Goal: Task Accomplishment & Management: Manage account settings

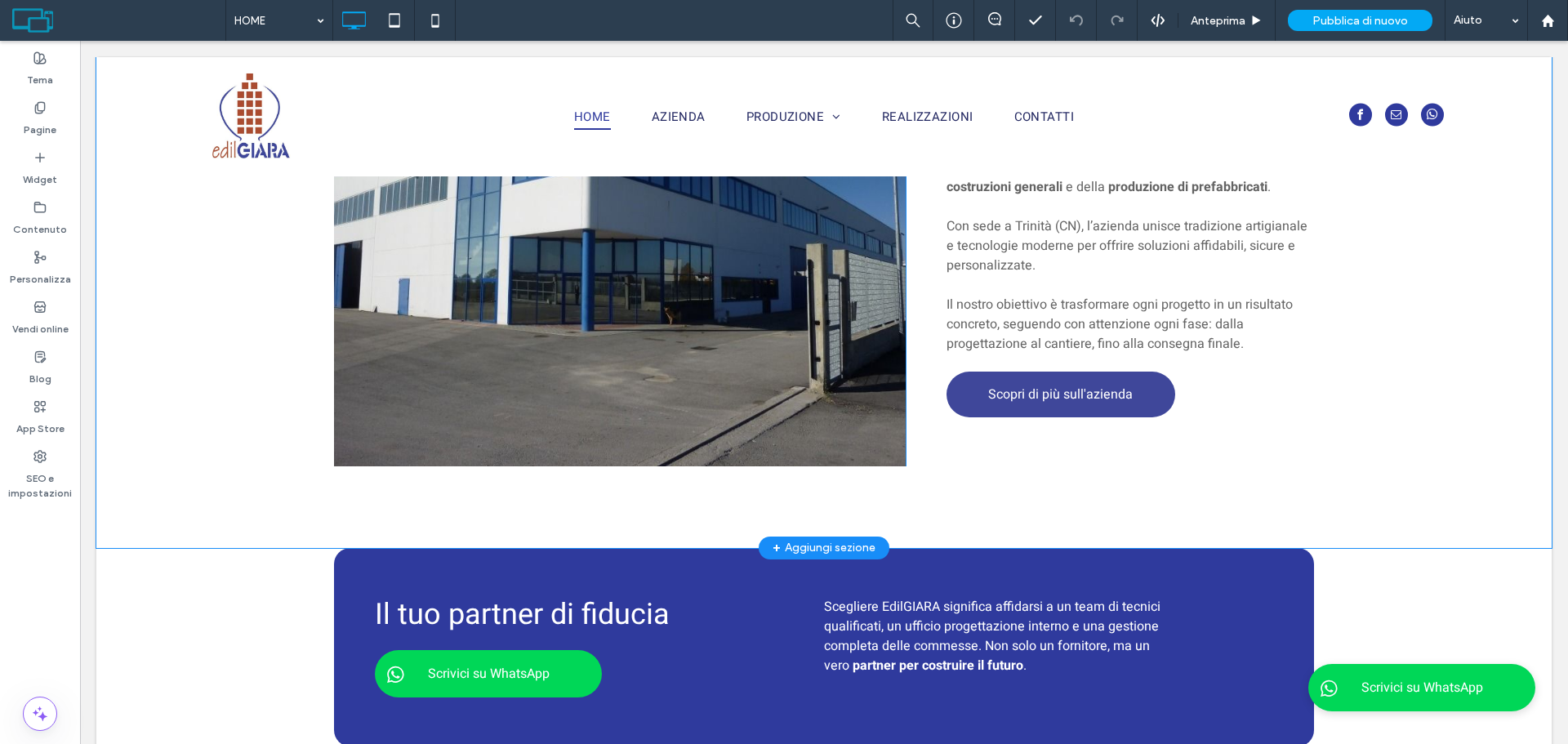
scroll to position [1470, 0]
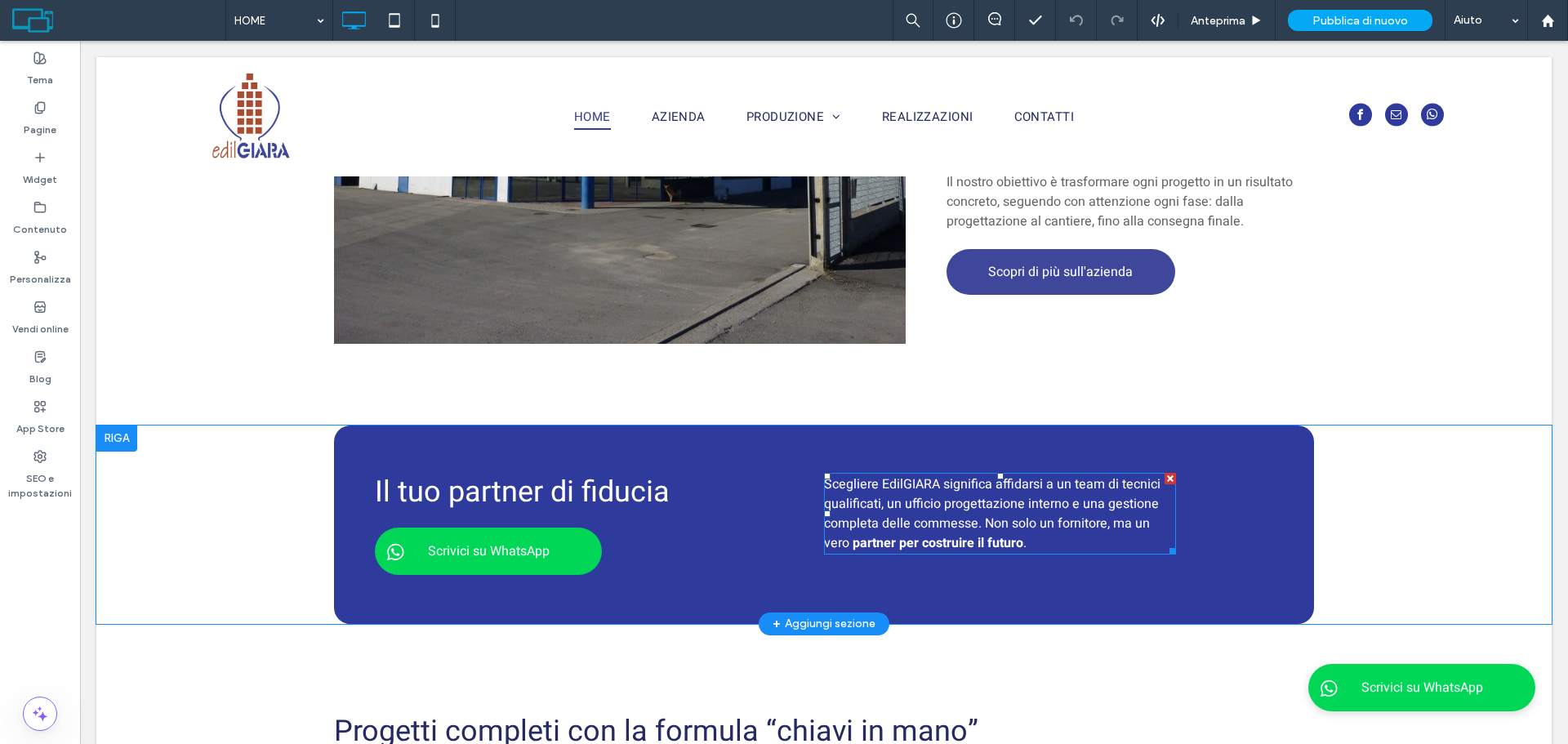
click at [1008, 507] on span "Scegliere EdilGIARA significa affidarsi a un team di tecnici qualificati, un uf…" at bounding box center [992, 513] width 336 height 78
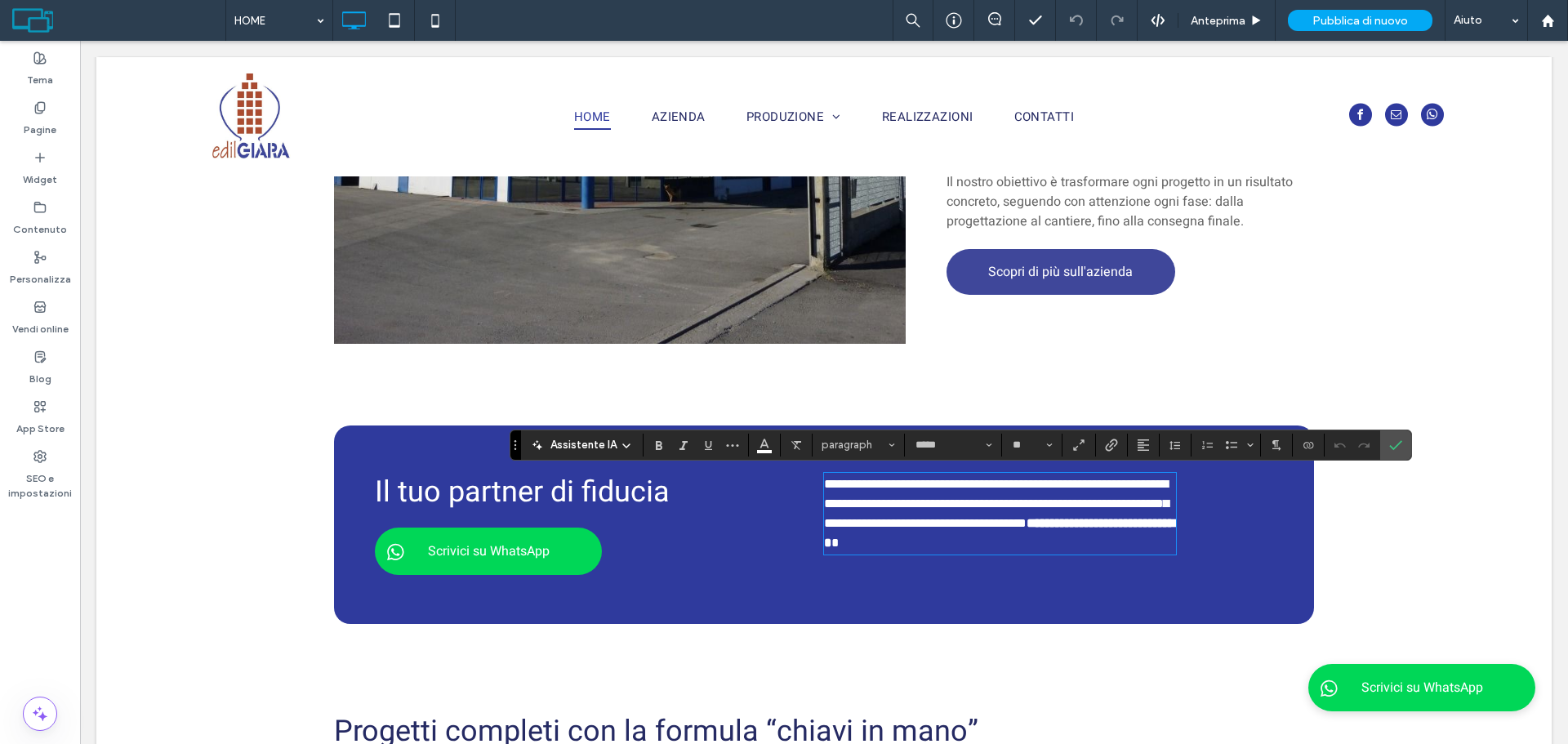
type input "*****"
type input "**"
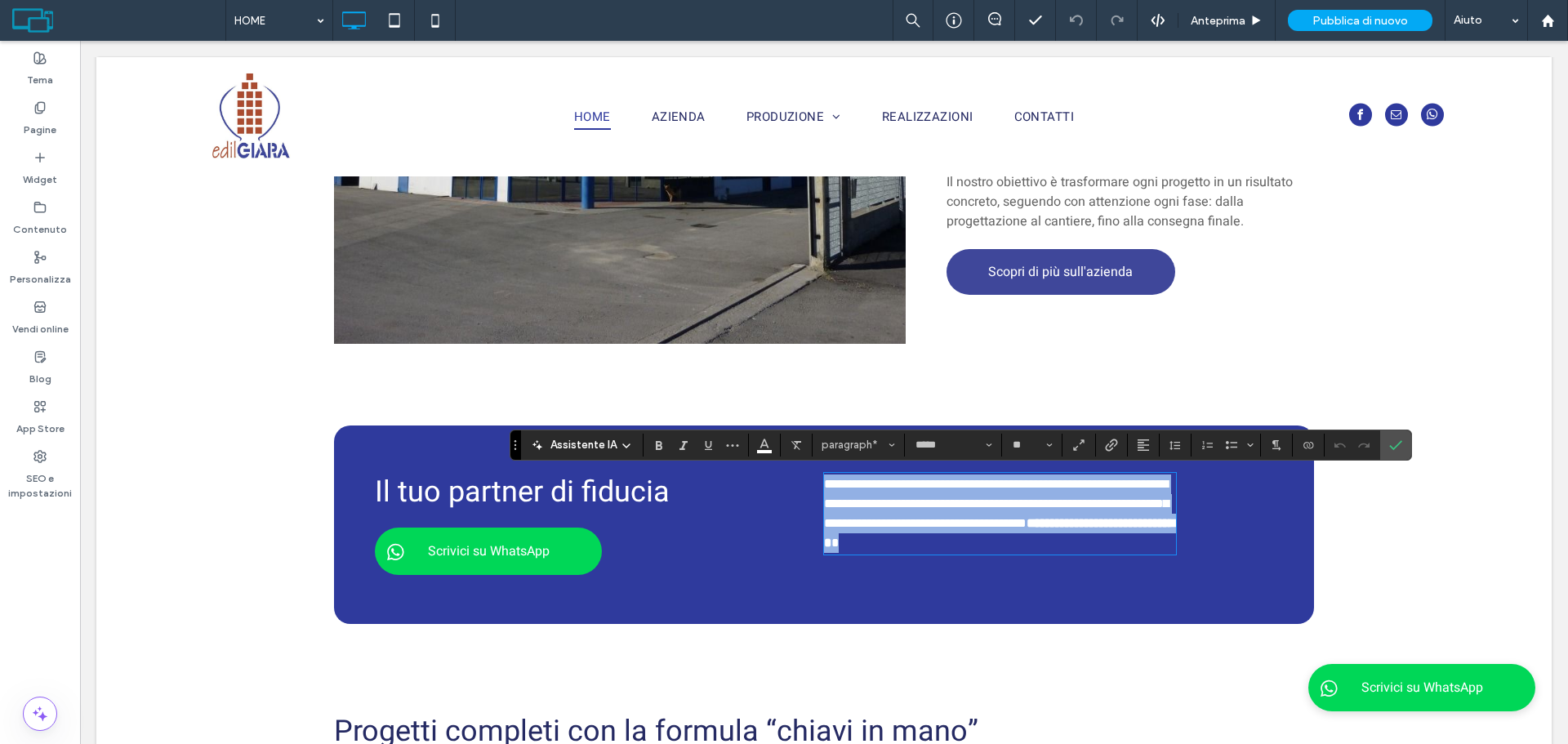
click at [902, 484] on span "**********" at bounding box center [996, 503] width 344 height 51
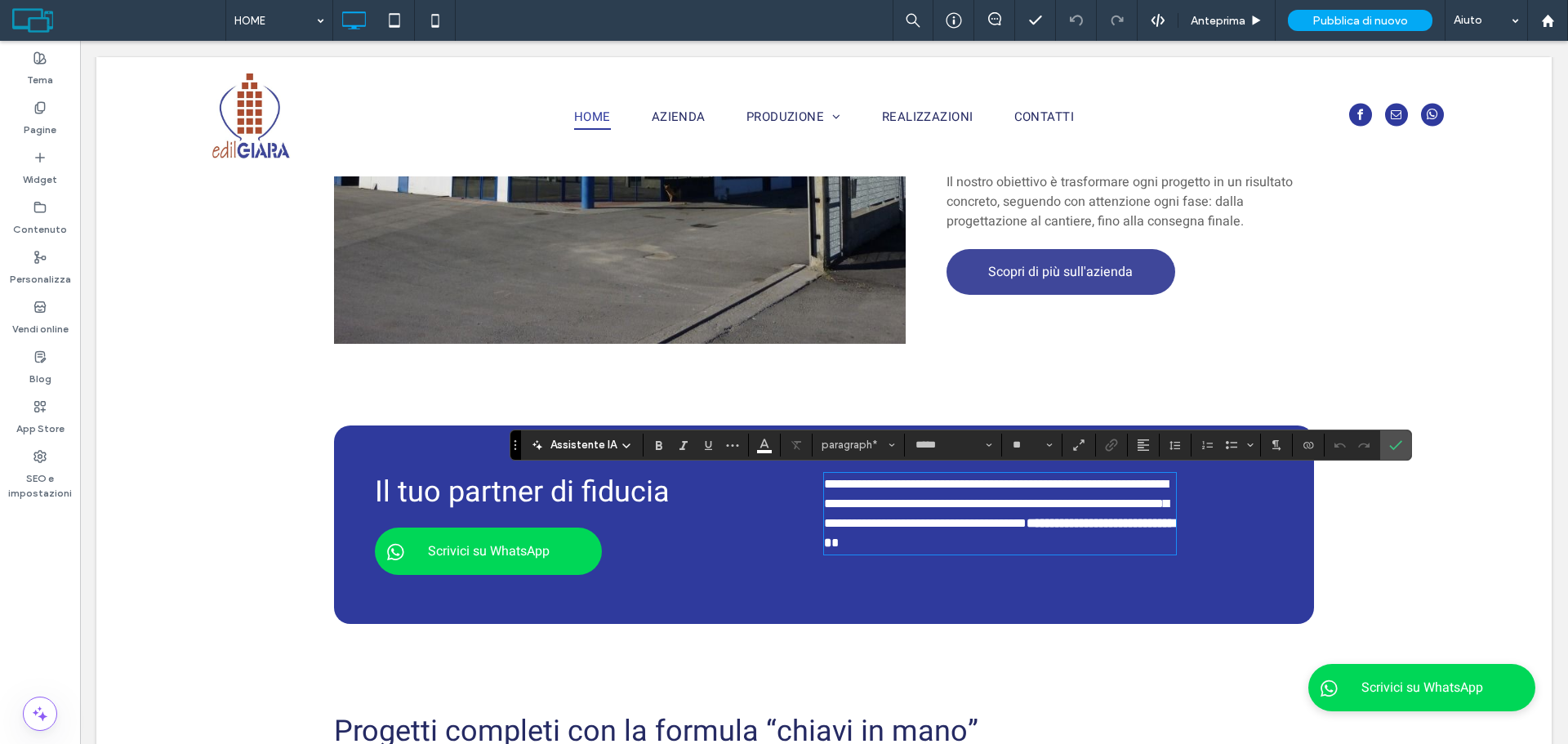
click at [898, 485] on span "**********" at bounding box center [996, 503] width 344 height 51
drag, startPoint x: 1381, startPoint y: 447, endPoint x: 1304, endPoint y: 404, distance: 88.2
click at [1383, 447] on label "Conferma" at bounding box center [1395, 445] width 25 height 30
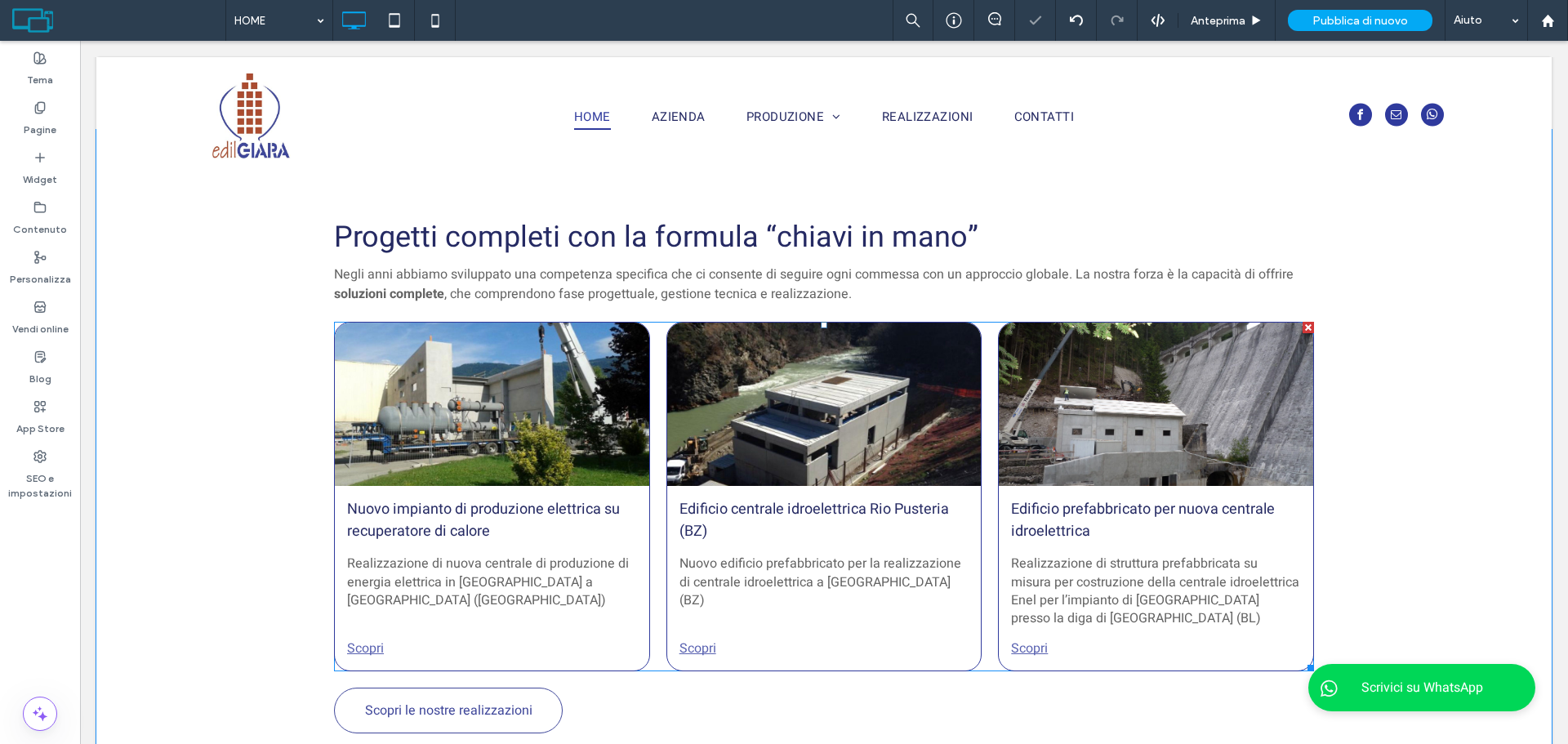
scroll to position [1960, 0]
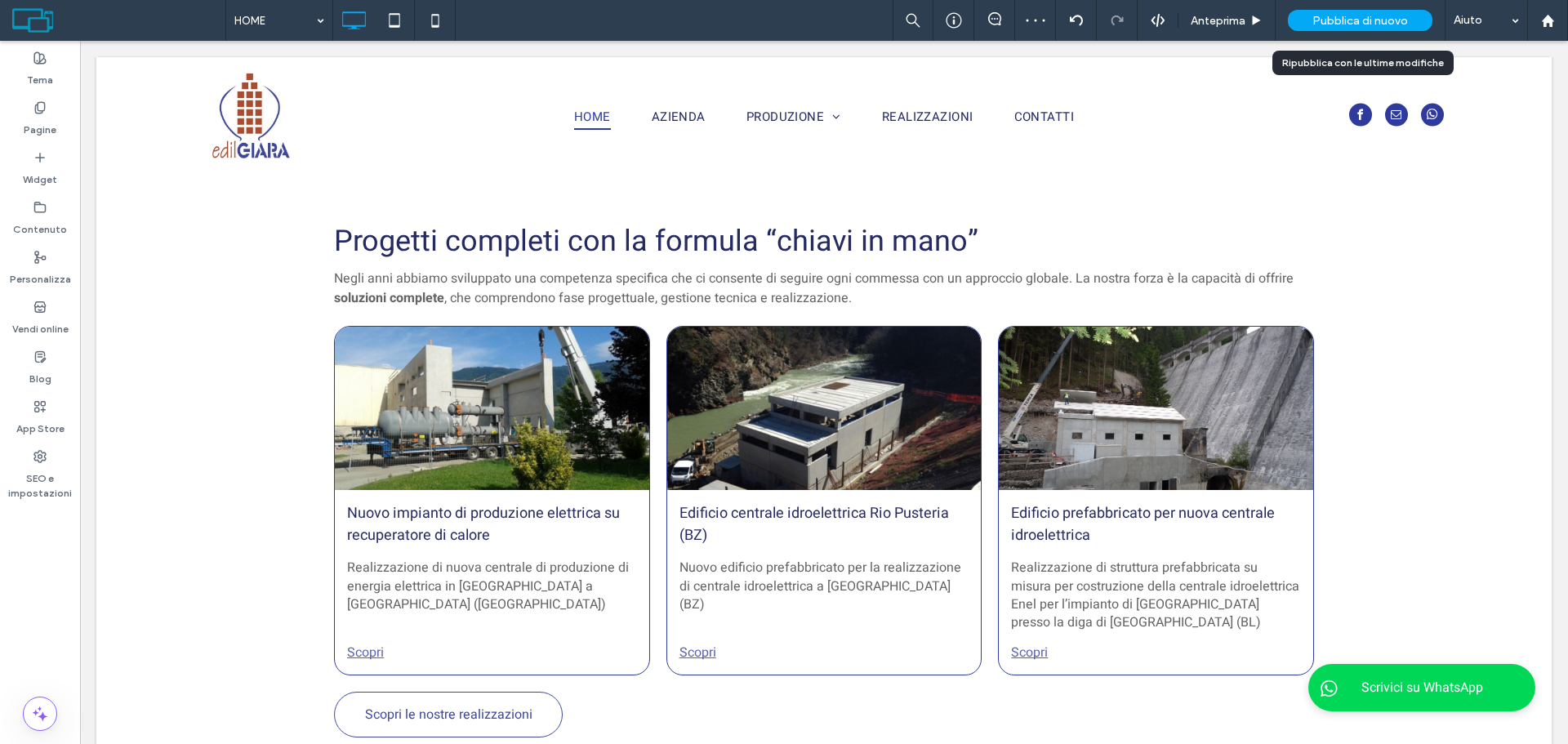
click at [1320, 26] on span "Pubblica di nuovo" at bounding box center [1360, 21] width 96 height 14
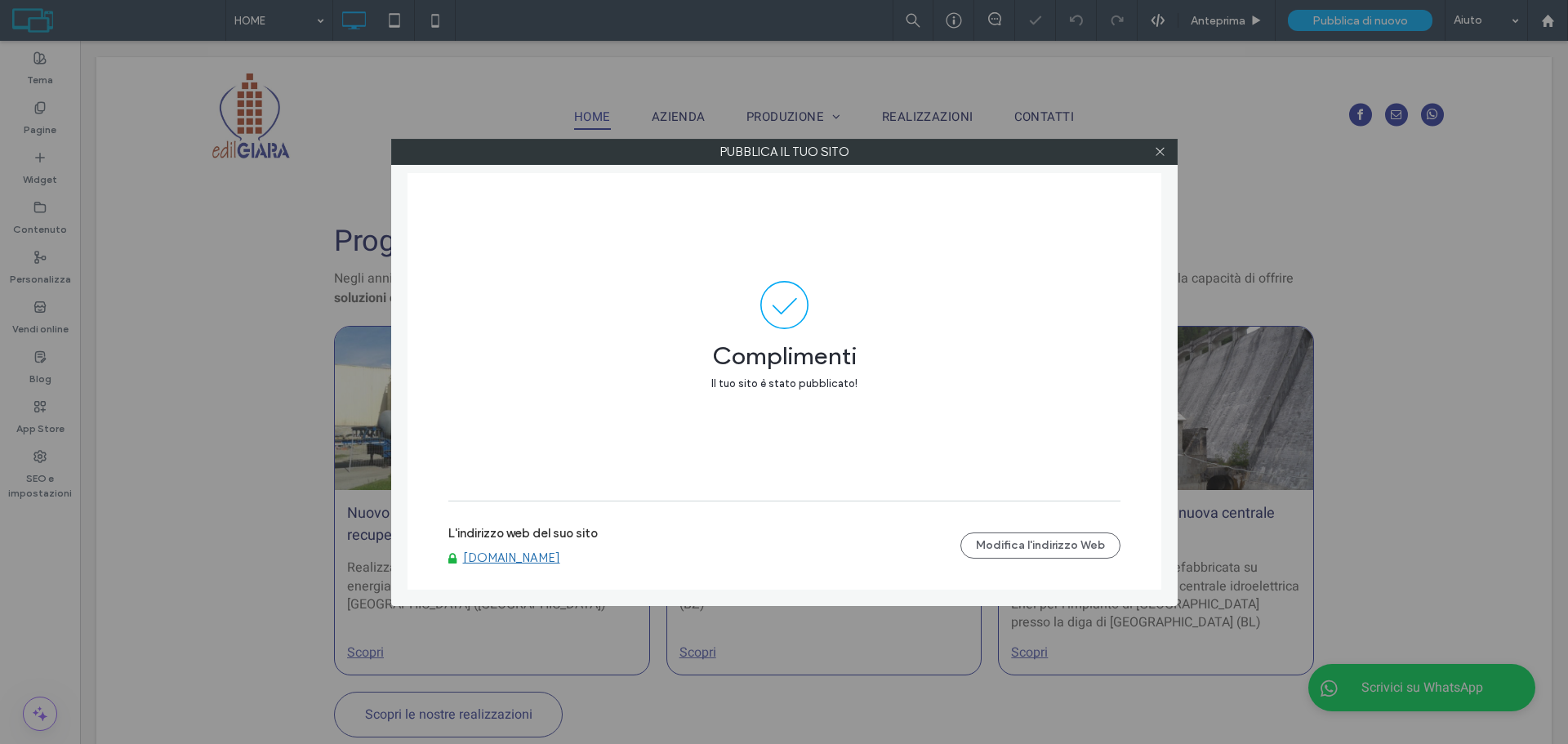
click at [507, 561] on link "[DOMAIN_NAME]" at bounding box center [511, 558] width 97 height 15
click at [1155, 144] on span at bounding box center [1160, 152] width 12 height 25
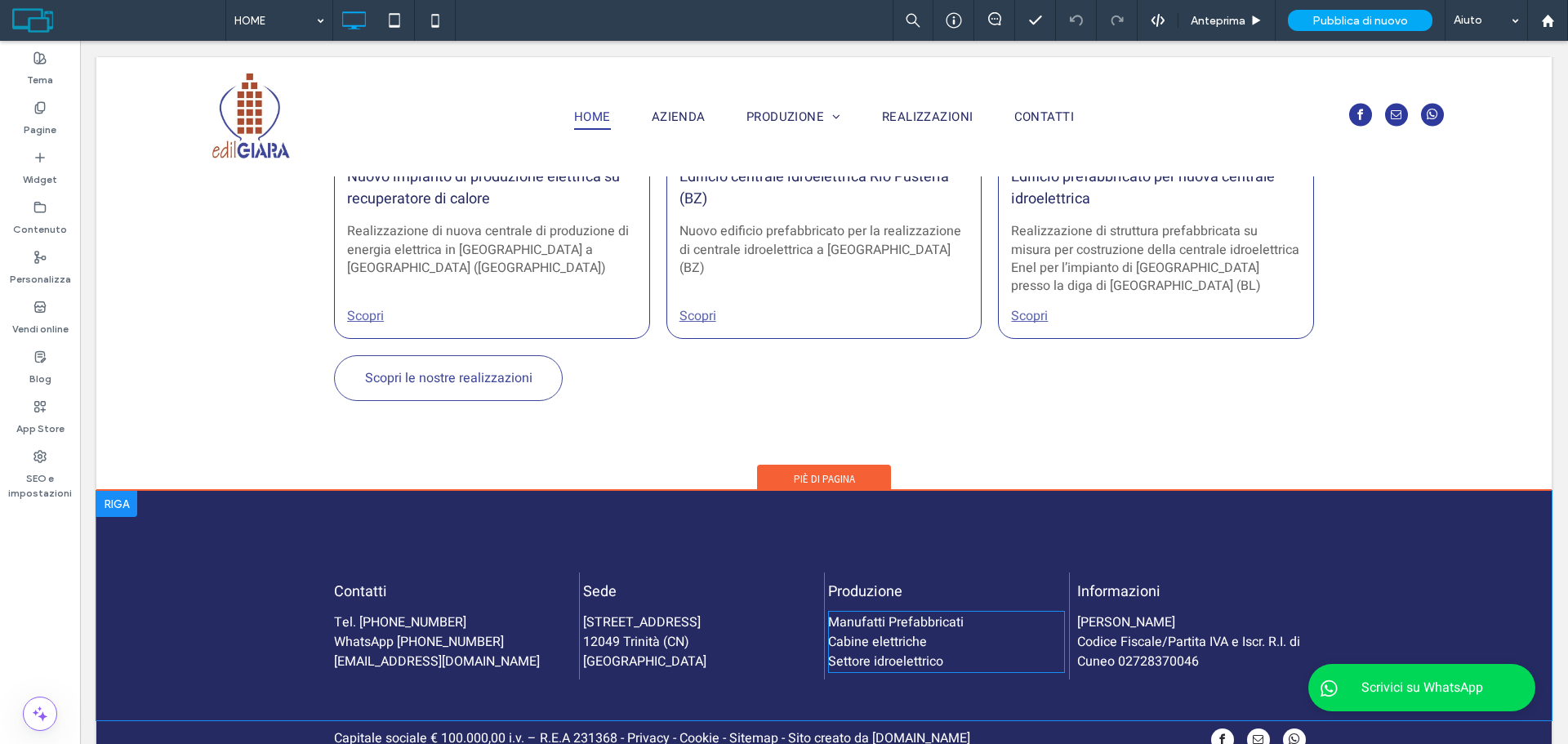
scroll to position [2448, 0]
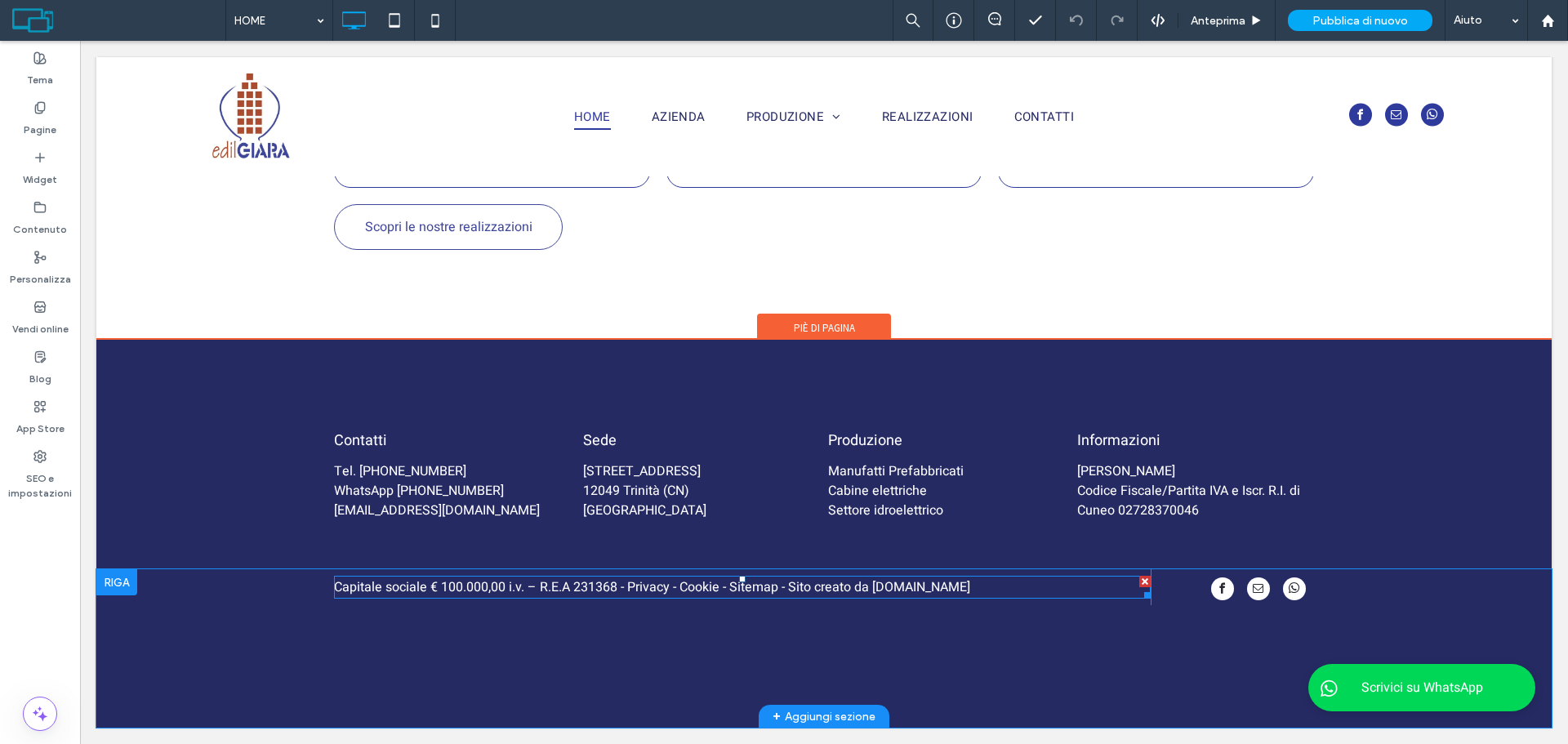
click at [911, 583] on p "Capitale sociale € 100.000,00 i.v. – R.E.A 231368 - Privacy - Cookie - Sitemap …" at bounding box center [743, 587] width 817 height 20
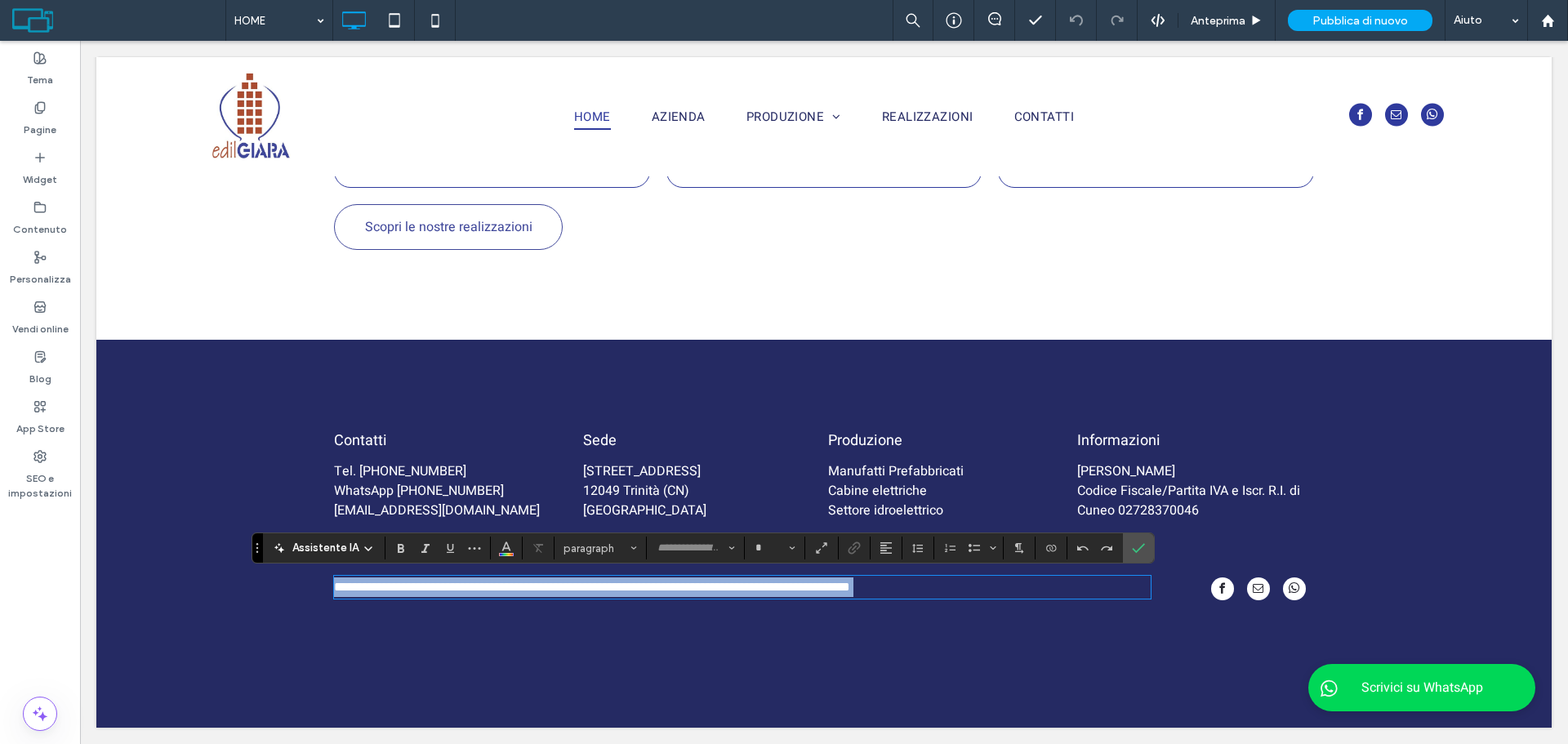
type input "*****"
type input "**"
drag, startPoint x: 880, startPoint y: 590, endPoint x: 870, endPoint y: 590, distance: 10.0
click at [851, 590] on span "**********" at bounding box center [592, 586] width 516 height 12
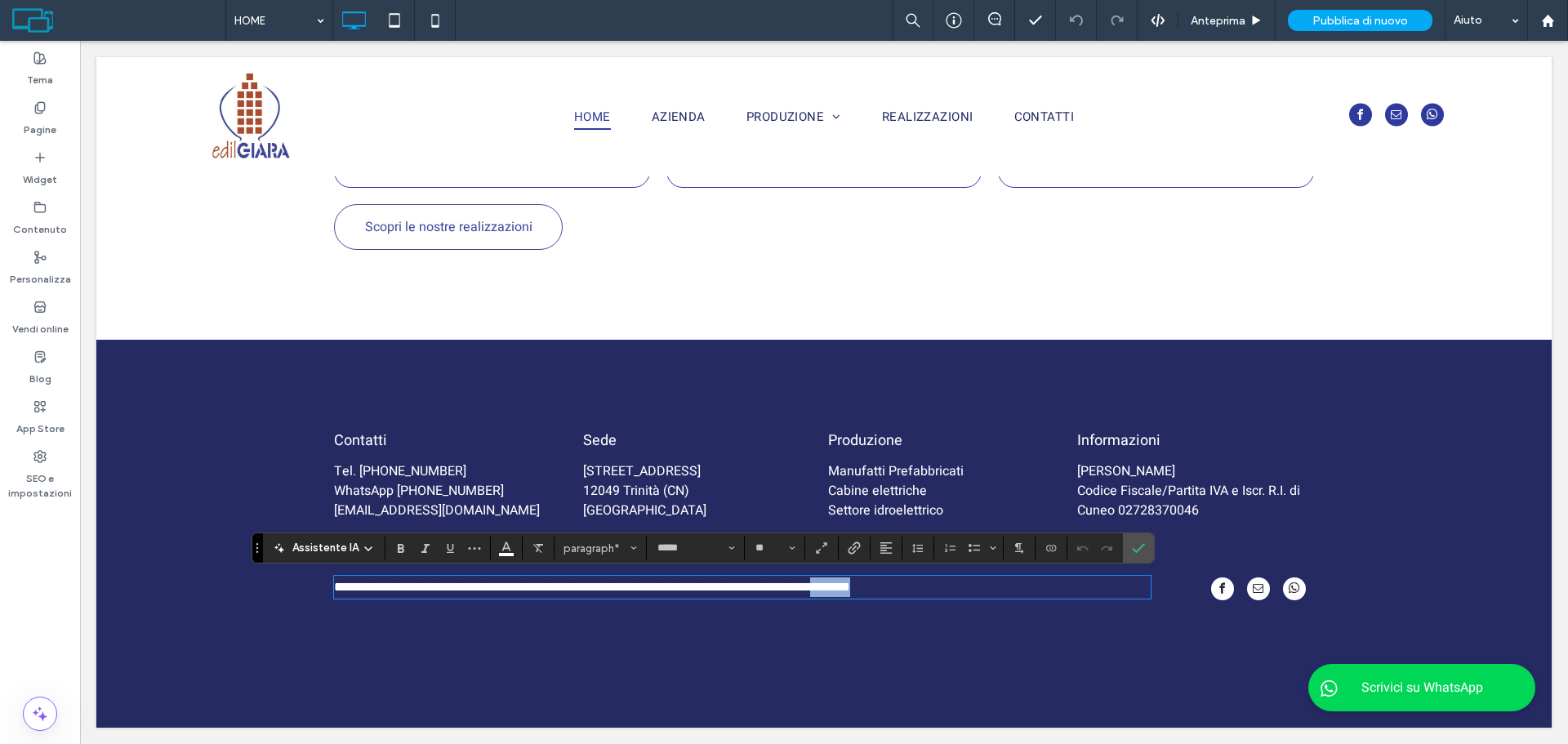
drag, startPoint x: 906, startPoint y: 586, endPoint x: 929, endPoint y: 589, distance: 23.2
click at [929, 589] on p "**********" at bounding box center [743, 587] width 817 height 20
click at [851, 582] on span "**********" at bounding box center [592, 586] width 516 height 12
drag, startPoint x: 865, startPoint y: 589, endPoint x: 941, endPoint y: 593, distance: 76.1
click at [941, 593] on p "**********" at bounding box center [743, 587] width 817 height 20
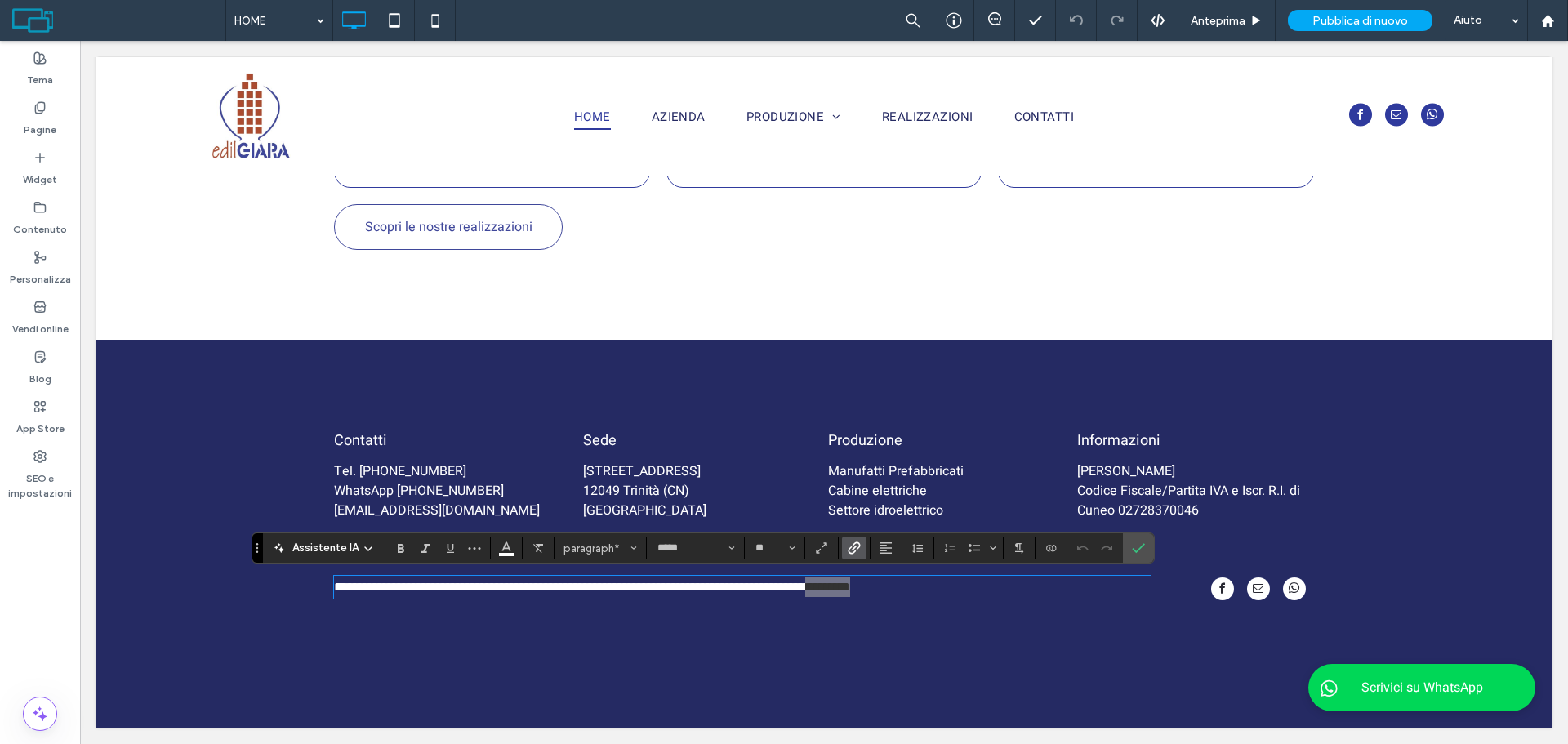
click at [864, 554] on label "Collegamento" at bounding box center [854, 548] width 25 height 23
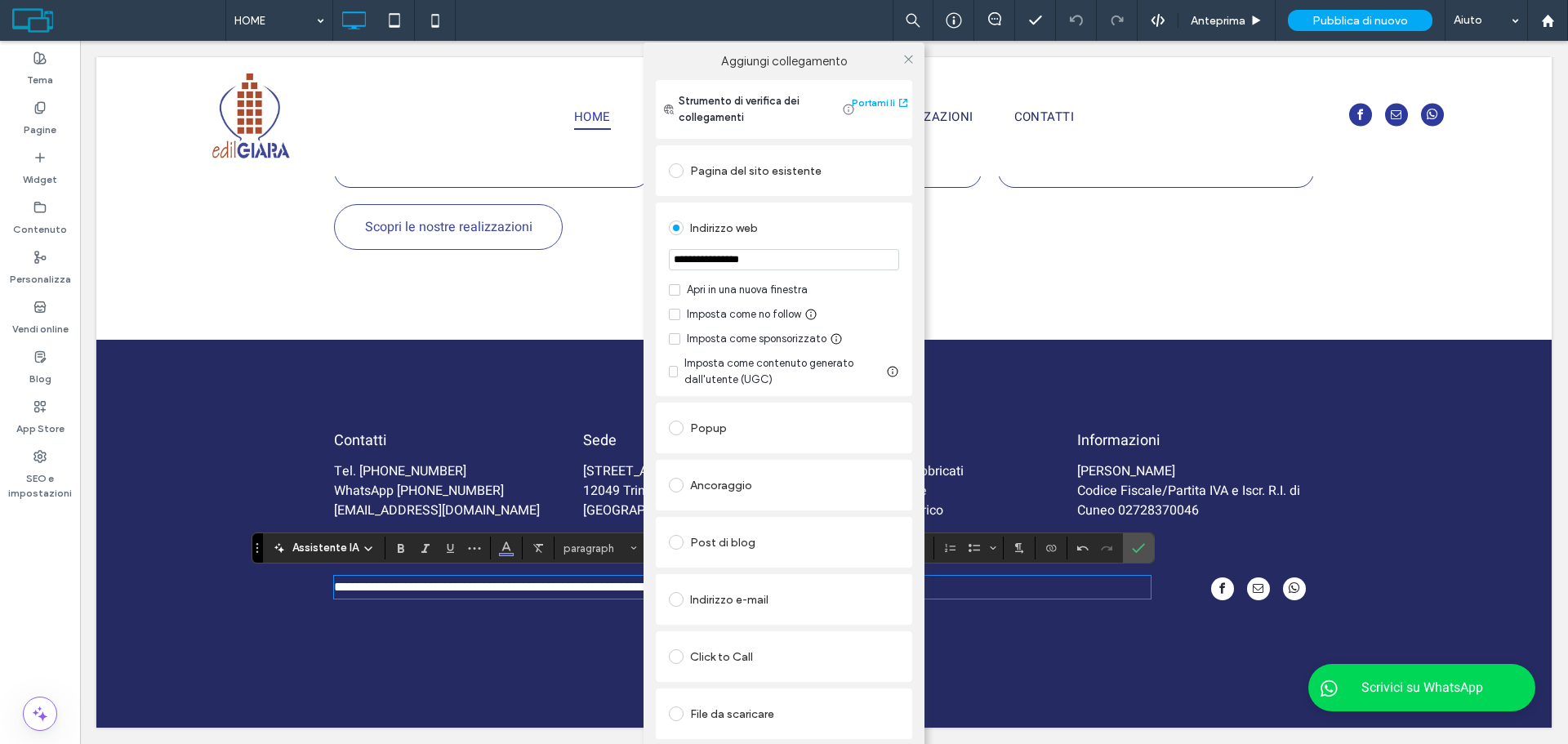
click at [775, 282] on div "Apri in una nuova finestra" at bounding box center [747, 290] width 120 height 17
click at [752, 315] on div "Imposta come no follow" at bounding box center [744, 314] width 114 height 17
click at [908, 59] on use at bounding box center [908, 58] width 8 height 8
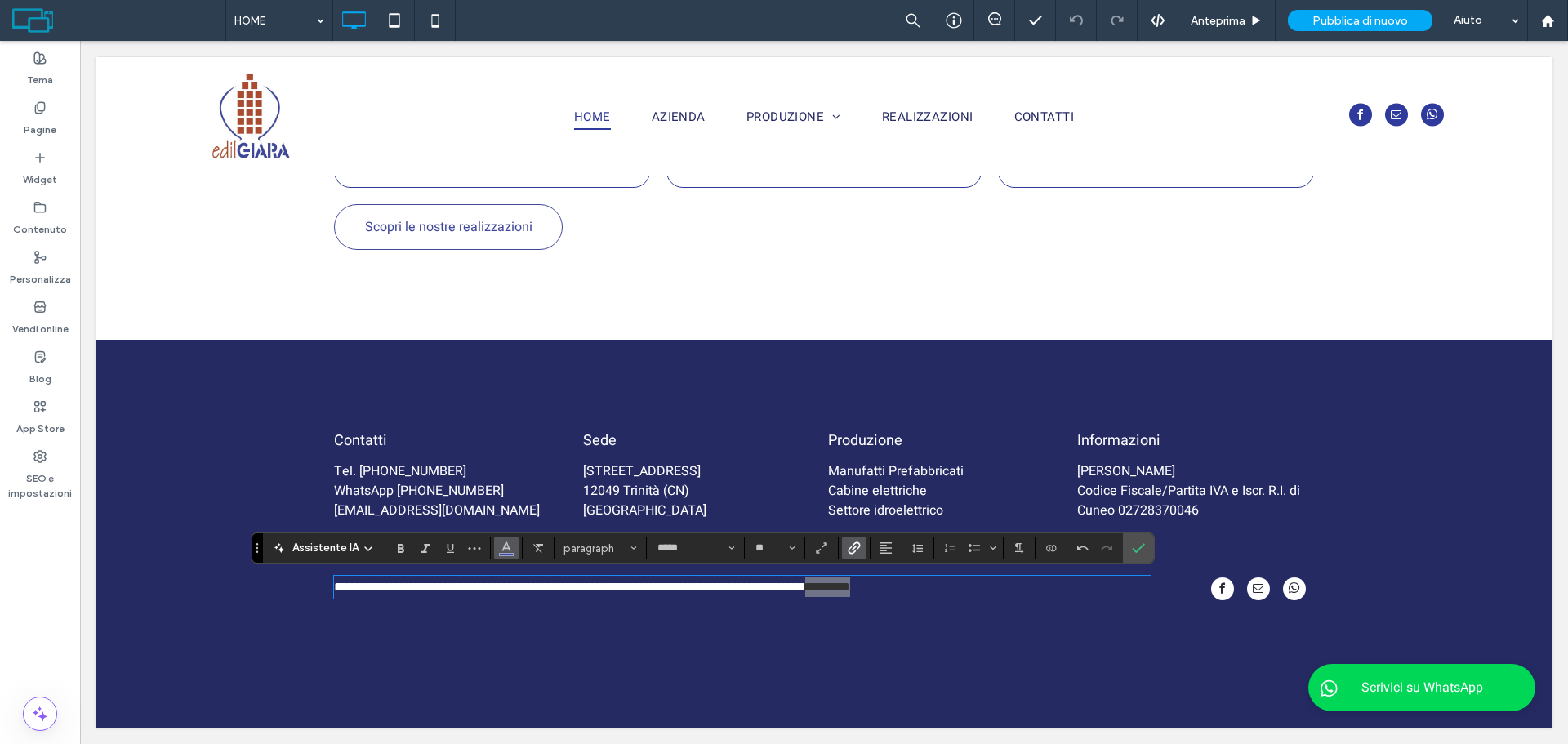
click at [509, 549] on icon "Colore" at bounding box center [506, 546] width 13 height 13
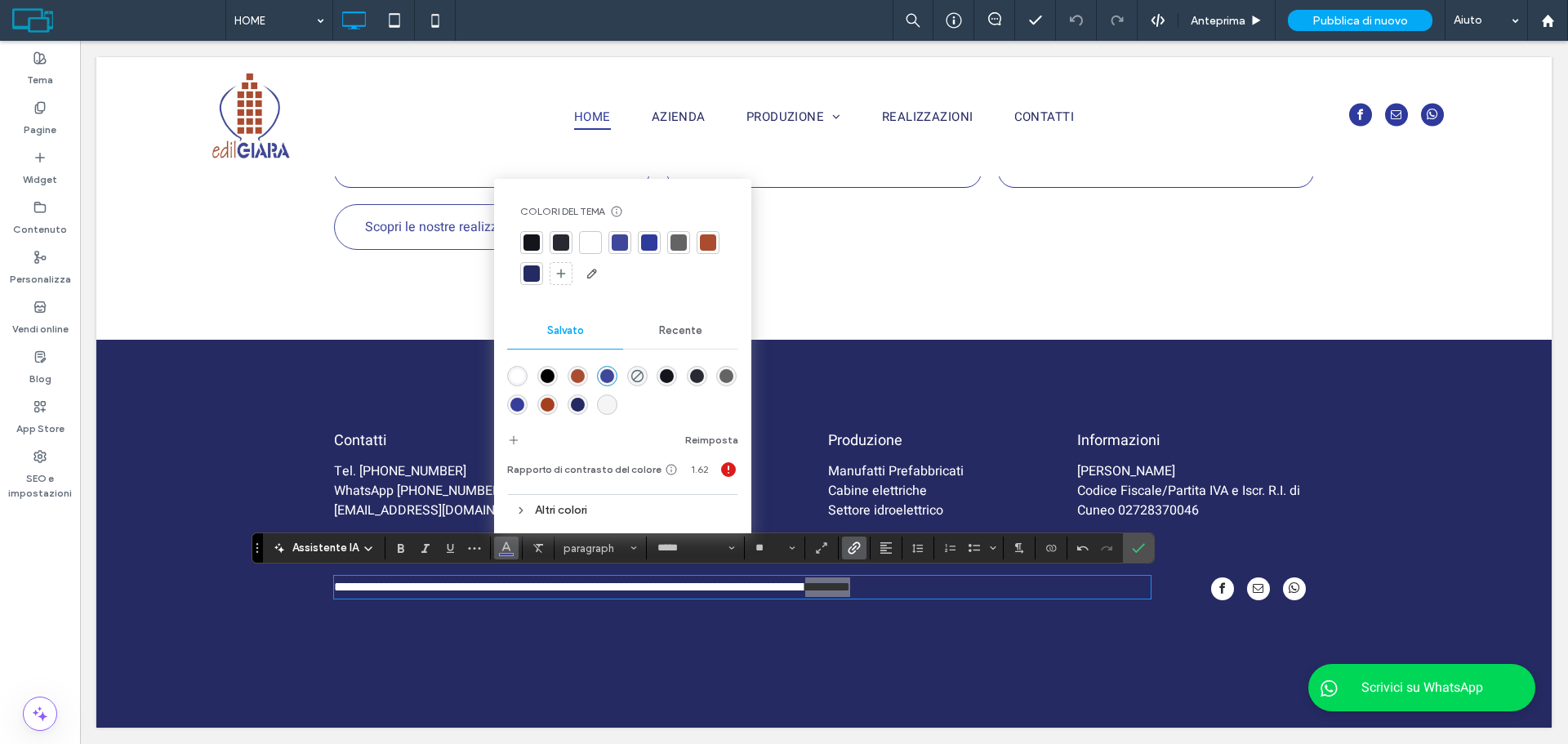
click at [582, 245] on div at bounding box center [590, 243] width 17 height 17
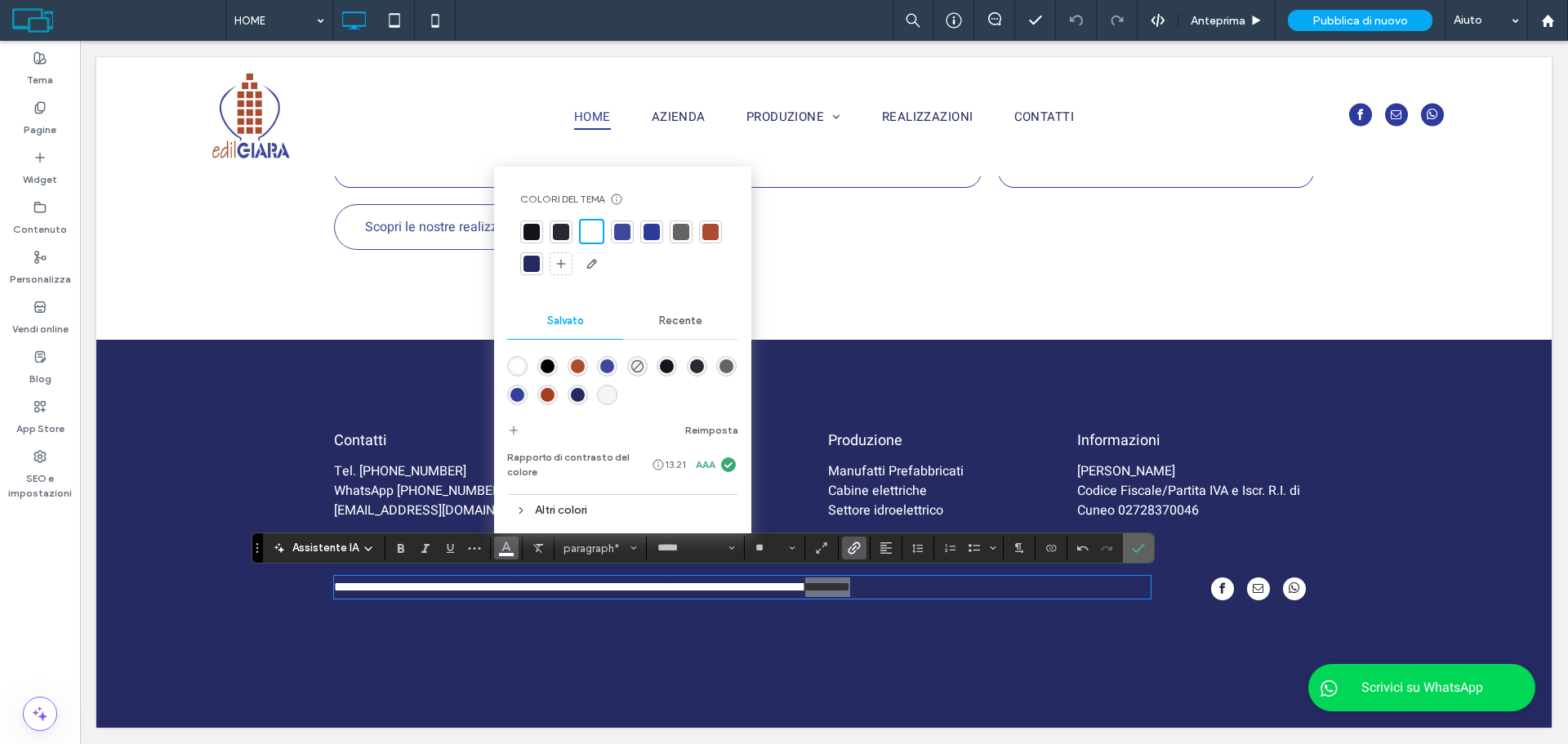
drag, startPoint x: 1142, startPoint y: 557, endPoint x: 822, endPoint y: 330, distance: 392.3
click at [1142, 557] on span "Conferma" at bounding box center [1138, 548] width 13 height 28
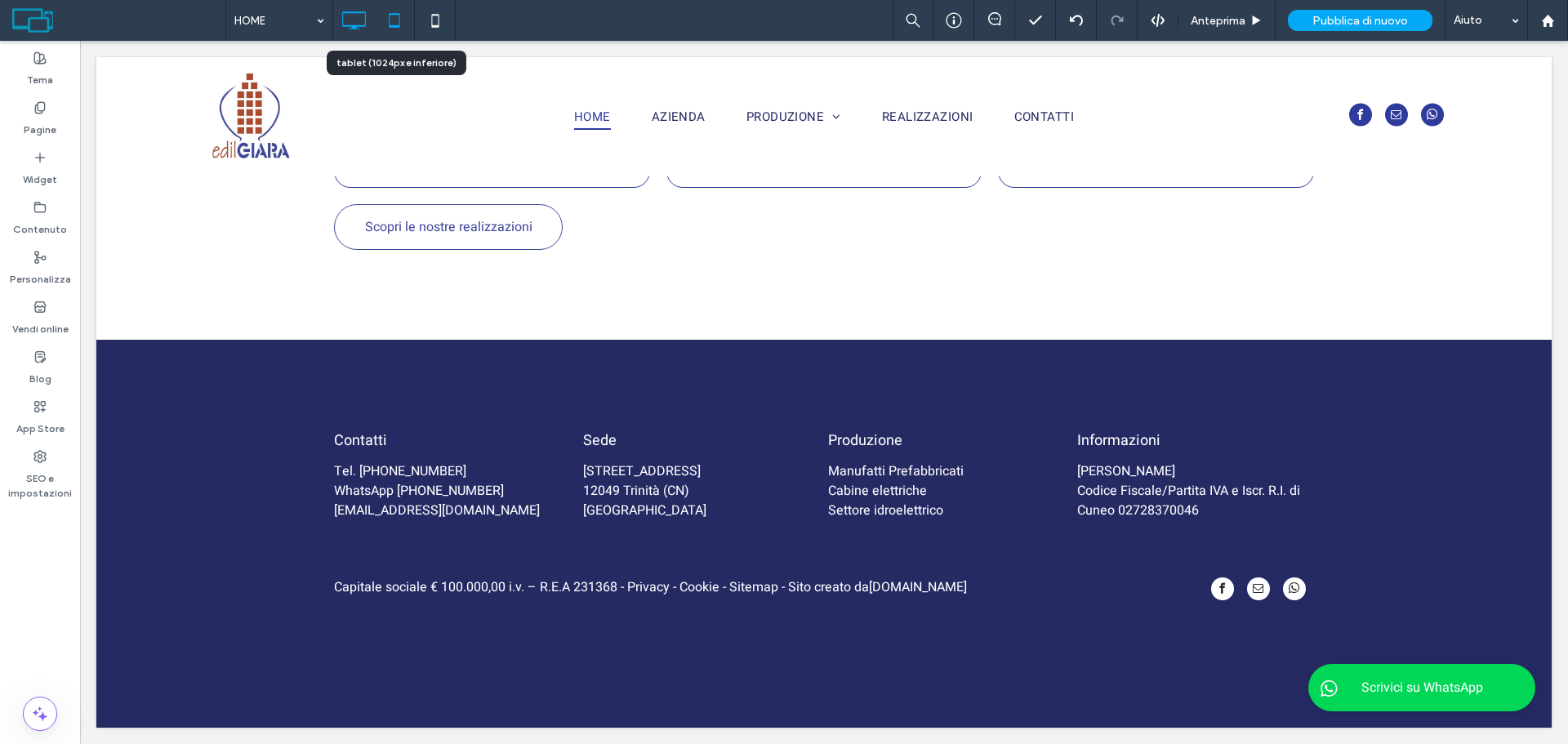
click at [390, 1] on div at bounding box center [394, 20] width 40 height 40
click at [406, 23] on icon at bounding box center [394, 20] width 33 height 33
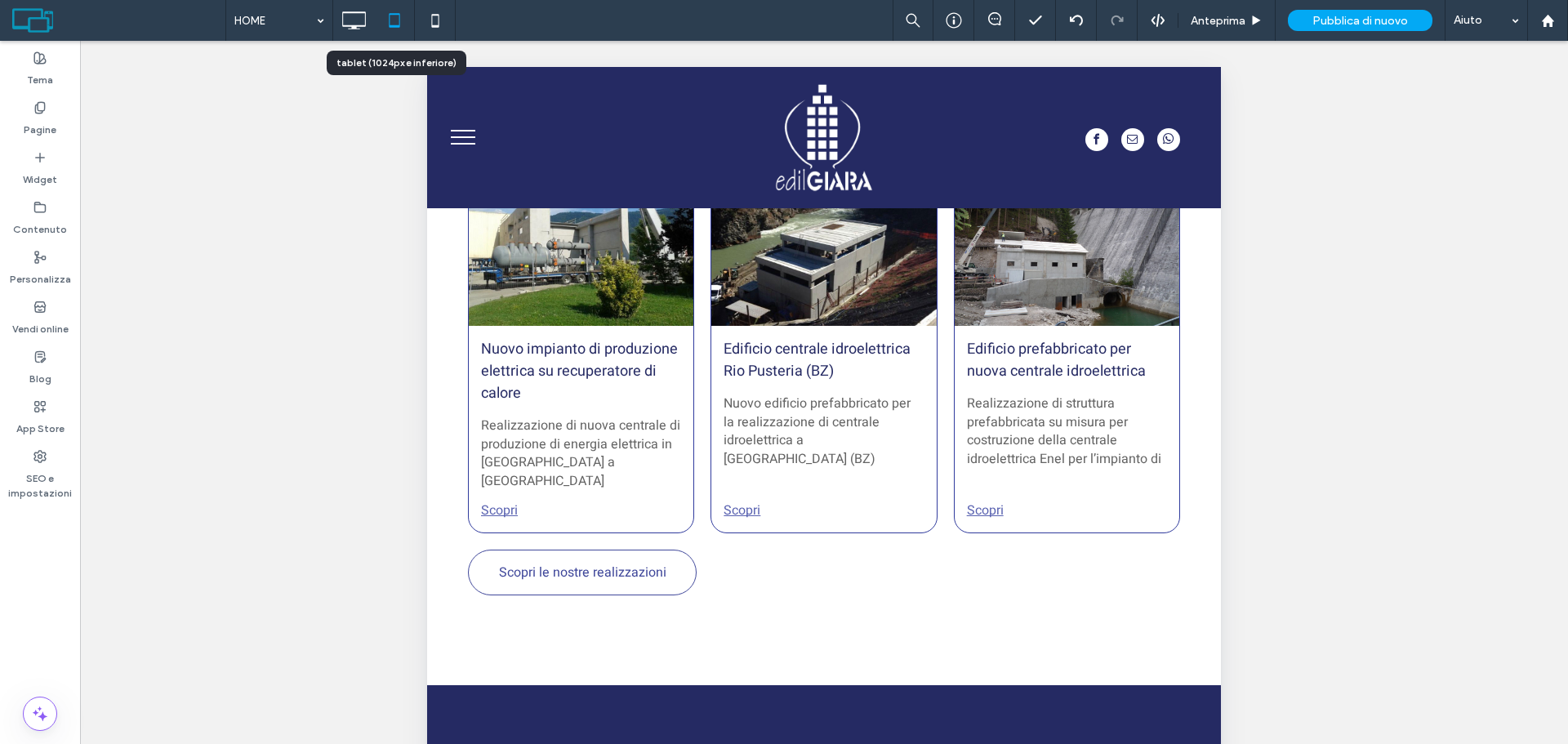
scroll to position [2311, 0]
click at [406, 22] on icon at bounding box center [394, 20] width 33 height 33
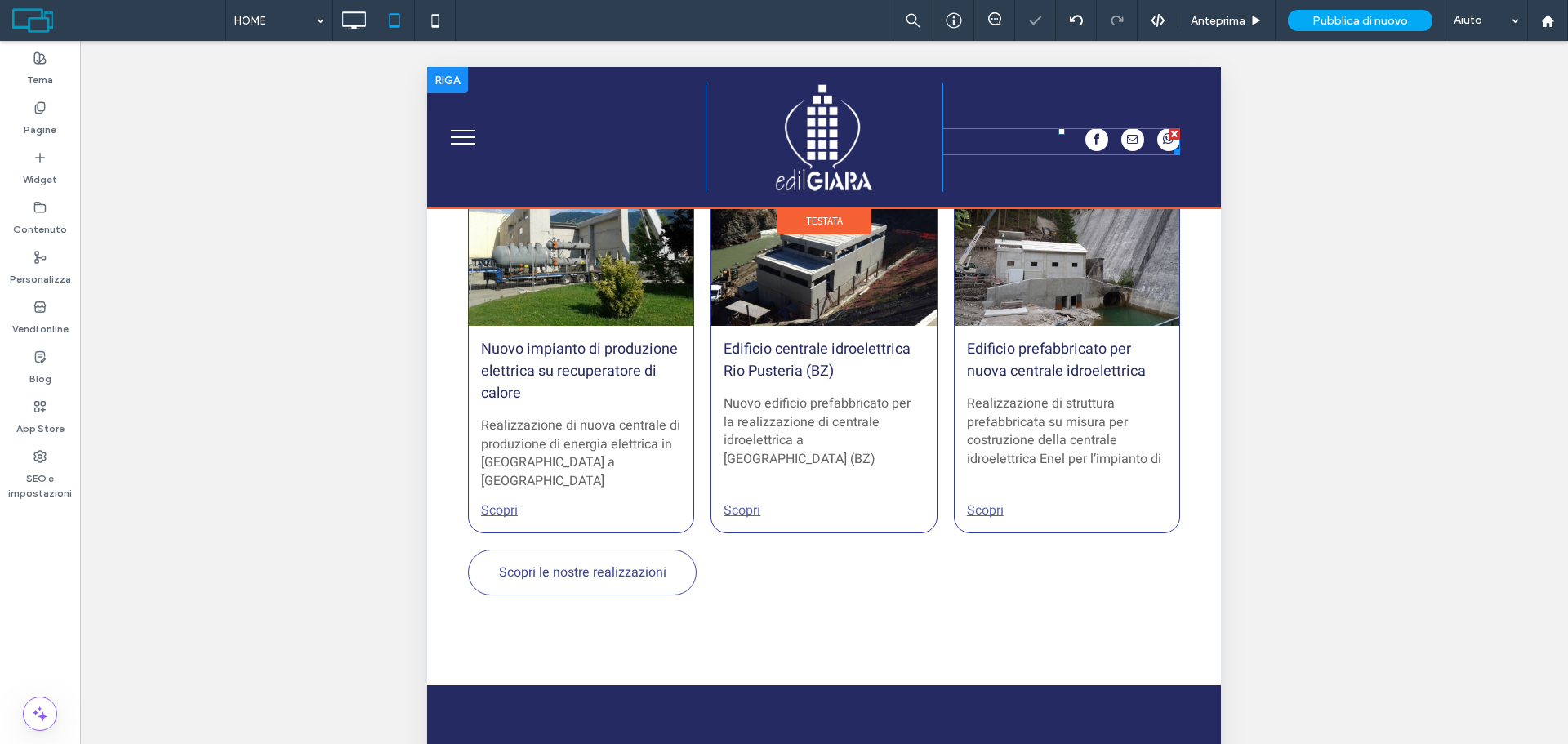
click at [1095, 145] on div at bounding box center [1133, 141] width 95 height 27
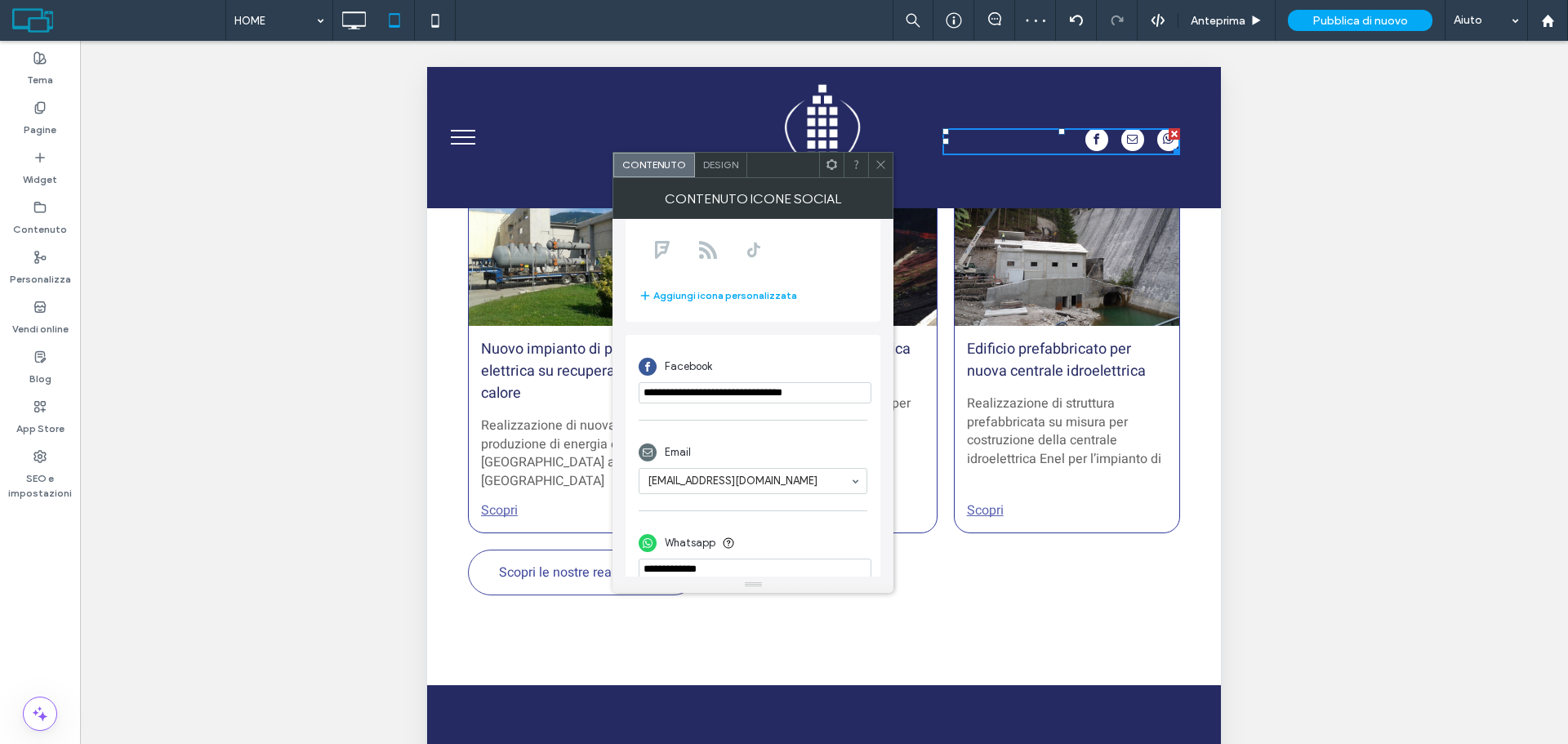
scroll to position [289, 0]
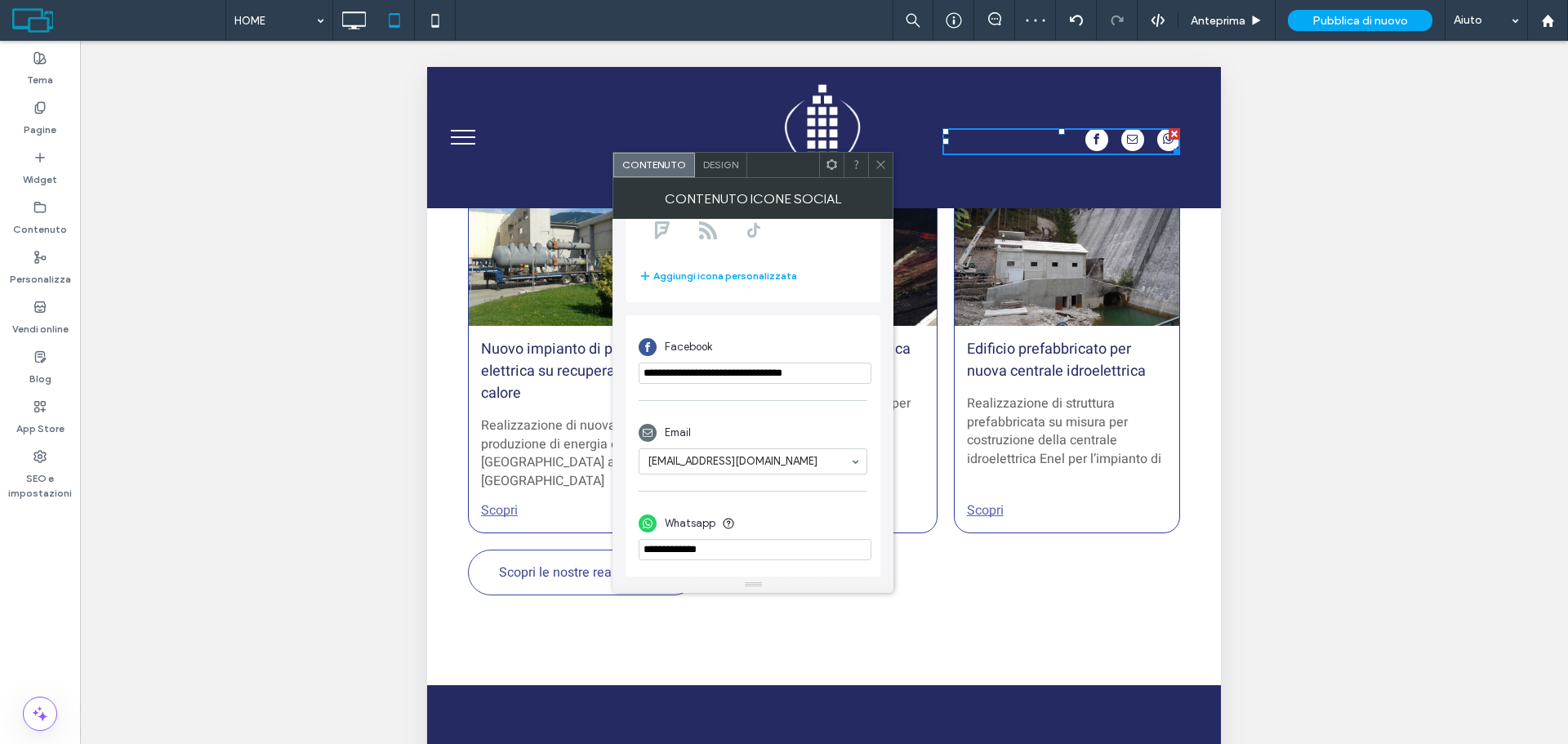
click at [883, 174] on span at bounding box center [880, 165] width 12 height 25
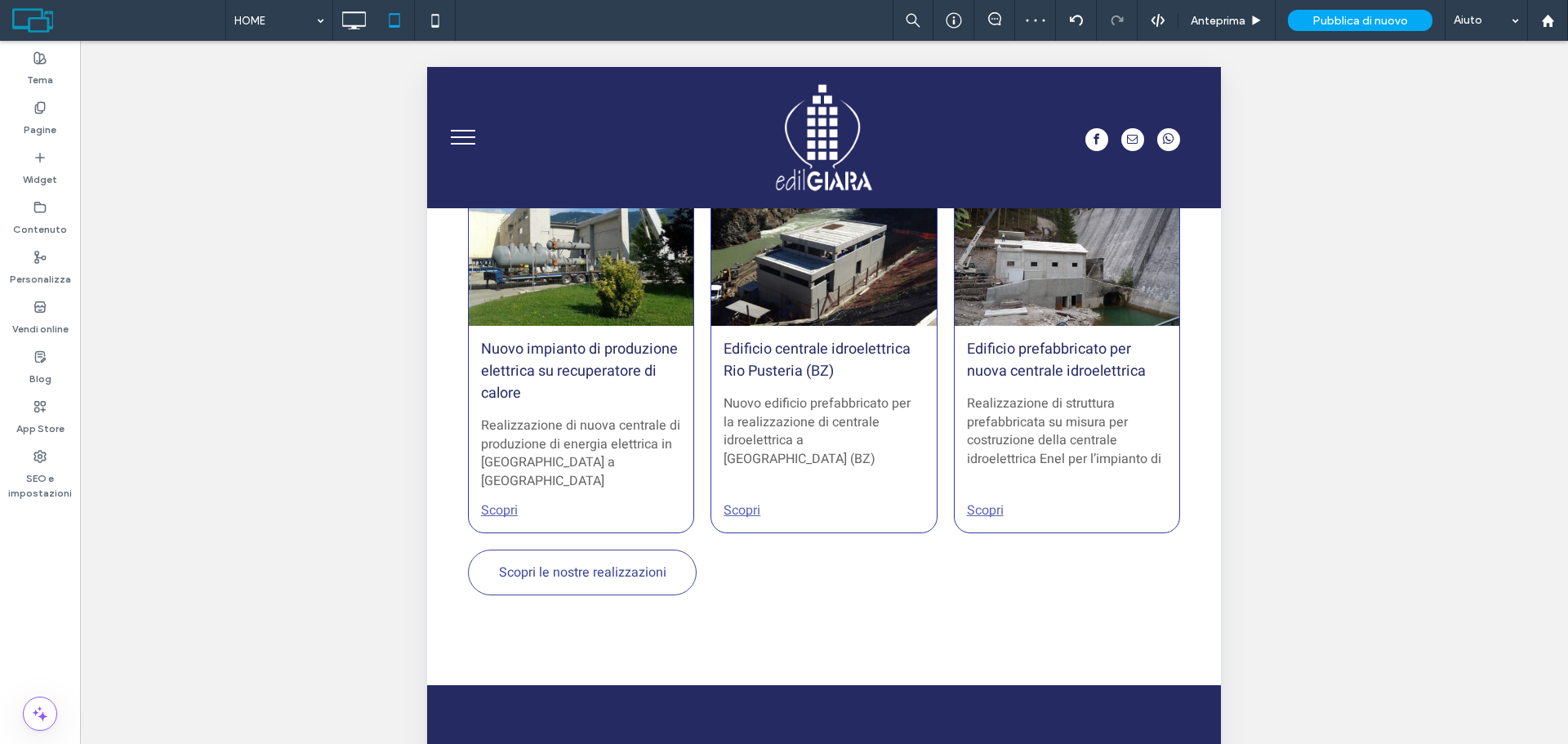
click at [443, 144] on button "menu" at bounding box center [463, 137] width 42 height 42
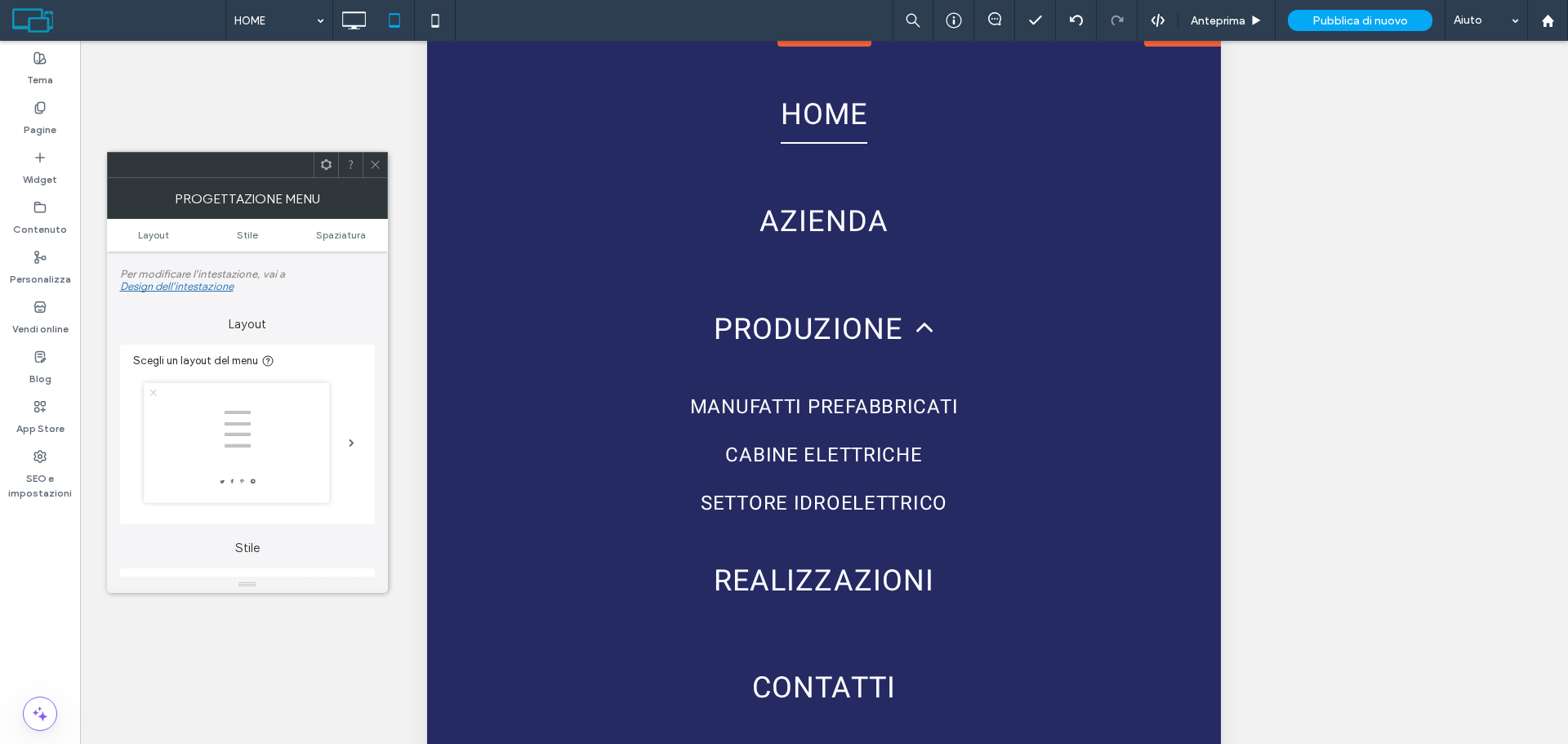
scroll to position [0, 0]
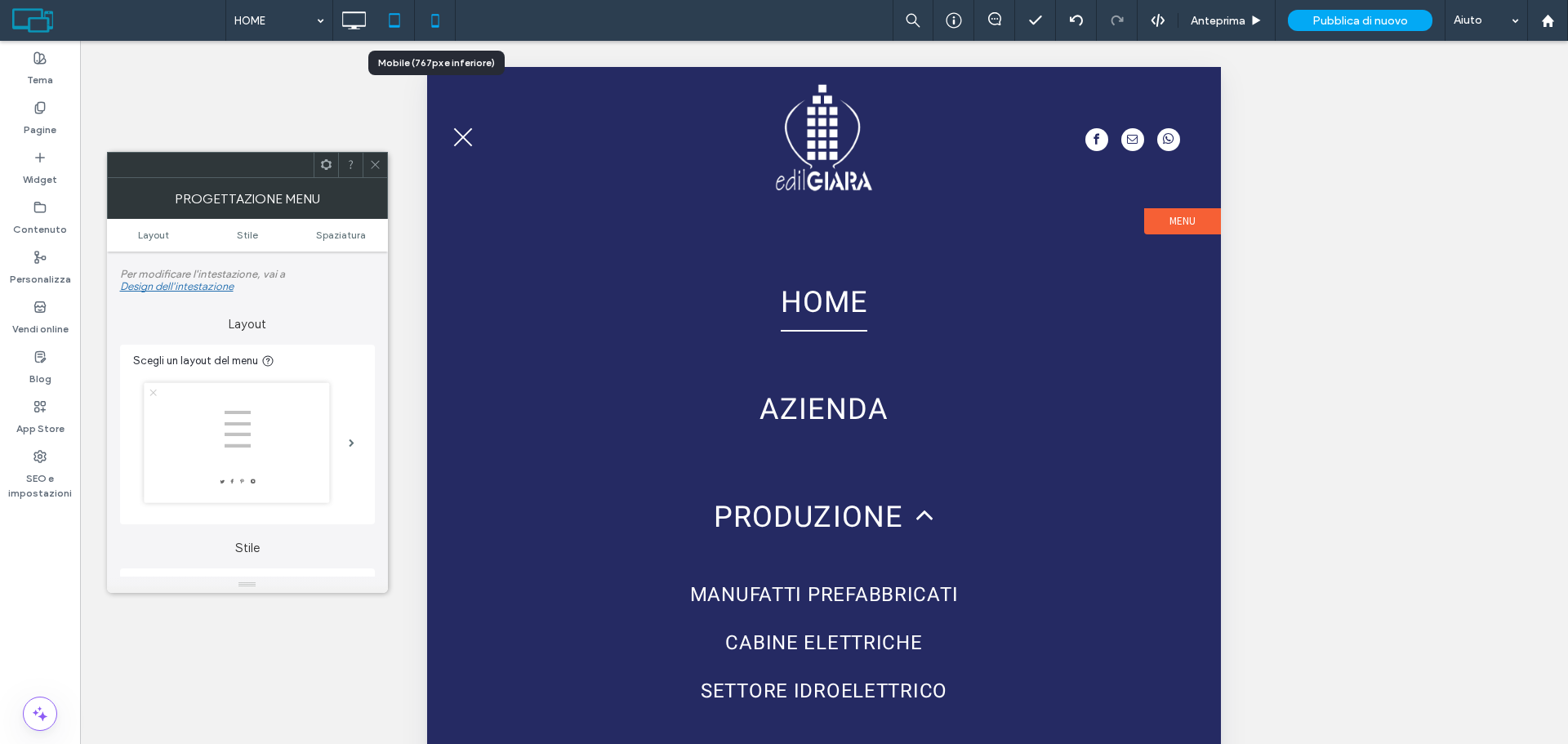
click at [431, 12] on icon at bounding box center [435, 20] width 33 height 33
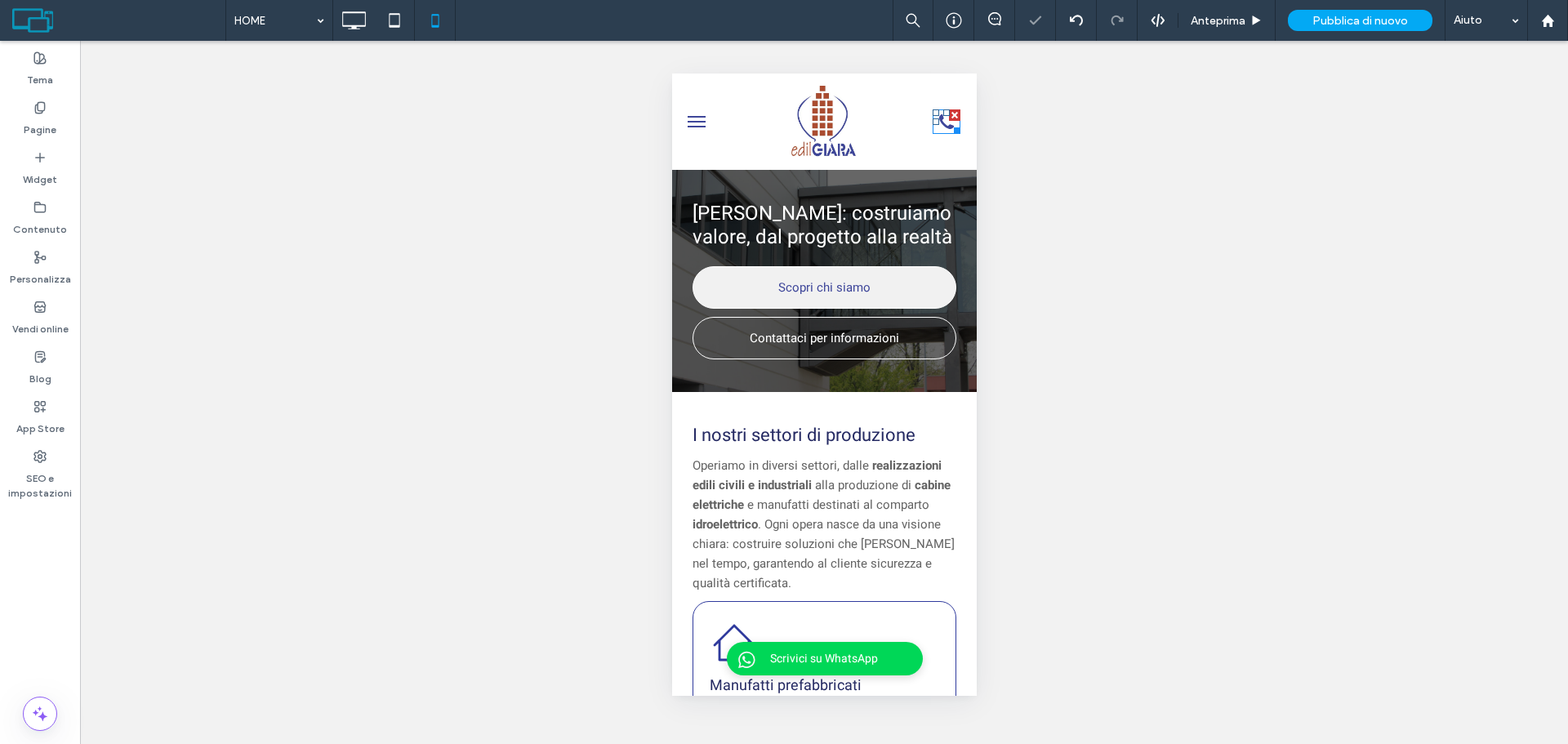
click at [932, 129] on icon at bounding box center [945, 121] width 28 height 25
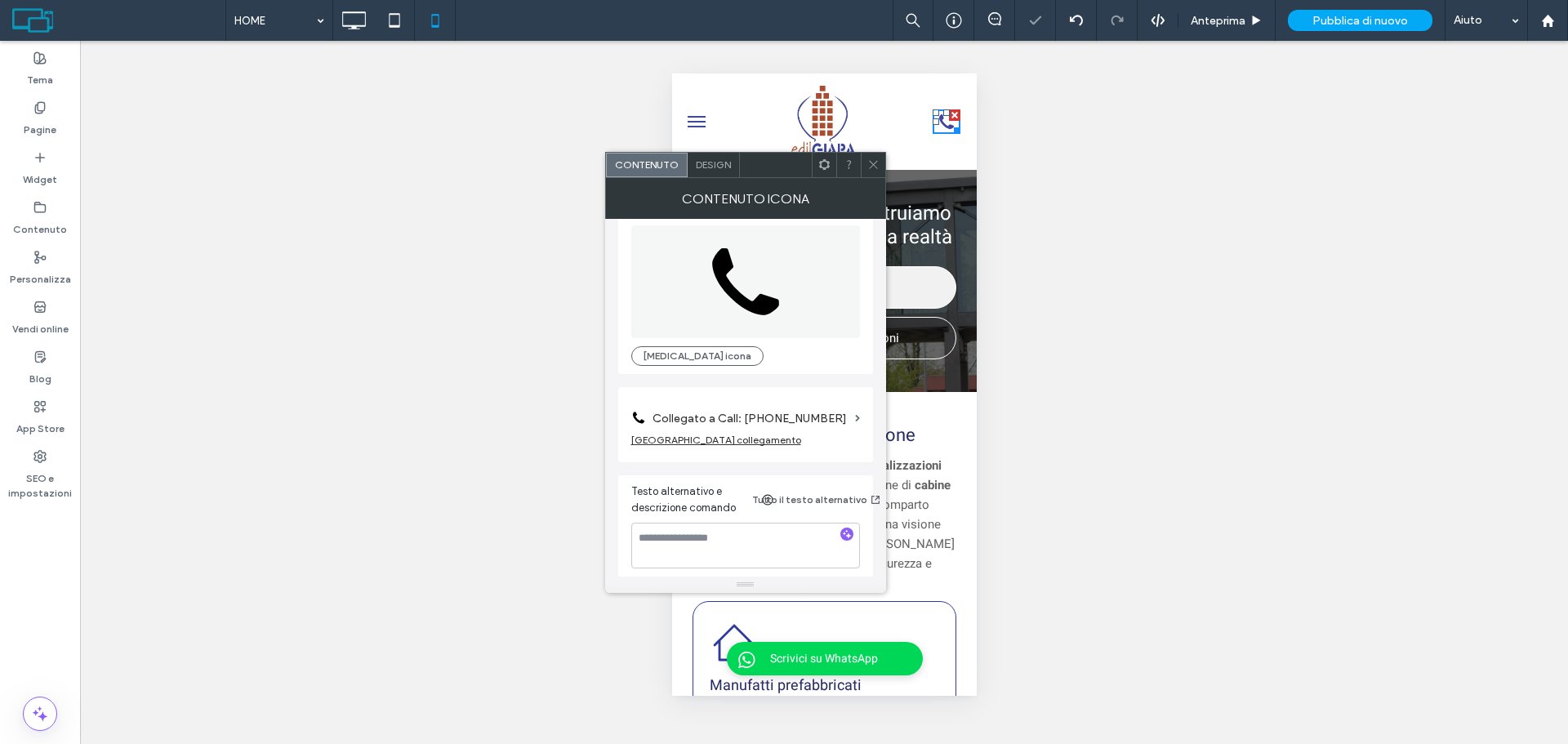
scroll to position [30, 0]
click at [865, 164] on div at bounding box center [872, 165] width 25 height 25
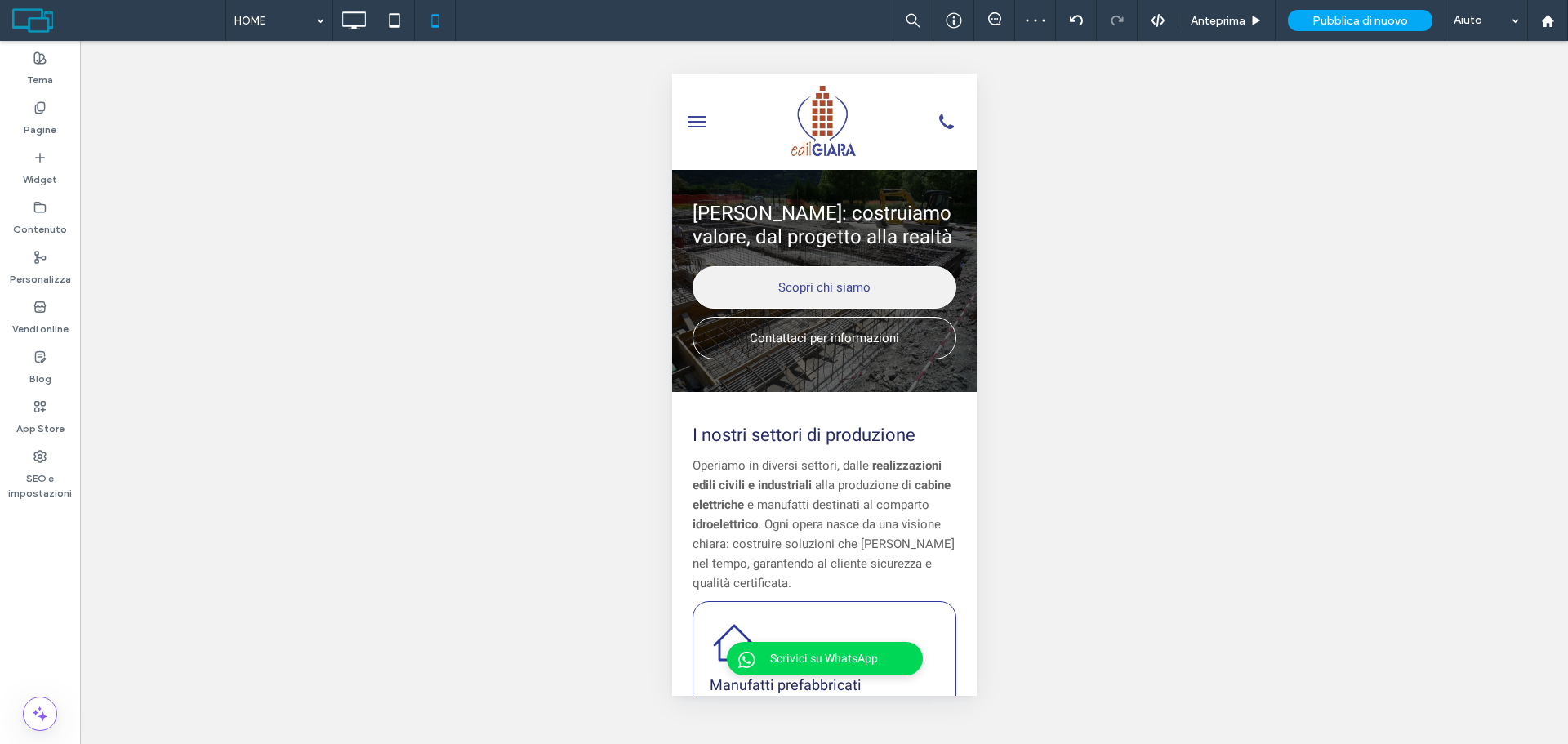
click at [693, 116] on span "menu" at bounding box center [696, 117] width 18 height 2
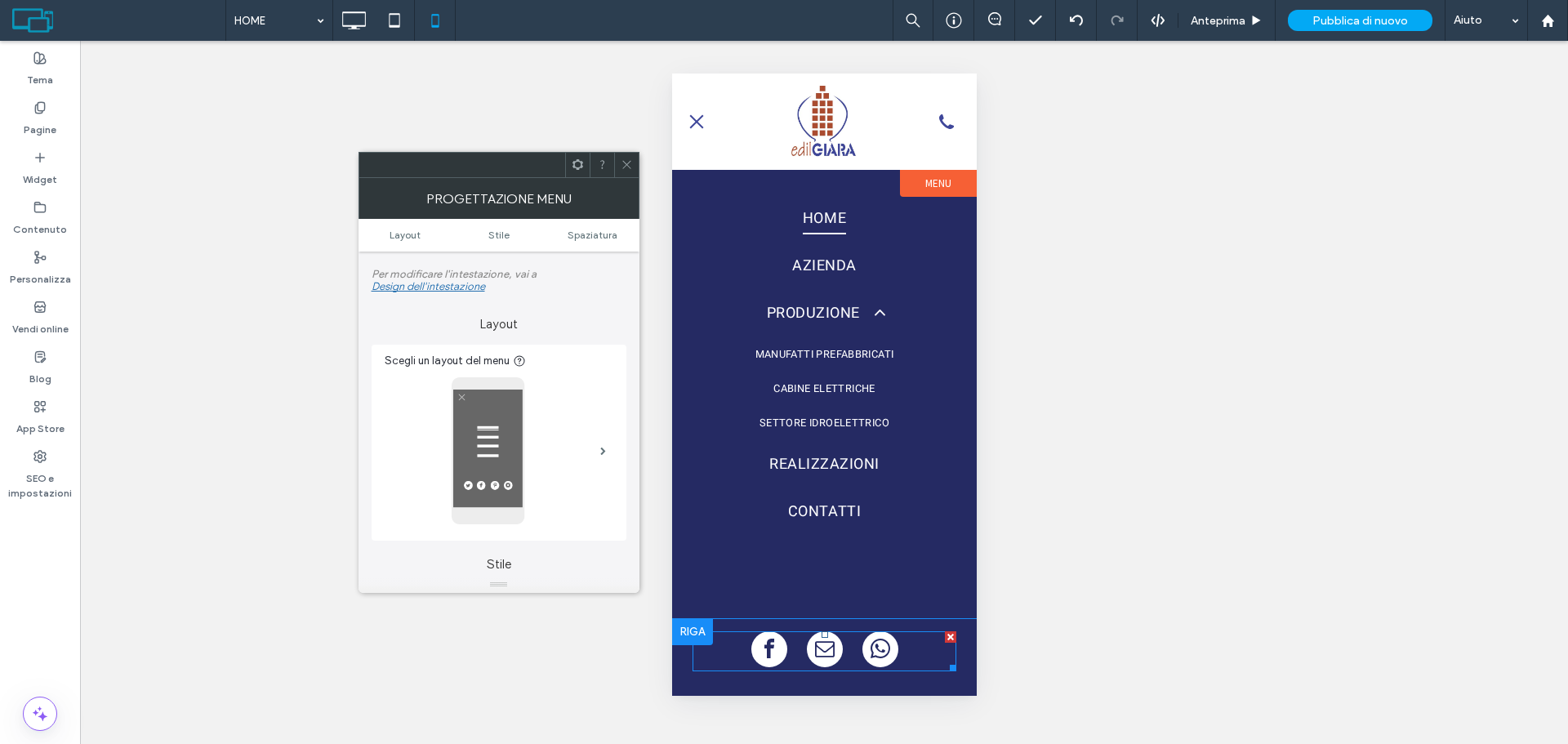
click at [874, 637] on span "whatsapp" at bounding box center [879, 649] width 36 height 36
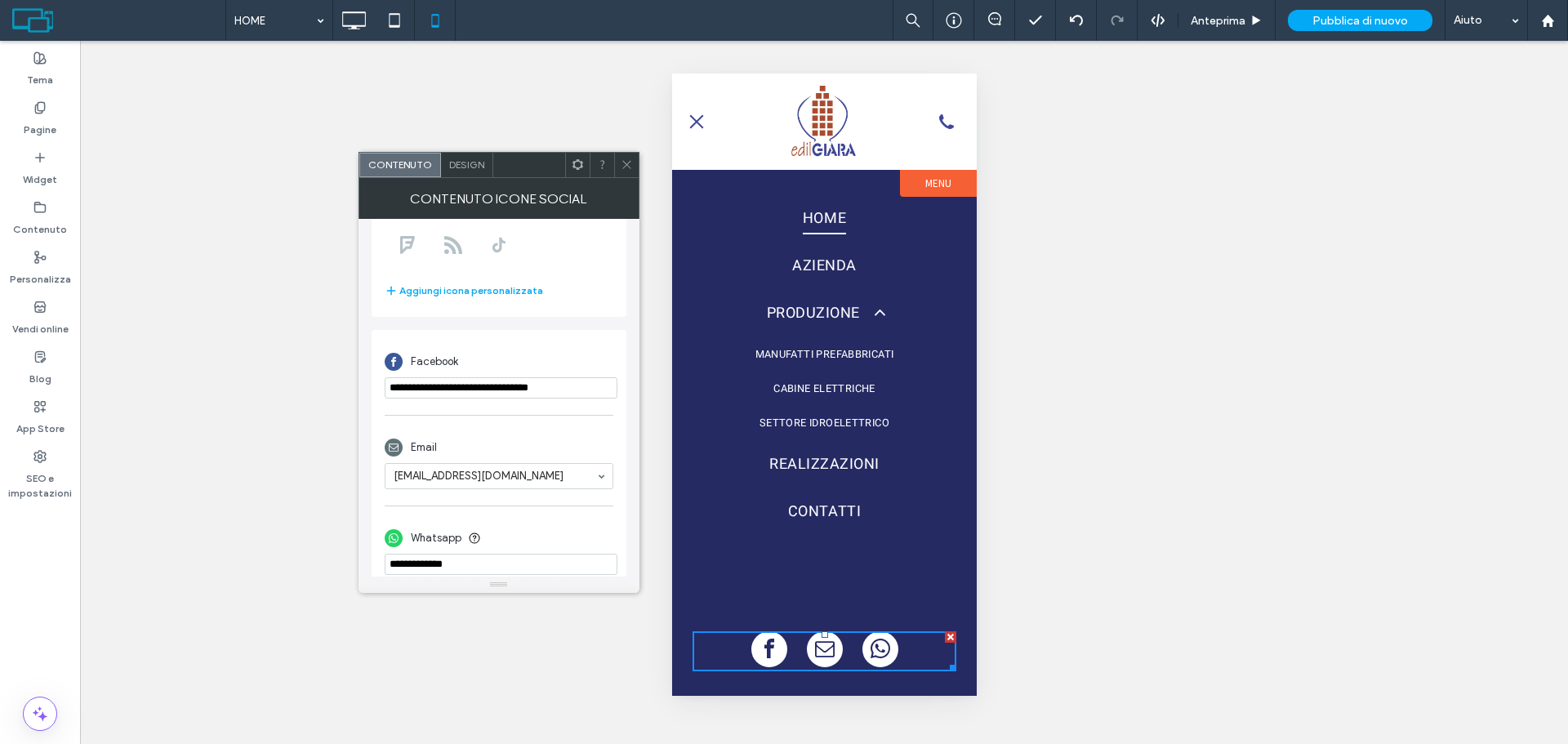
scroll to position [289, 0]
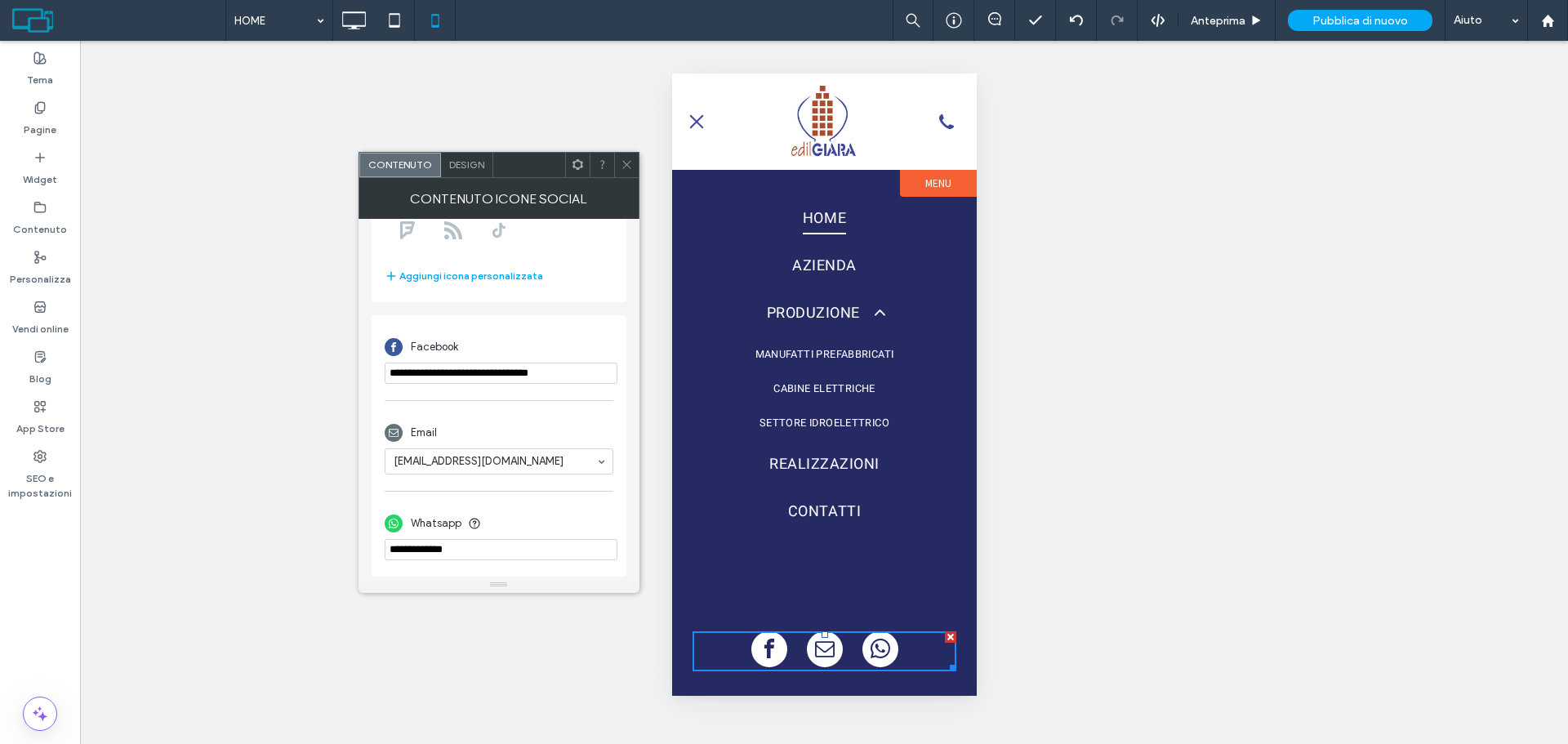
click at [621, 166] on icon at bounding box center [627, 165] width 12 height 12
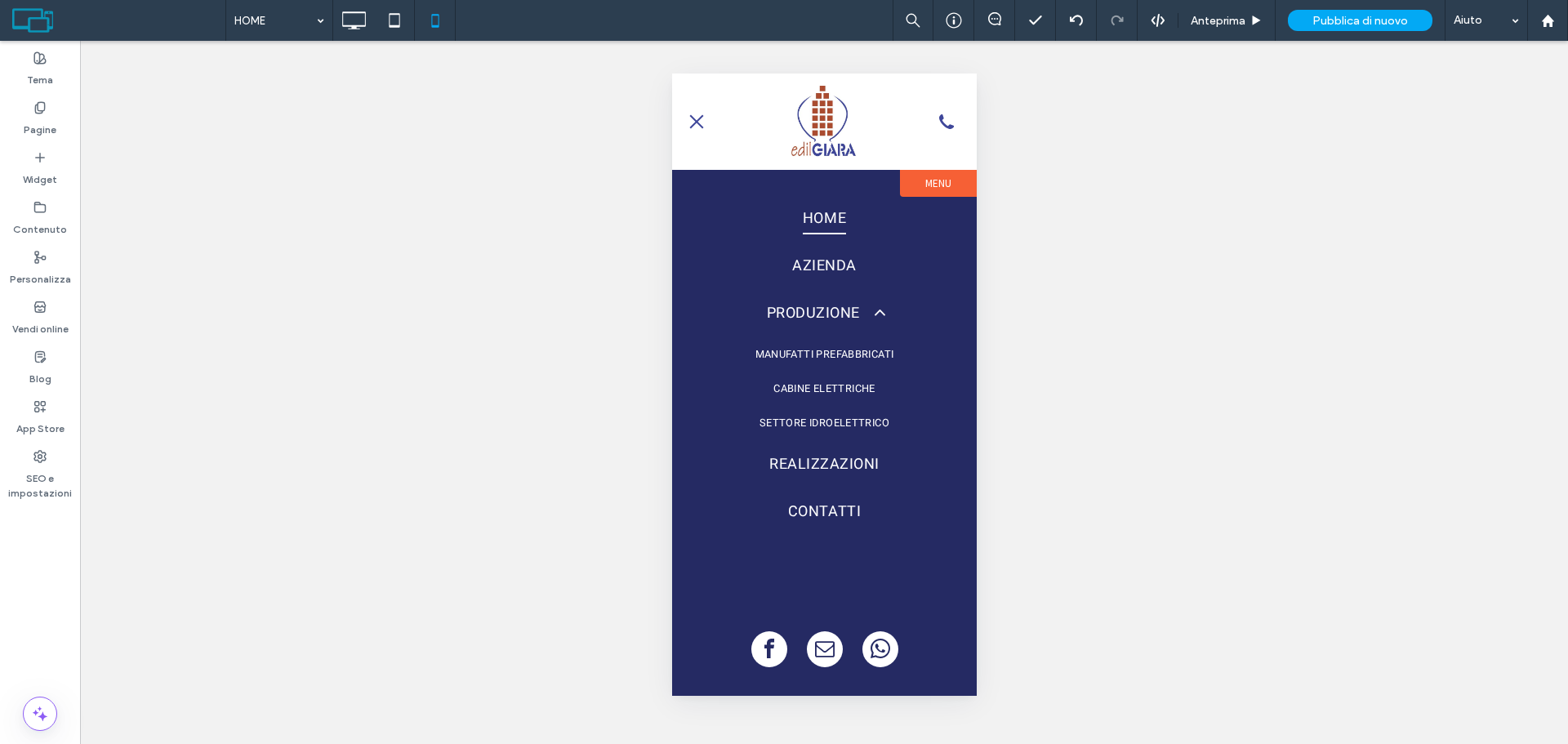
click at [687, 118] on button "menu" at bounding box center [696, 121] width 33 height 33
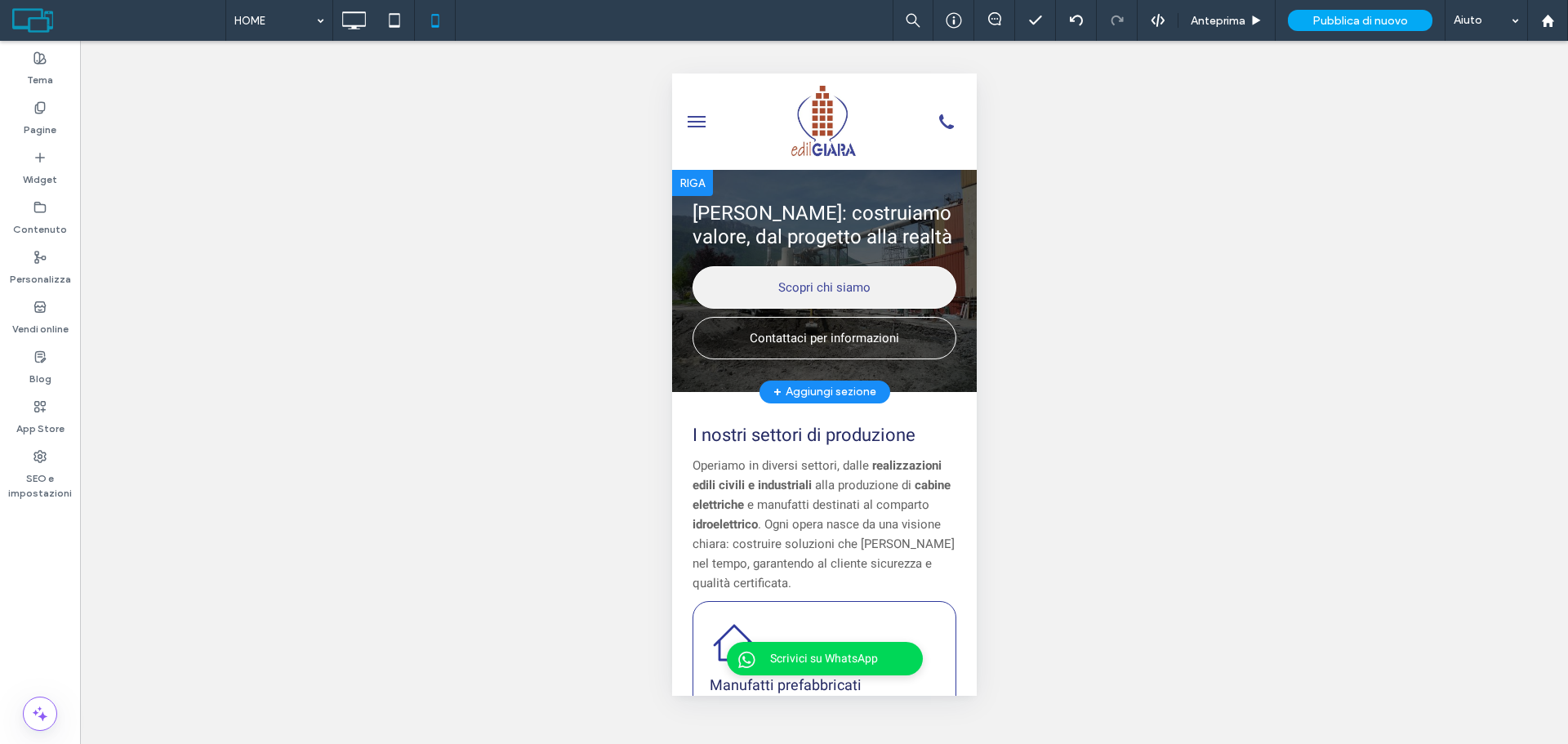
click at [680, 275] on div at bounding box center [823, 280] width 305 height 222
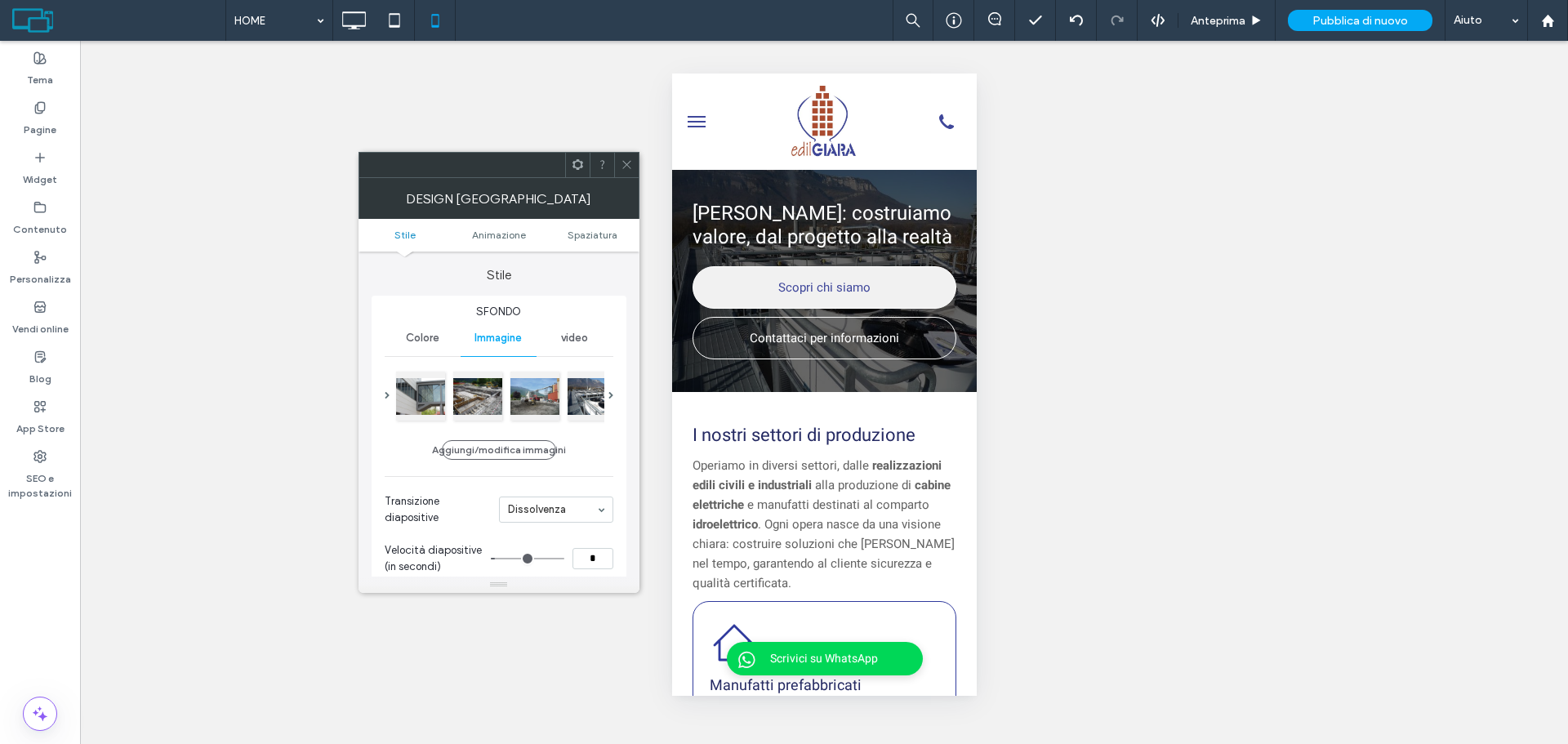
click at [580, 225] on ul "Stile Animazione Spaziatura" at bounding box center [498, 235] width 281 height 33
click at [570, 247] on ul "Stile Animazione Spaziatura" at bounding box center [498, 235] width 281 height 33
click at [581, 228] on ul "Stile Animazione Spaziatura" at bounding box center [498, 235] width 281 height 33
click at [590, 233] on span "Spaziatura" at bounding box center [592, 235] width 49 height 12
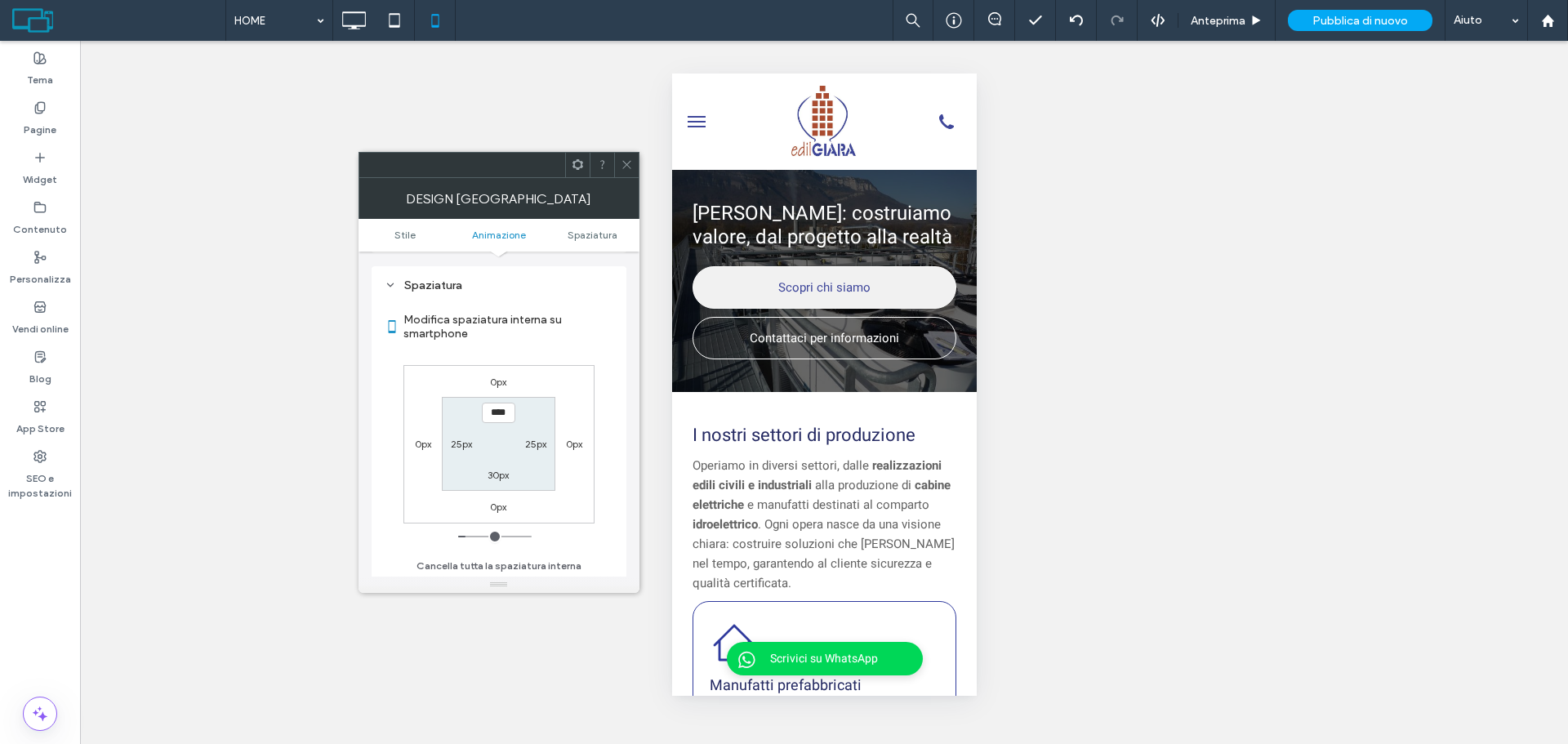
scroll to position [826, 0]
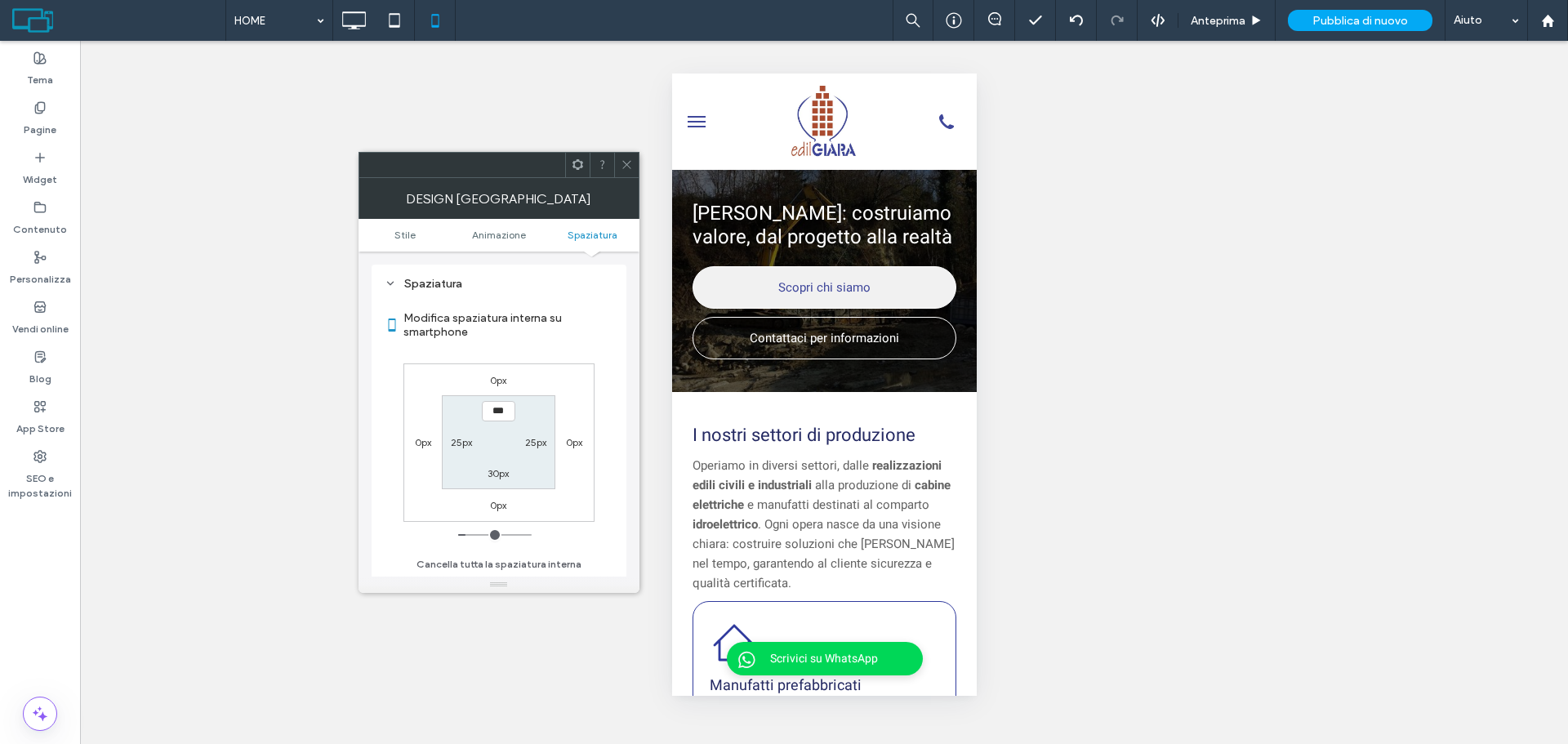
type input "*****"
click at [493, 472] on label "30px" at bounding box center [498, 473] width 22 height 12
type input "**"
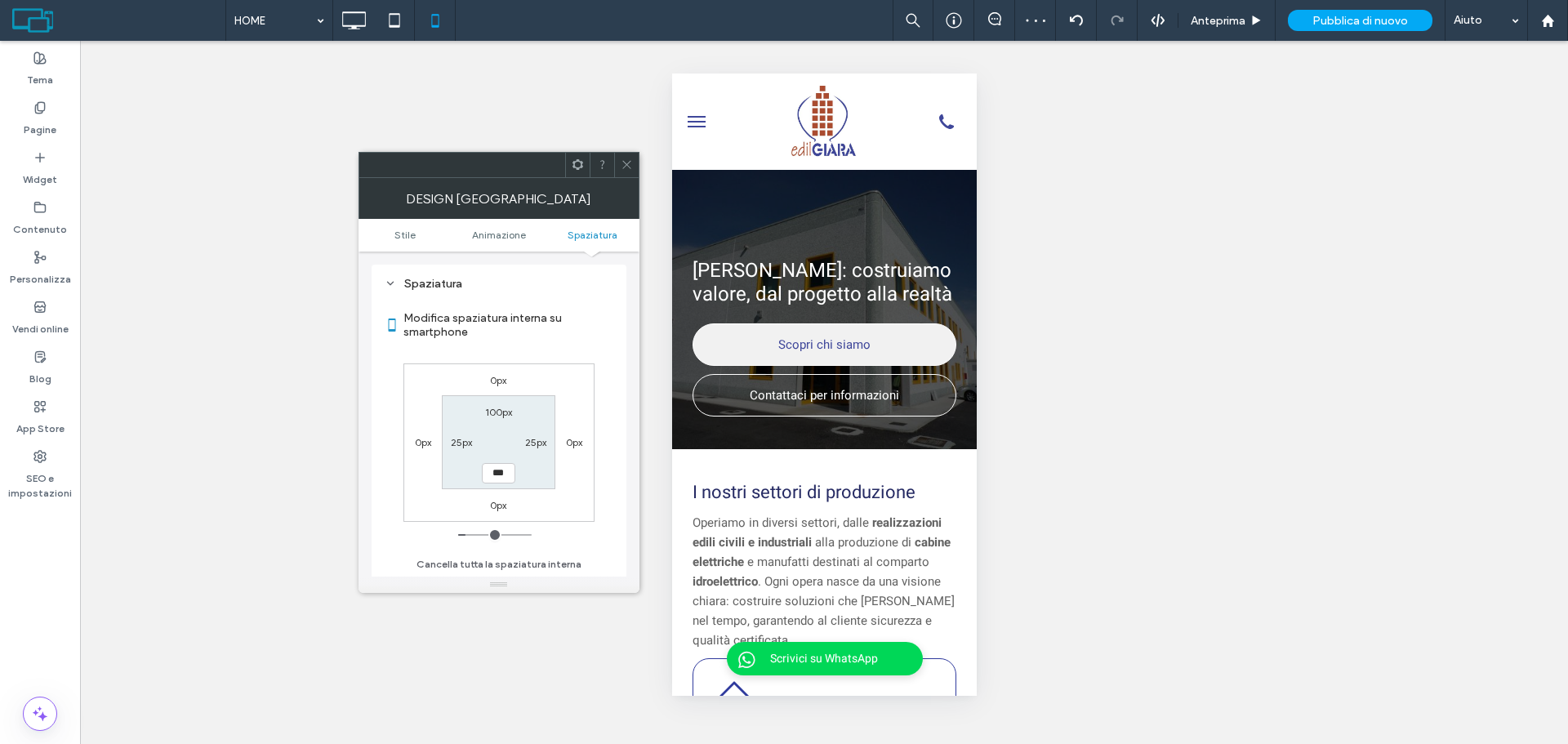
type input "***"
type input "*****"
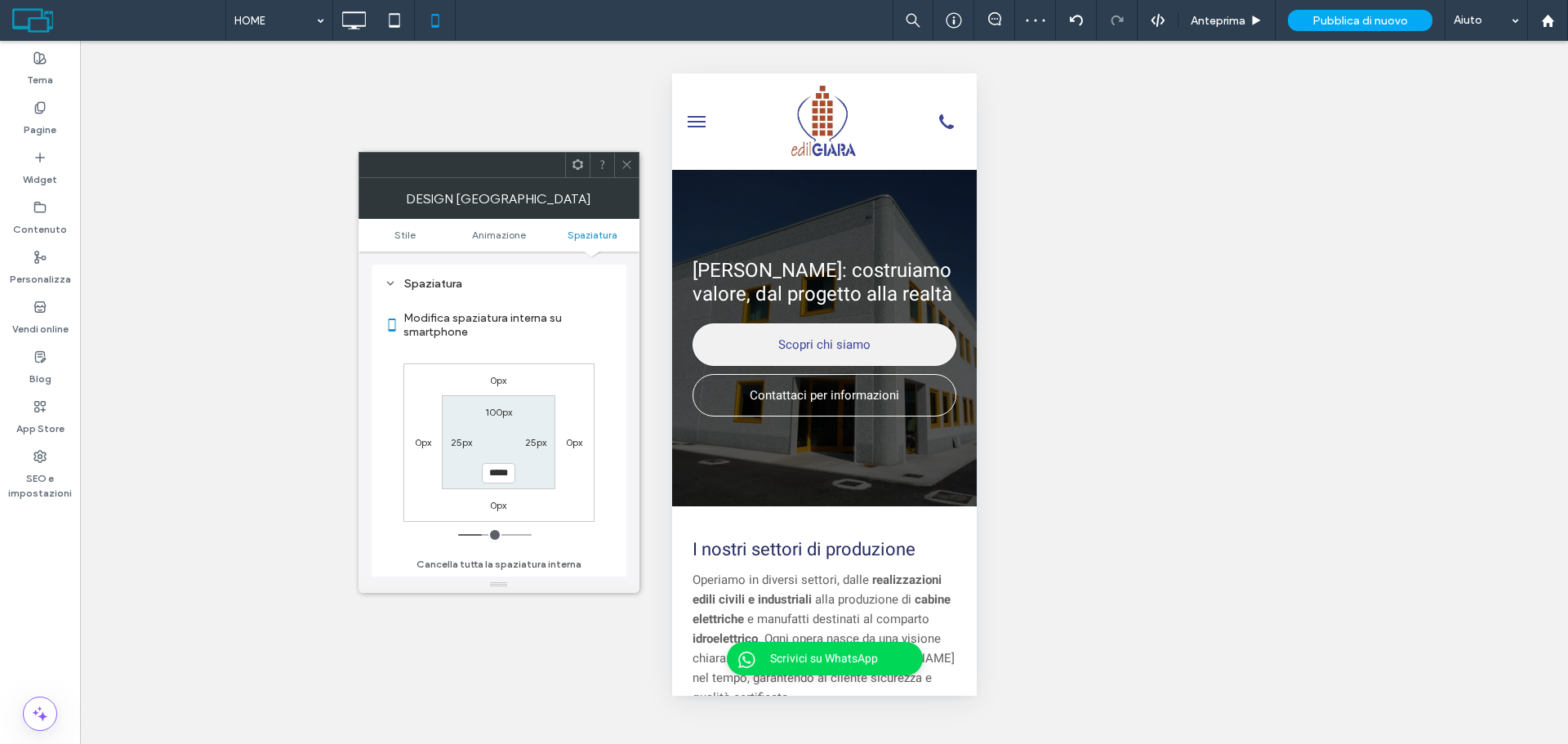
click at [624, 169] on icon at bounding box center [627, 165] width 12 height 12
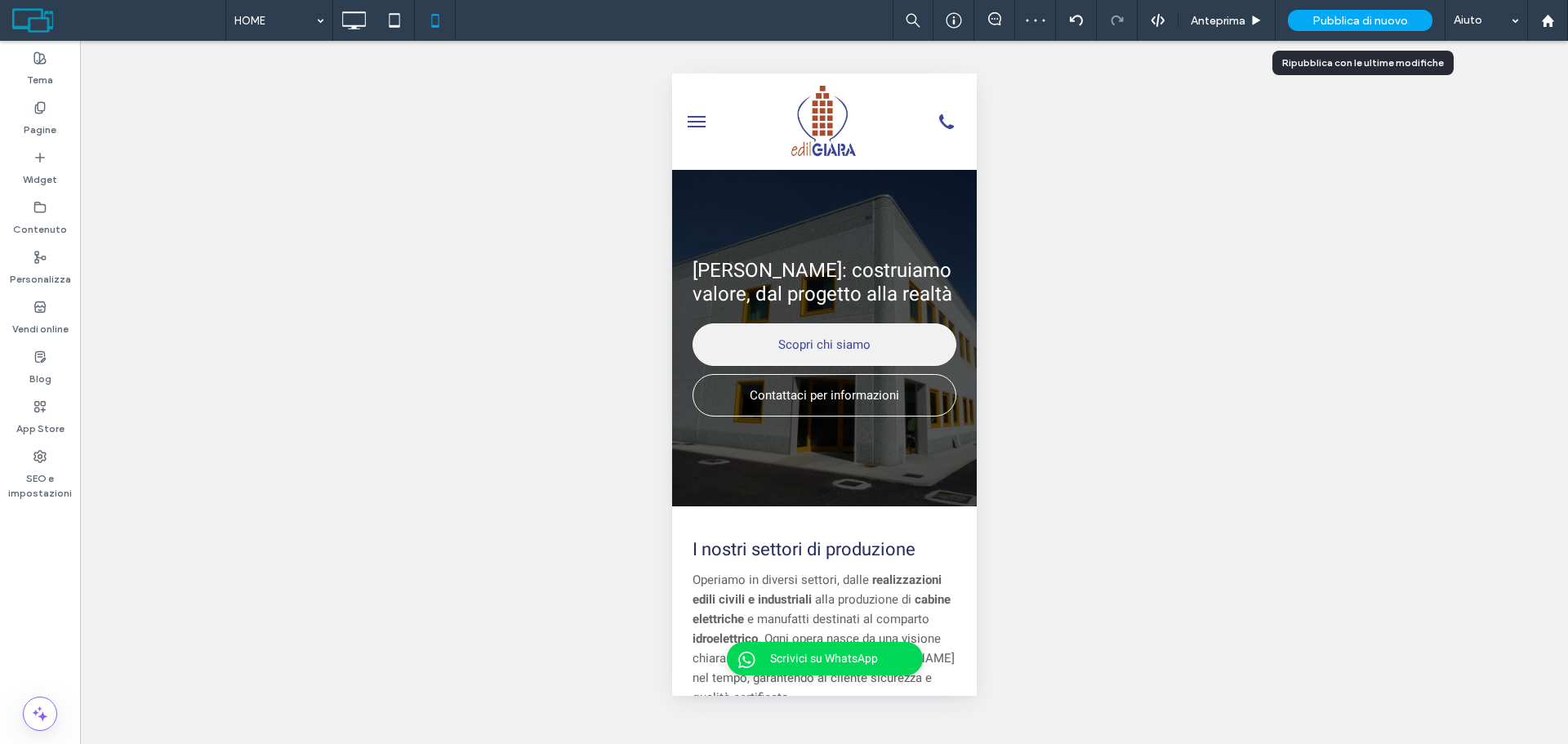
click at [1382, 26] on span "Pubblica di nuovo" at bounding box center [1360, 21] width 96 height 14
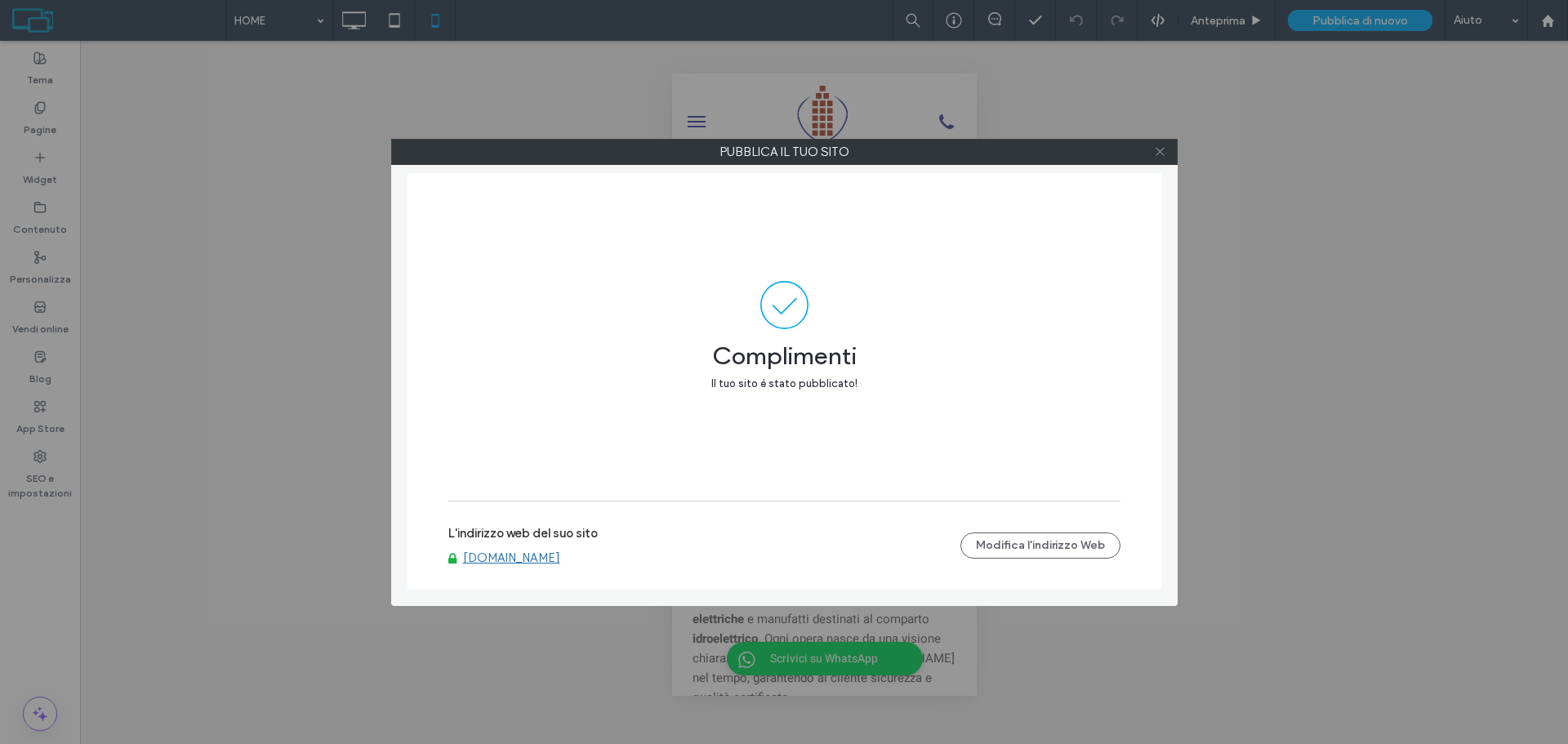
click at [1162, 158] on span at bounding box center [1160, 152] width 12 height 25
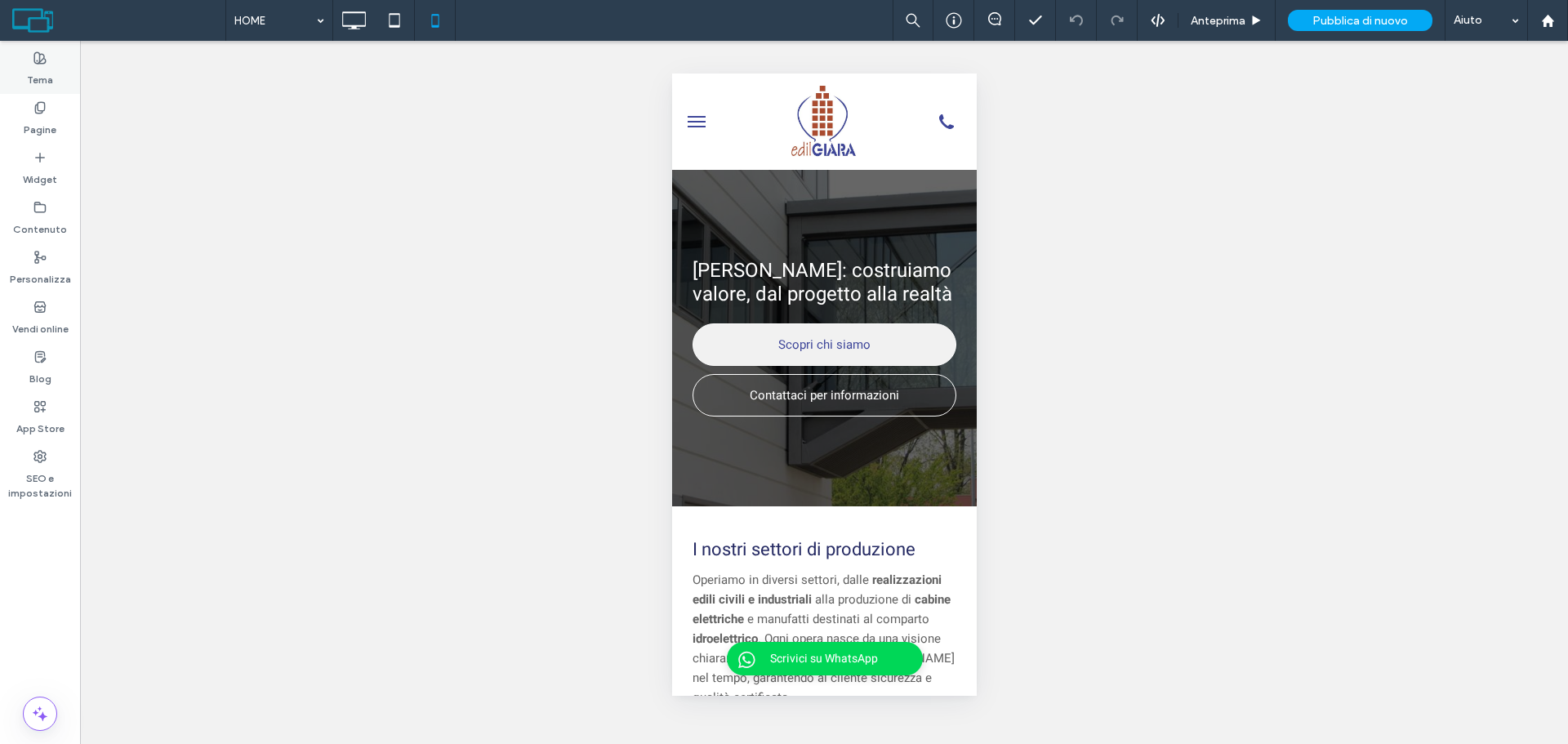
click at [36, 61] on icon at bounding box center [39, 57] width 13 height 13
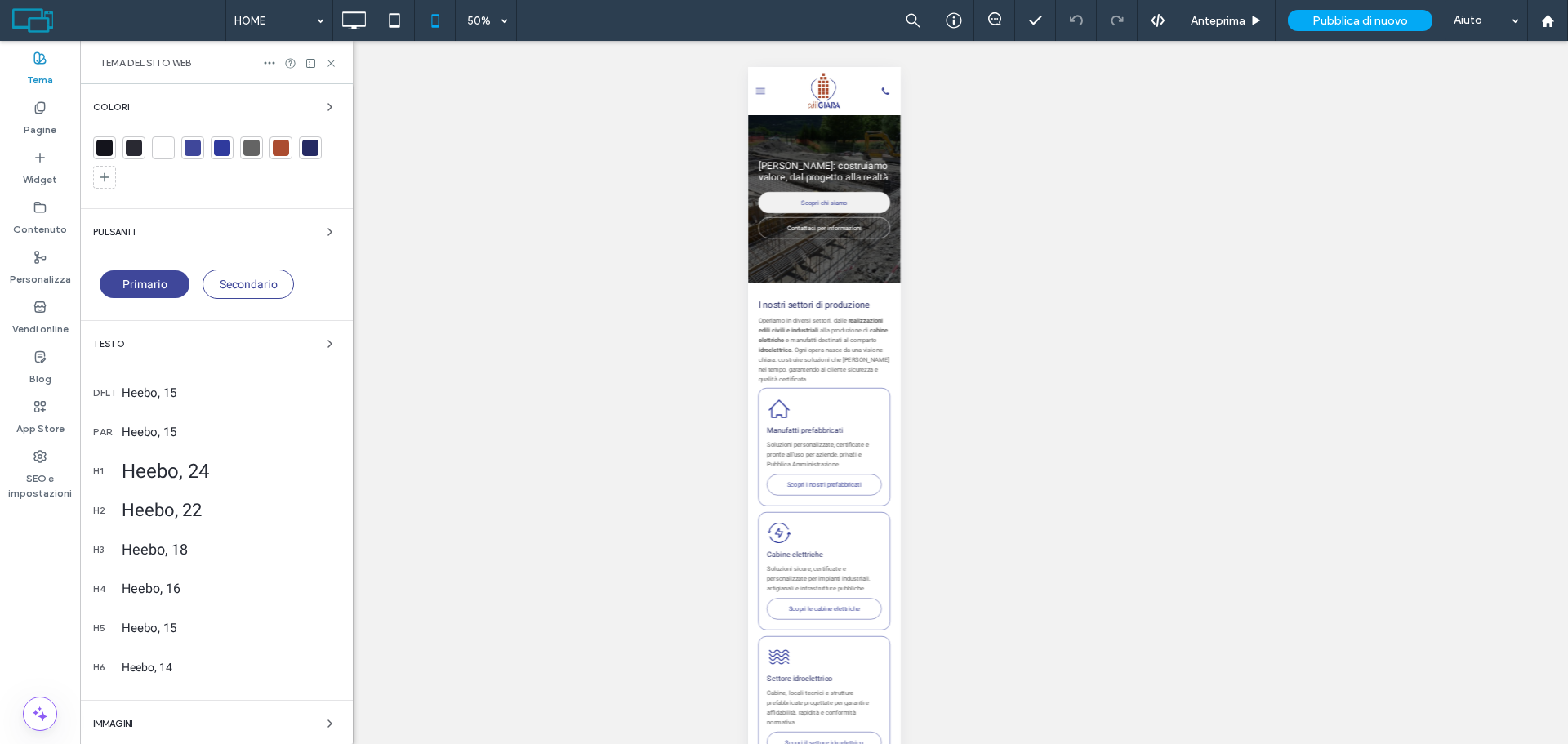
click at [125, 340] on div "Testo" at bounding box center [216, 344] width 247 height 20
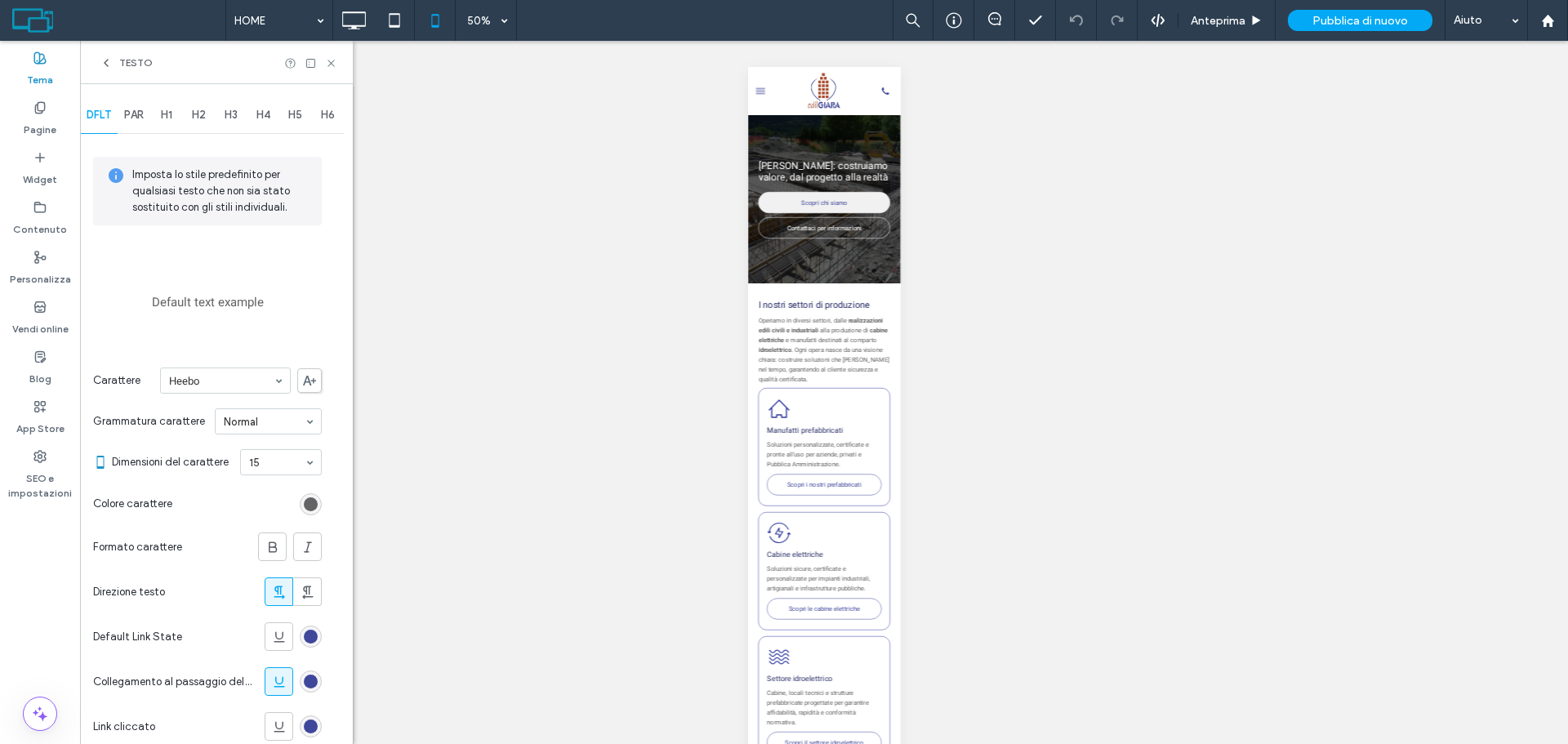
click at [173, 116] on span "H1" at bounding box center [167, 114] width 12 height 13
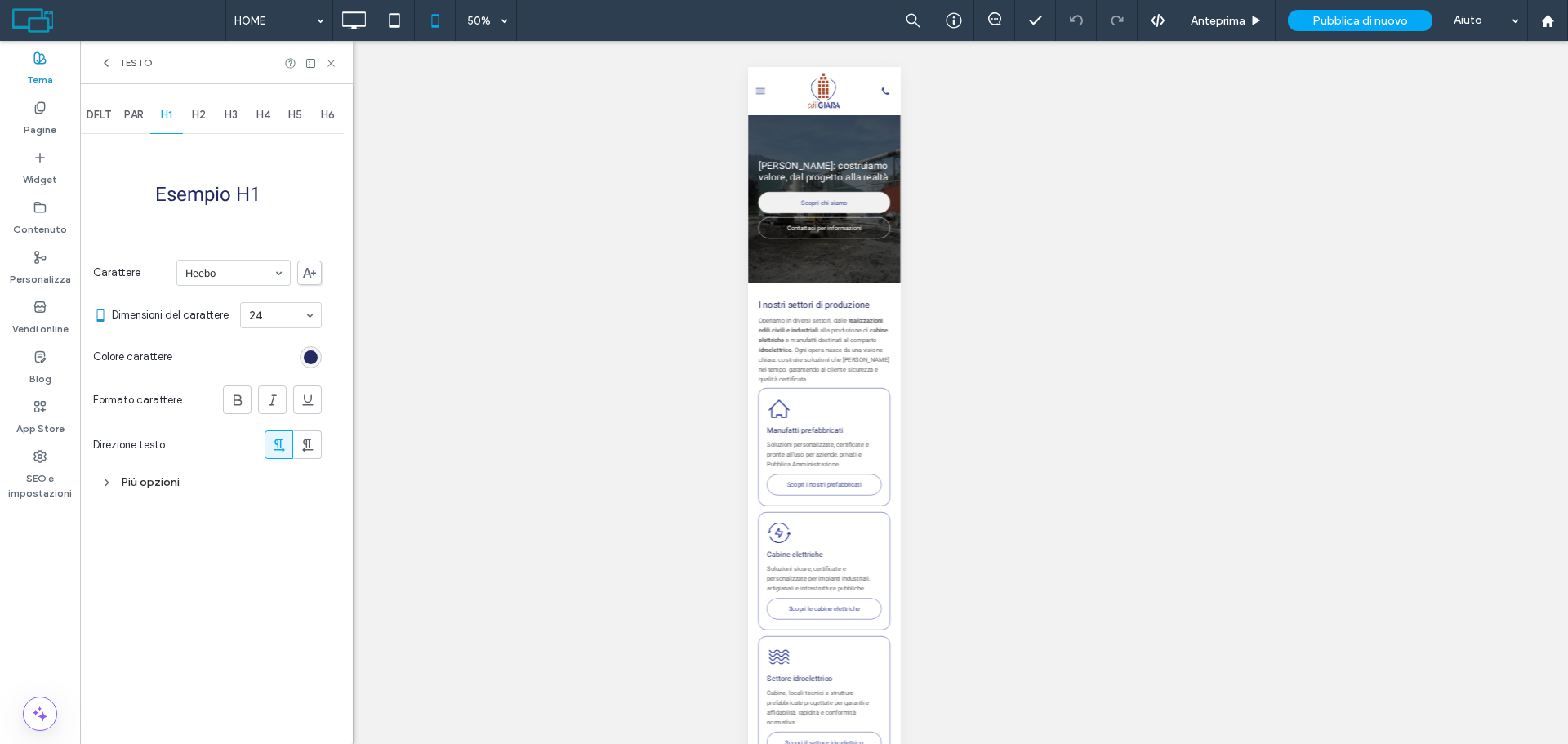
click at [134, 486] on div "Più opzioni" at bounding box center [207, 483] width 229 height 22
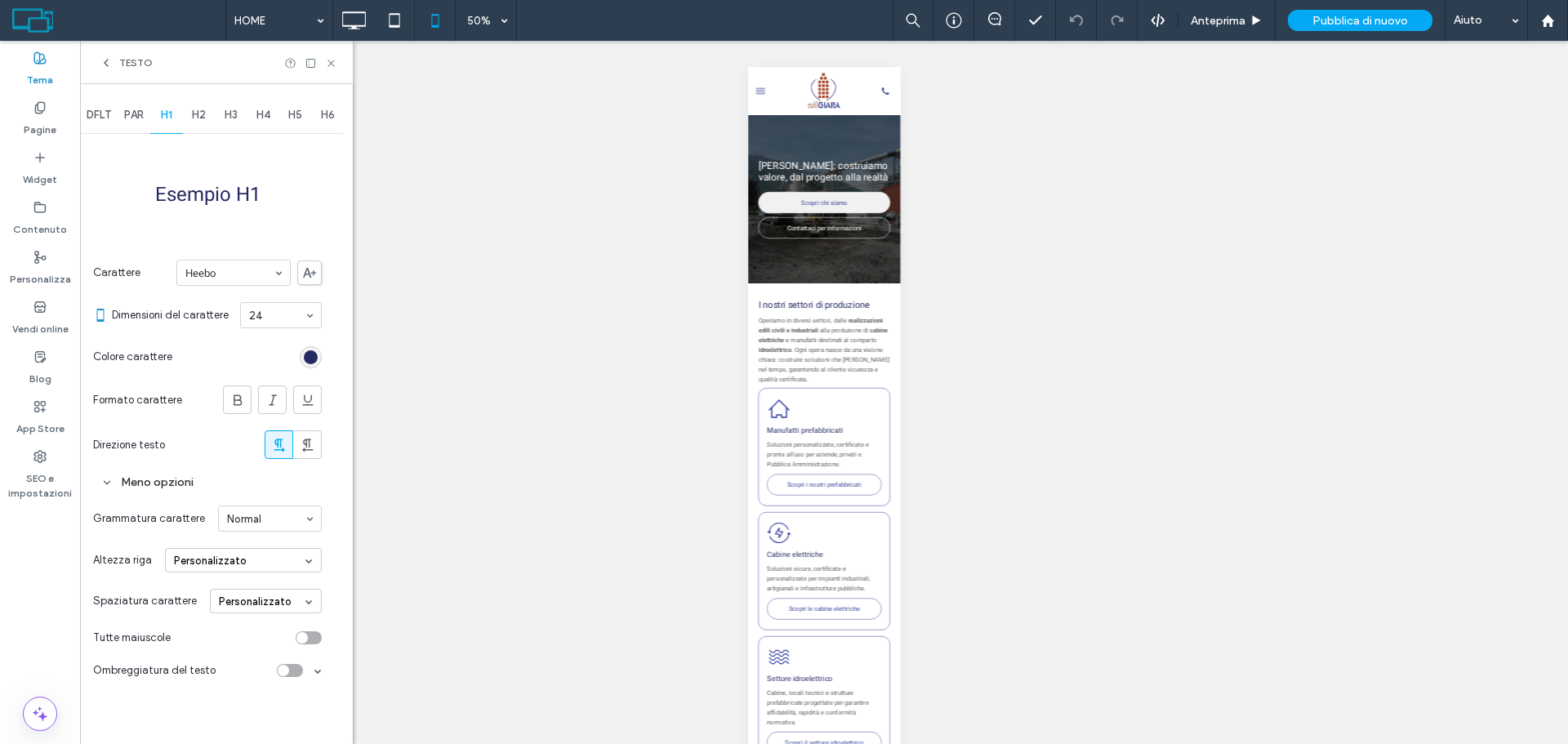
click at [296, 561] on div "Personalizzato" at bounding box center [243, 559] width 157 height 25
click at [306, 559] on span at bounding box center [309, 559] width 7 height 7
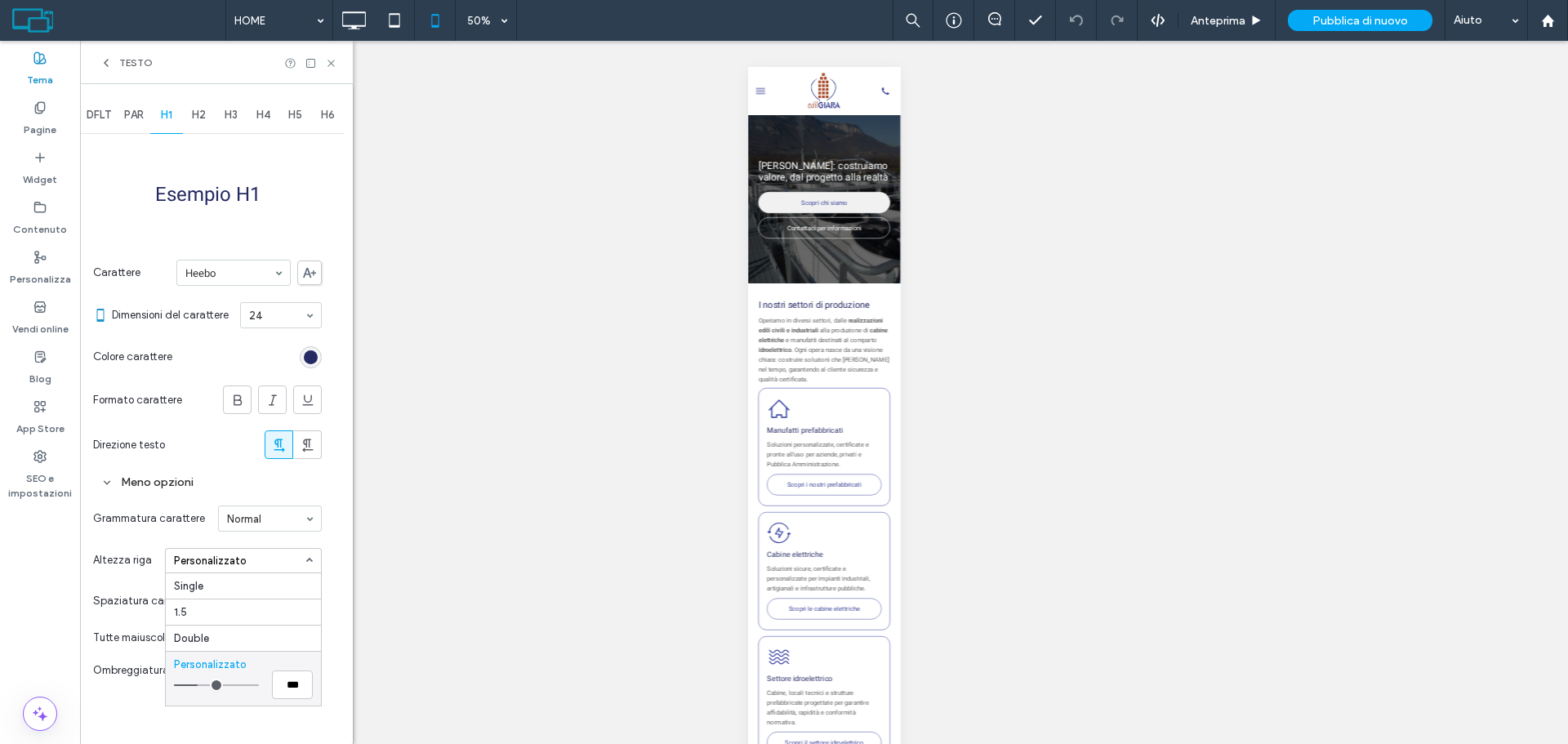
click at [310, 559] on span at bounding box center [309, 559] width 7 height 7
click at [121, 515] on span "Grammatura carattere" at bounding box center [148, 518] width 112 height 17
click at [244, 601] on div "Personalizzato" at bounding box center [265, 601] width 112 height 25
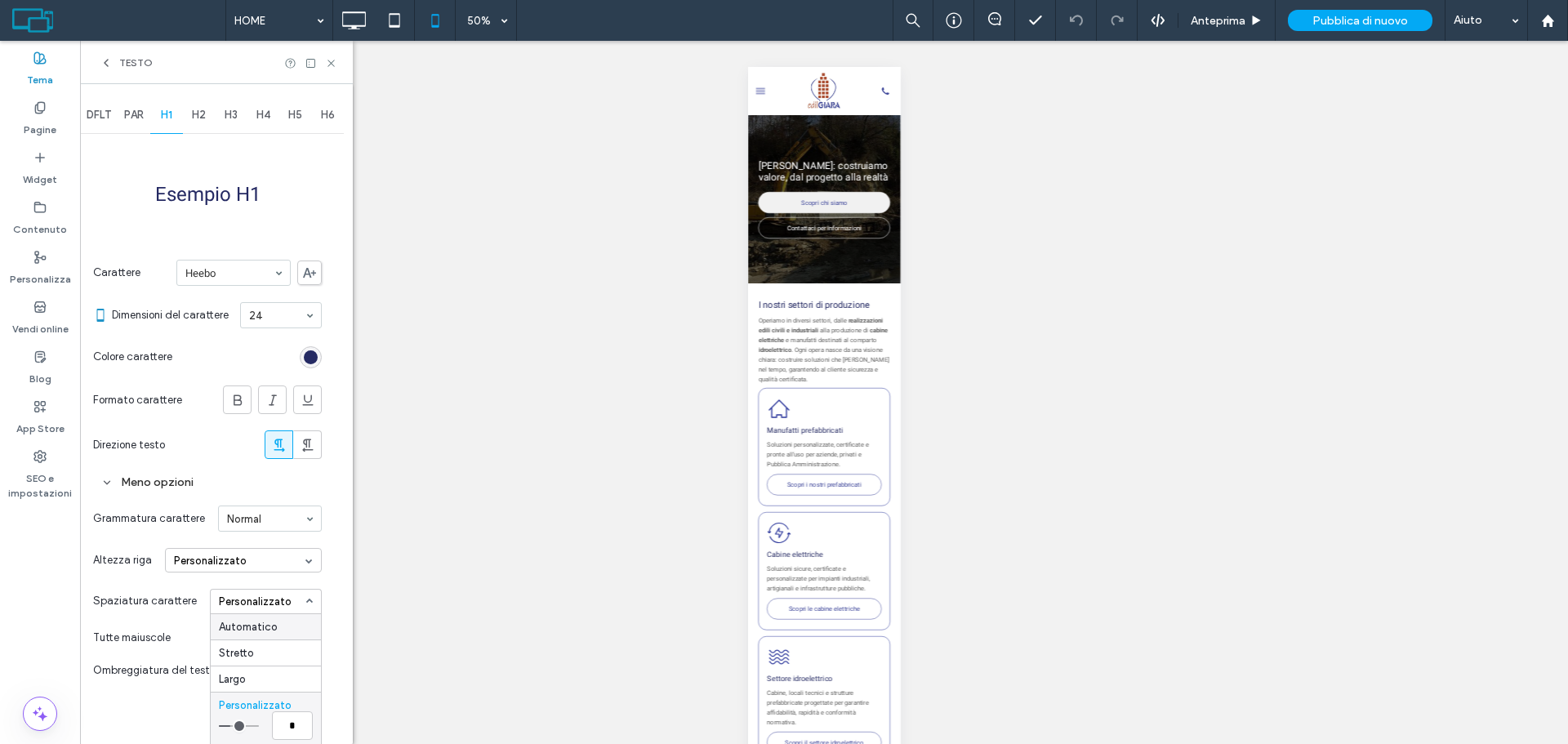
click at [247, 629] on div "Automatico" at bounding box center [266, 627] width 111 height 26
click at [153, 466] on section "Direzione testo" at bounding box center [207, 445] width 229 height 45
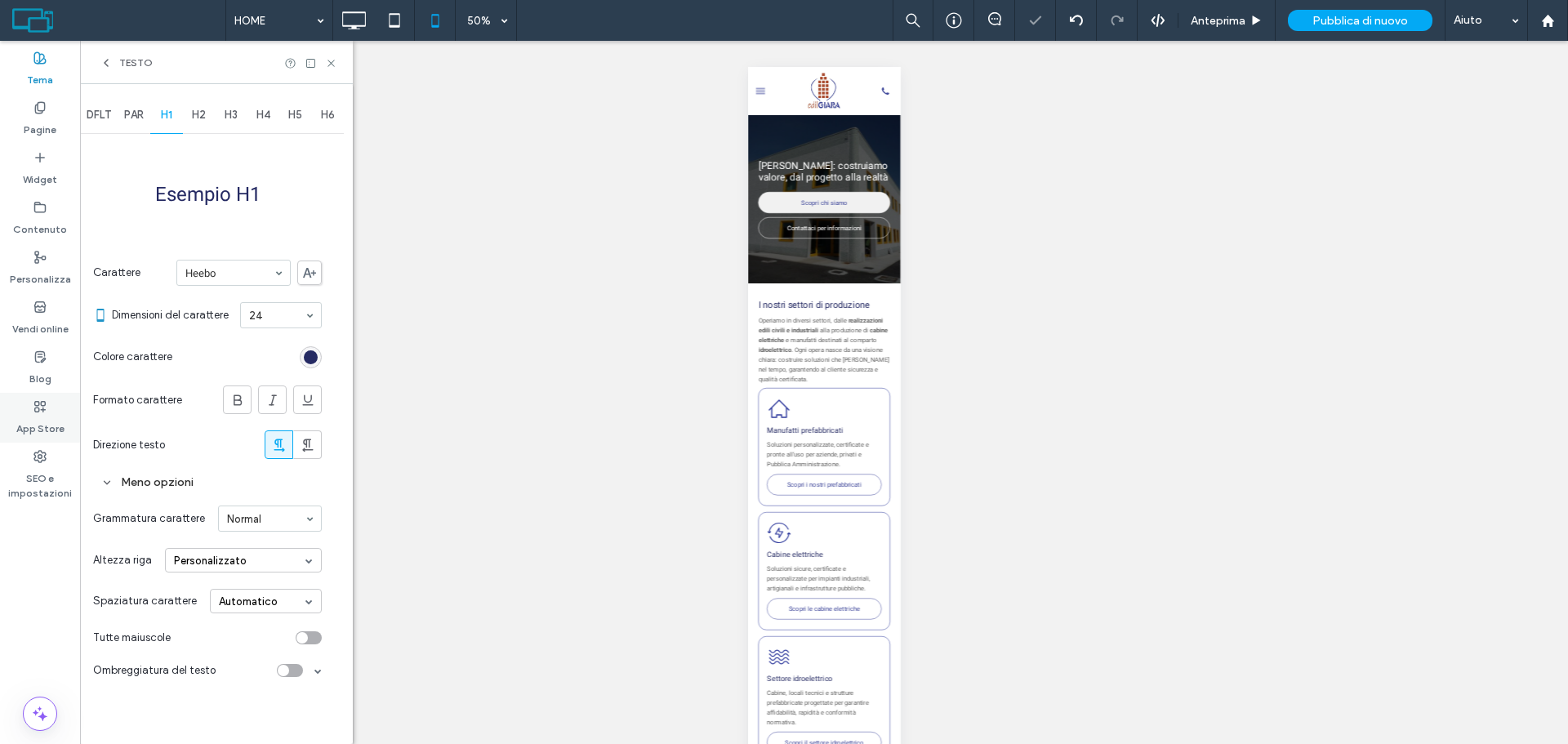
click at [29, 394] on div "App Store" at bounding box center [39, 417] width 80 height 49
click at [49, 367] on label "Blog" at bounding box center [40, 374] width 22 height 23
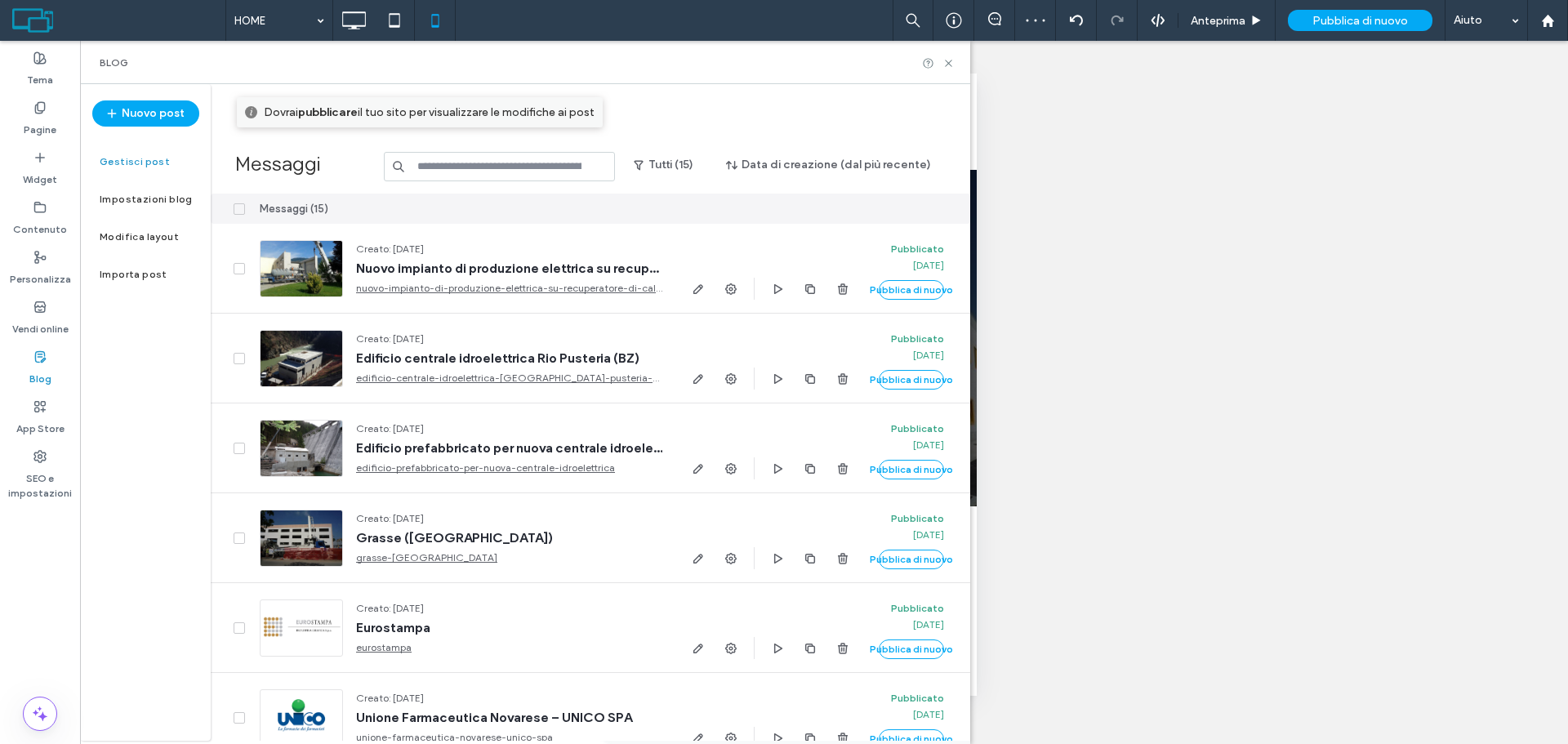
click at [38, 363] on label "Blog" at bounding box center [40, 374] width 22 height 23
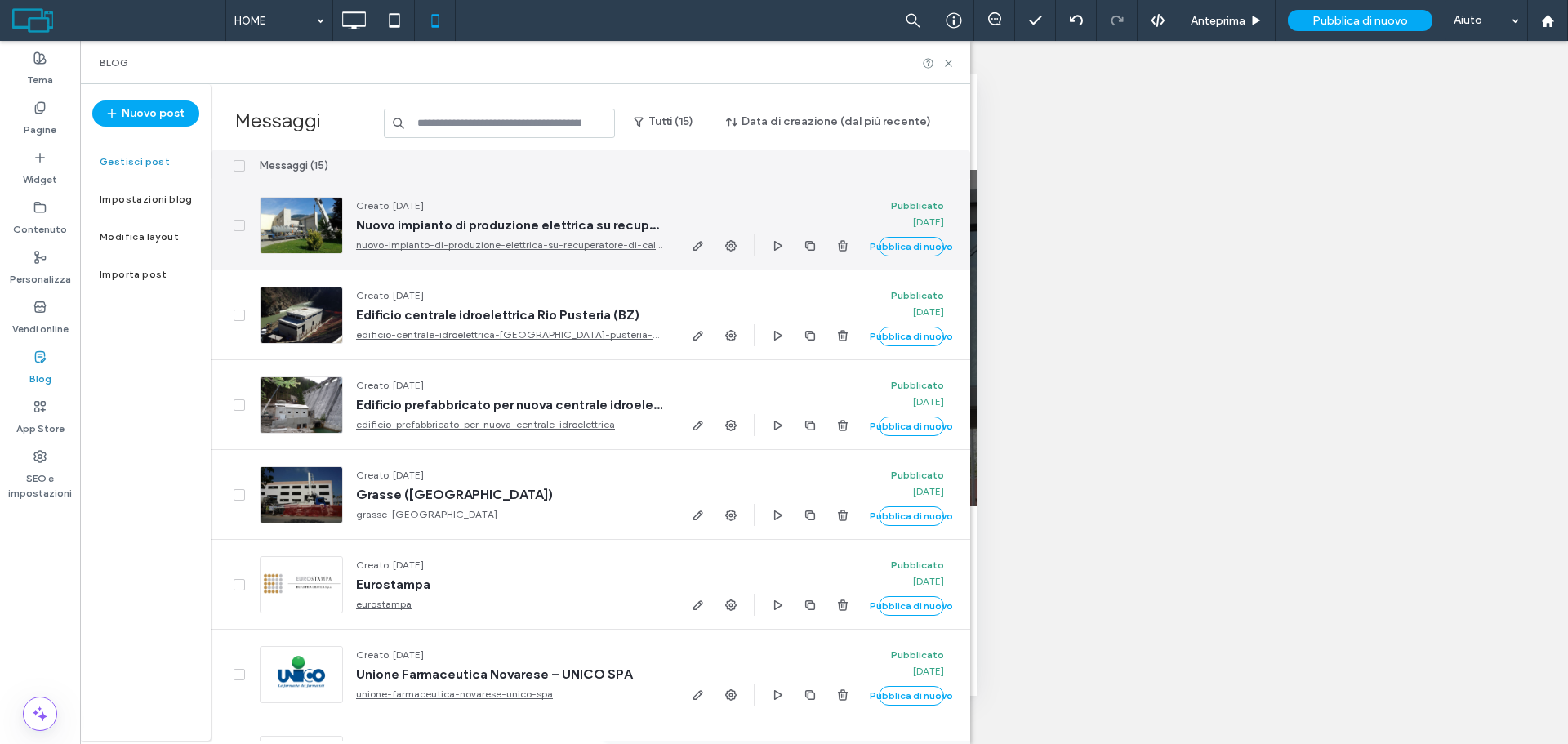
click at [448, 220] on span "Nuovo impianto di produzione elettrica su recuperatore di calore" at bounding box center [509, 225] width 306 height 17
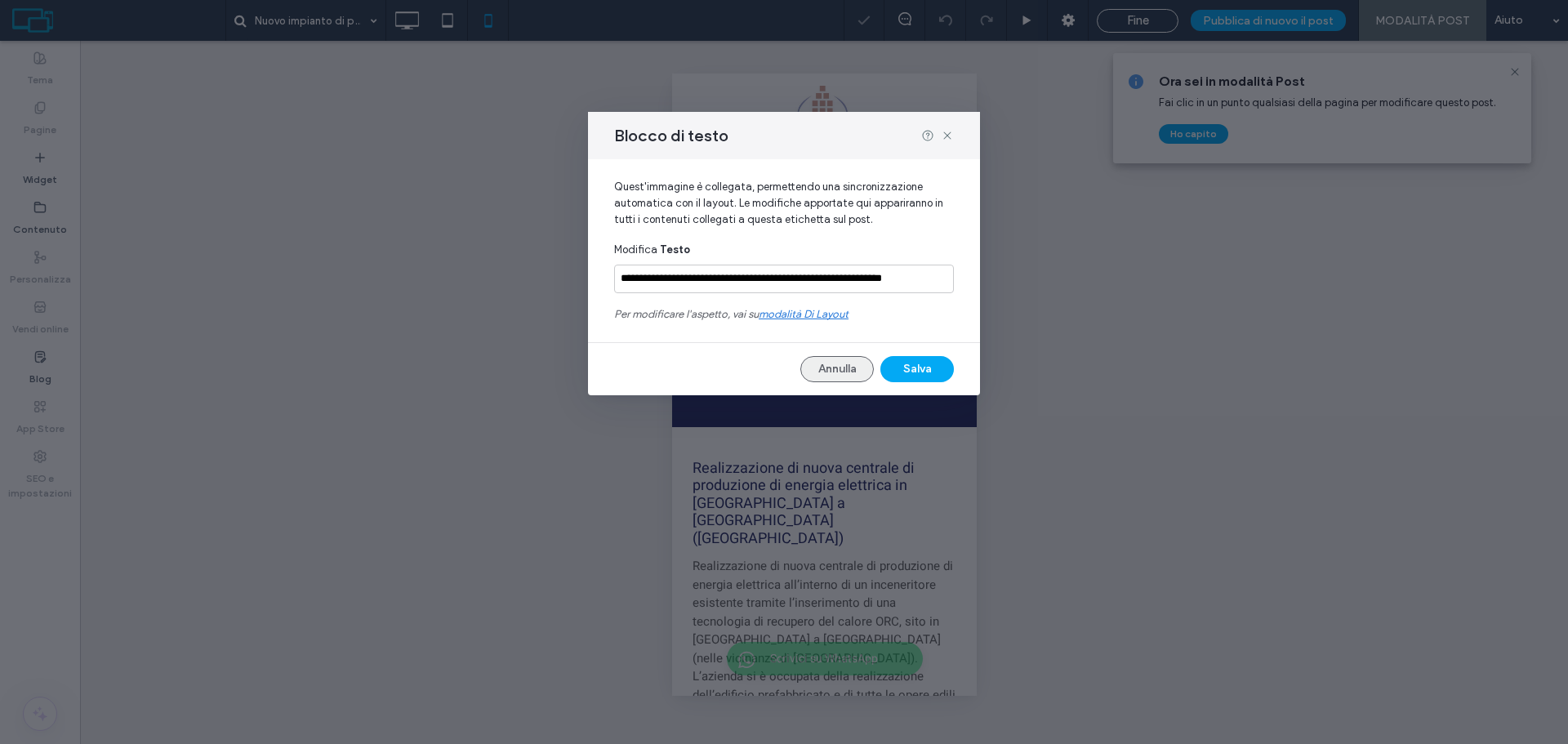
click at [849, 372] on button "Annulla" at bounding box center [837, 369] width 73 height 26
click at [854, 363] on button "Annulla" at bounding box center [837, 369] width 73 height 26
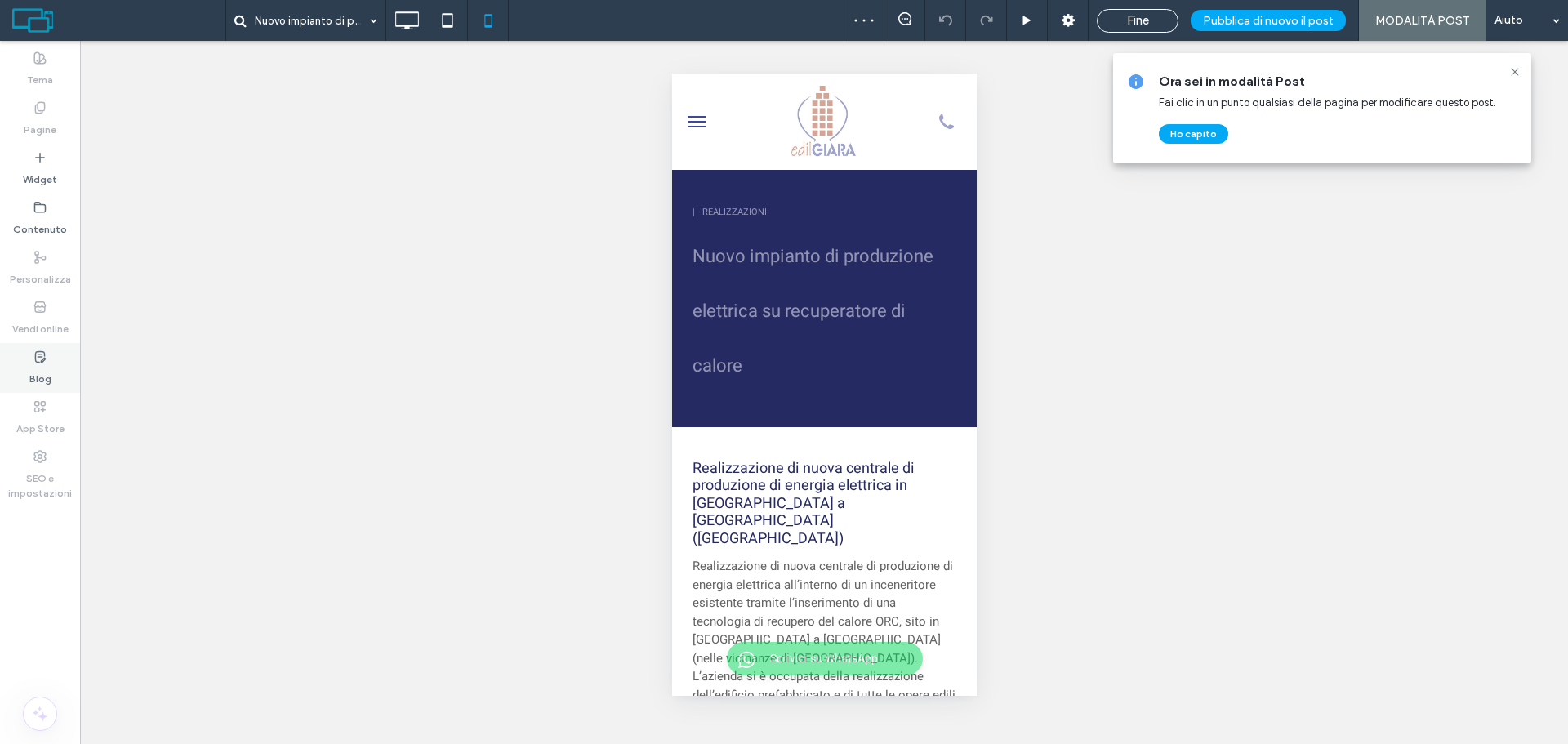
click at [36, 377] on label "Blog" at bounding box center [40, 374] width 22 height 23
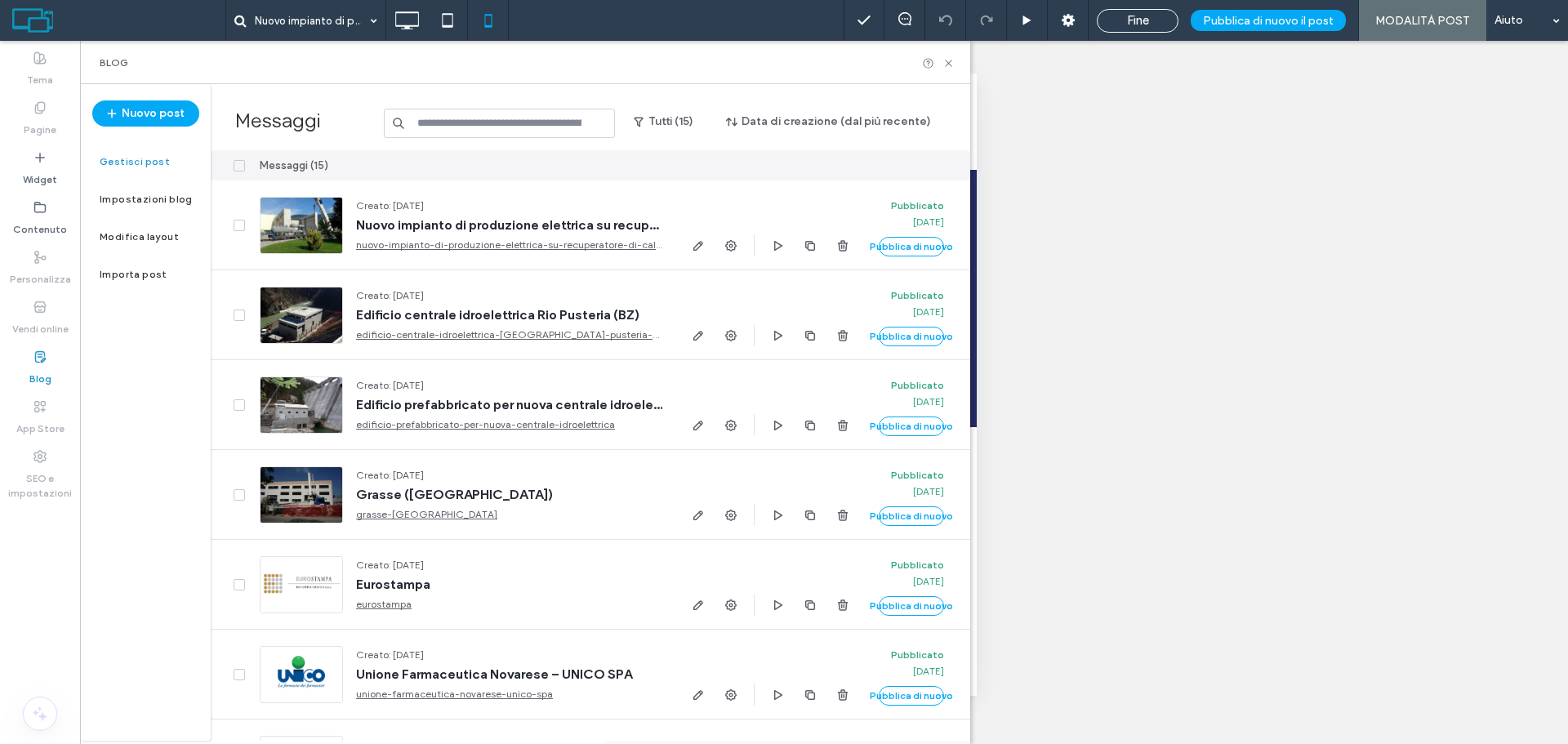
click at [165, 244] on div "Modifica layout" at bounding box center [145, 237] width 130 height 37
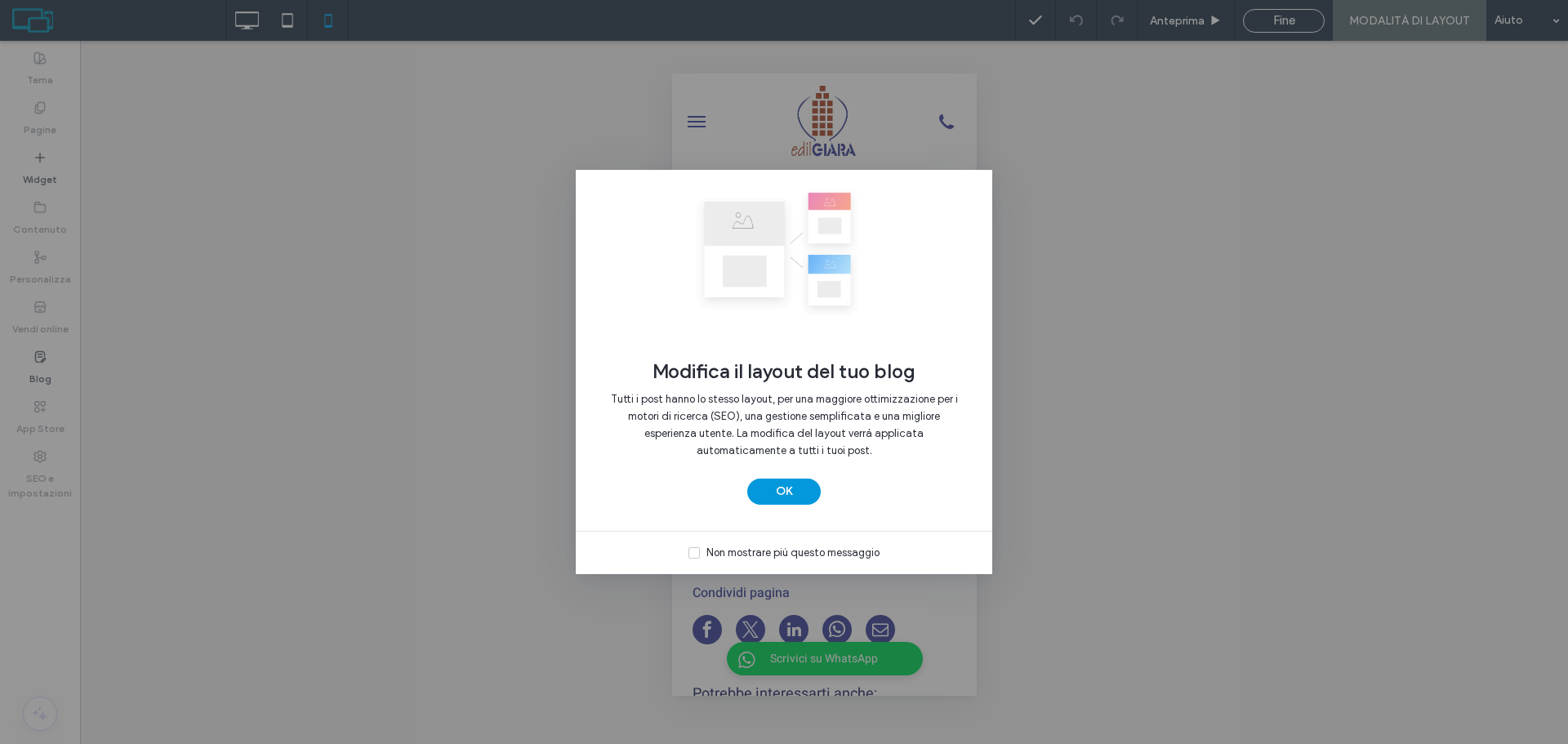
click at [791, 490] on button "OK" at bounding box center [784, 491] width 73 height 26
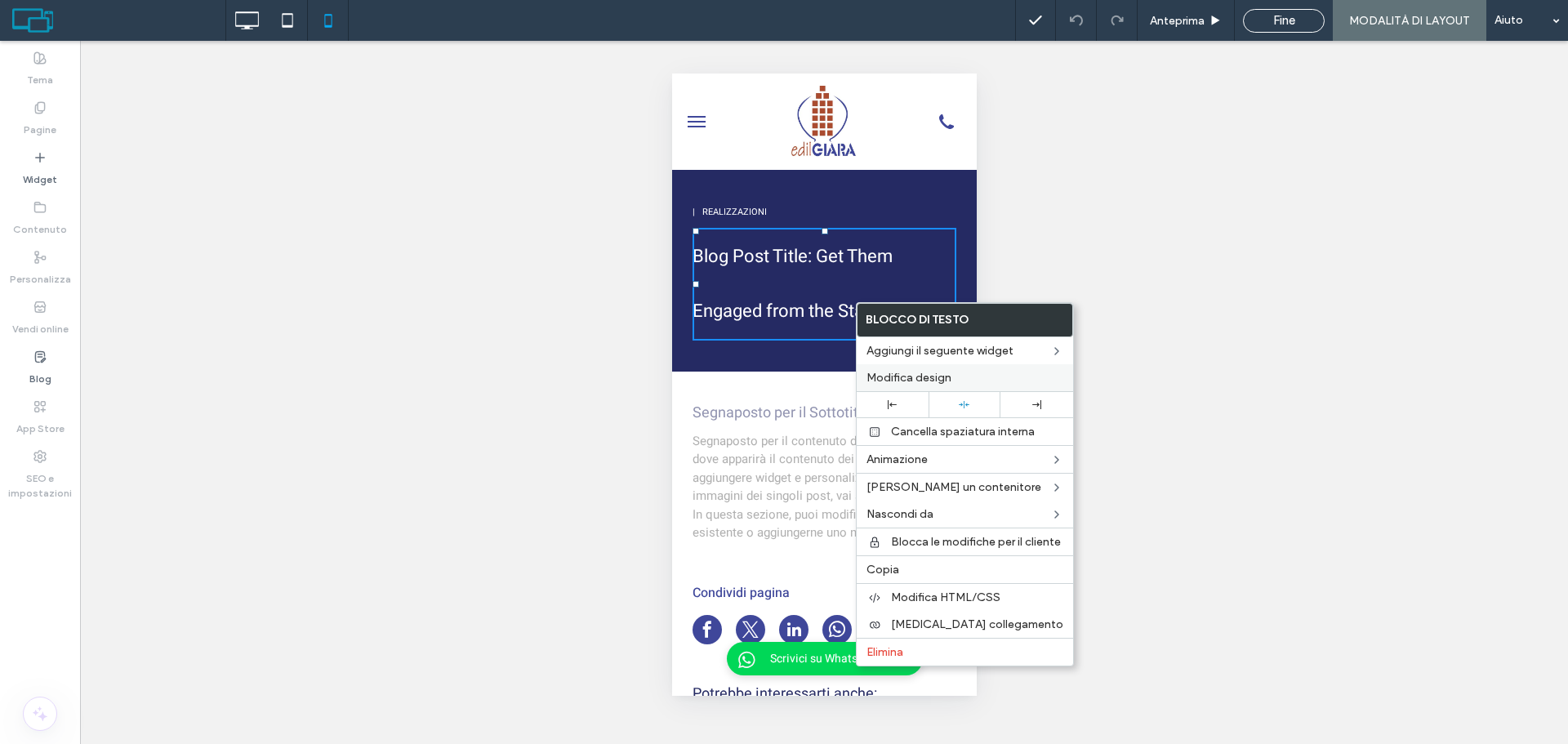
click at [960, 382] on label "Modifica design" at bounding box center [964, 378] width 196 height 14
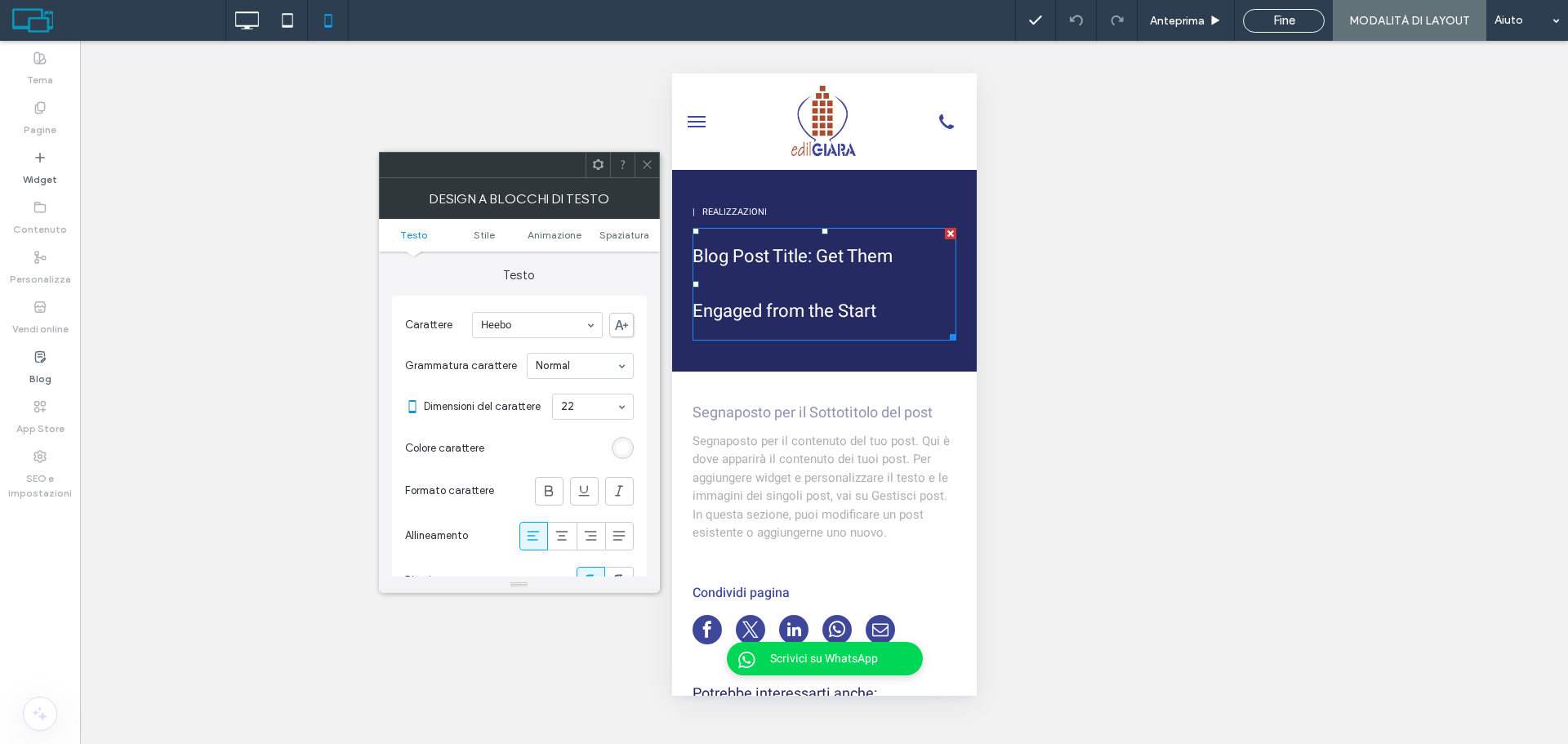
click at [647, 170] on icon at bounding box center [647, 165] width 12 height 12
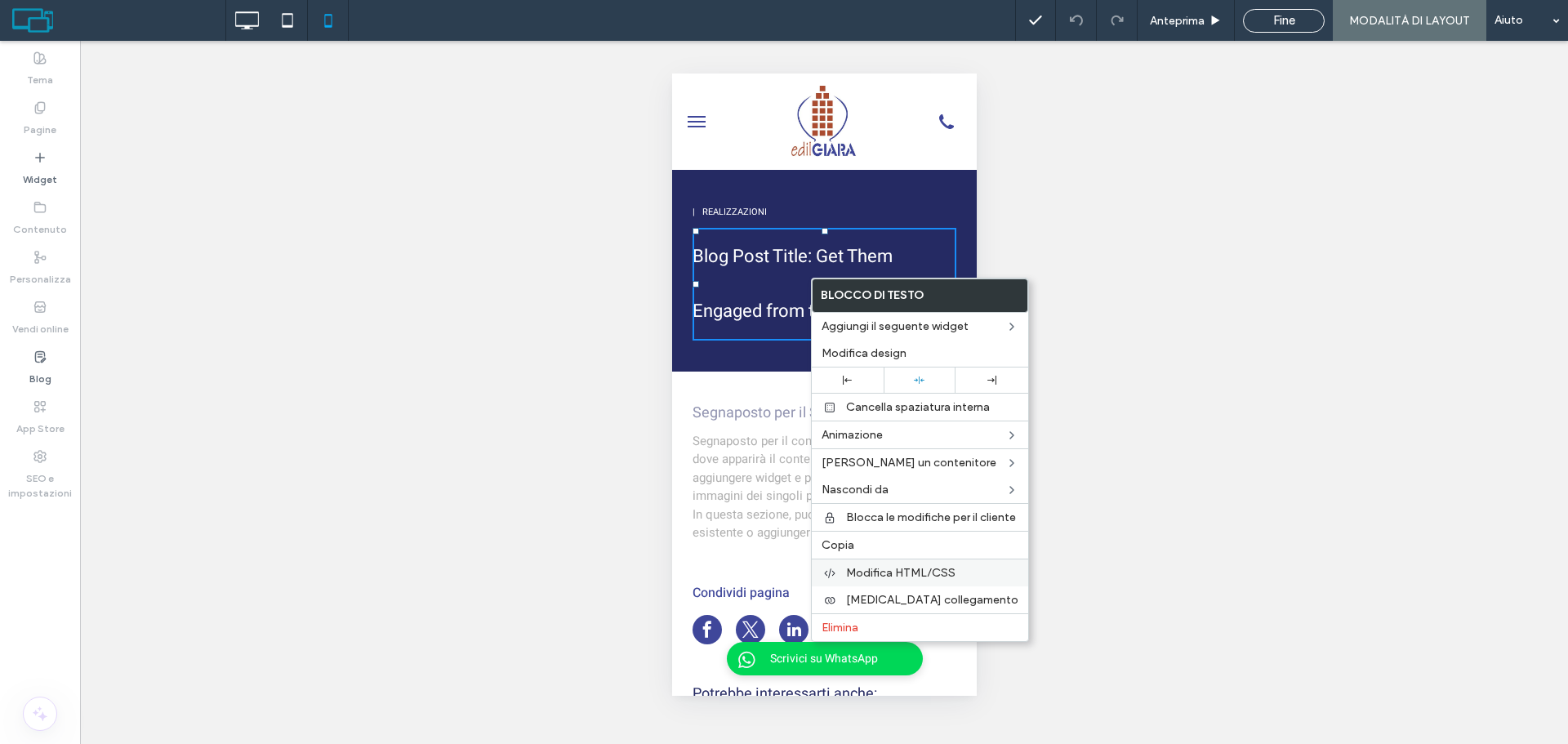
click at [922, 575] on span "Modifica HTML/CSS" at bounding box center [900, 573] width 110 height 14
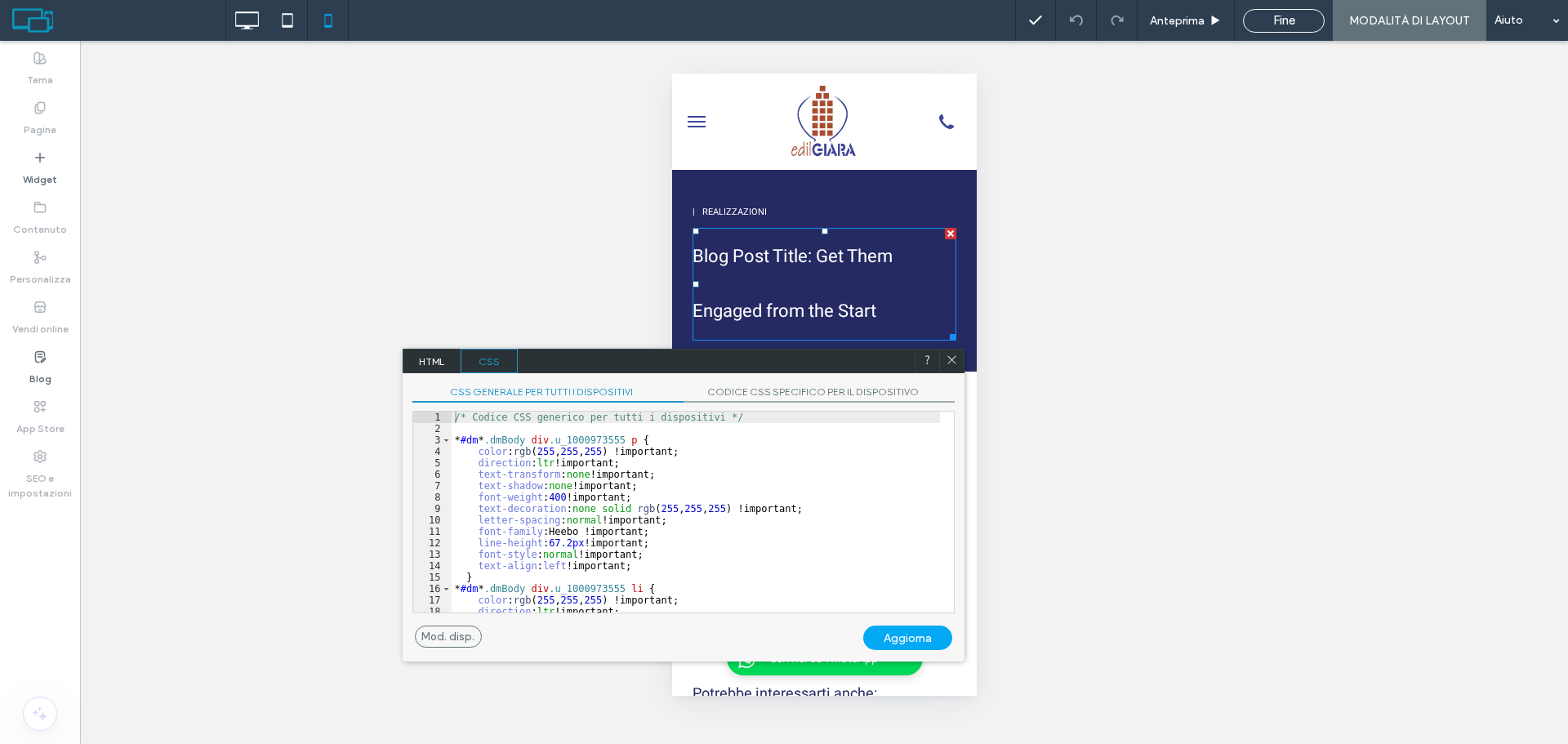
click at [559, 539] on div "/* Codice CSS generico per tutti i dispositivi */ * #dm * .dmBody div .u_100097…" at bounding box center [696, 523] width 488 height 224
click at [560, 543] on div "/* Codice CSS generico per tutti i dispositivi */ * #dm * .dmBody div .u_100097…" at bounding box center [696, 523] width 488 height 224
click at [529, 540] on div "/* Codice CSS generico per tutti i dispositivi */ * #dm * .dmBody div .u_100097…" at bounding box center [696, 523] width 488 height 224
click at [543, 544] on div "/* Codice CSS generico per tutti i dispositivi */ * #dm * .dmBody div .u_100097…" at bounding box center [696, 523] width 488 height 224
click at [896, 636] on div "Aggiorna" at bounding box center [908, 637] width 89 height 25
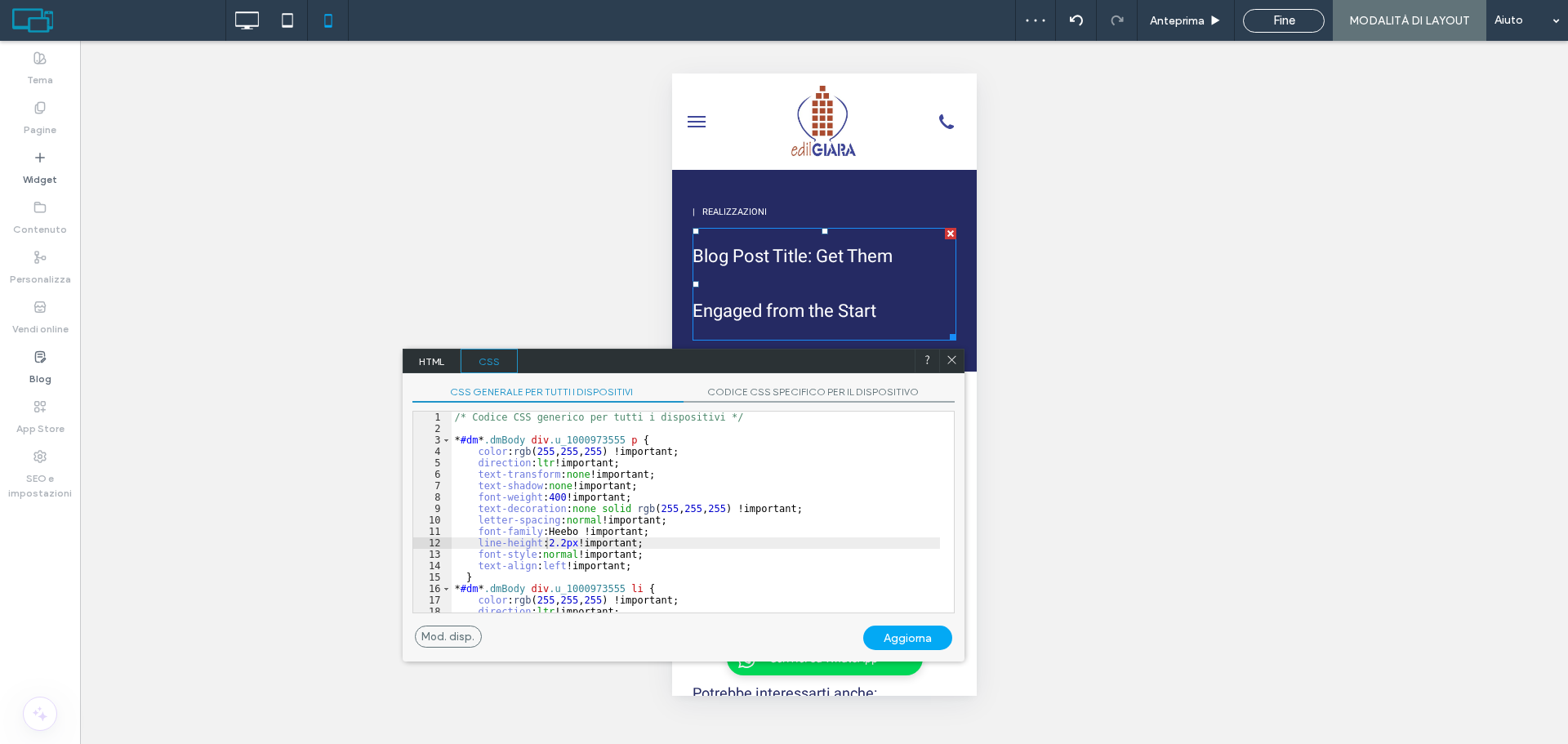
click at [908, 630] on div "Aggiorna" at bounding box center [908, 637] width 89 height 25
click at [546, 538] on div "/* Codice CSS generico per tutti i dispositivi */ * #dm * .dmBody div .u_100097…" at bounding box center [696, 523] width 488 height 224
type textarea "**"
click at [893, 632] on div "Aggiorna" at bounding box center [908, 637] width 89 height 25
click at [425, 357] on span "HTML" at bounding box center [432, 360] width 57 height 25
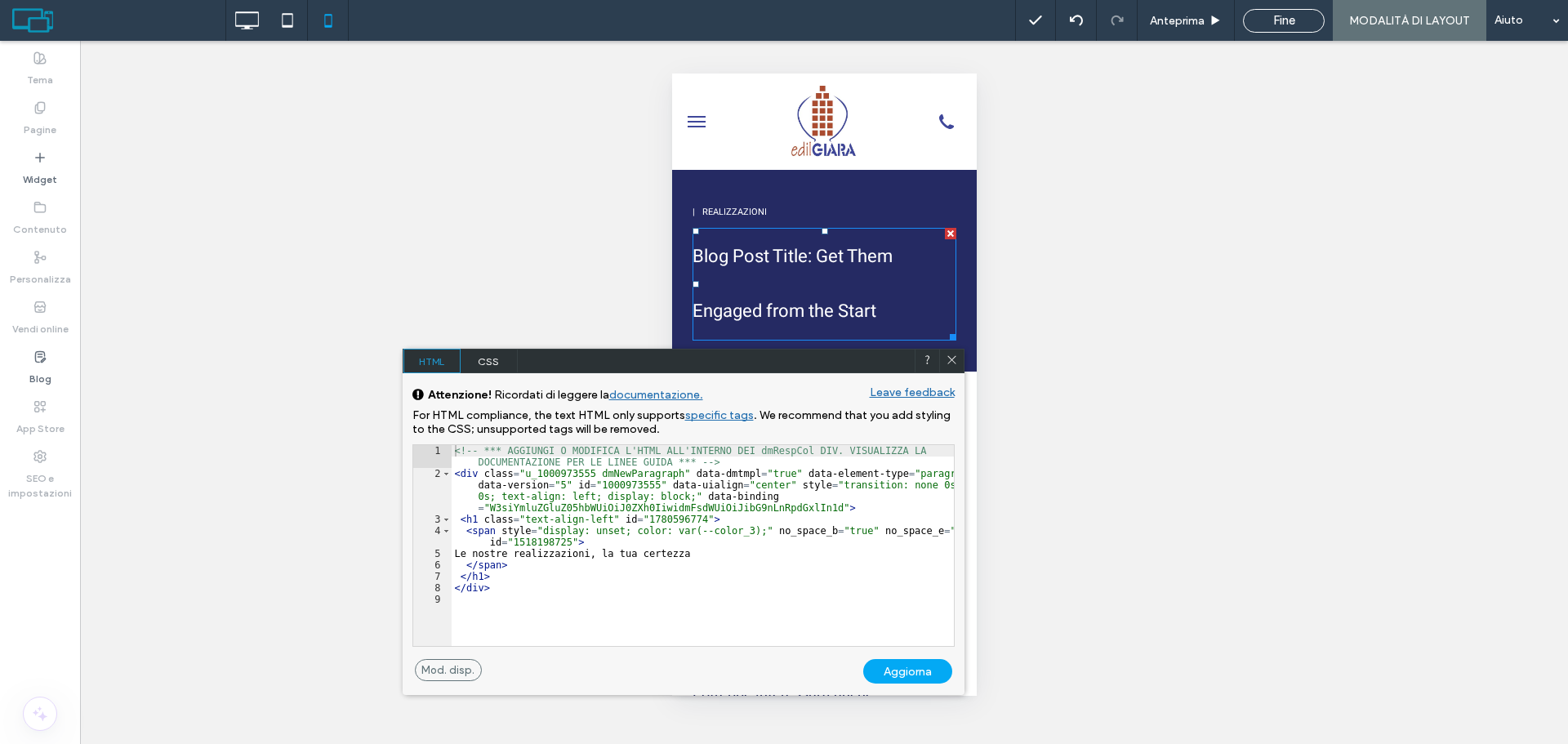
click at [923, 489] on div "<!-- *** AGGIUNGI O MODIFICA L'HTML ALL'INTERNO DEI dmRespCol DIV. VISUALIZZA L…" at bounding box center [703, 562] width 502 height 235
click at [893, 472] on div "<!-- *** AGGIUNGI O MODIFICA L'HTML ALL'INTERNO DEI dmRespCol DIV. VISUALIZZA L…" at bounding box center [703, 562] width 502 height 235
click at [874, 477] on div "<!-- *** AGGIUNGI O MODIFICA L'HTML ALL'INTERNO DEI dmRespCol DIV. VISUALIZZA L…" at bounding box center [703, 562] width 502 height 235
drag, startPoint x: 954, startPoint y: 367, endPoint x: 229, endPoint y: 282, distance: 730.0
click at [954, 367] on span at bounding box center [951, 360] width 12 height 15
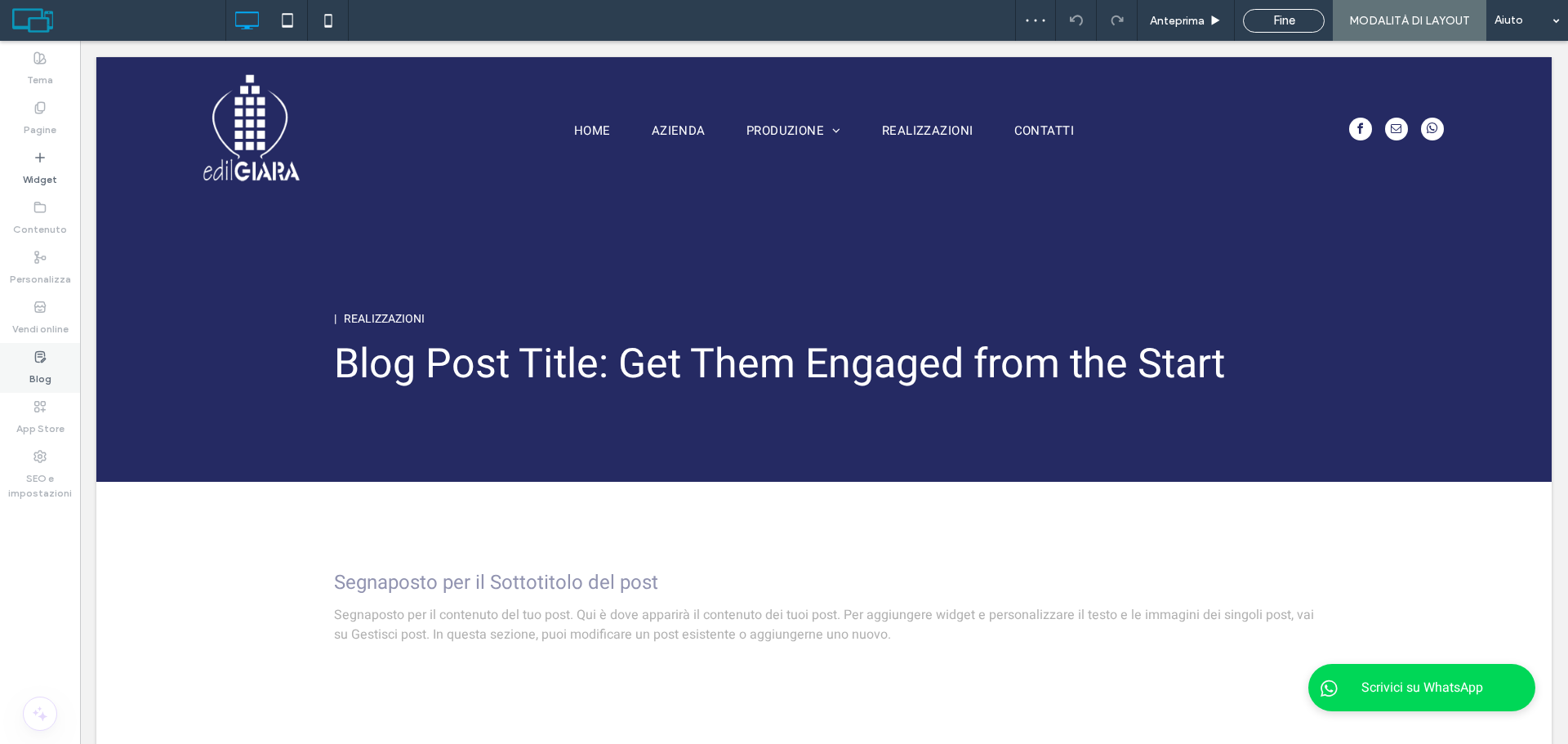
click at [40, 367] on label "Blog" at bounding box center [40, 374] width 22 height 23
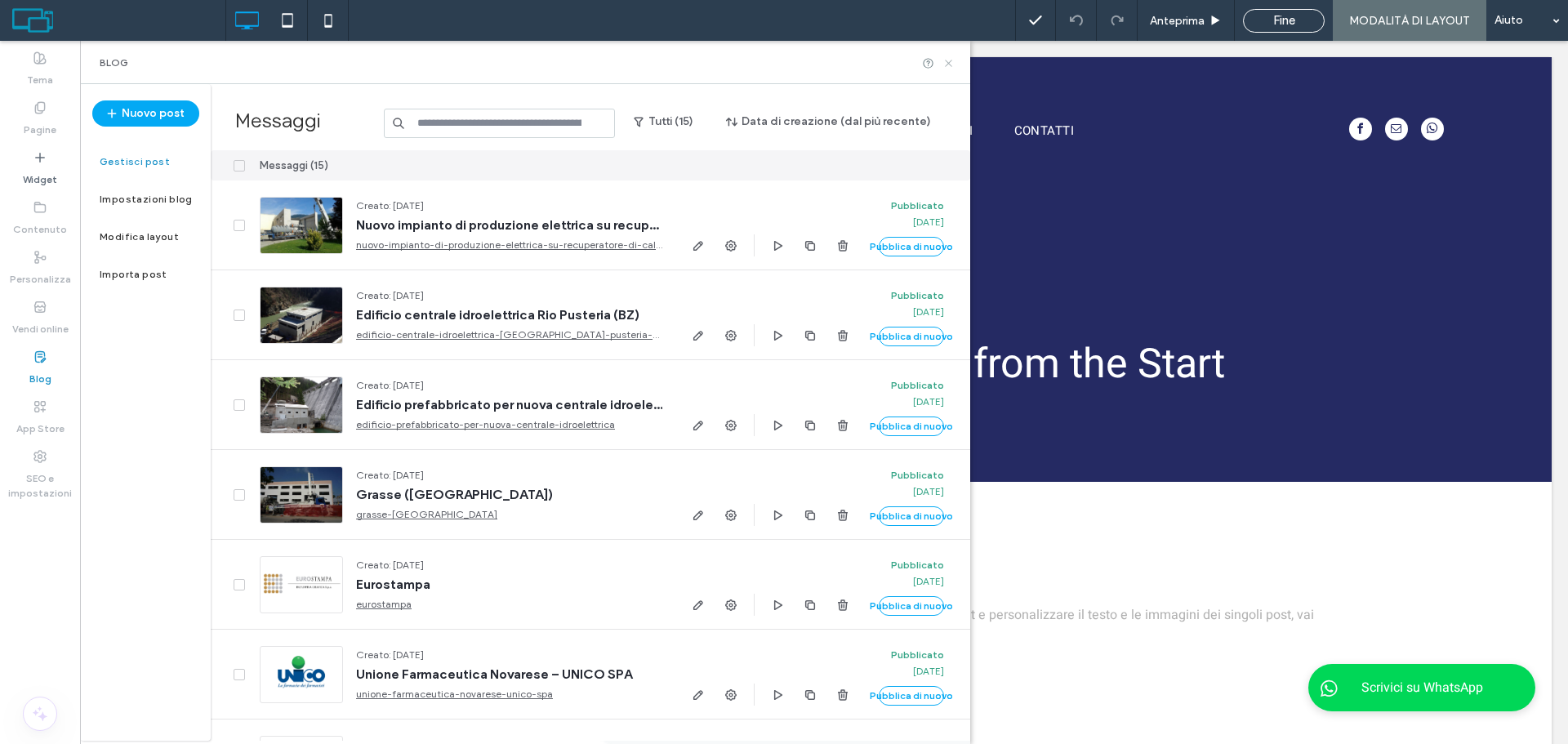
click at [954, 59] on icon at bounding box center [948, 63] width 12 height 12
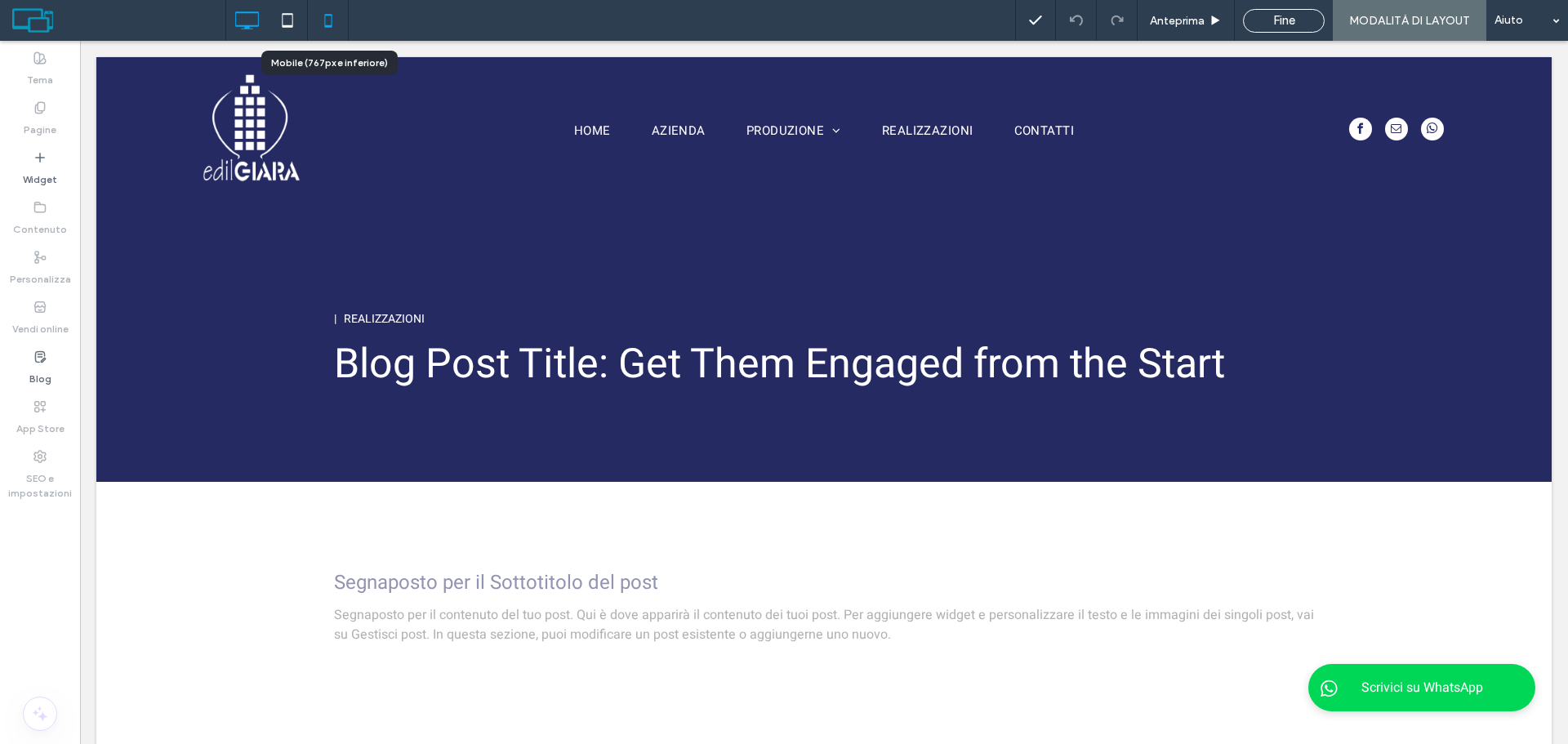
click at [329, 23] on icon at bounding box center [328, 20] width 33 height 33
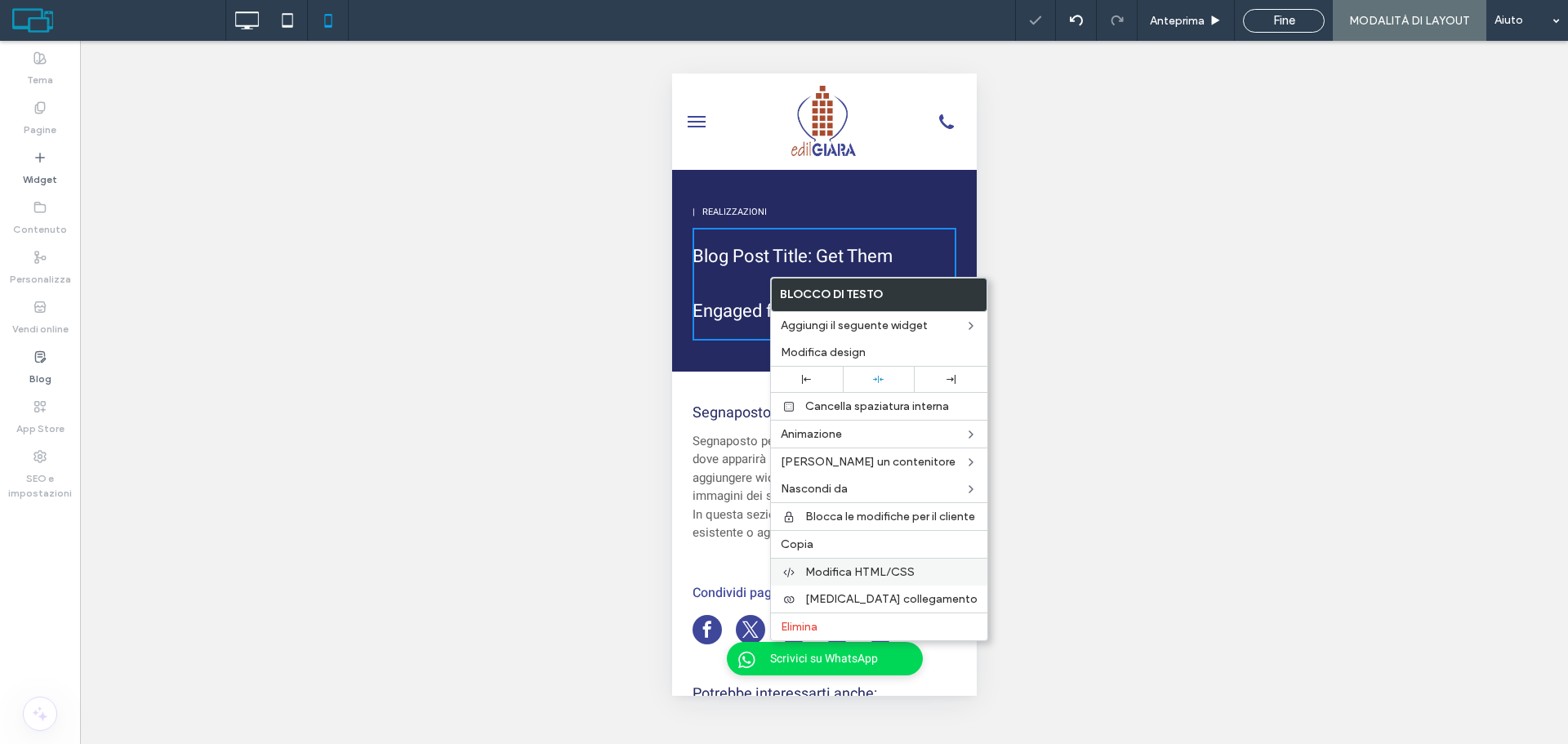
click at [837, 567] on span "Modifica HTML/CSS" at bounding box center [859, 572] width 110 height 14
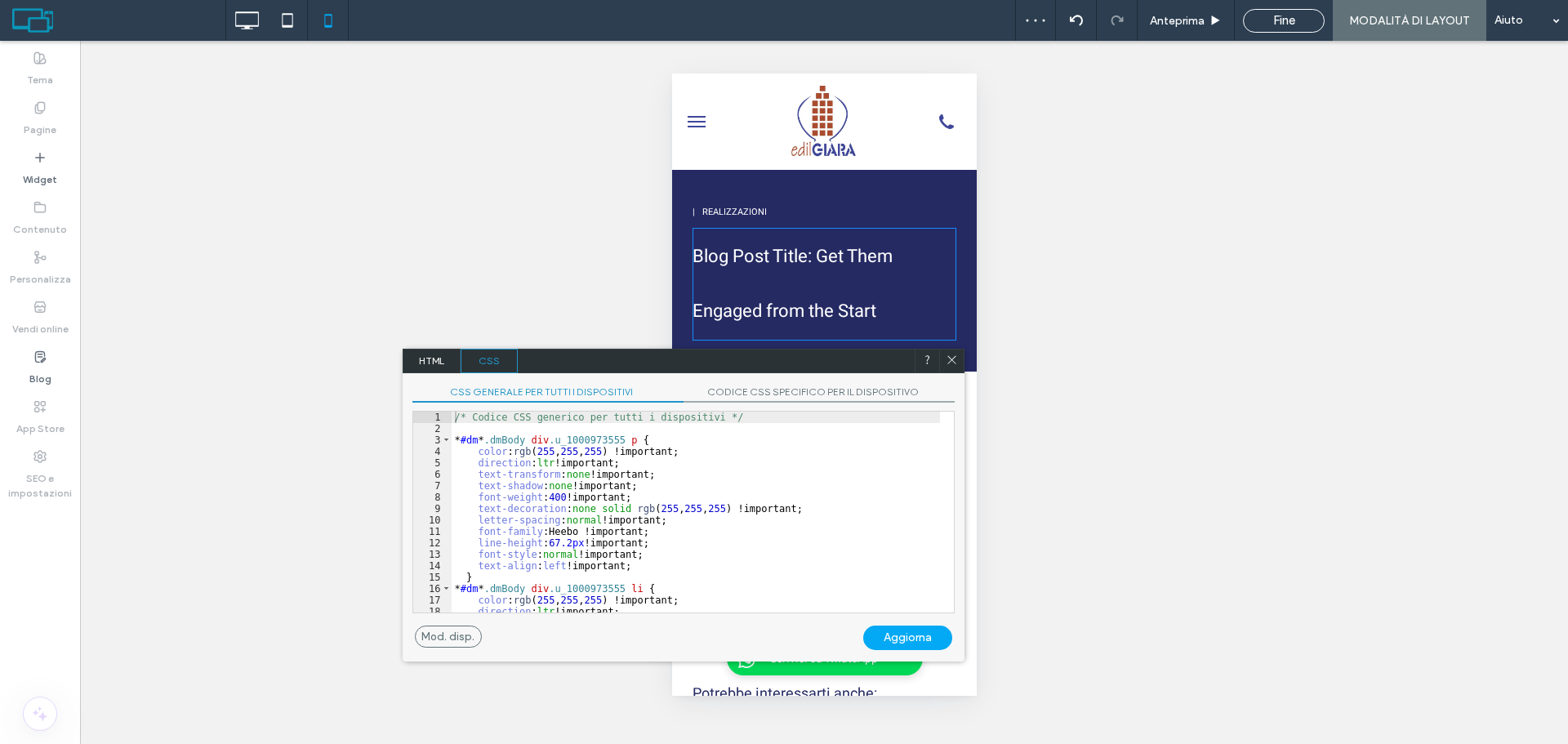
click at [415, 354] on span "HTML" at bounding box center [432, 360] width 57 height 25
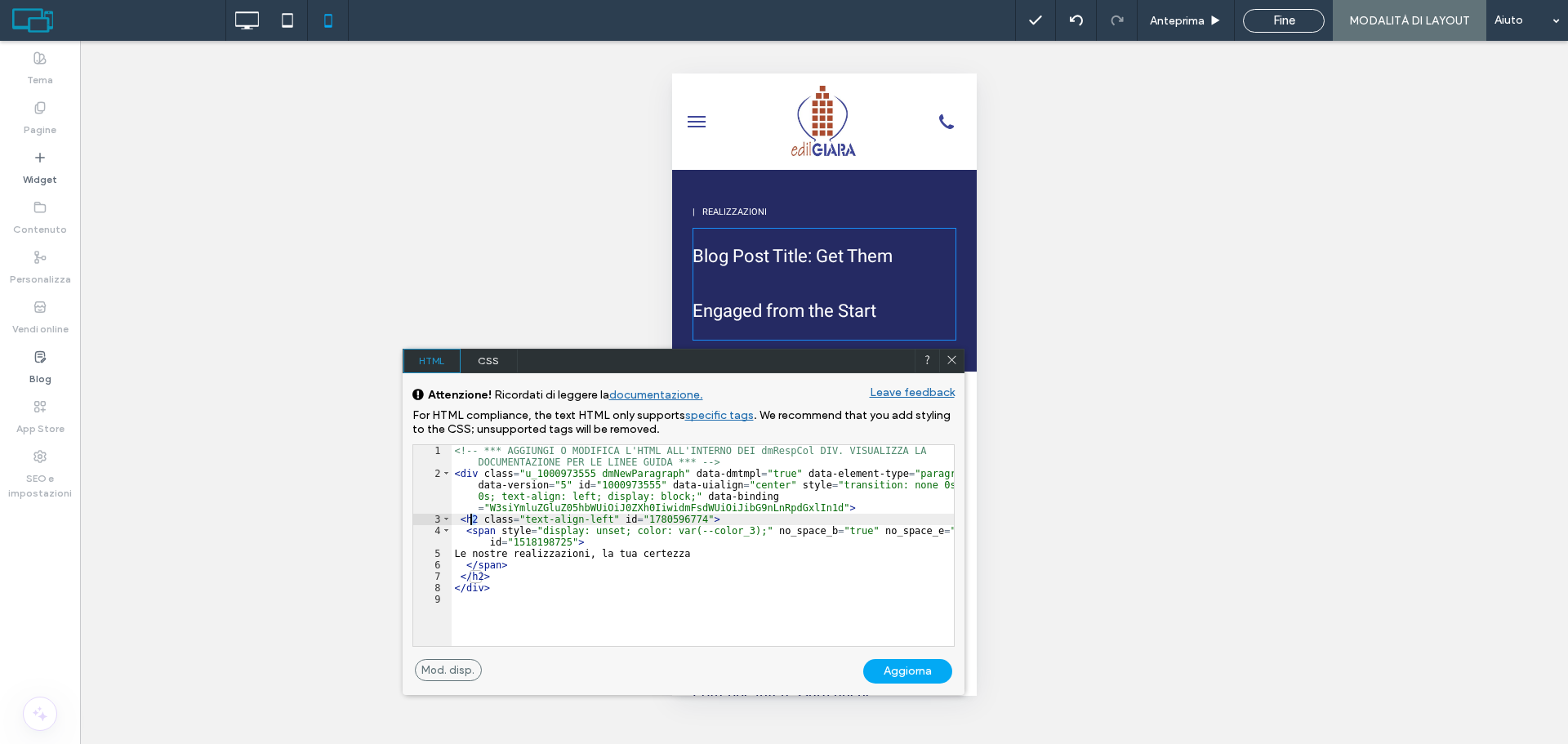
click at [473, 517] on div "<!-- *** AGGIUNGI O MODIFICA L'HTML ALL'INTERNO DEI dmRespCol DIV. VISUALIZZA L…" at bounding box center [703, 562] width 502 height 235
click at [482, 572] on div "<!-- *** AGGIUNGI O MODIFICA L'HTML ALL'INTERNO DEI dmRespCol DIV. VISUALIZZA L…" at bounding box center [703, 562] width 502 height 235
type textarea "**"
click at [913, 669] on div "Aggiorna" at bounding box center [908, 671] width 89 height 25
click at [915, 669] on div "Aggiorna" at bounding box center [908, 671] width 89 height 25
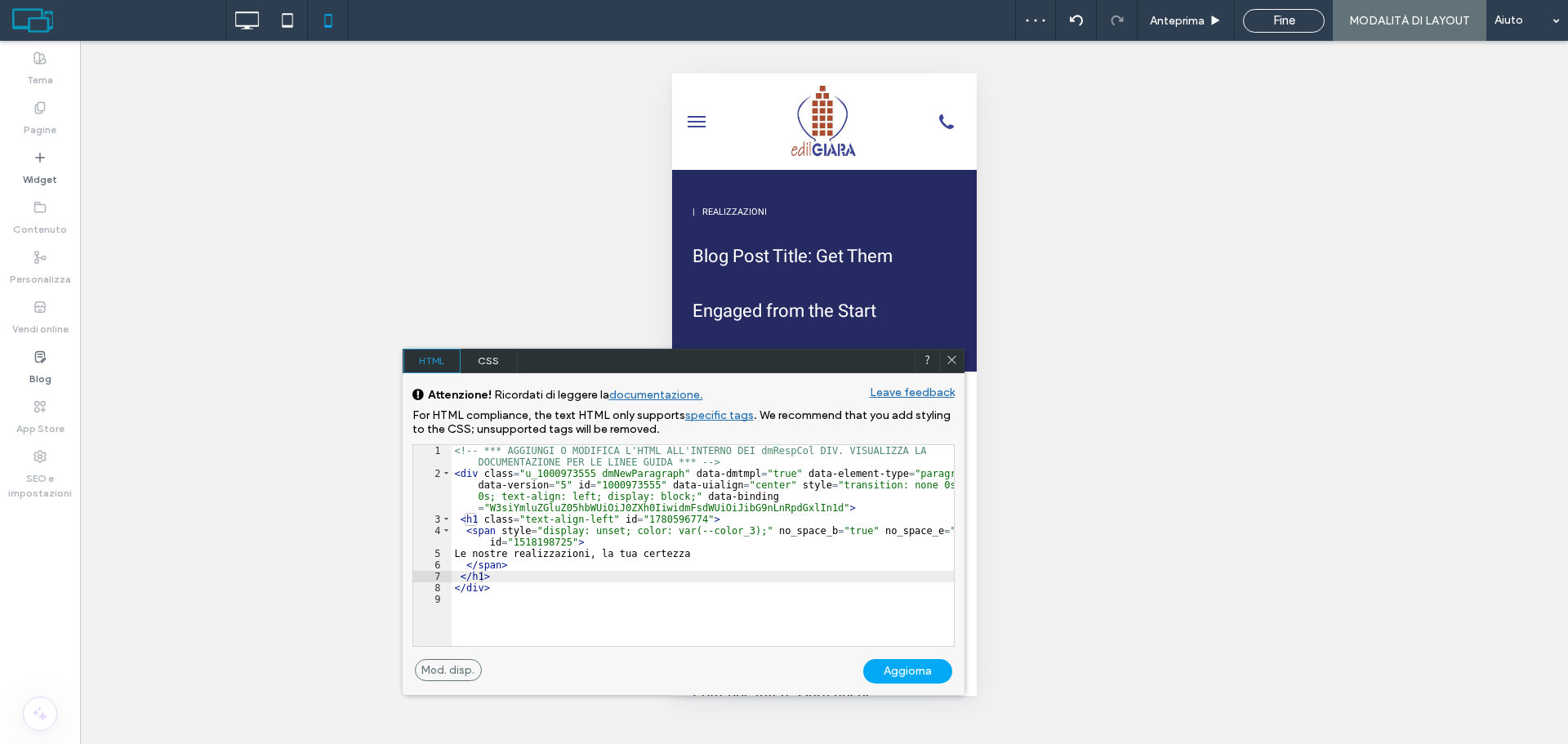
drag, startPoint x: 948, startPoint y: 356, endPoint x: 298, endPoint y: 277, distance: 654.8
click at [948, 356] on use at bounding box center [951, 359] width 8 height 8
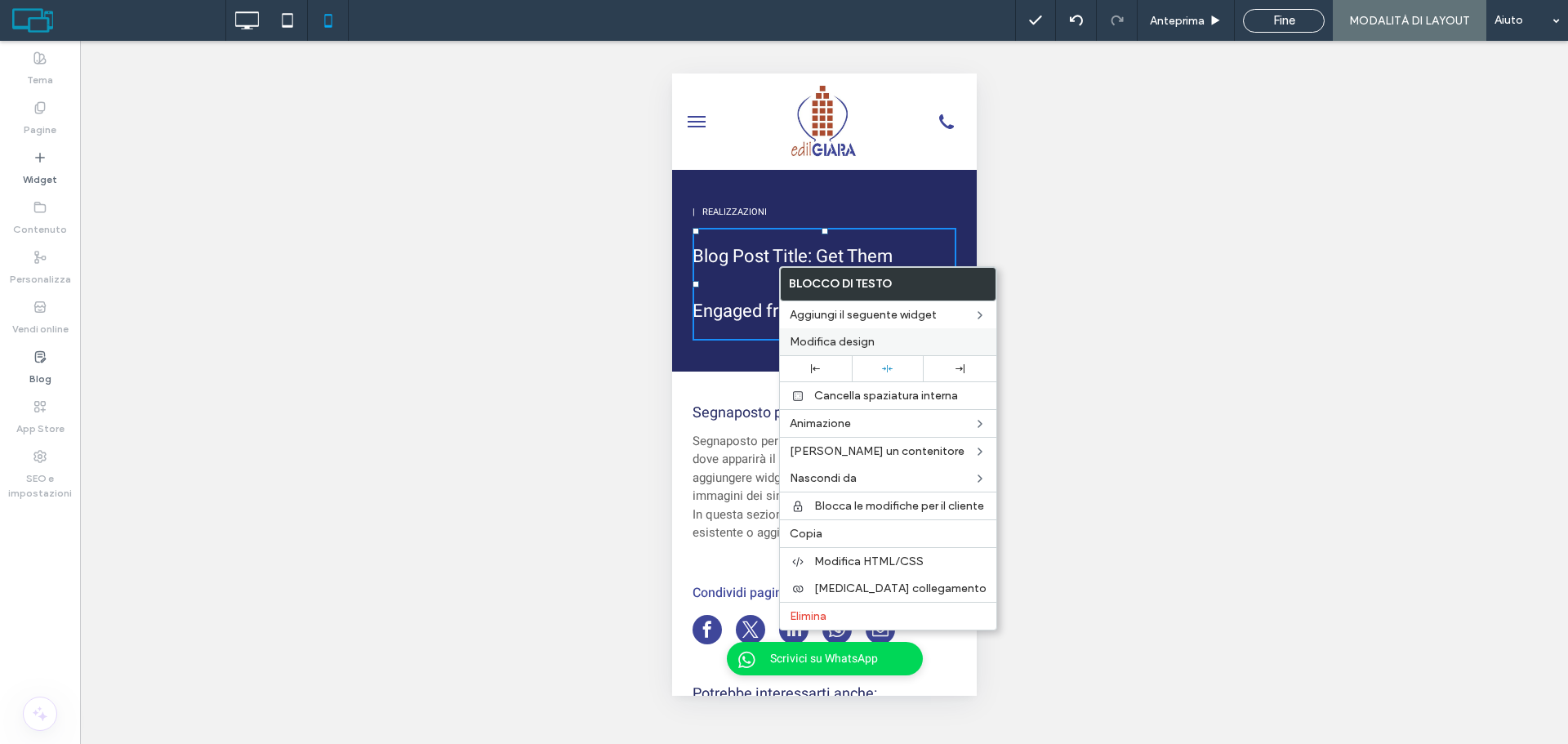
click at [873, 343] on span "Modifica design" at bounding box center [832, 341] width 85 height 14
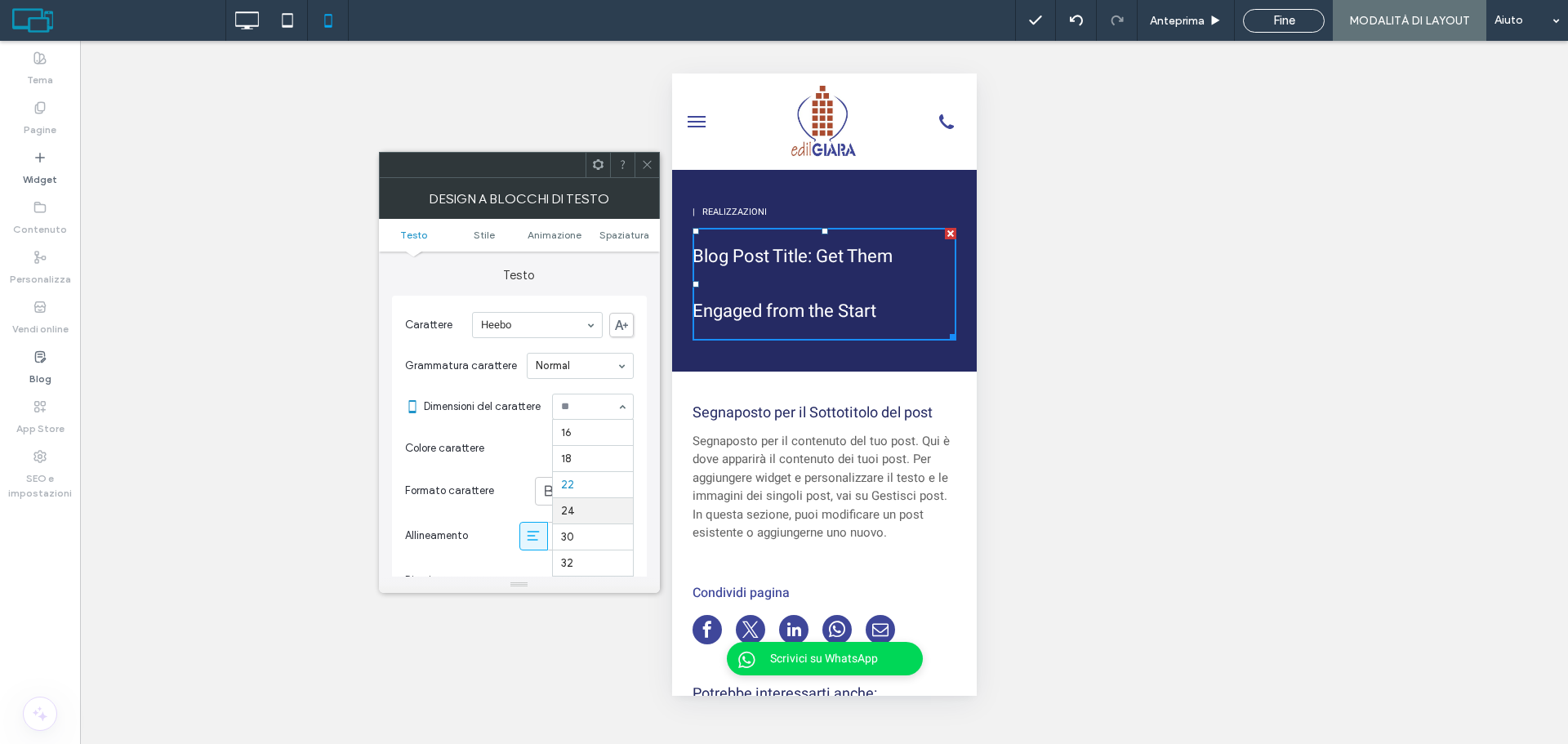
scroll to position [127, 0]
click at [642, 167] on icon at bounding box center [647, 165] width 12 height 12
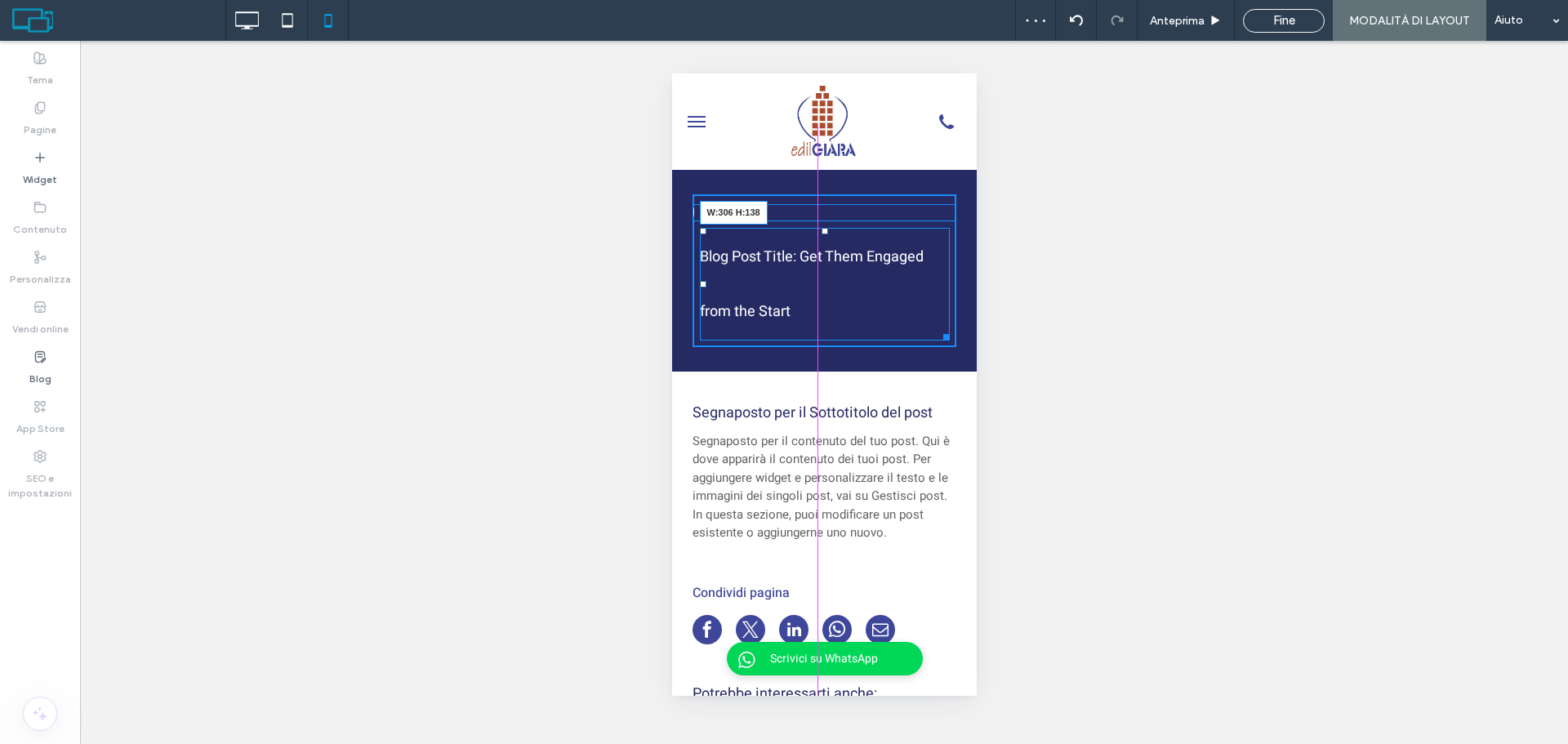
drag, startPoint x: 938, startPoint y: 340, endPoint x: 1020, endPoint y: 315, distance: 85.7
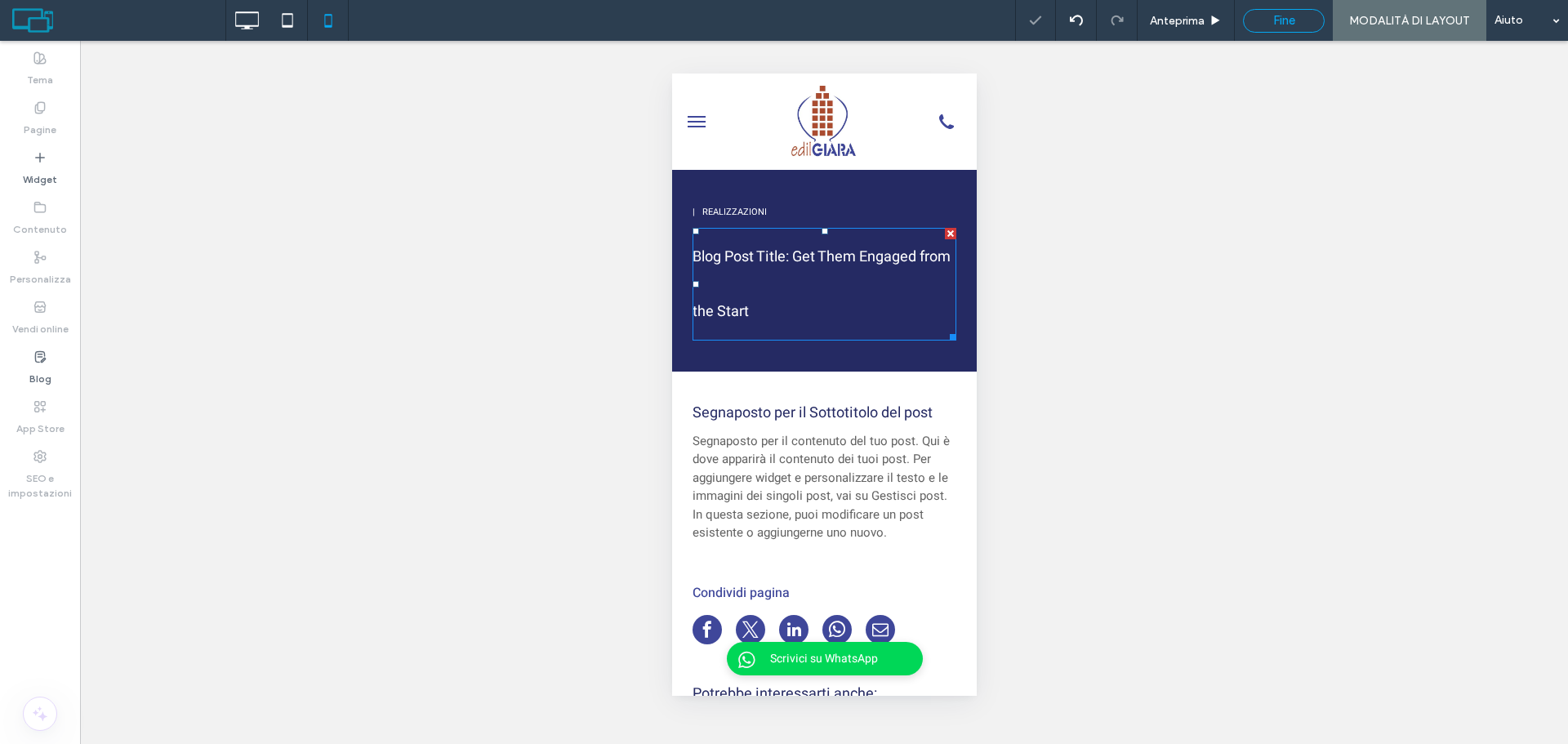
click at [1306, 21] on div "Fine" at bounding box center [1284, 20] width 80 height 15
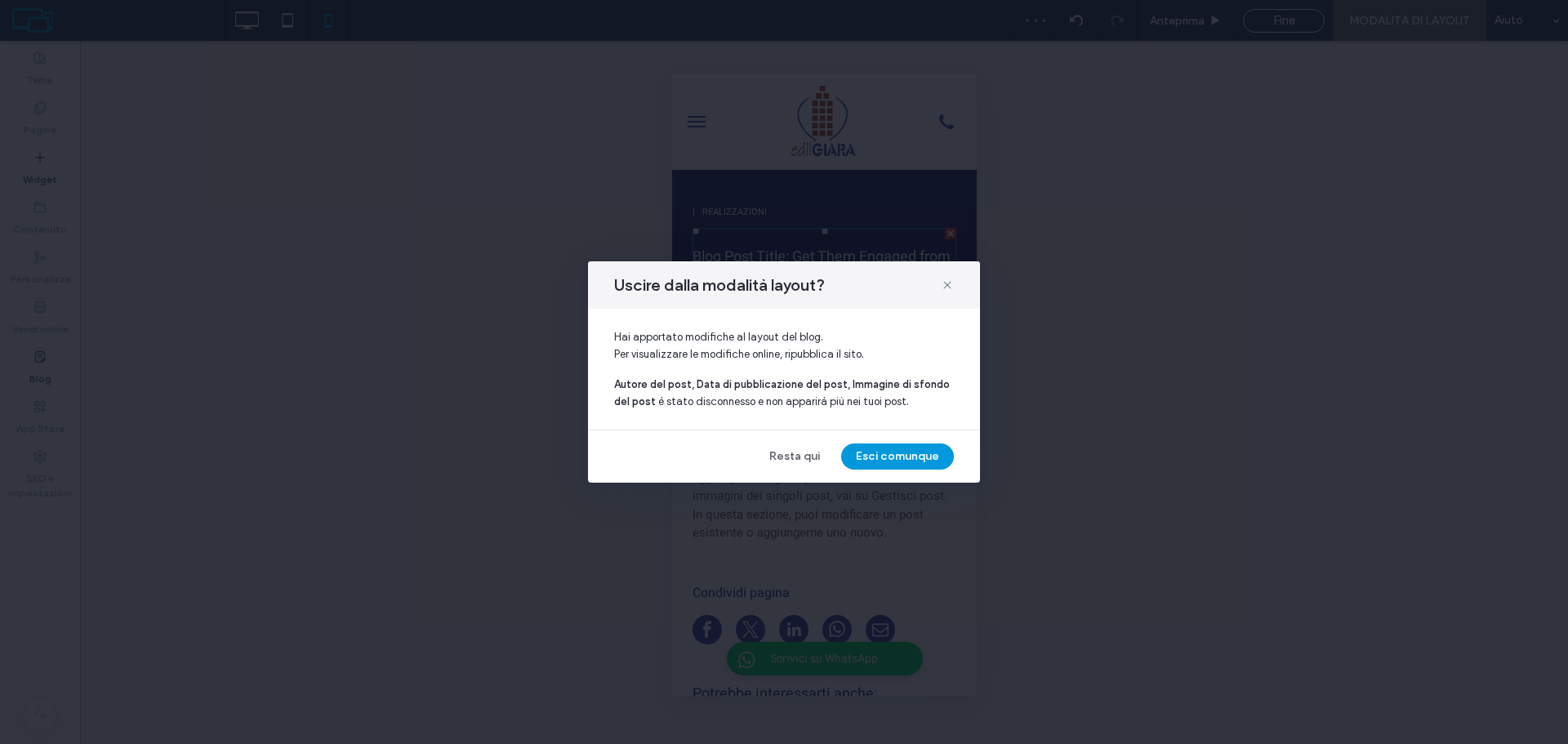
drag, startPoint x: 777, startPoint y: 453, endPoint x: 868, endPoint y: 448, distance: 91.1
click at [868, 448] on div "Resta qui Esci comunque" at bounding box center [784, 456] width 339 height 26
click at [869, 448] on button "Esci comunque" at bounding box center [898, 456] width 112 height 26
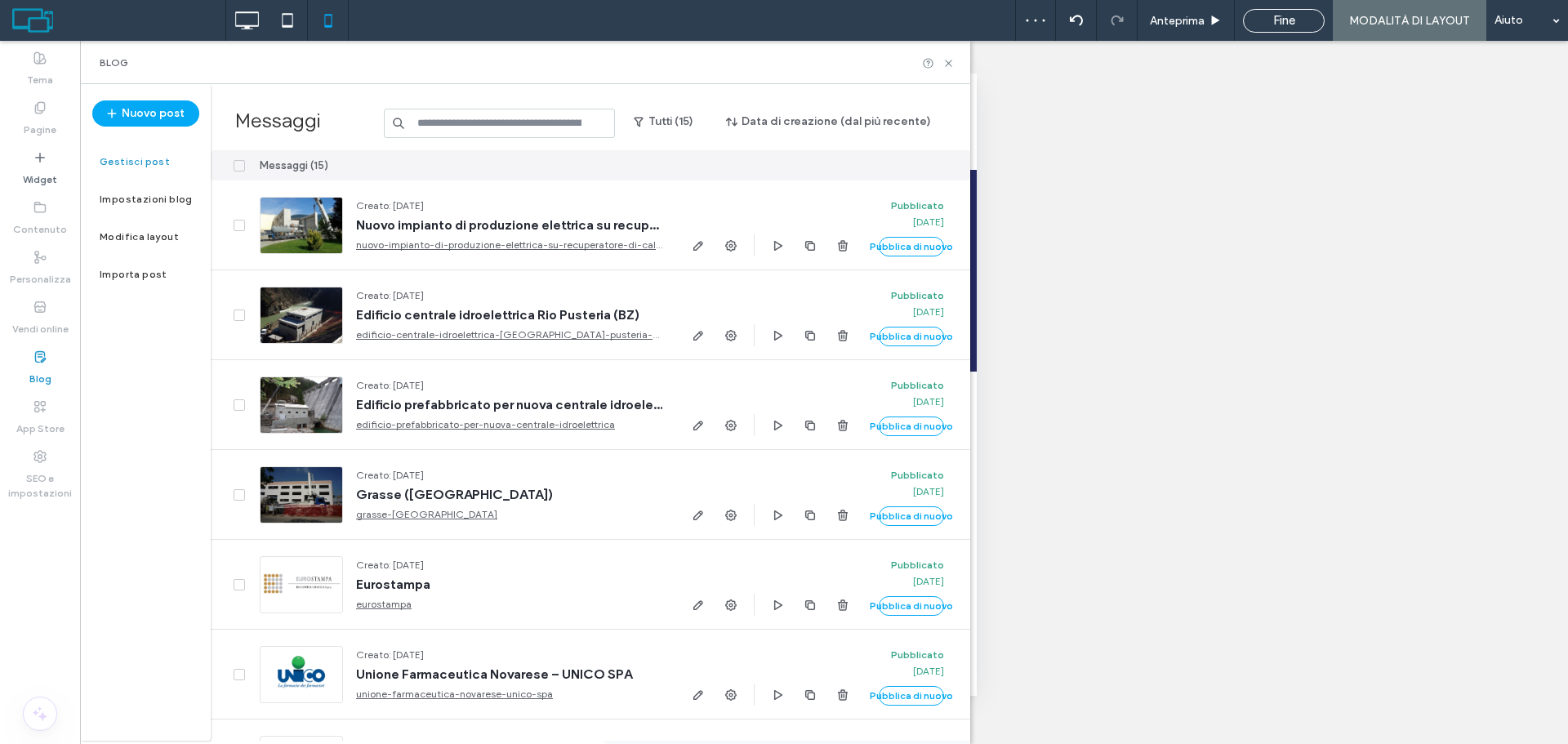
click at [250, 31] on div "Anteprima Fine MODALITÀ DI LAYOUT Aiuto Commenti sito Commenti sito Automatizza…" at bounding box center [784, 372] width 1568 height 744
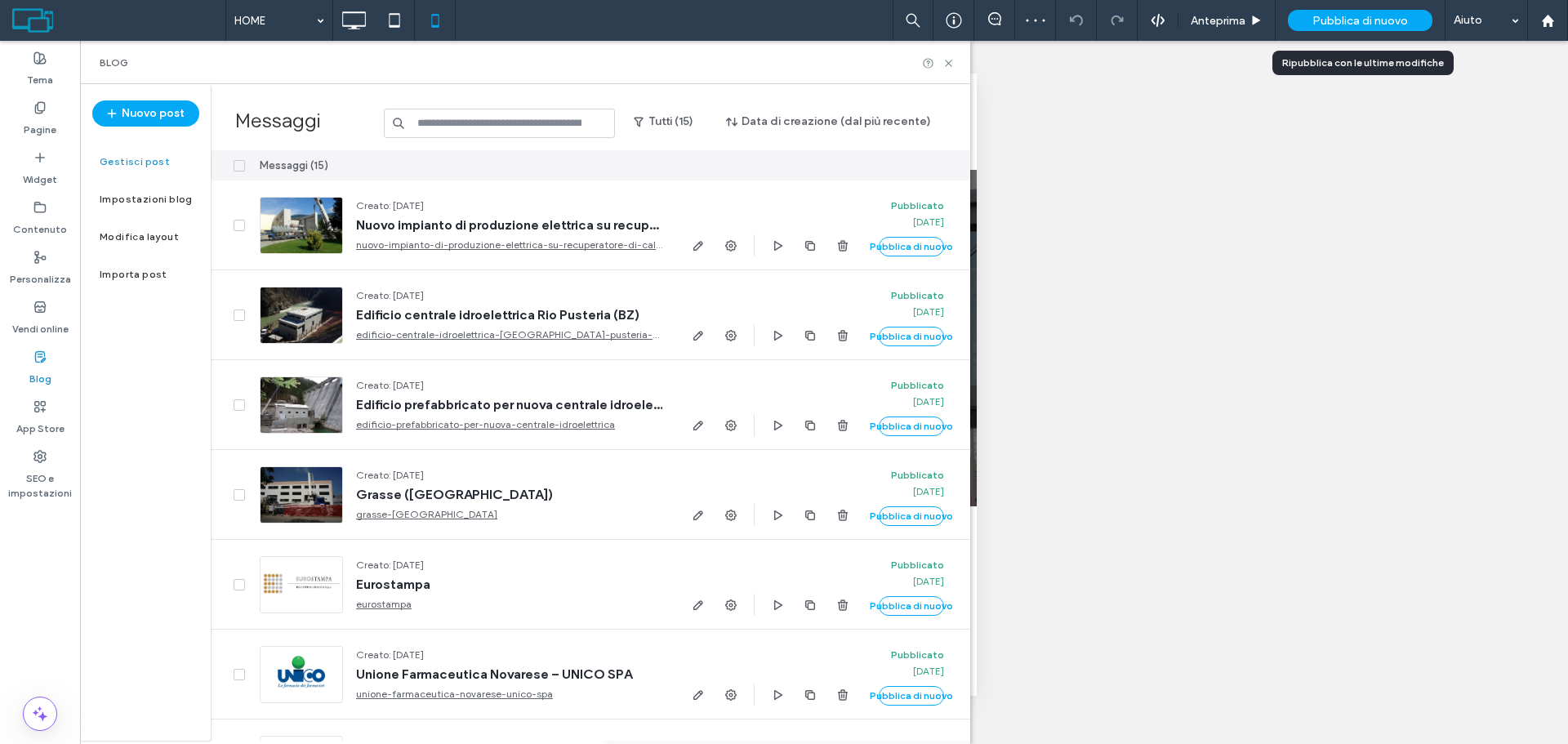
click at [1323, 12] on div "Pubblica di nuovo" at bounding box center [1360, 21] width 145 height 22
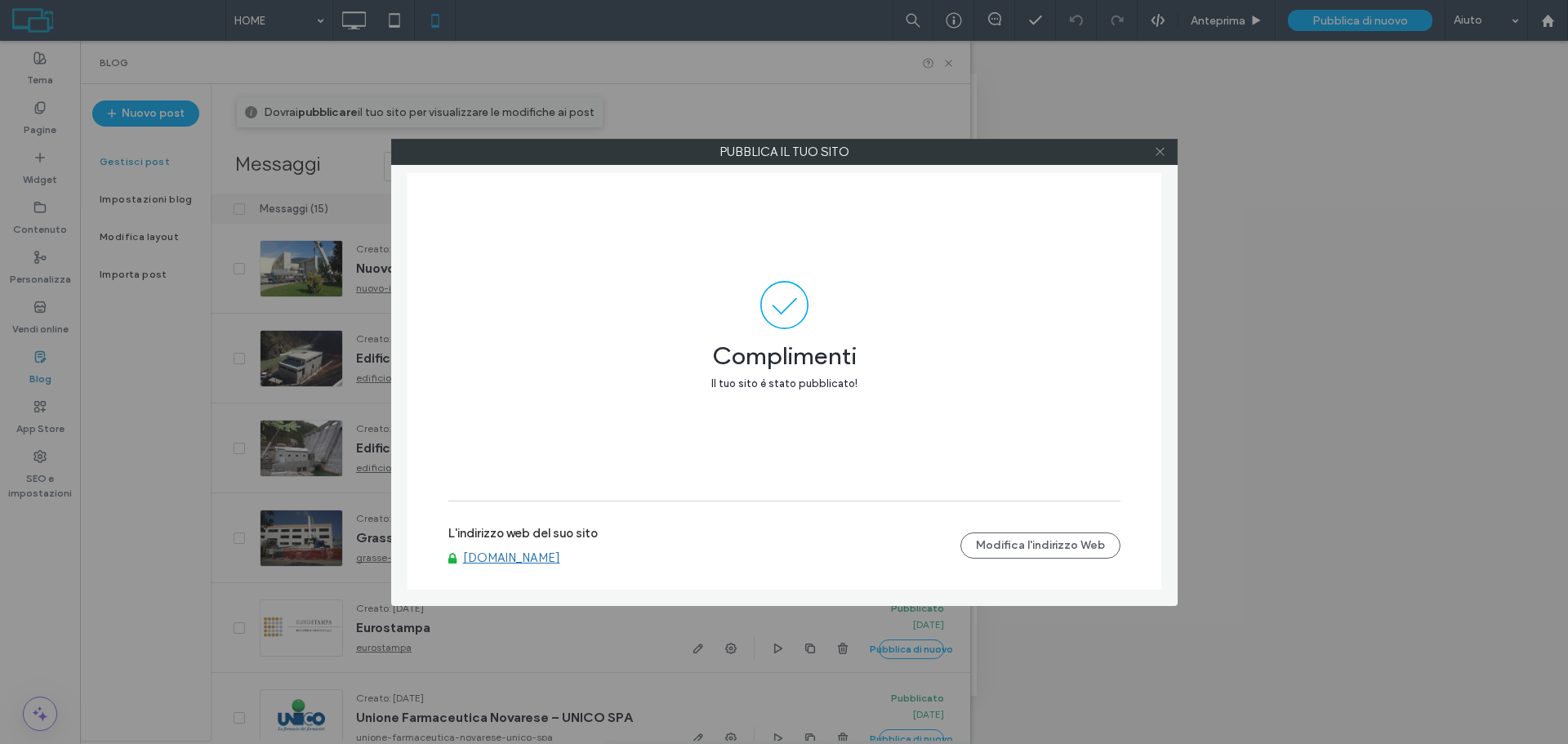
click at [1163, 149] on icon at bounding box center [1160, 151] width 12 height 12
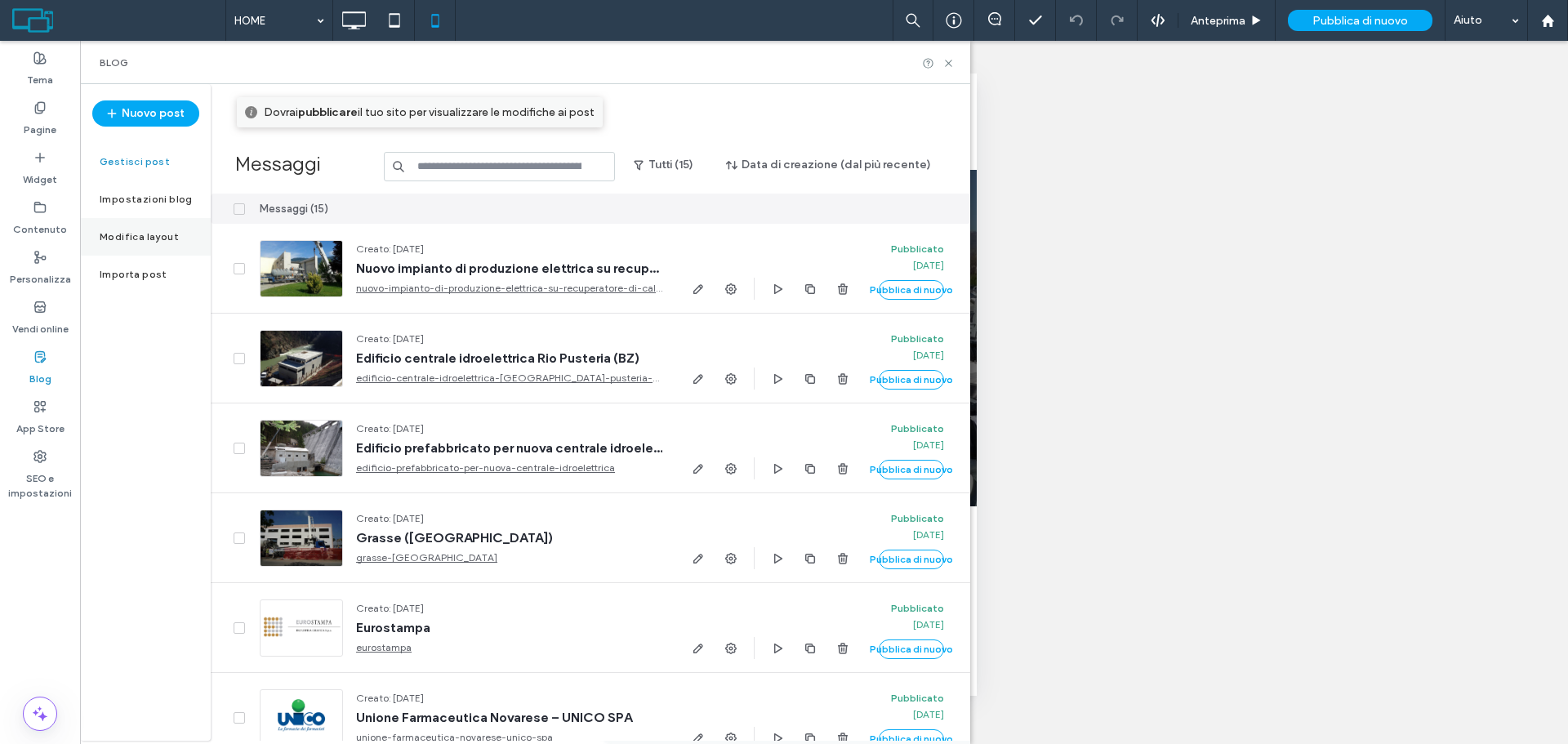
click at [178, 240] on div "Modifica layout" at bounding box center [145, 237] width 130 height 37
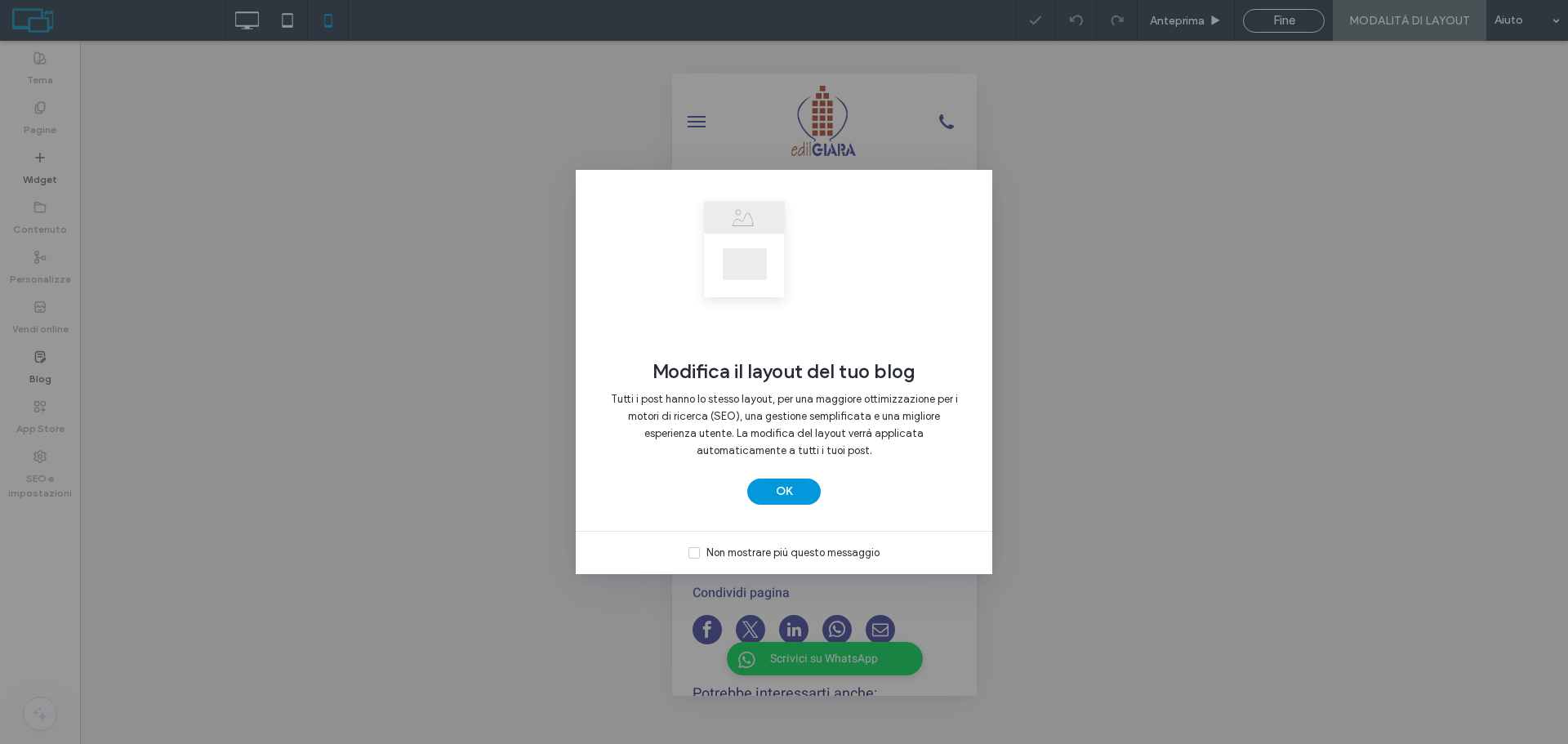
click at [806, 494] on button "OK" at bounding box center [784, 491] width 73 height 26
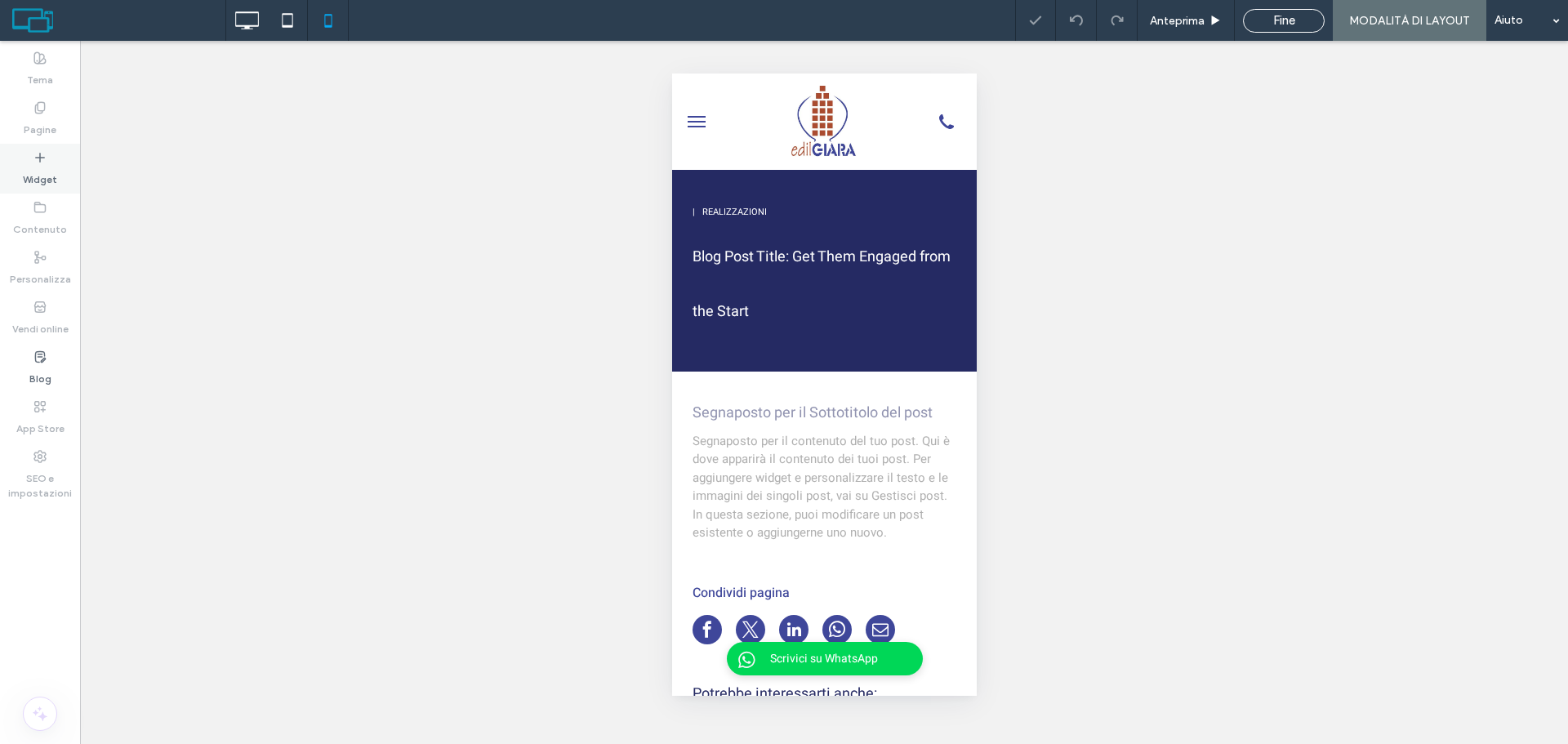
click at [49, 185] on label "Widget" at bounding box center [39, 175] width 35 height 23
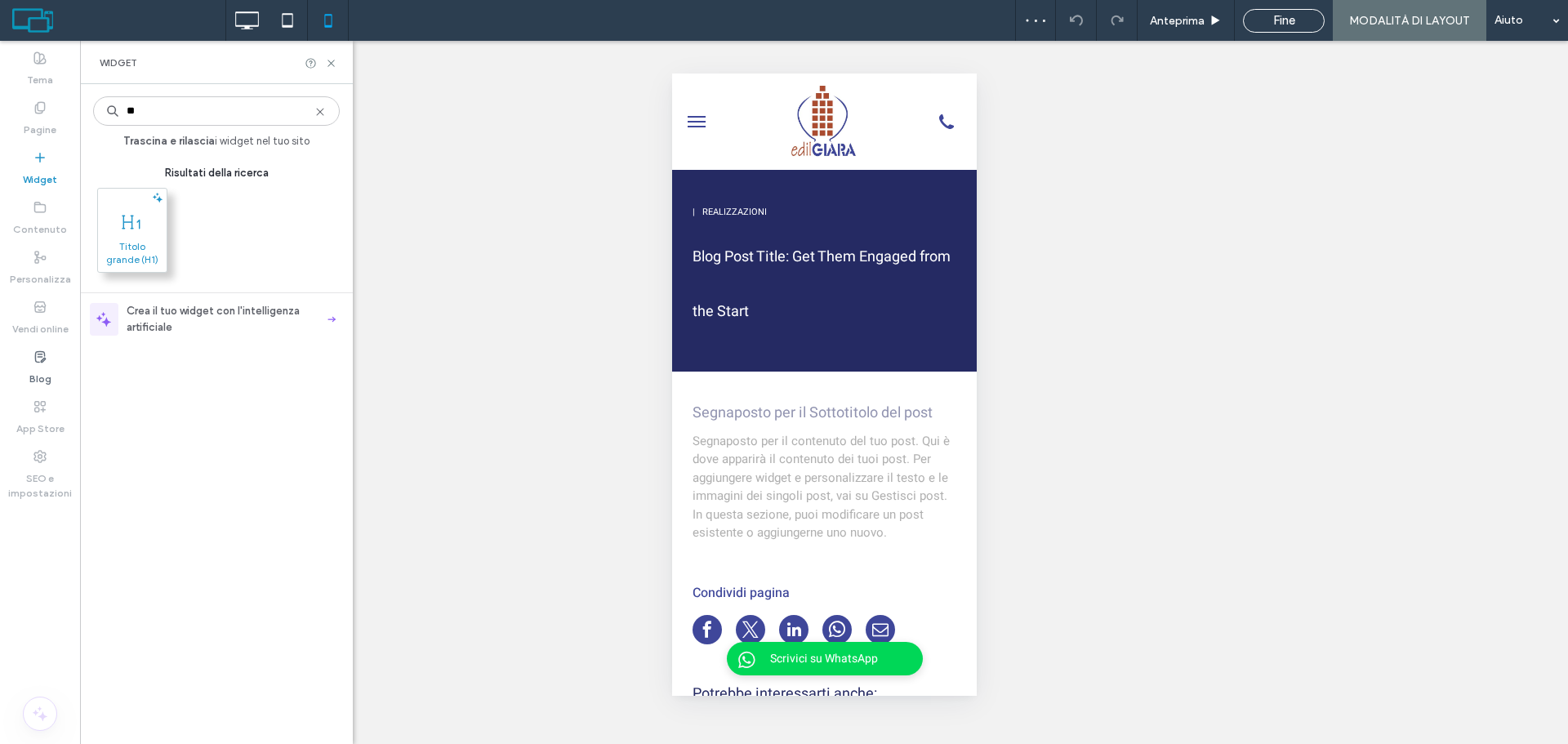
type input "**"
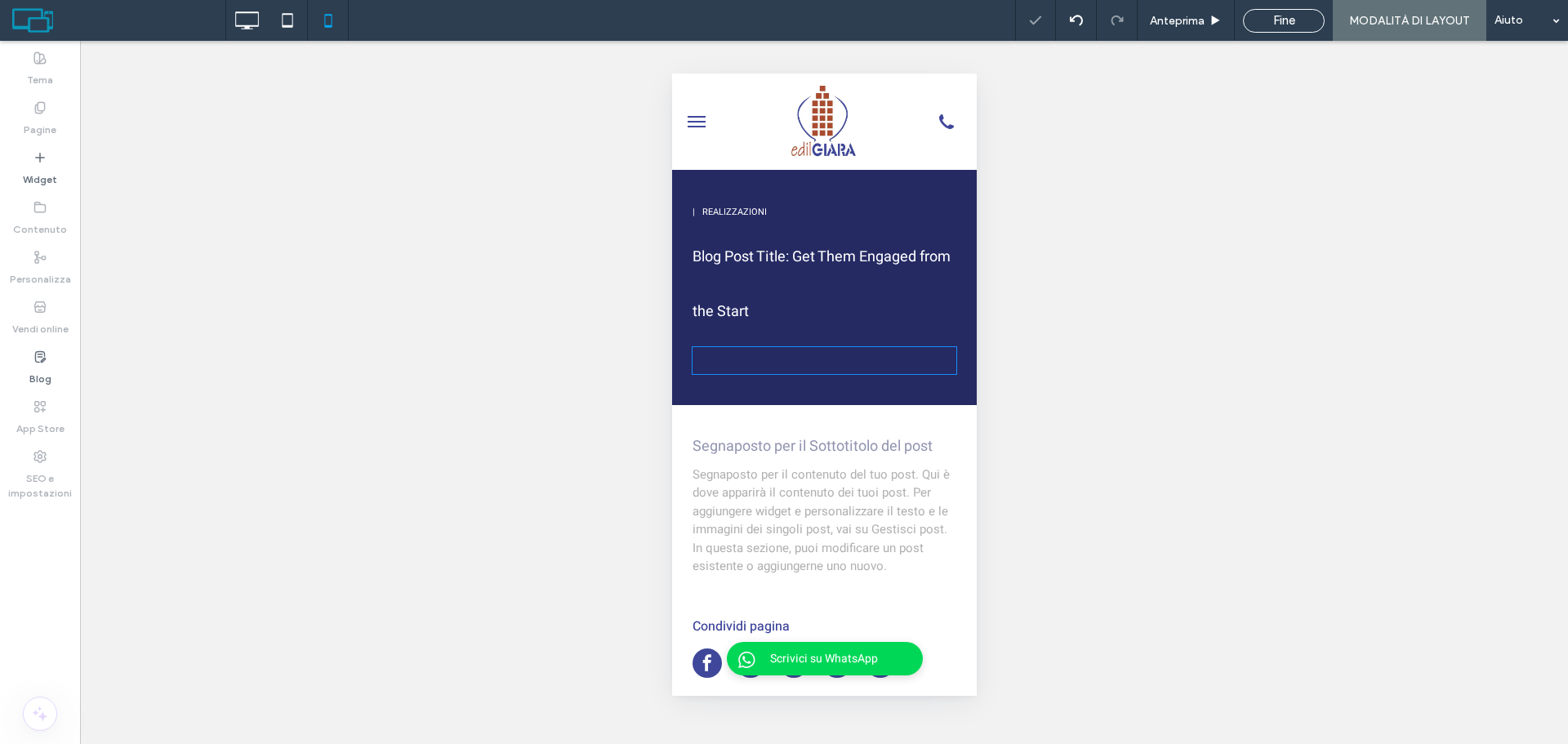
type input "*****"
type input "**"
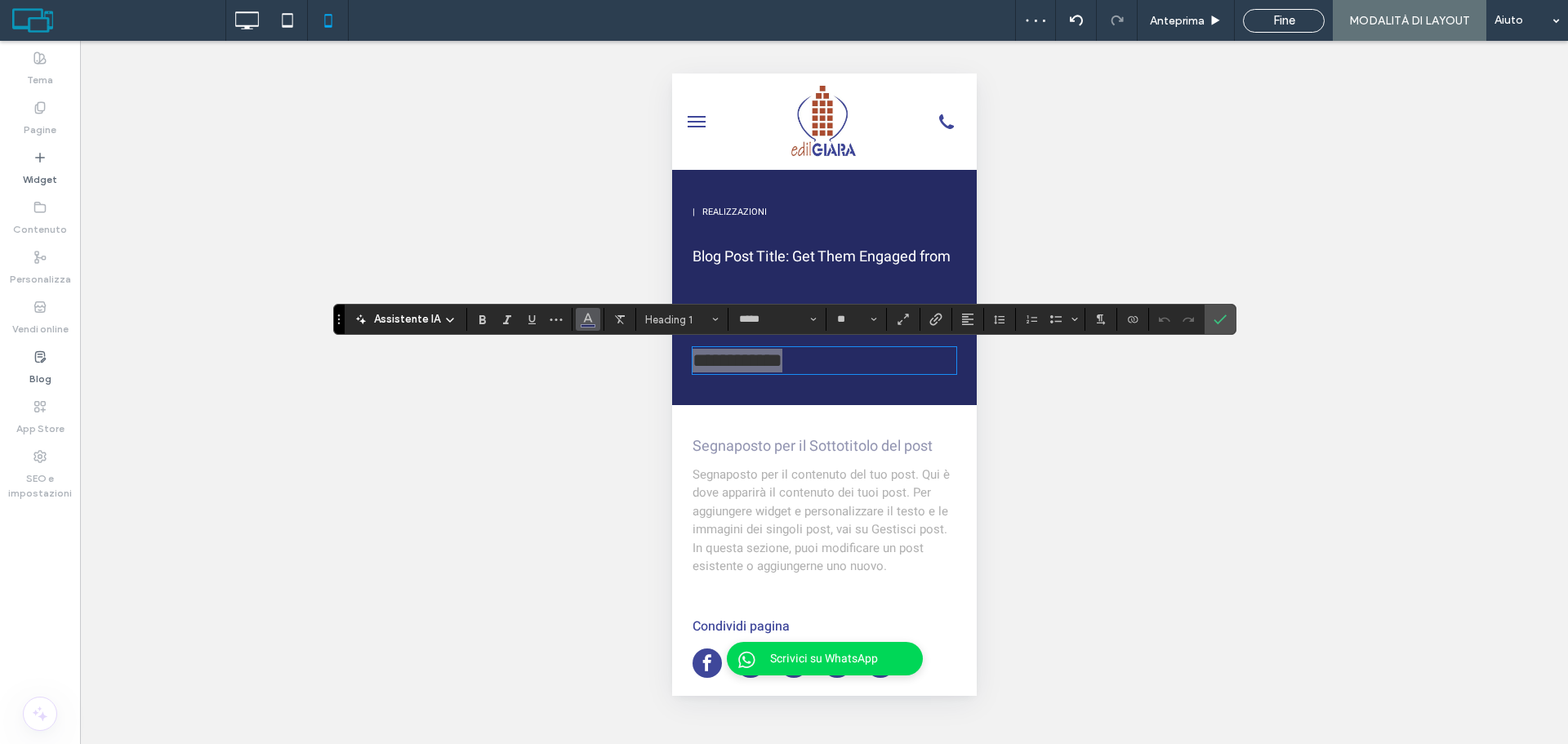
click at [581, 317] on icon "Colore" at bounding box center [587, 317] width 13 height 13
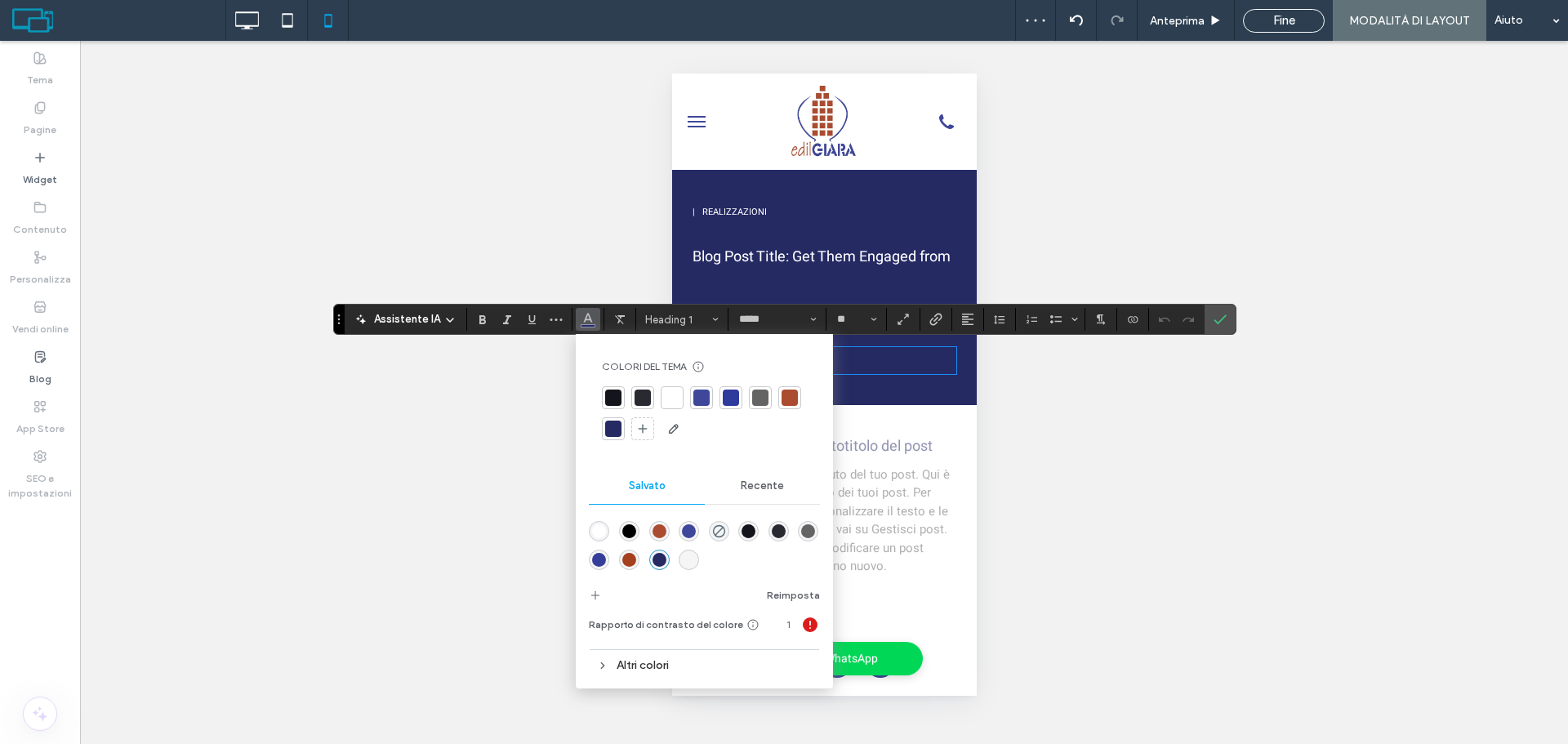
click at [668, 392] on div at bounding box center [672, 398] width 17 height 17
drag, startPoint x: 1213, startPoint y: 314, endPoint x: 1056, endPoint y: 346, distance: 160.2
click at [1214, 314] on icon "Conferma" at bounding box center [1220, 319] width 13 height 13
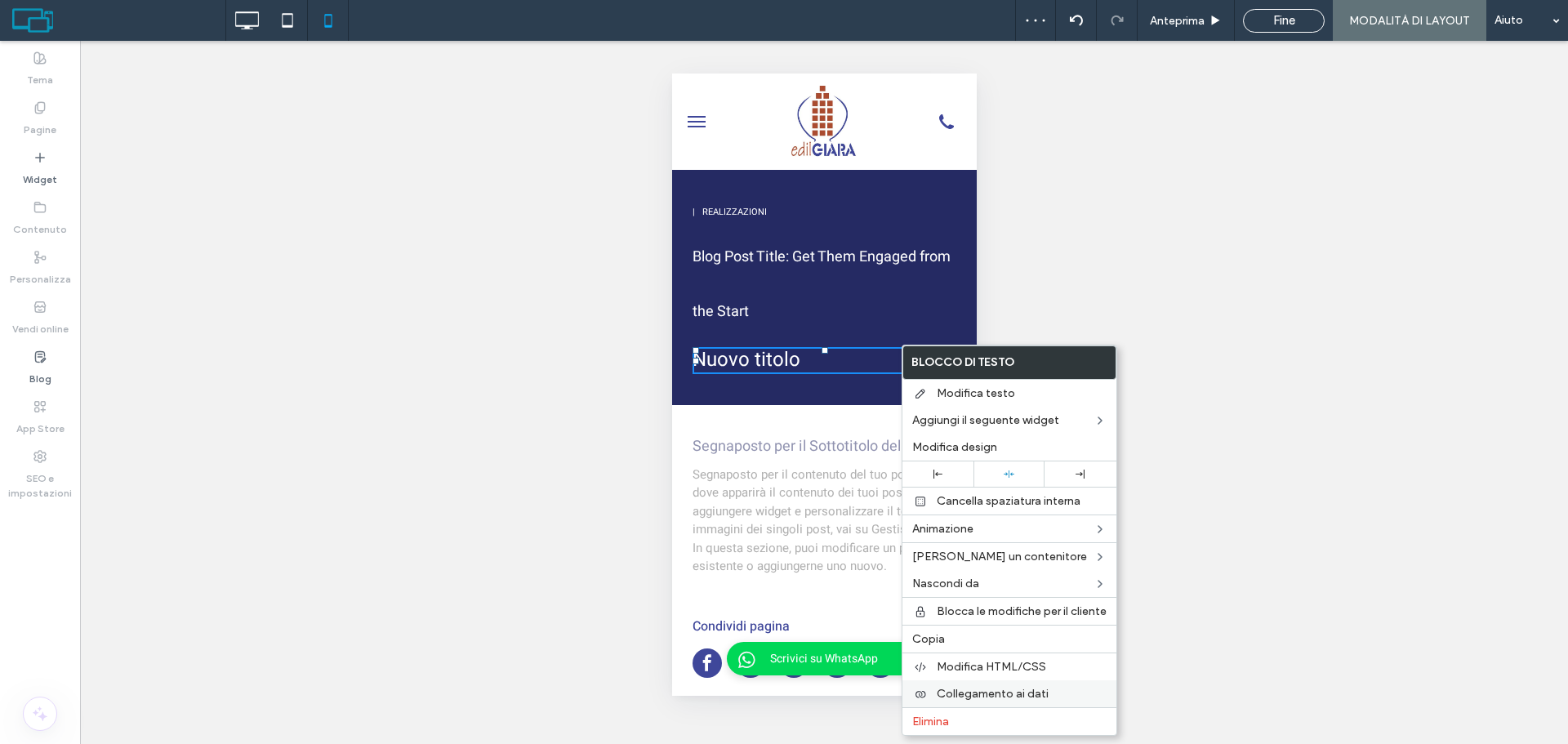
click at [979, 690] on span "Collegamento ai dati" at bounding box center [992, 694] width 112 height 14
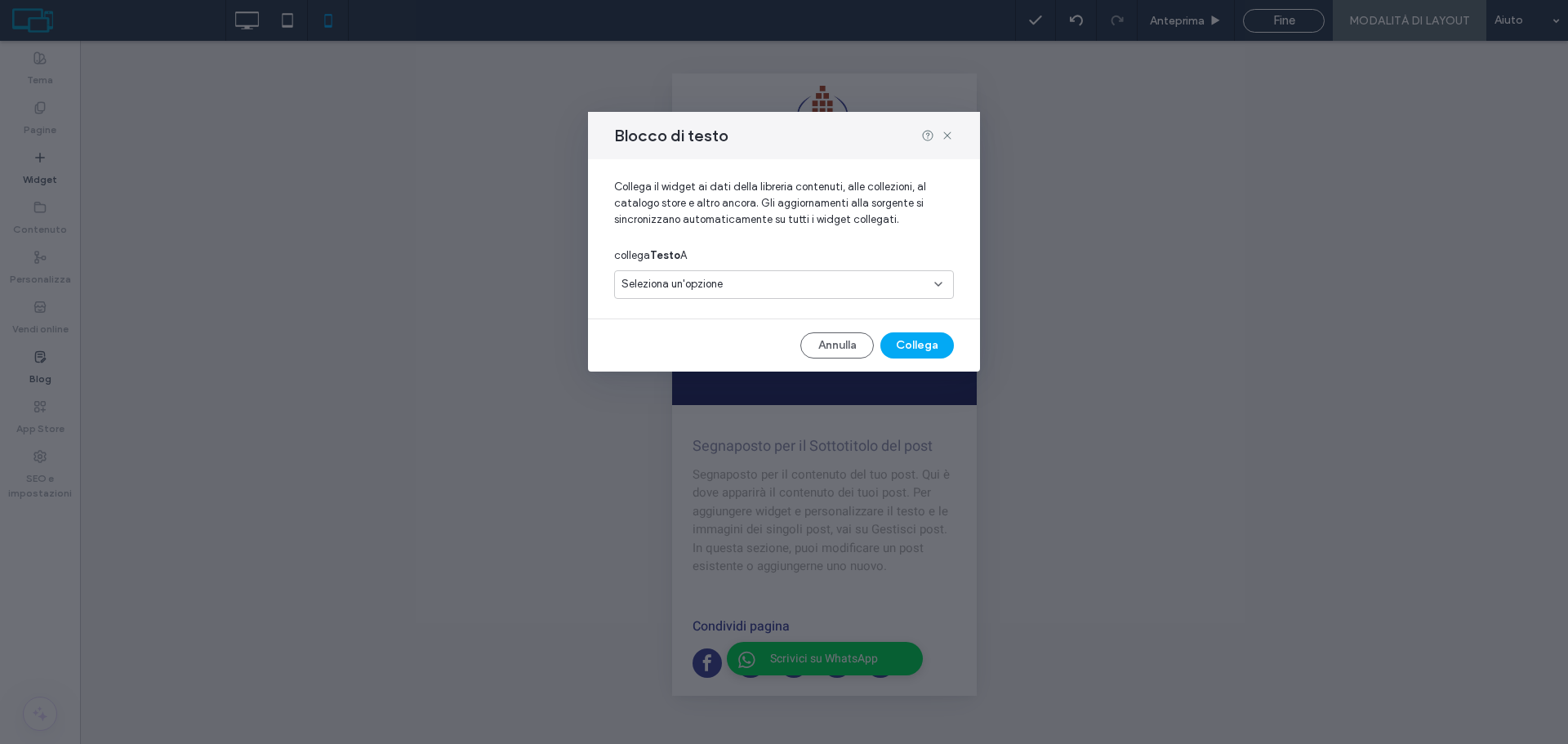
click at [798, 291] on div "Seleziona un'opzione" at bounding box center [775, 284] width 306 height 17
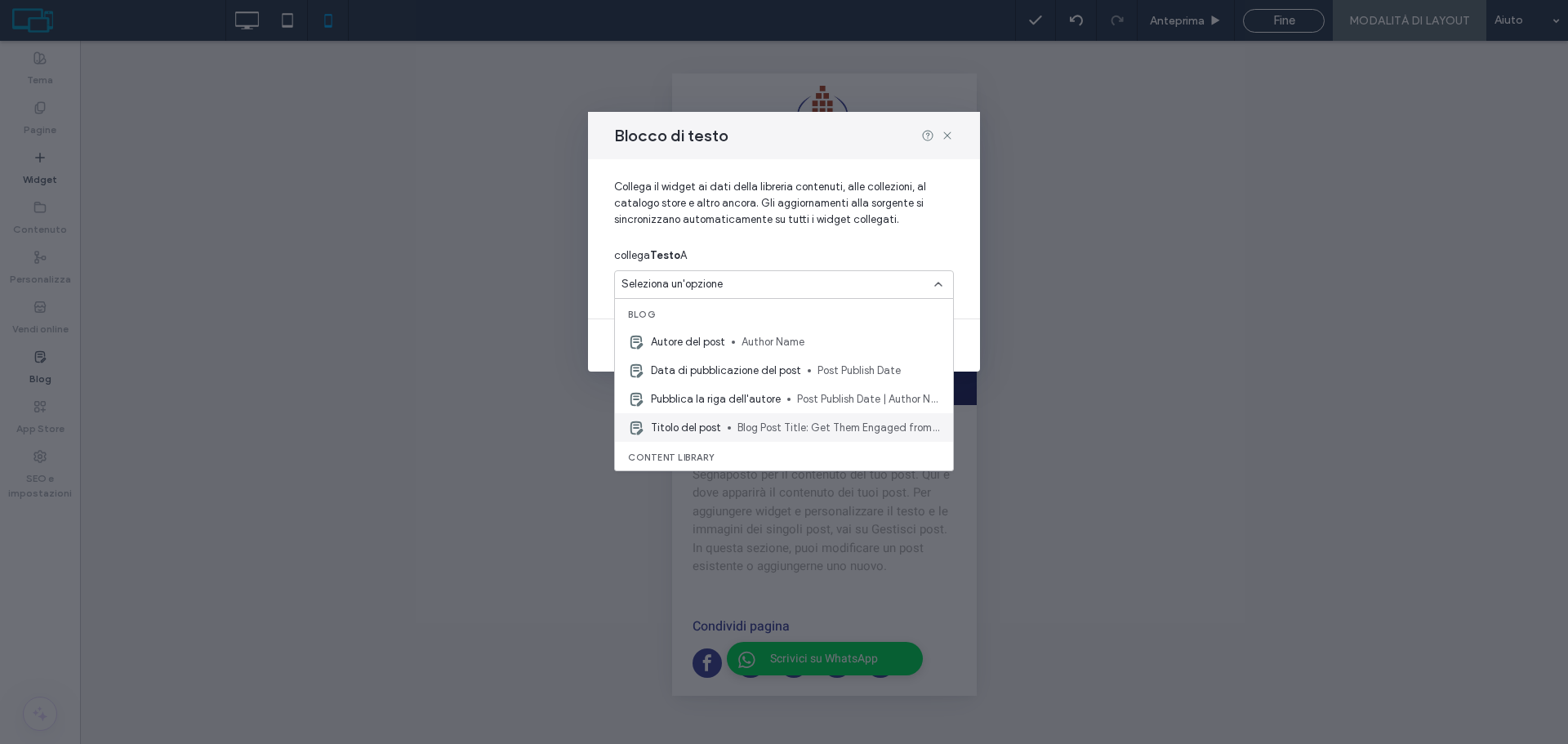
click at [740, 420] on span "Blog Post Title: Get Them Engaged from the Start" at bounding box center [838, 427] width 202 height 17
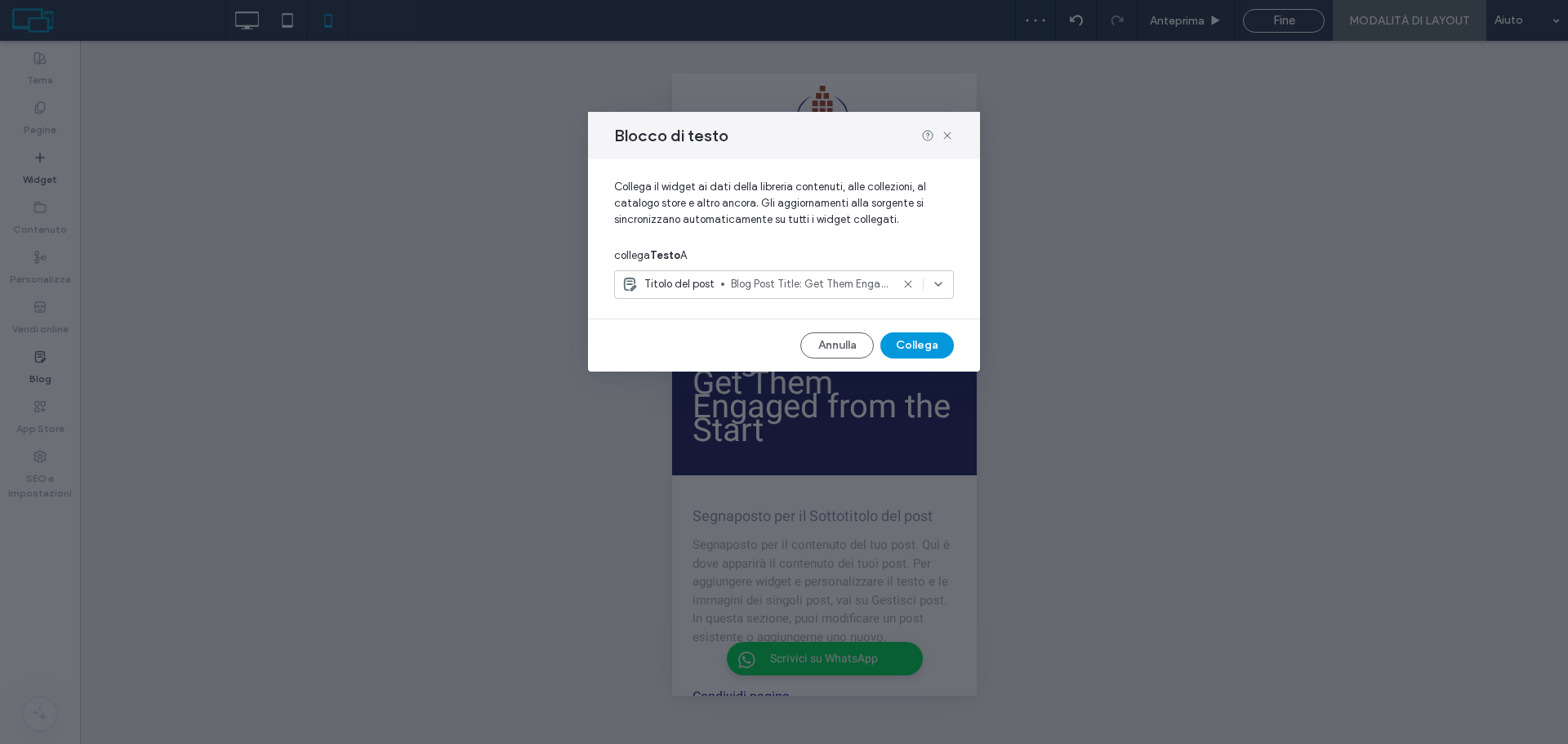
click at [916, 344] on button "Collega" at bounding box center [917, 345] width 73 height 26
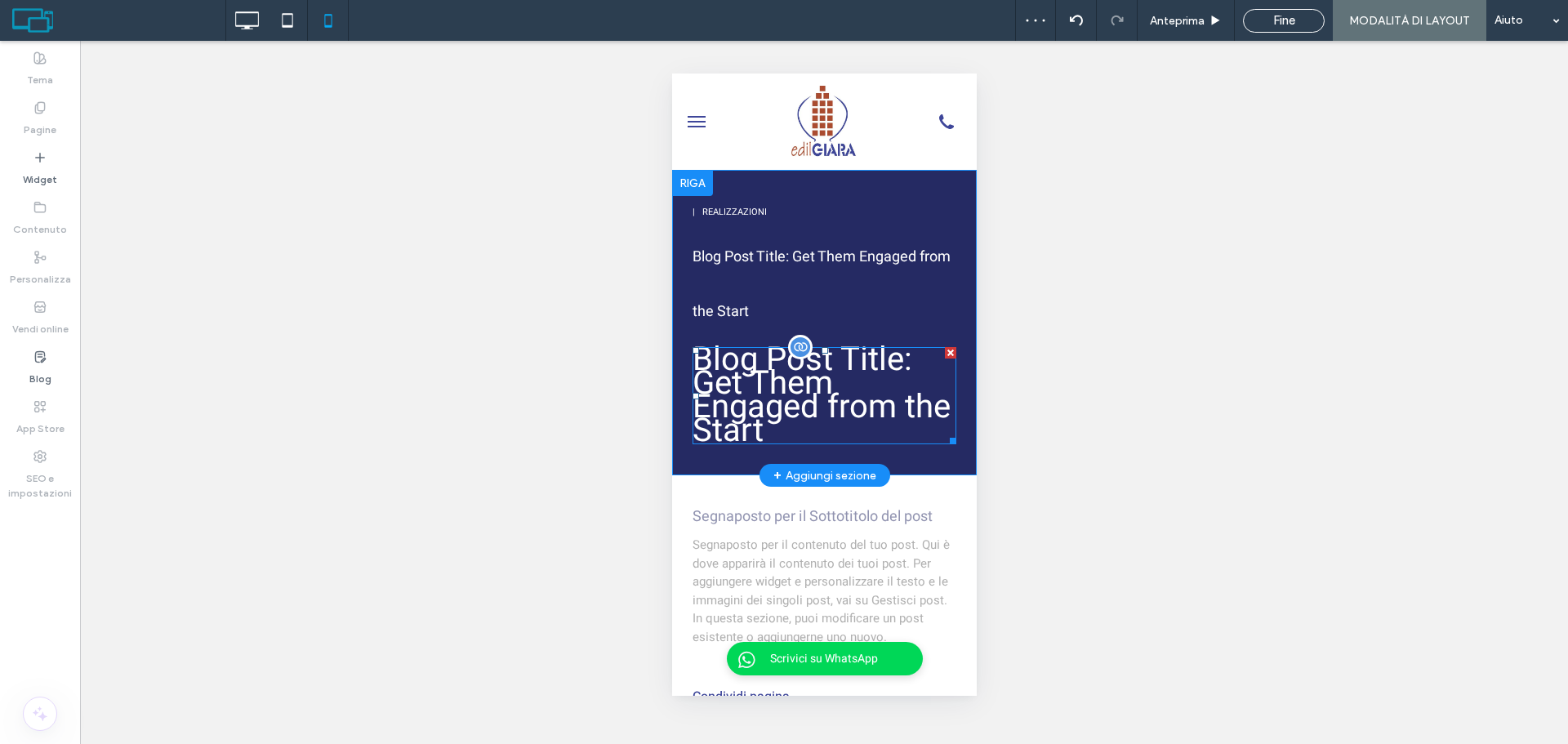
drag, startPoint x: 828, startPoint y: 378, endPoint x: 863, endPoint y: 374, distance: 35.2
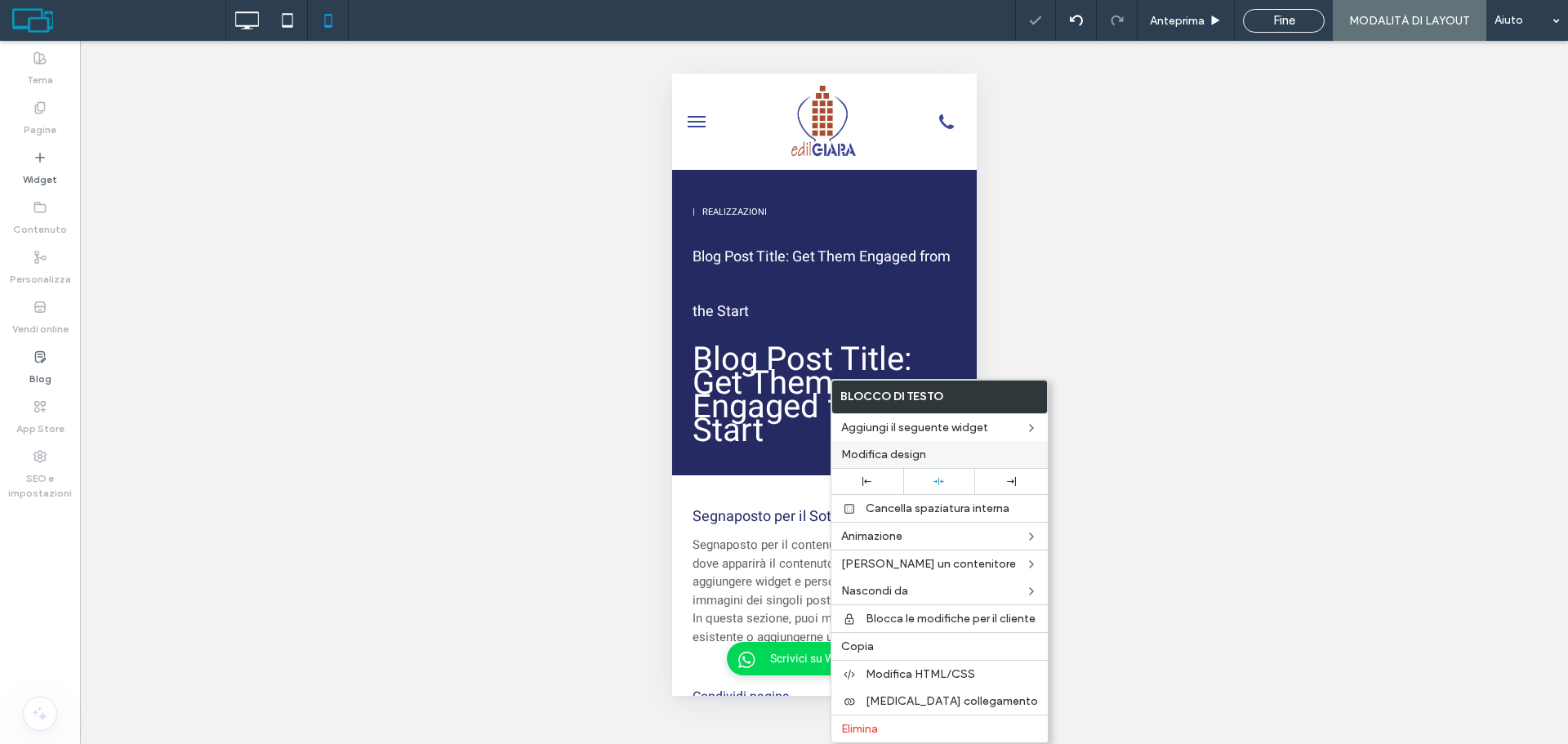
click at [888, 460] on span "Modifica design" at bounding box center [884, 455] width 85 height 14
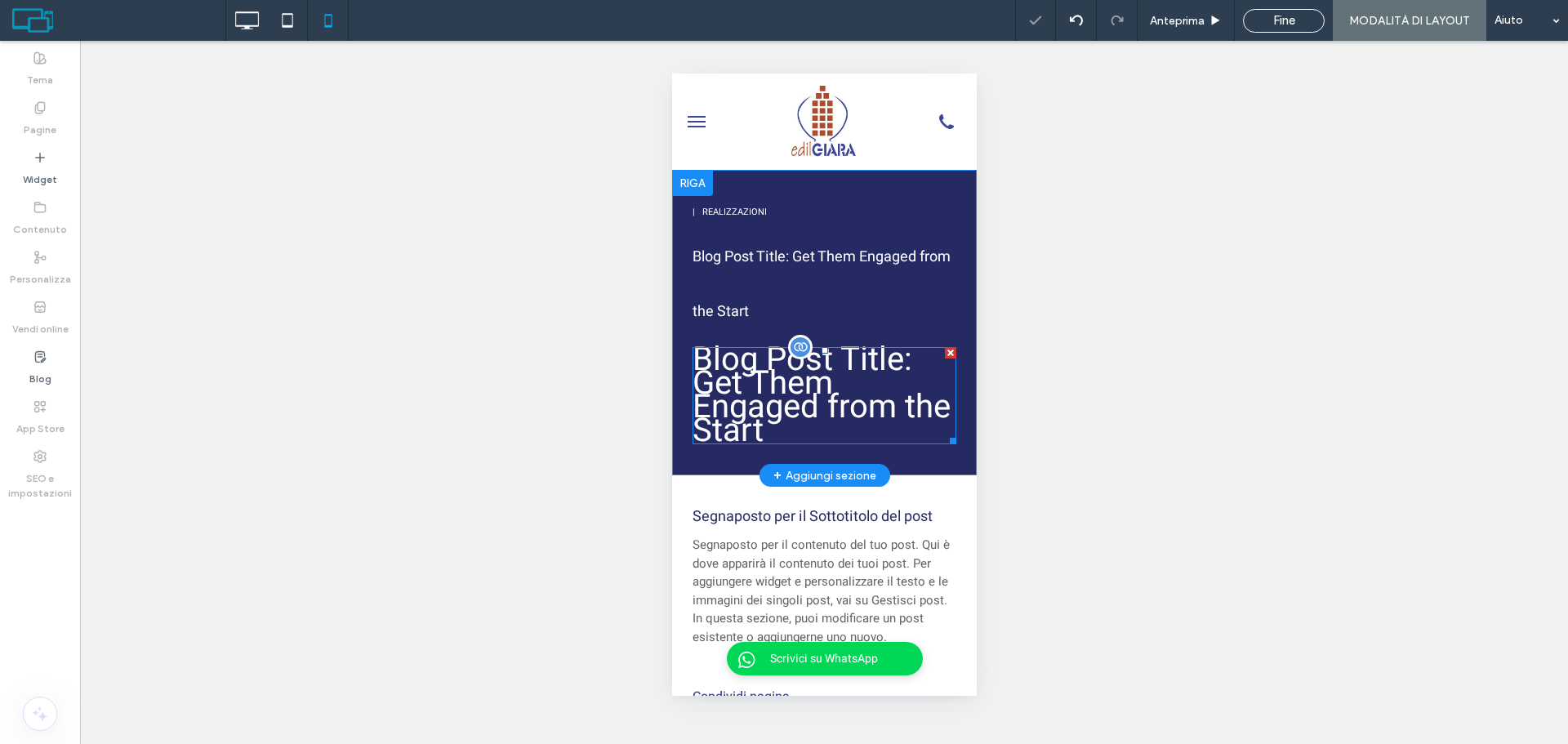
click at [818, 385] on div "Blog Post Title: Get Them Engaged from the Start" at bounding box center [823, 396] width 263 height 97
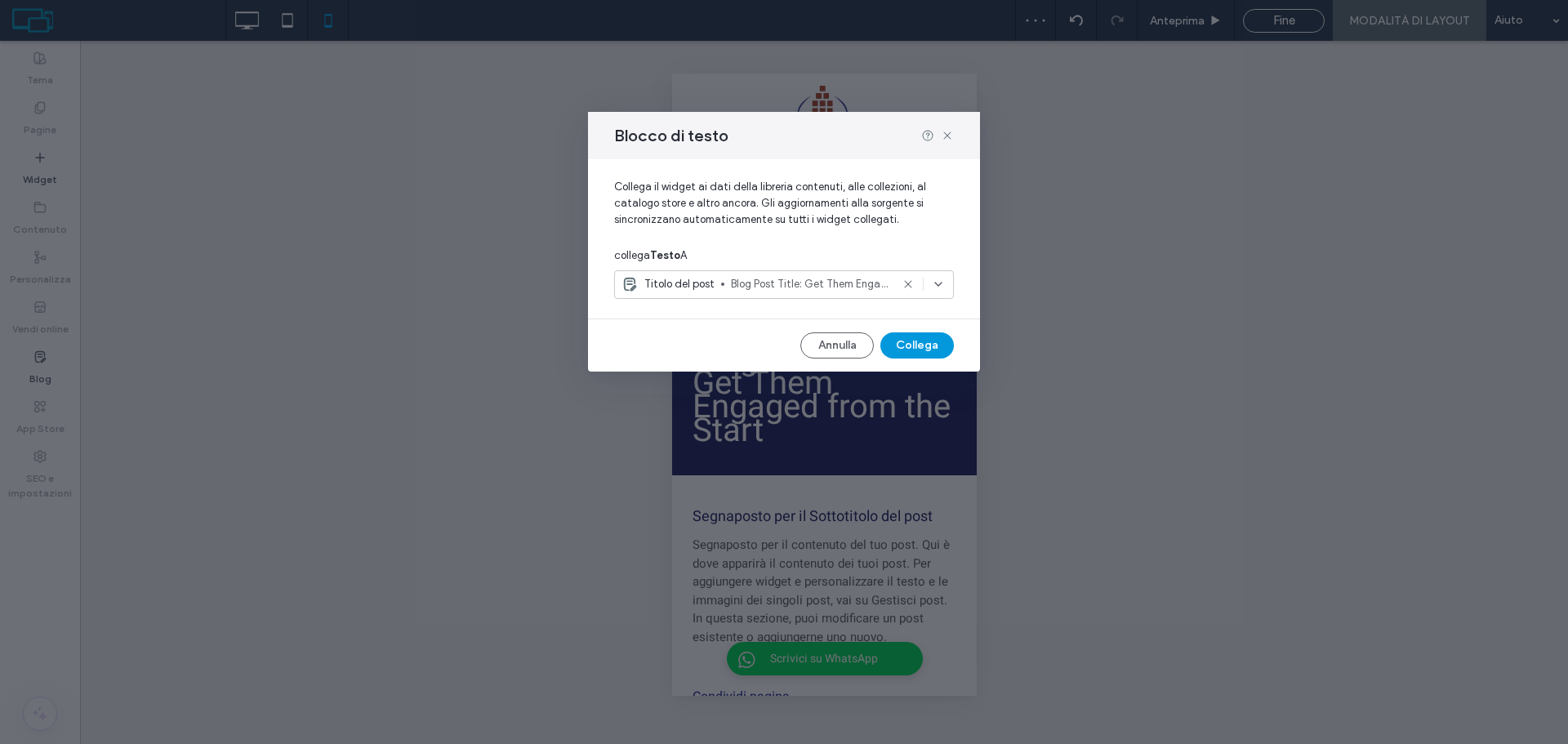
drag, startPoint x: 911, startPoint y: 341, endPoint x: 190, endPoint y: 322, distance: 721.3
click at [911, 341] on button "Collega" at bounding box center [917, 345] width 73 height 26
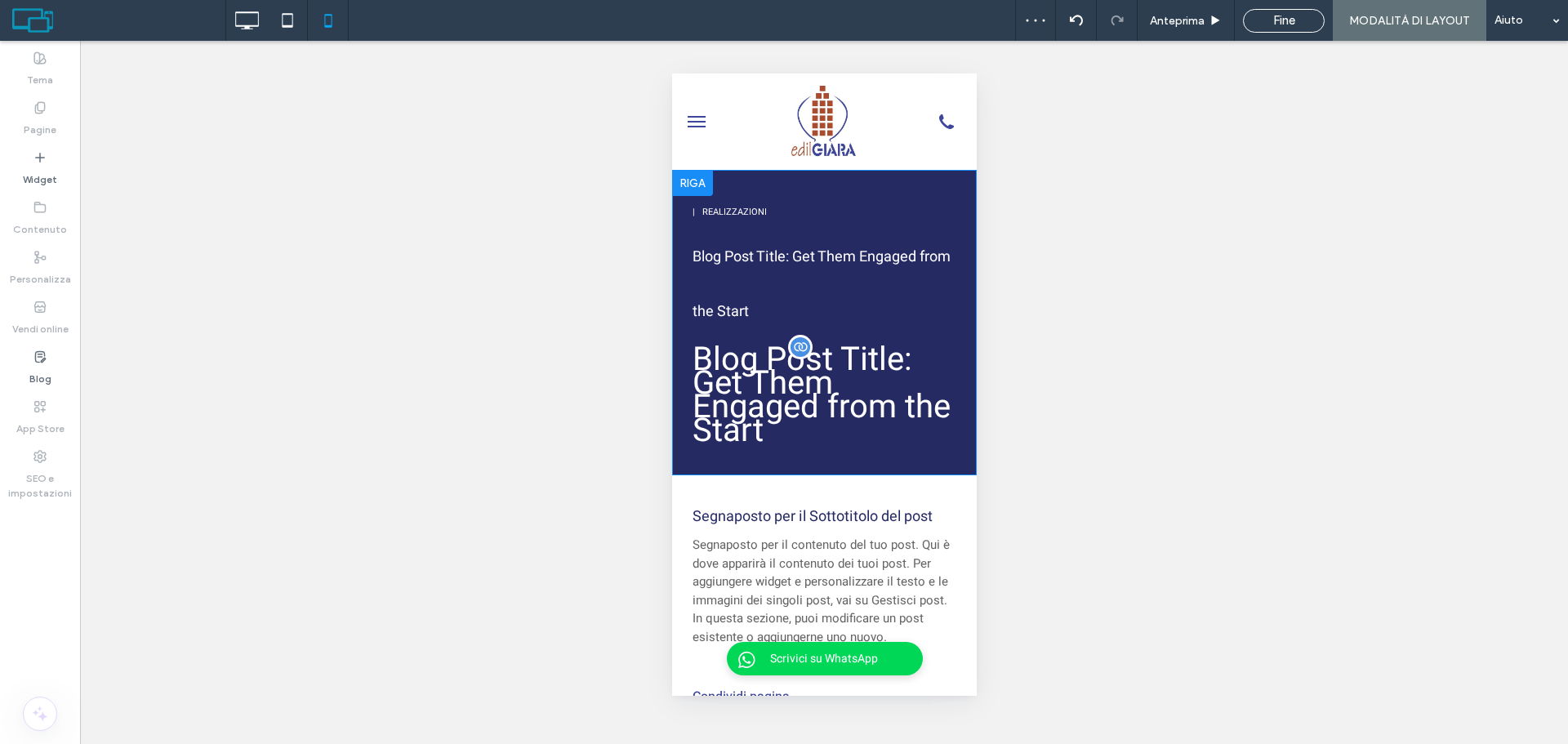
drag, startPoint x: 857, startPoint y: 394, endPoint x: 807, endPoint y: 378, distance: 52.5
click at [807, 378] on div "Blog Post Title: Get Them Engaged from the Start" at bounding box center [823, 396] width 263 height 97
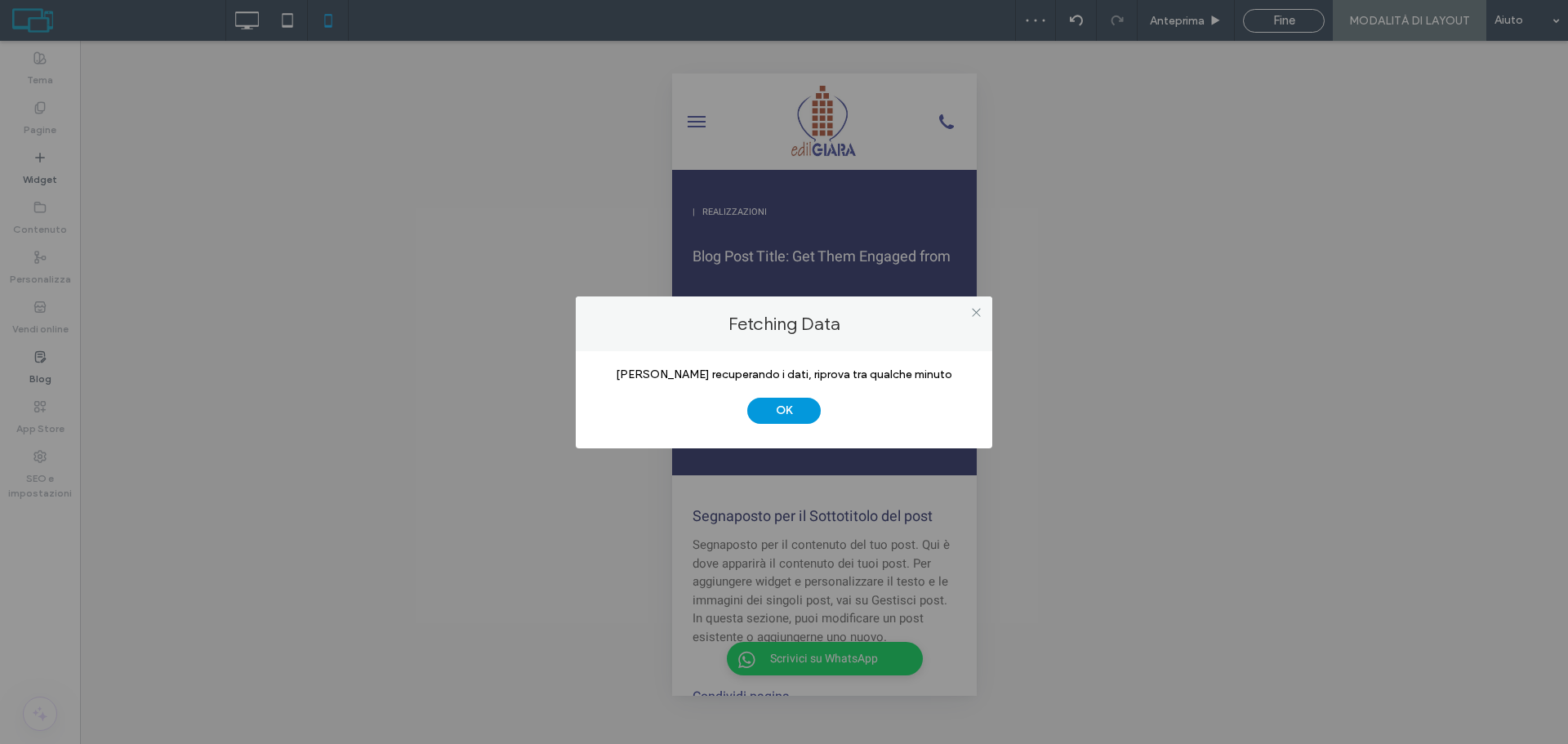
click at [778, 405] on button "OK" at bounding box center [784, 410] width 73 height 26
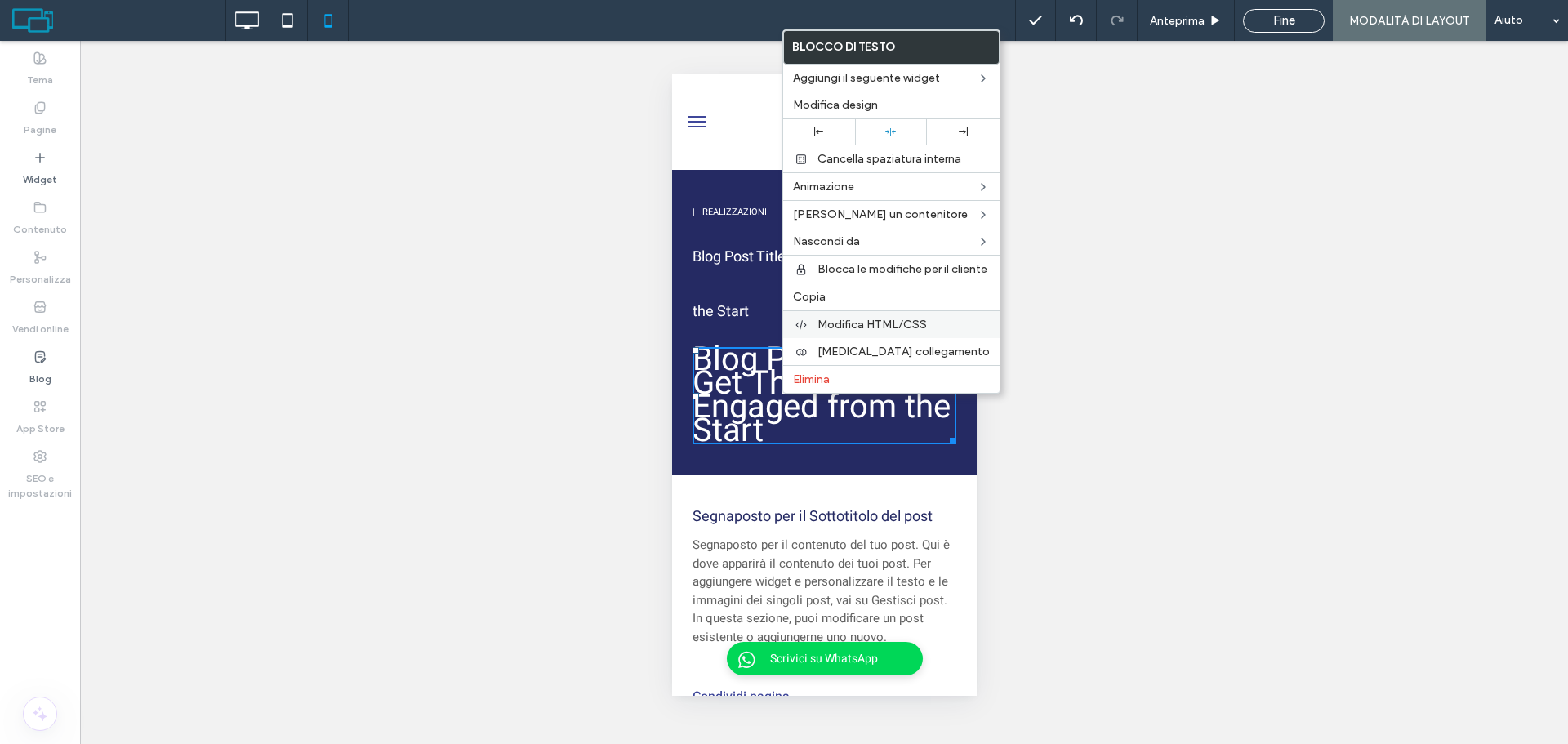
click at [844, 325] on span "Modifica HTML/CSS" at bounding box center [872, 325] width 110 height 14
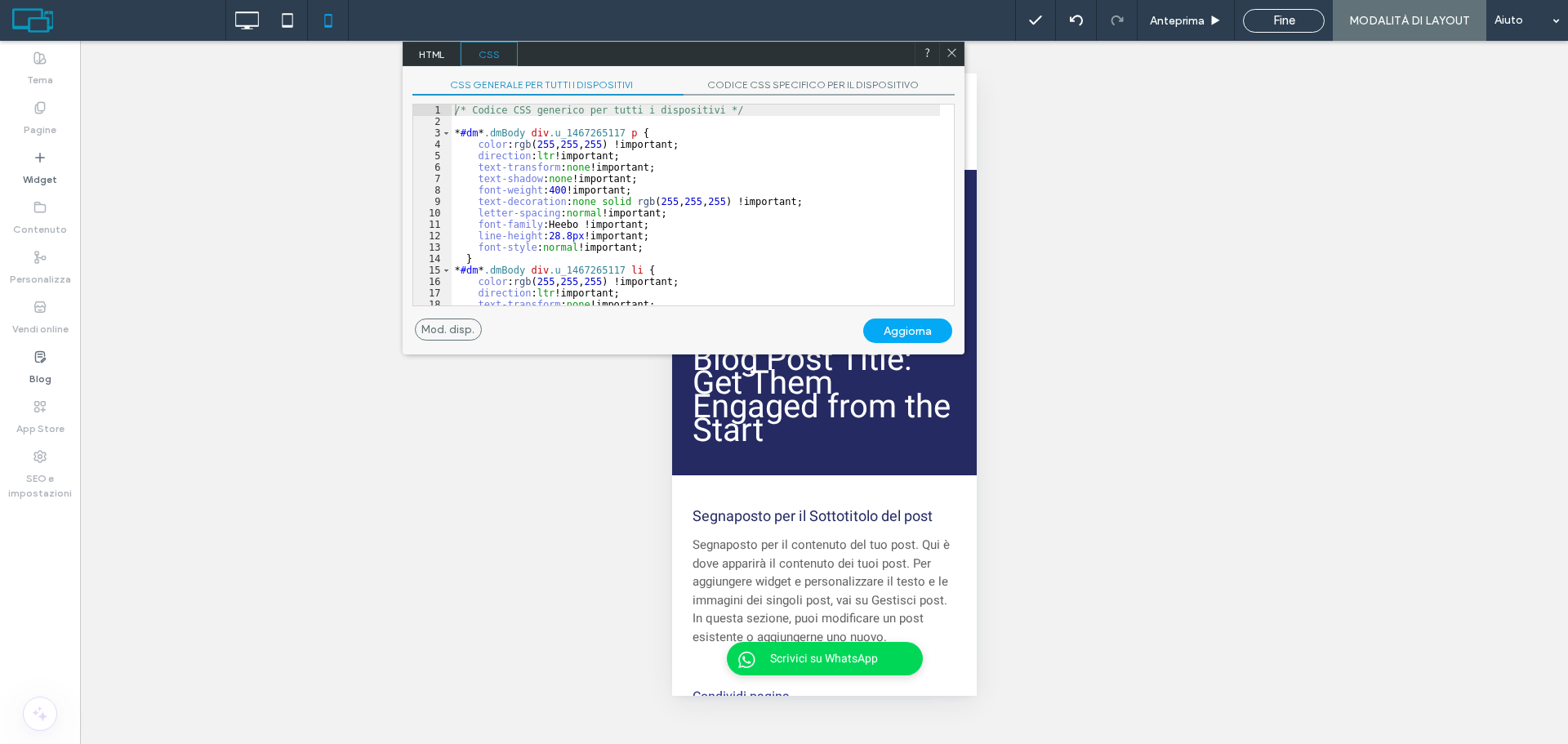
click at [950, 54] on icon at bounding box center [951, 52] width 12 height 12
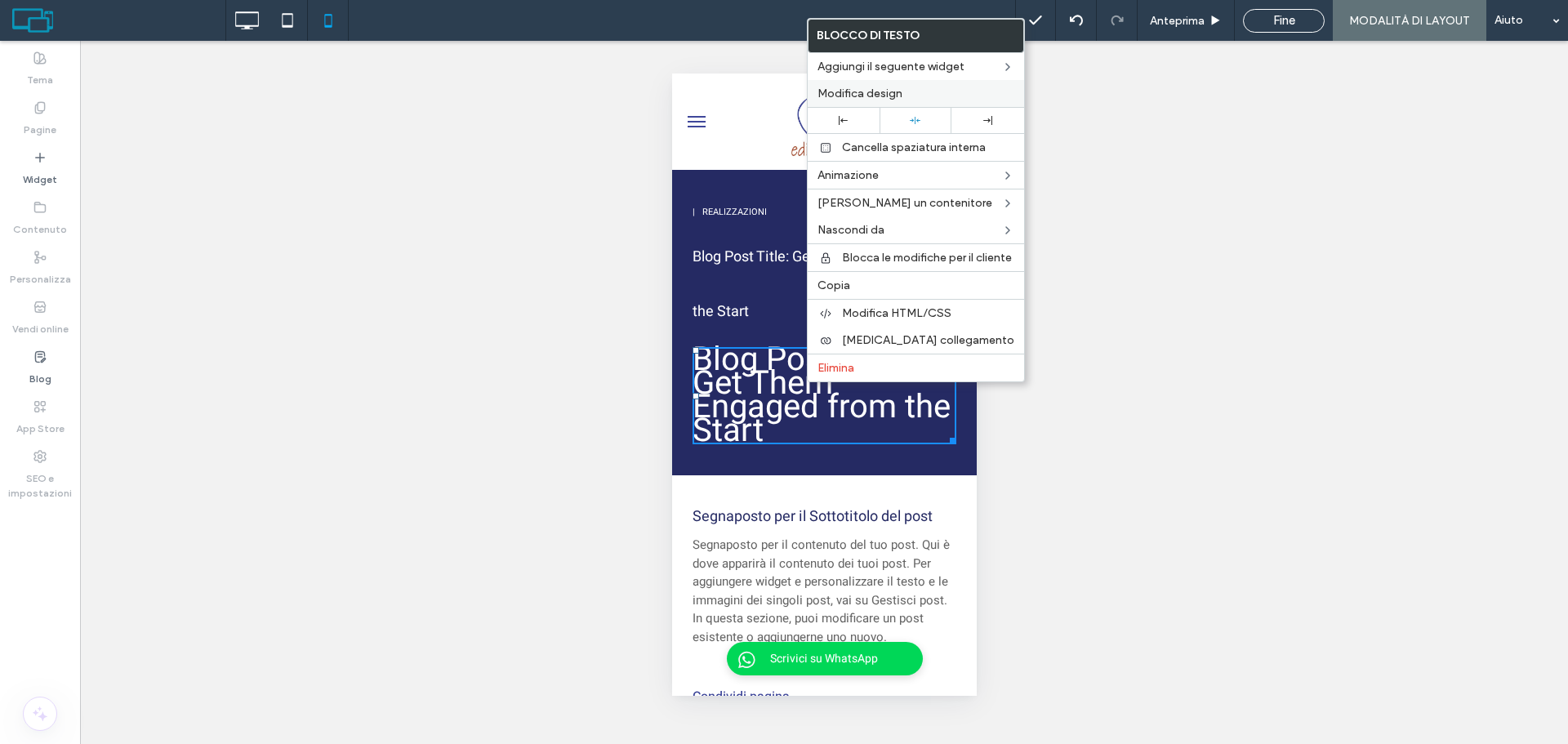
click at [903, 93] on label "Modifica design" at bounding box center [916, 94] width 196 height 14
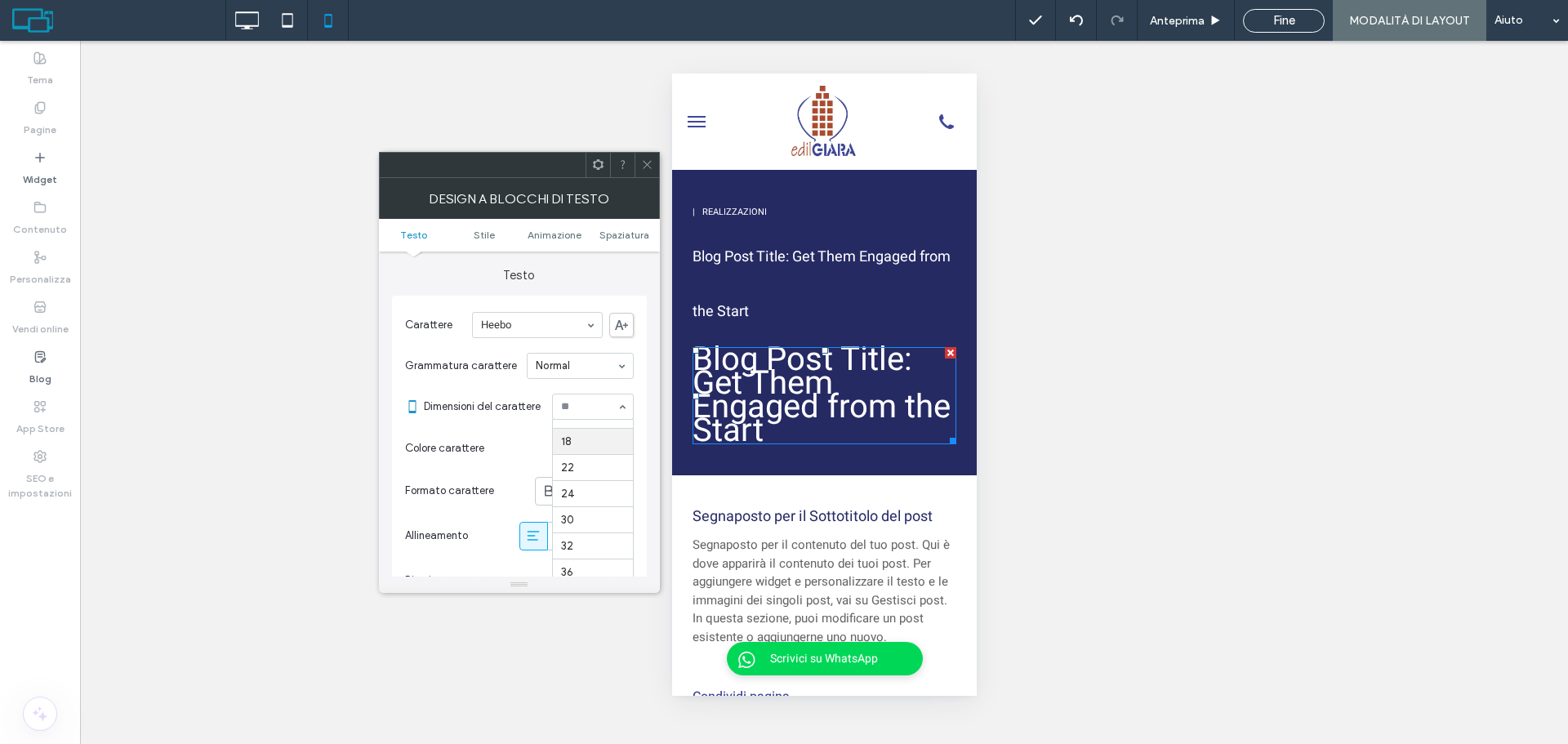
scroll to position [145, 0]
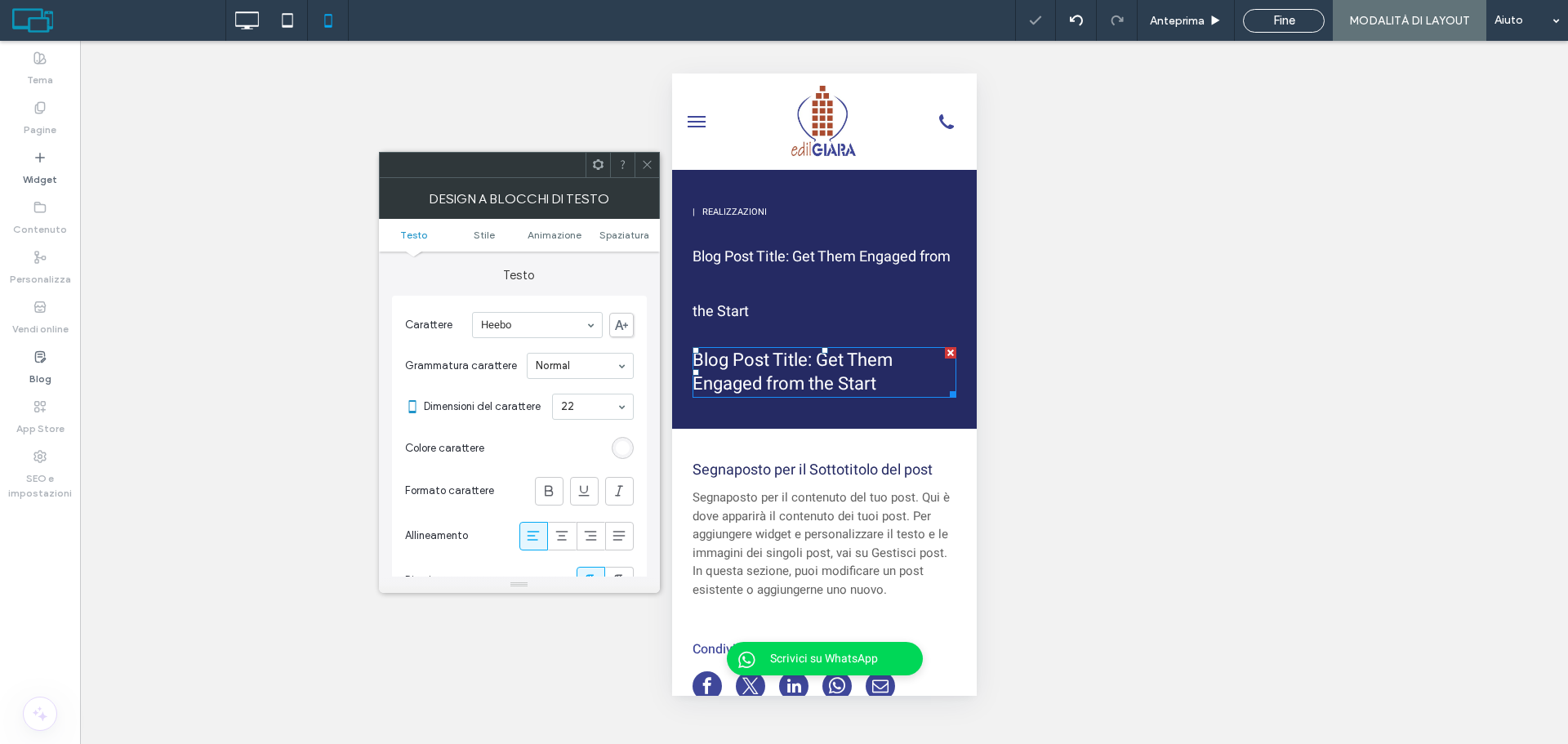
drag, startPoint x: 651, startPoint y: 162, endPoint x: 665, endPoint y: 181, distance: 23.6
click at [650, 162] on icon at bounding box center [647, 165] width 12 height 12
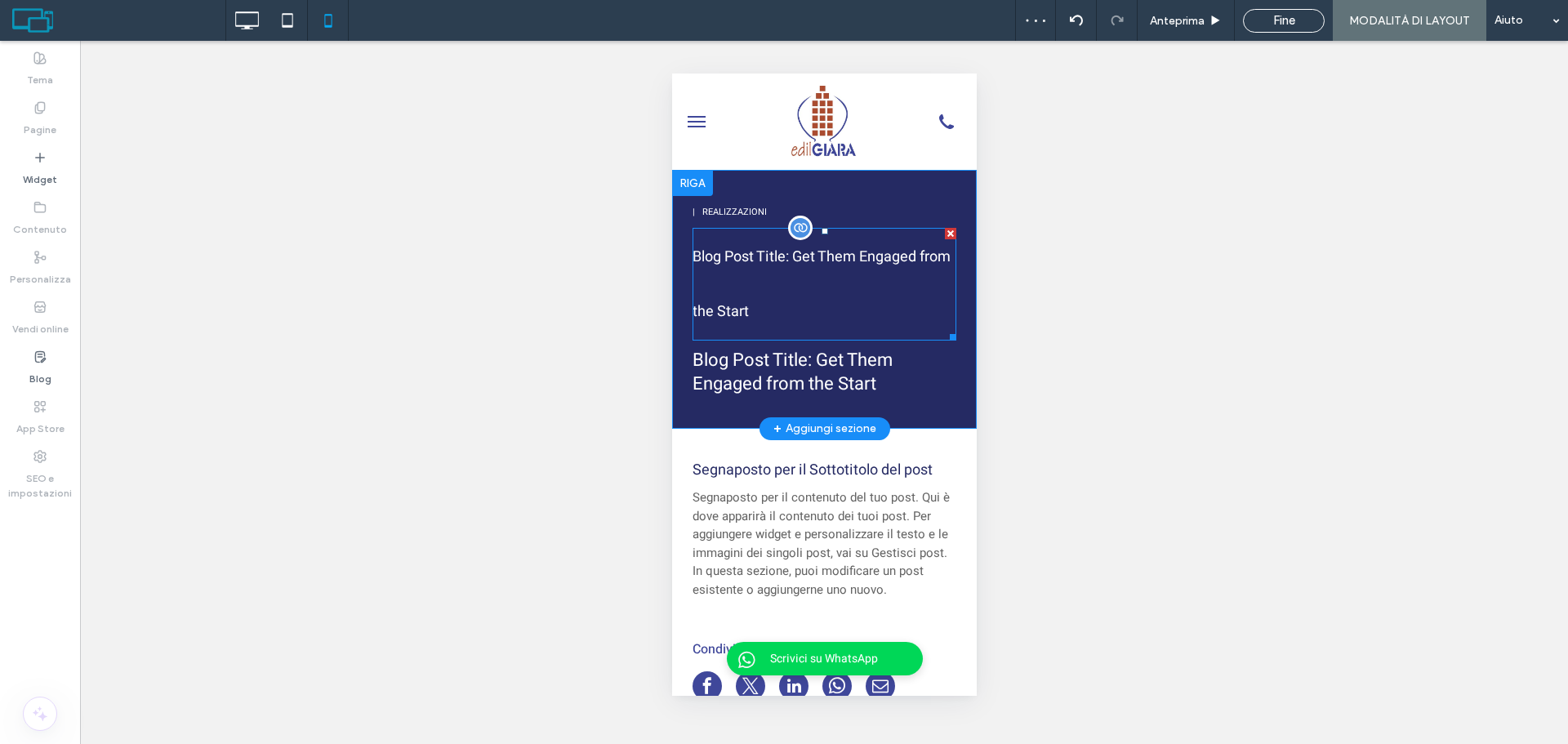
click at [944, 230] on div at bounding box center [950, 234] width 12 height 12
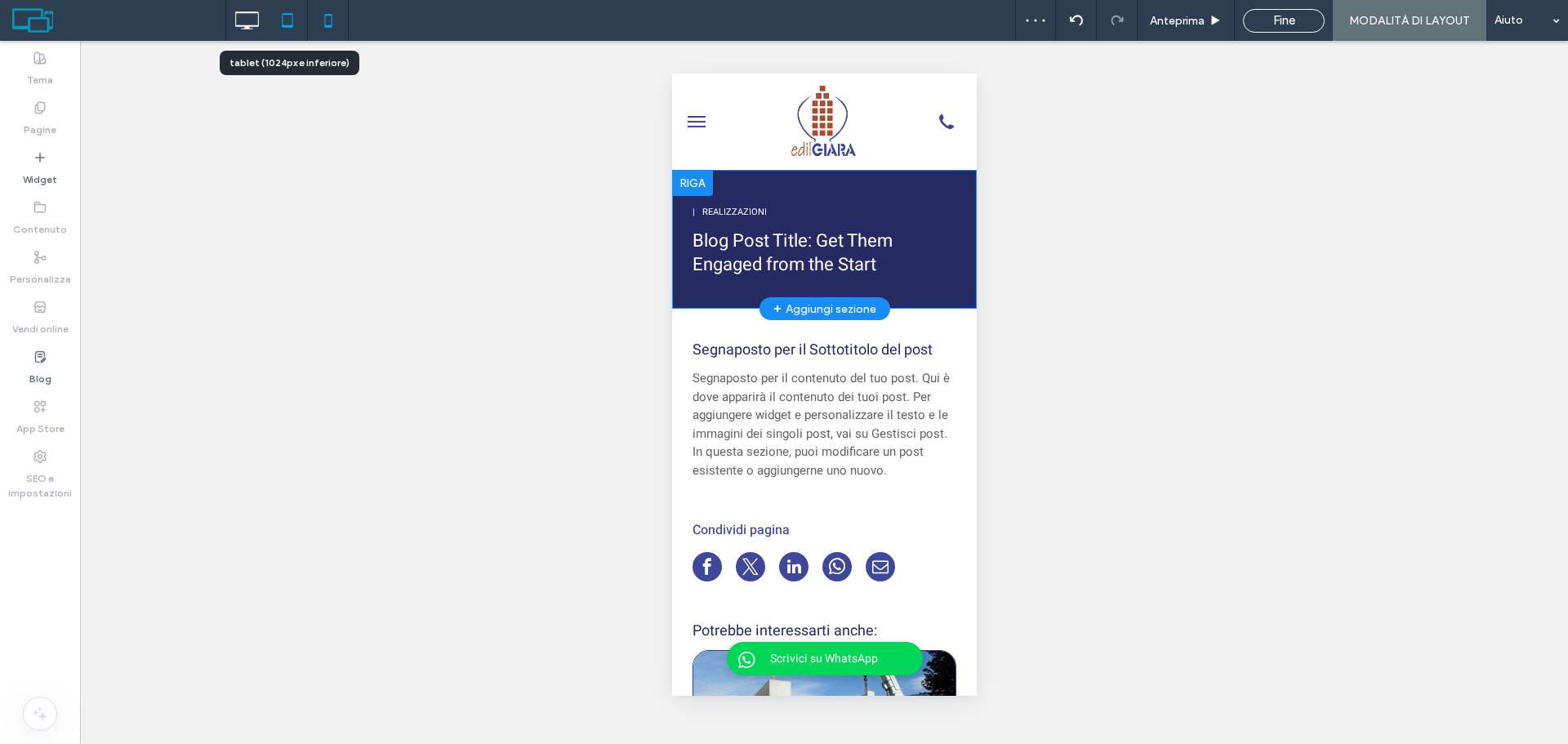
click at [287, 20] on icon at bounding box center [287, 20] width 33 height 33
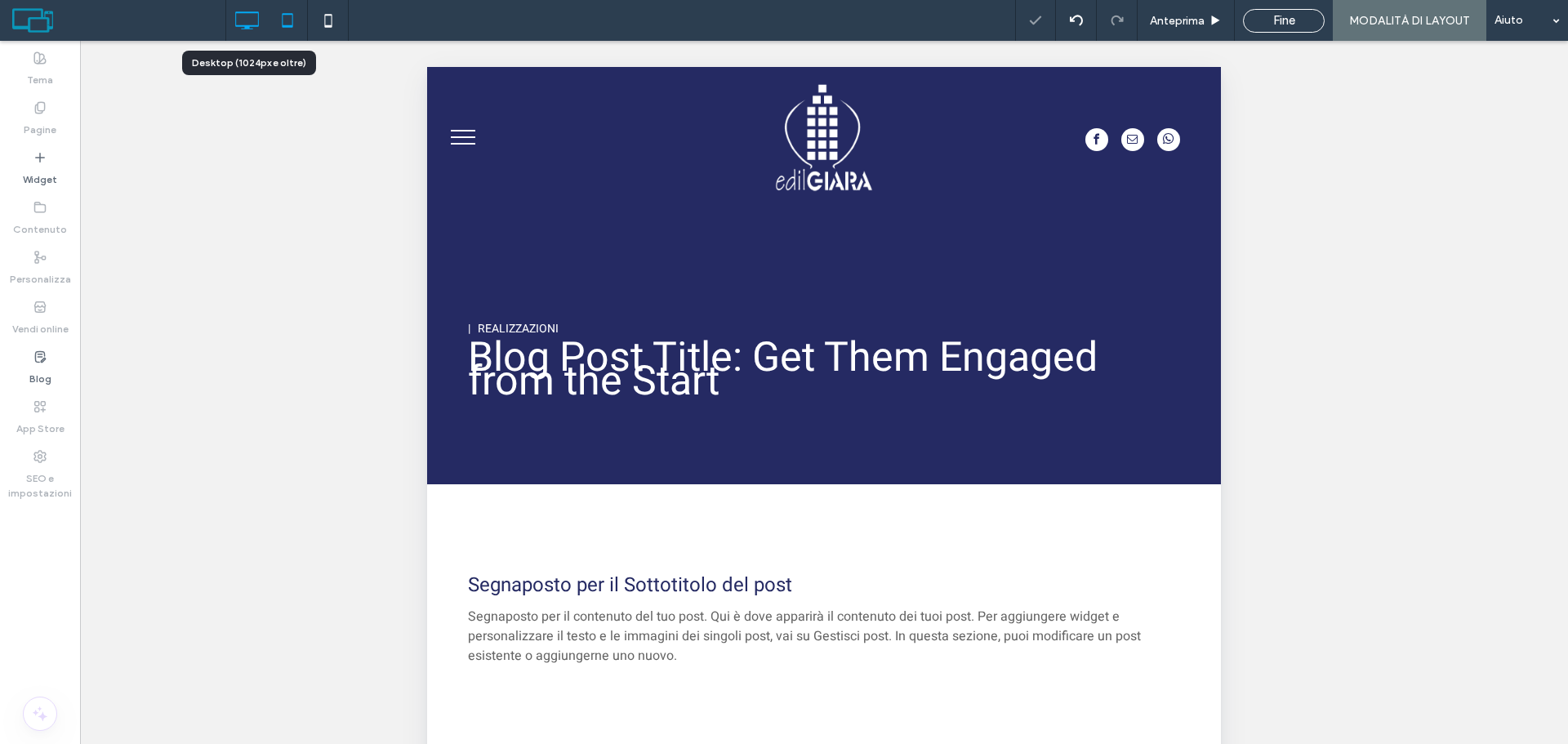
scroll to position [0, 0]
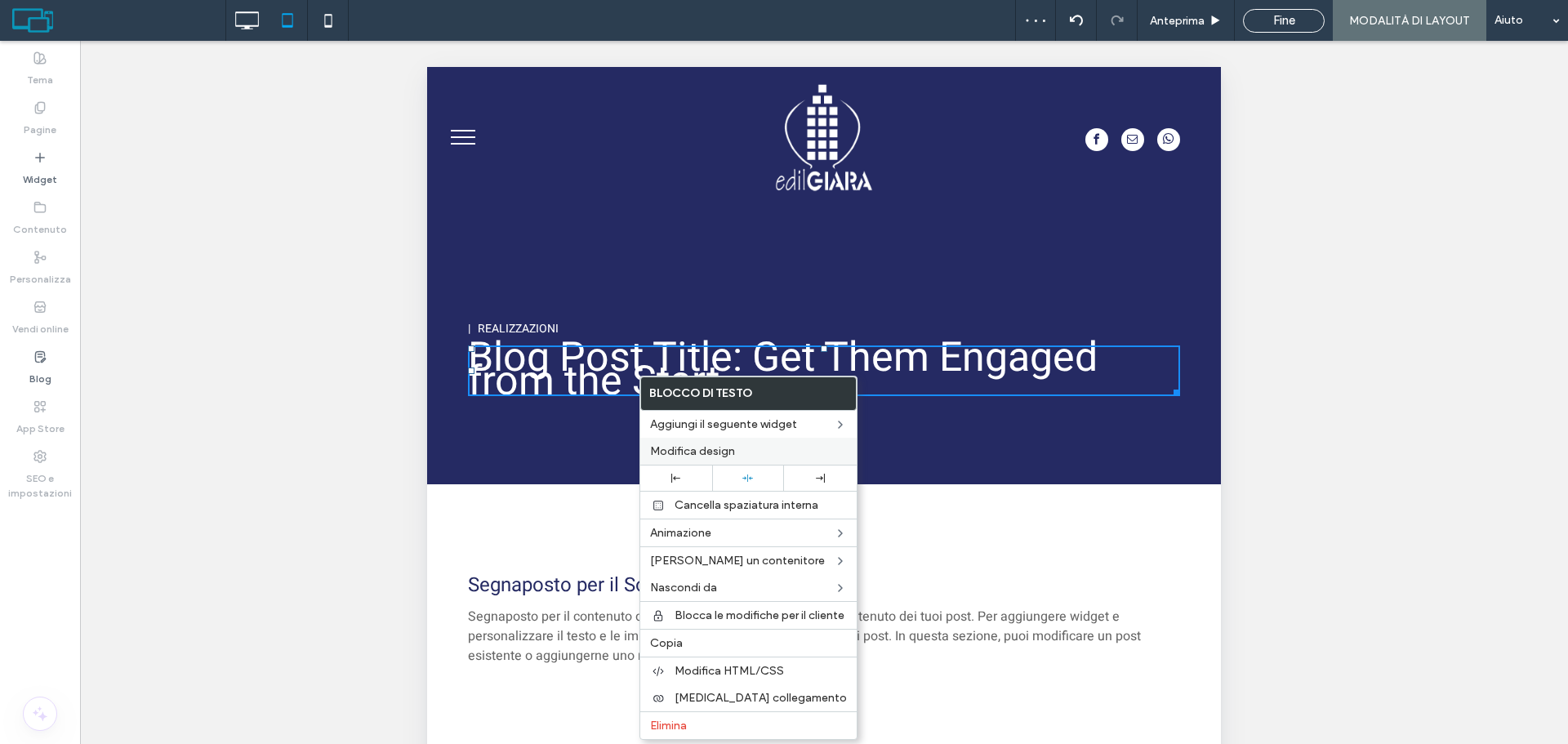
click at [724, 455] on span "Modifica design" at bounding box center [693, 451] width 85 height 14
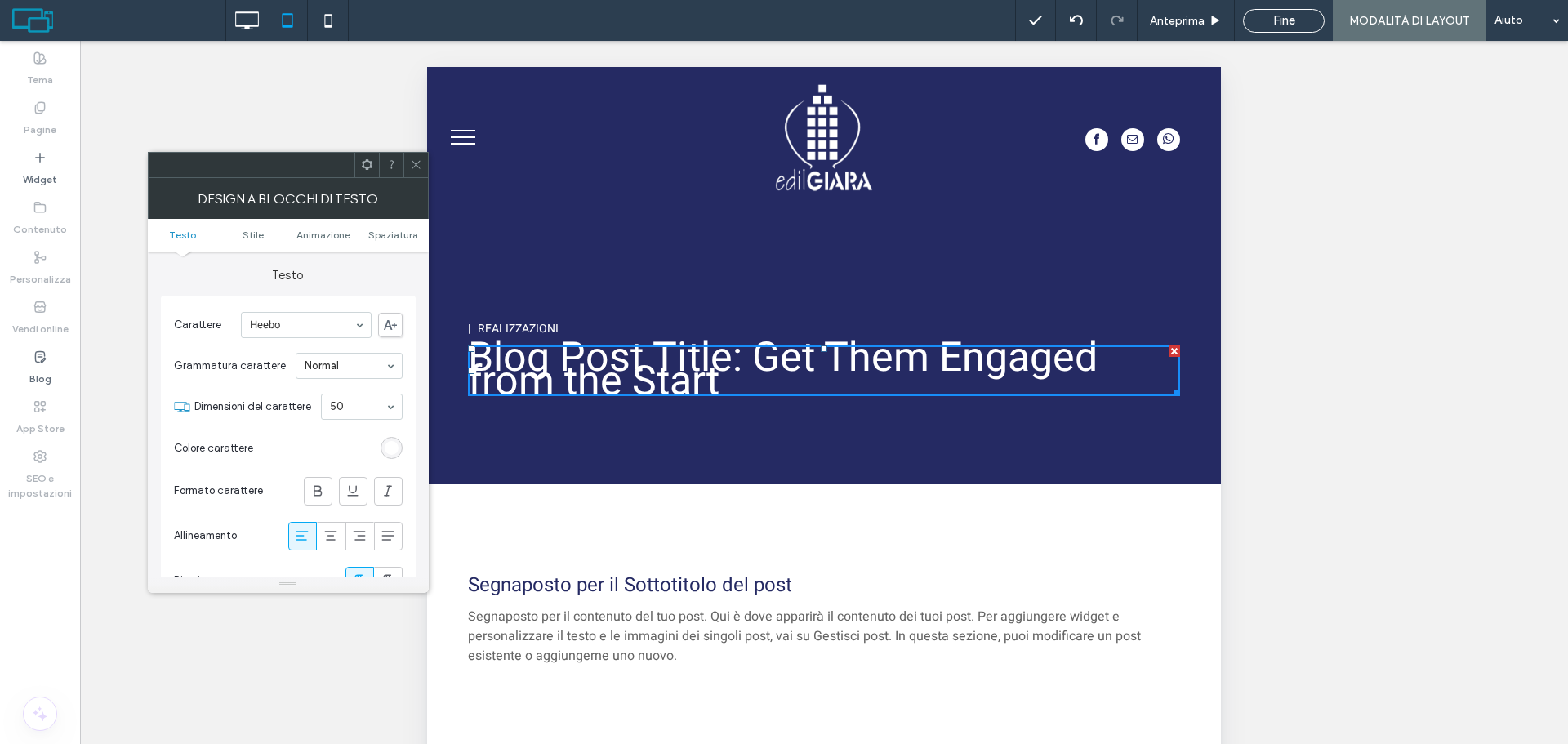
click at [411, 165] on icon at bounding box center [416, 165] width 12 height 12
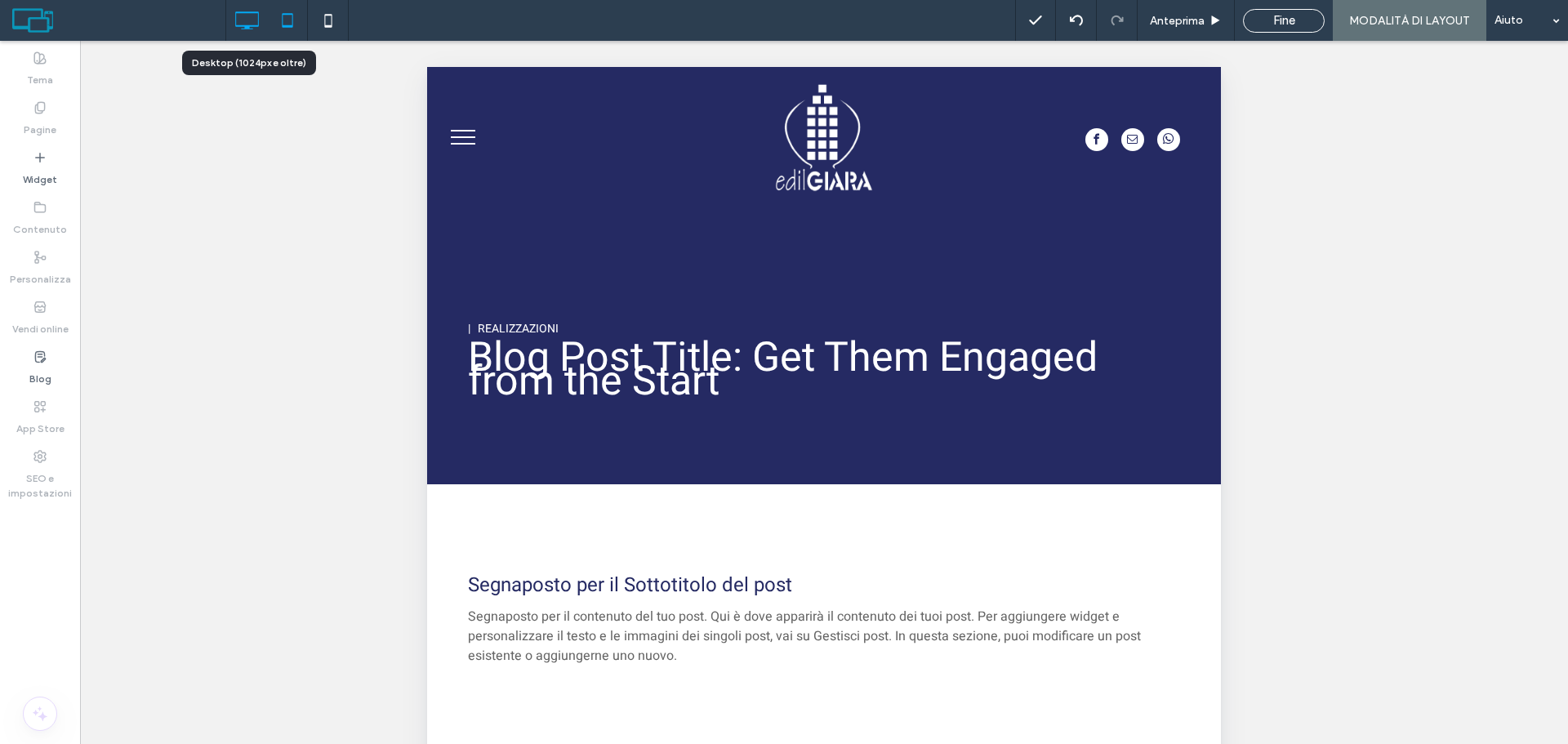
click at [251, 24] on icon at bounding box center [246, 20] width 33 height 33
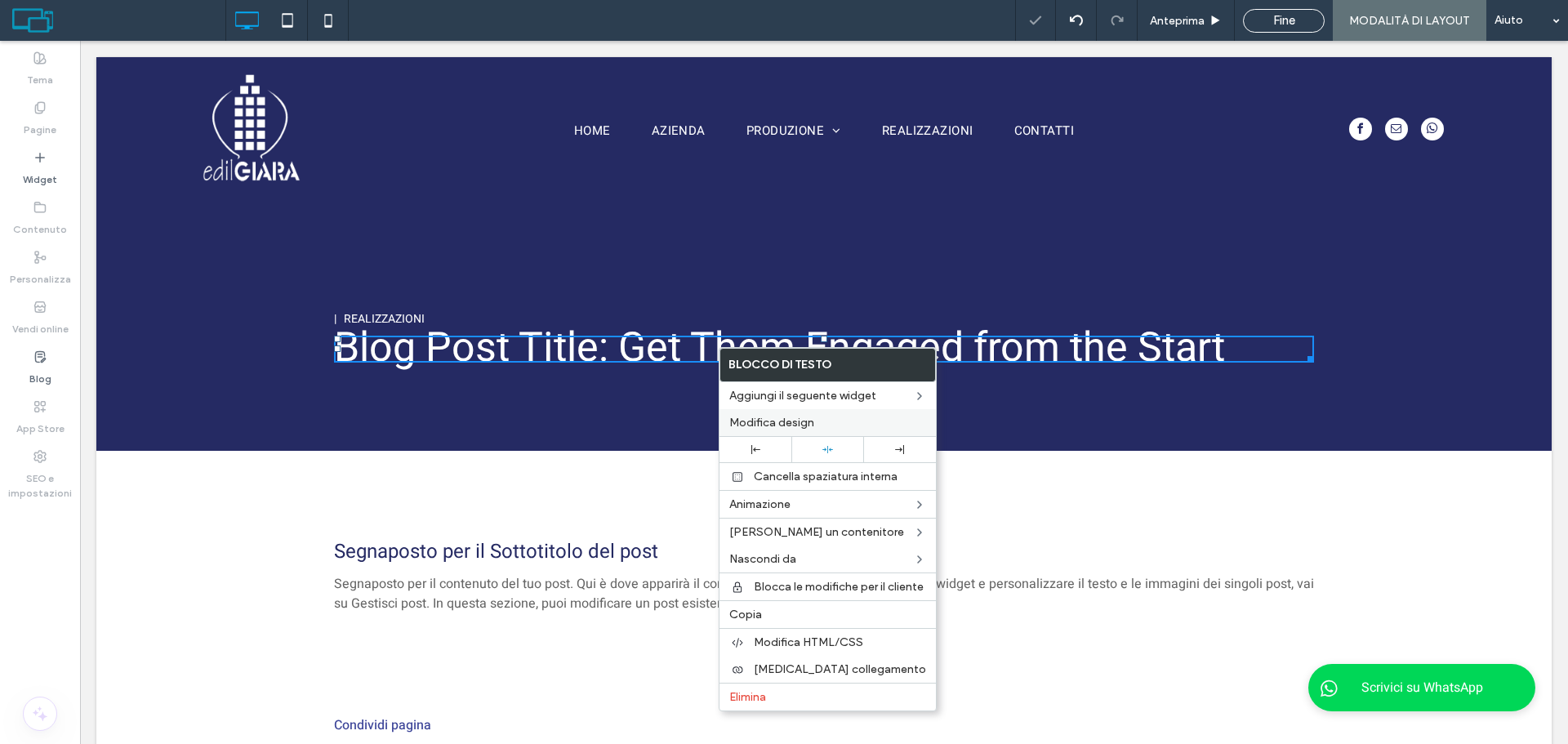
click at [784, 419] on span "Modifica design" at bounding box center [772, 422] width 85 height 14
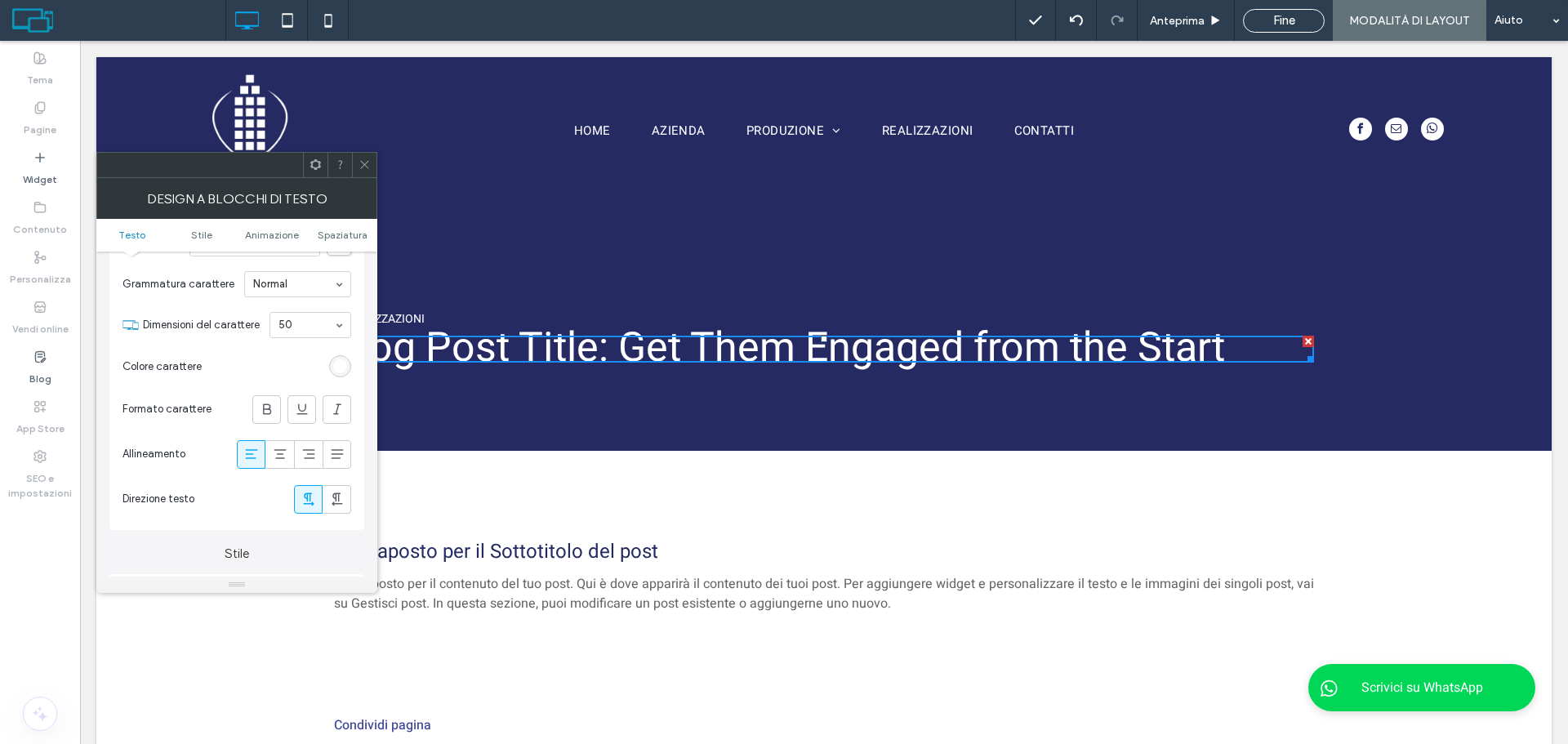
scroll to position [164, 0]
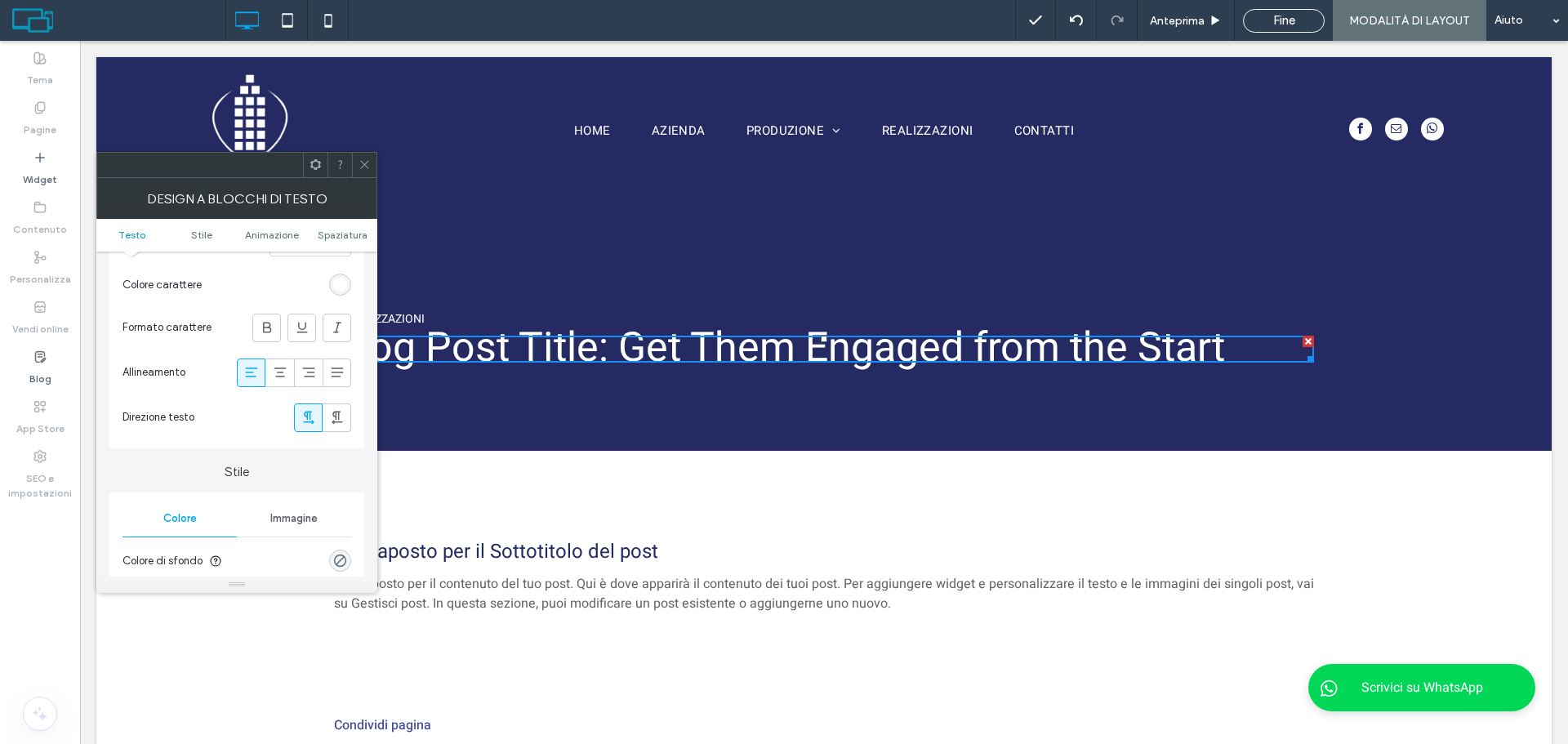
click at [368, 163] on icon at bounding box center [364, 165] width 12 height 12
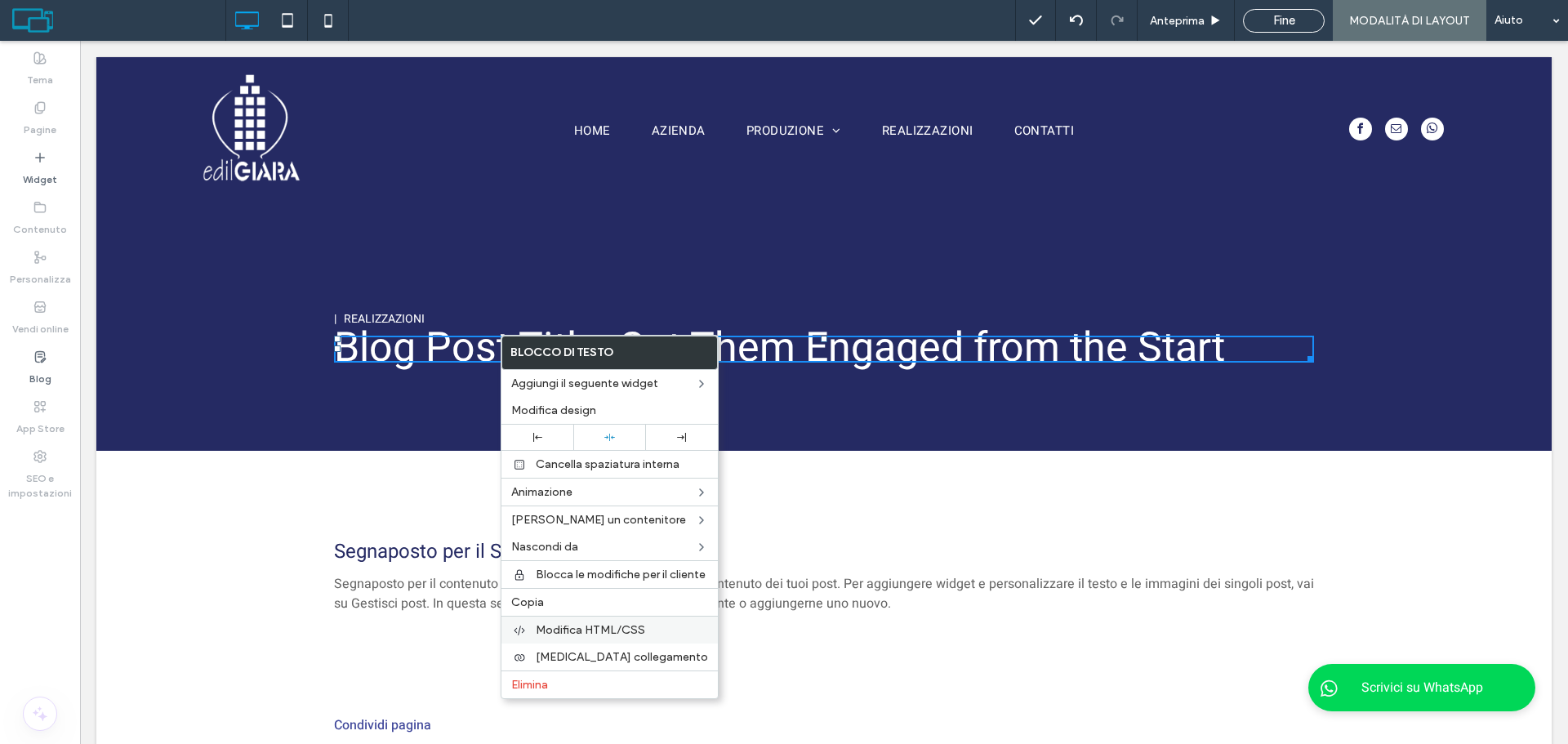
click at [640, 638] on div "Modifica HTML/CSS" at bounding box center [609, 630] width 216 height 28
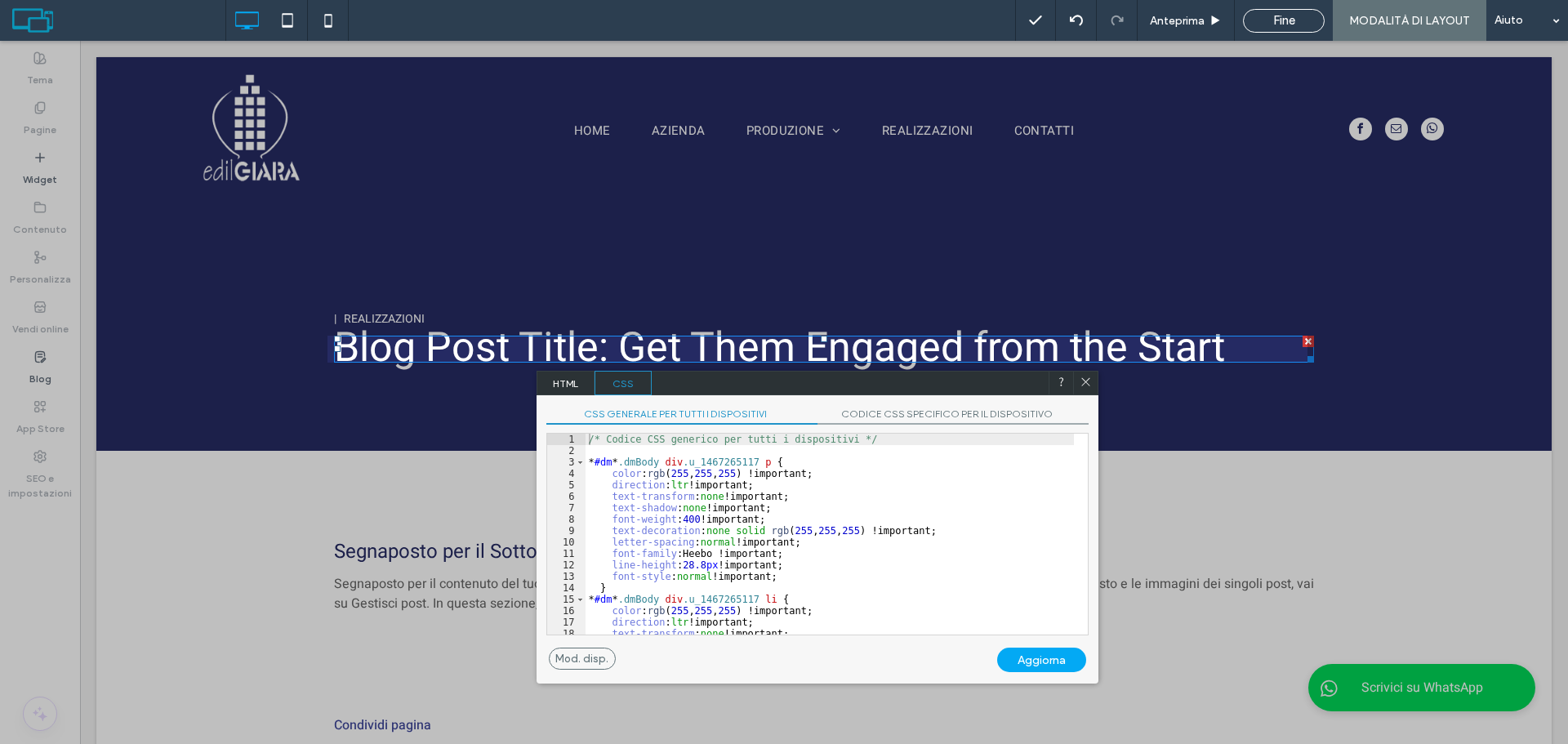
scroll to position [49, 0]
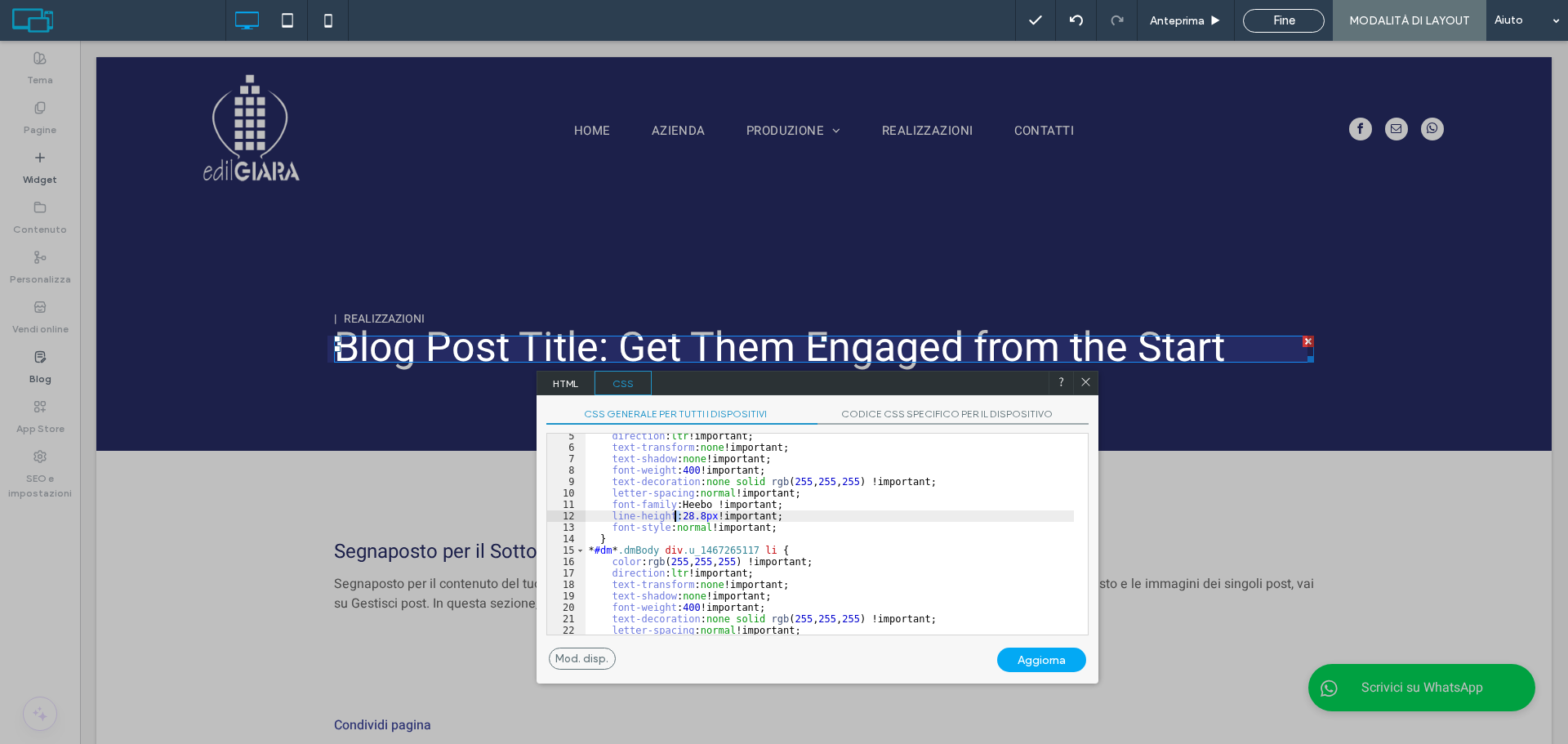
click at [675, 517] on div "direction : ltr !important; text-transform : none !important; text-shadow : non…" at bounding box center [829, 542] width 488 height 224
click at [1054, 658] on div "Aggiorna" at bounding box center [1042, 659] width 89 height 25
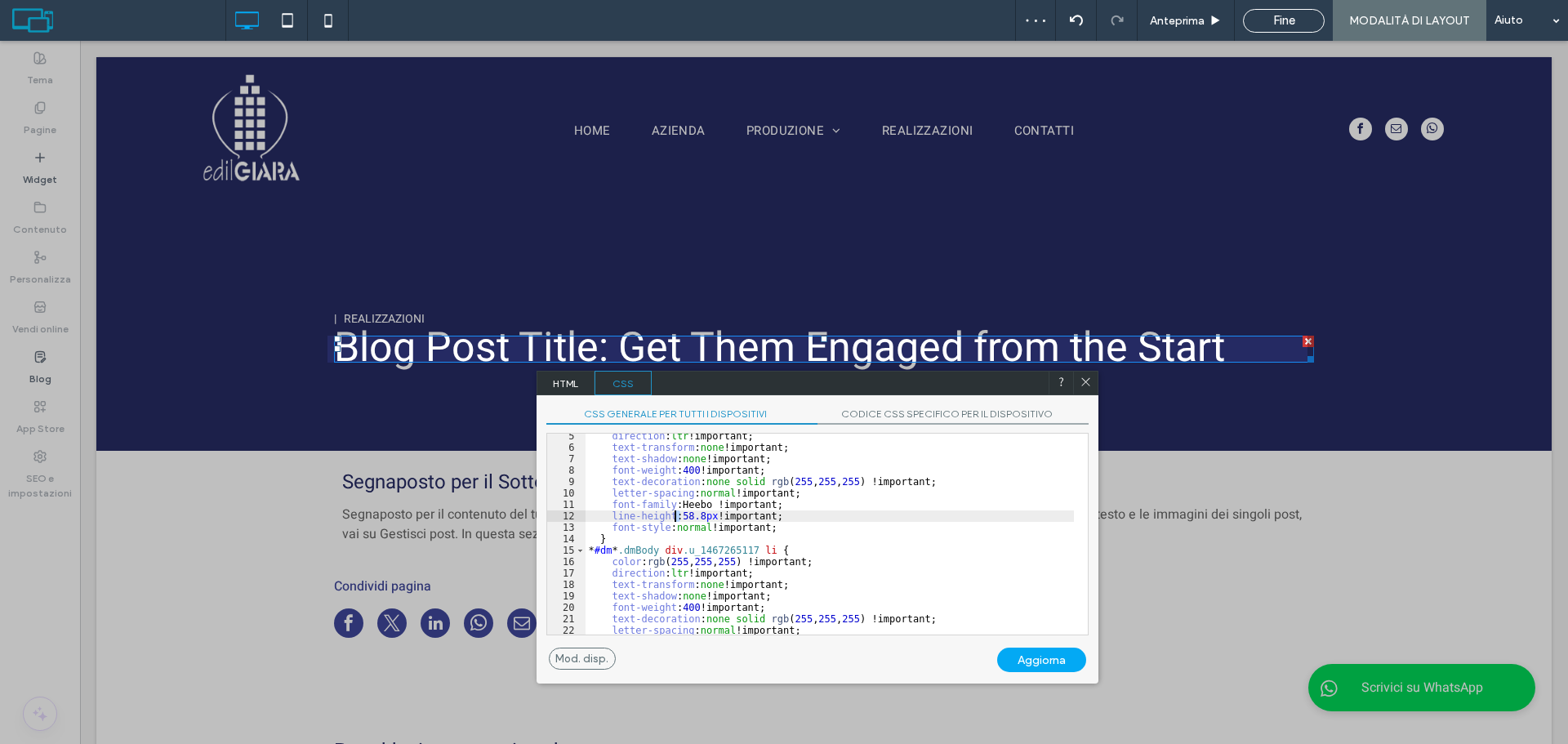
click at [675, 517] on div "direction : ltr !important; text-transform : none !important; text-shadow : non…" at bounding box center [829, 542] width 488 height 224
type textarea "**"
click at [1032, 655] on div "Aggiorna" at bounding box center [1042, 659] width 89 height 25
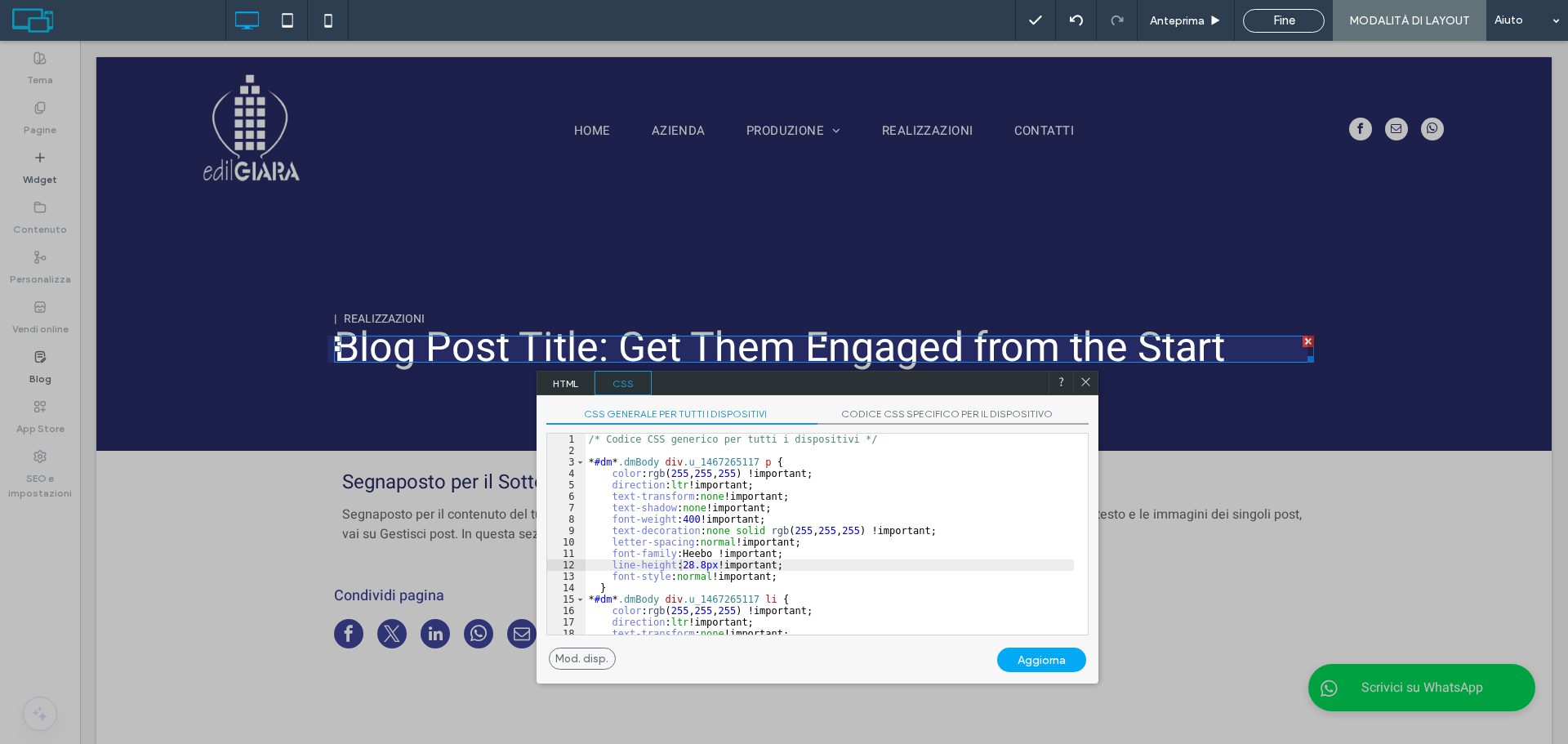
scroll to position [0, 0]
click at [1077, 392] on div at bounding box center [1085, 383] width 25 height 25
drag, startPoint x: 1090, startPoint y: 384, endPoint x: 831, endPoint y: 353, distance: 260.8
click at [1090, 384] on icon at bounding box center [1085, 382] width 12 height 12
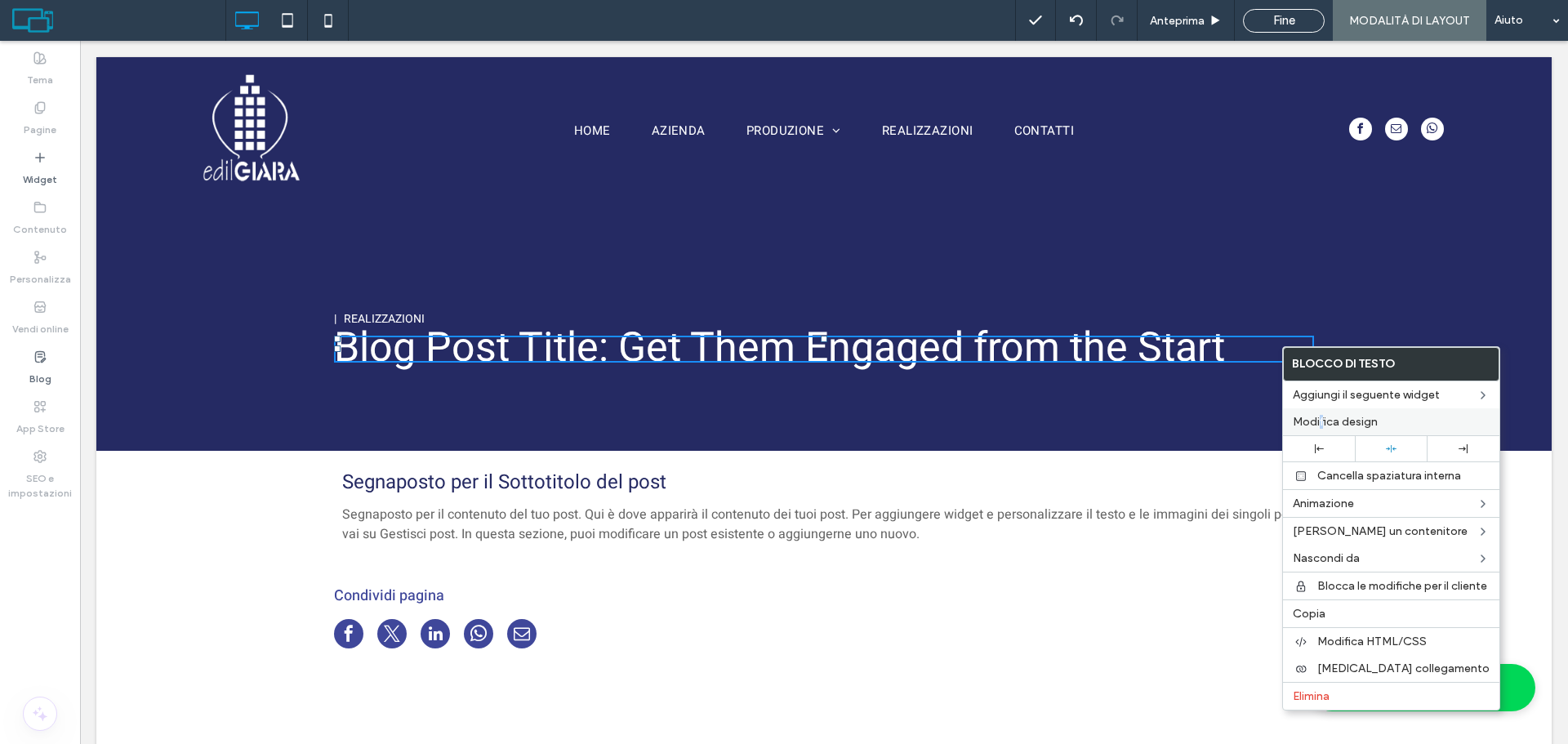
click at [1324, 414] on div "Modifica design" at bounding box center [1390, 421] width 216 height 27
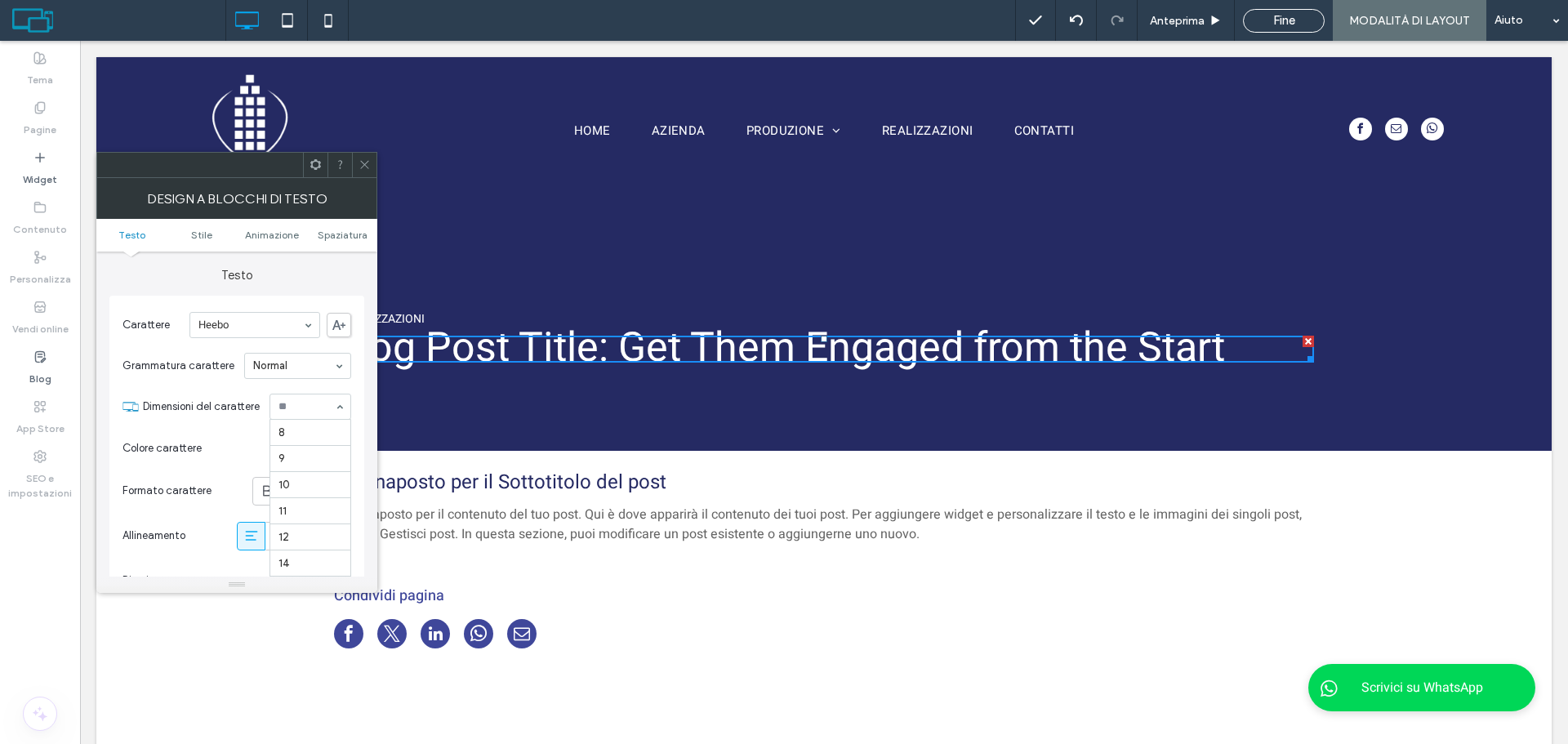
drag, startPoint x: 325, startPoint y: 397, endPoint x: 310, endPoint y: 485, distance: 89.3
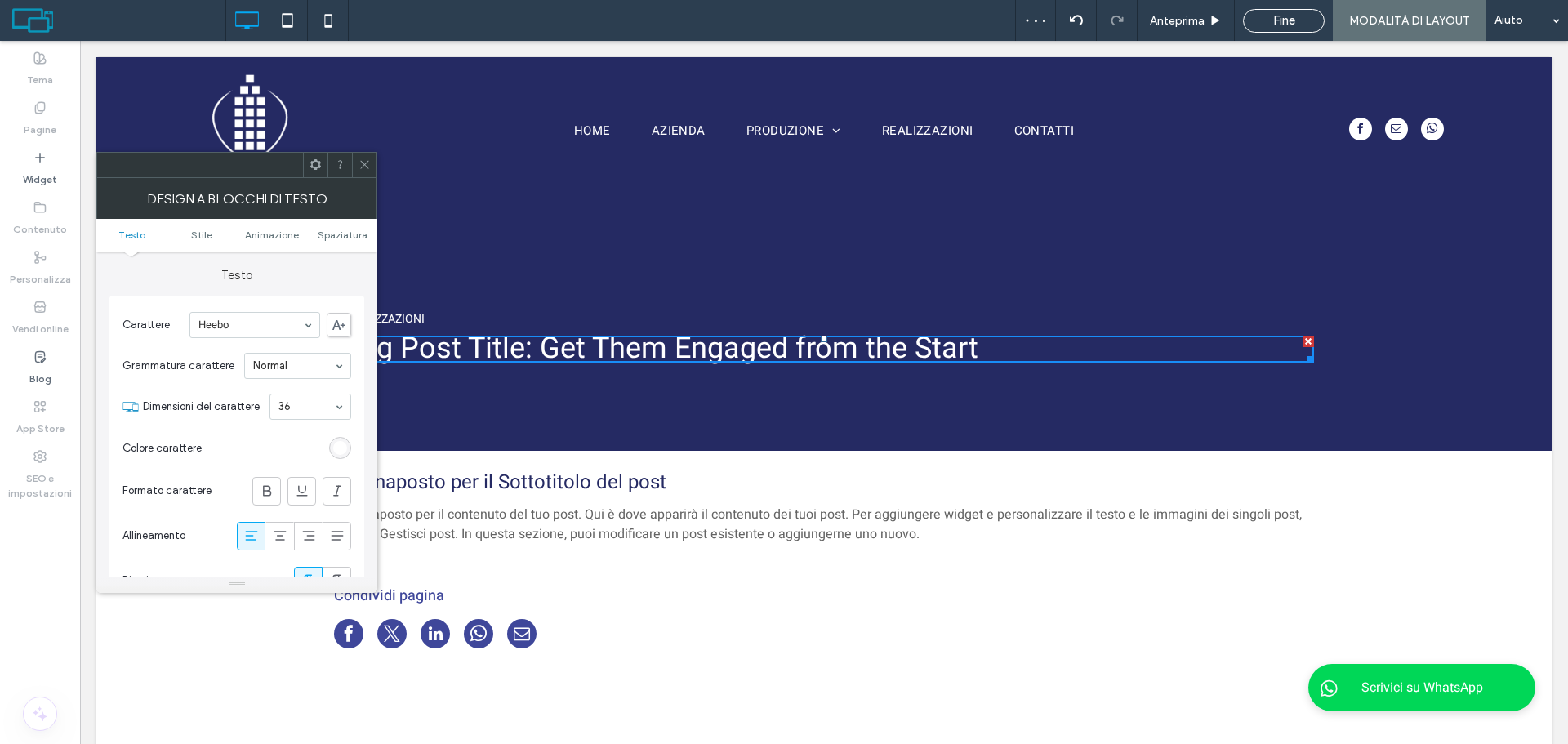
drag, startPoint x: 370, startPoint y: 169, endPoint x: 55, endPoint y: 261, distance: 328.2
click at [361, 173] on span at bounding box center [364, 165] width 12 height 25
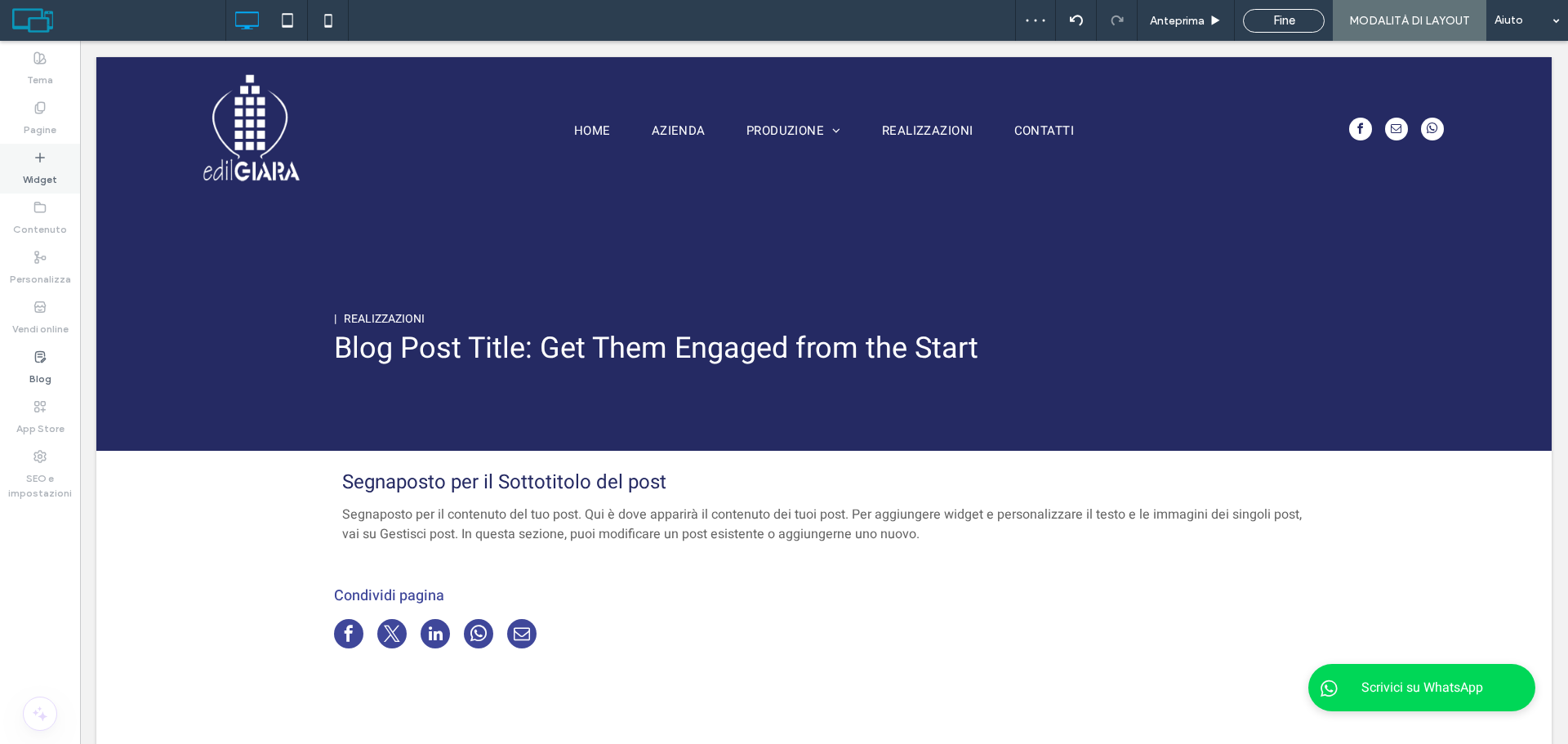
click at [12, 170] on div "Widget" at bounding box center [39, 169] width 80 height 49
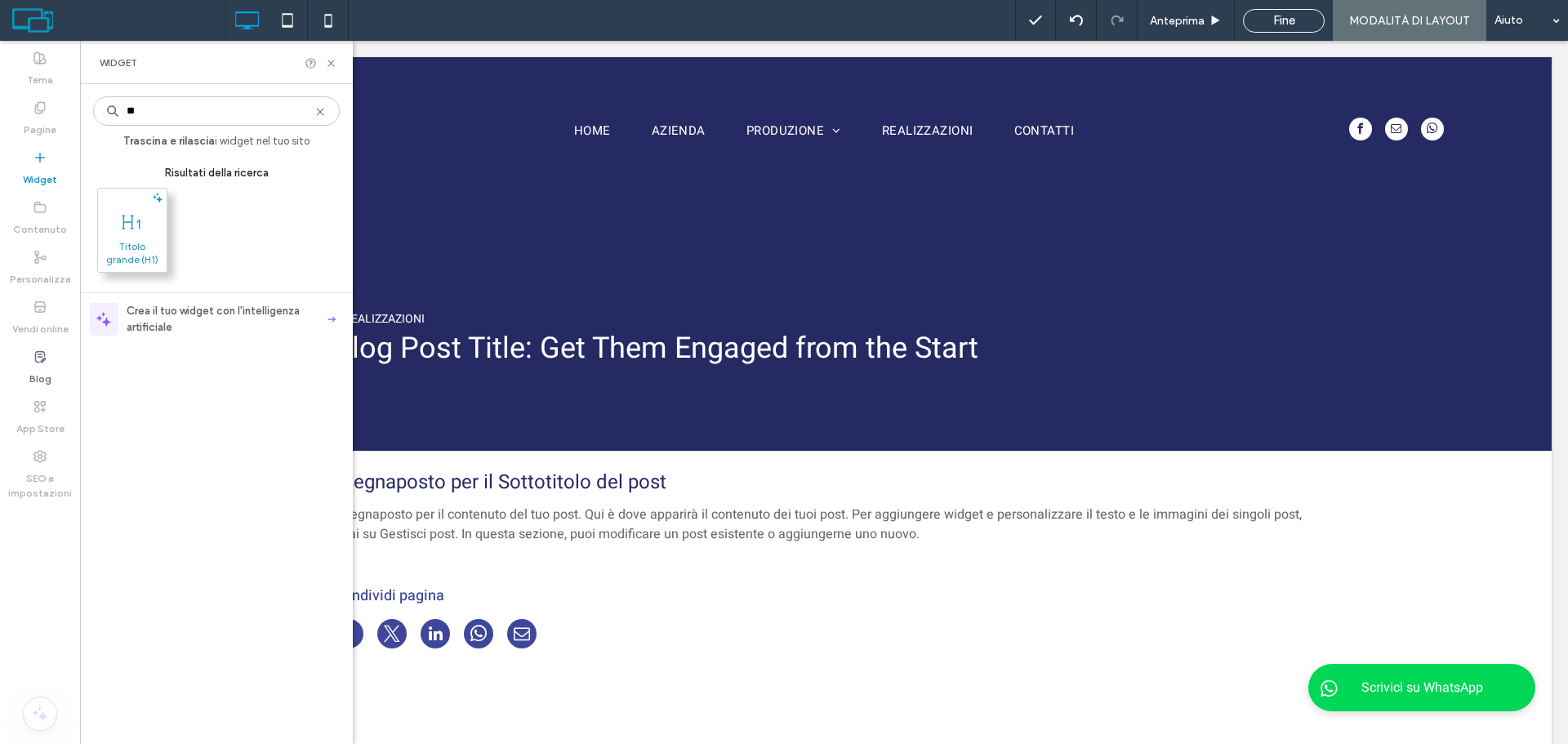
type input "**"
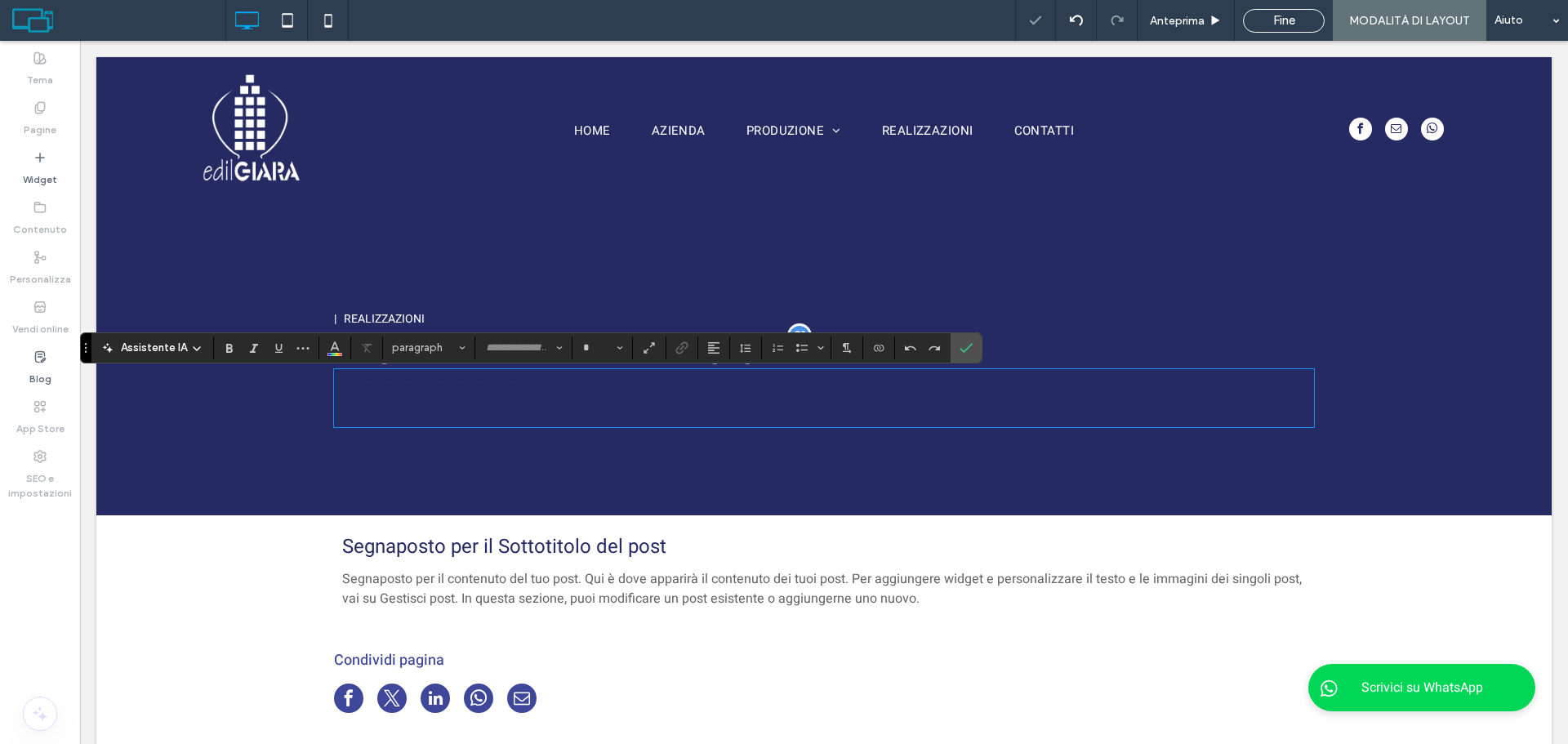
type input "*****"
type input "**"
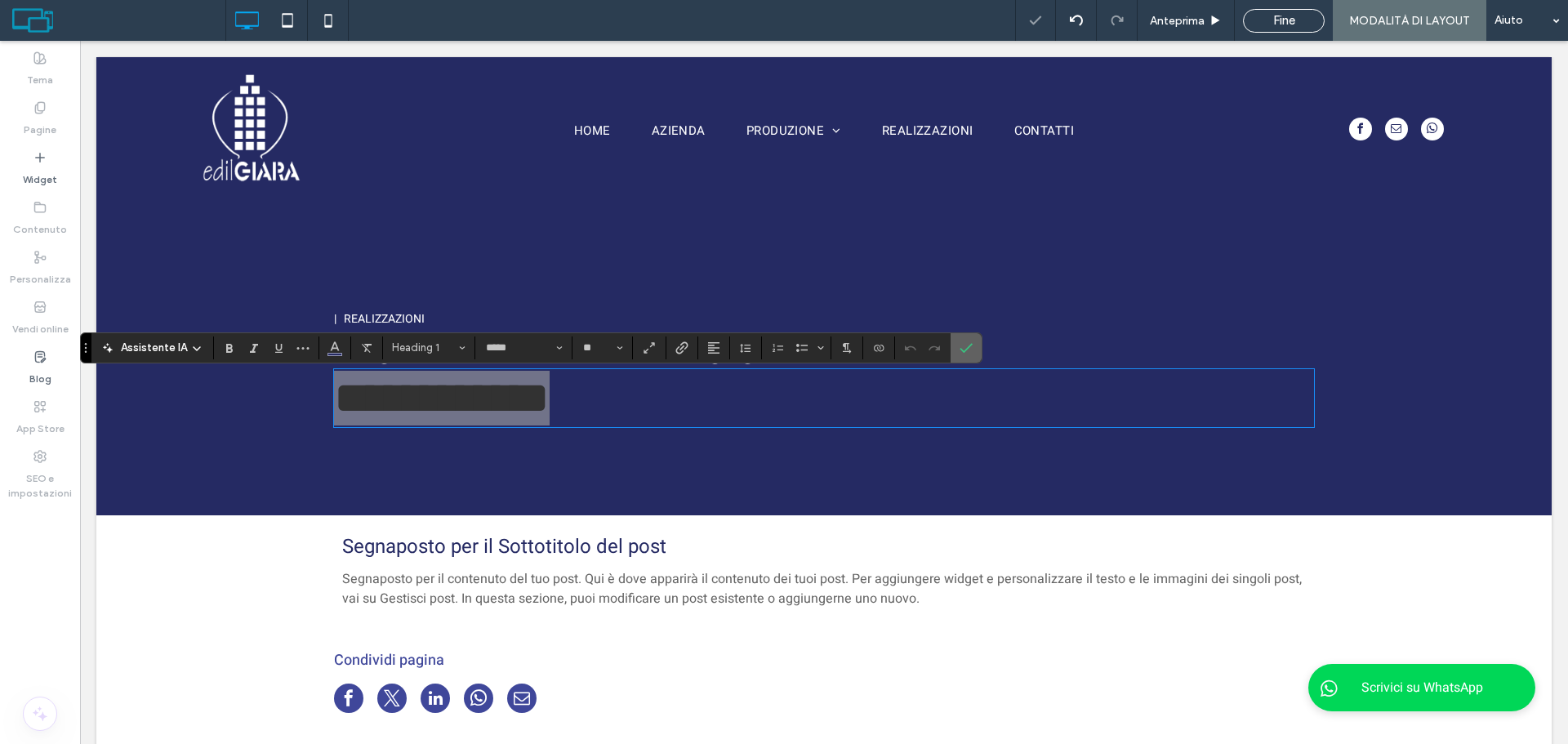
click at [967, 349] on icon "Conferma" at bounding box center [966, 347] width 13 height 13
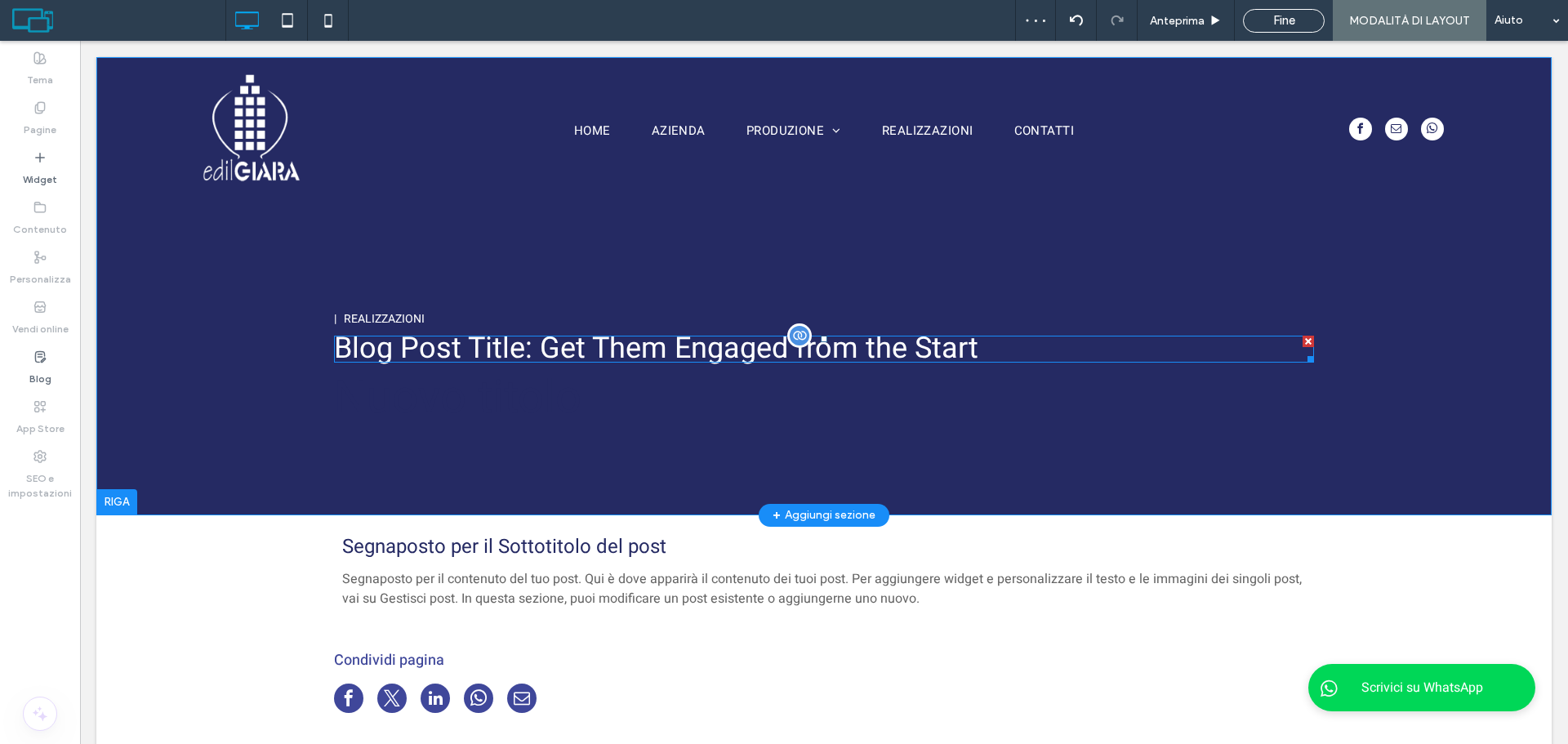
drag, startPoint x: 1298, startPoint y: 338, endPoint x: 1289, endPoint y: 340, distance: 9.2
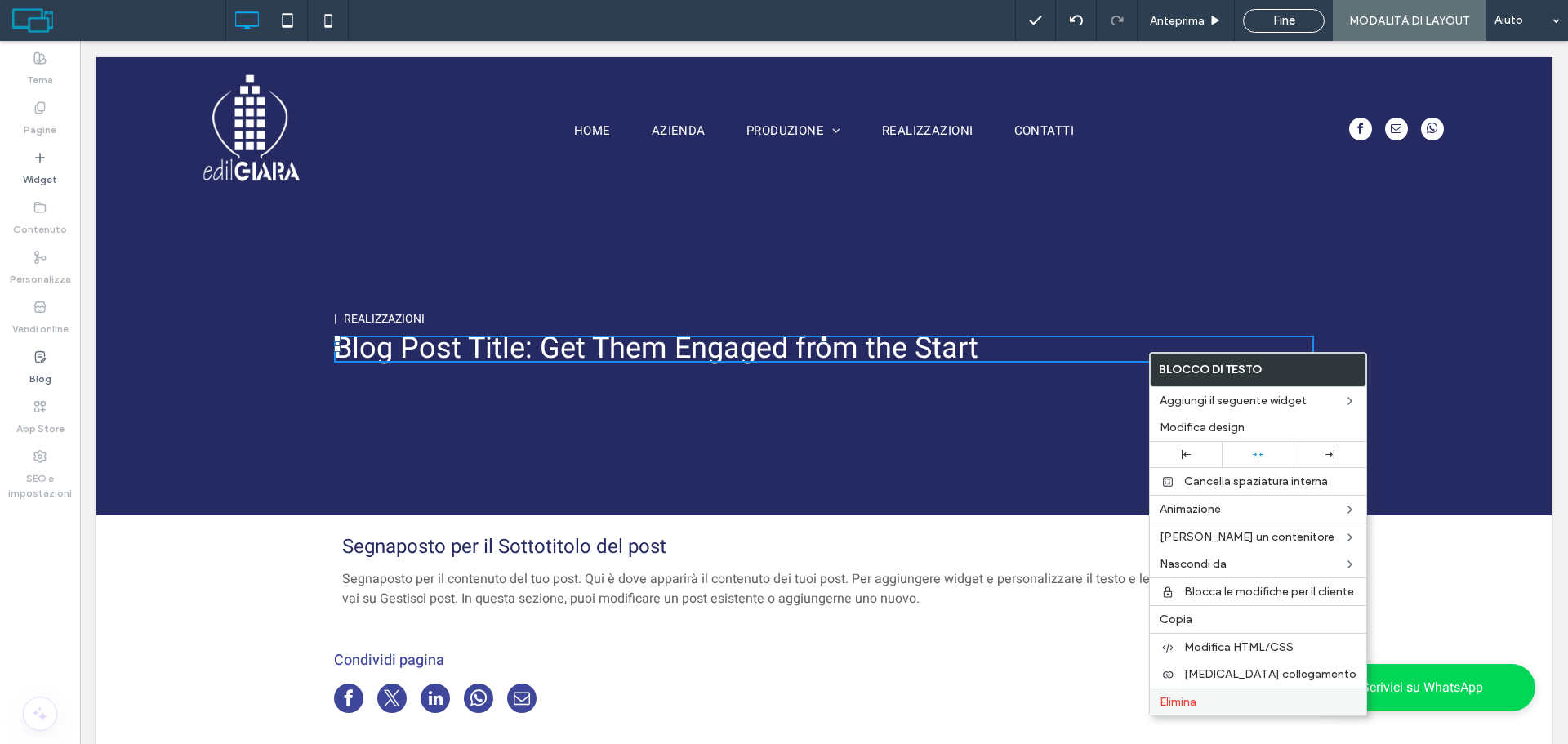
click at [1203, 701] on label "Elimina" at bounding box center [1257, 702] width 196 height 14
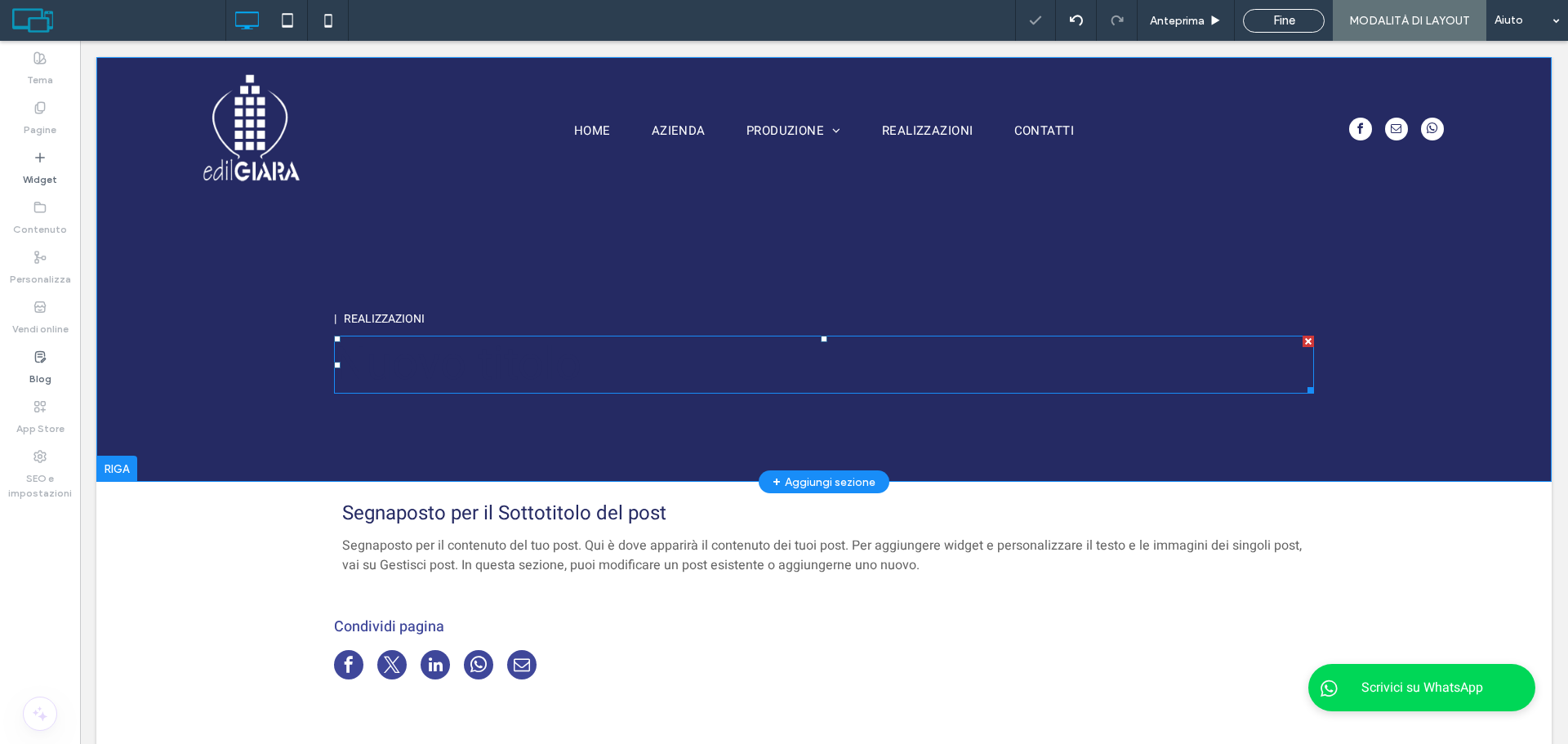
click at [590, 366] on h1 "Nuovo titolo" at bounding box center [824, 364] width 980 height 54
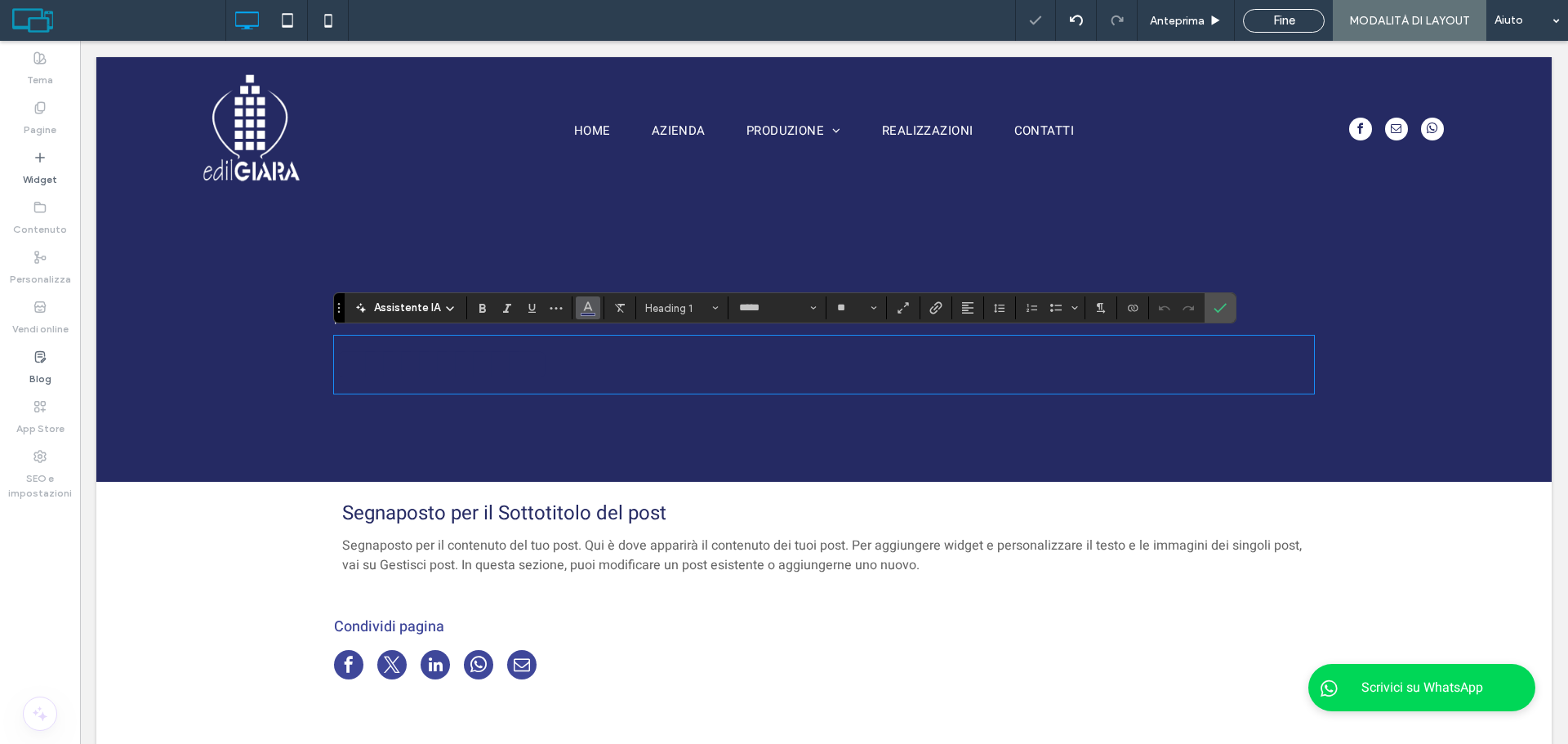
click at [584, 312] on icon "Colore" at bounding box center [587, 306] width 13 height 13
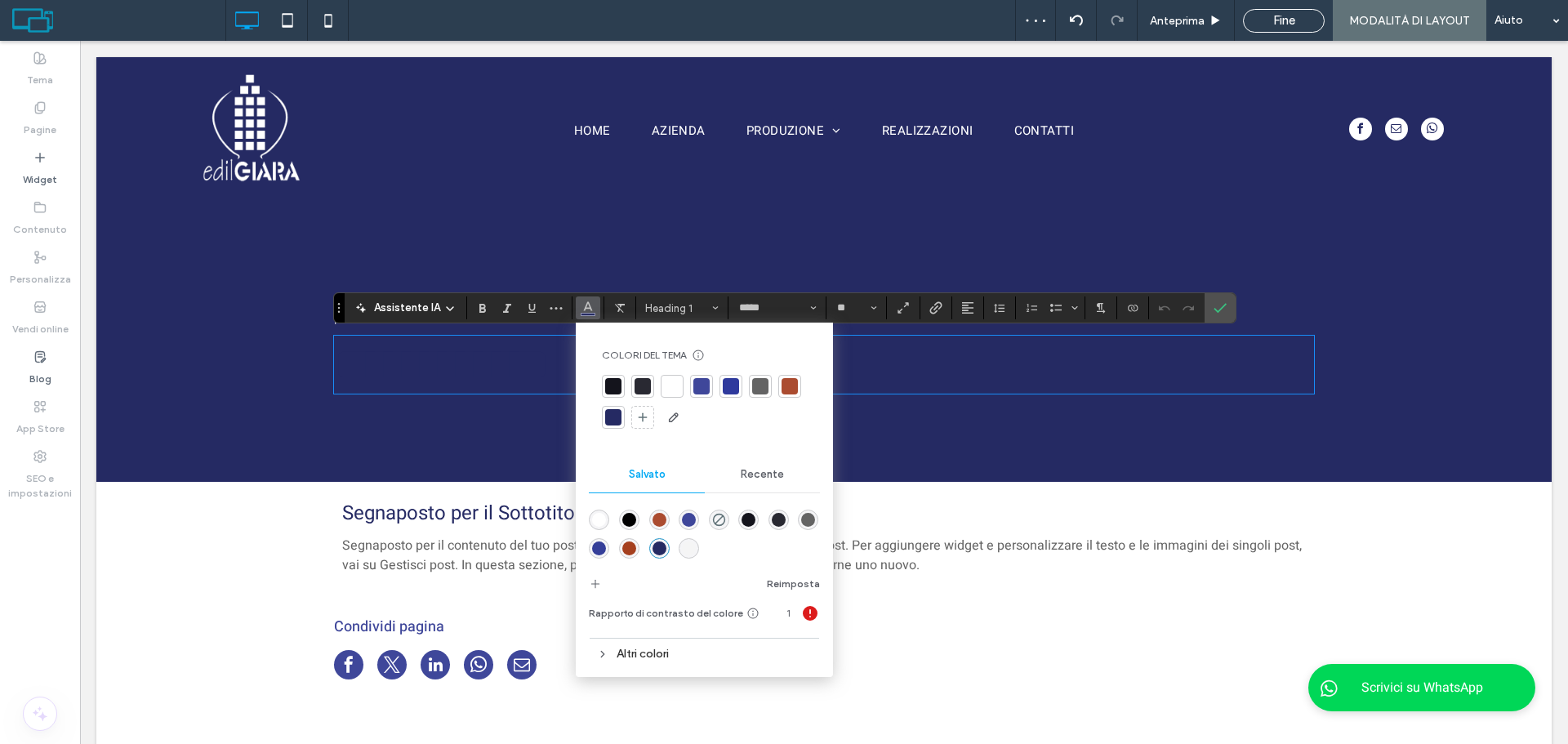
click at [666, 392] on div at bounding box center [672, 386] width 17 height 17
click at [1230, 307] on label "Conferma" at bounding box center [1220, 308] width 25 height 30
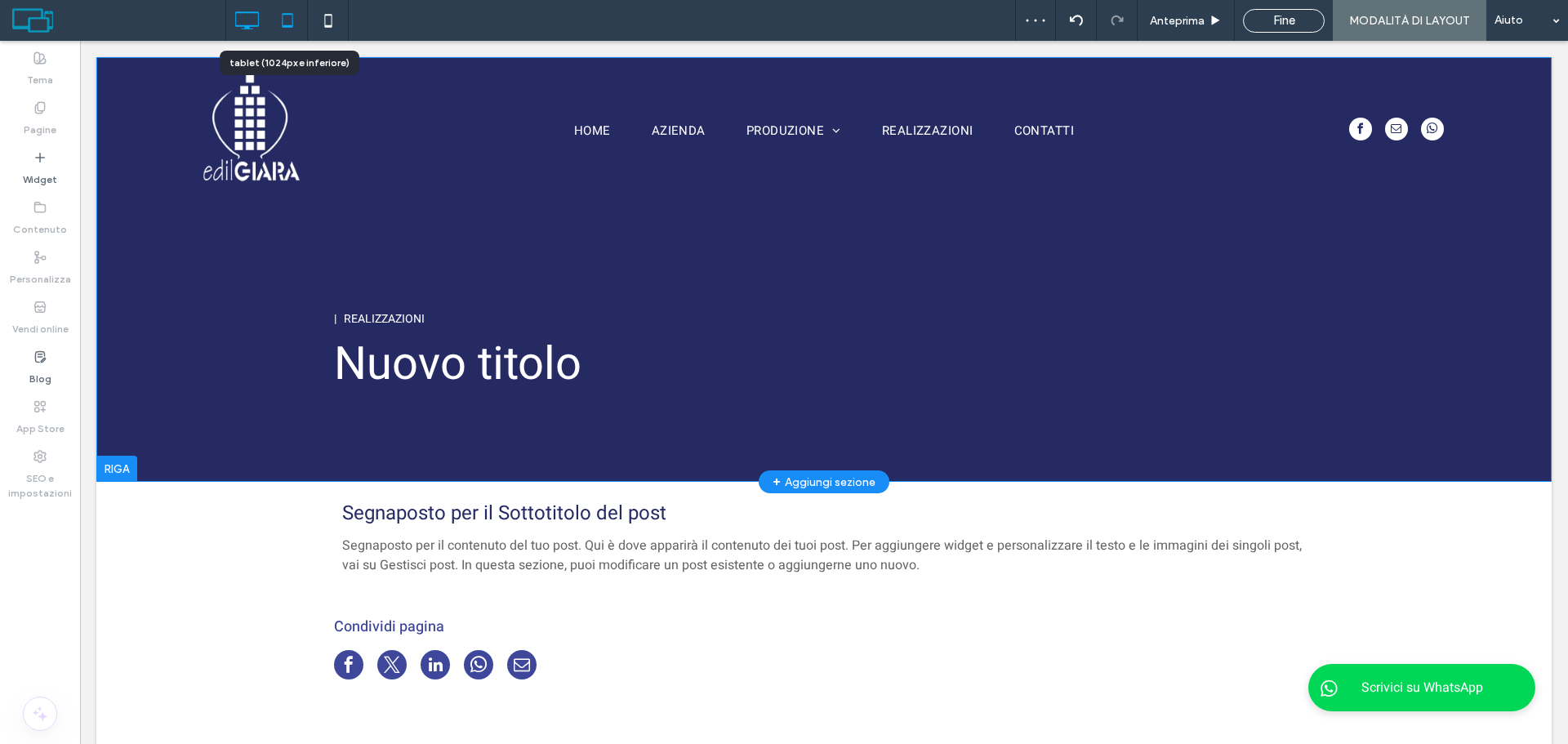
click at [291, 13] on icon at bounding box center [287, 20] width 33 height 33
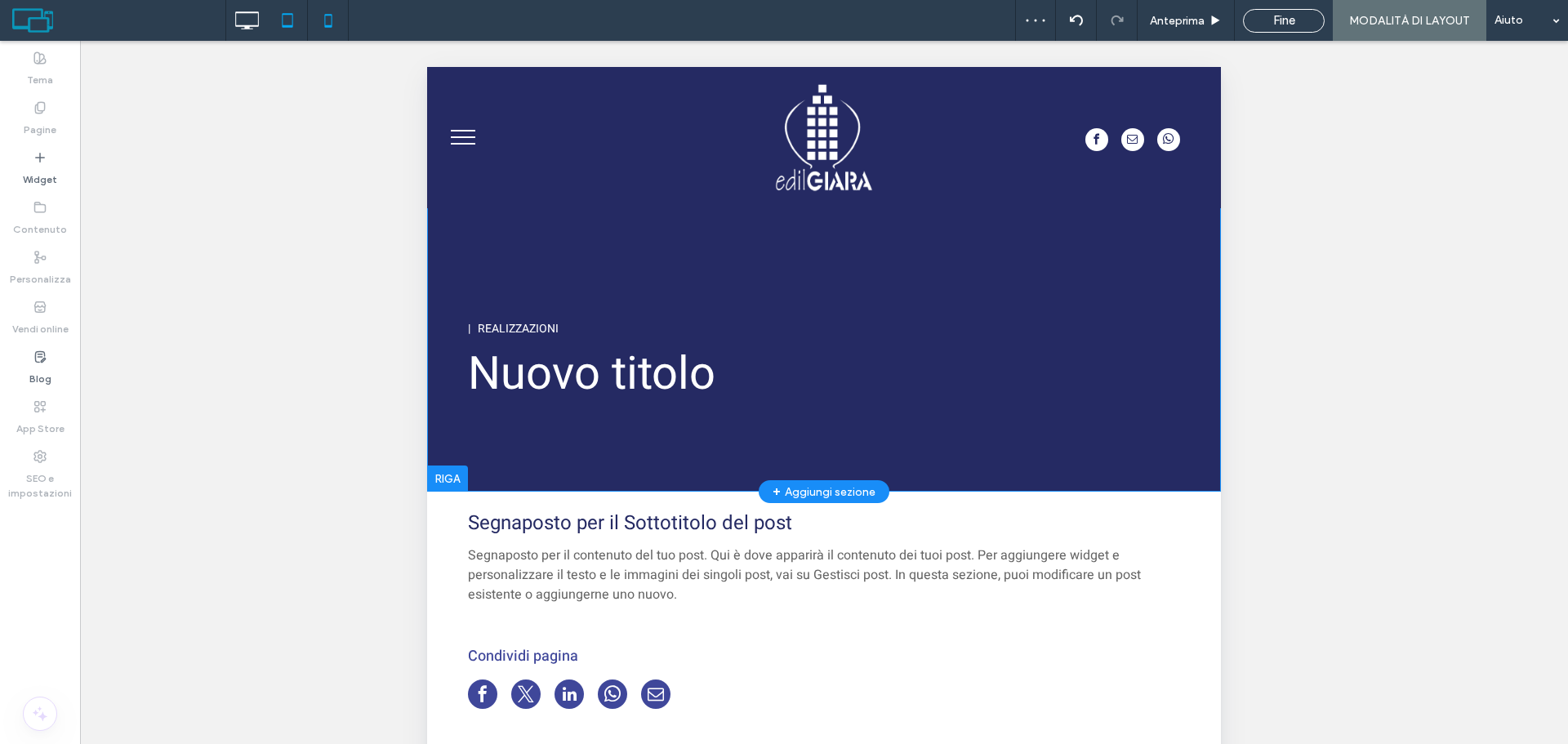
click at [335, 25] on icon at bounding box center [328, 20] width 33 height 33
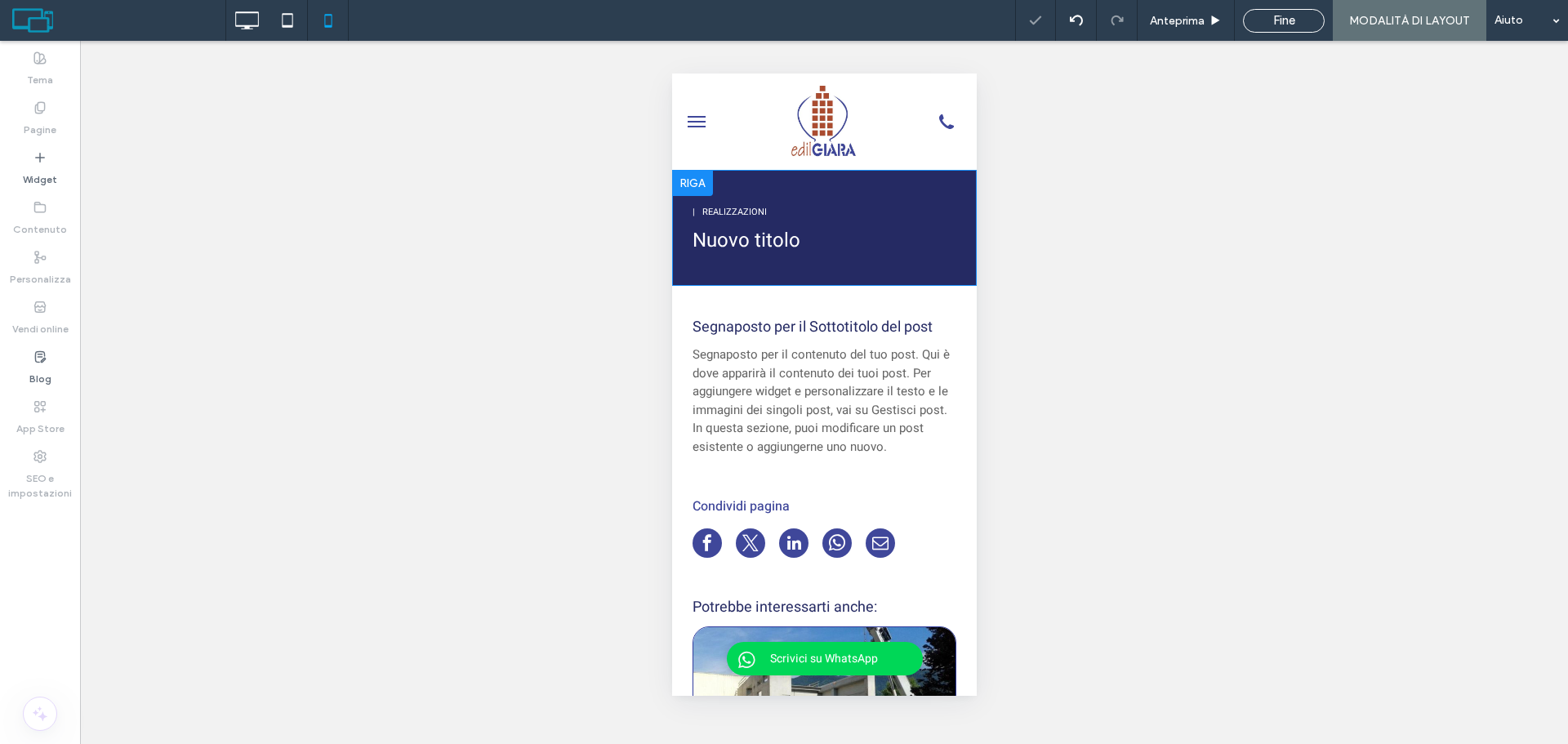
scroll to position [0, 0]
click at [250, 15] on icon at bounding box center [246, 20] width 33 height 33
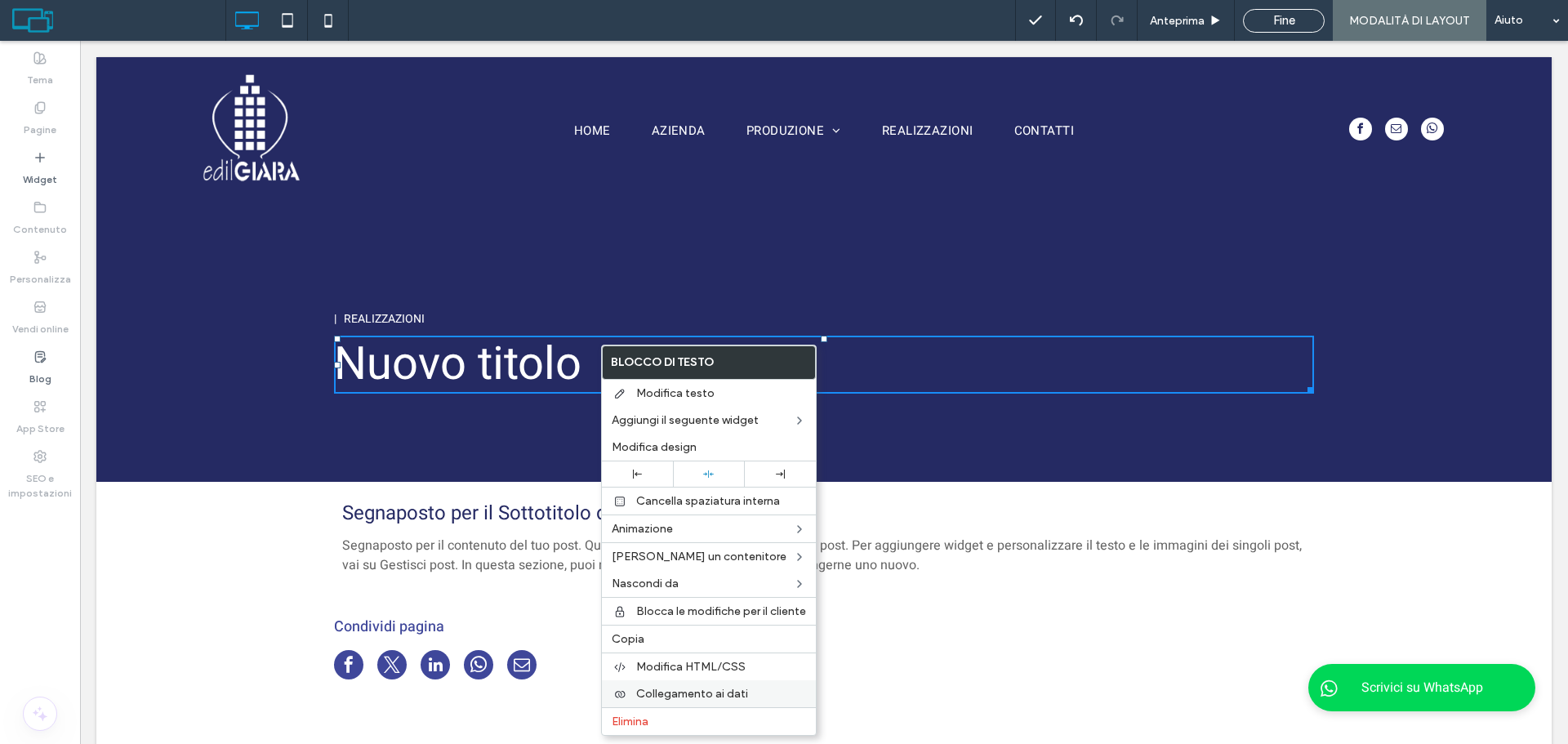
click at [720, 689] on span "Collegamento ai dati" at bounding box center [692, 694] width 112 height 14
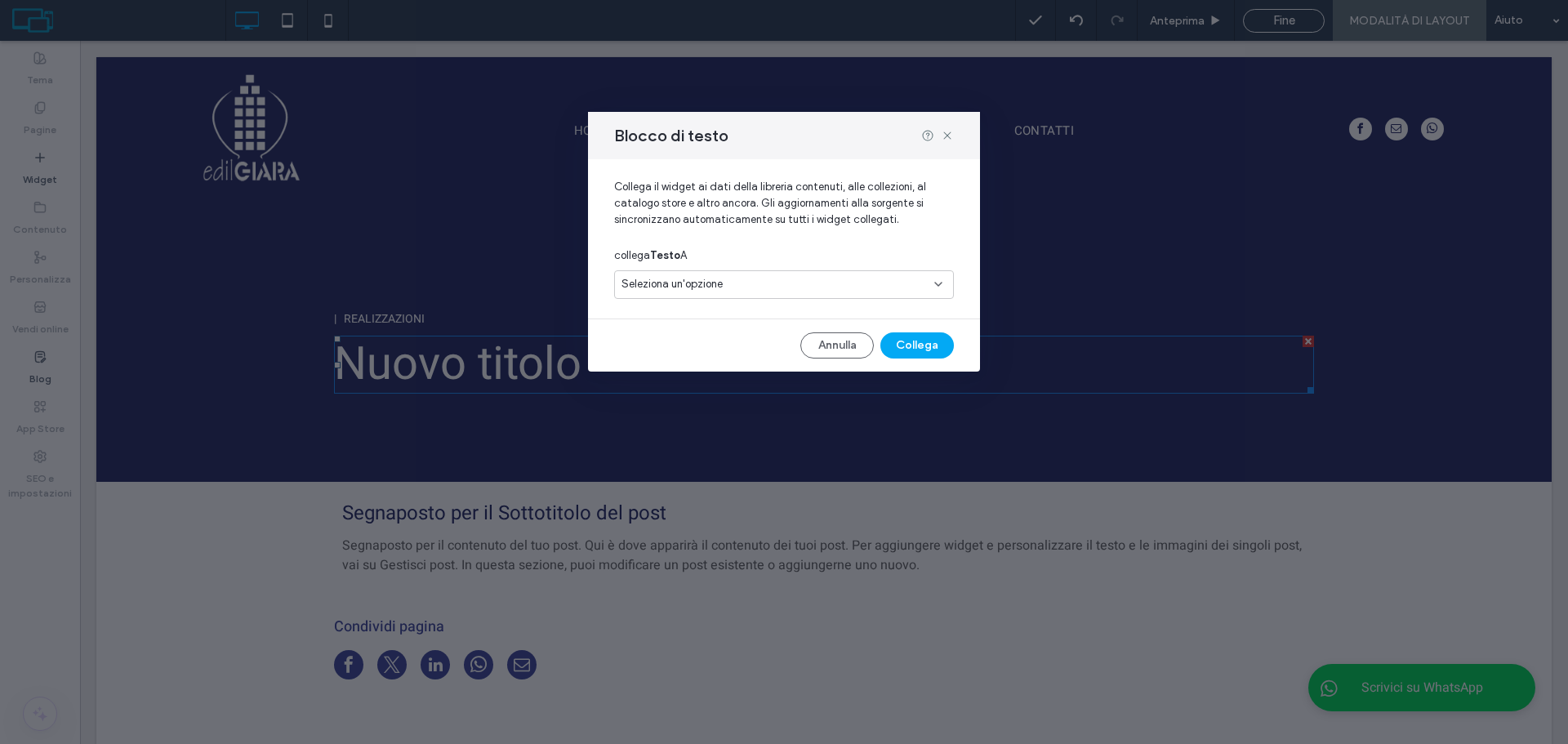
click at [769, 287] on div "Seleziona un'opzione" at bounding box center [775, 284] width 306 height 17
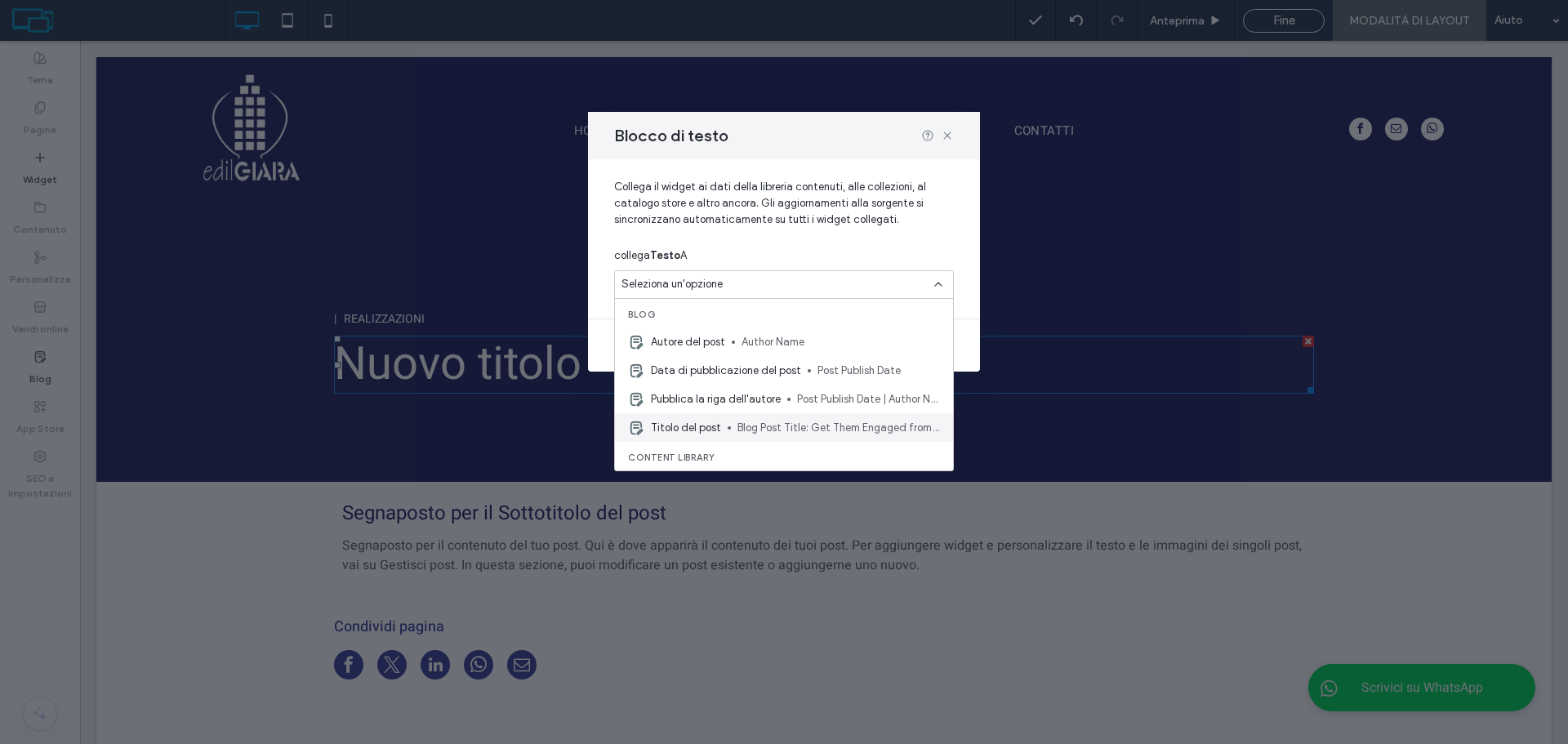
click at [733, 418] on div "Titolo del post Blog Post Title: Get Them Engaged from the Start" at bounding box center [784, 427] width 338 height 29
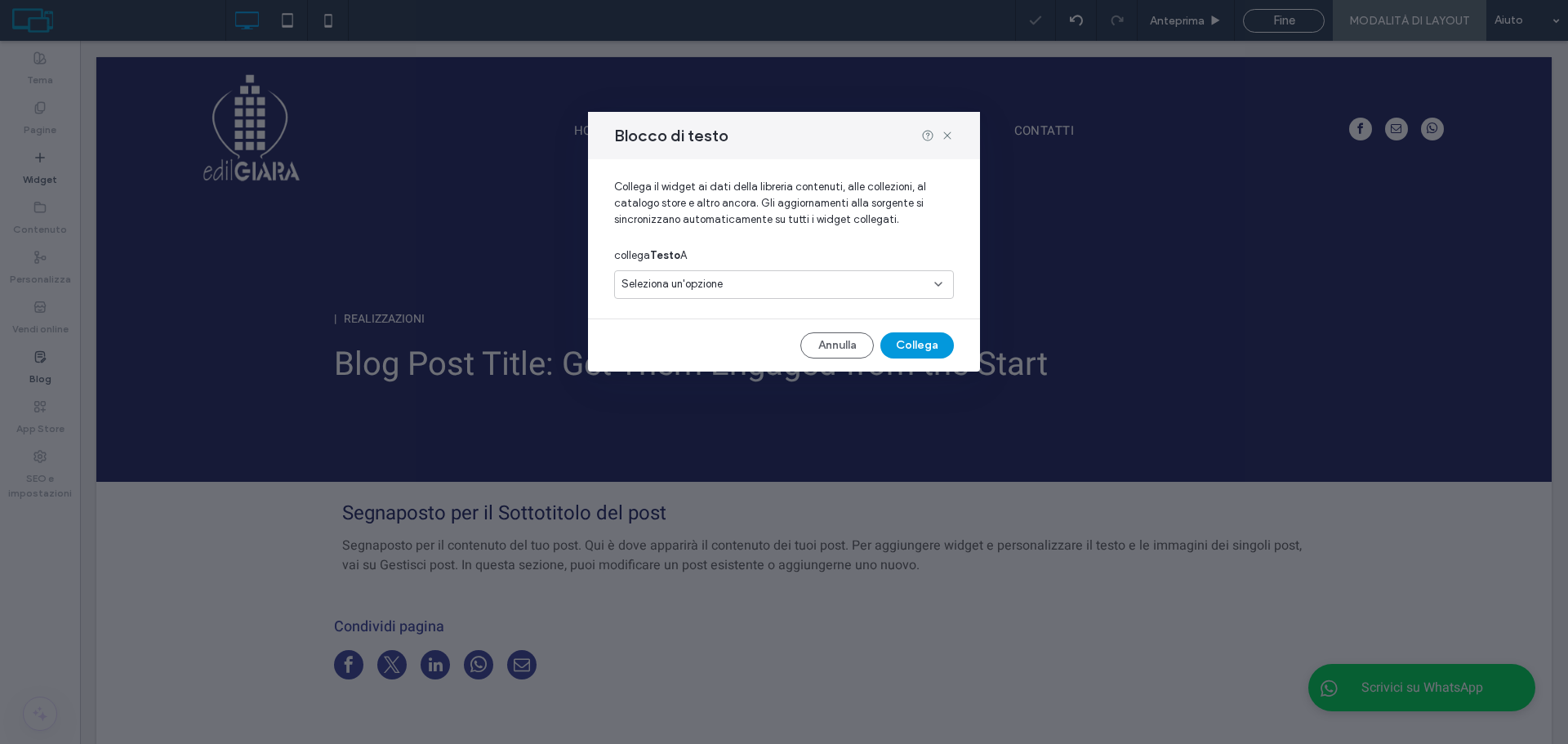
click at [932, 344] on button "Collega" at bounding box center [917, 345] width 73 height 26
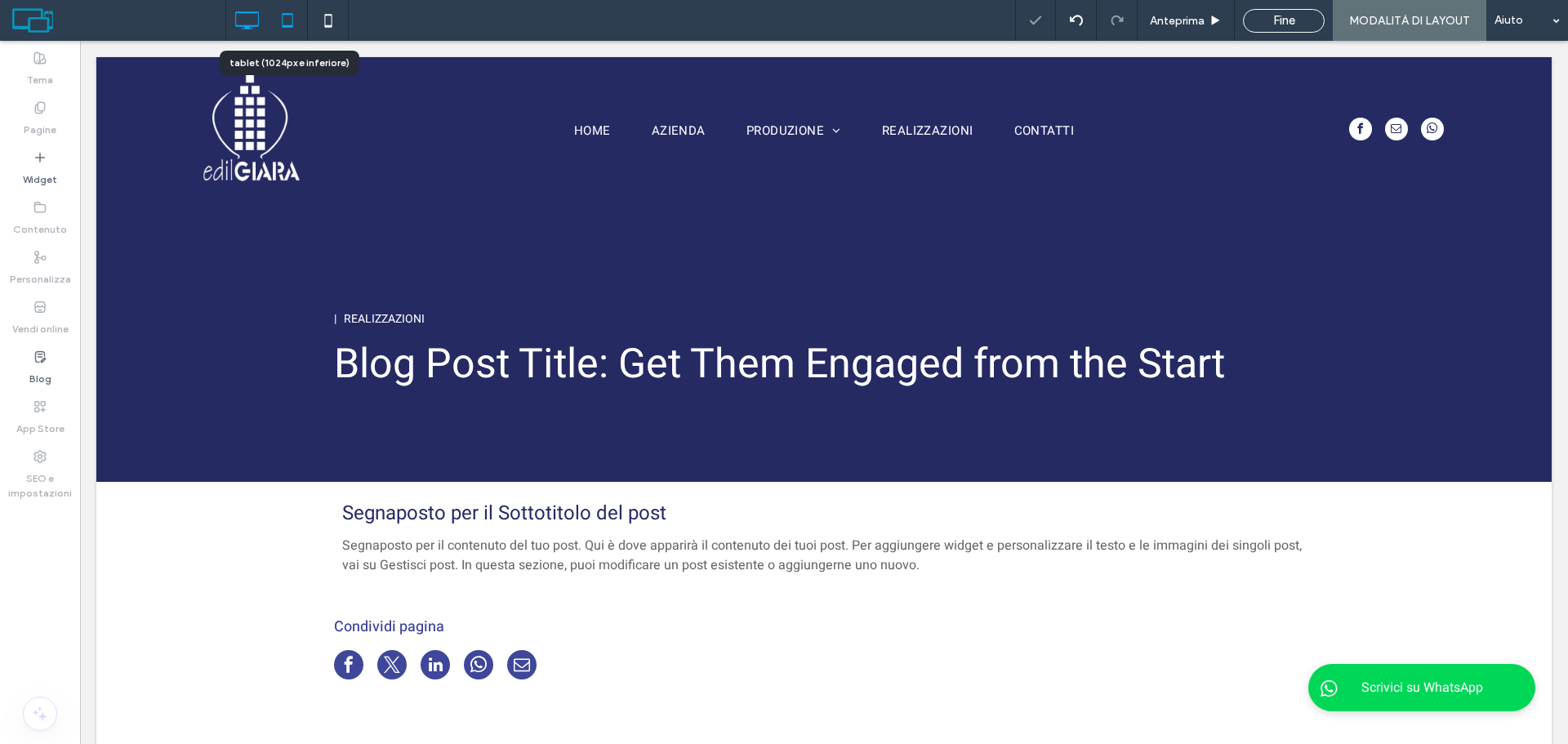
click at [287, 18] on icon at bounding box center [287, 20] width 33 height 33
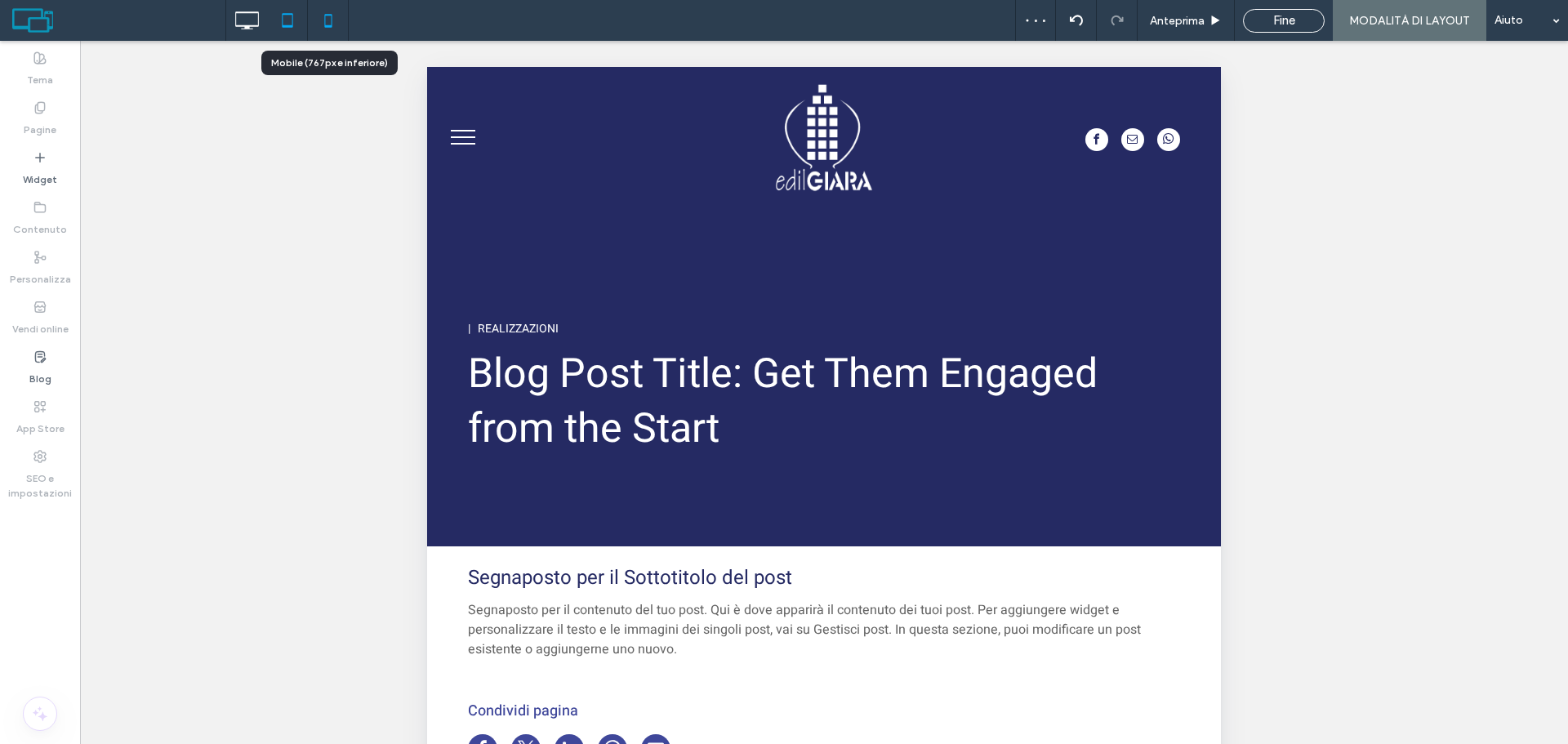
click at [339, 19] on icon at bounding box center [328, 20] width 33 height 33
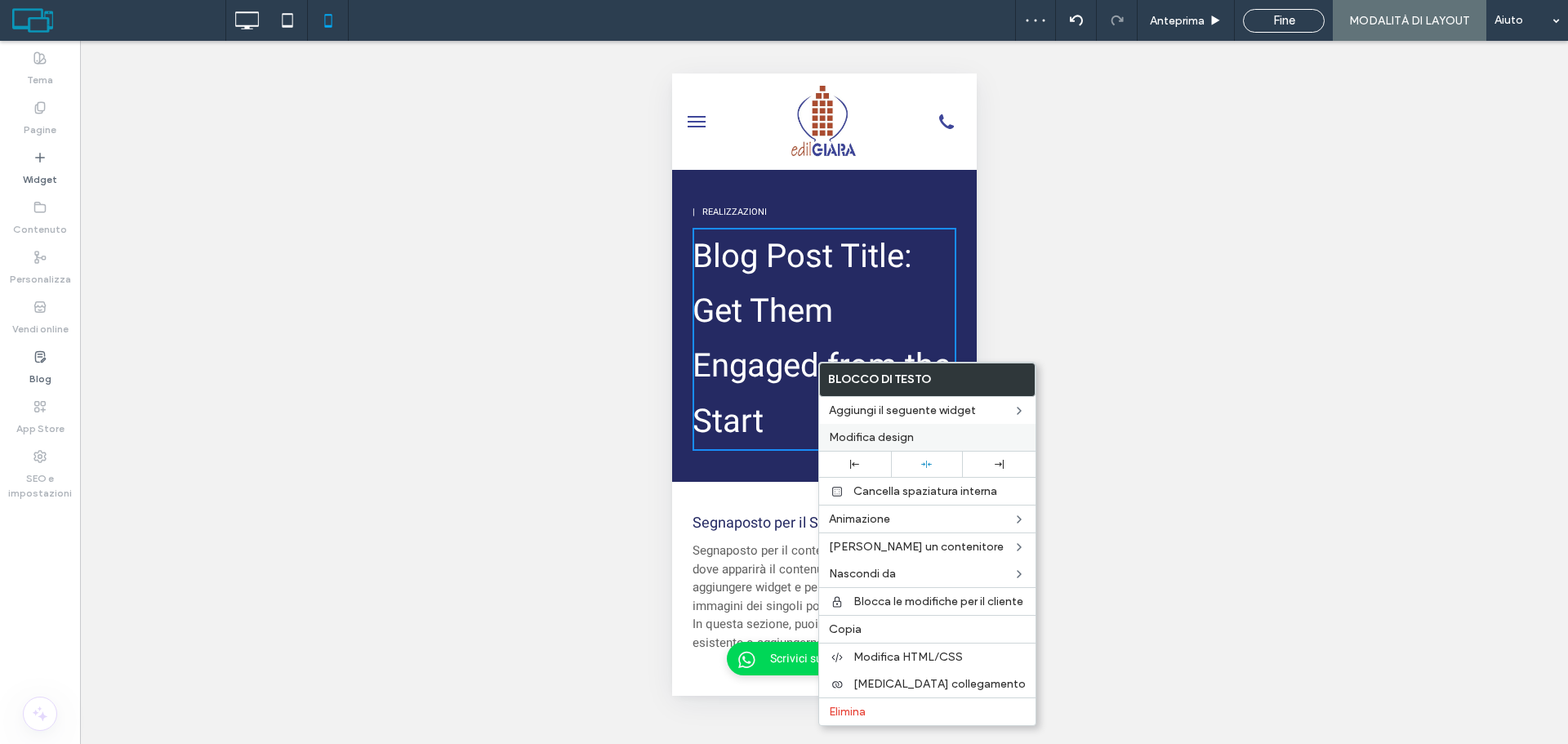
click at [924, 441] on label "Modifica design" at bounding box center [927, 437] width 196 height 14
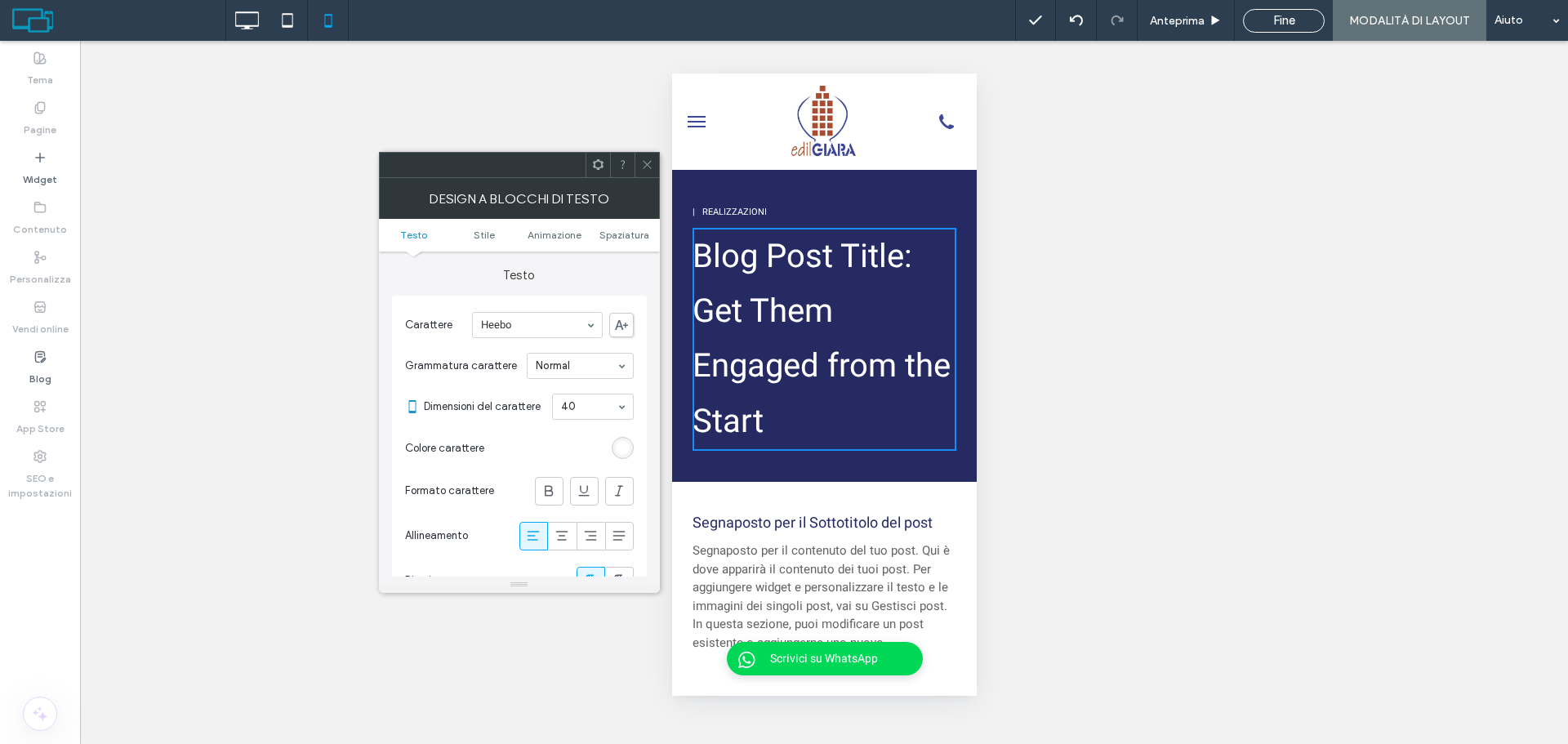
drag, startPoint x: 585, startPoint y: 382, endPoint x: 585, endPoint y: 396, distance: 14.0
click at [585, 387] on div "Carattere Heebo Grammatura carattere Normal Dimensioni del carattere 40 Colore …" at bounding box center [520, 454] width 229 height 300
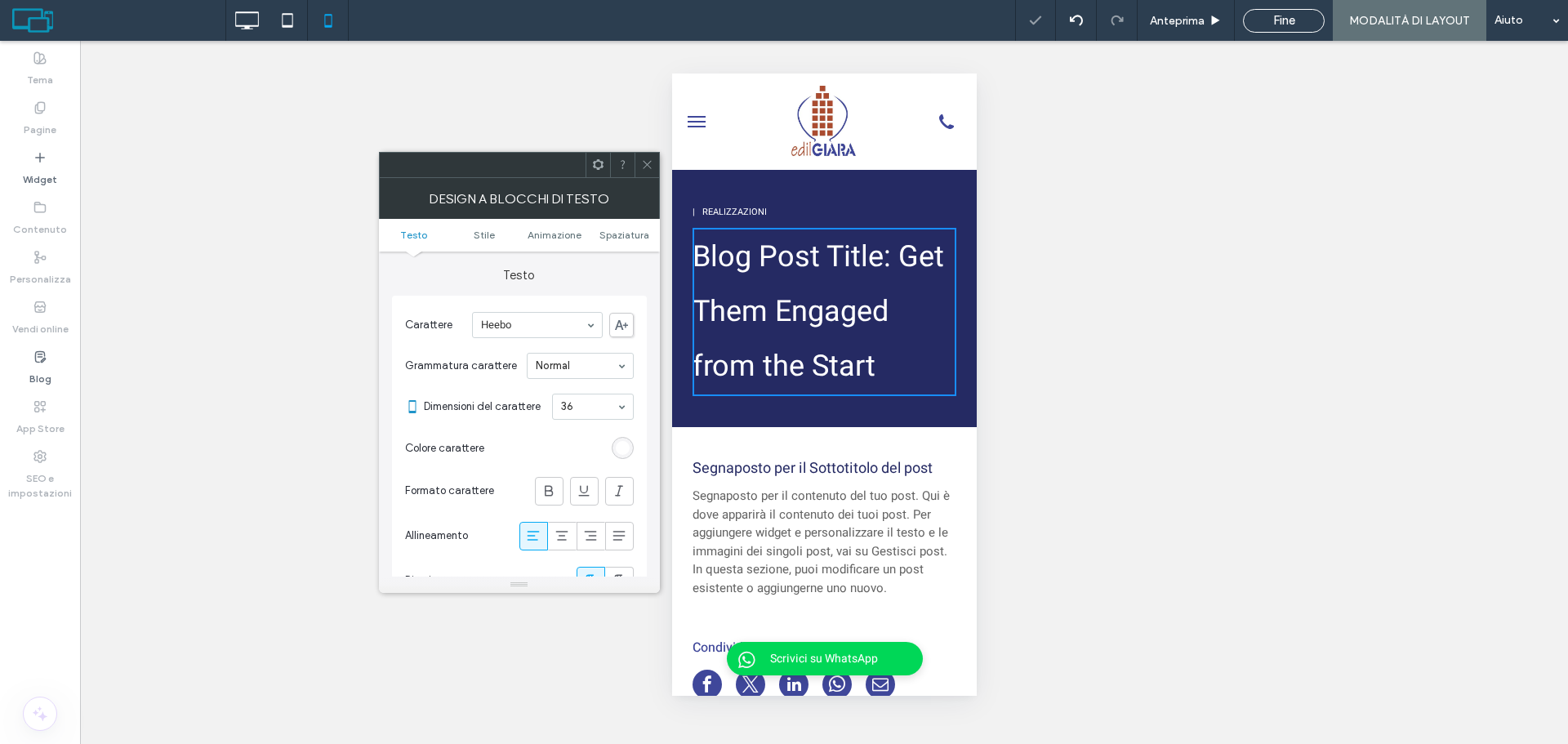
click at [590, 406] on input at bounding box center [589, 407] width 55 height 12
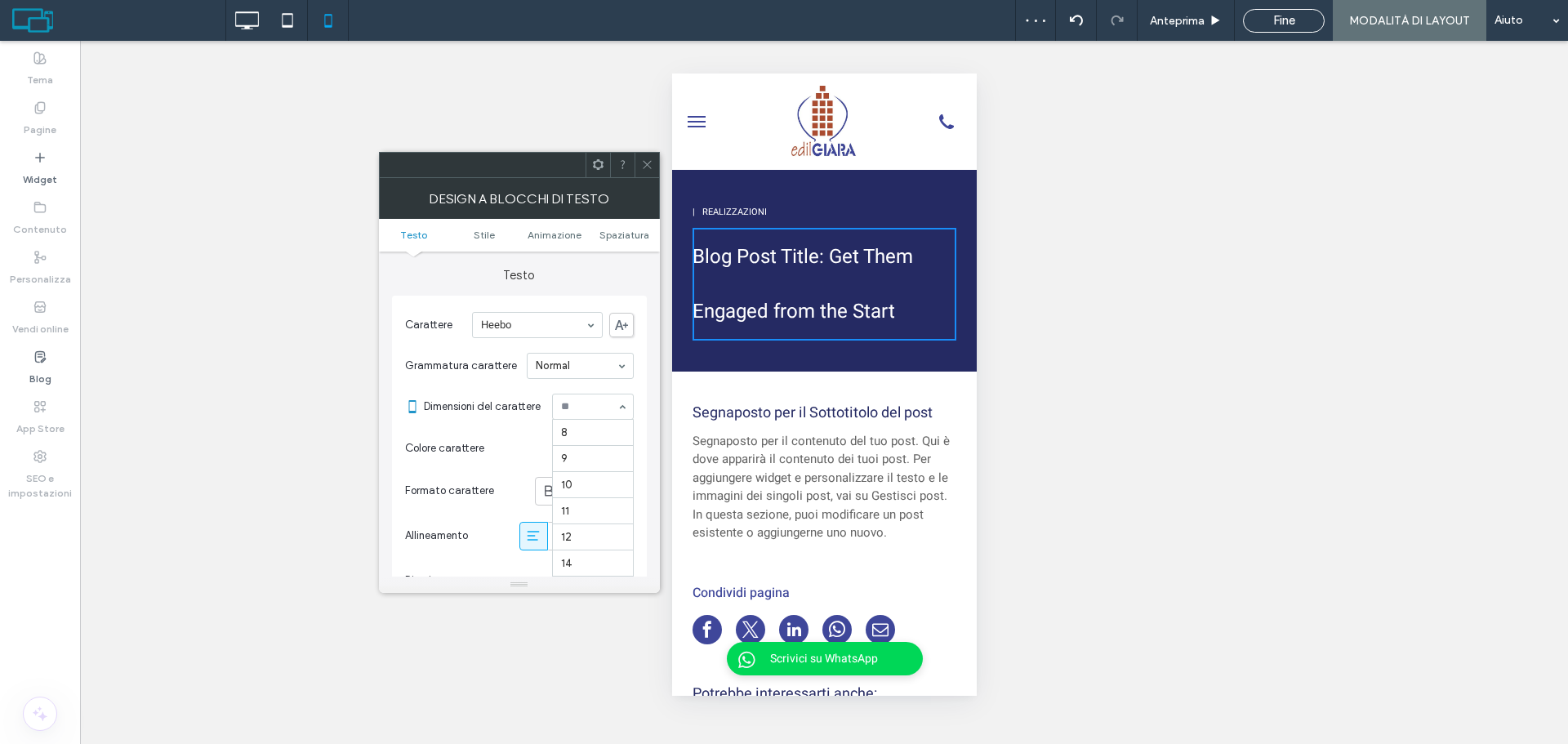
drag, startPoint x: 584, startPoint y: 405, endPoint x: 578, endPoint y: 472, distance: 67.3
click at [583, 405] on input at bounding box center [589, 407] width 55 height 12
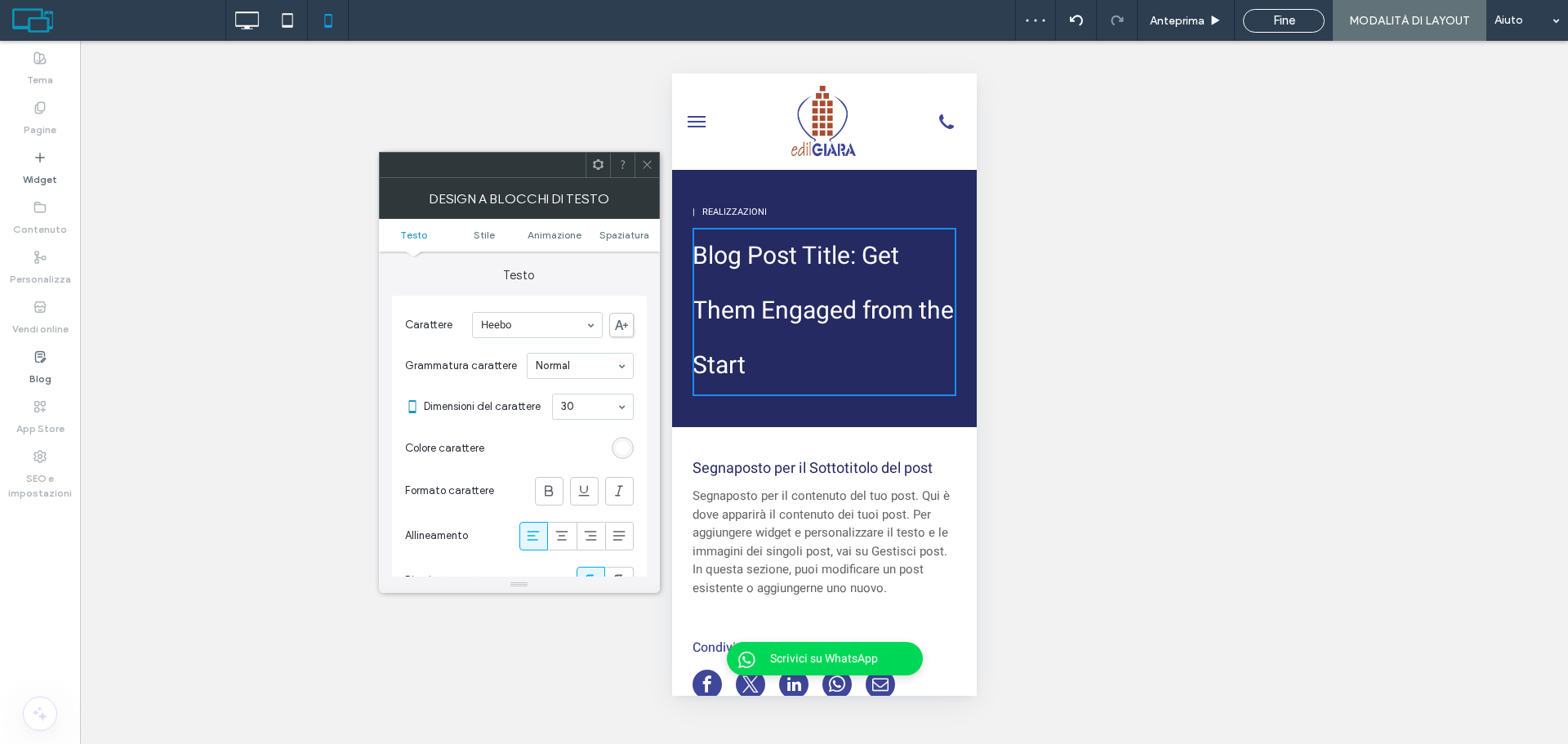
click at [642, 161] on use at bounding box center [646, 165] width 8 height 8
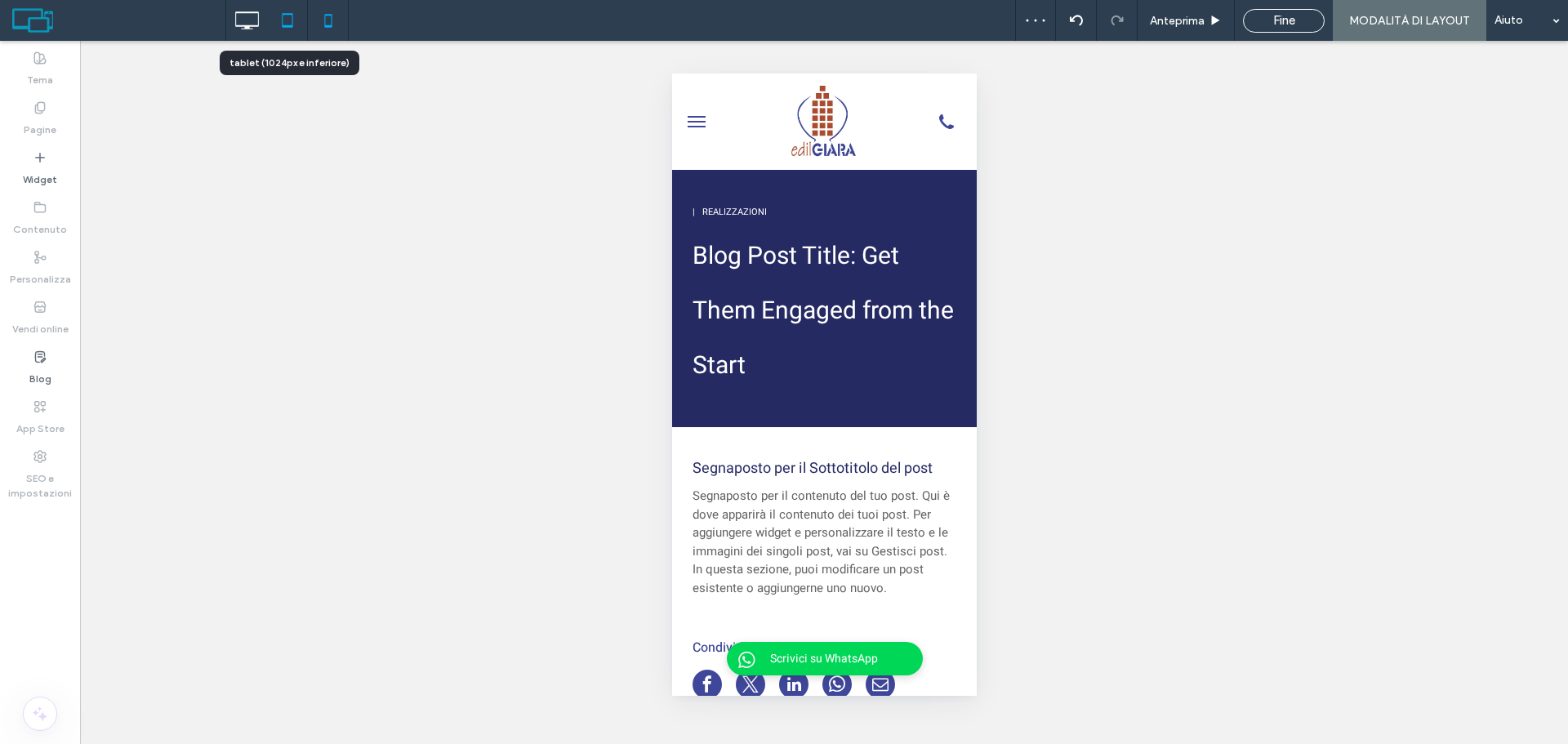
click at [272, 13] on icon at bounding box center [287, 20] width 33 height 33
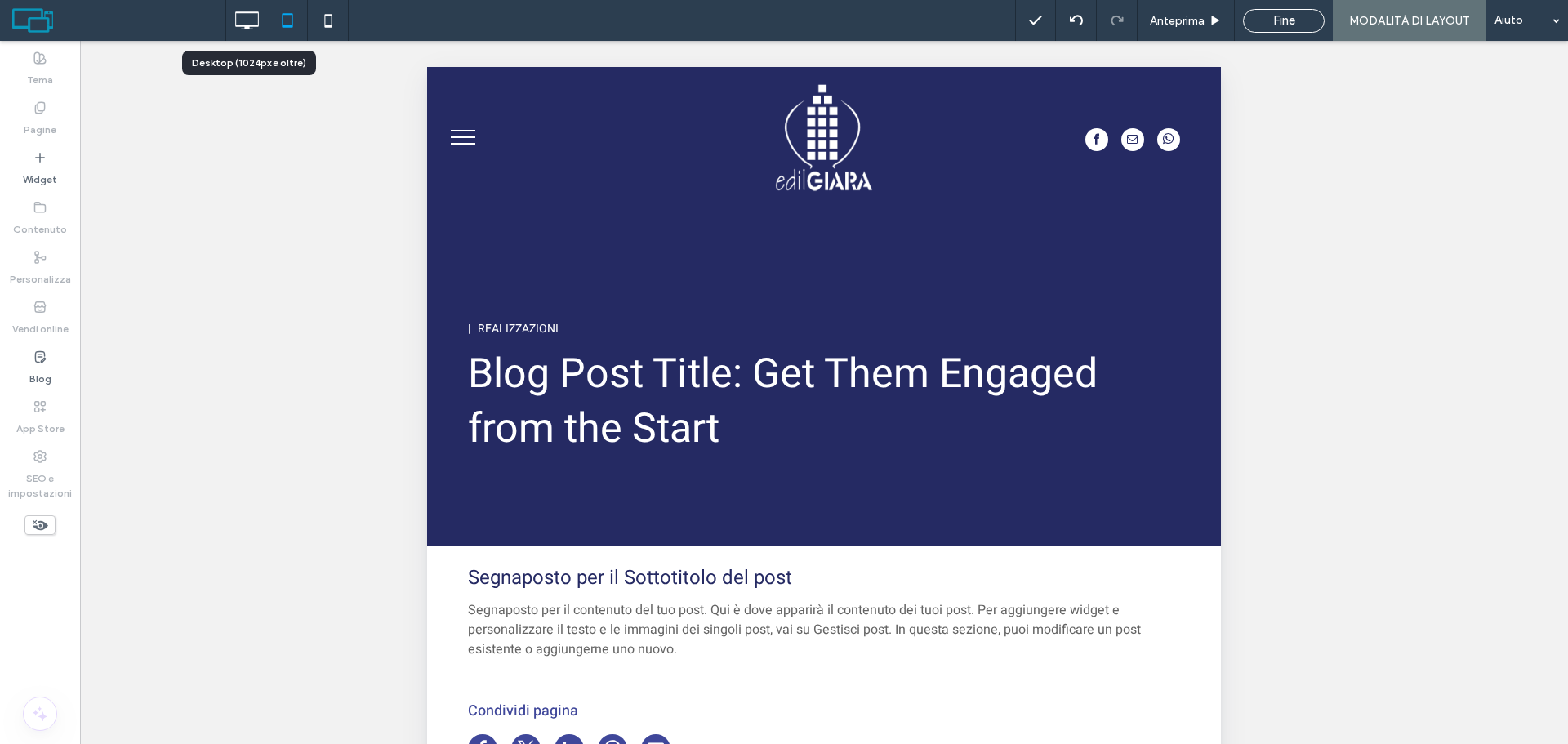
scroll to position [0, 0]
click at [254, 29] on use at bounding box center [248, 21] width 24 height 18
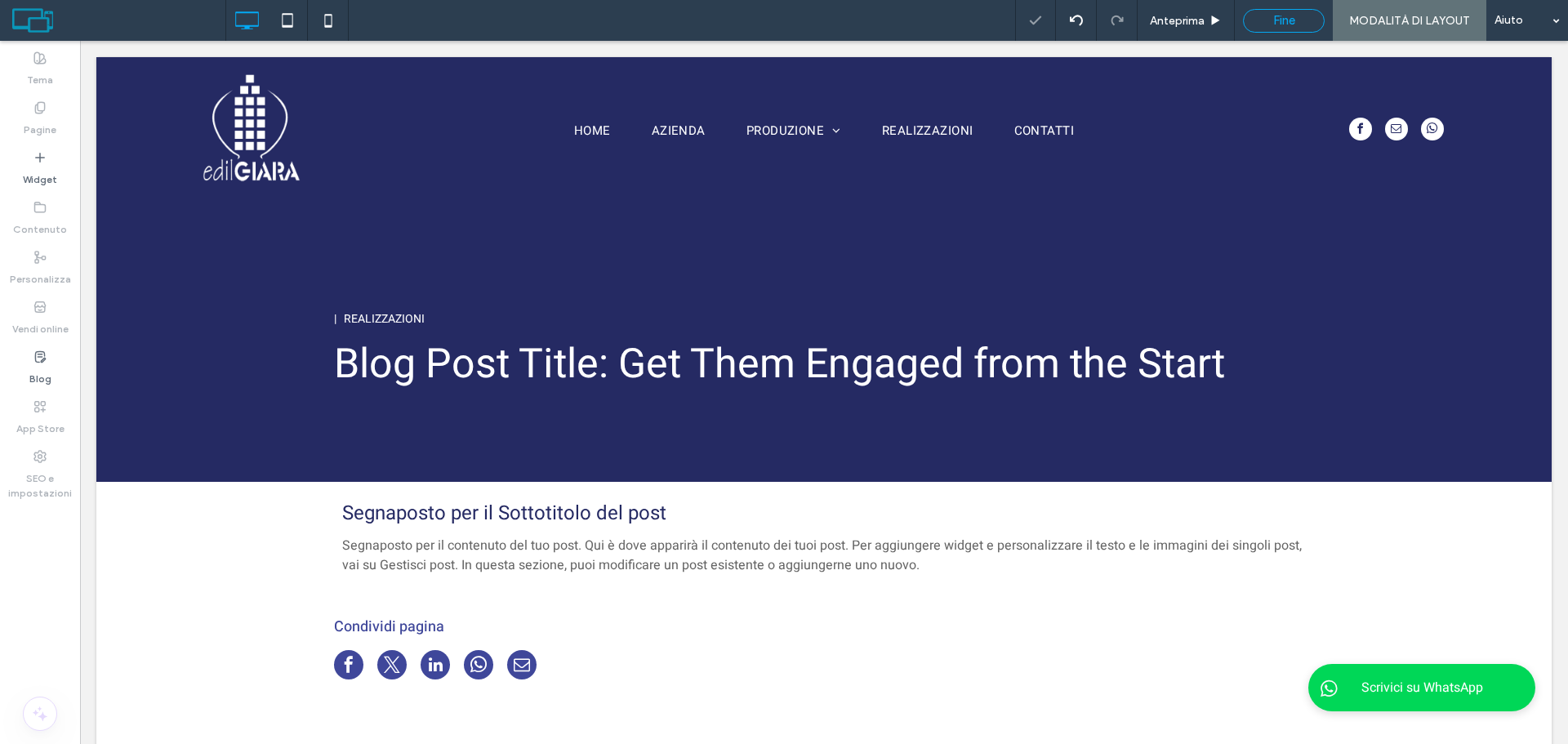
click at [1266, 17] on div "Fine" at bounding box center [1284, 20] width 80 height 15
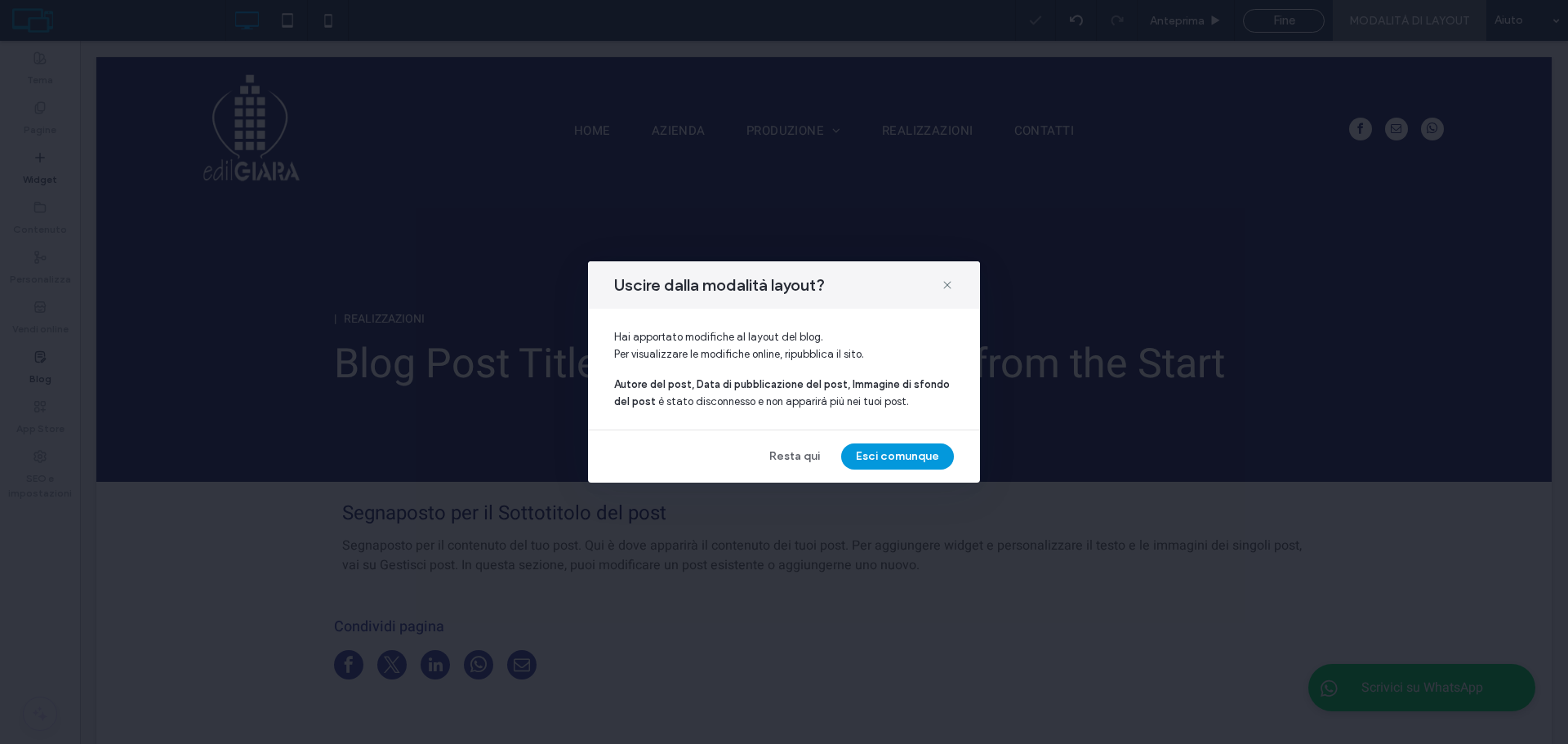
click at [862, 451] on button "Esci comunque" at bounding box center [898, 456] width 112 height 26
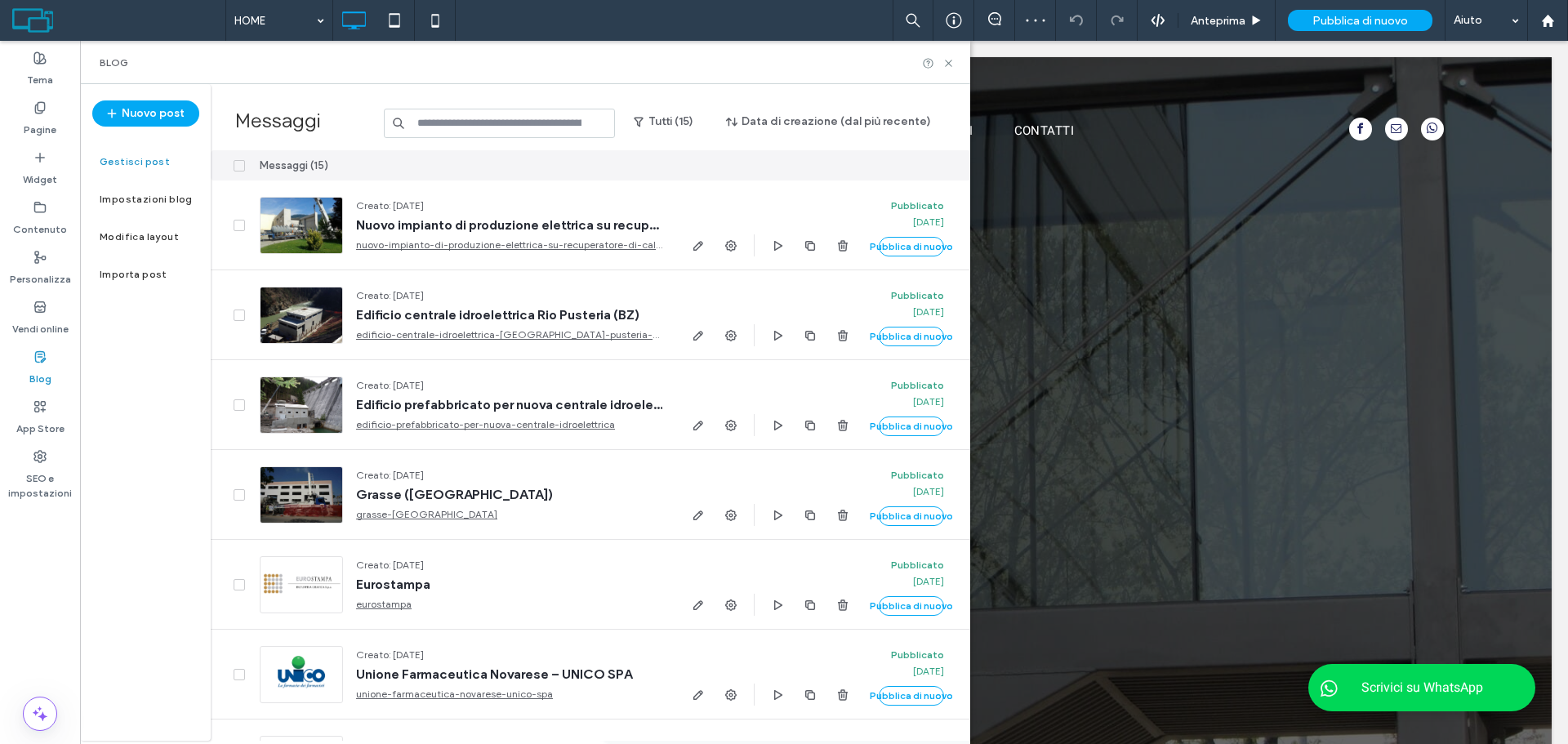
click at [232, 173] on div at bounding box center [229, 165] width 36 height 31
click at [240, 165] on icon at bounding box center [239, 166] width 6 height 5
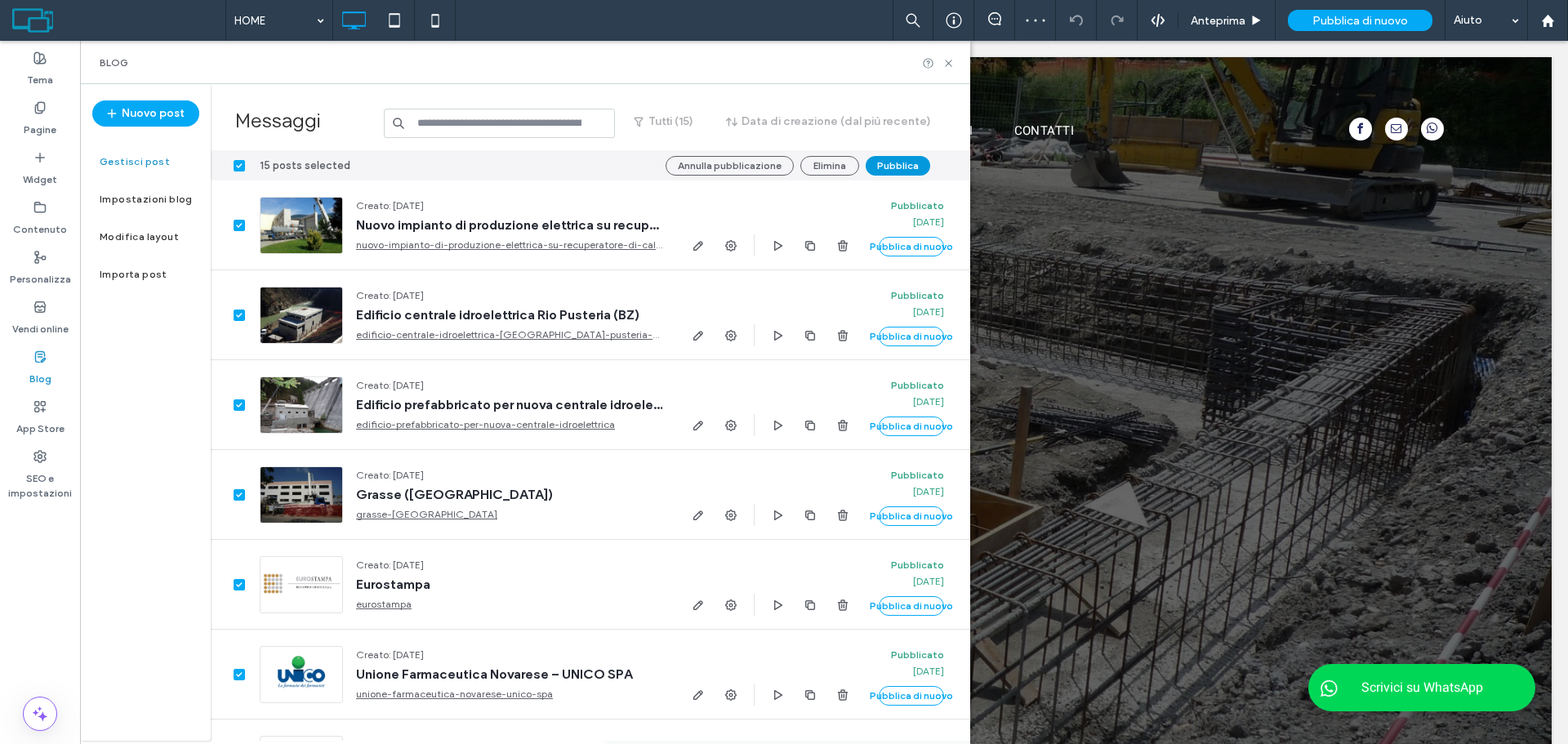
click at [902, 161] on button "Pubblica" at bounding box center [897, 166] width 64 height 20
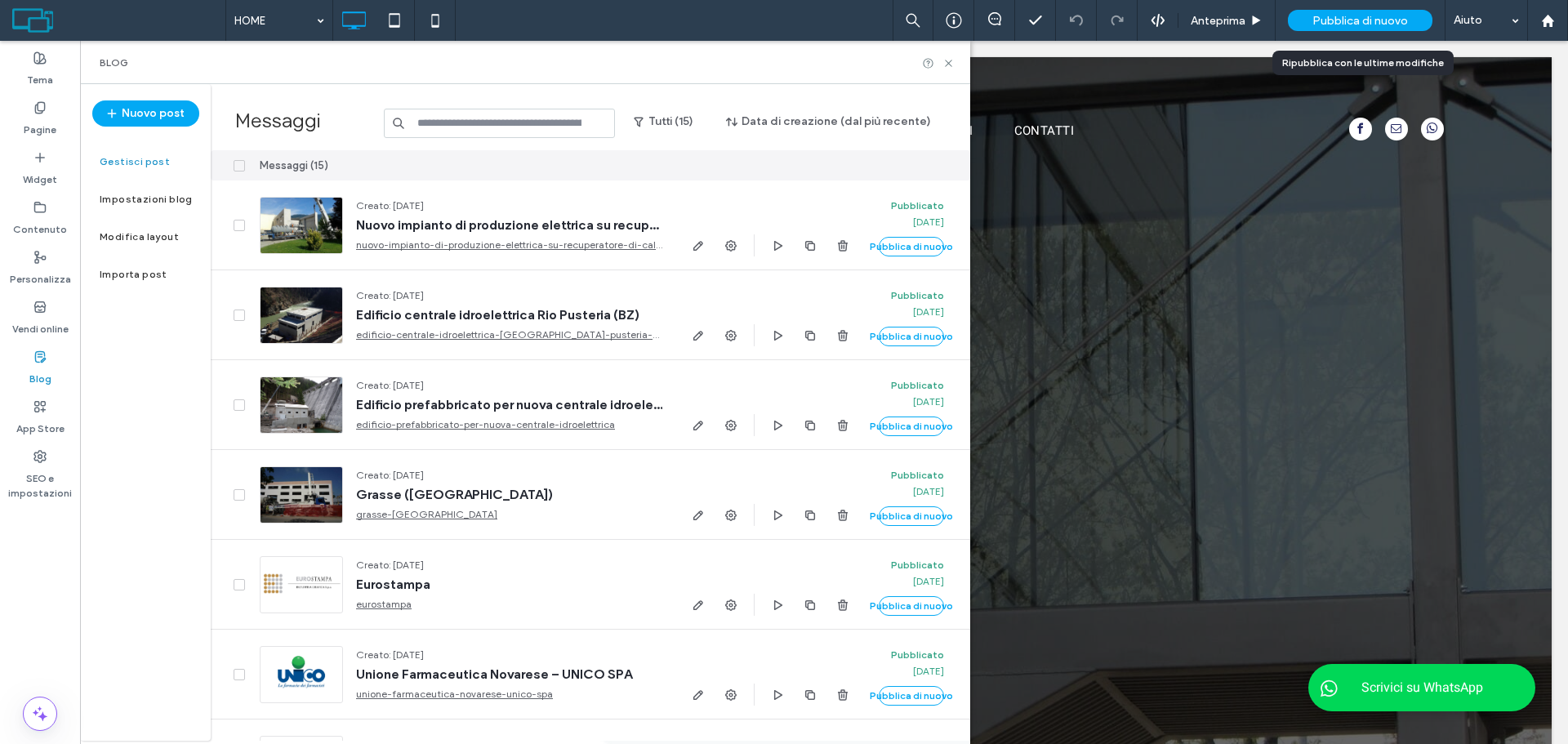
click at [1370, 21] on span "Pubblica di nuovo" at bounding box center [1360, 21] width 96 height 14
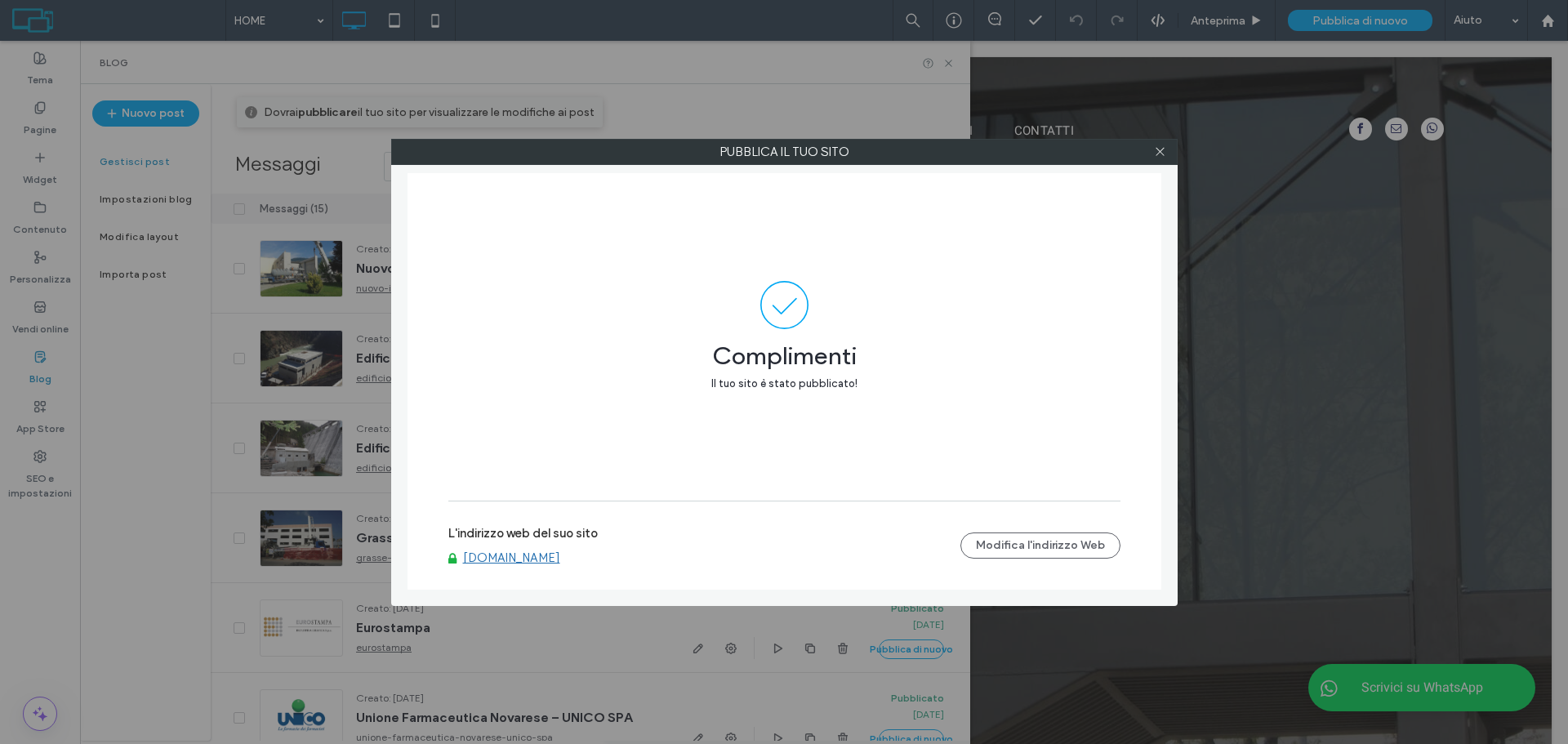
click at [505, 557] on link "[DOMAIN_NAME]" at bounding box center [511, 558] width 97 height 15
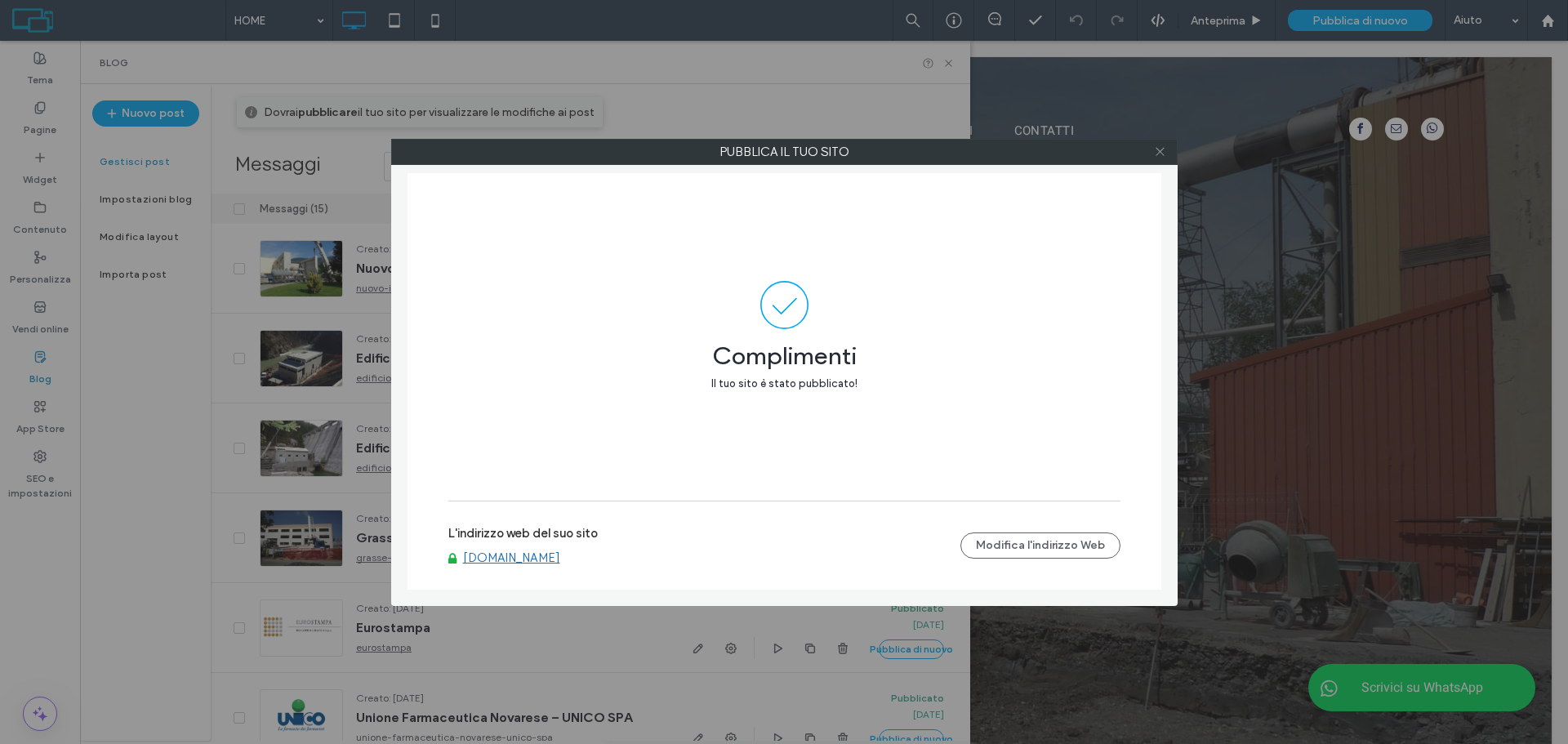
click at [1157, 154] on icon at bounding box center [1160, 151] width 12 height 12
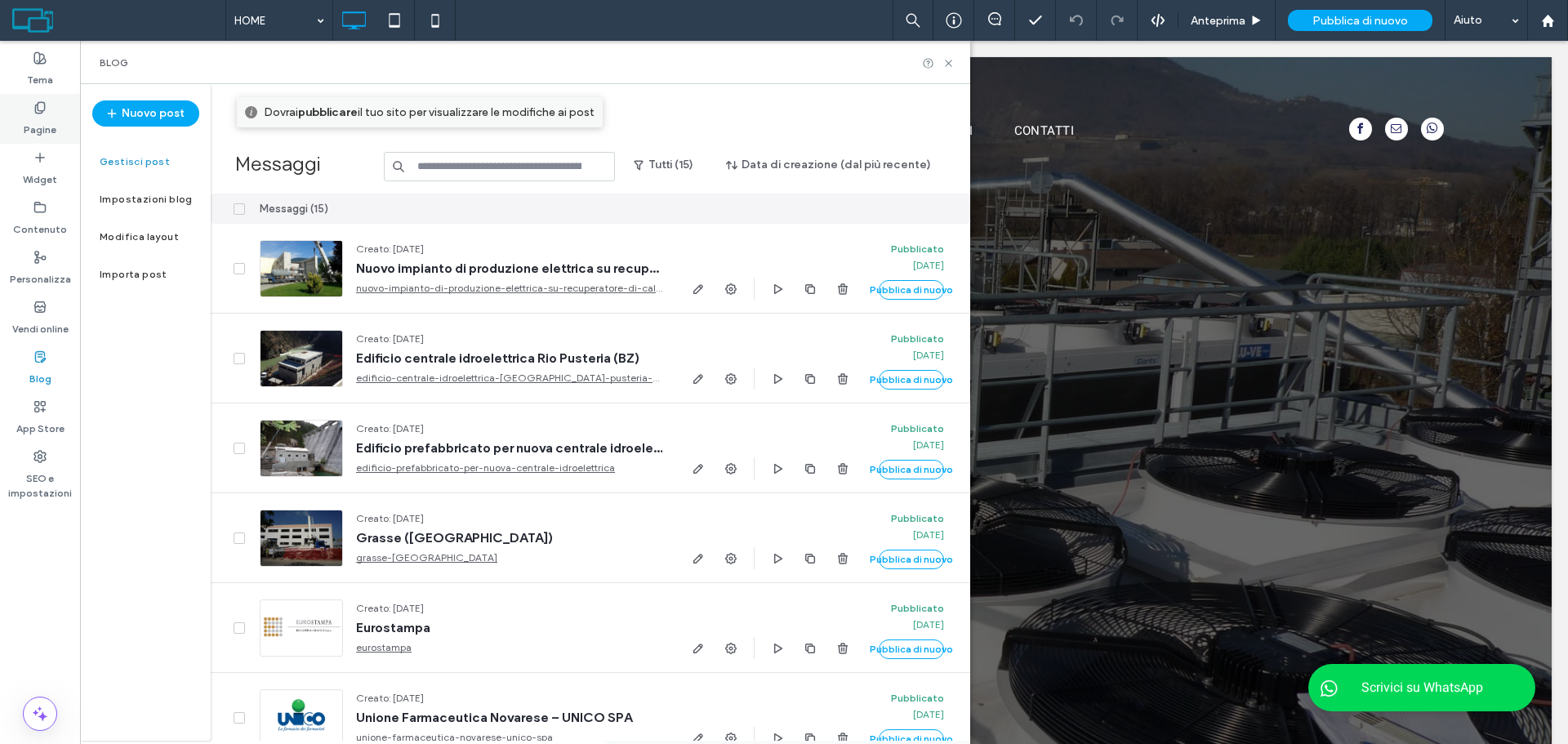
click at [13, 124] on div "Pagine" at bounding box center [39, 118] width 80 height 49
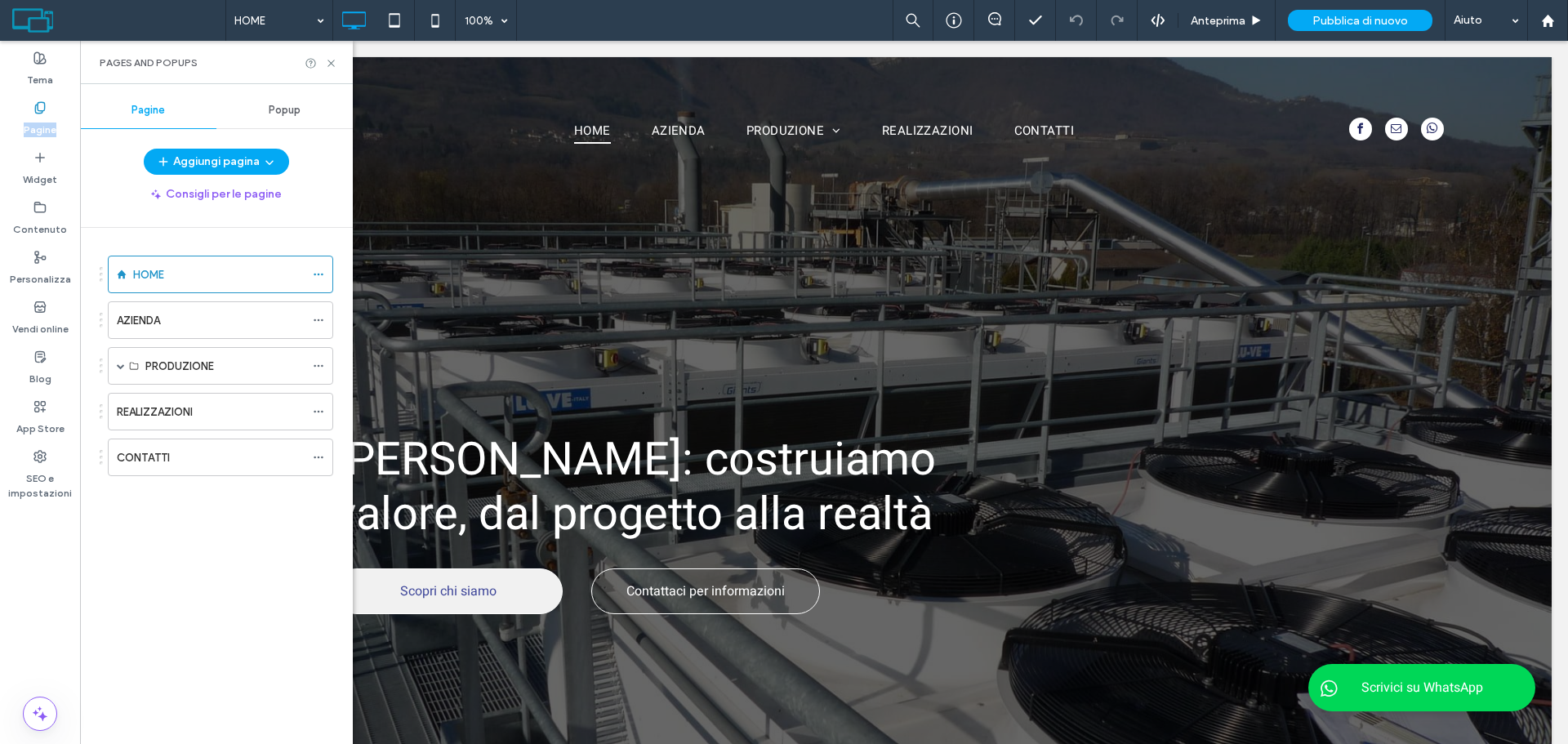
click at [13, 124] on div "Pagine" at bounding box center [39, 118] width 80 height 49
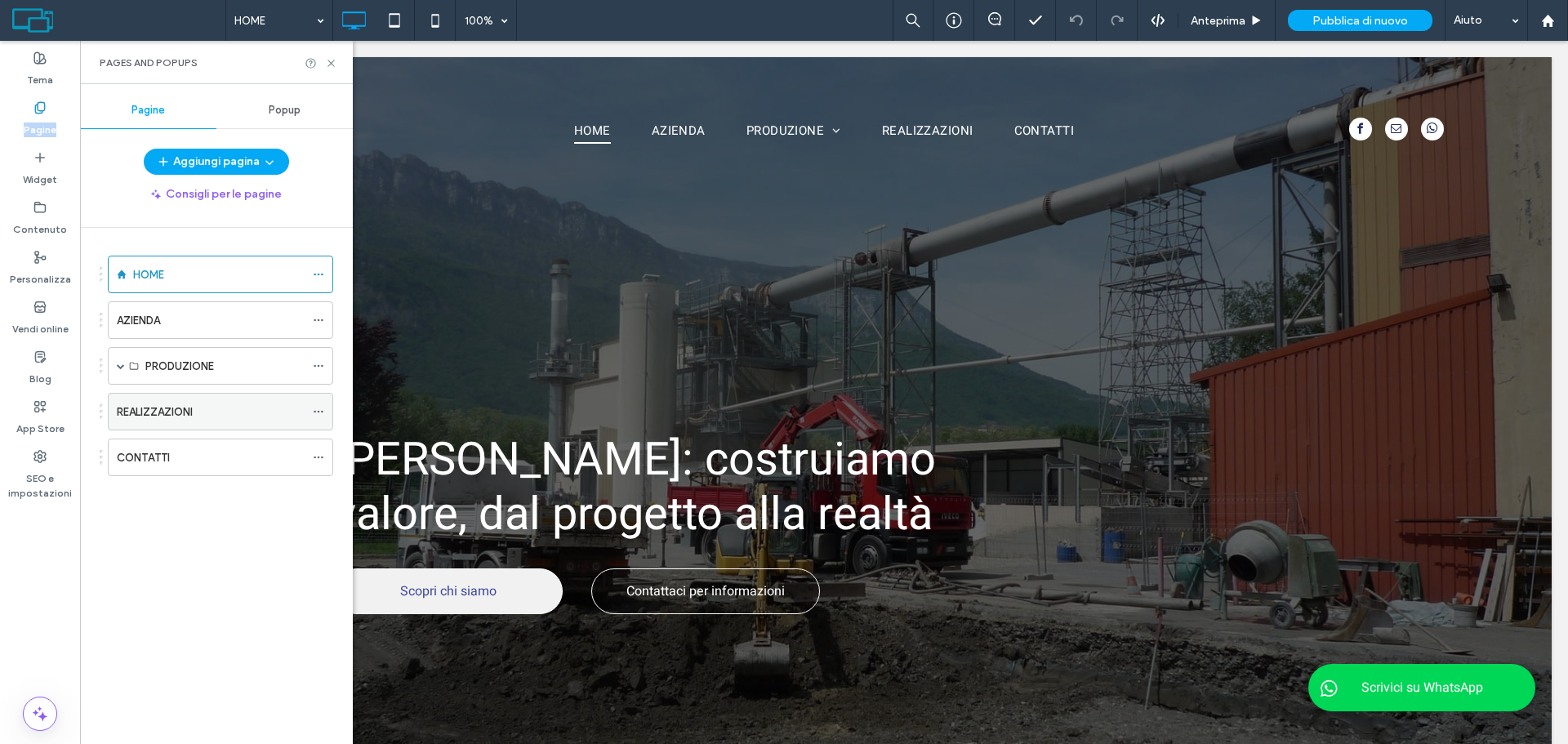
click at [325, 409] on div at bounding box center [323, 411] width 20 height 25
click at [315, 464] on span at bounding box center [319, 457] width 12 height 25
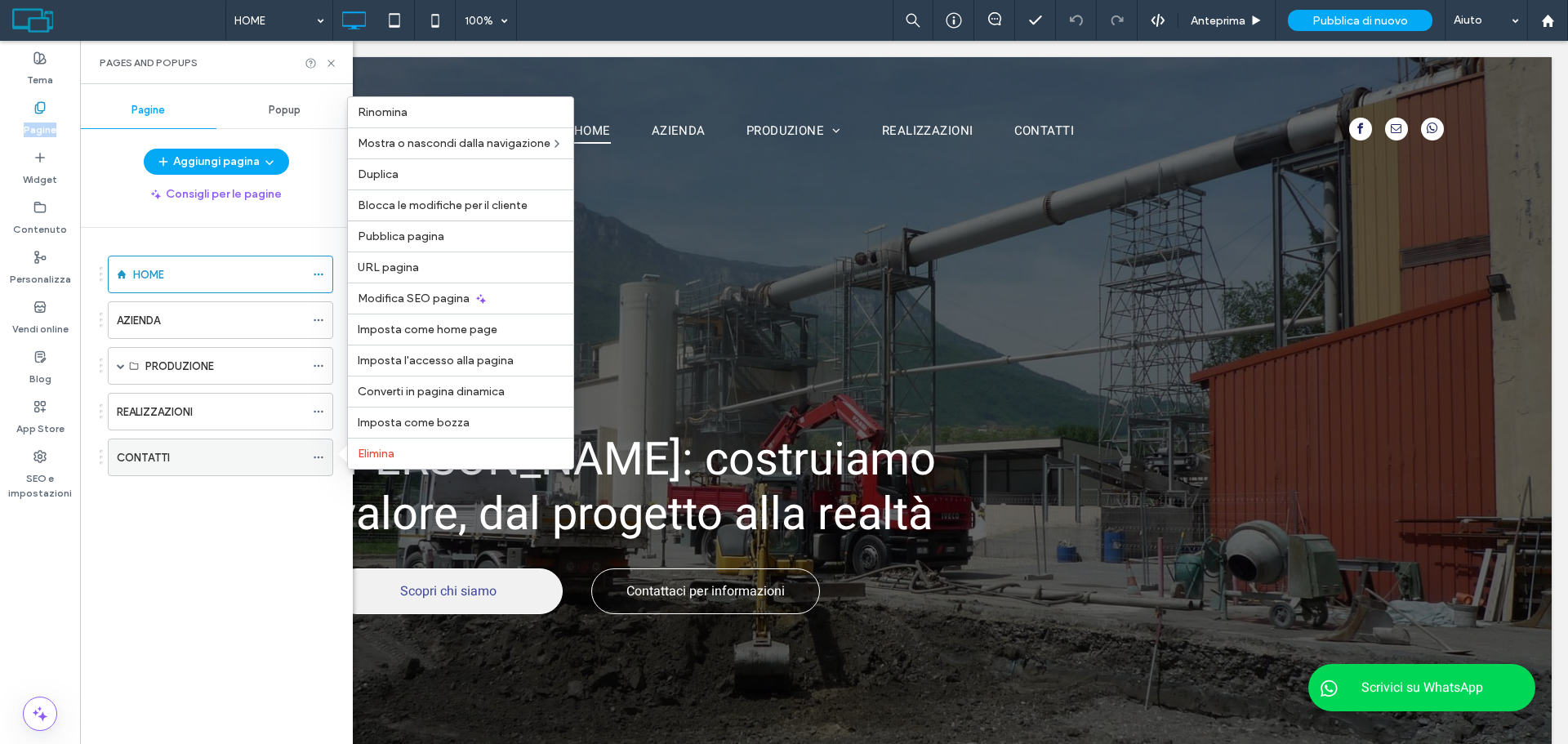
click at [321, 452] on icon at bounding box center [319, 458] width 12 height 12
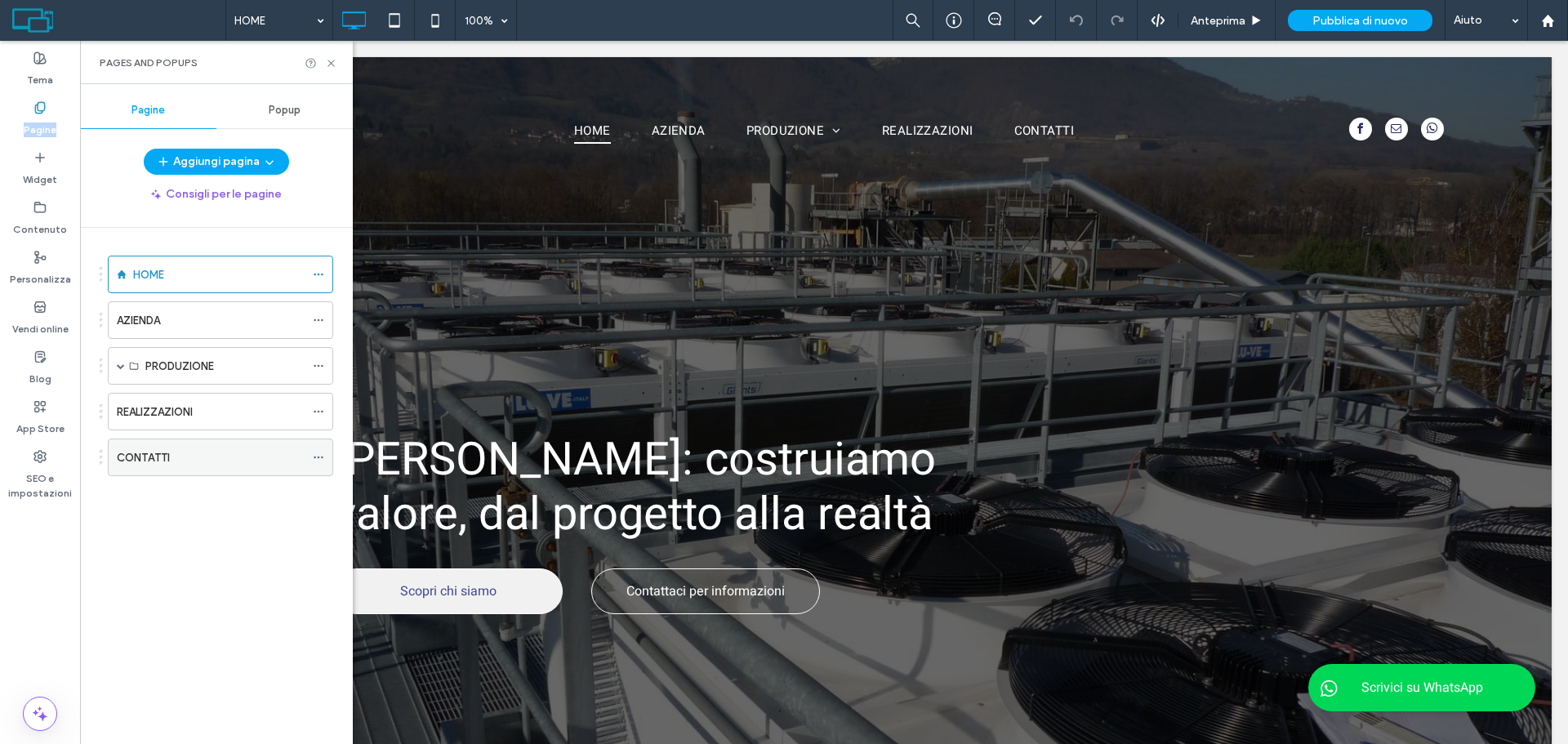
click at [321, 452] on icon at bounding box center [319, 458] width 12 height 12
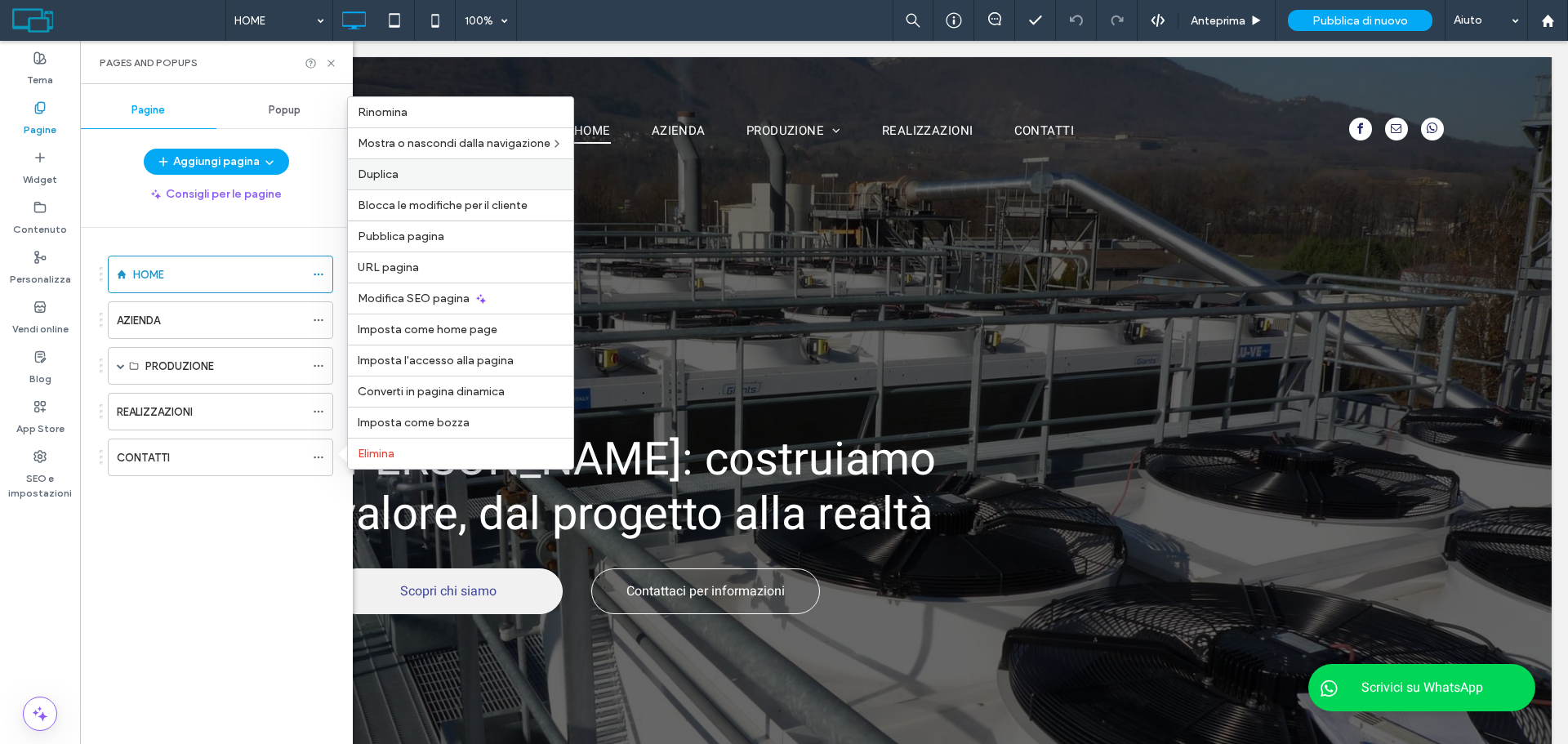
click at [410, 165] on div "Duplica" at bounding box center [461, 174] width 225 height 31
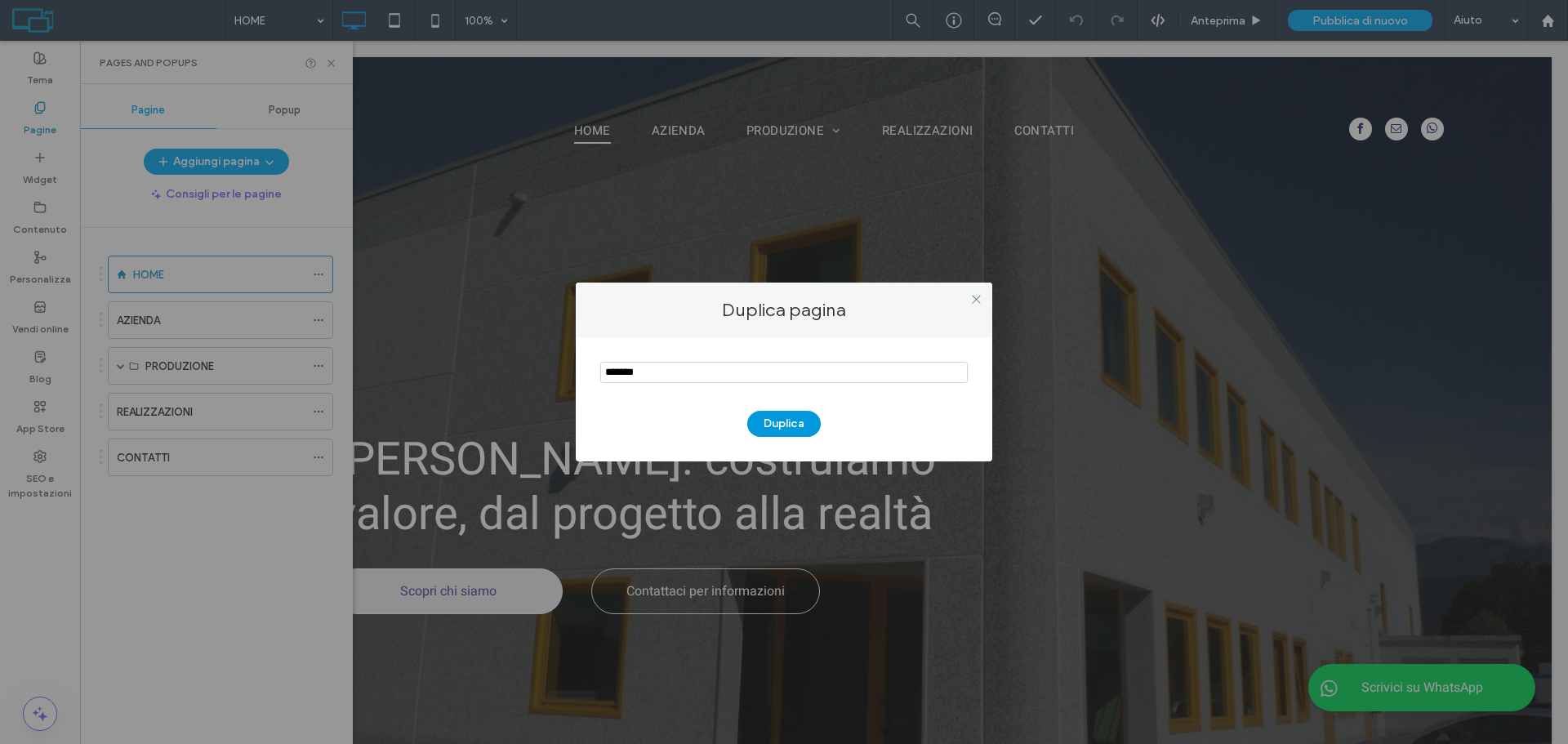
type input "*******"
click at [801, 425] on button "Duplica" at bounding box center [784, 423] width 73 height 26
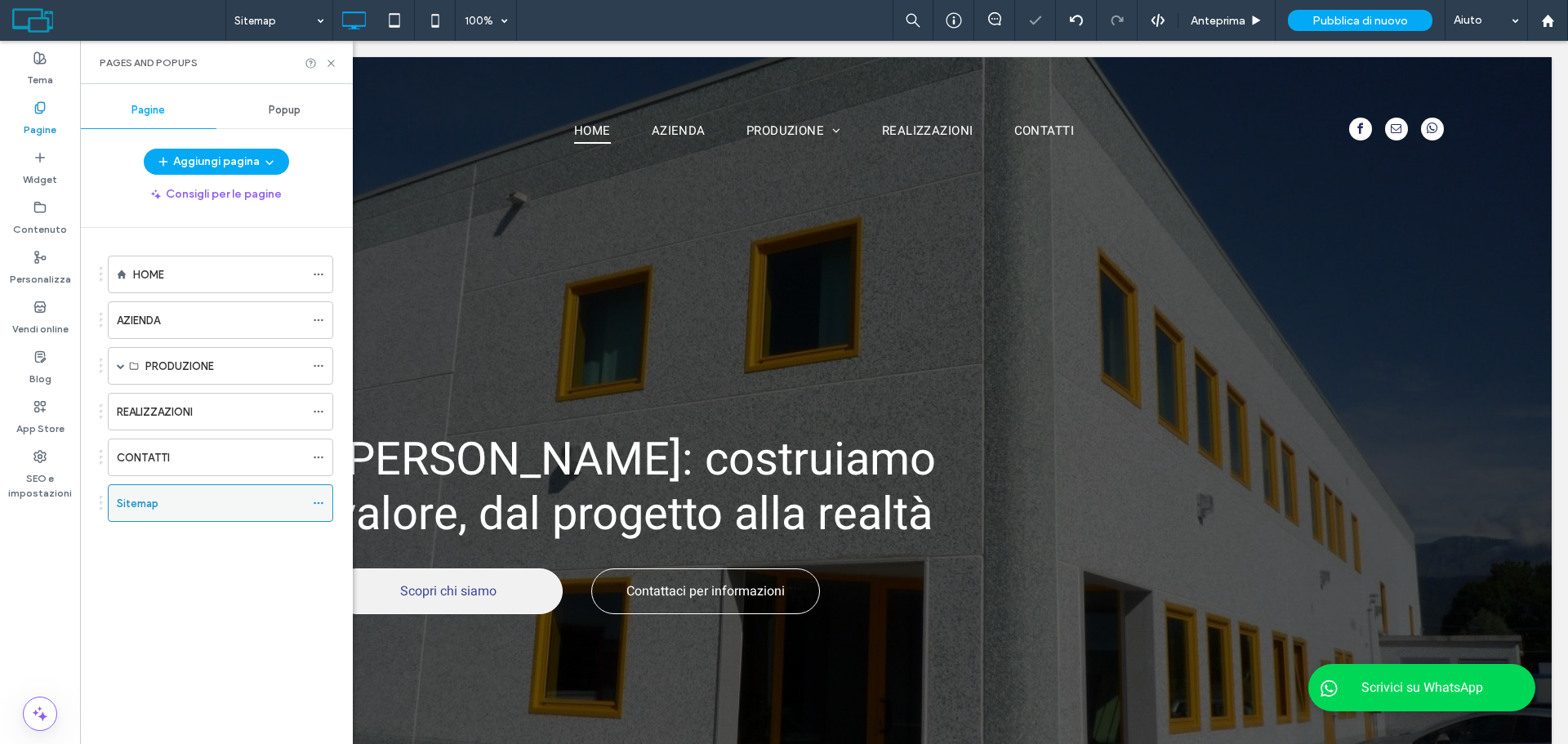
click at [319, 505] on icon at bounding box center [319, 503] width 12 height 12
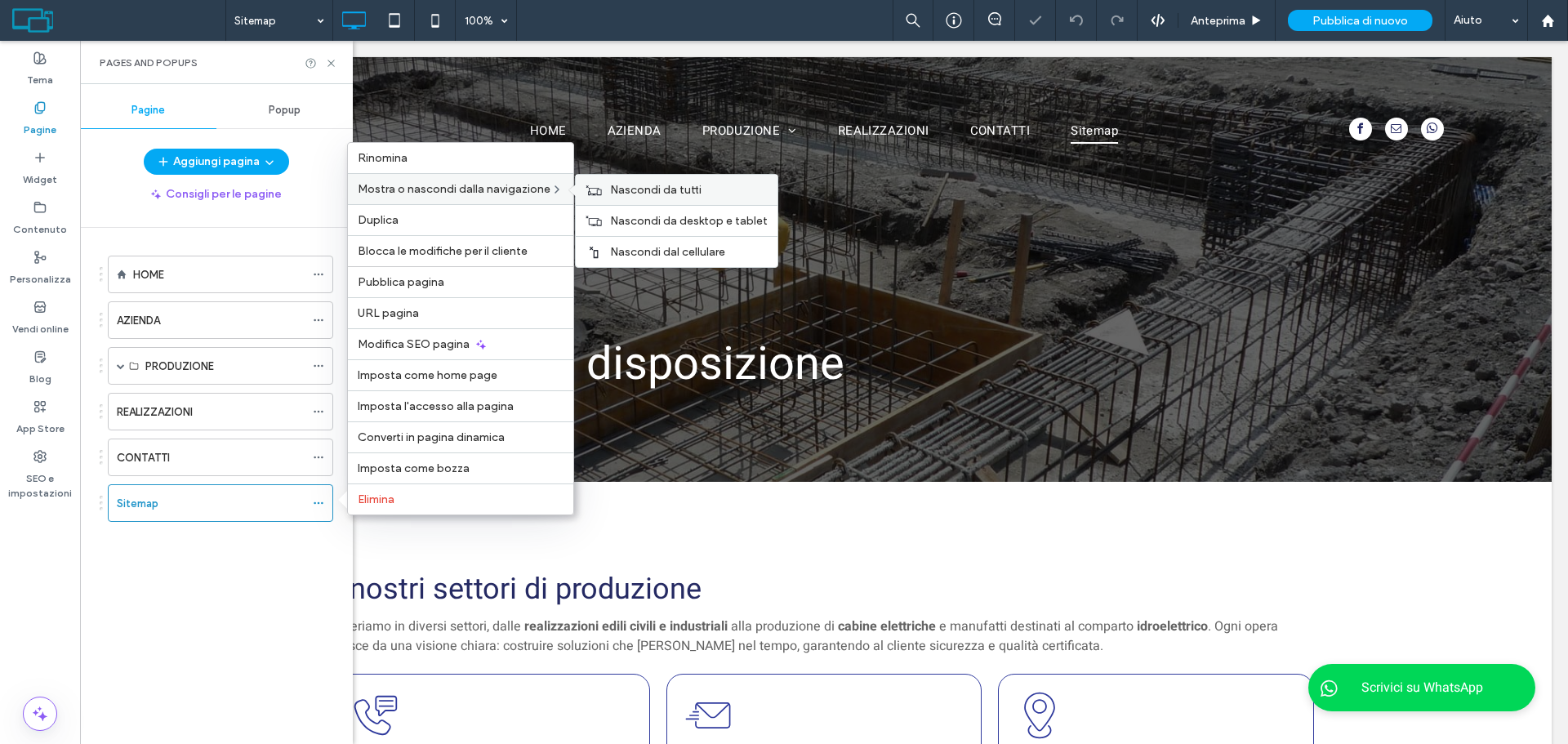
click at [588, 191] on icon at bounding box center [593, 190] width 17 height 12
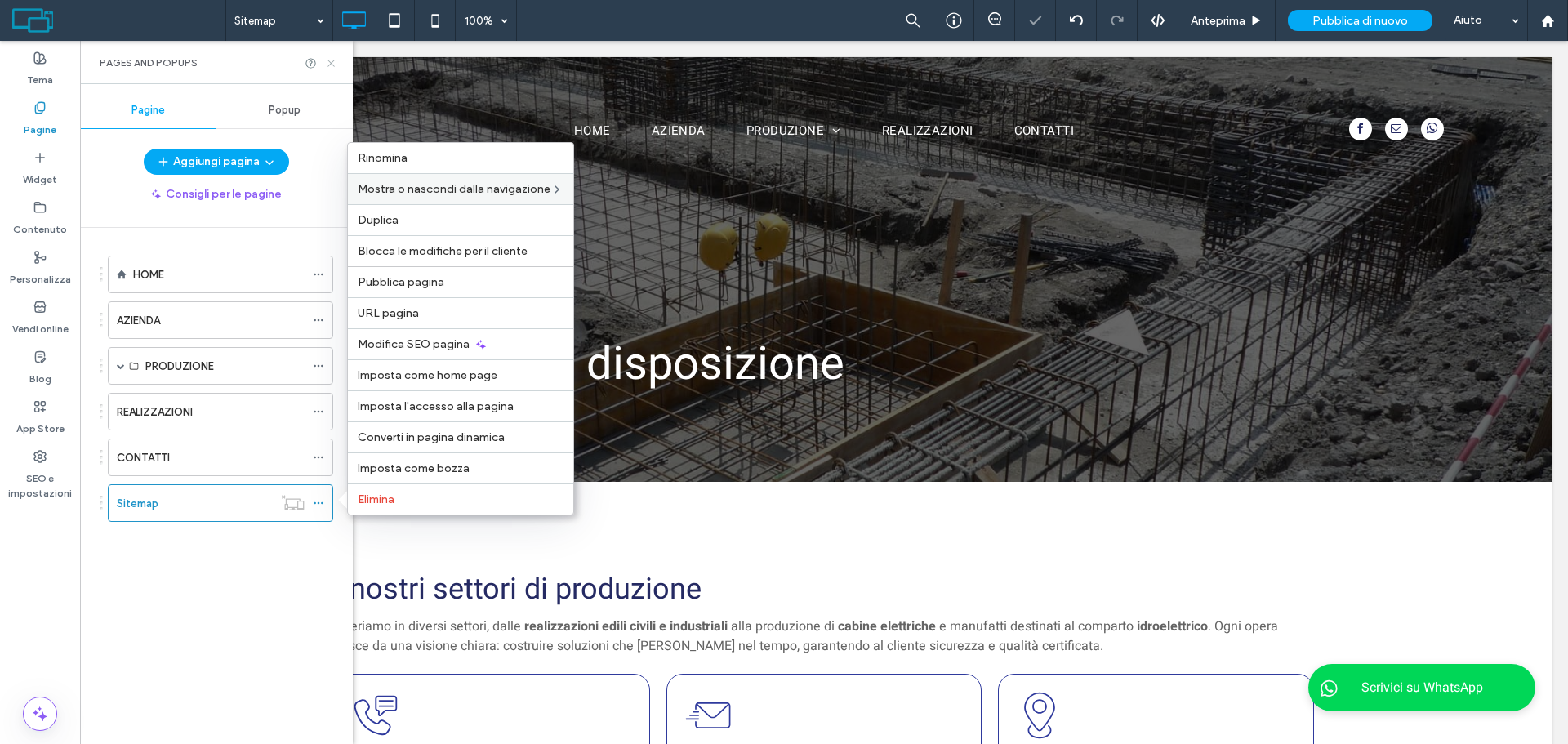
click at [329, 67] on icon at bounding box center [331, 63] width 12 height 12
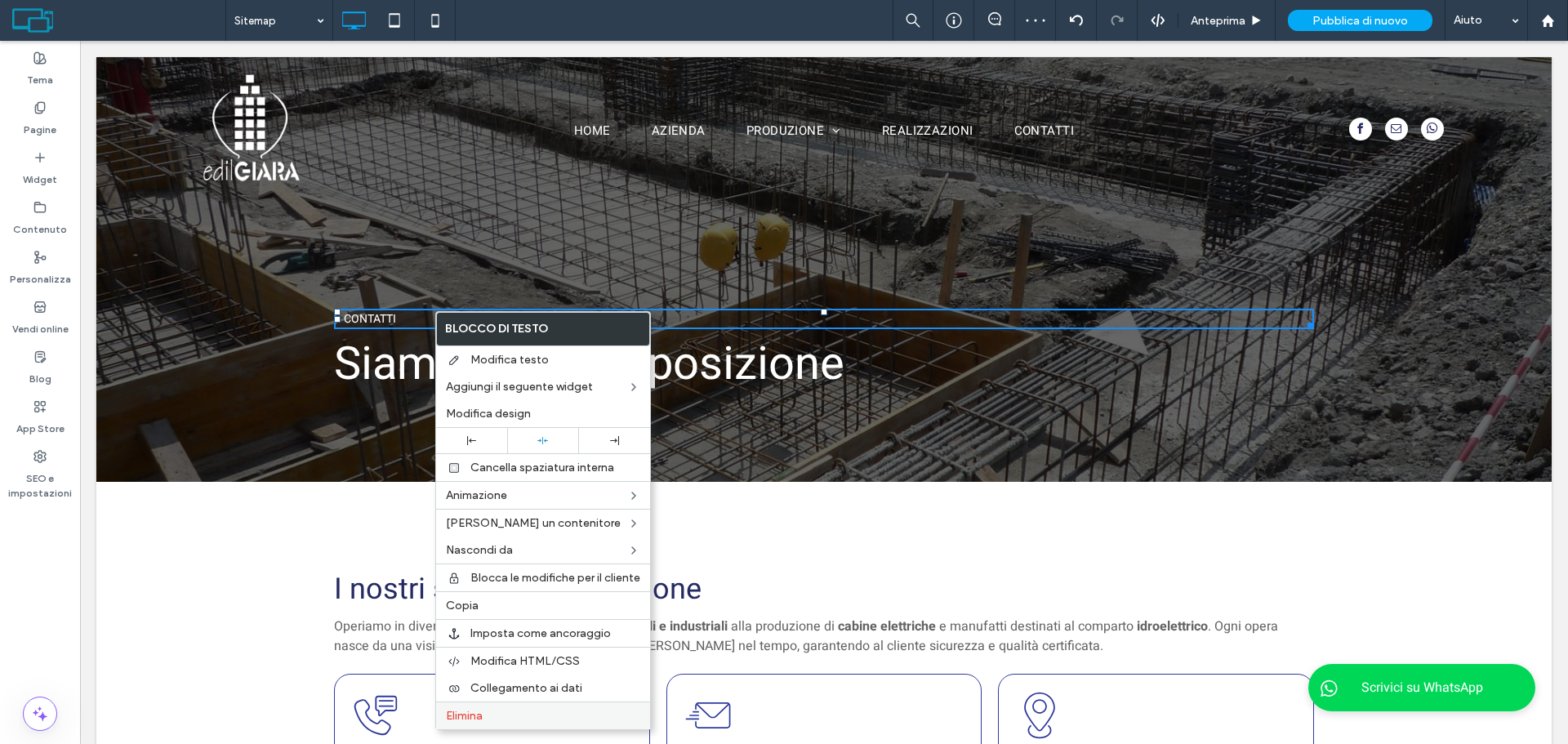
click at [529, 719] on label "Elimina" at bounding box center [543, 715] width 194 height 14
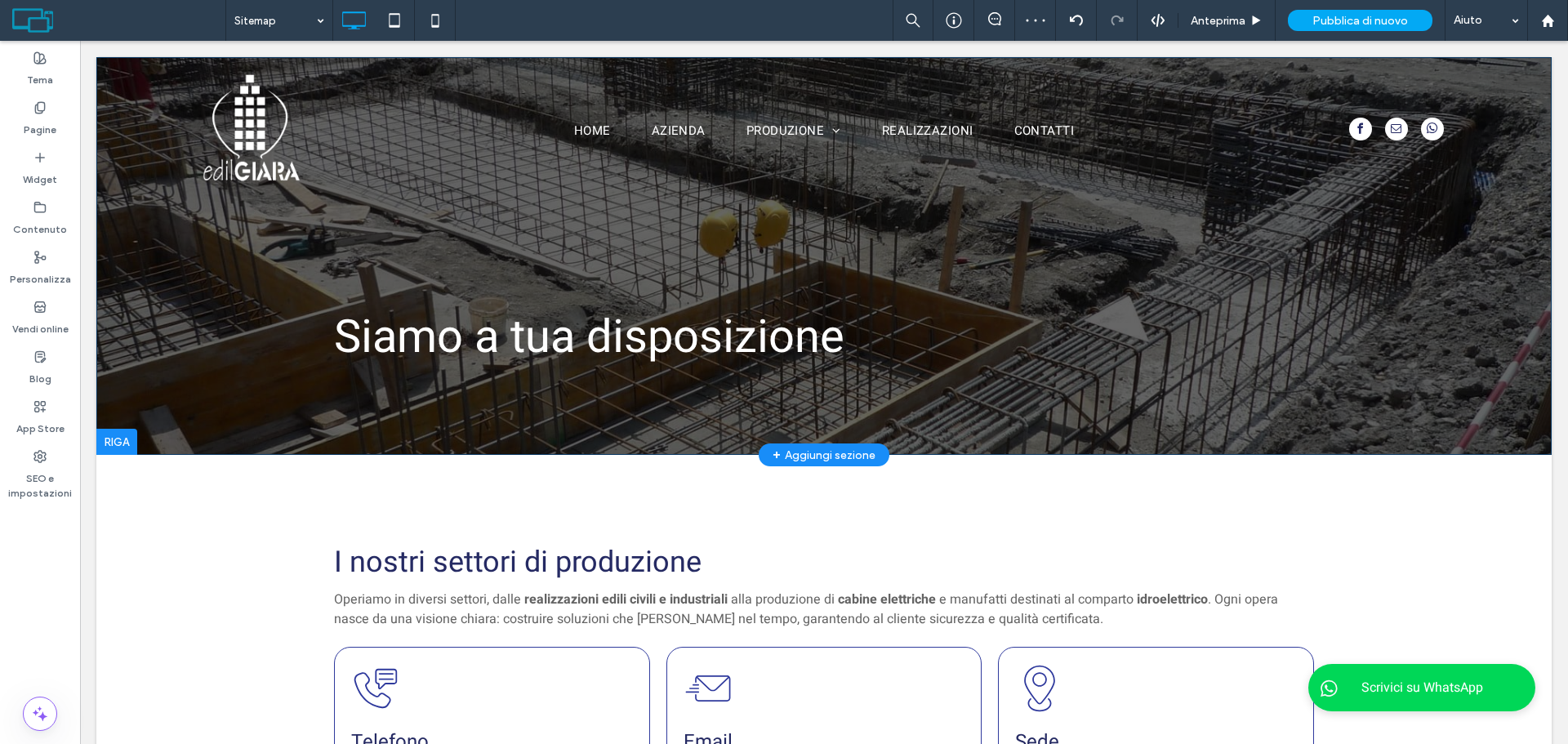
click at [1121, 374] on div "Siamo a tua disposizione Click To Paste Riga + Aggiungi sezione" at bounding box center [824, 256] width 1456 height 398
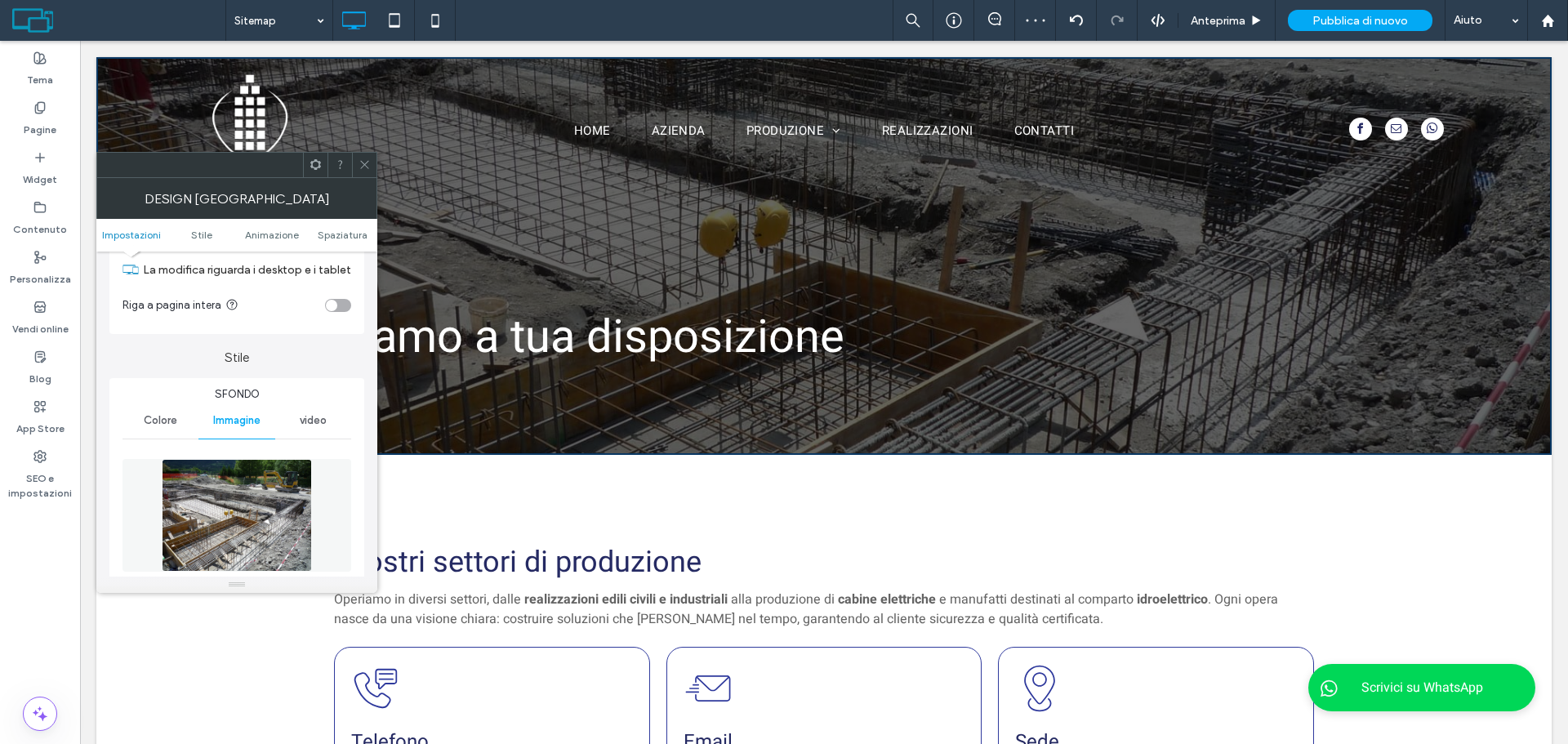
scroll to position [164, 0]
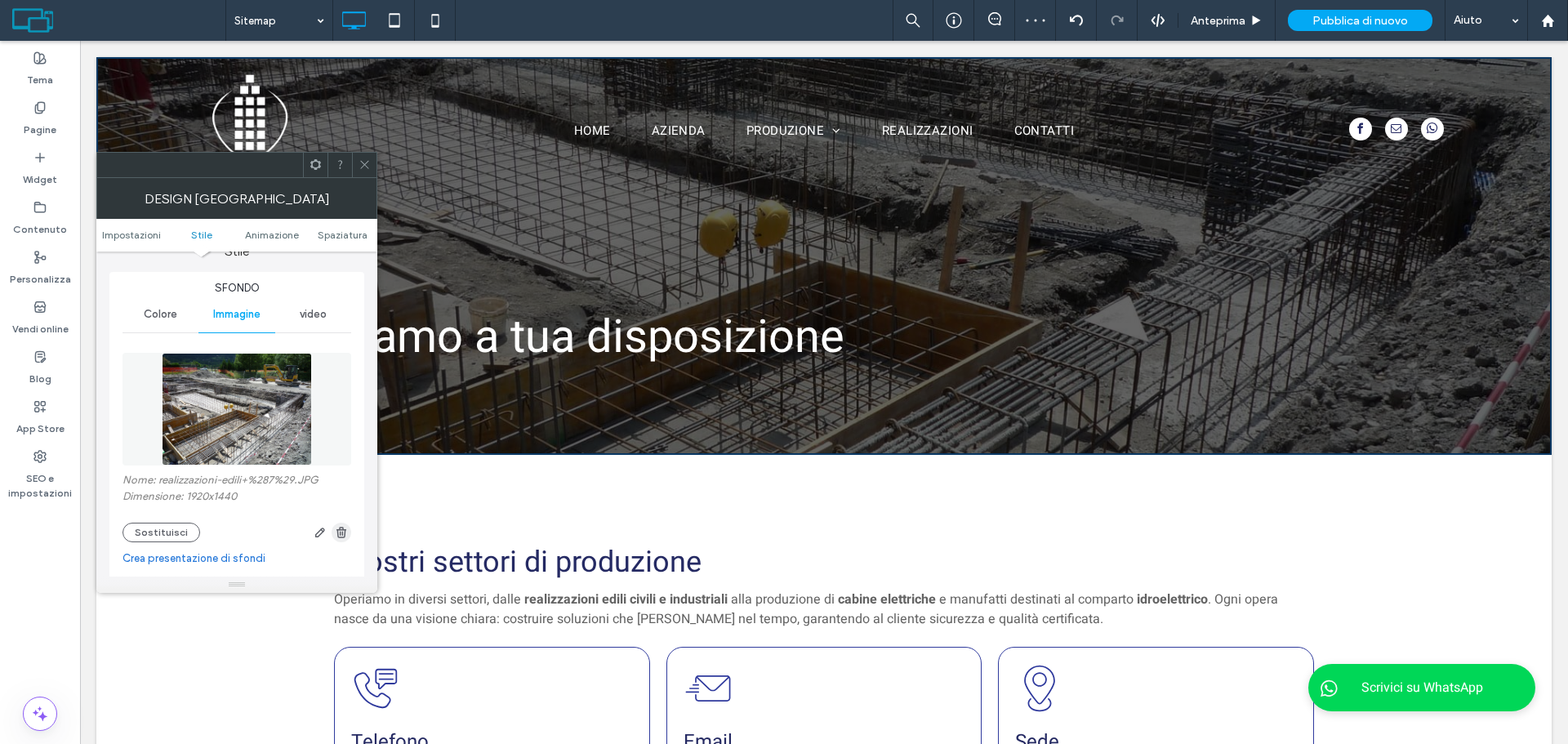
click at [338, 534] on use "button" at bounding box center [341, 532] width 10 height 11
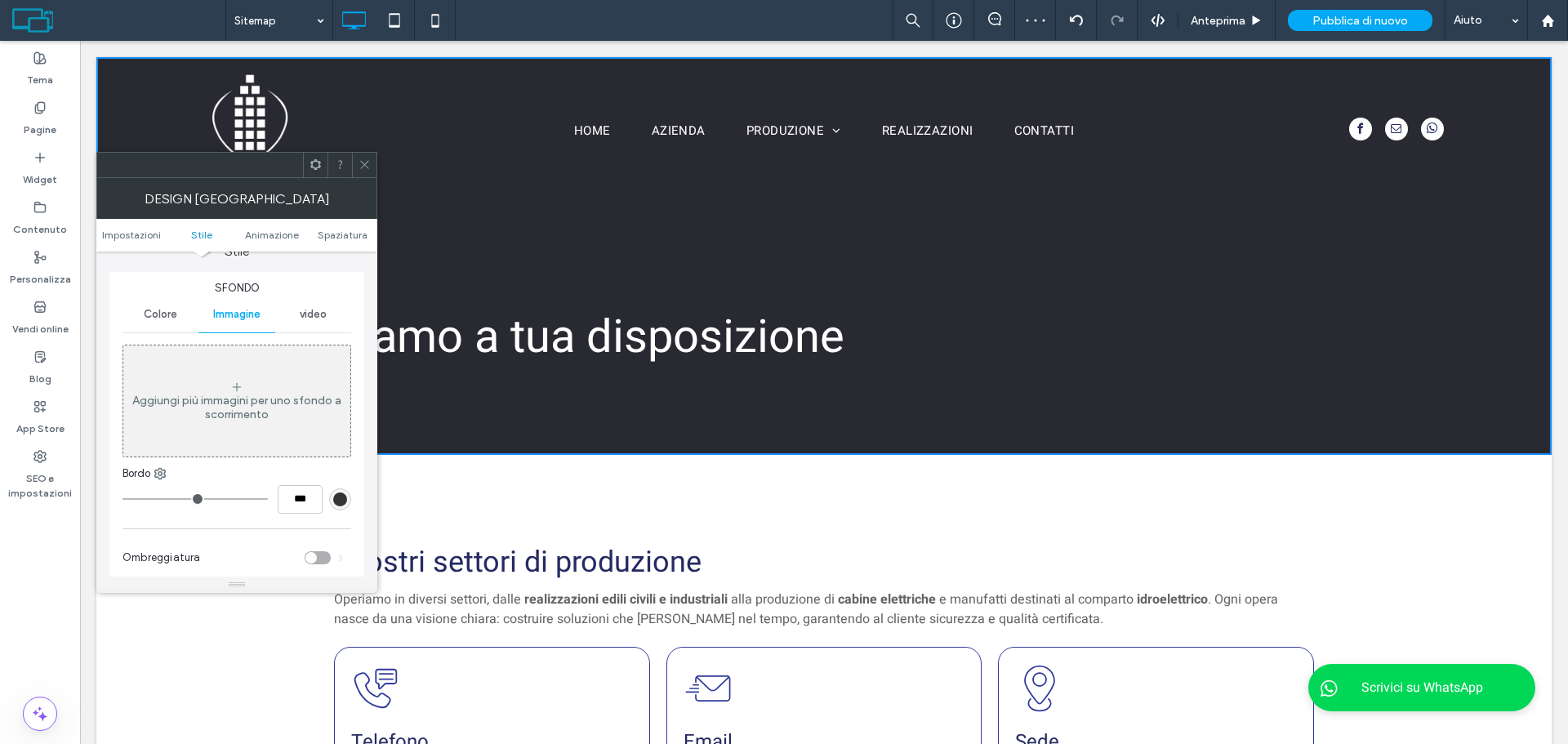
click at [358, 164] on div at bounding box center [364, 165] width 25 height 25
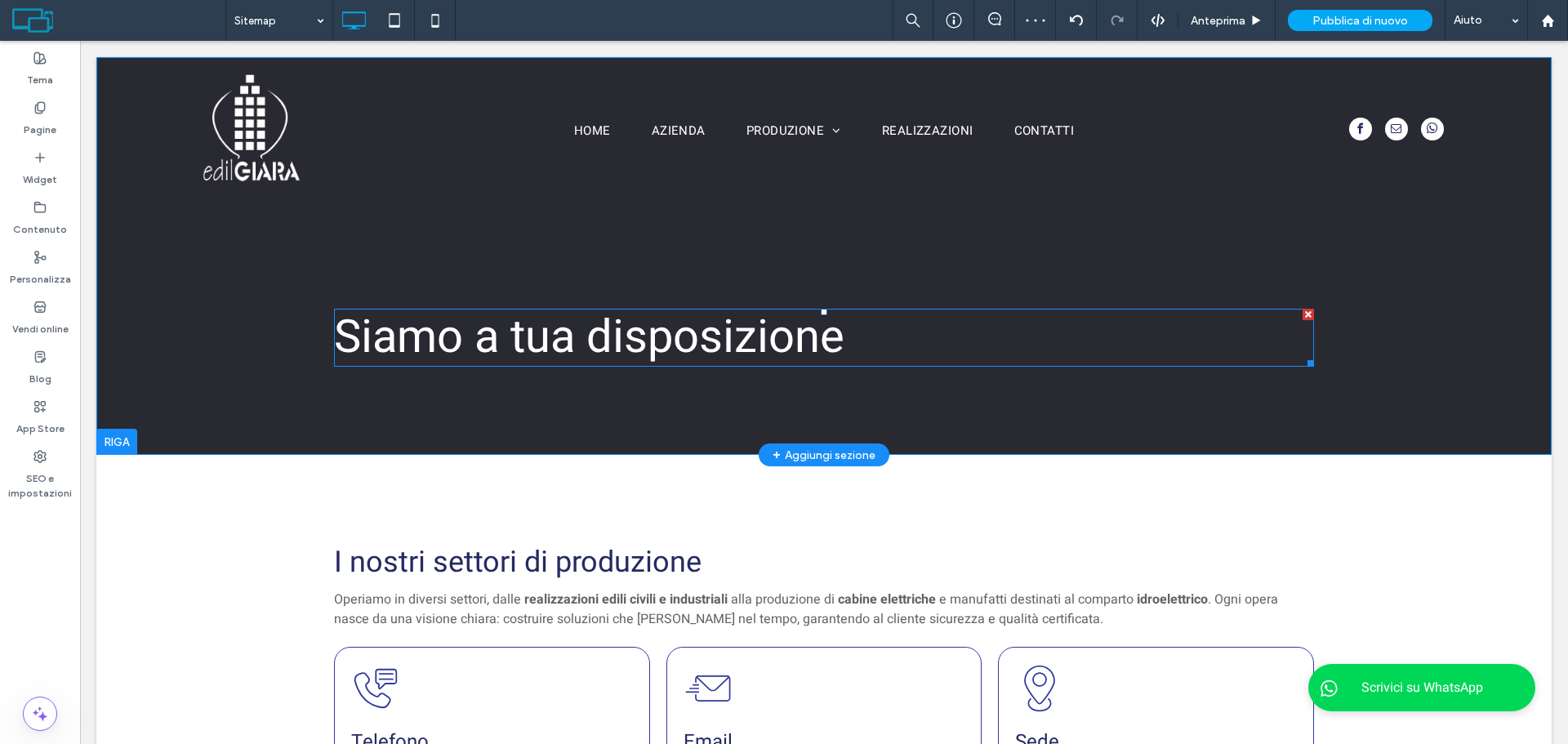
click at [765, 331] on span "Siamo a tua disposizione" at bounding box center [589, 337] width 510 height 68
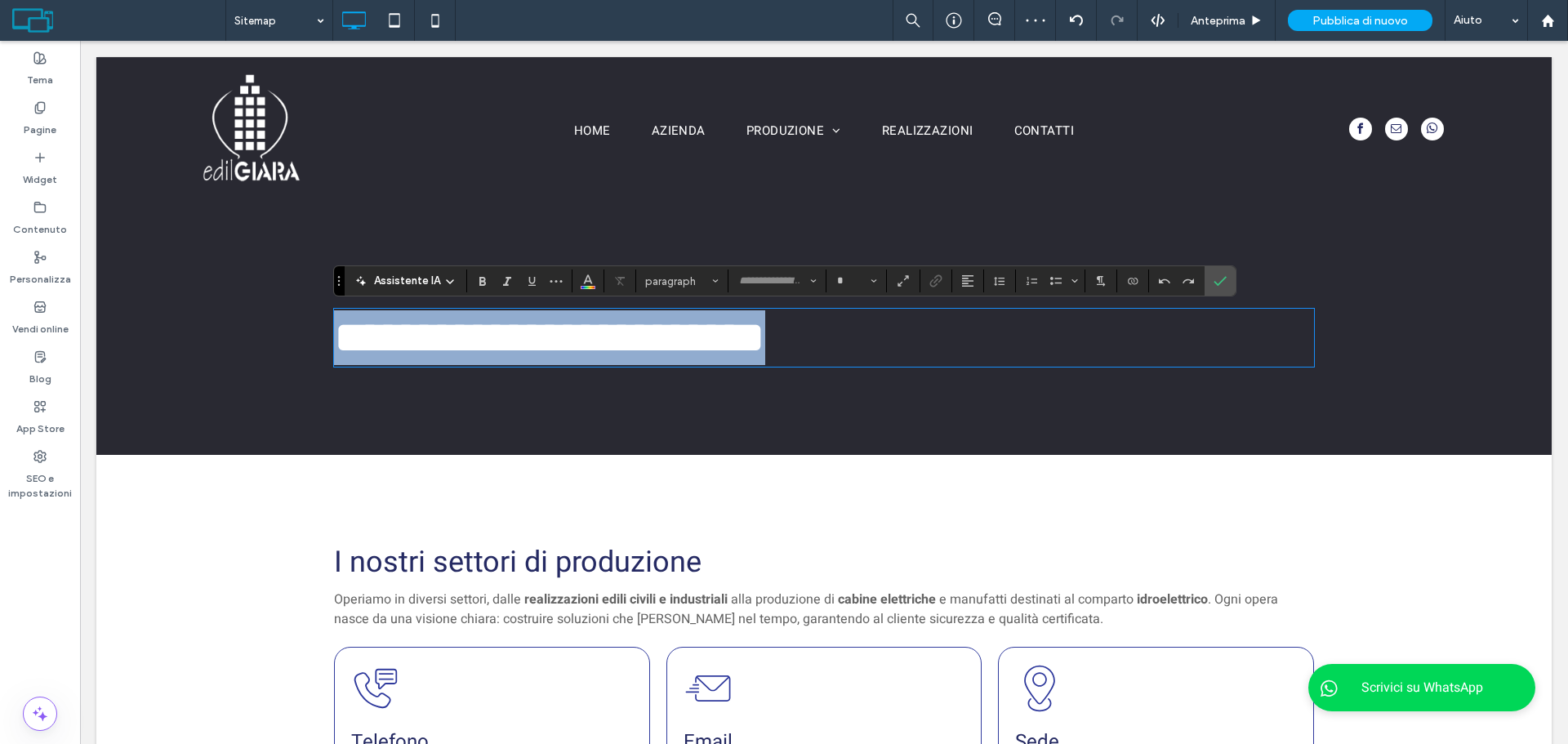
type input "*****"
type input "**"
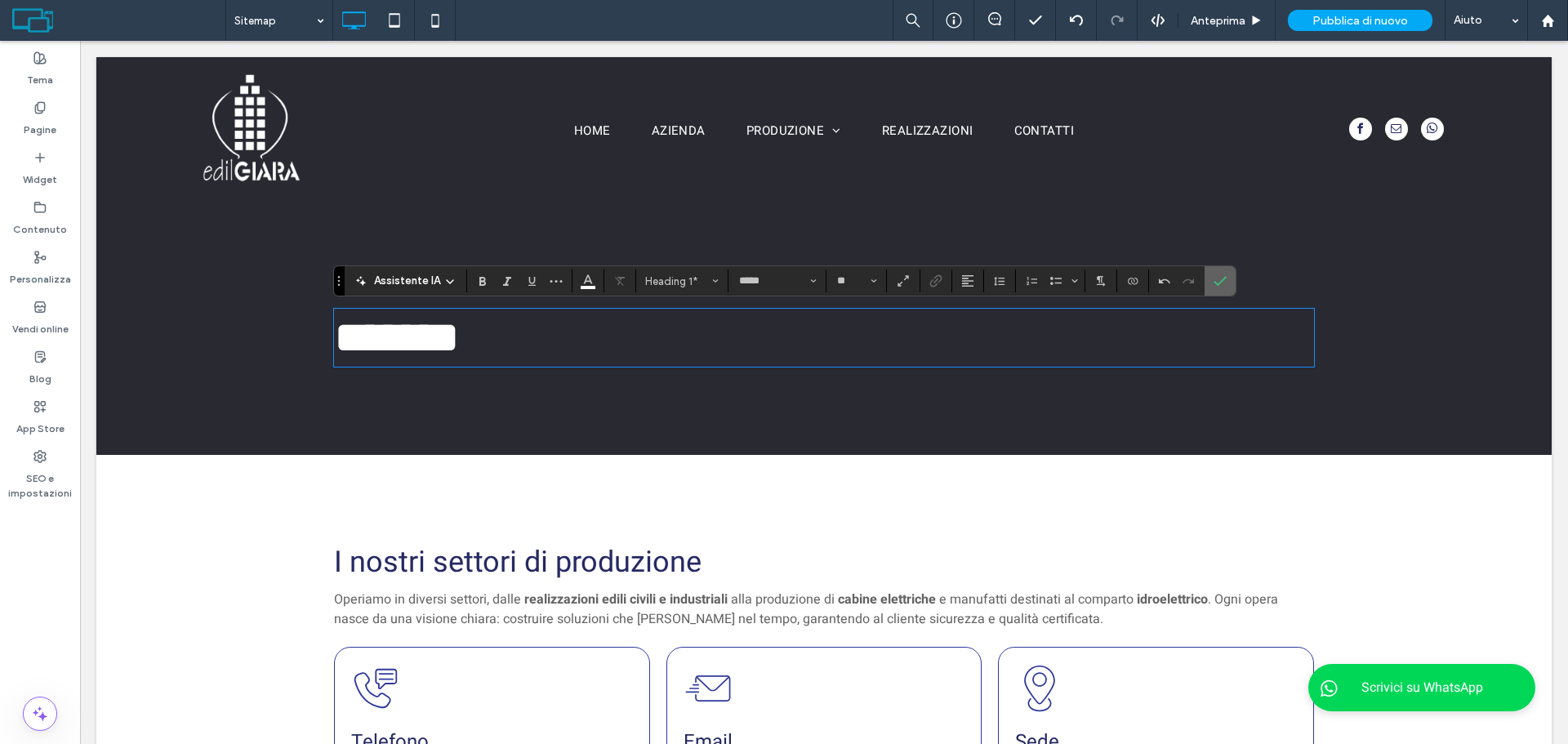
click at [1218, 282] on icon "Conferma" at bounding box center [1220, 280] width 13 height 13
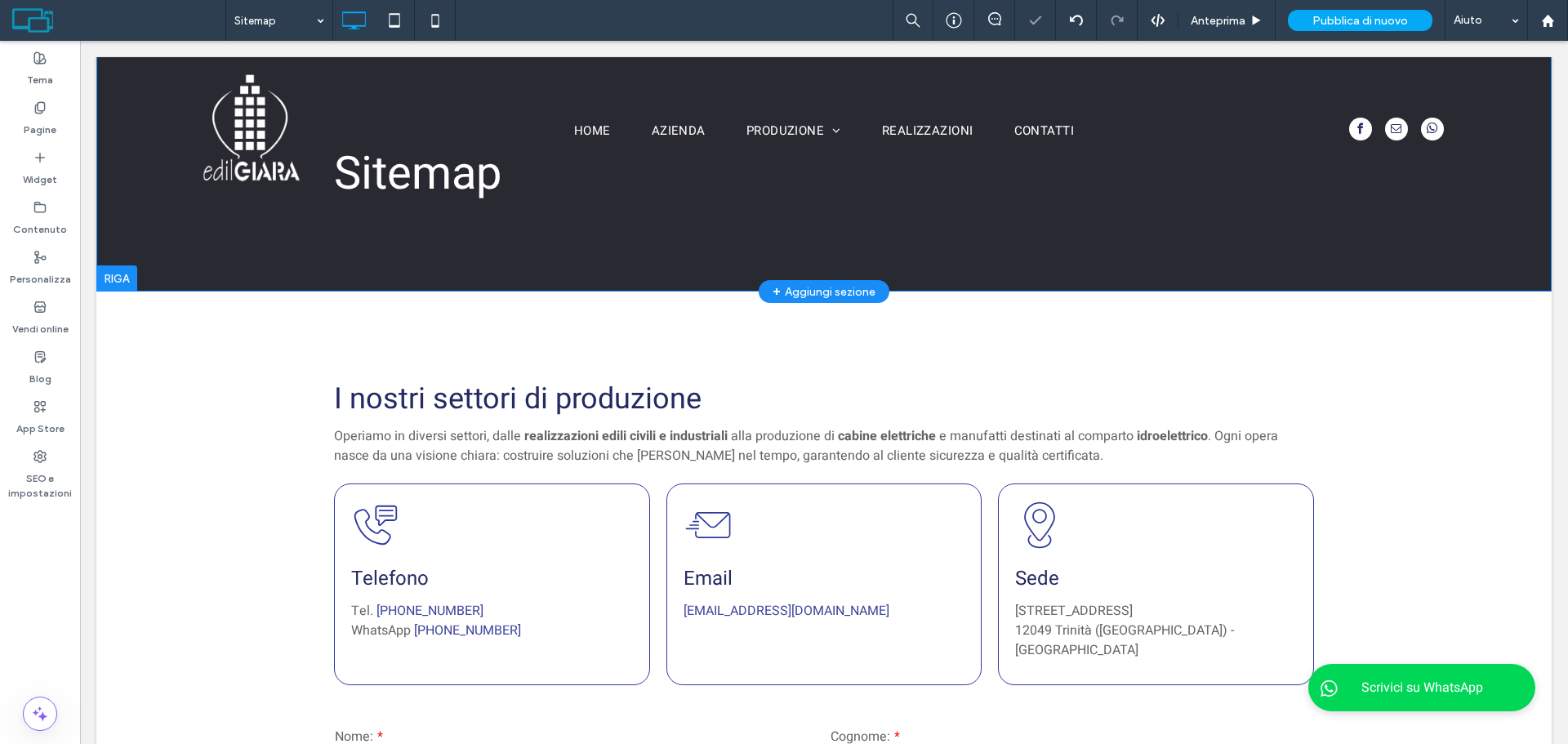
scroll to position [0, 0]
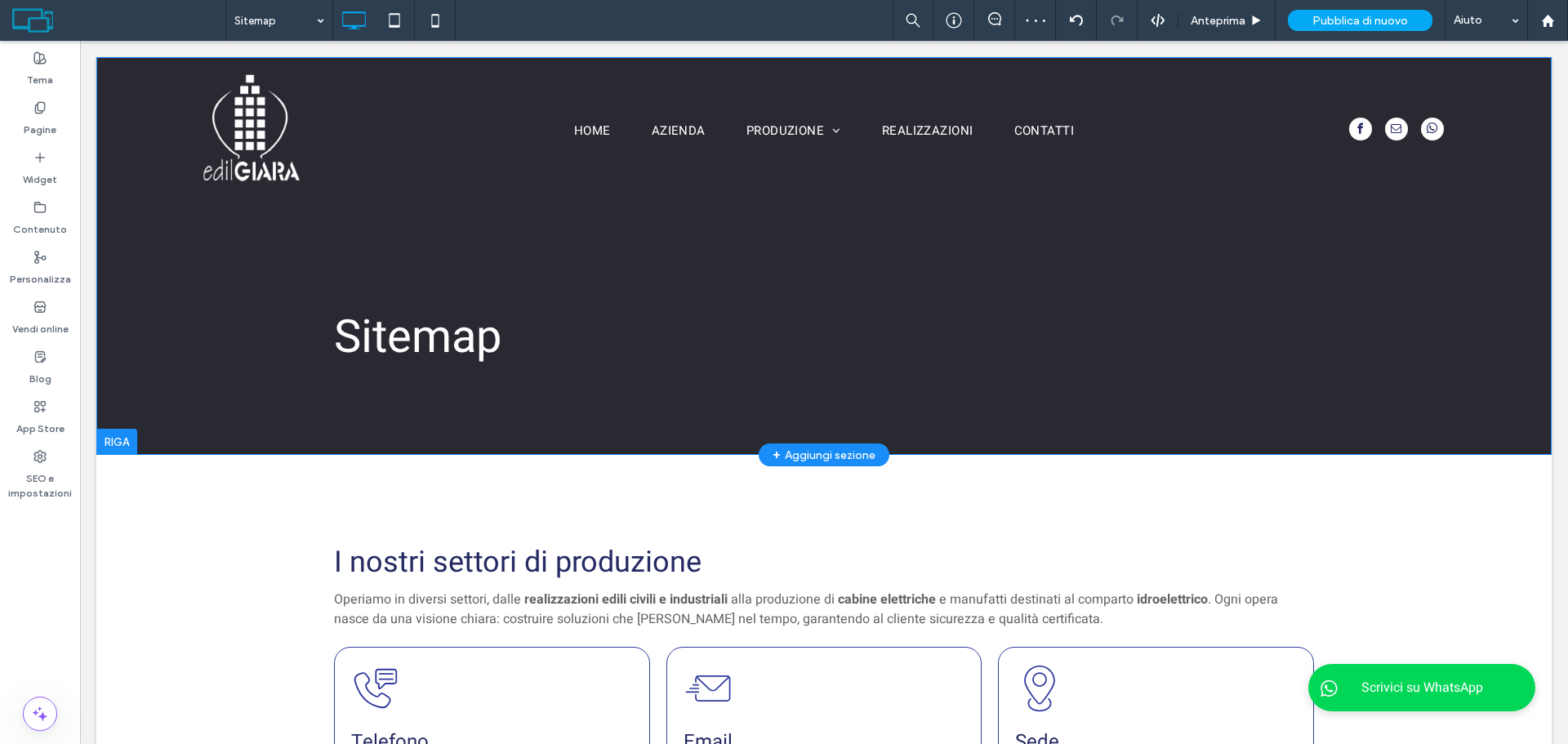
click at [1435, 363] on div "Sitemap Click To Paste Riga + Aggiungi sezione" at bounding box center [824, 256] width 1456 height 398
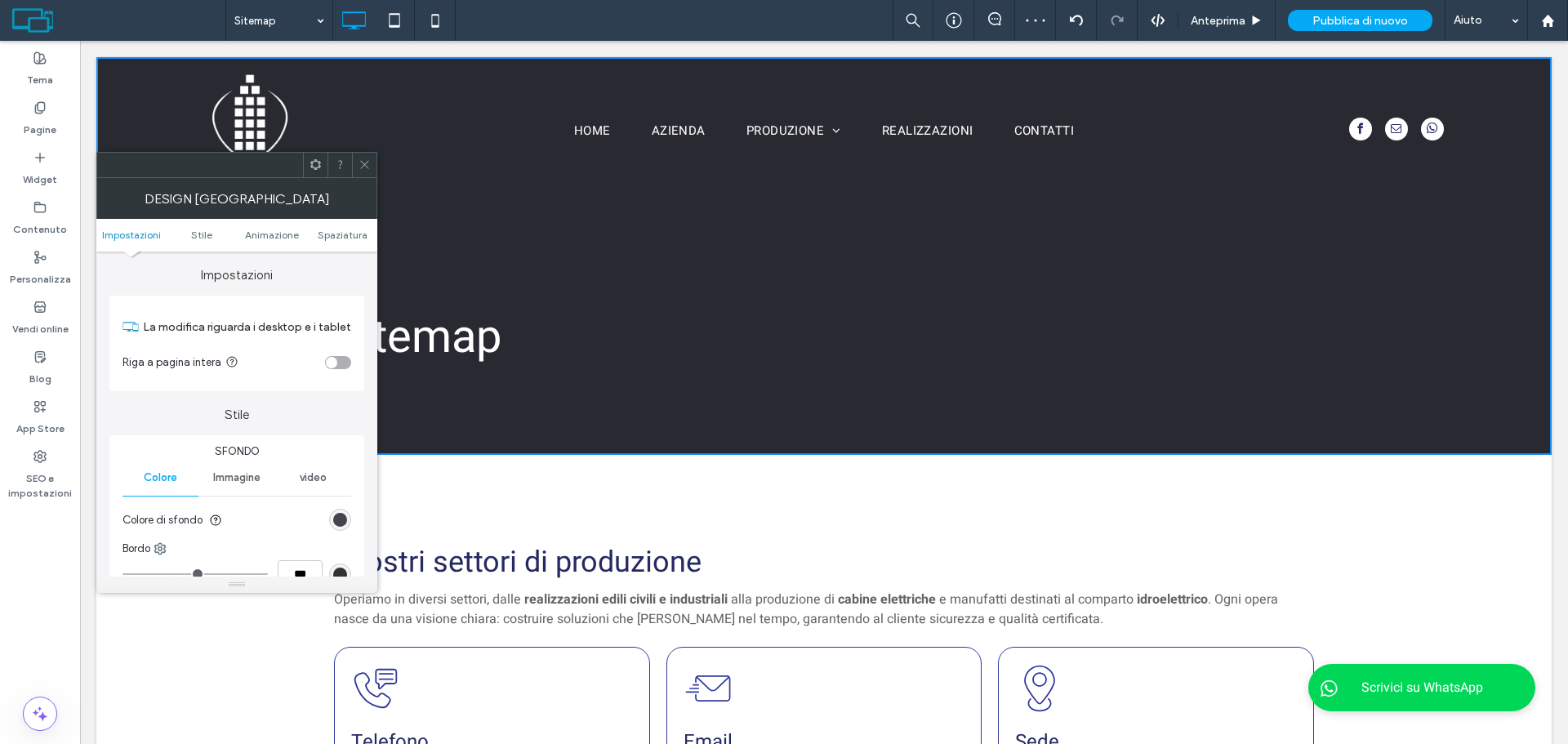
click at [338, 521] on div "rgb(41, 41, 50)" at bounding box center [340, 520] width 14 height 14
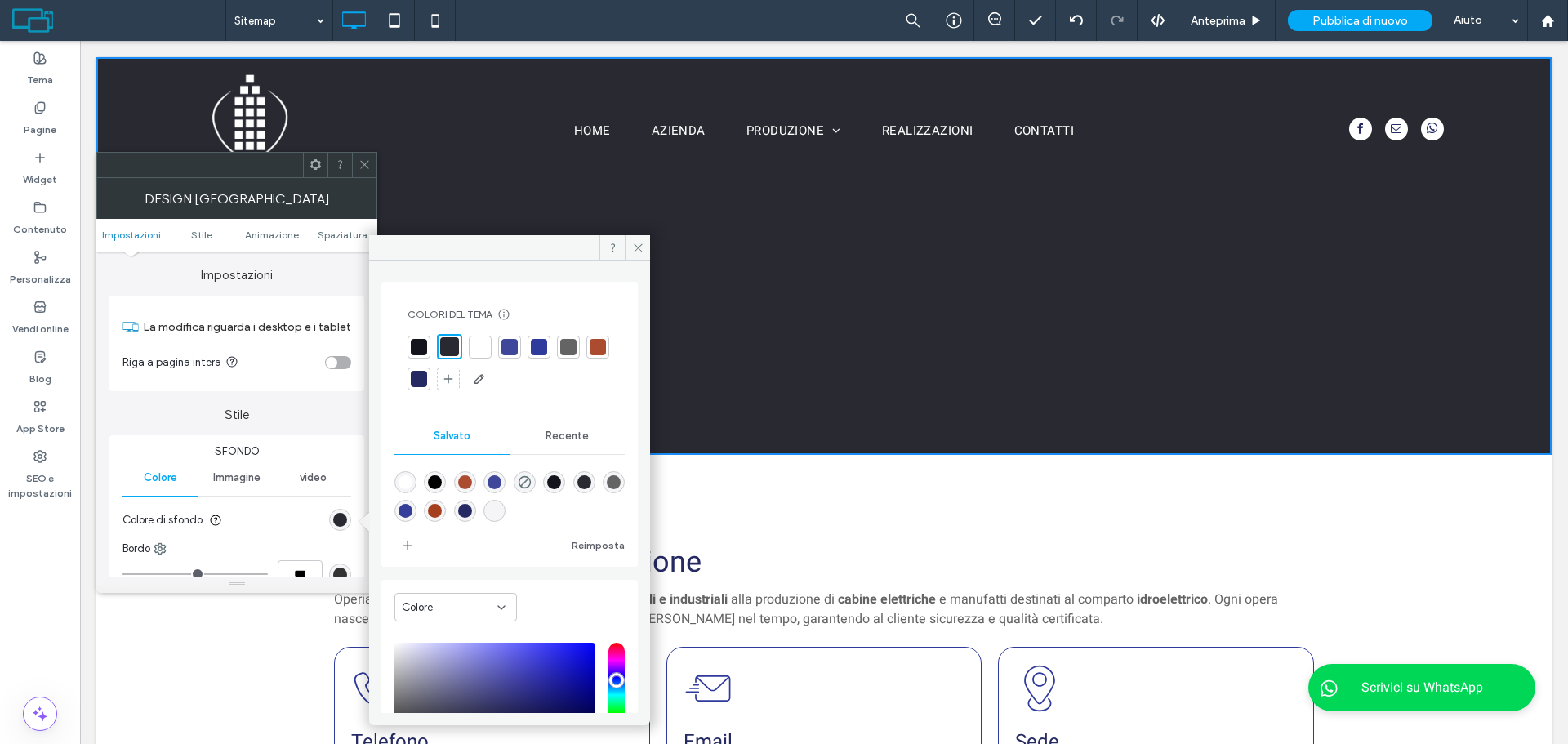
click at [509, 351] on div at bounding box center [509, 346] width 17 height 17
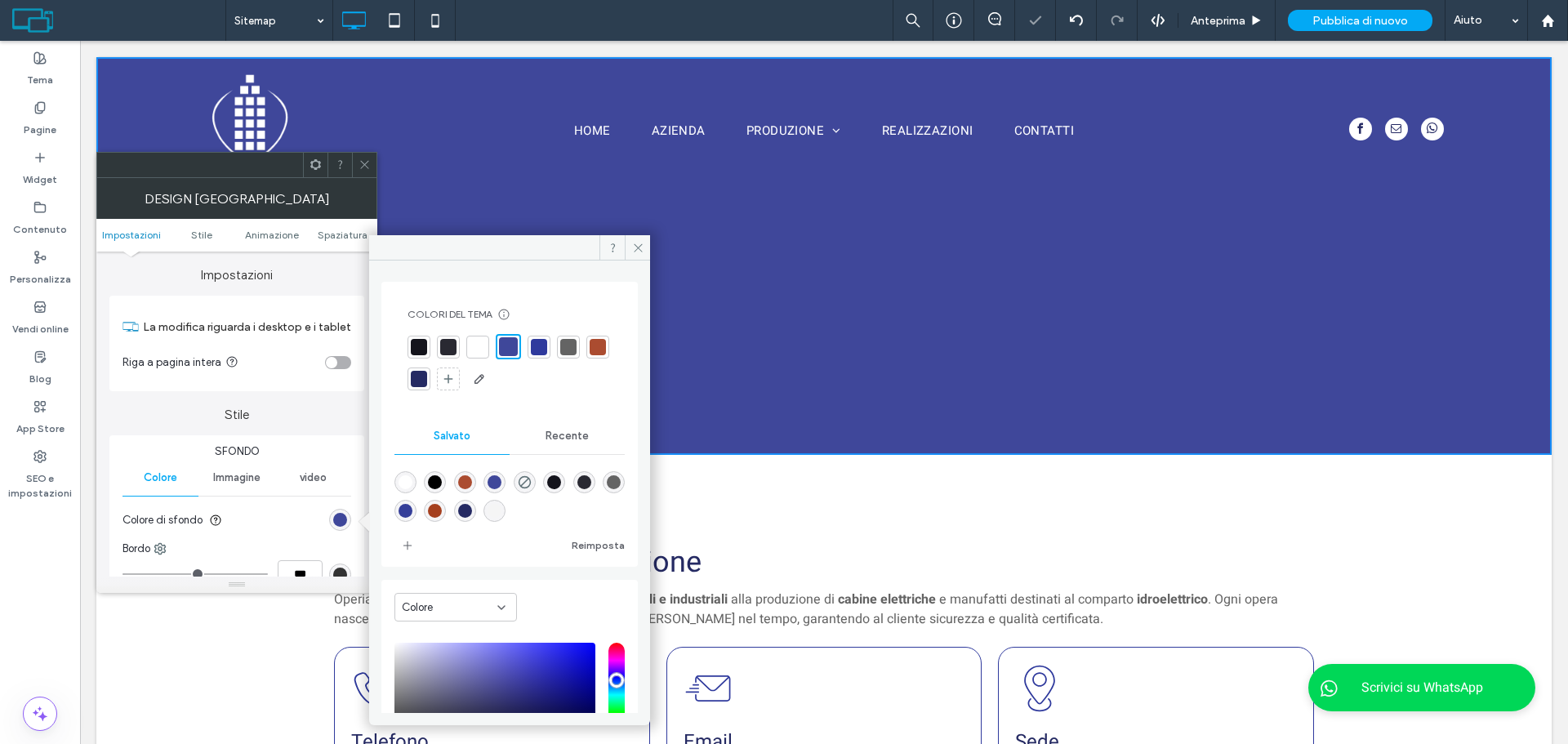
click at [427, 380] on div at bounding box center [418, 379] width 17 height 17
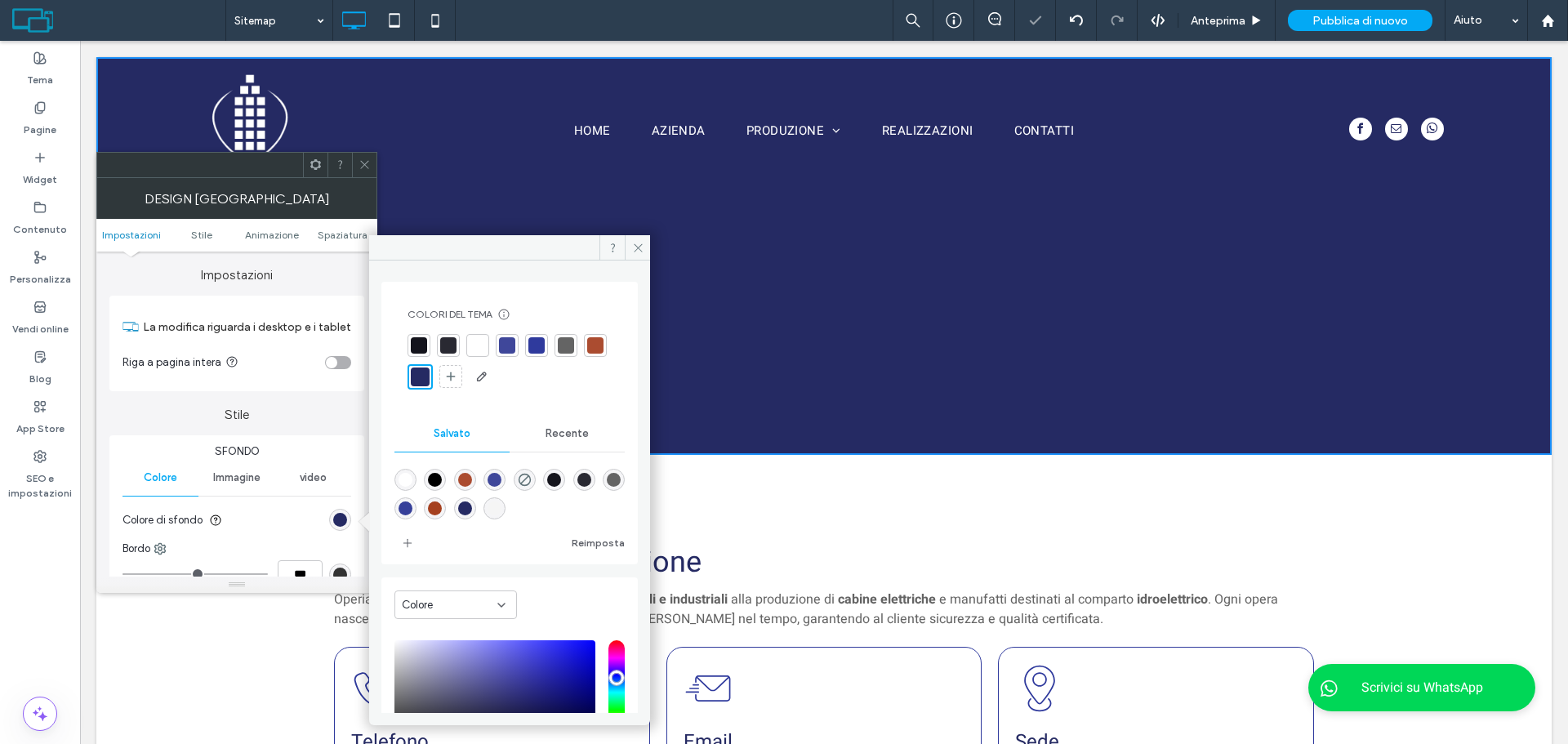
click at [374, 169] on div at bounding box center [364, 165] width 25 height 25
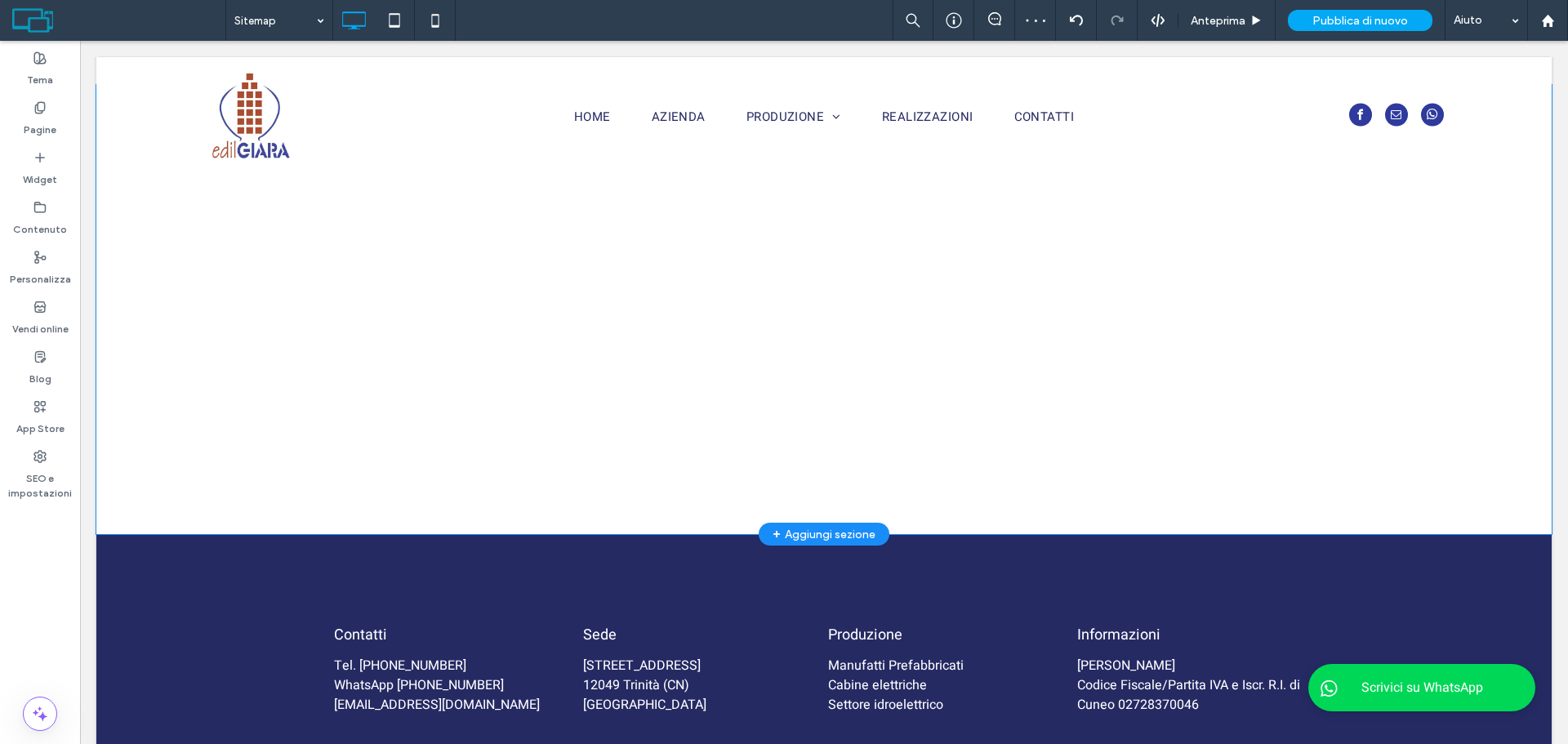
scroll to position [1226, 0]
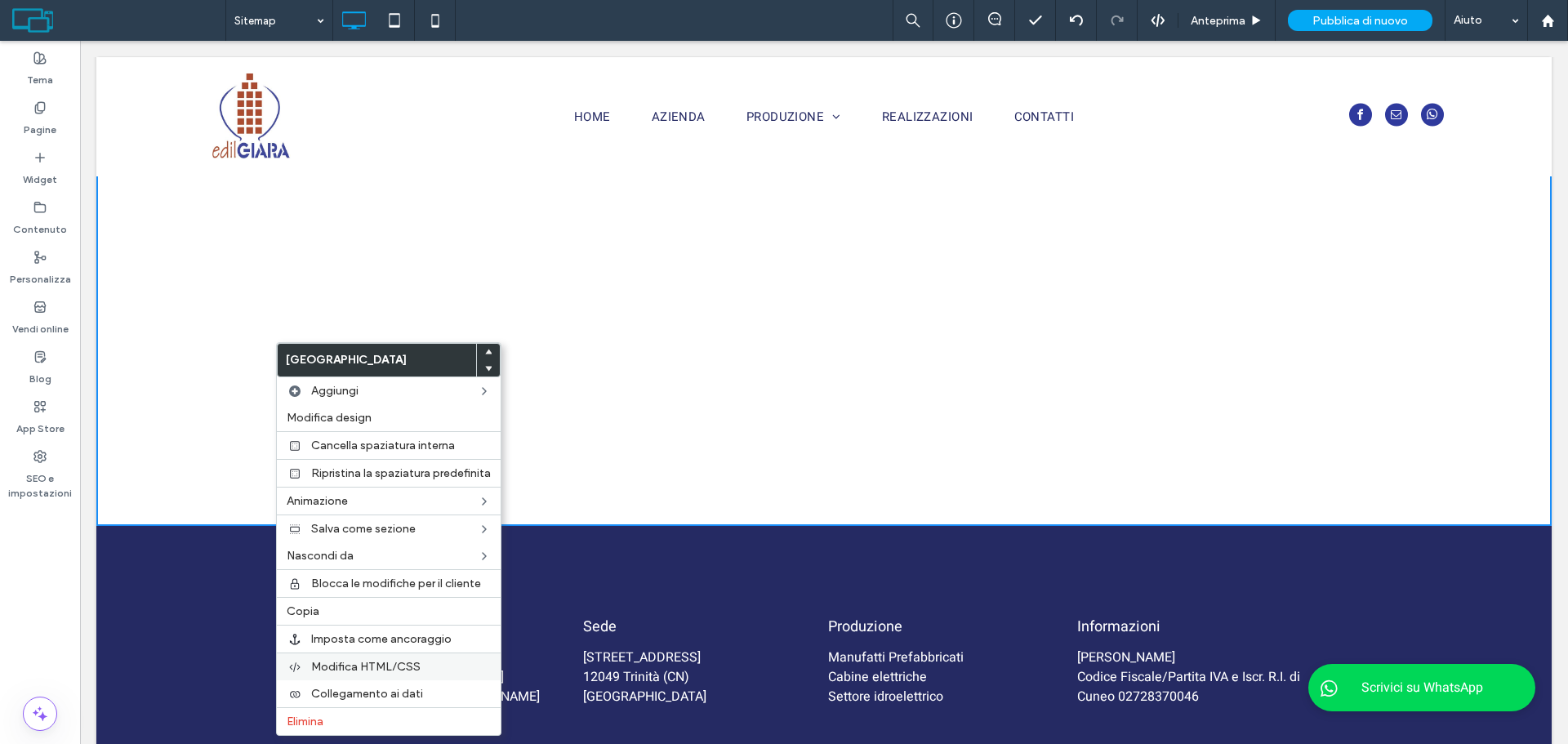
drag, startPoint x: 310, startPoint y: 722, endPoint x: 424, endPoint y: 665, distance: 127.5
click at [311, 722] on span "Elimina" at bounding box center [305, 721] width 37 height 14
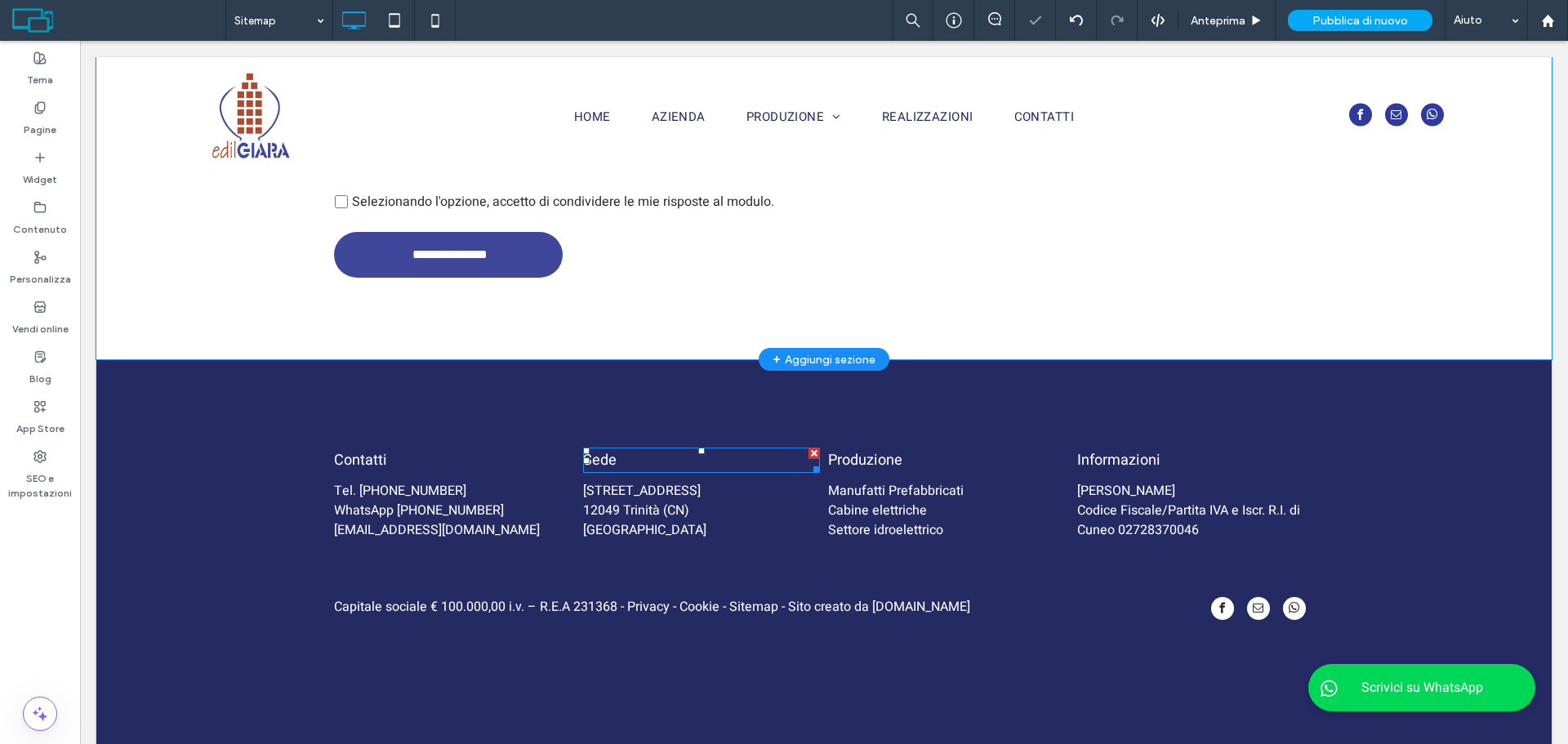
scroll to position [534, 0]
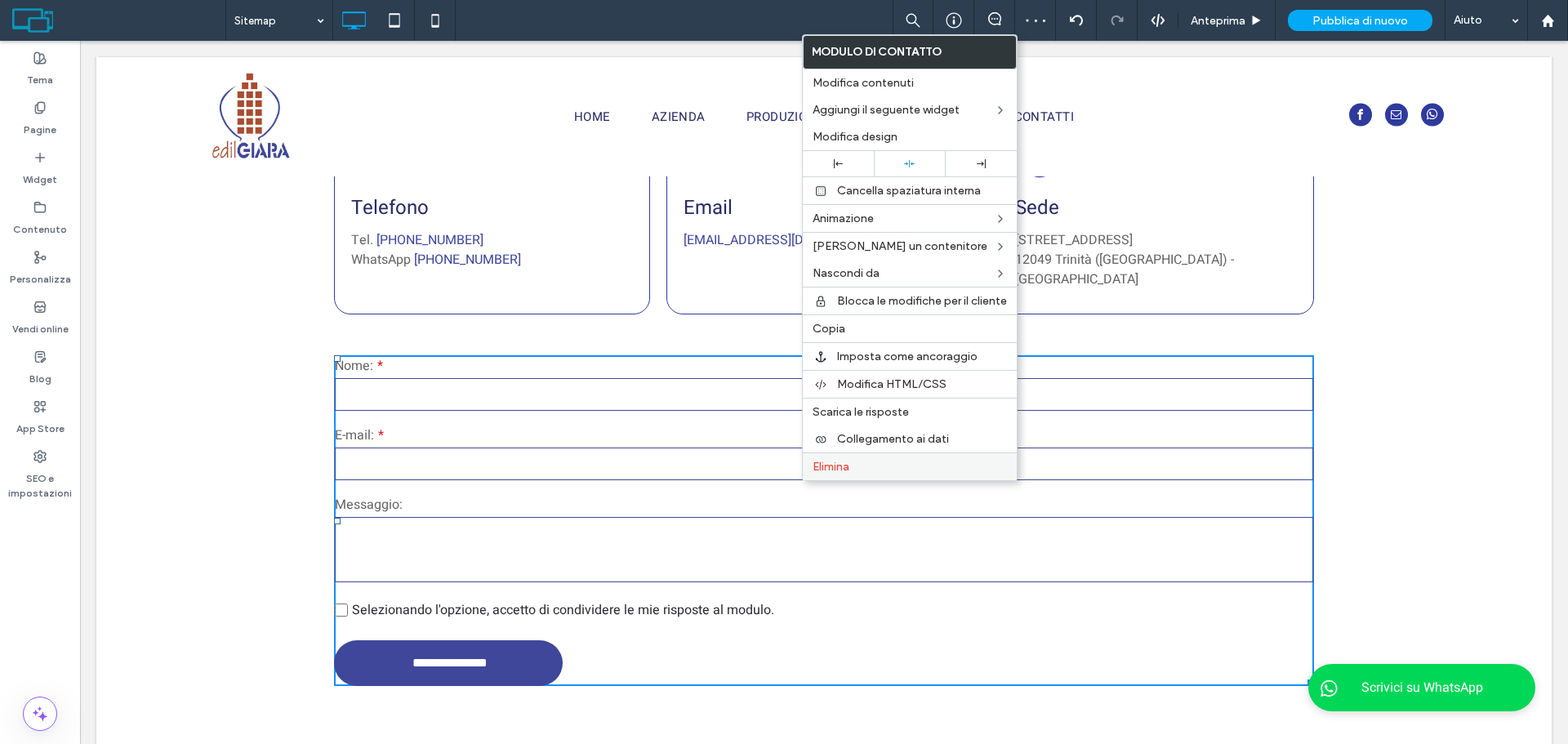
click at [856, 466] on label "Elimina" at bounding box center [910, 467] width 194 height 14
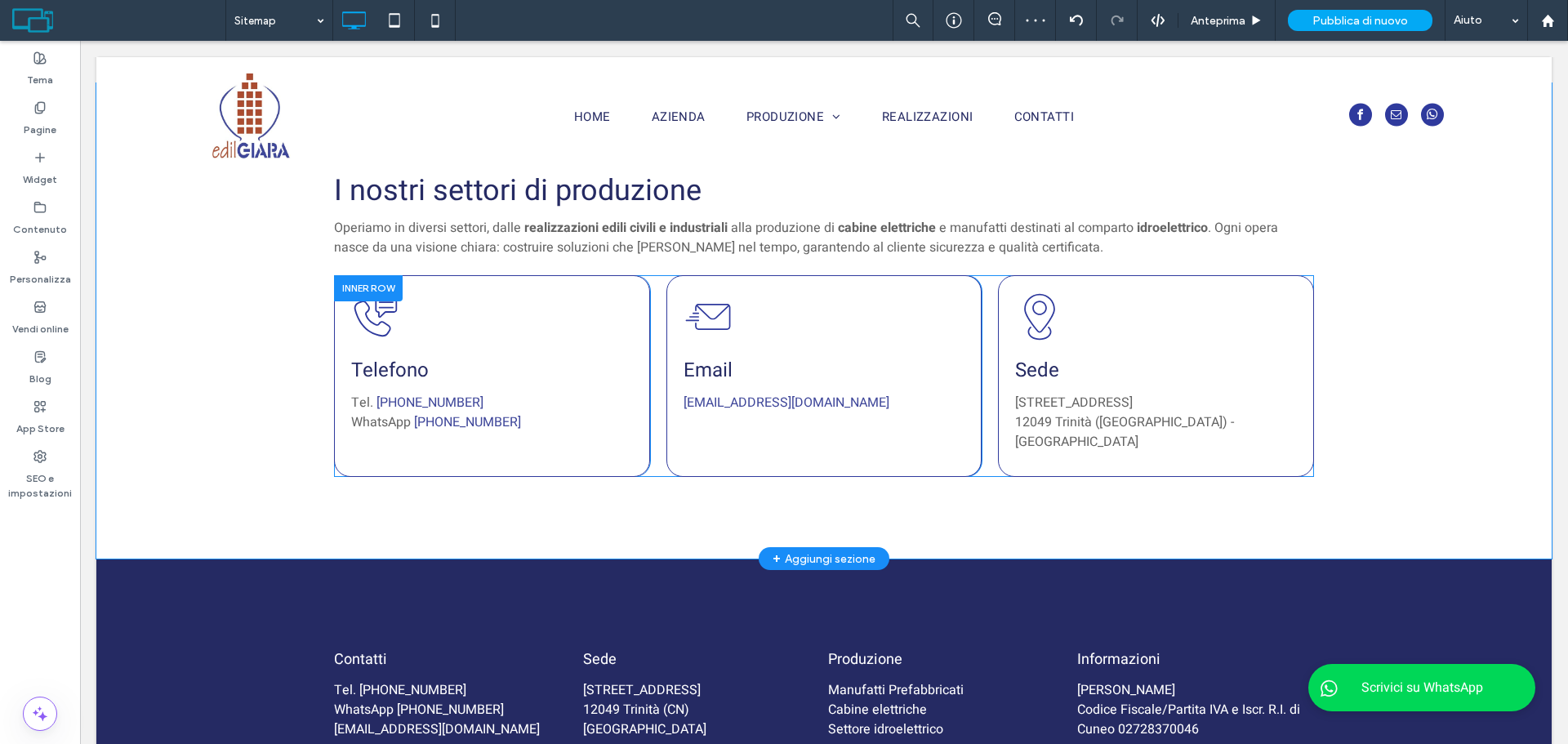
scroll to position [289, 0]
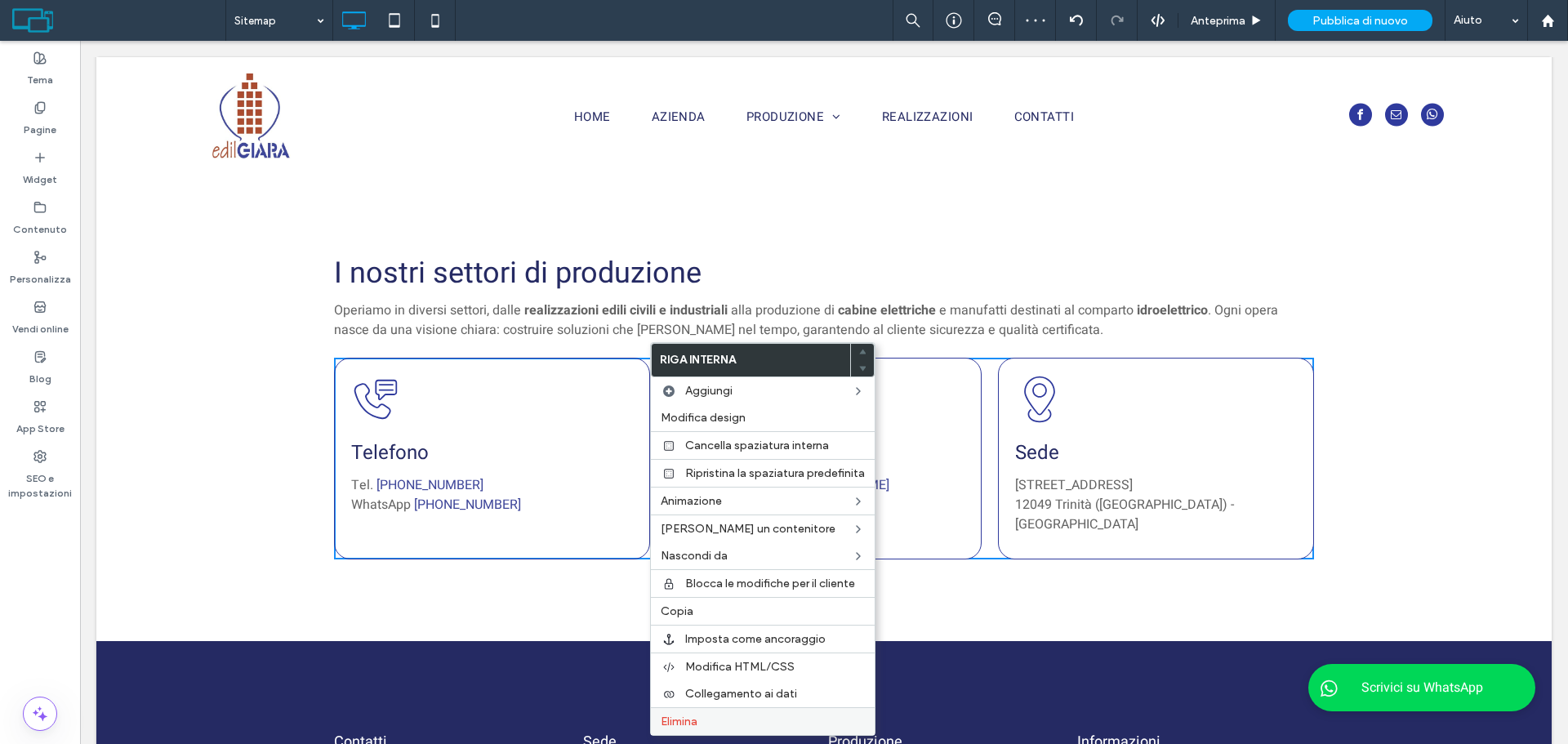
click at [684, 718] on span "Elimina" at bounding box center [679, 721] width 37 height 14
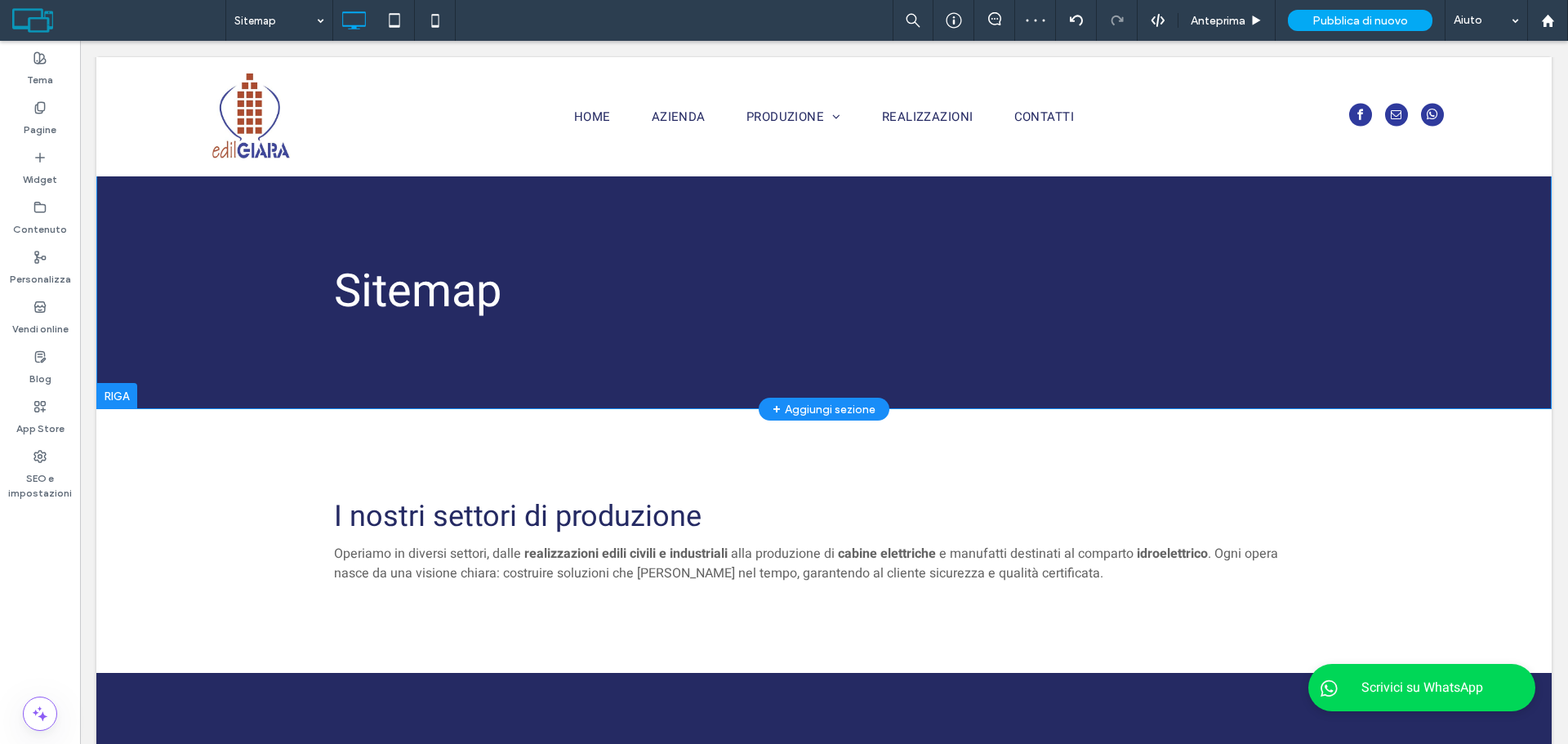
scroll to position [44, 0]
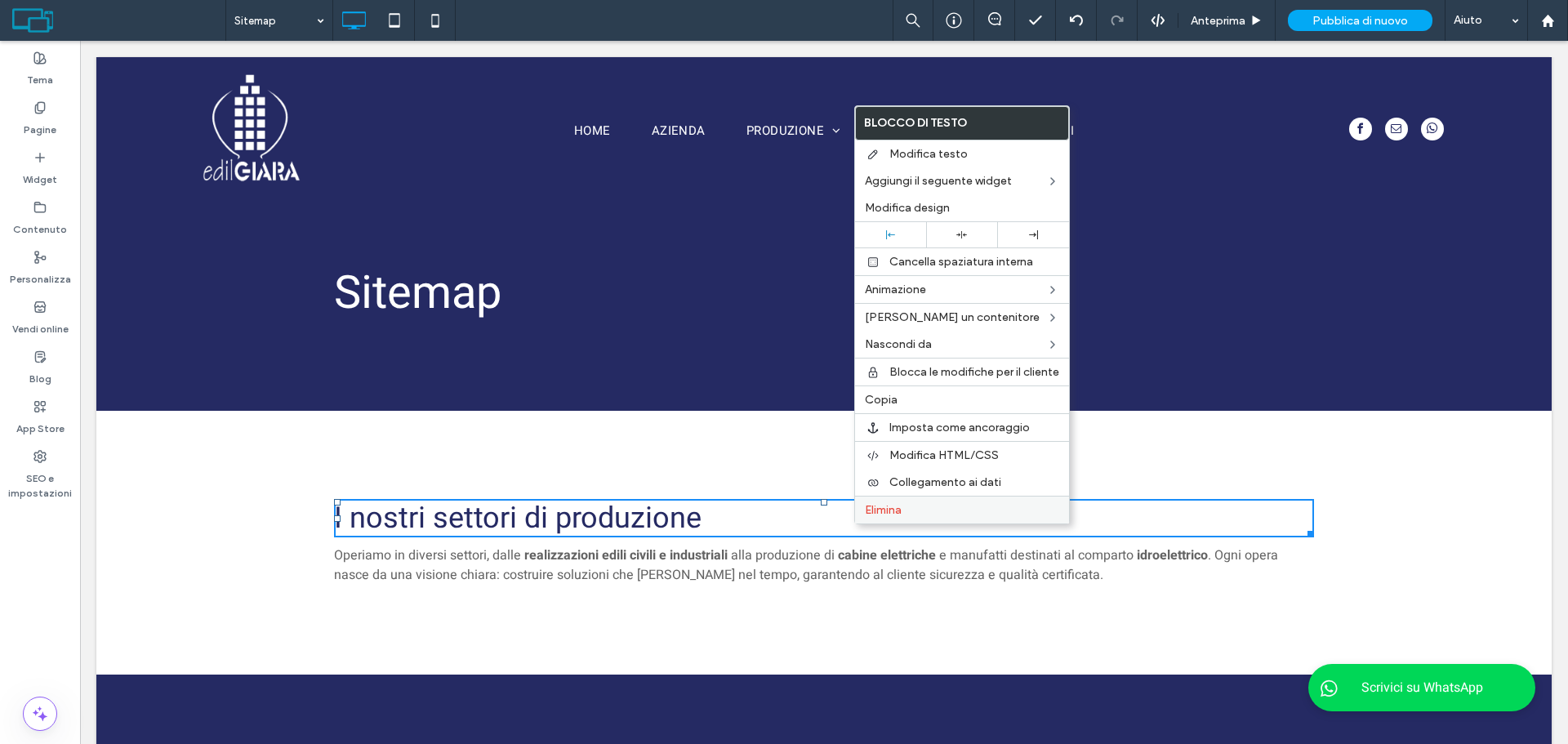
click at [882, 519] on div "Elimina" at bounding box center [962, 509] width 214 height 28
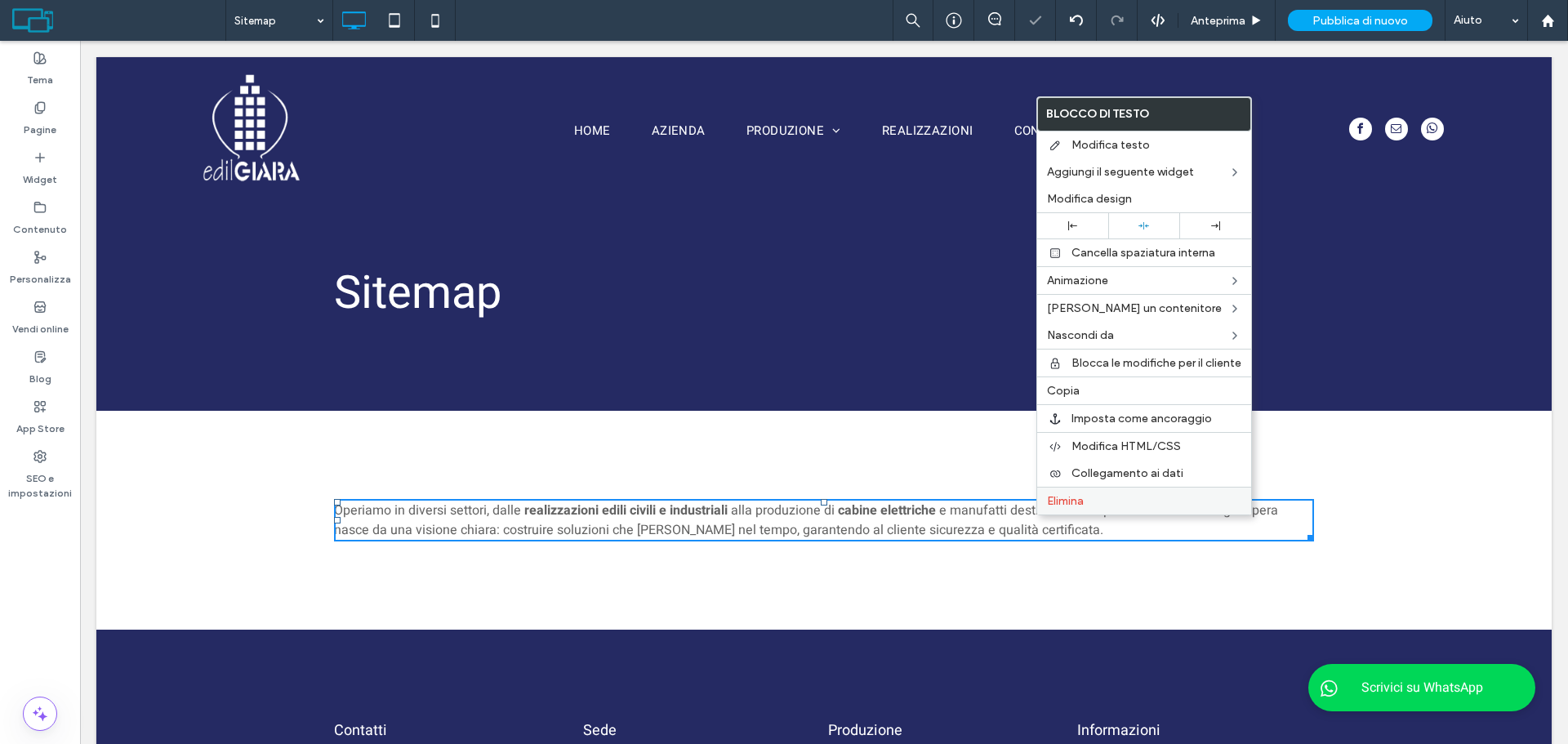
click at [1106, 513] on div "Elimina" at bounding box center [1144, 500] width 214 height 28
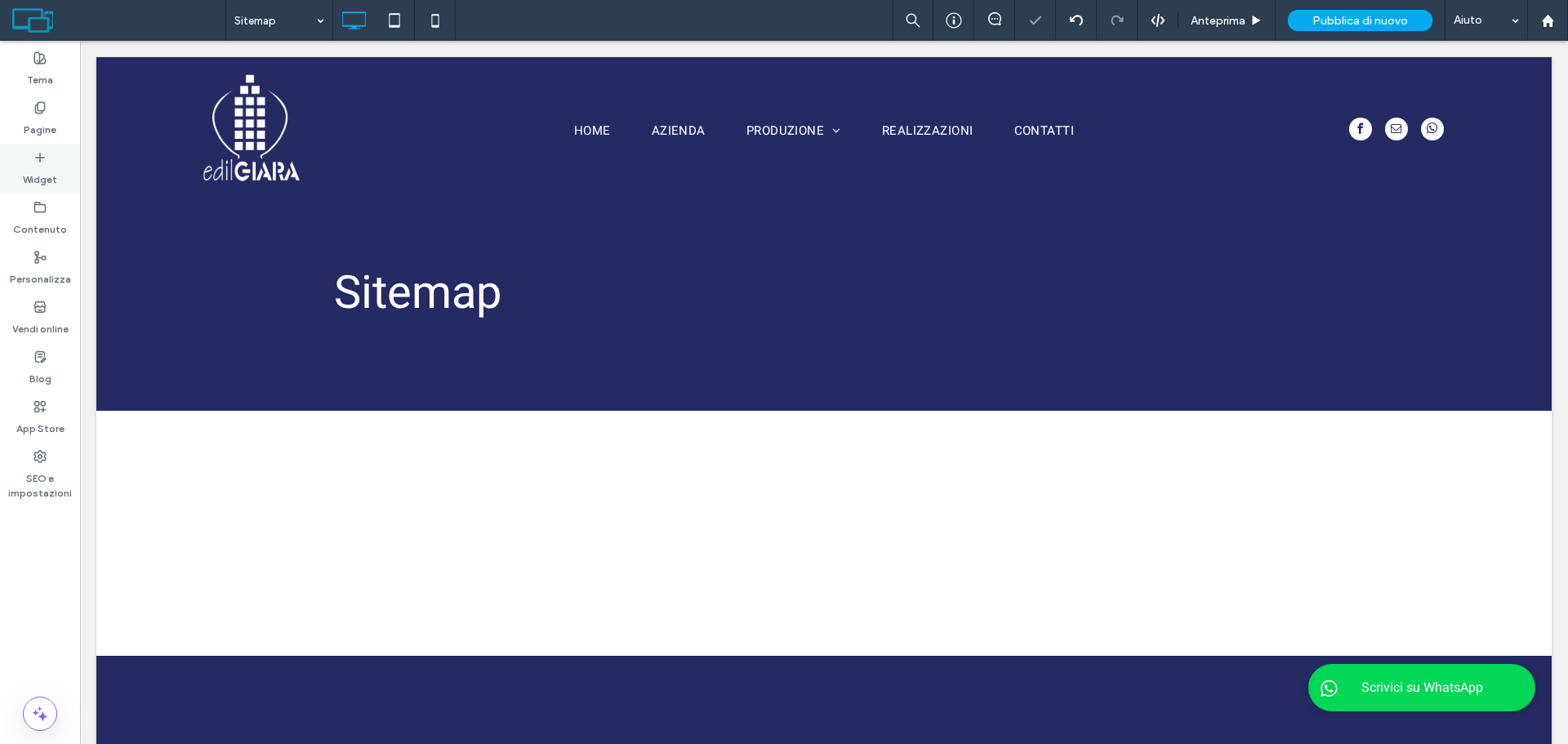
click at [45, 180] on label "Widget" at bounding box center [39, 175] width 35 height 23
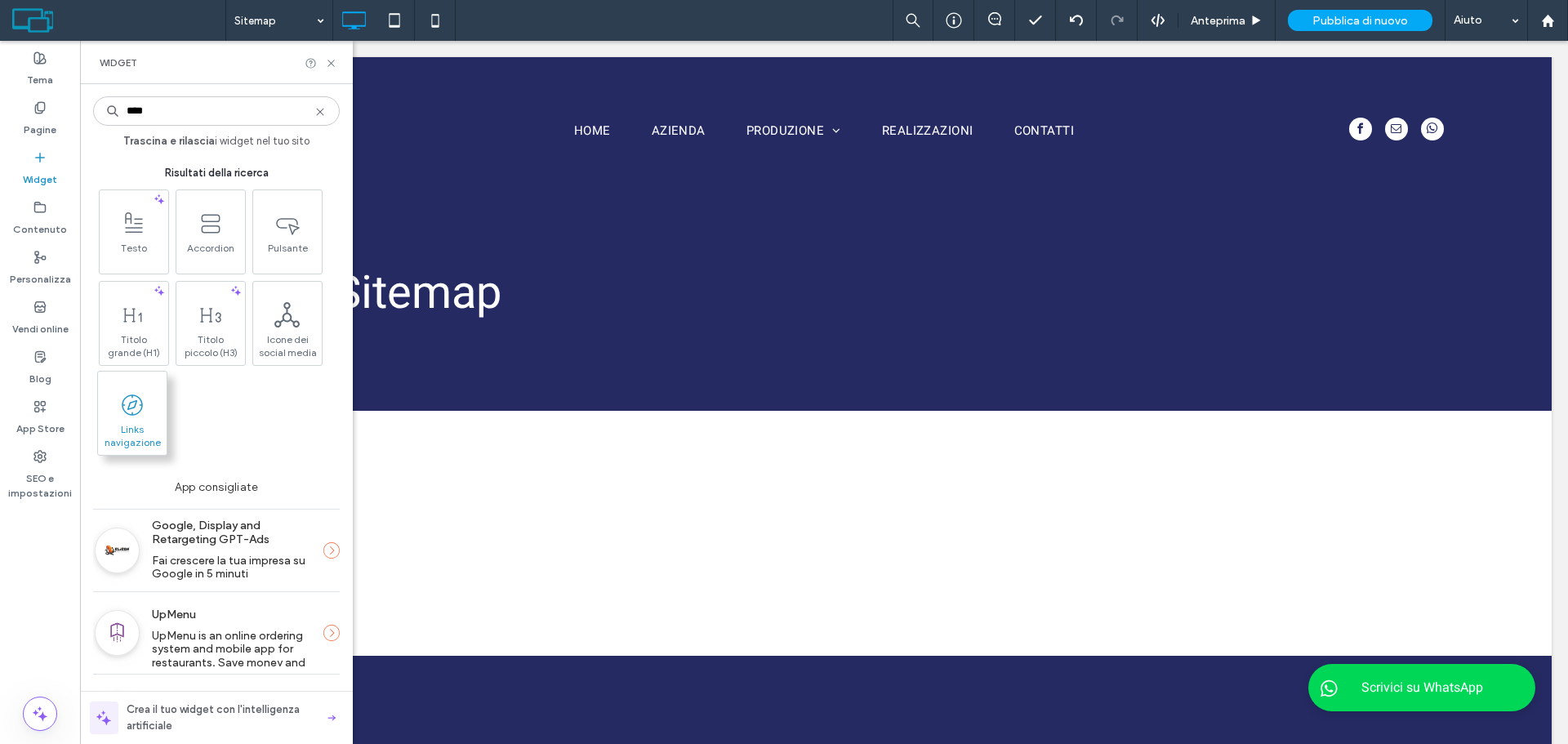
type input "****"
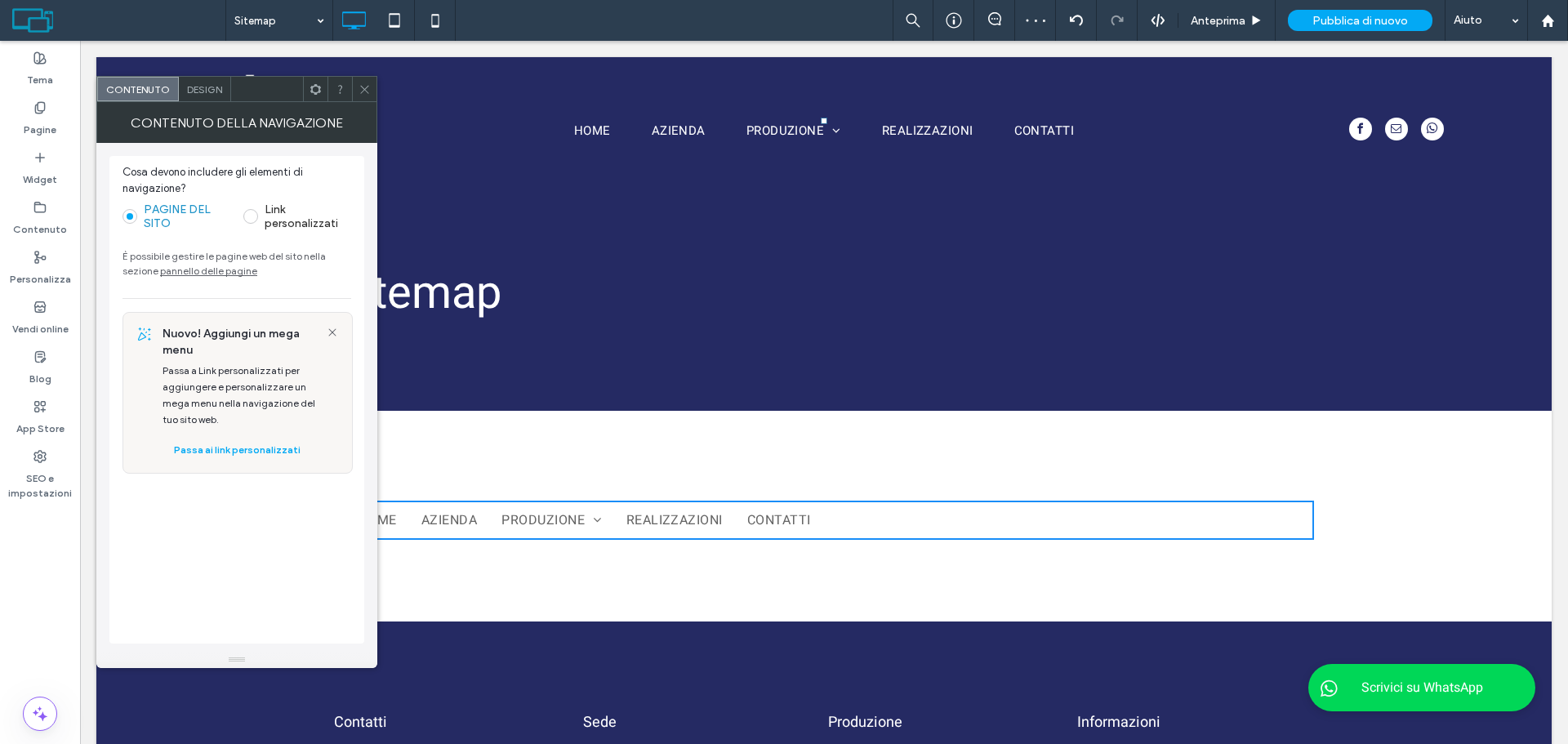
click at [209, 89] on span "Design" at bounding box center [205, 89] width 36 height 12
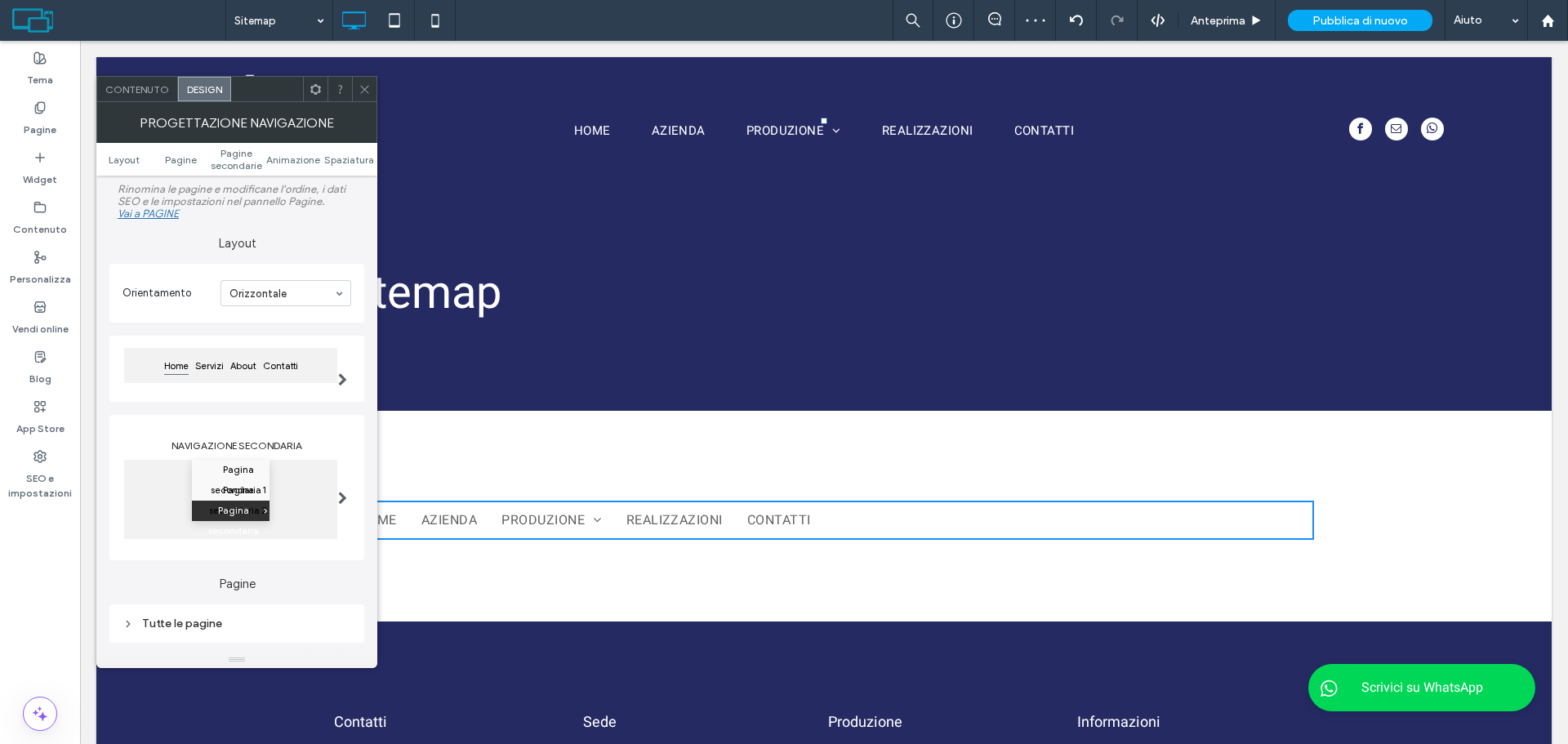
scroll to position [0, 0]
click at [314, 278] on section "Orientamento Orizzontale" at bounding box center [237, 293] width 229 height 42
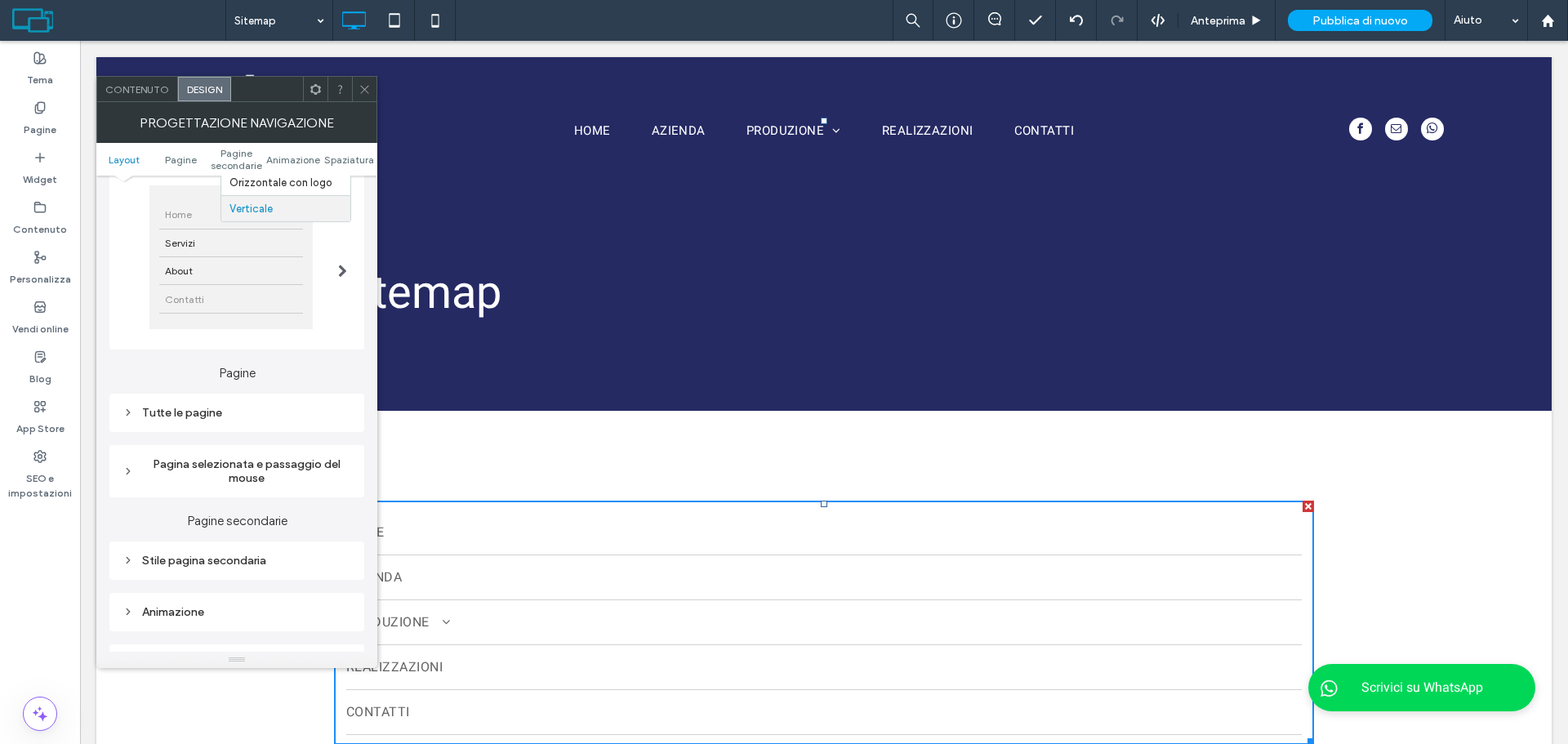
scroll to position [245, 0]
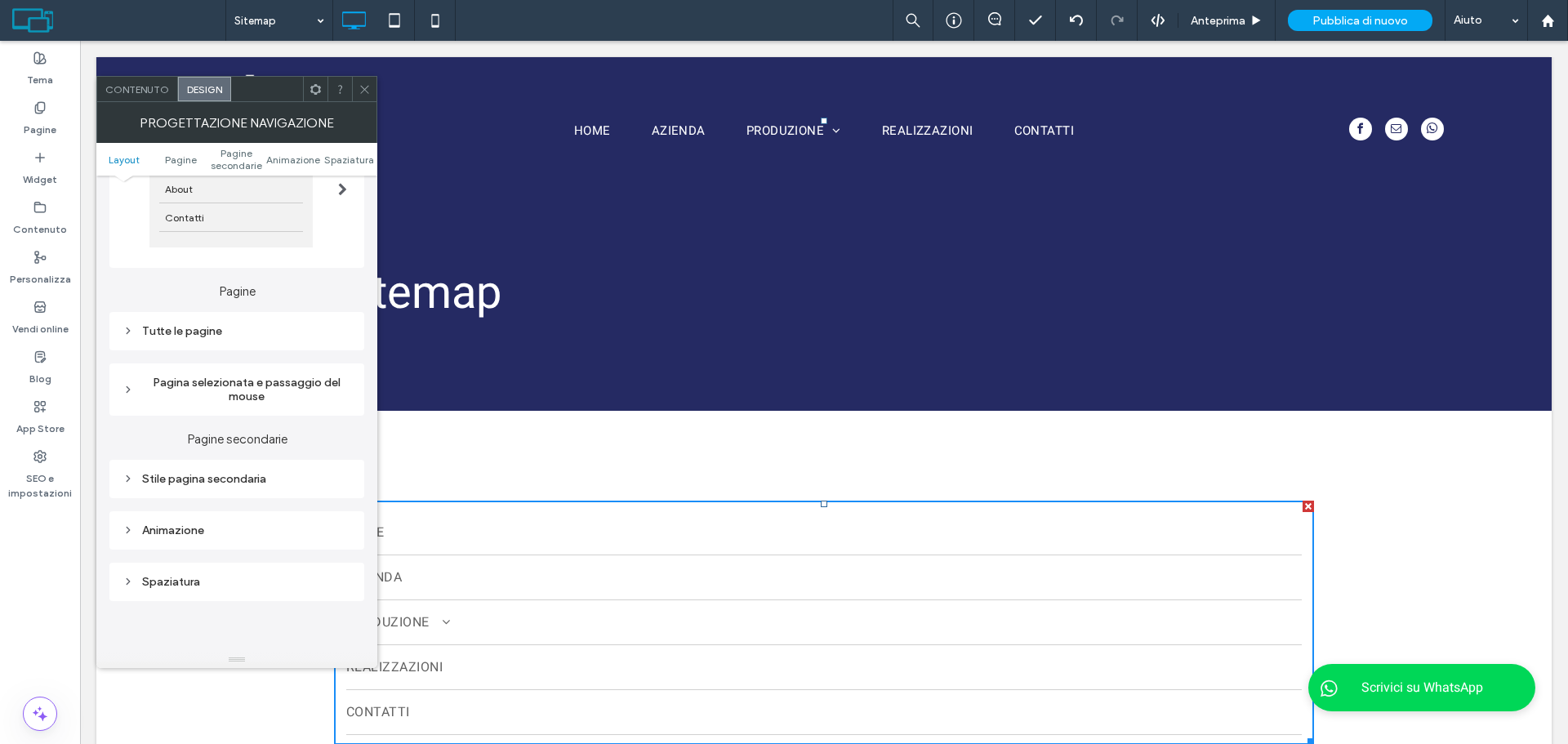
click at [353, 85] on div at bounding box center [364, 89] width 25 height 25
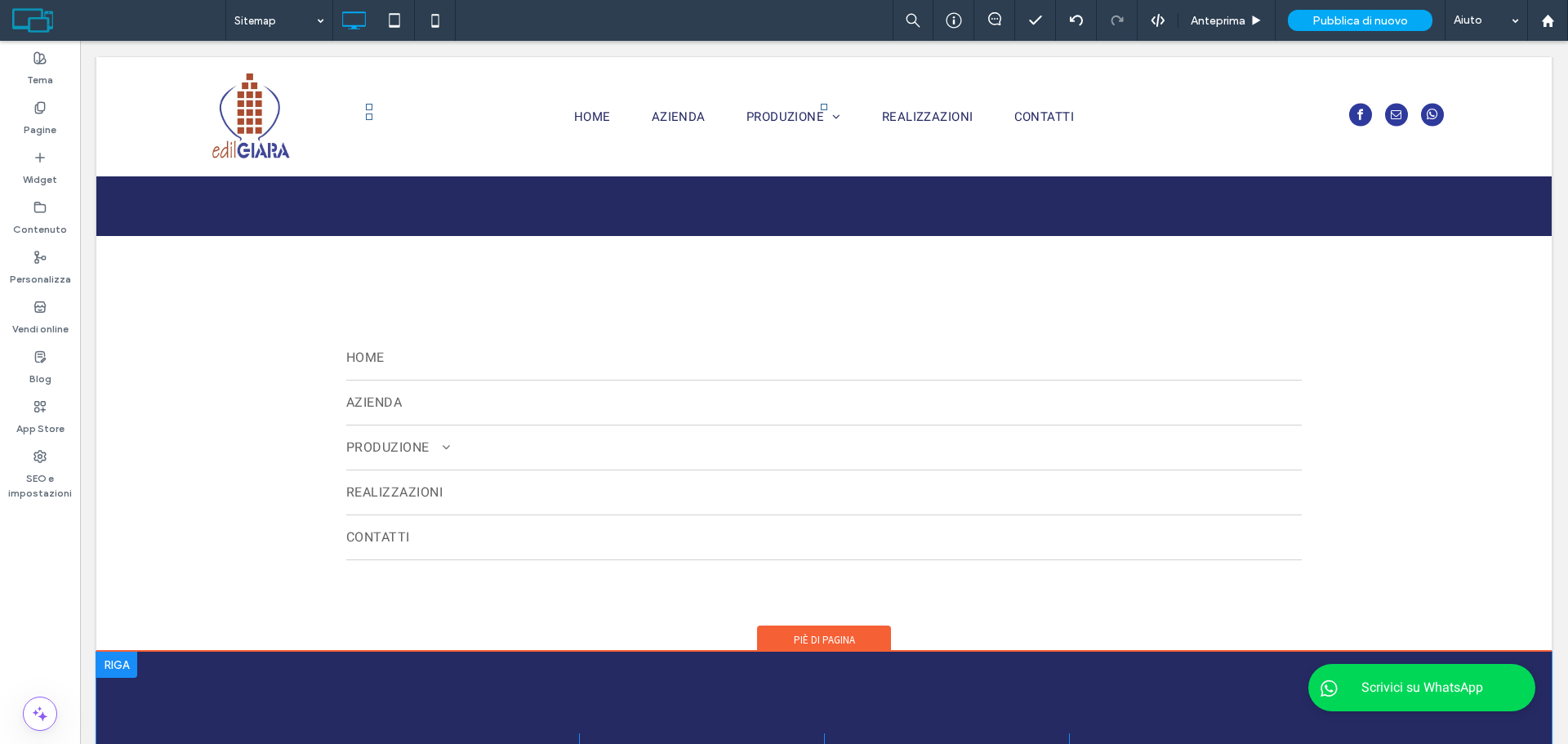
scroll to position [531, 0]
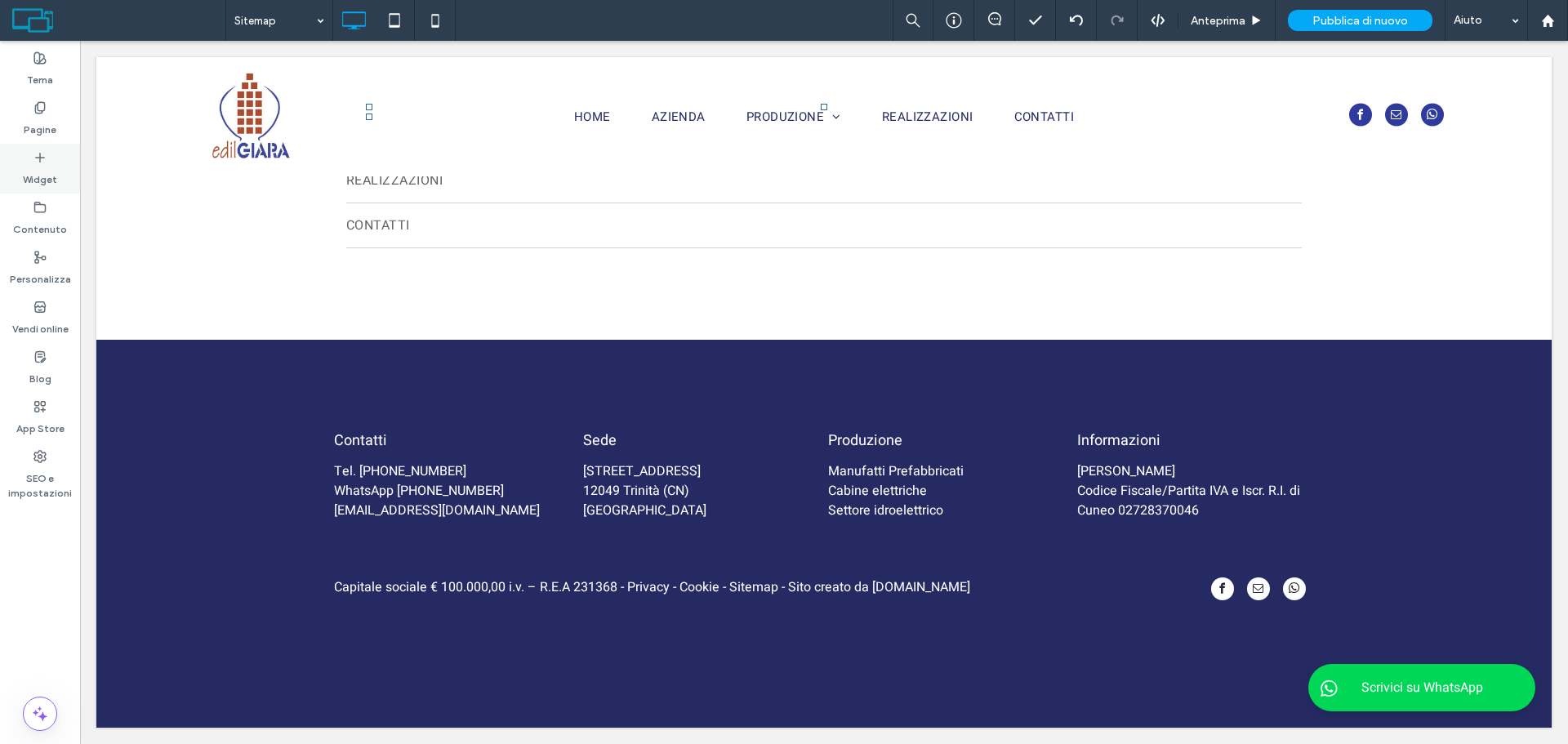
click at [46, 183] on label "Widget" at bounding box center [39, 175] width 35 height 23
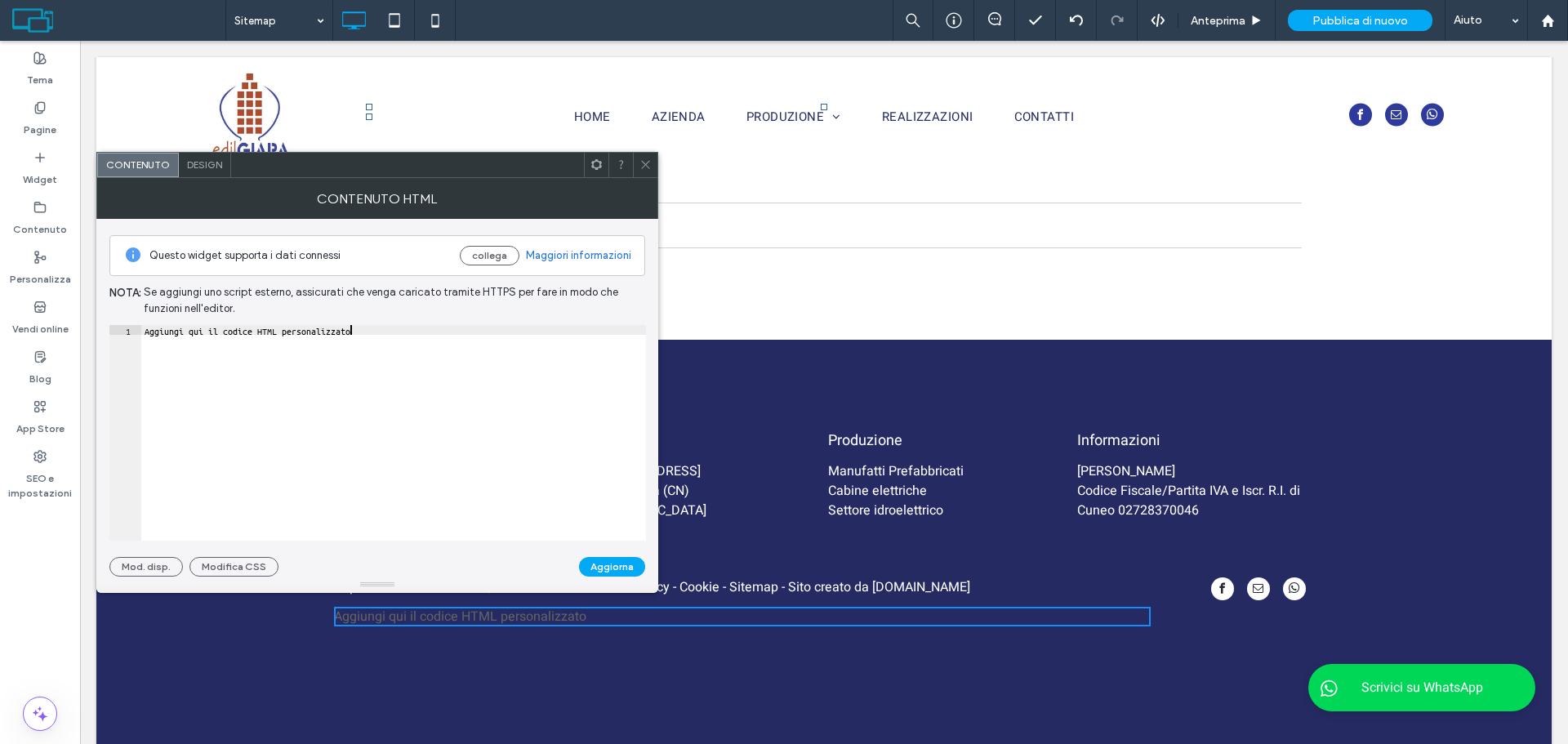
drag, startPoint x: 418, startPoint y: 503, endPoint x: 410, endPoint y: 500, distance: 8.5
click at [414, 503] on div "Aggiungi qui il codice HTML personalizzato" at bounding box center [394, 442] width 505 height 235
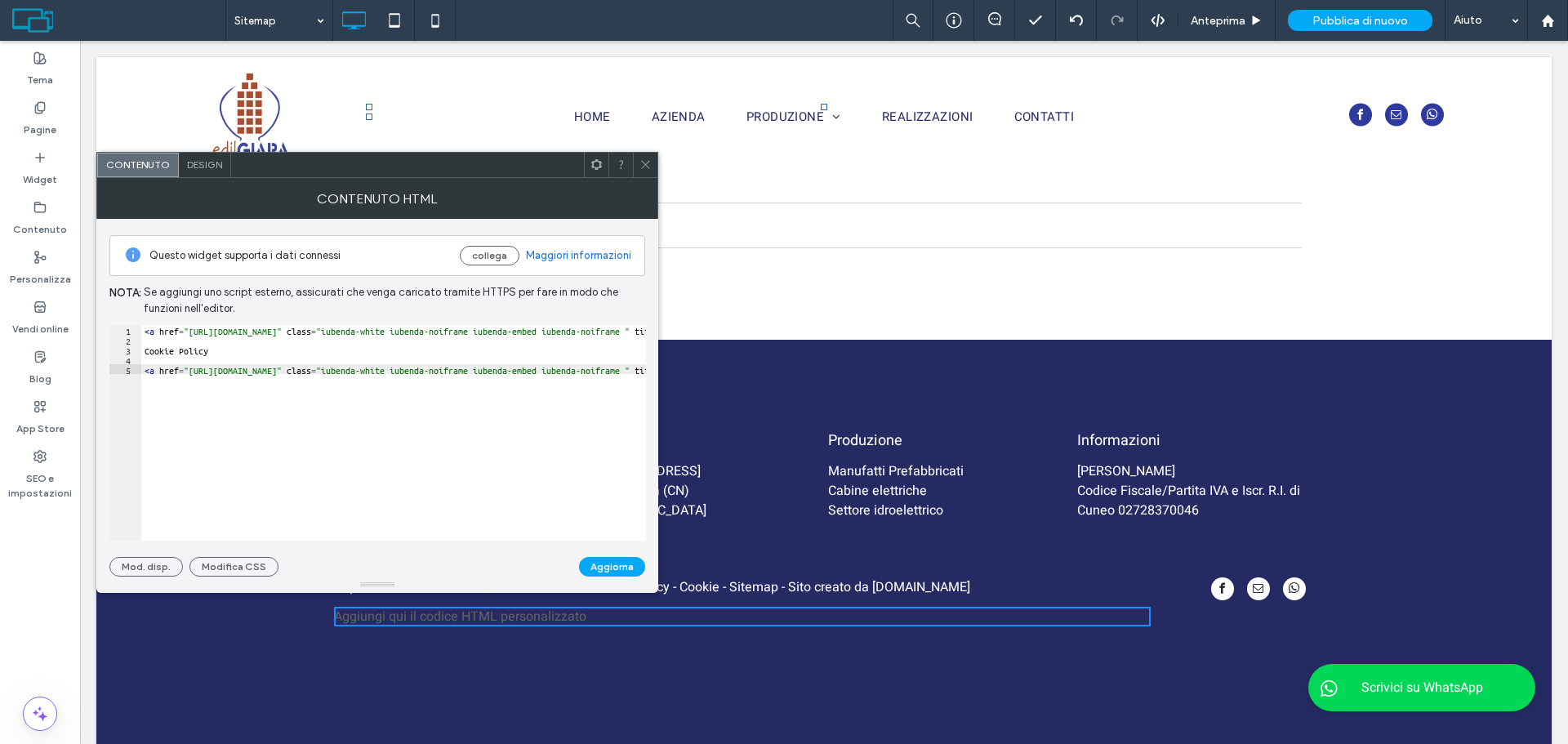
scroll to position [0, 0]
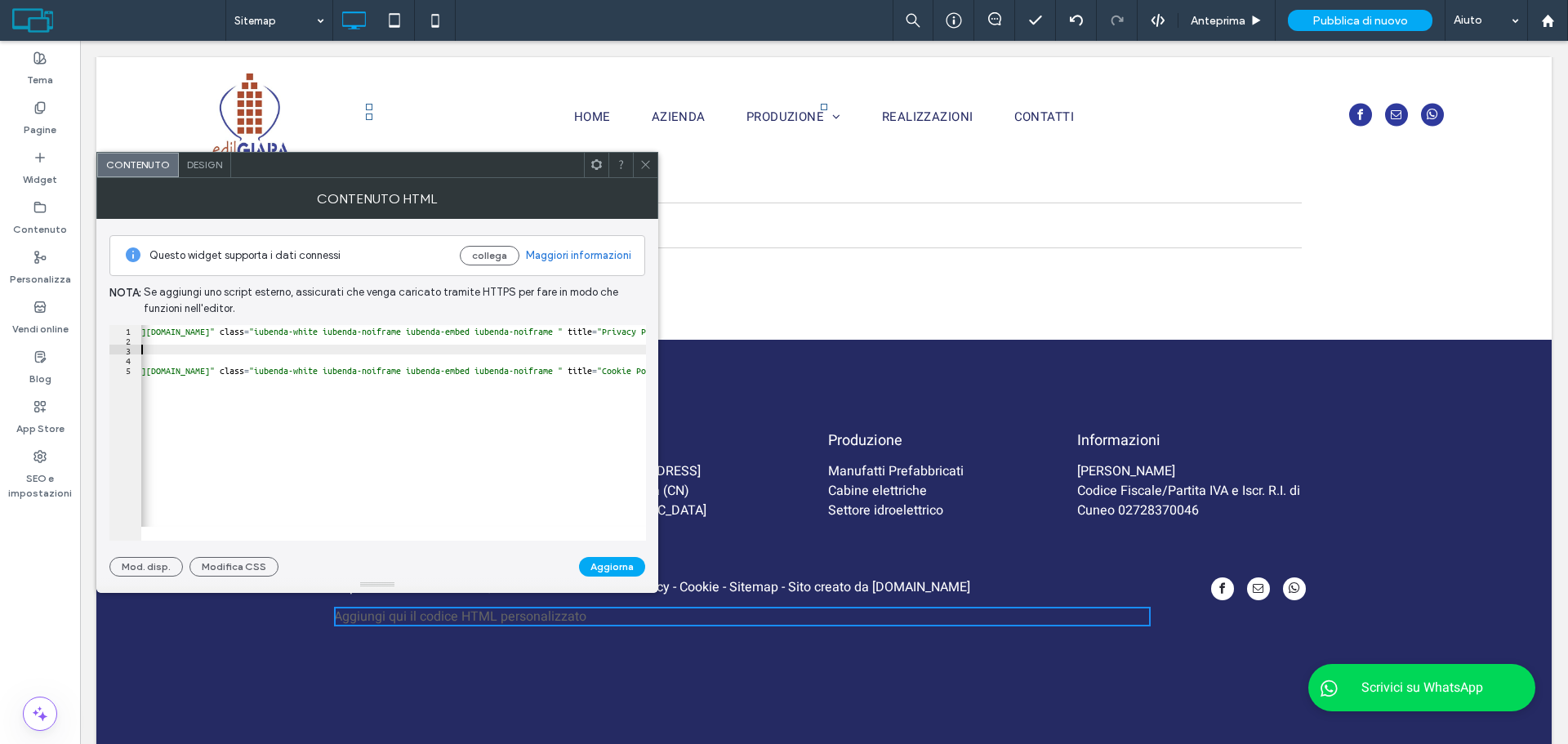
scroll to position [0, 67]
drag, startPoint x: 190, startPoint y: 349, endPoint x: 179, endPoint y: 349, distance: 11.0
click at [187, 349] on div "< a href = "https://www.iubenda.com/privacy-policy/99116877" class = "iubenda-w…" at bounding box center [1531, 435] width 2913 height 221
drag, startPoint x: 261, startPoint y: 388, endPoint x: 90, endPoint y: 354, distance: 174.3
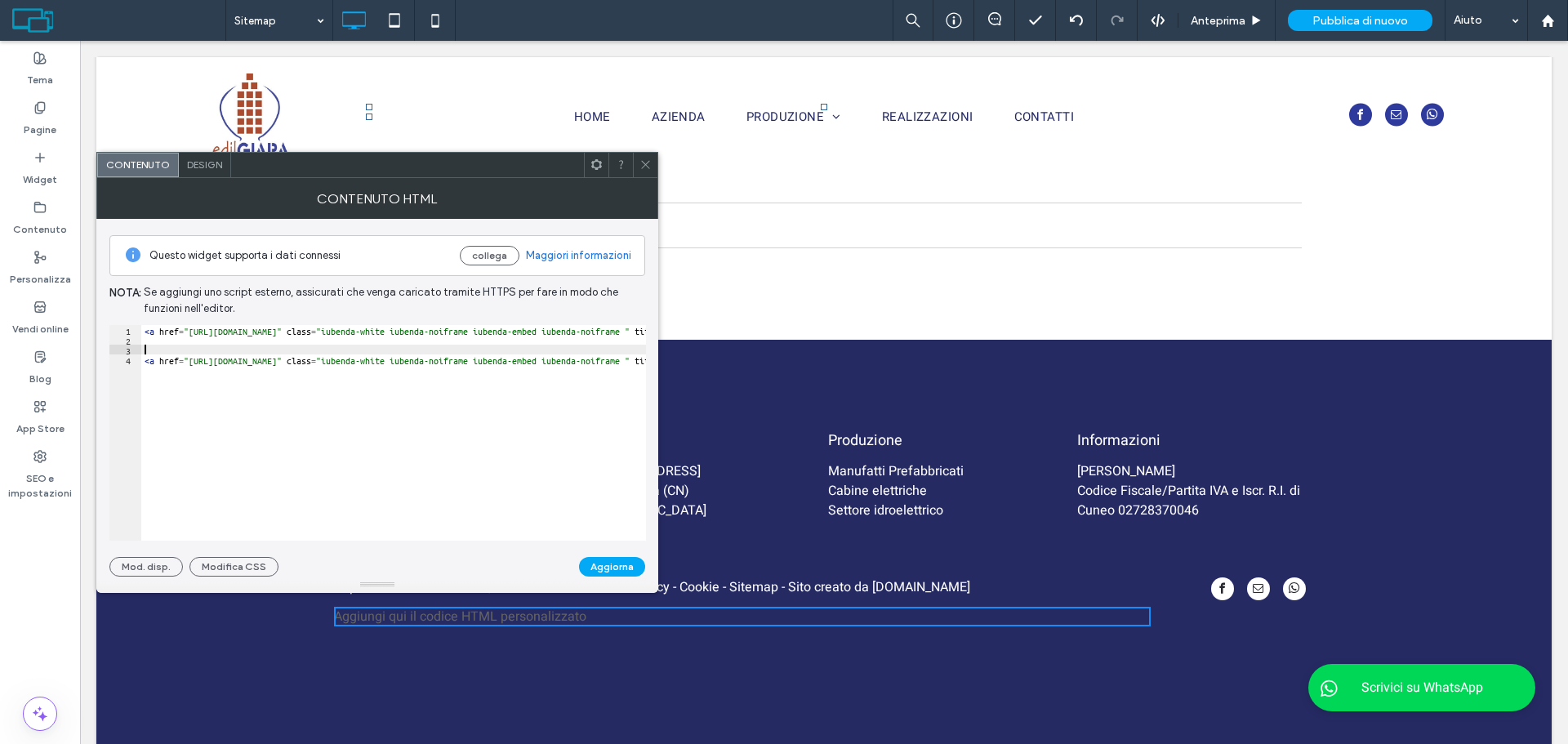
click at [152, 348] on div "< a href = "https://www.iubenda.com/privacy-policy/99116877" class = "iubenda-w…" at bounding box center [1598, 435] width 2913 height 221
click at [601, 570] on button "Aggiorna" at bounding box center [612, 566] width 66 height 20
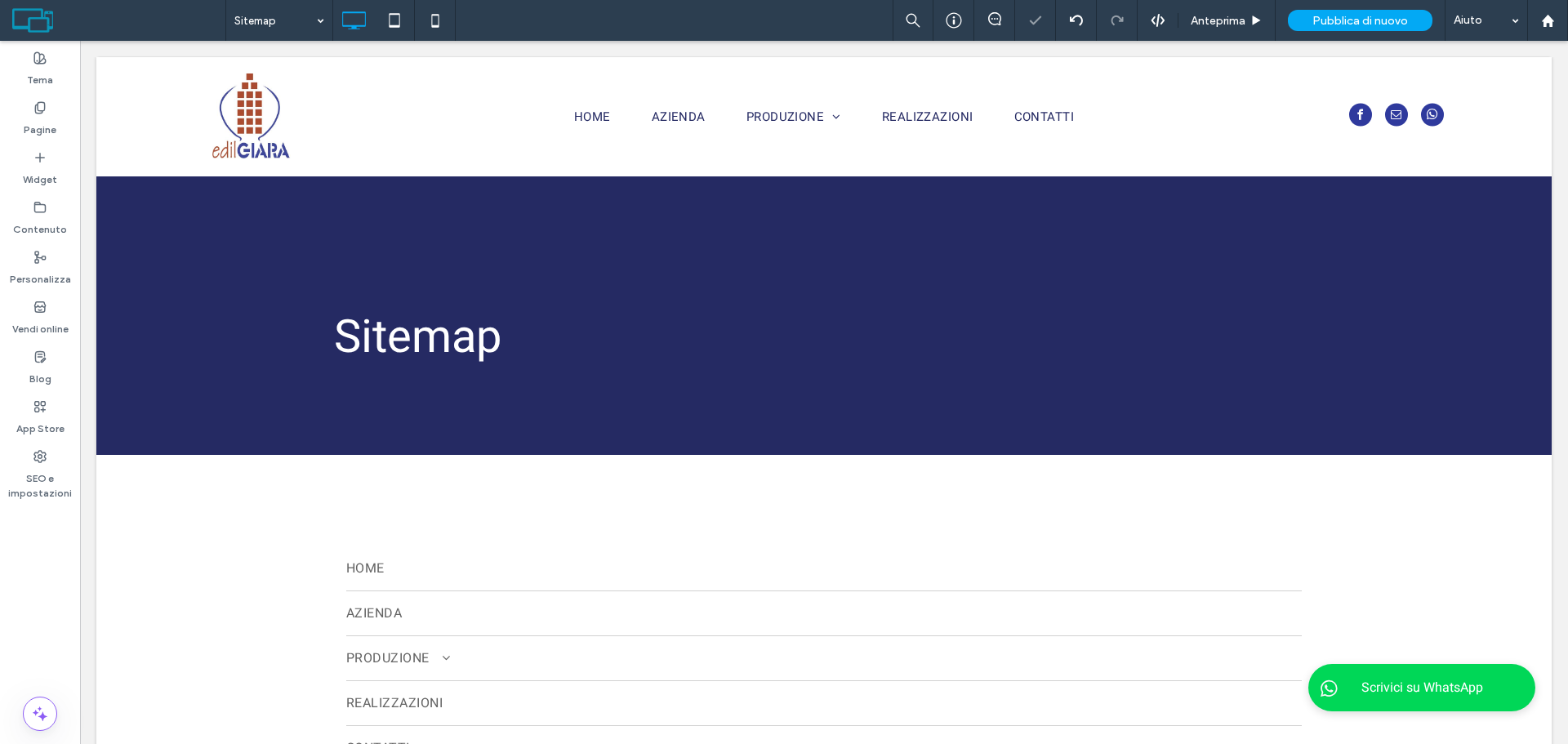
scroll to position [553, 0]
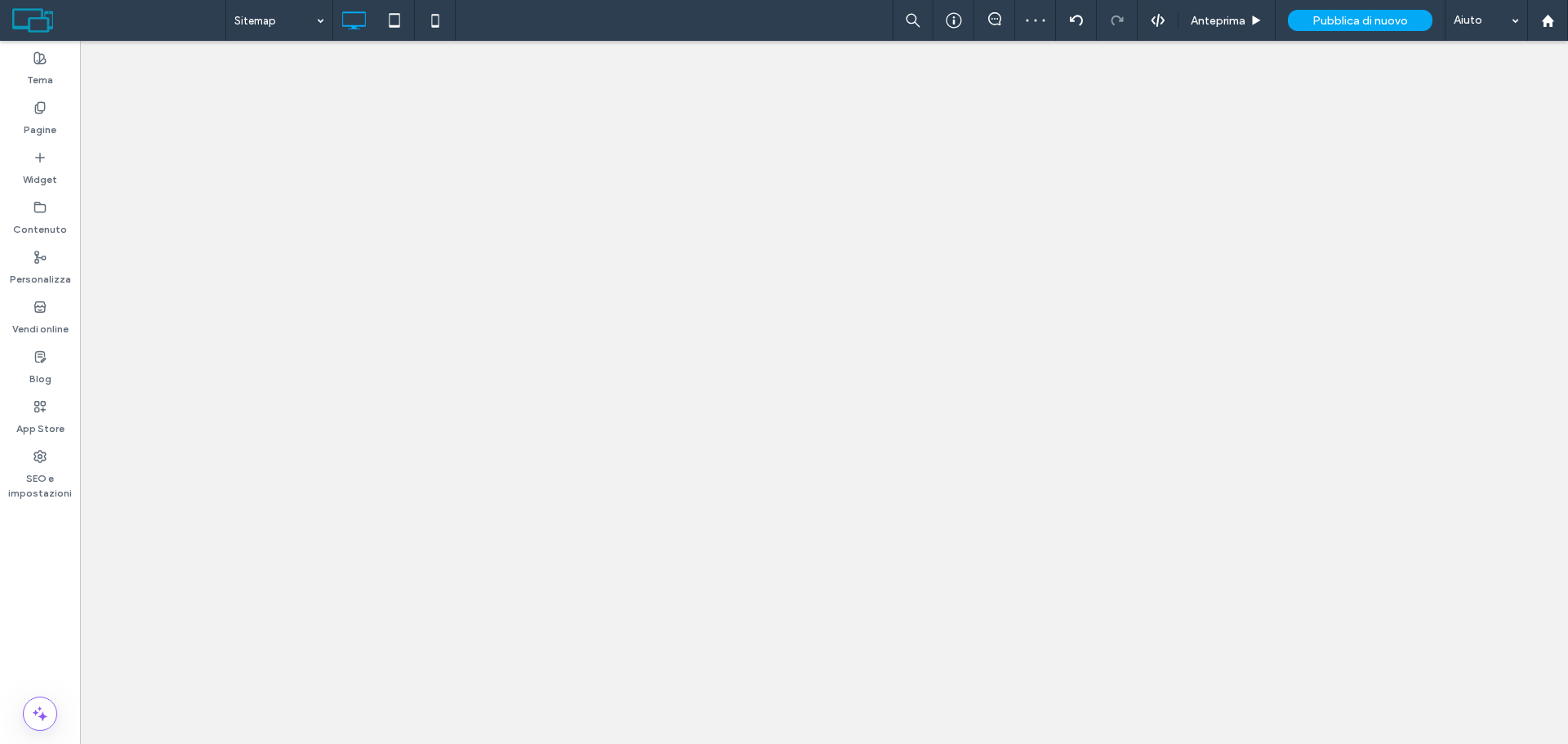
type input "*****"
type input "**"
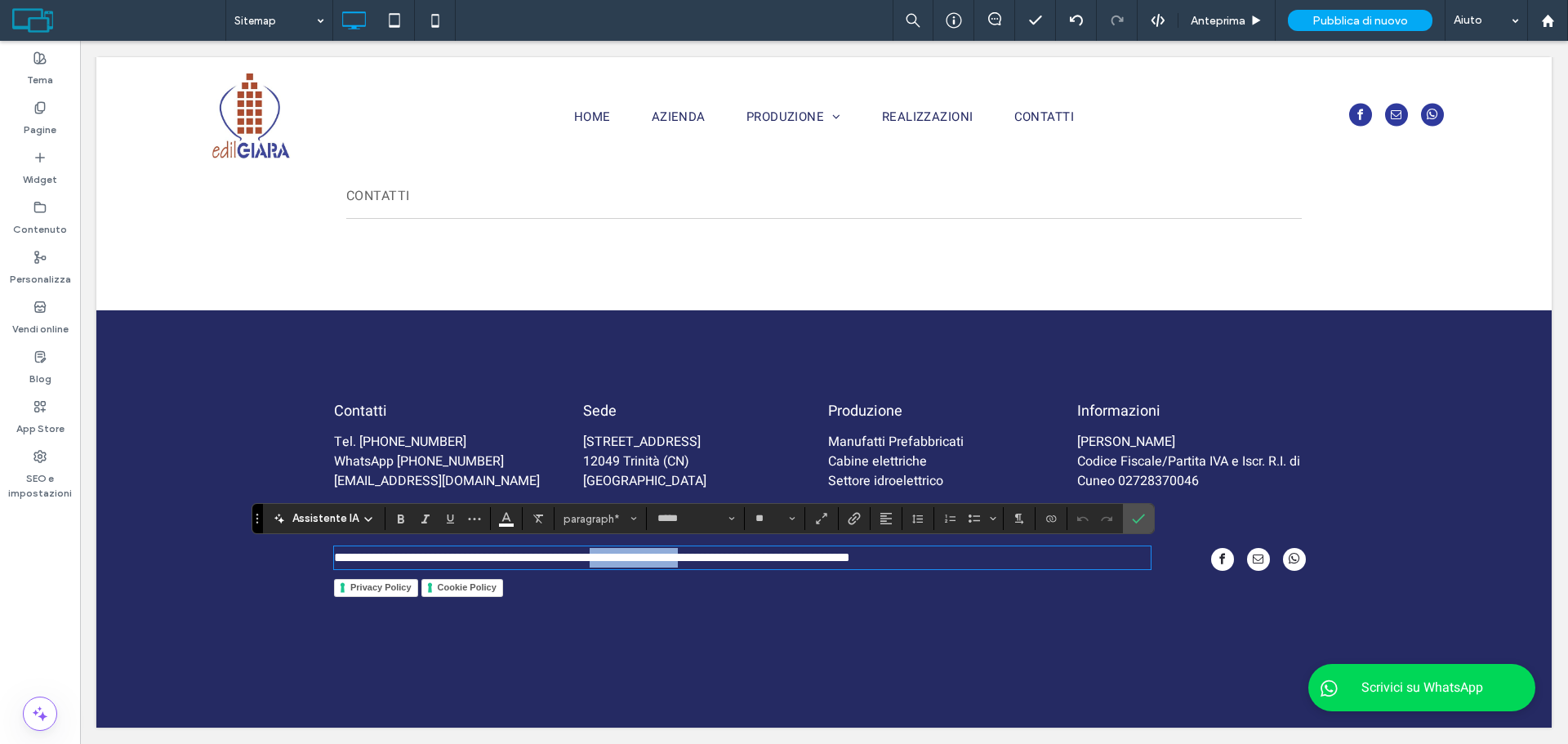
drag, startPoint x: 636, startPoint y: 563, endPoint x: 720, endPoint y: 558, distance: 84.1
click at [720, 558] on span "**********" at bounding box center [570, 558] width 472 height 12
drag, startPoint x: 620, startPoint y: 558, endPoint x: 666, endPoint y: 556, distance: 46.0
click at [666, 556] on span "**********" at bounding box center [523, 558] width 378 height 12
click at [842, 520] on label "Collegamento" at bounding box center [854, 518] width 25 height 23
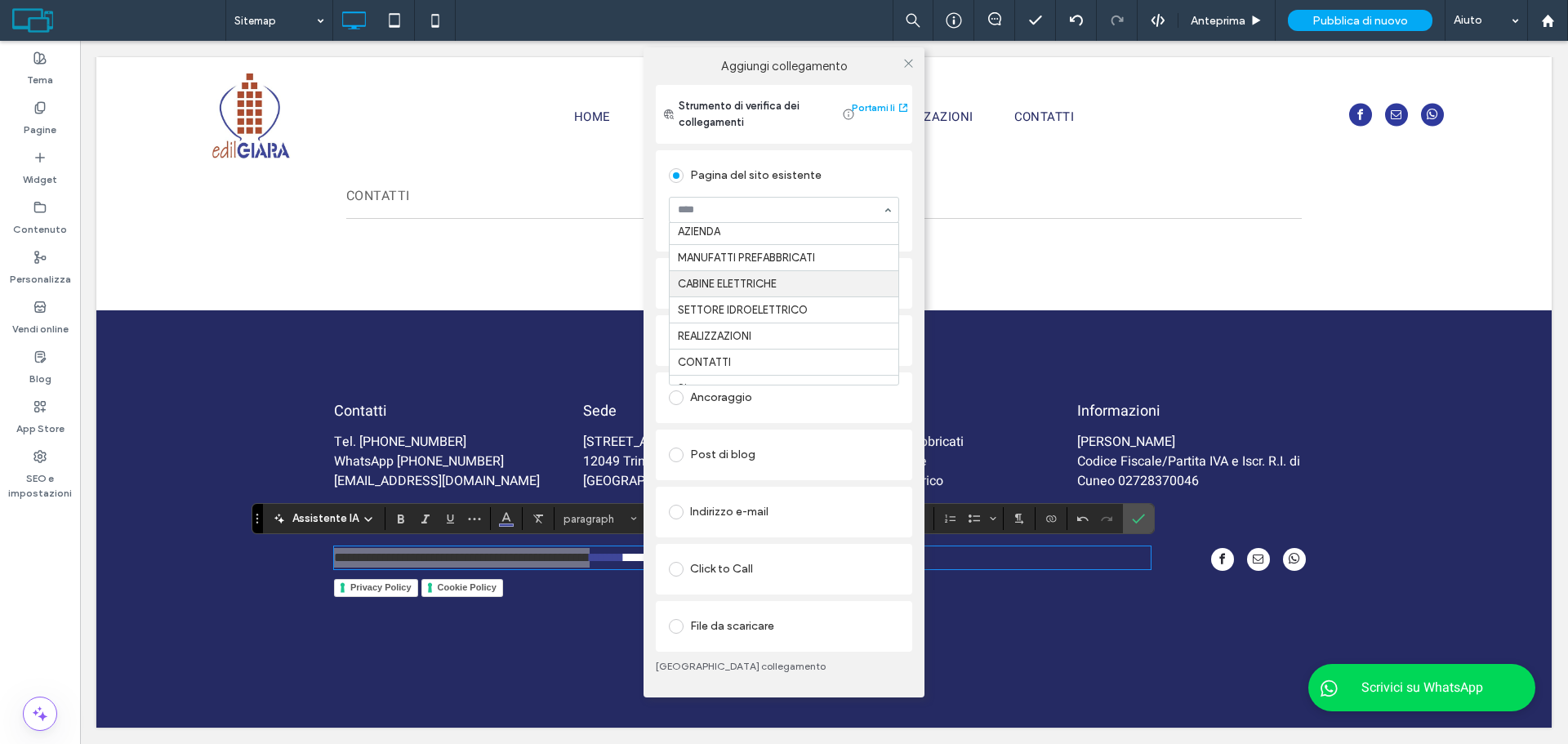
scroll to position [46, 0]
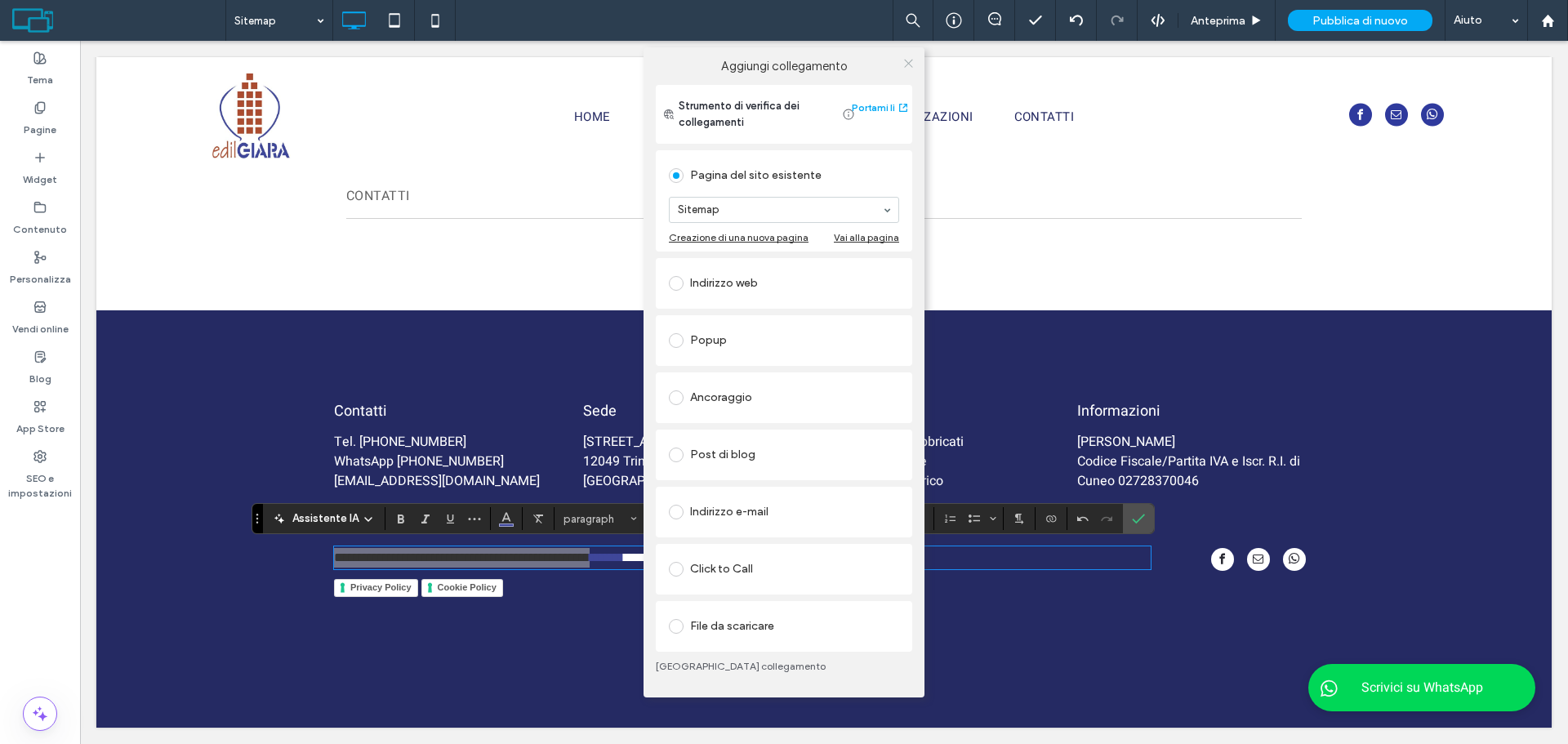
click at [906, 59] on icon at bounding box center [909, 63] width 12 height 12
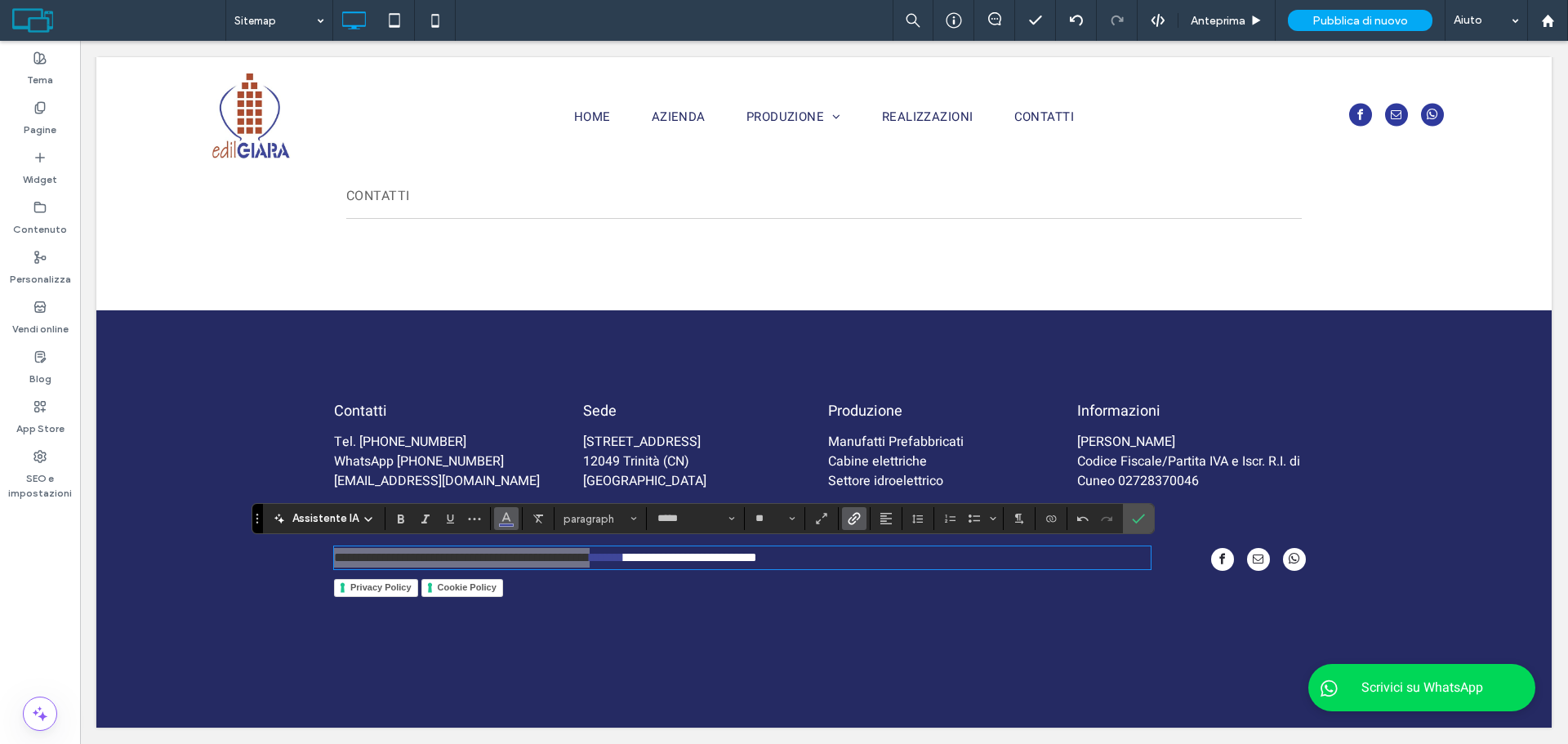
click at [503, 523] on icon "Colore" at bounding box center [506, 516] width 13 height 13
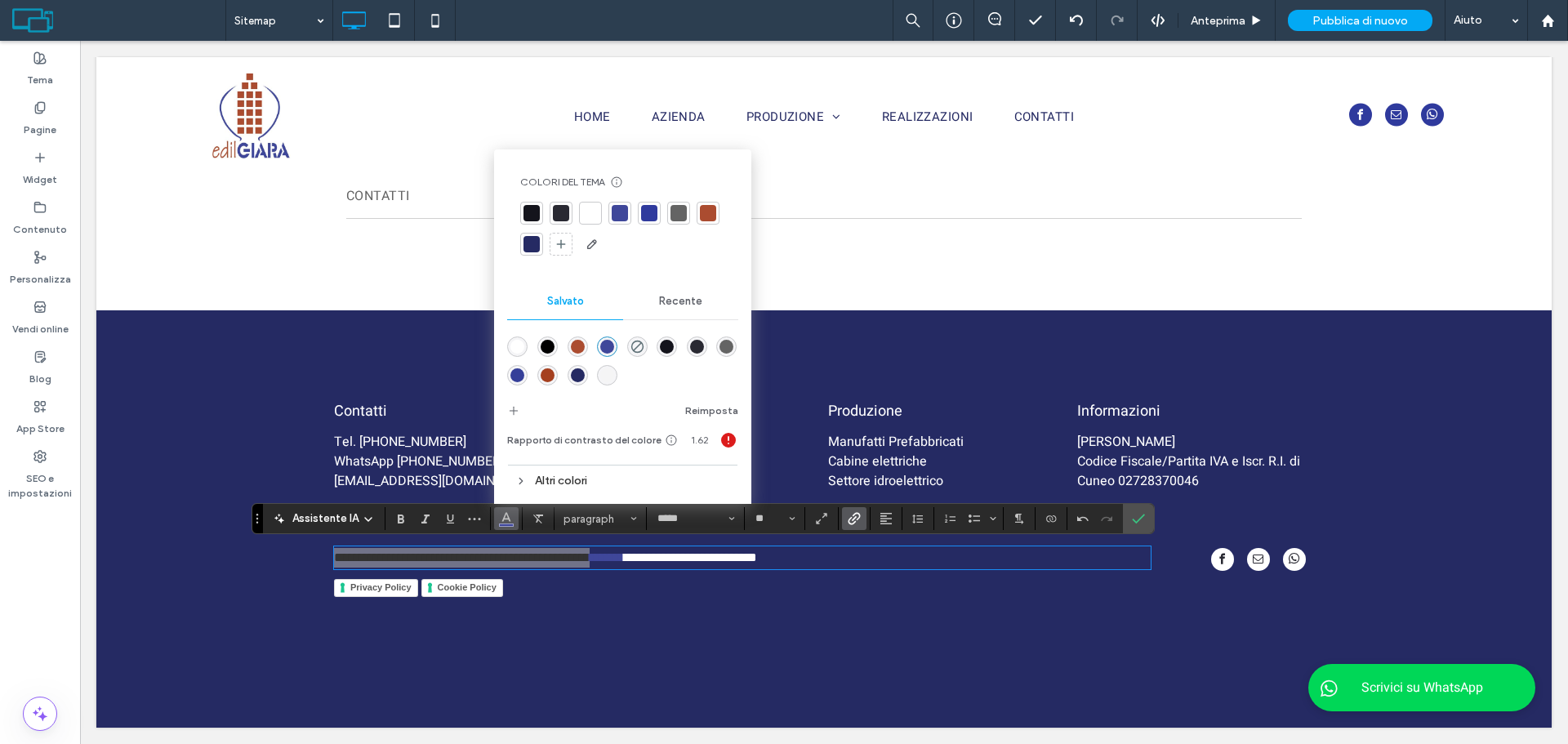
click at [592, 219] on div at bounding box center [590, 213] width 17 height 17
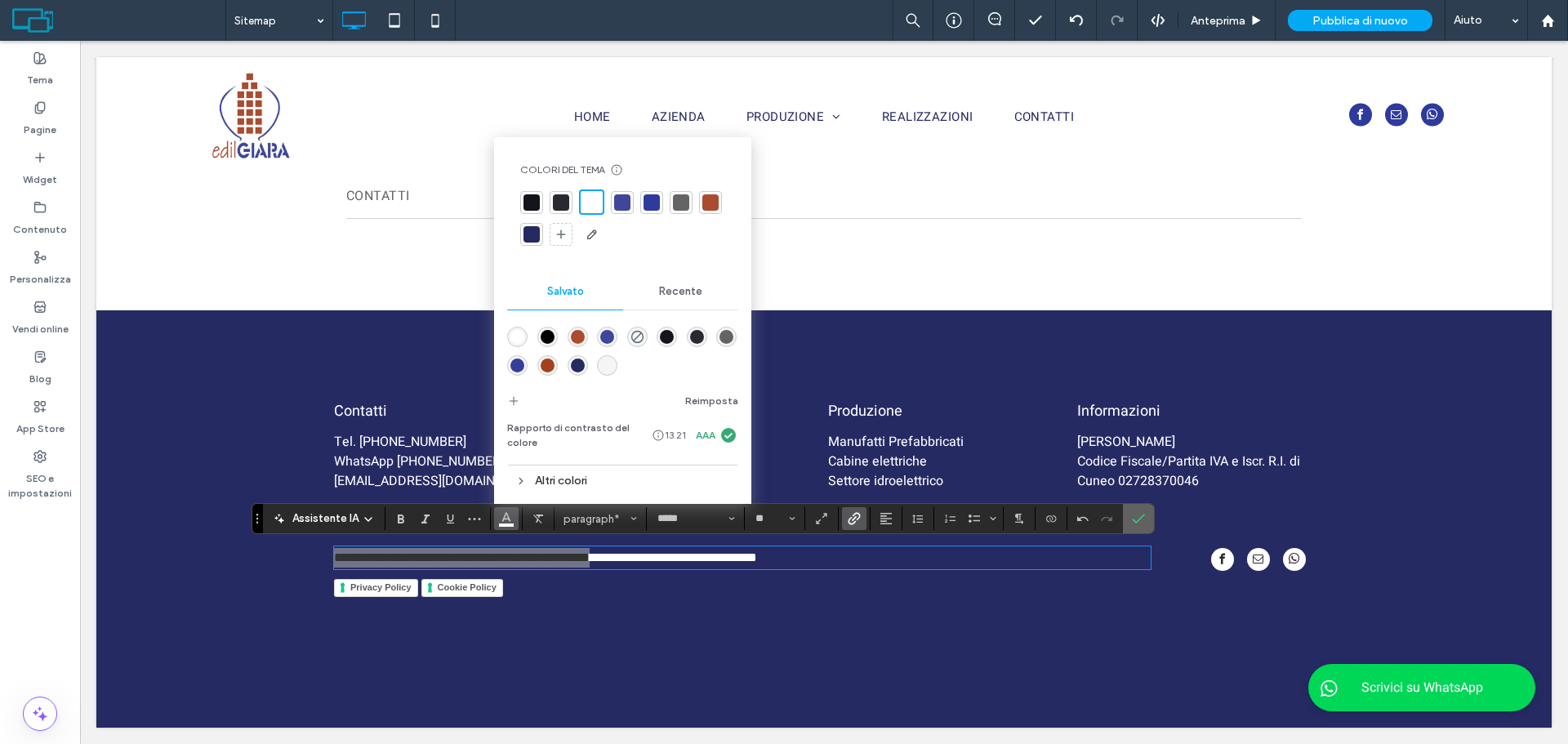
click at [1135, 516] on icon "Conferma" at bounding box center [1138, 518] width 13 height 13
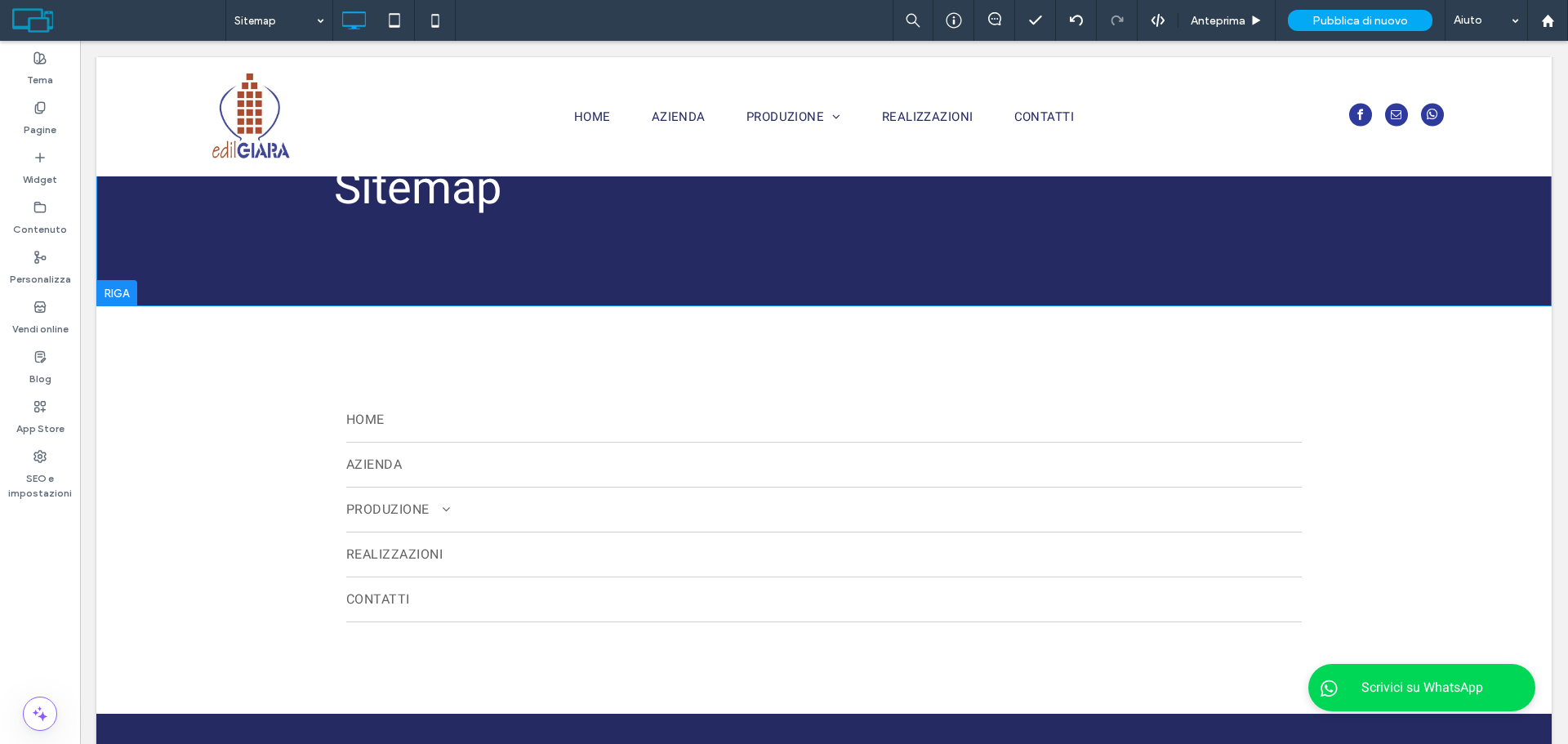
scroll to position [144, 0]
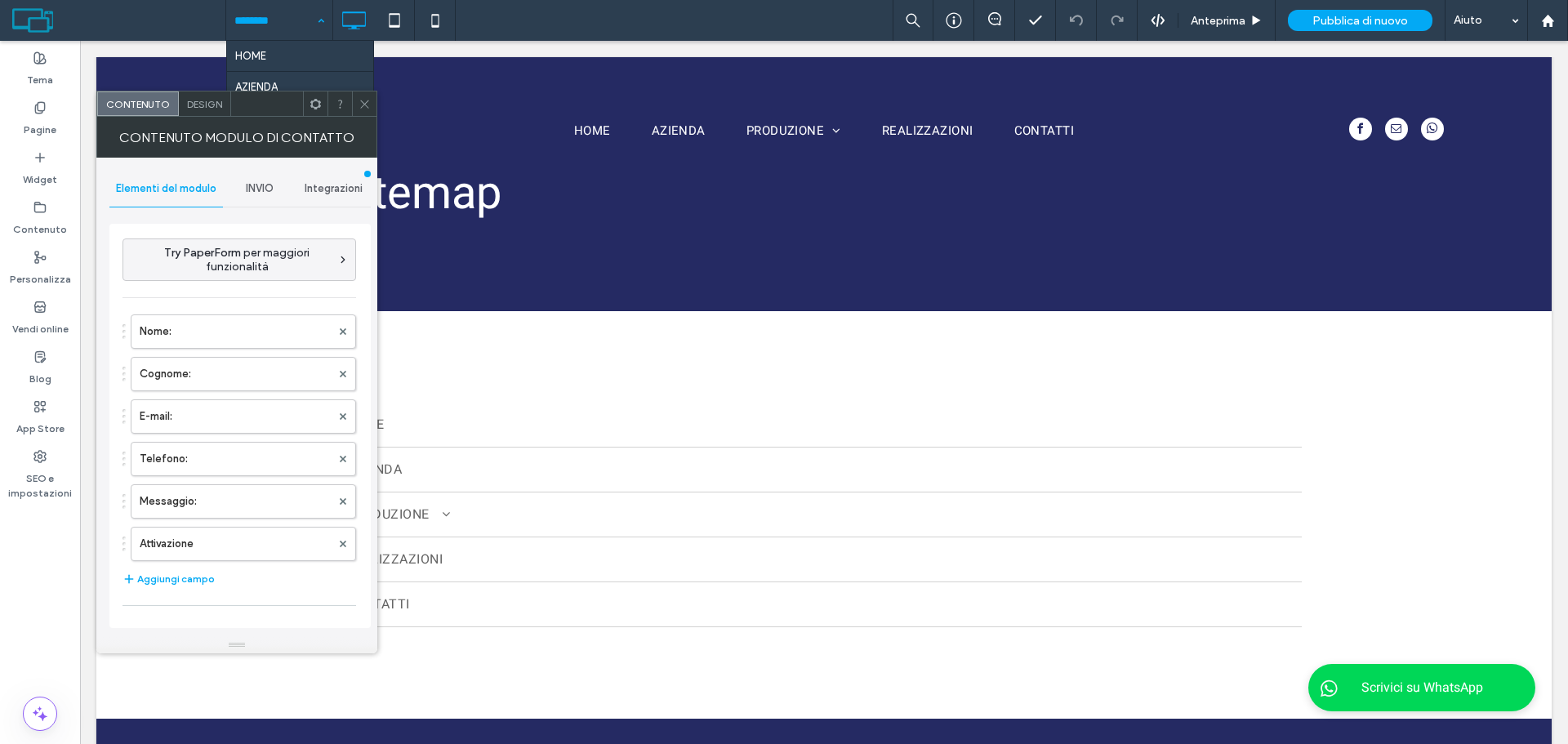
type input "**********"
click at [236, 538] on label "Attivazione" at bounding box center [236, 544] width 191 height 33
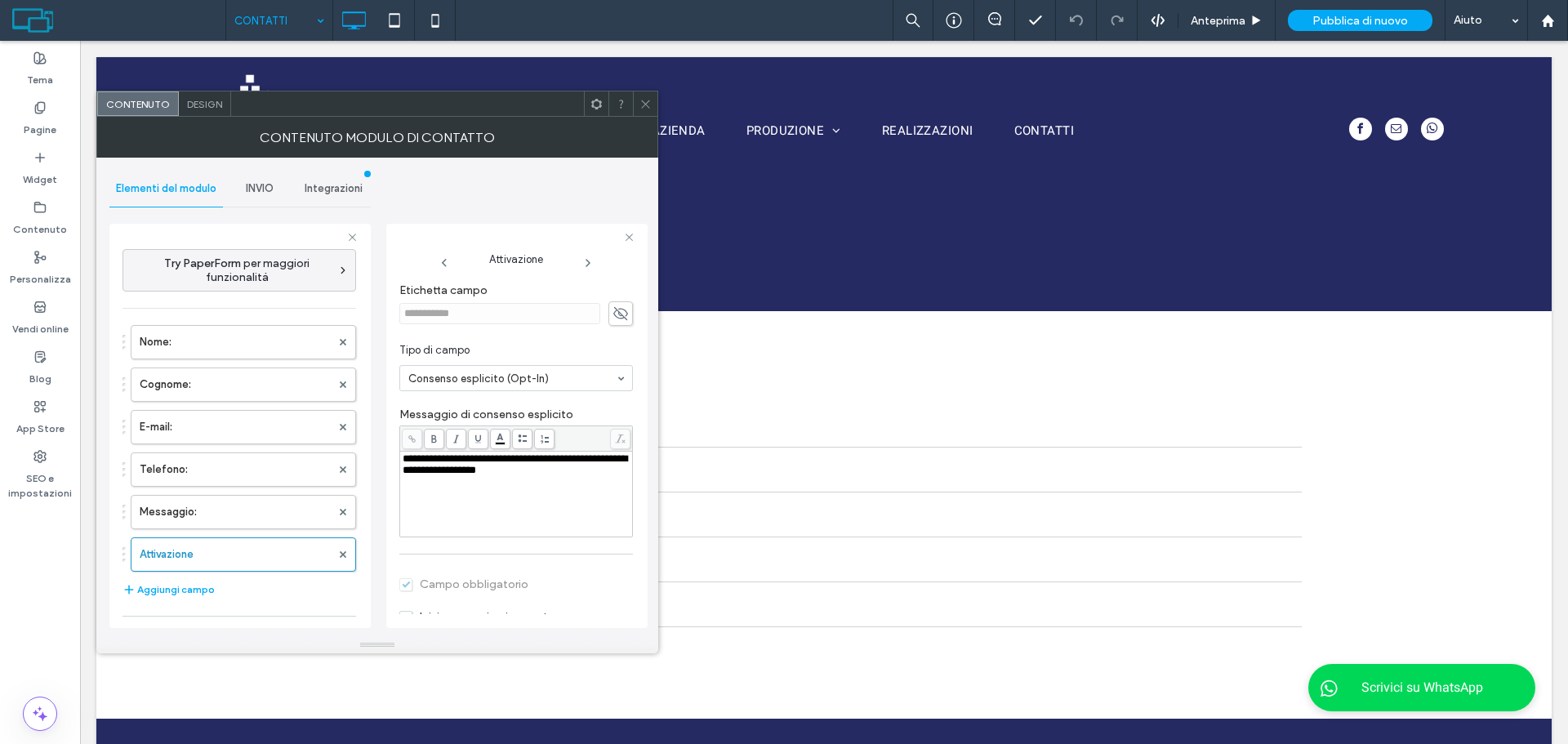
click at [555, 501] on div "**********" at bounding box center [516, 493] width 228 height 82
drag, startPoint x: 537, startPoint y: 460, endPoint x: 568, endPoint y: 462, distance: 31.1
click at [558, 462] on span "**********" at bounding box center [480, 458] width 155 height 11
click at [416, 436] on icon at bounding box center [411, 438] width 9 height 9
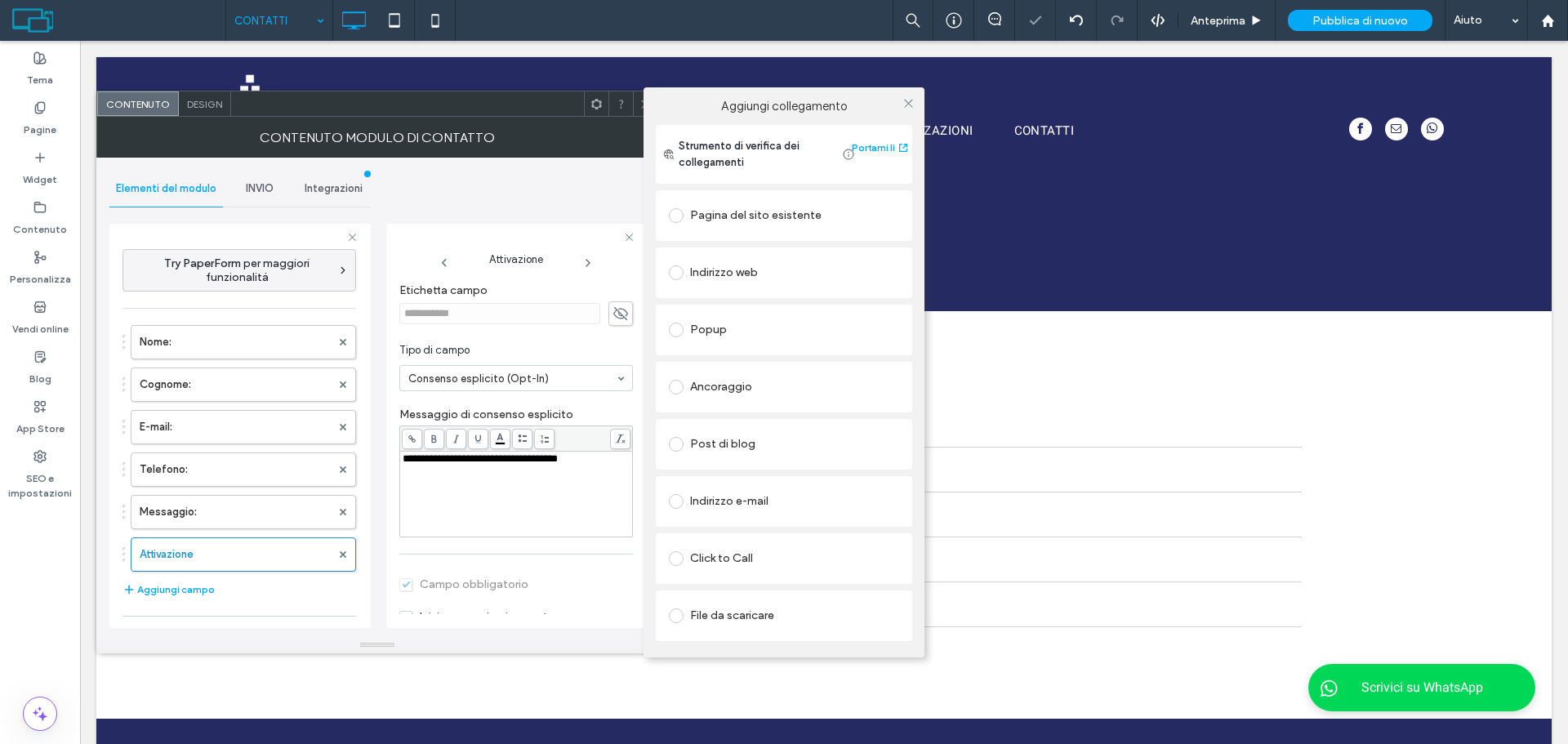
click at [772, 269] on div "Indirizzo web" at bounding box center [784, 272] width 230 height 26
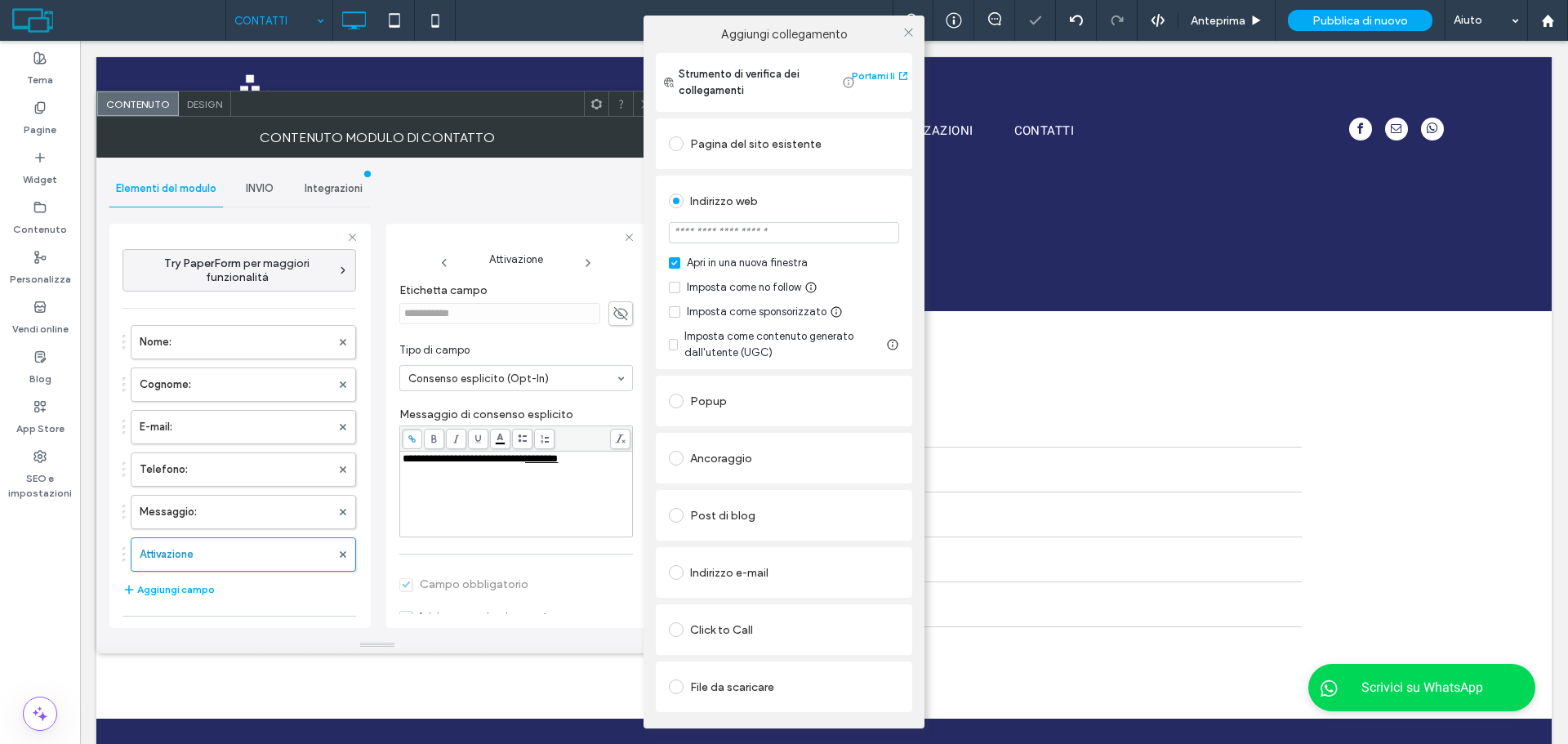
click at [744, 232] on input "url" at bounding box center [784, 233] width 230 height 22
paste input "**********"
type input "**********"
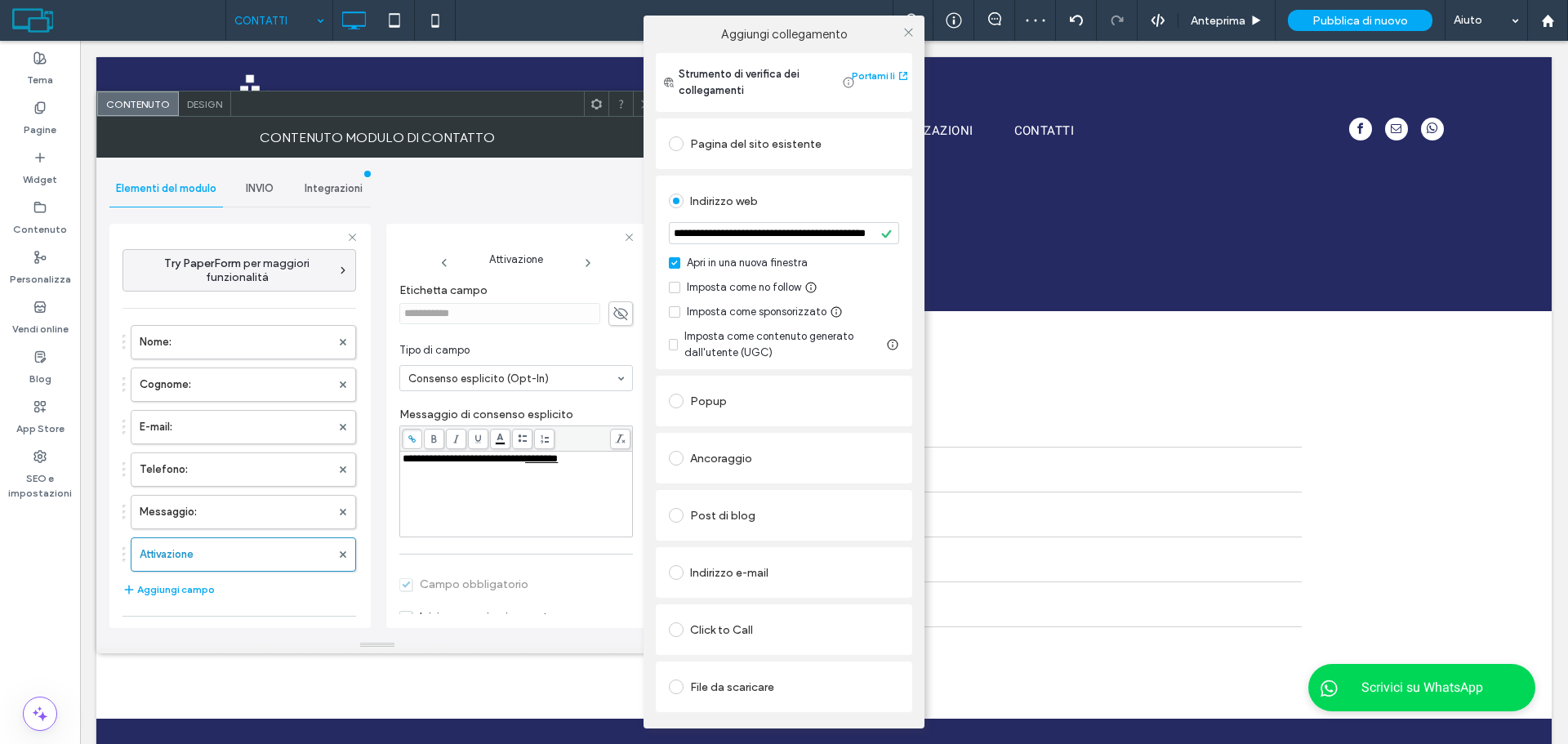
click at [765, 281] on div "Imposta come no follow" at bounding box center [744, 287] width 114 height 17
click at [822, 238] on input "**********" at bounding box center [784, 233] width 230 height 22
click at [463, 492] on div "**********" at bounding box center [784, 372] width 1568 height 744
click at [905, 37] on icon at bounding box center [909, 32] width 12 height 12
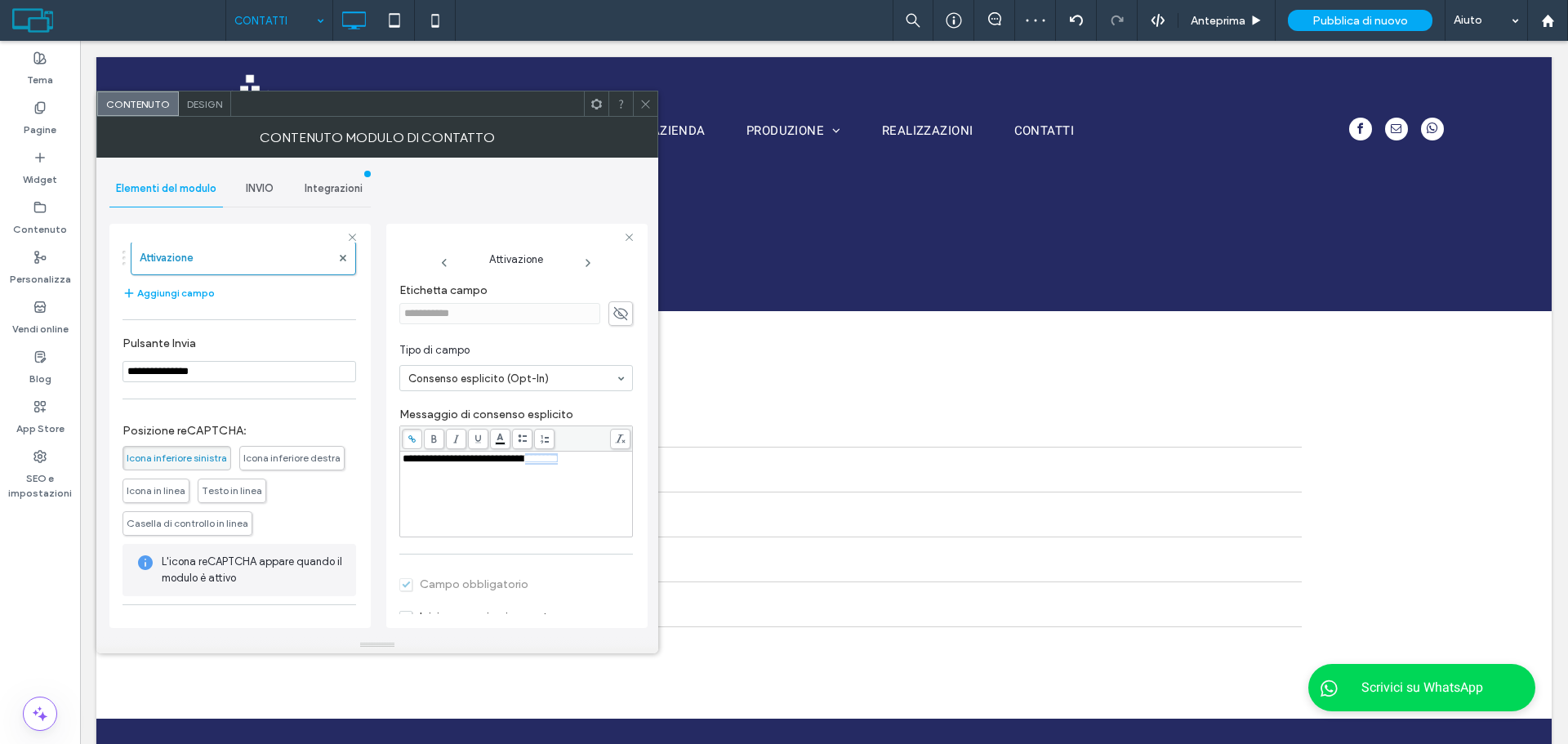
scroll to position [351, 0]
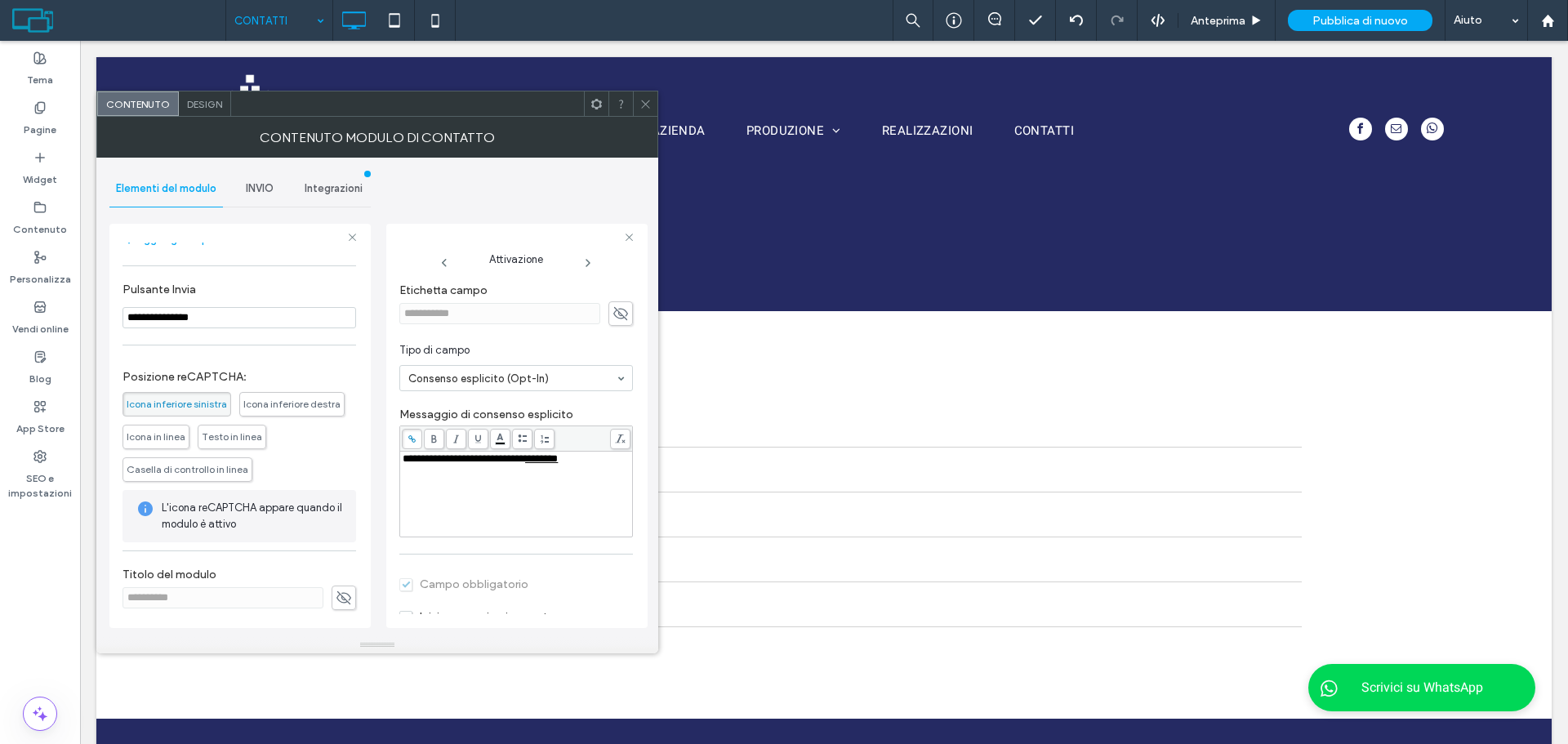
click at [258, 188] on span "INVIO" at bounding box center [260, 188] width 28 height 13
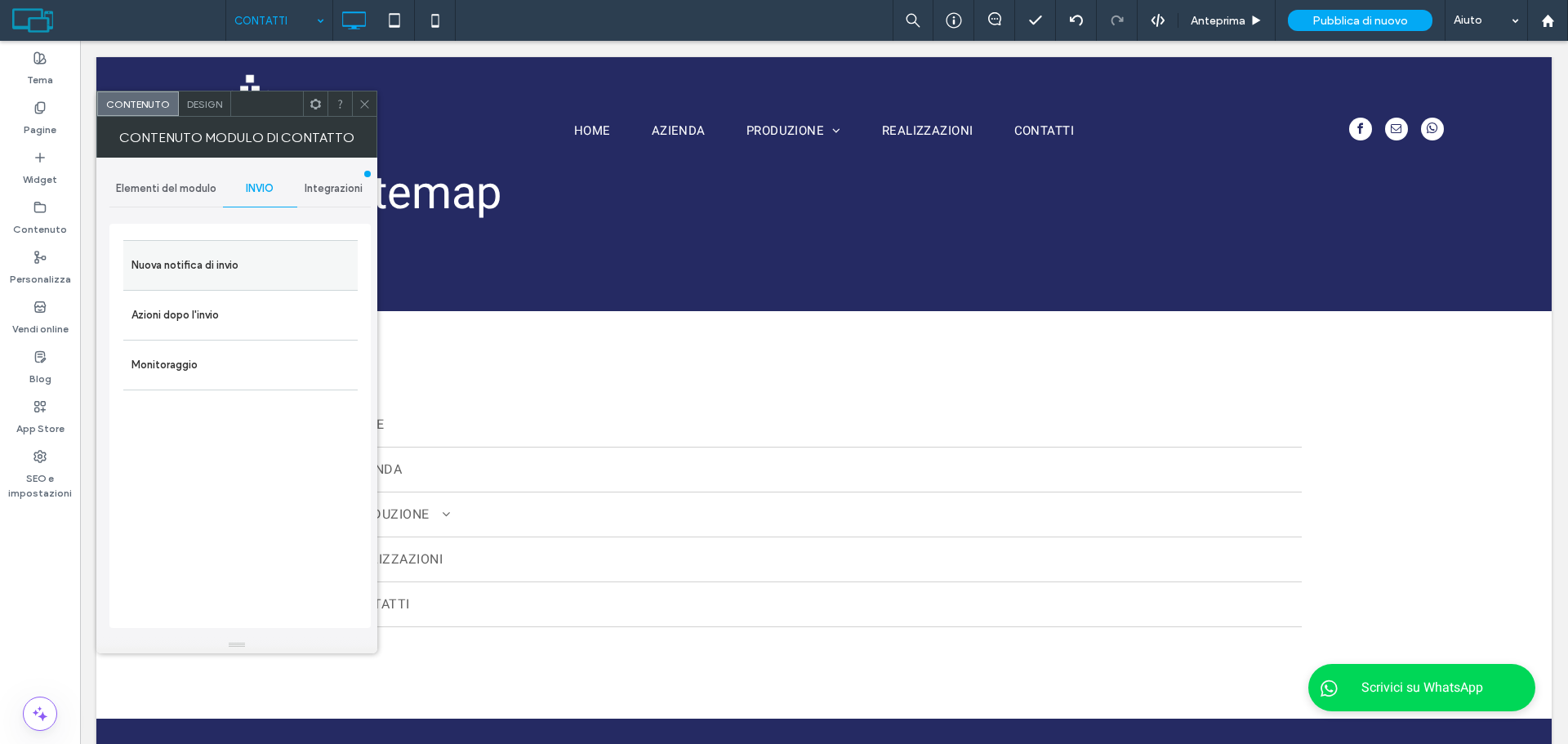
click at [193, 267] on label "Nuova notifica di invio" at bounding box center [240, 264] width 218 height 33
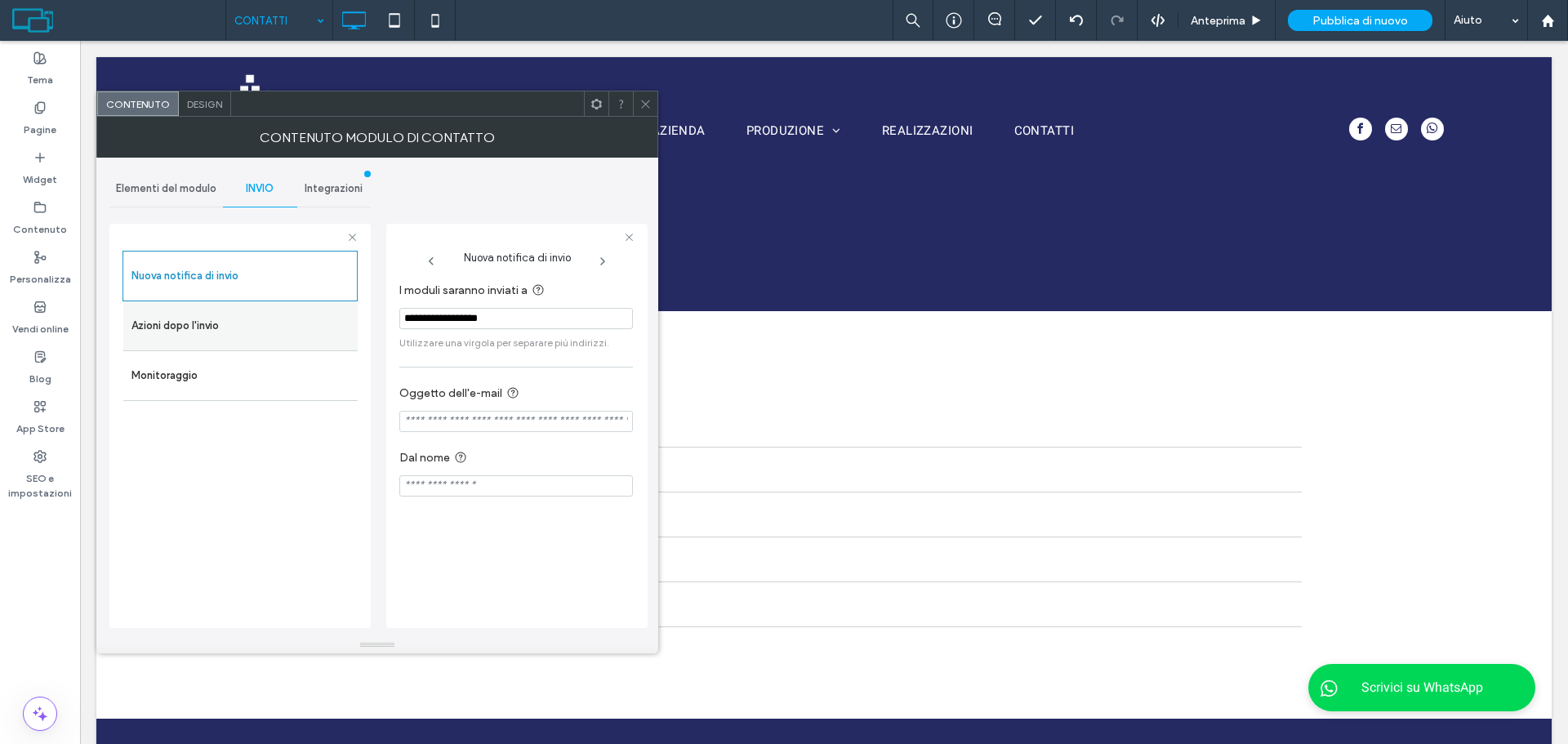
click at [313, 325] on label "Azioni dopo l'invio" at bounding box center [240, 326] width 218 height 33
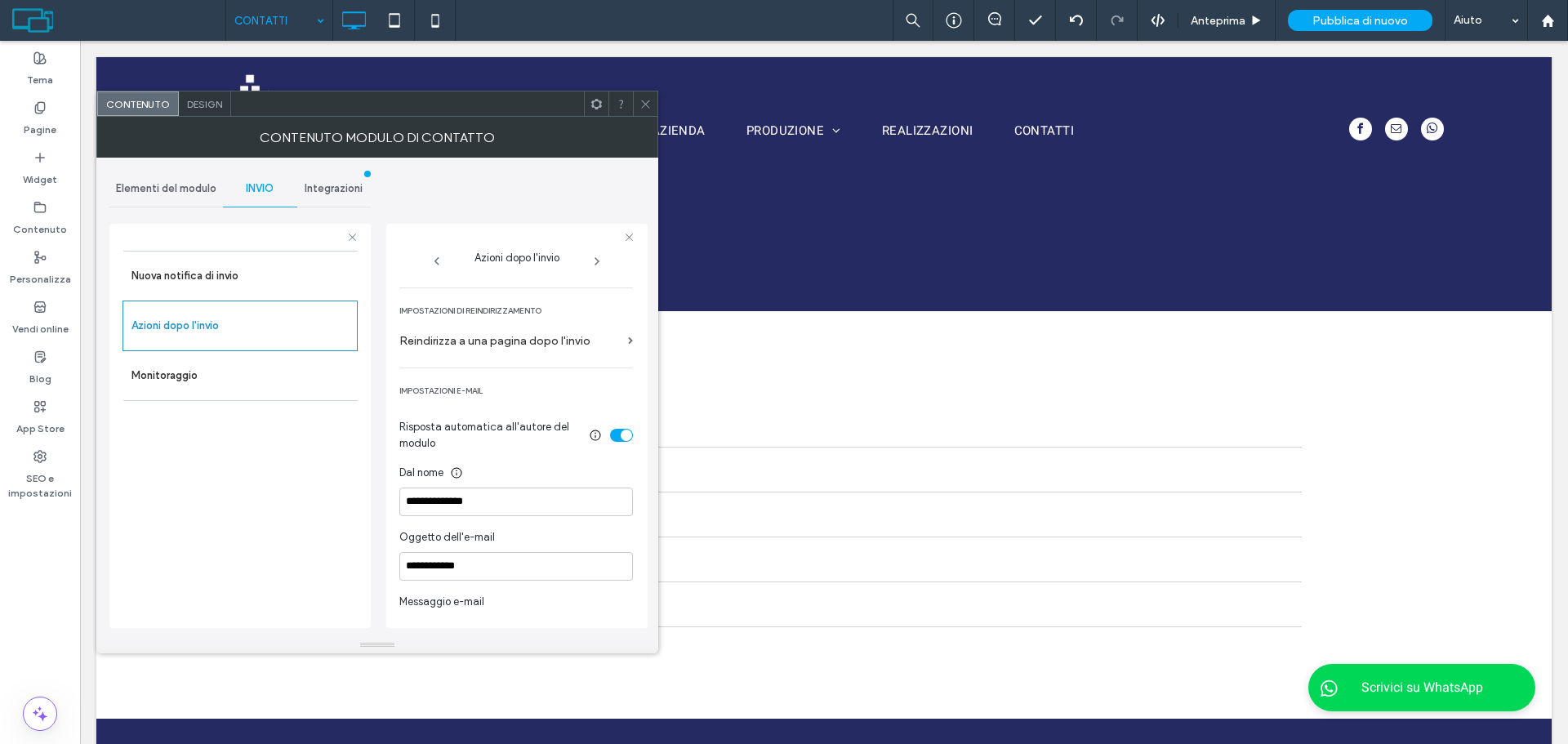
click at [610, 432] on div "toggle" at bounding box center [621, 435] width 23 height 13
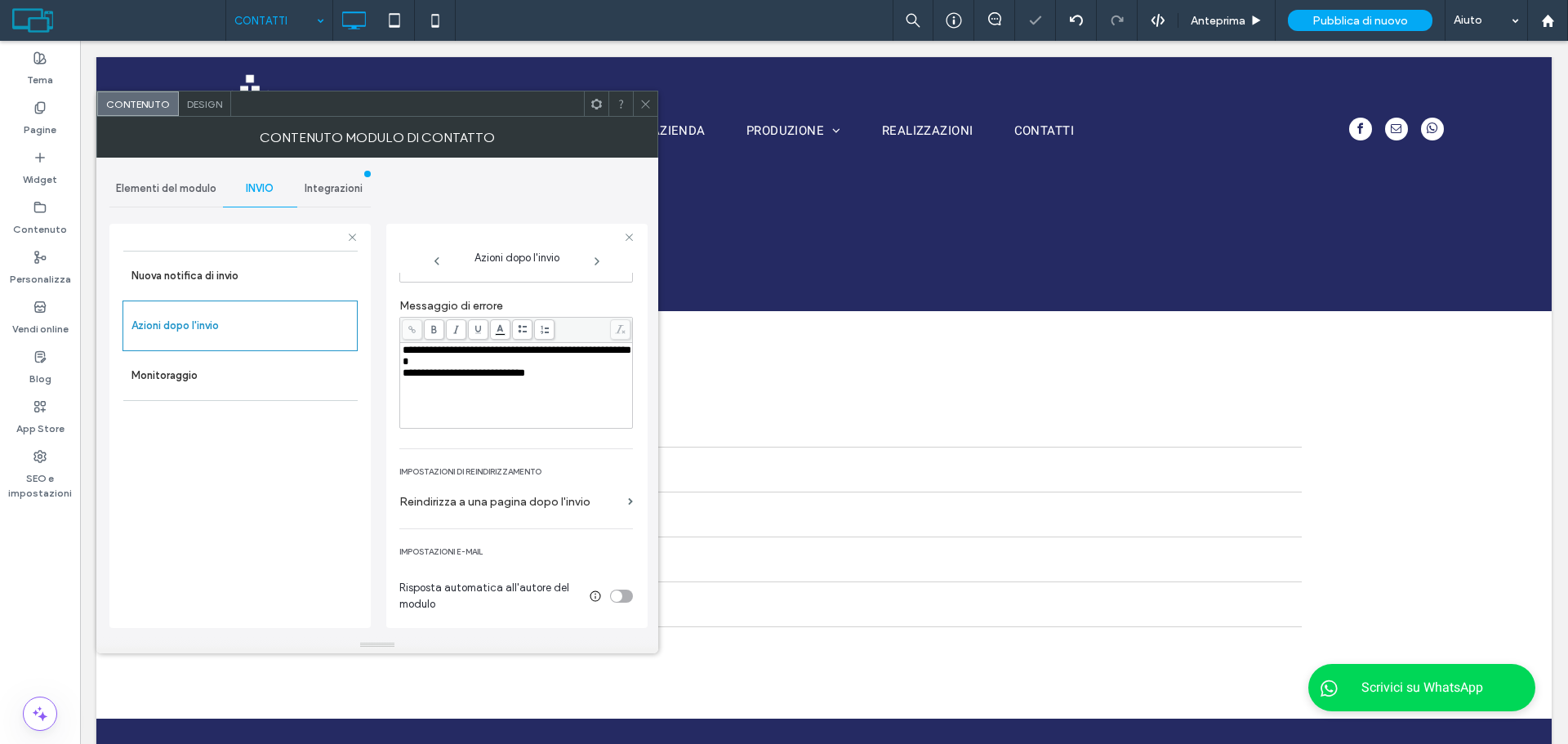
scroll to position [166, 0]
drag, startPoint x: 250, startPoint y: 288, endPoint x: 254, endPoint y: 279, distance: 9.8
click at [248, 283] on label "Nuova notifica di invio" at bounding box center [240, 275] width 218 height 33
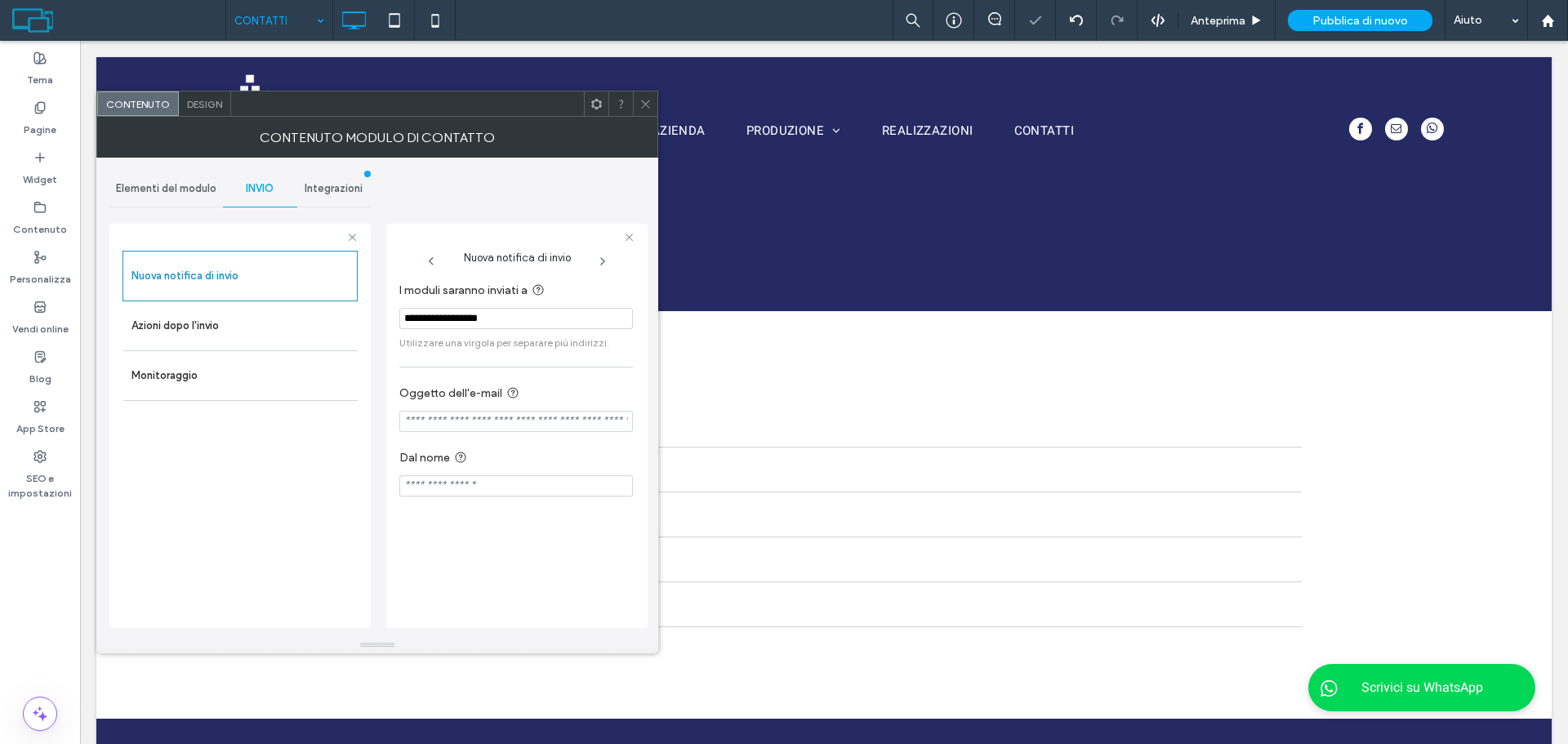
click at [499, 415] on input "Oggetto dell'e-mail" at bounding box center [516, 421] width 234 height 22
type input "**********"
click at [209, 198] on div "Elementi del modulo" at bounding box center [166, 188] width 113 height 36
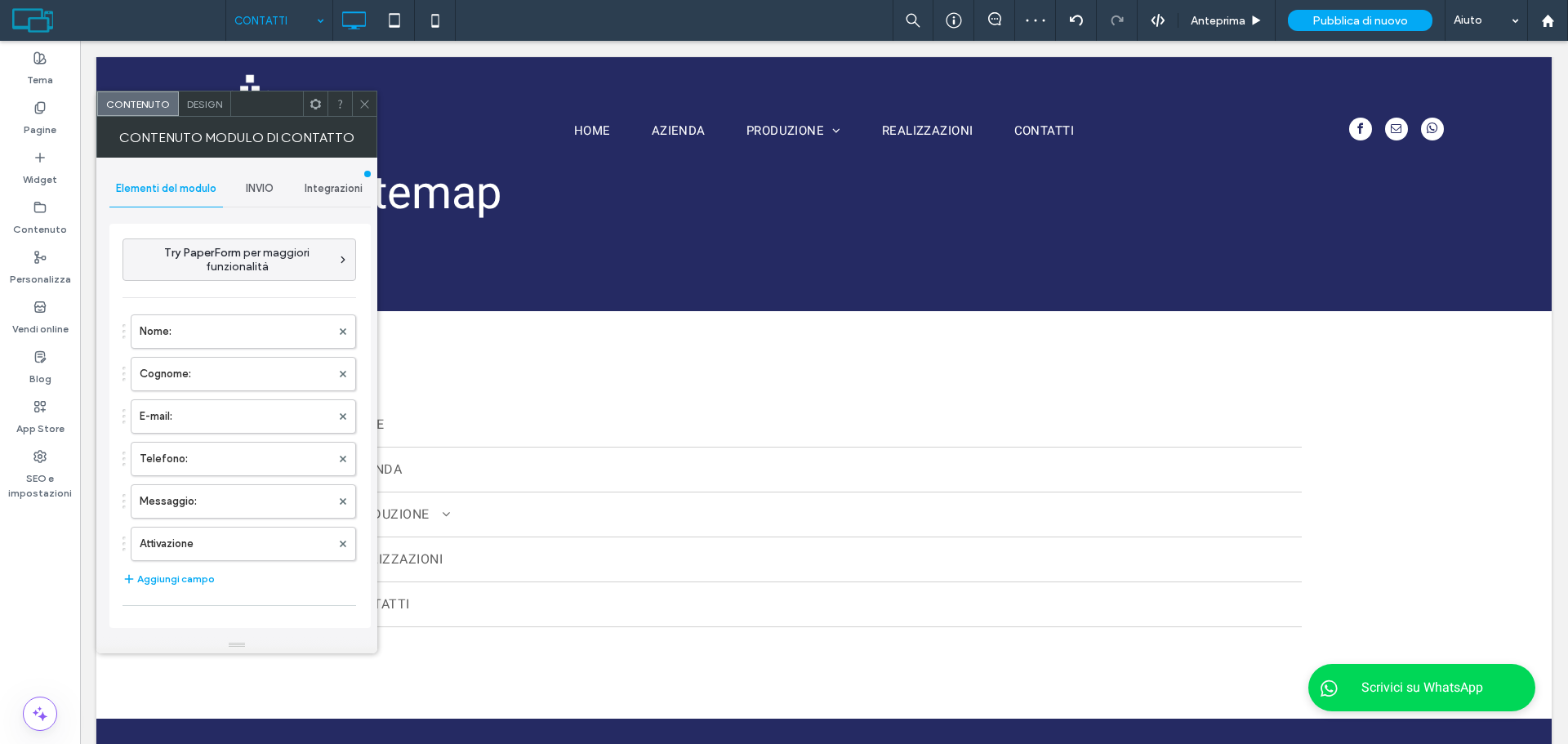
click at [367, 102] on icon at bounding box center [364, 104] width 12 height 12
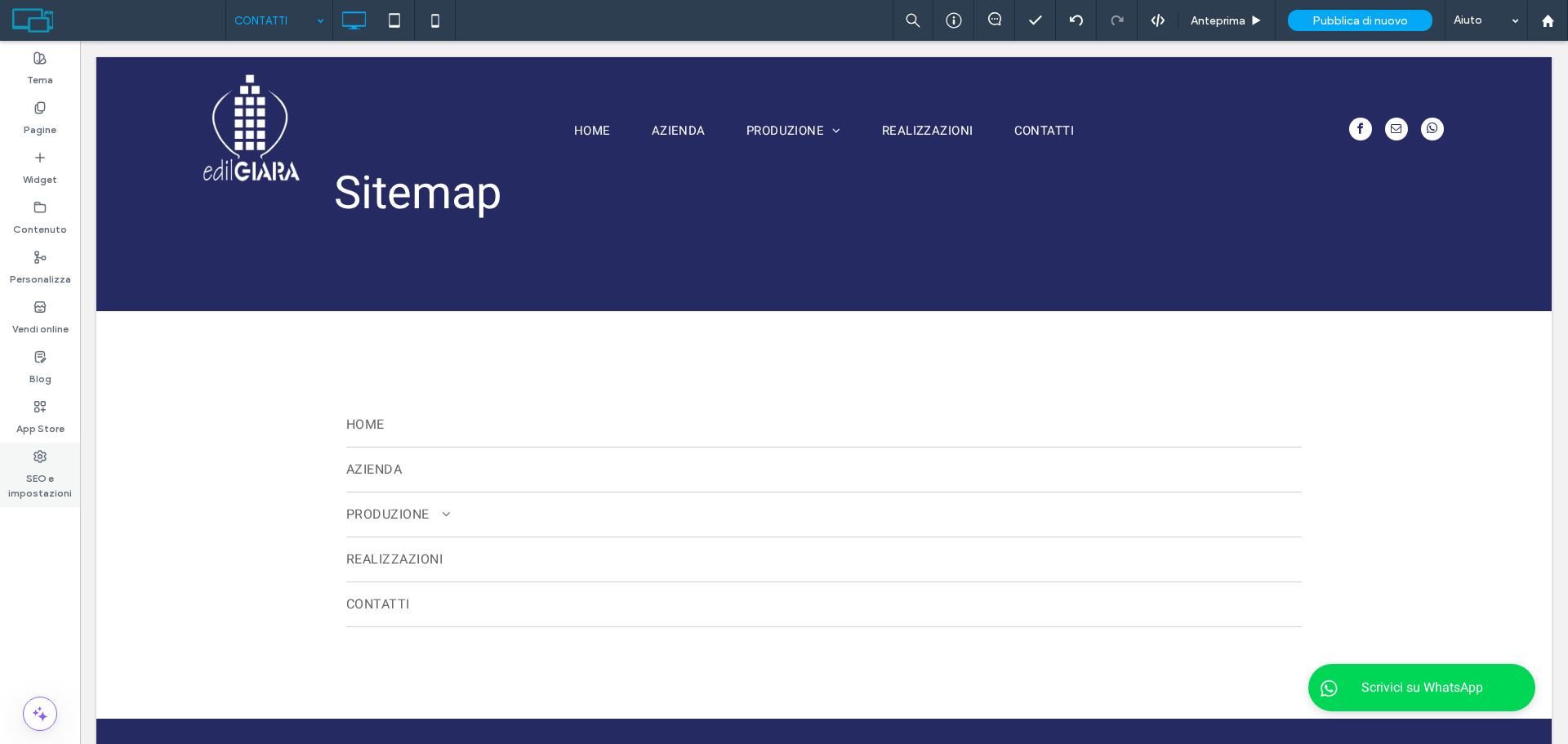
click at [40, 472] on label "SEO e impostazioni" at bounding box center [39, 482] width 80 height 37
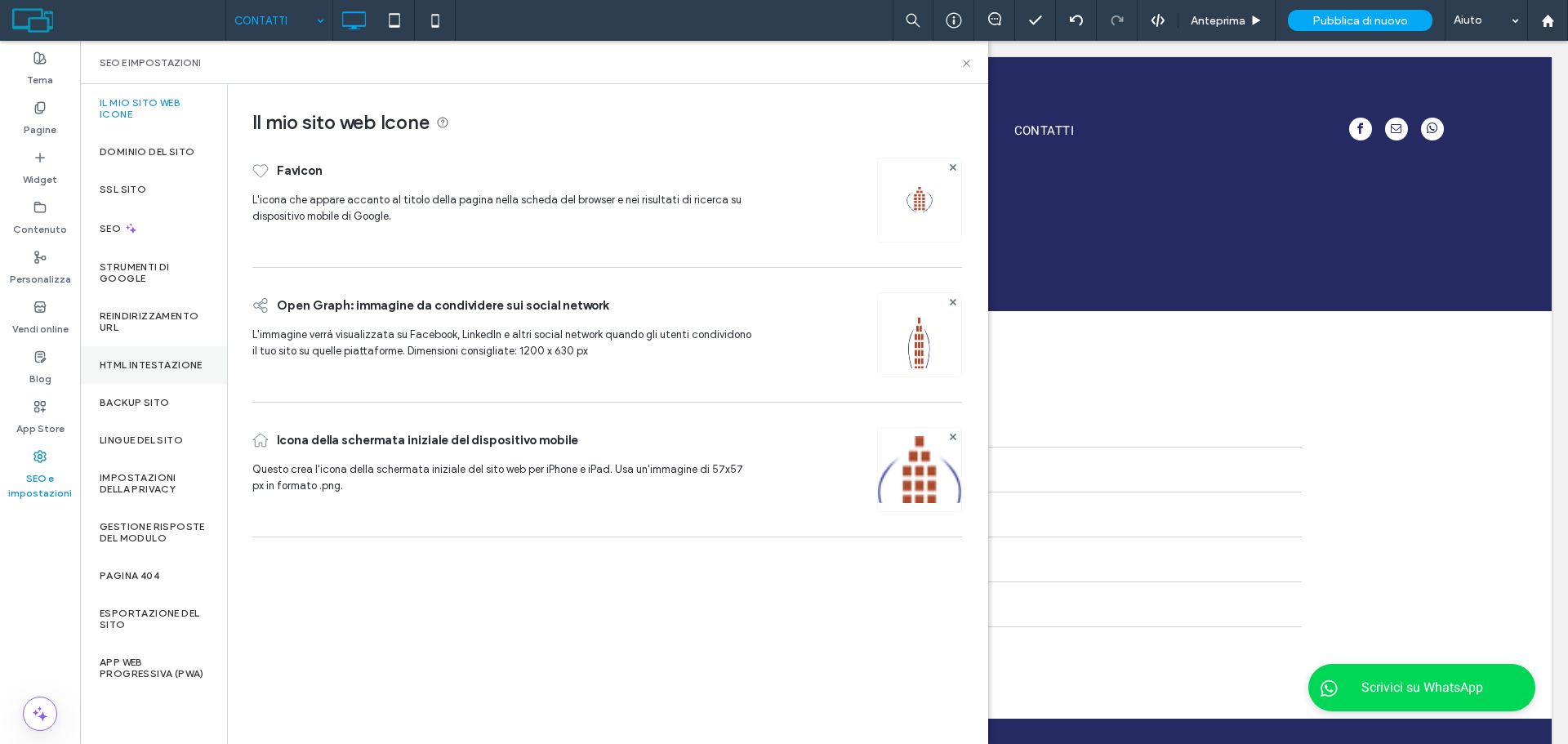
click at [161, 367] on label "HTML intestazione" at bounding box center [151, 365] width 103 height 12
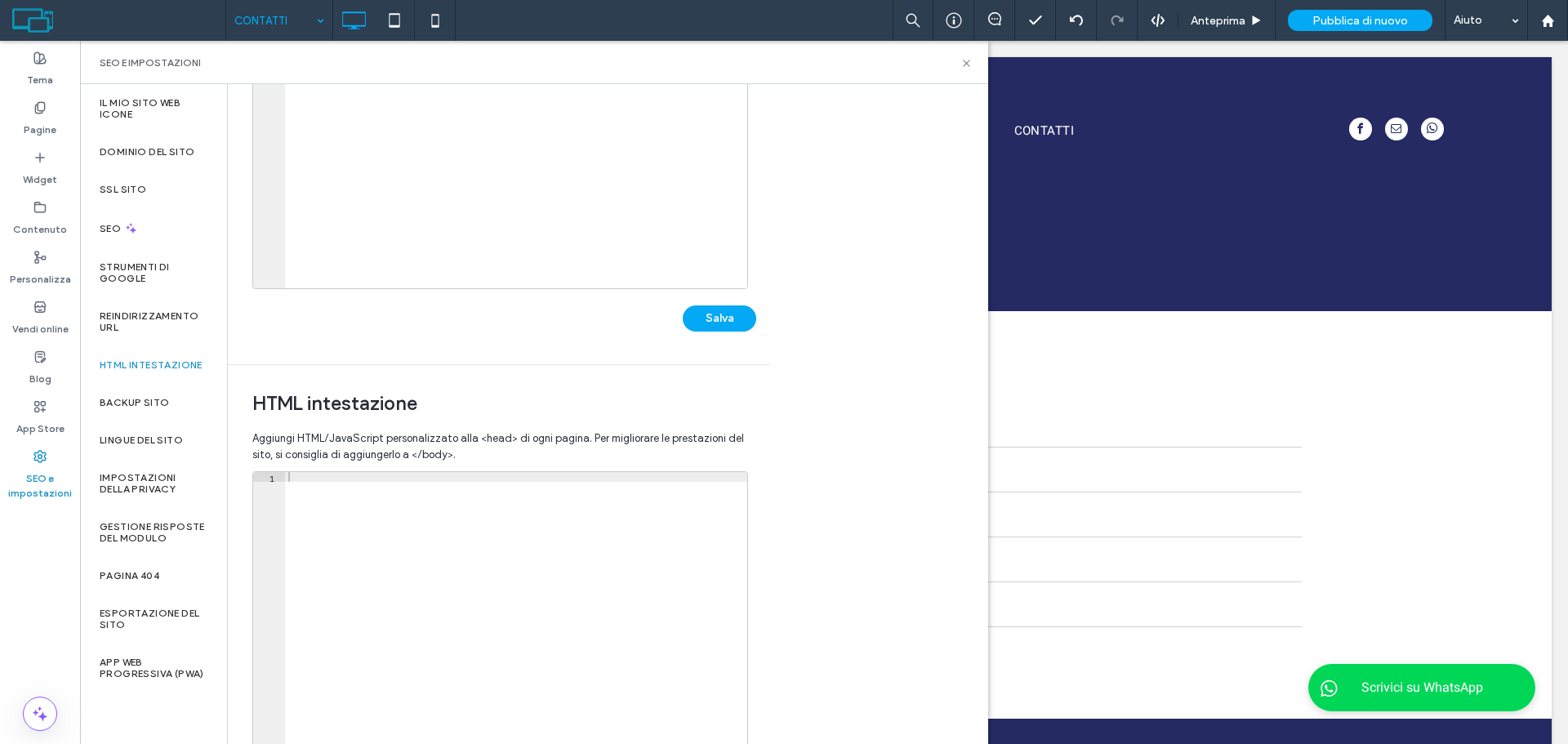
scroll to position [245, 0]
click at [399, 543] on div at bounding box center [516, 643] width 462 height 344
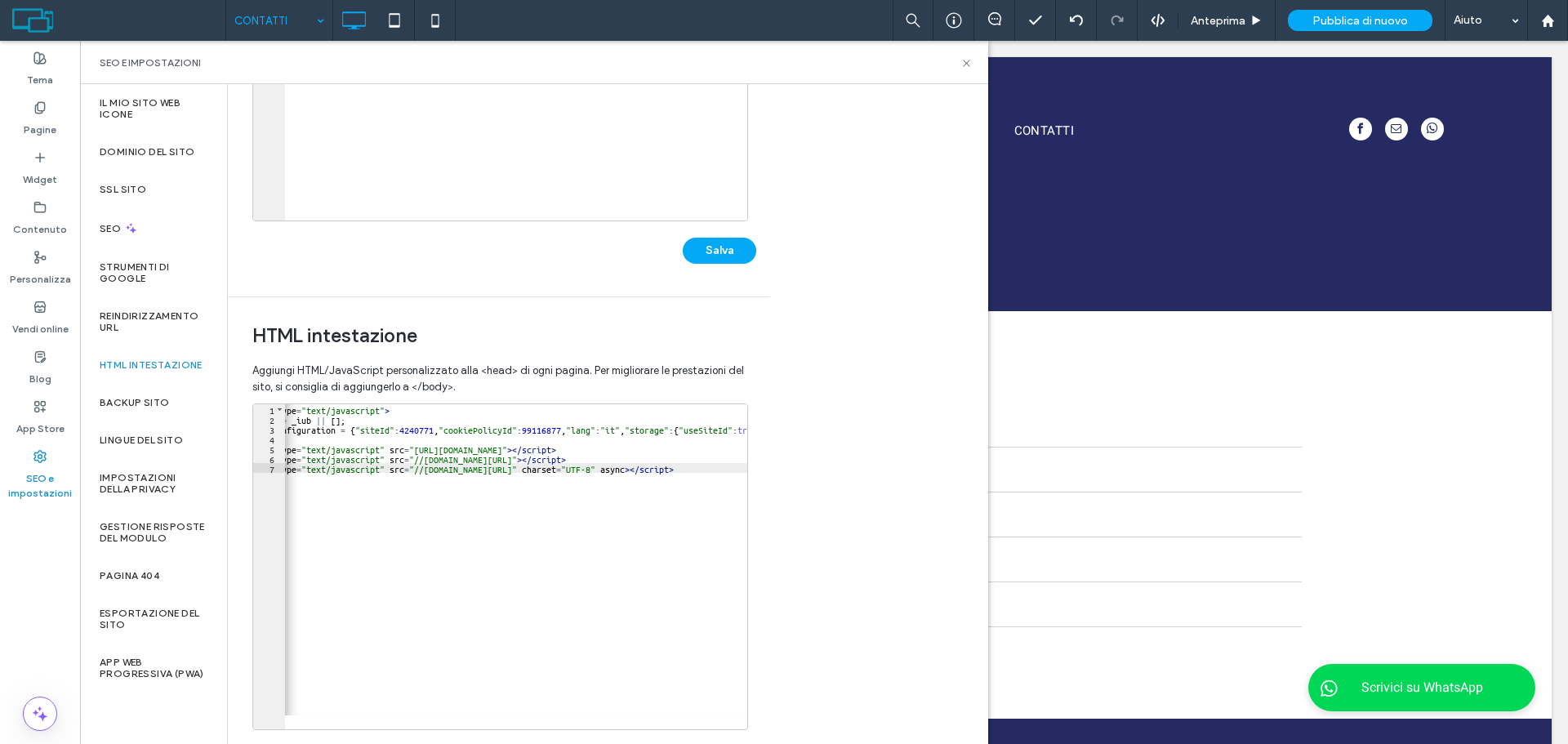
scroll to position [375, 0]
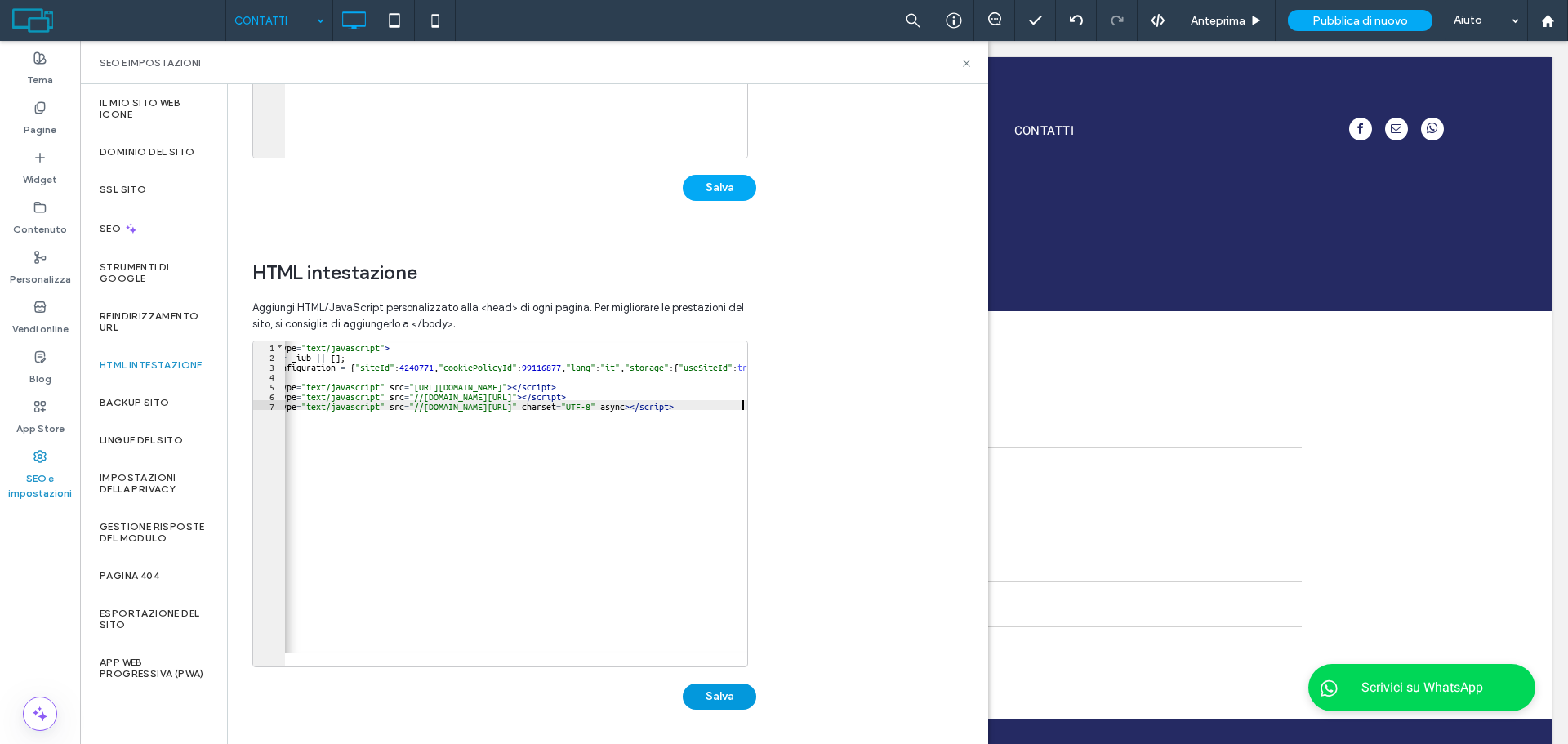
click at [716, 685] on button "Salva" at bounding box center [719, 697] width 73 height 26
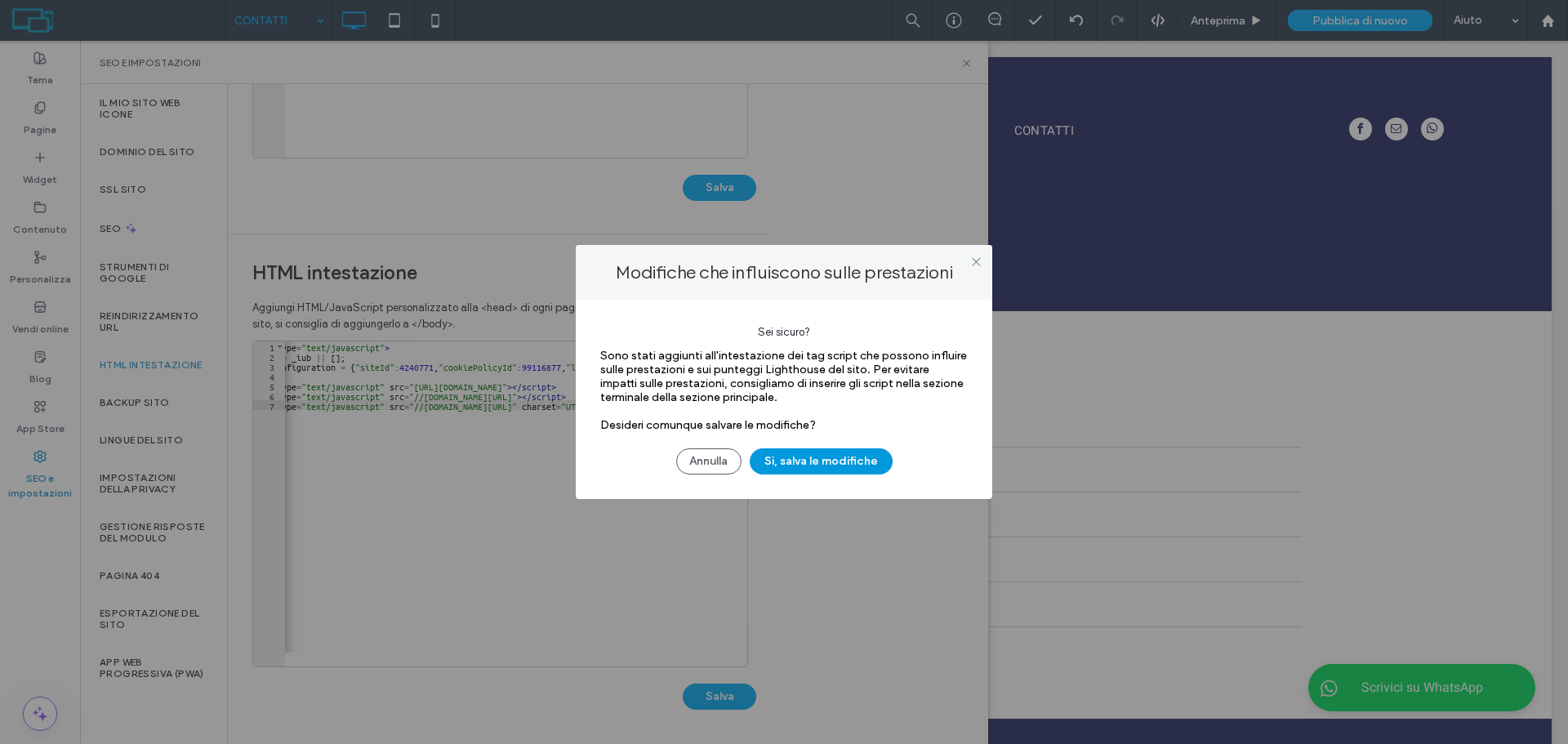
click at [834, 470] on button "Sì, salva le modifiche" at bounding box center [821, 461] width 143 height 26
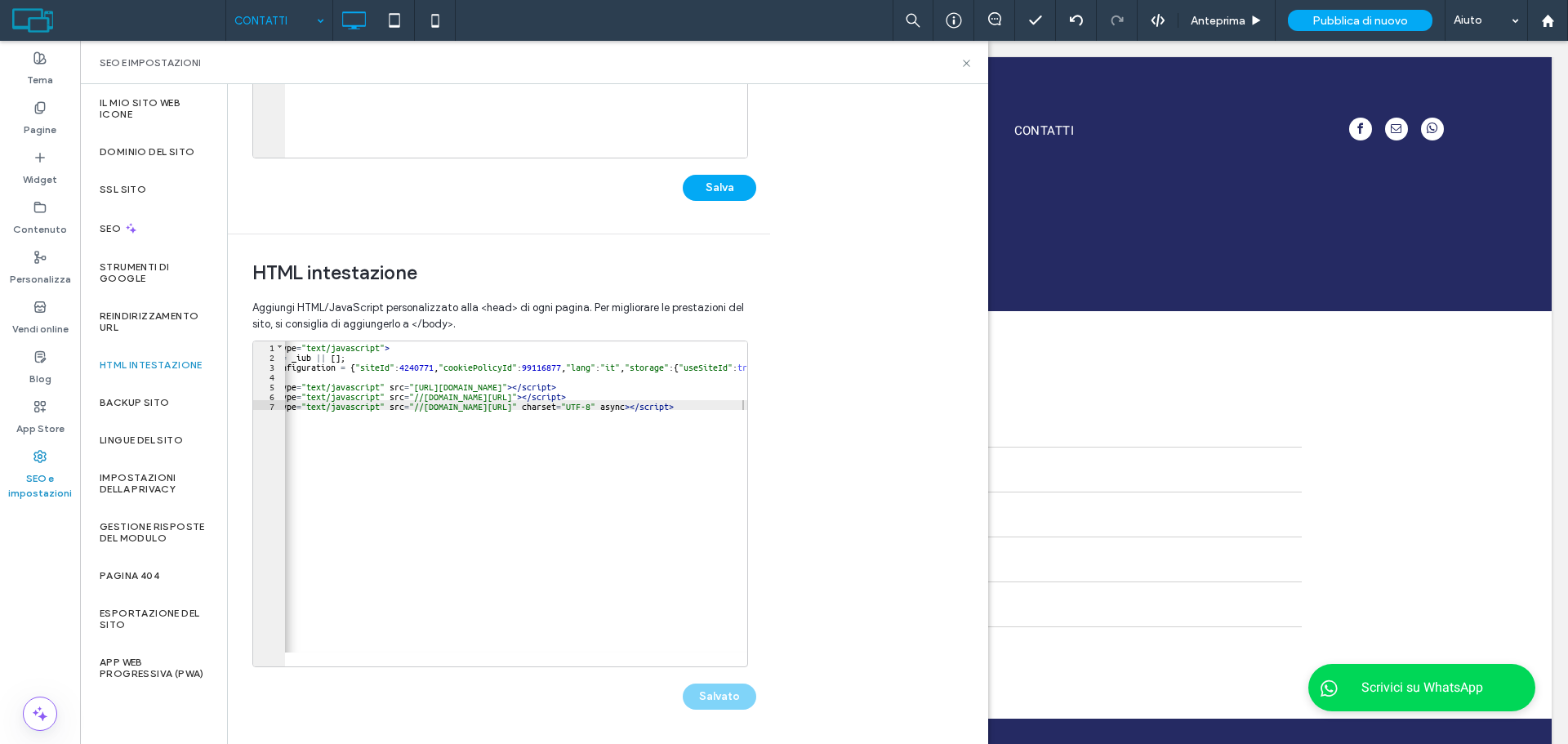
click at [872, 431] on div "HTML di fine corpo Inserisci il tuo codice HTML/​JavaScript personalizzato poco…" at bounding box center [608, 413] width 761 height 660
click at [960, 57] on div "SEO e impostazioni" at bounding box center [534, 62] width 869 height 13
click at [966, 67] on icon at bounding box center [966, 63] width 12 height 12
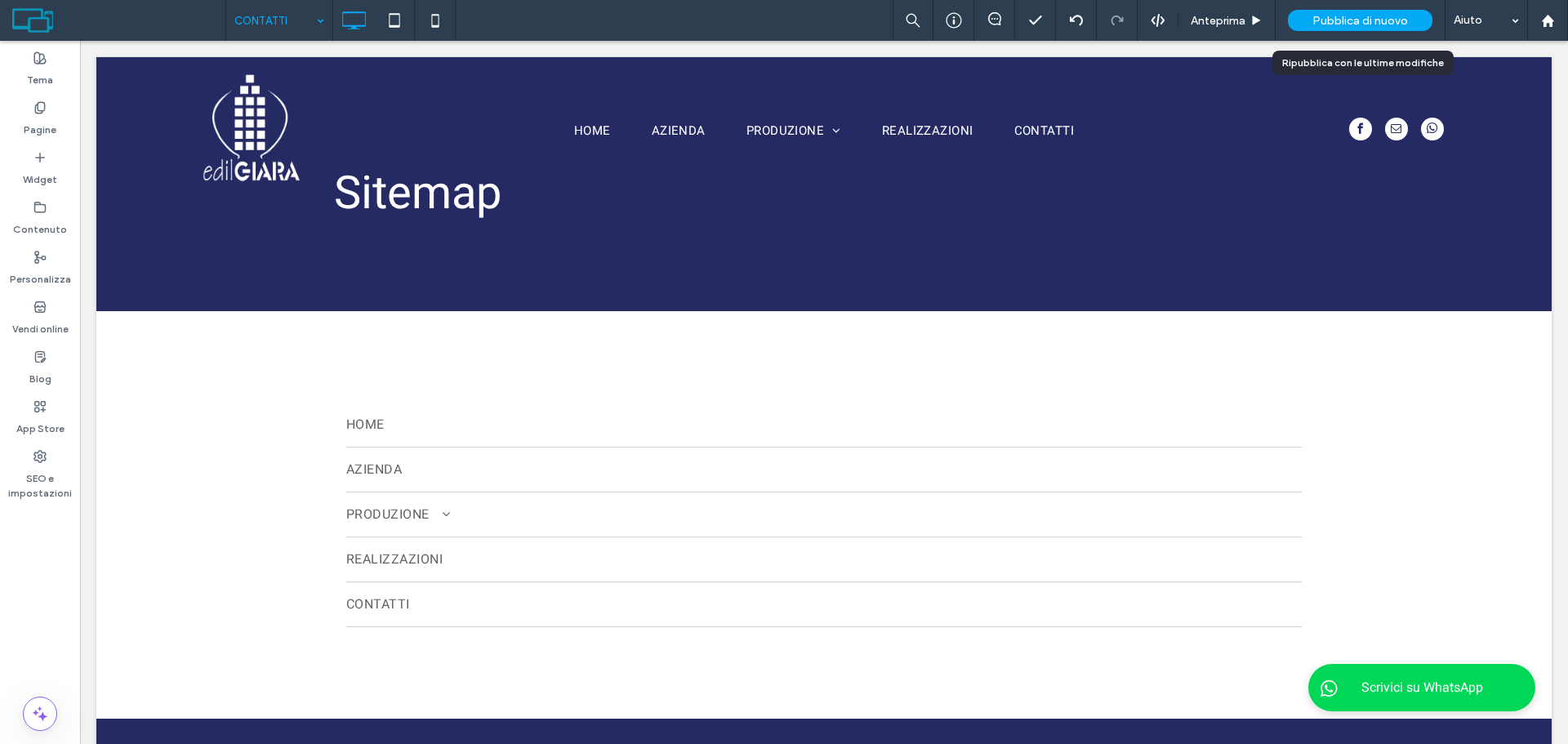
click at [1337, 11] on div "Pubblica di nuovo" at bounding box center [1360, 21] width 145 height 22
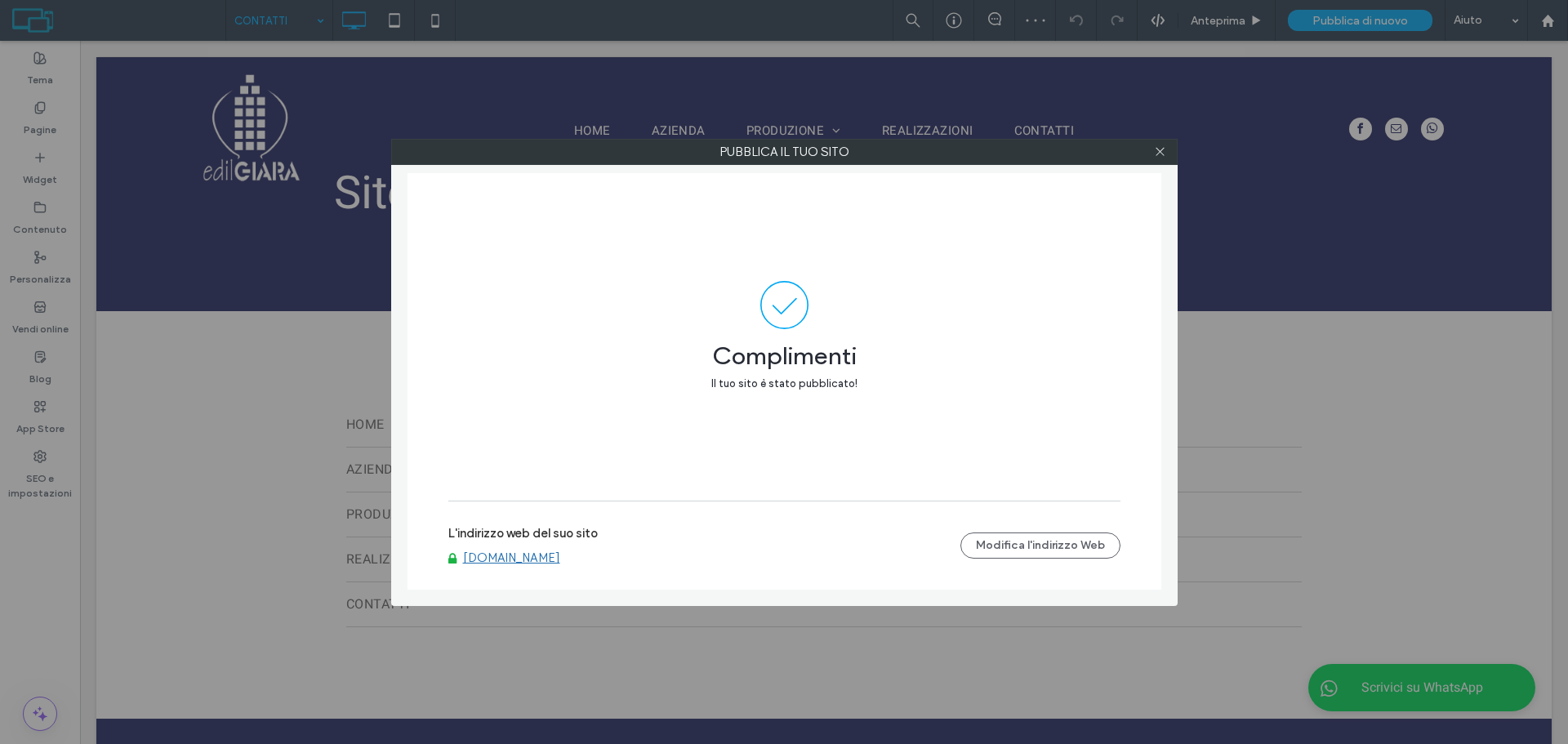
click at [500, 560] on link "[DOMAIN_NAME]" at bounding box center [511, 558] width 97 height 15
click at [1156, 149] on icon at bounding box center [1160, 151] width 12 height 12
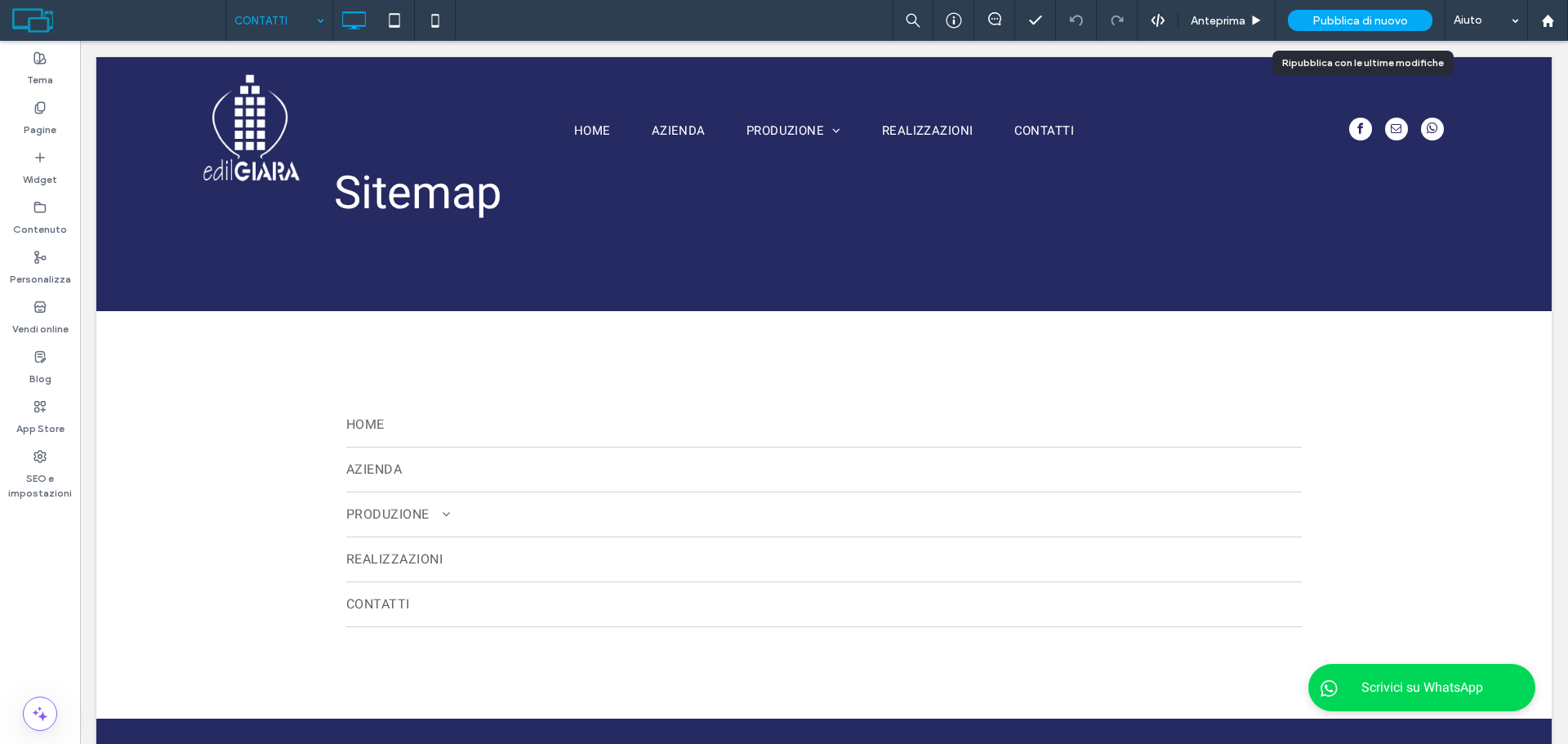
click at [1314, 17] on span "Pubblica di nuovo" at bounding box center [1360, 21] width 96 height 14
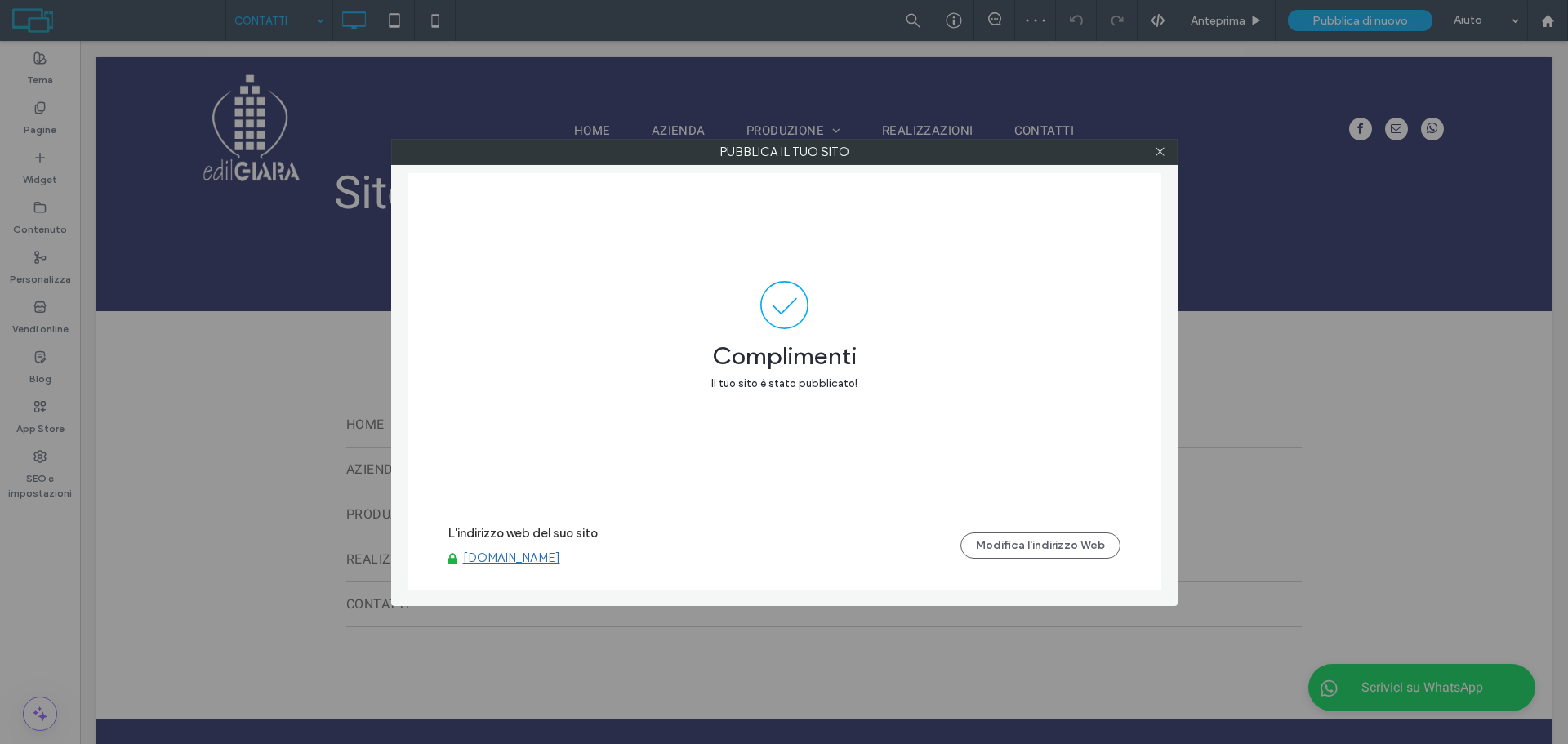
click at [519, 549] on label "L'indirizzo web del suo sito" at bounding box center [522, 538] width 149 height 25
click at [519, 559] on link "[DOMAIN_NAME]" at bounding box center [511, 558] width 97 height 15
click at [1167, 156] on div at bounding box center [1160, 152] width 25 height 25
click at [1155, 147] on icon at bounding box center [1160, 151] width 12 height 12
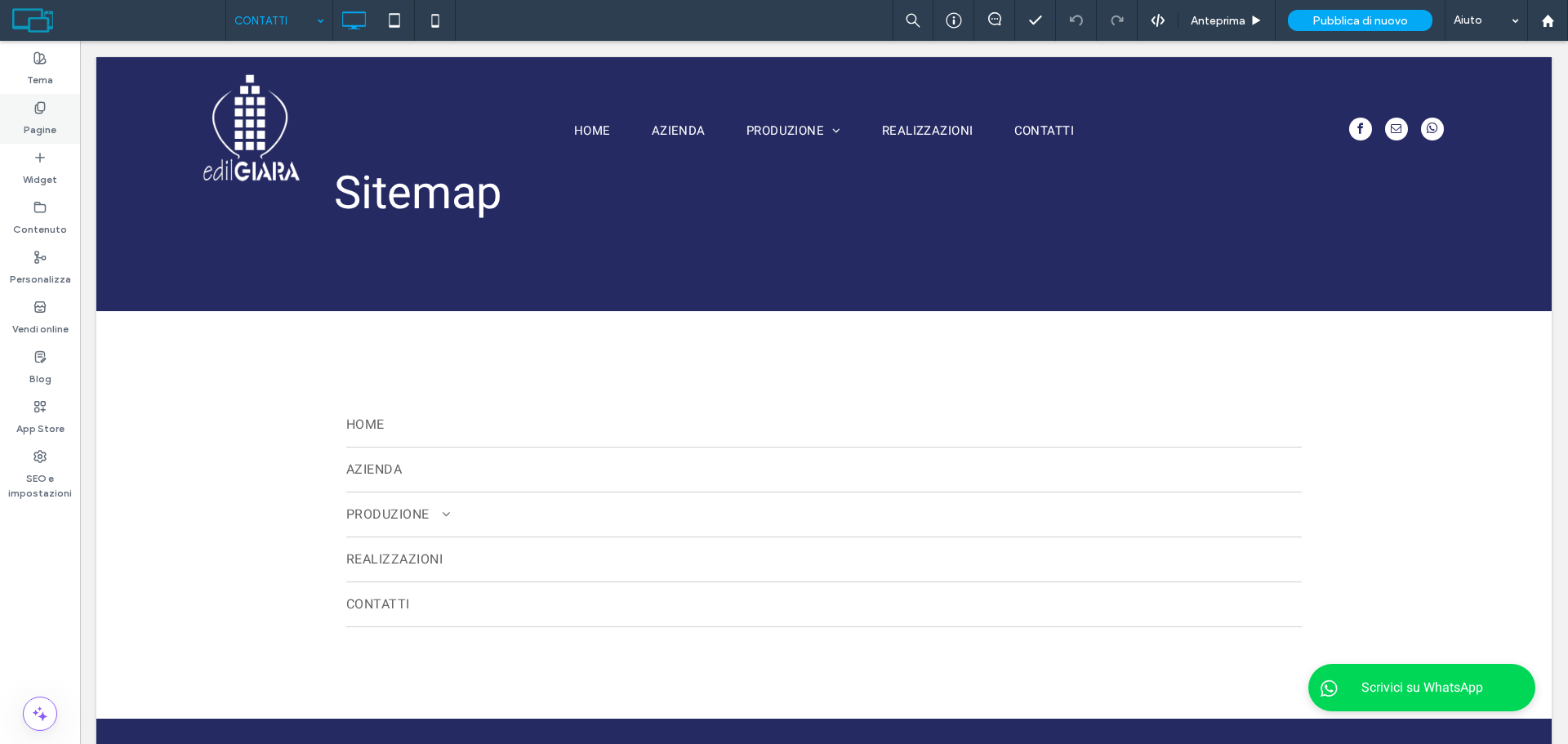
click at [32, 116] on label "Pagine" at bounding box center [39, 125] width 33 height 23
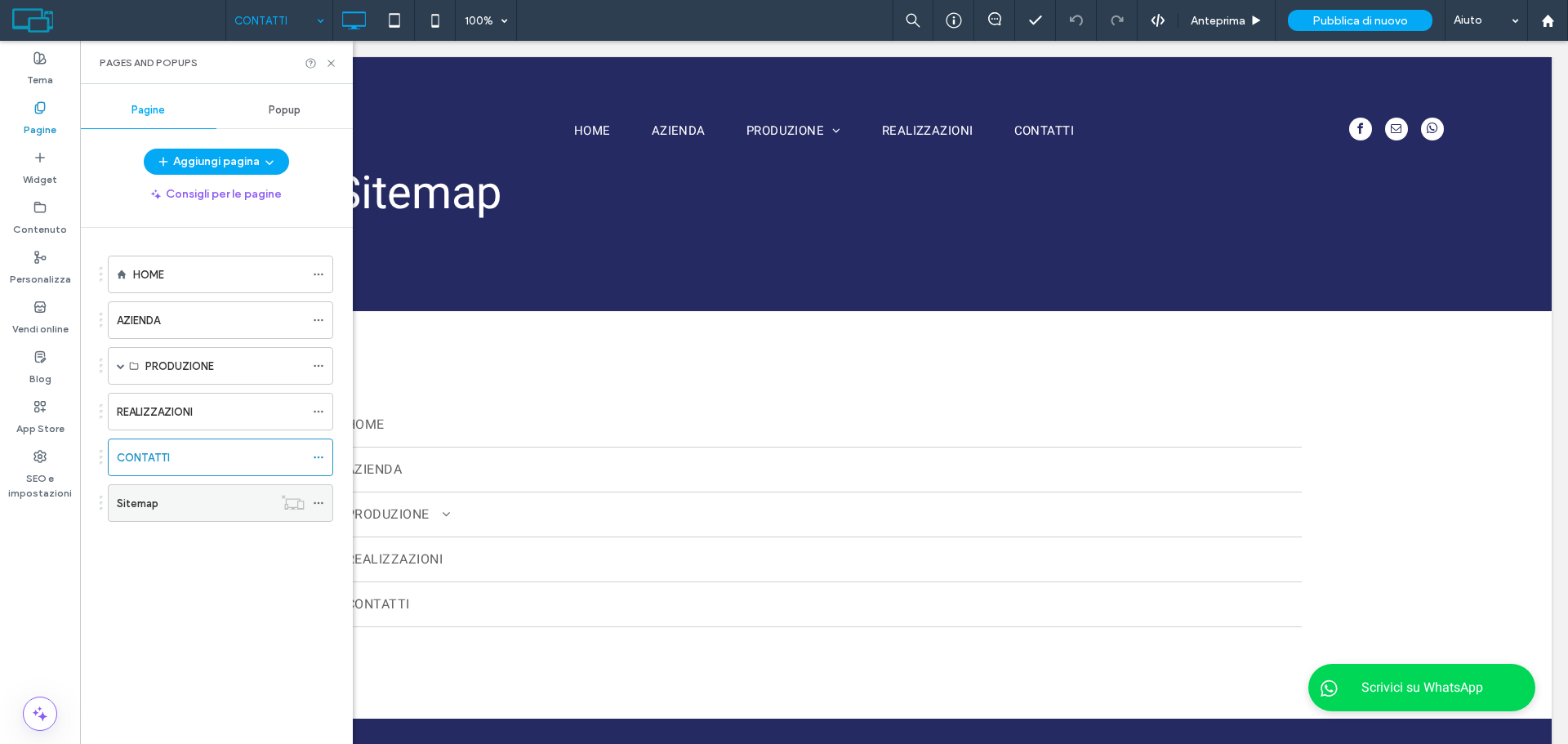
click at [255, 495] on div "Sitemap" at bounding box center [194, 503] width 156 height 17
click at [334, 64] on icon at bounding box center [331, 63] width 12 height 12
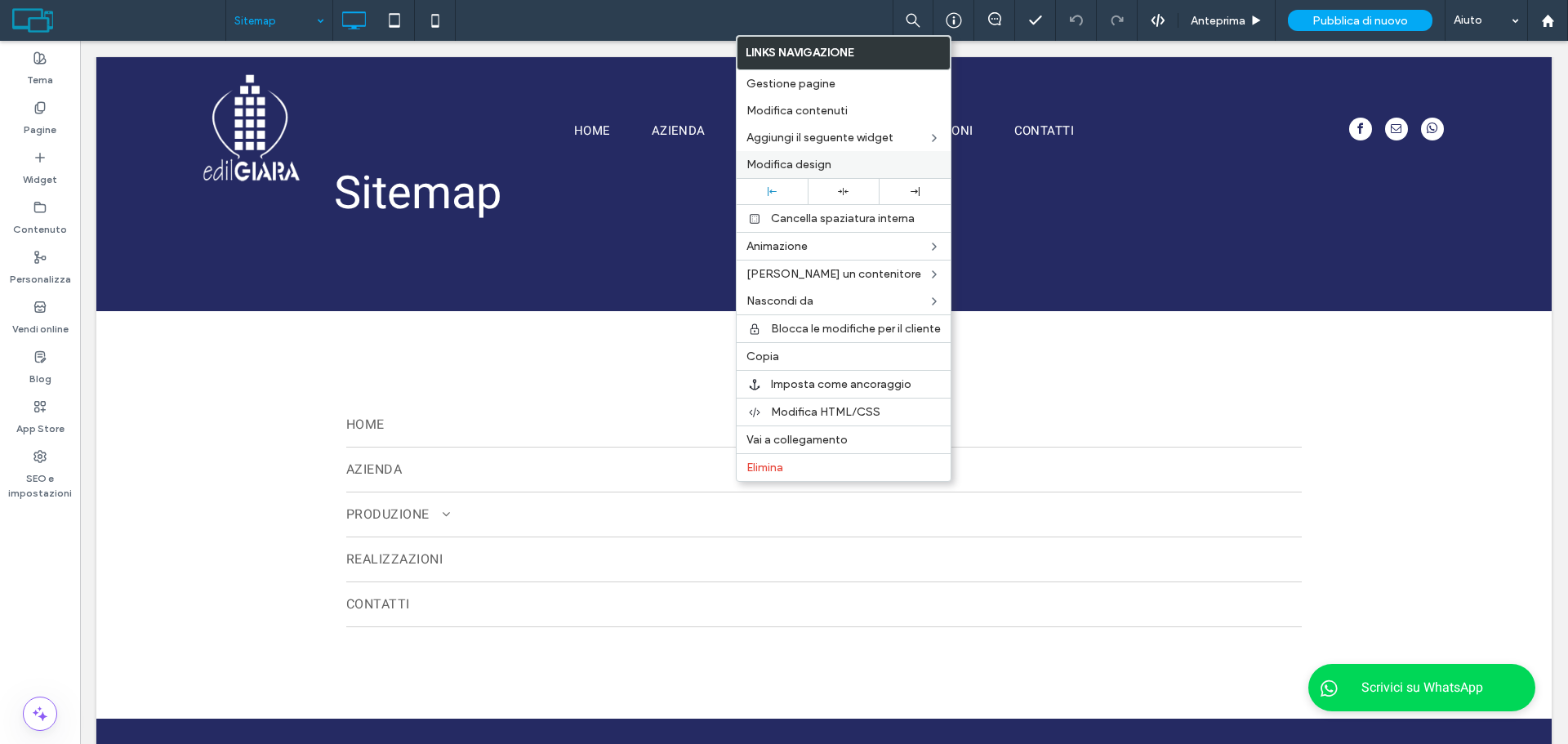
click at [847, 173] on div "Modifica design" at bounding box center [844, 164] width 214 height 27
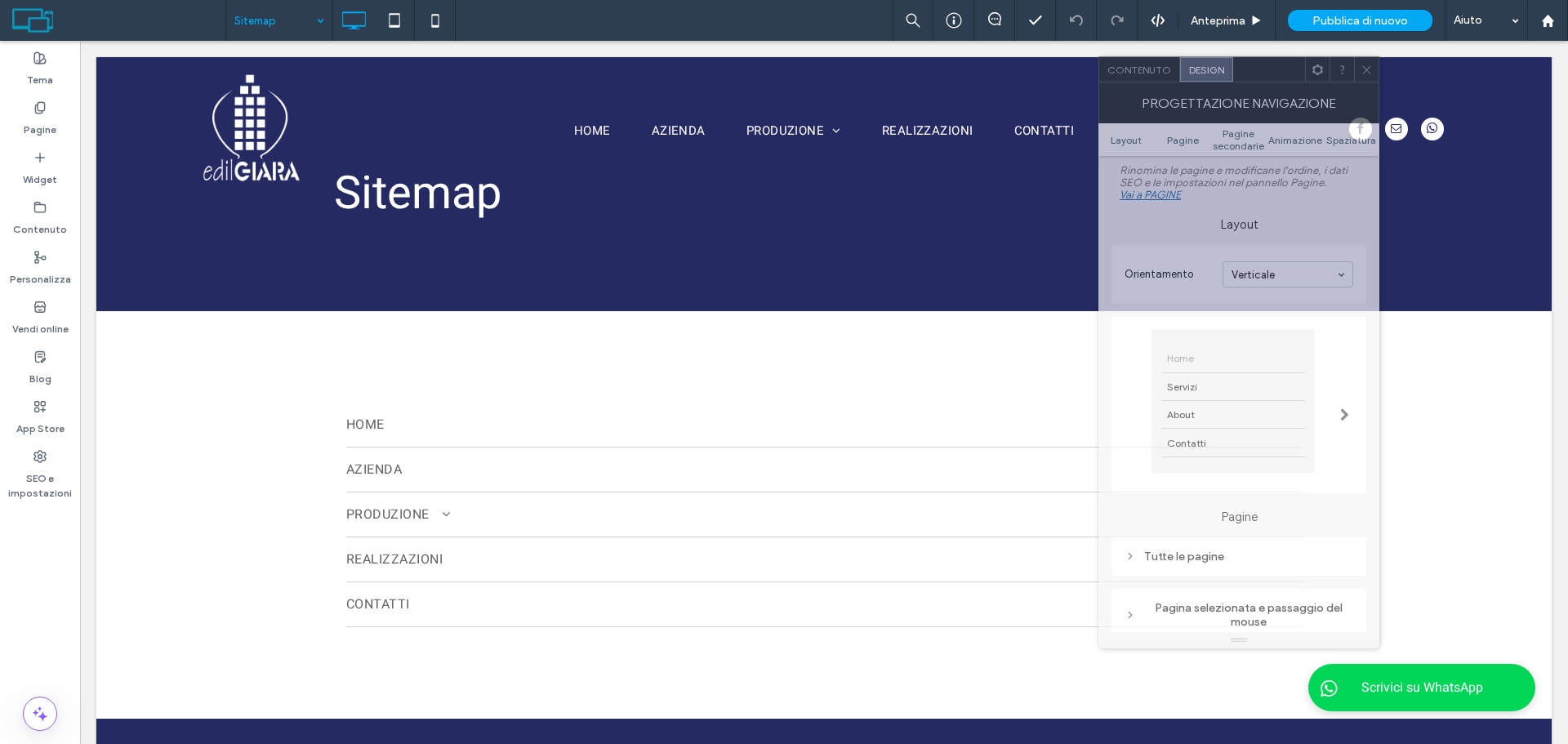
drag, startPoint x: 291, startPoint y: 73, endPoint x: 1258, endPoint y: 71, distance: 967.0
click at [1258, 71] on div at bounding box center [1269, 69] width 72 height 25
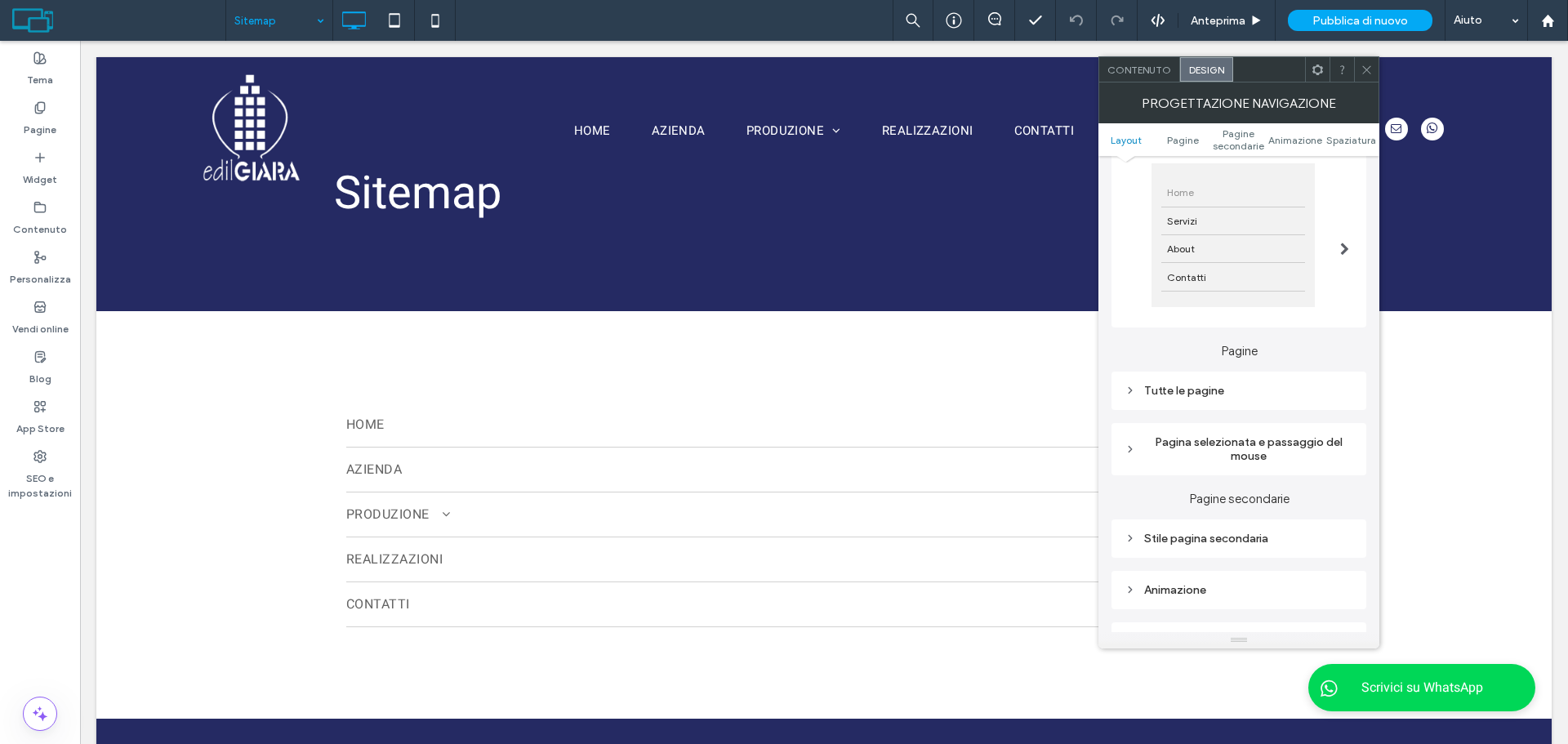
scroll to position [164, 0]
click at [1192, 401] on div "Tutte le pagine" at bounding box center [1239, 393] width 229 height 22
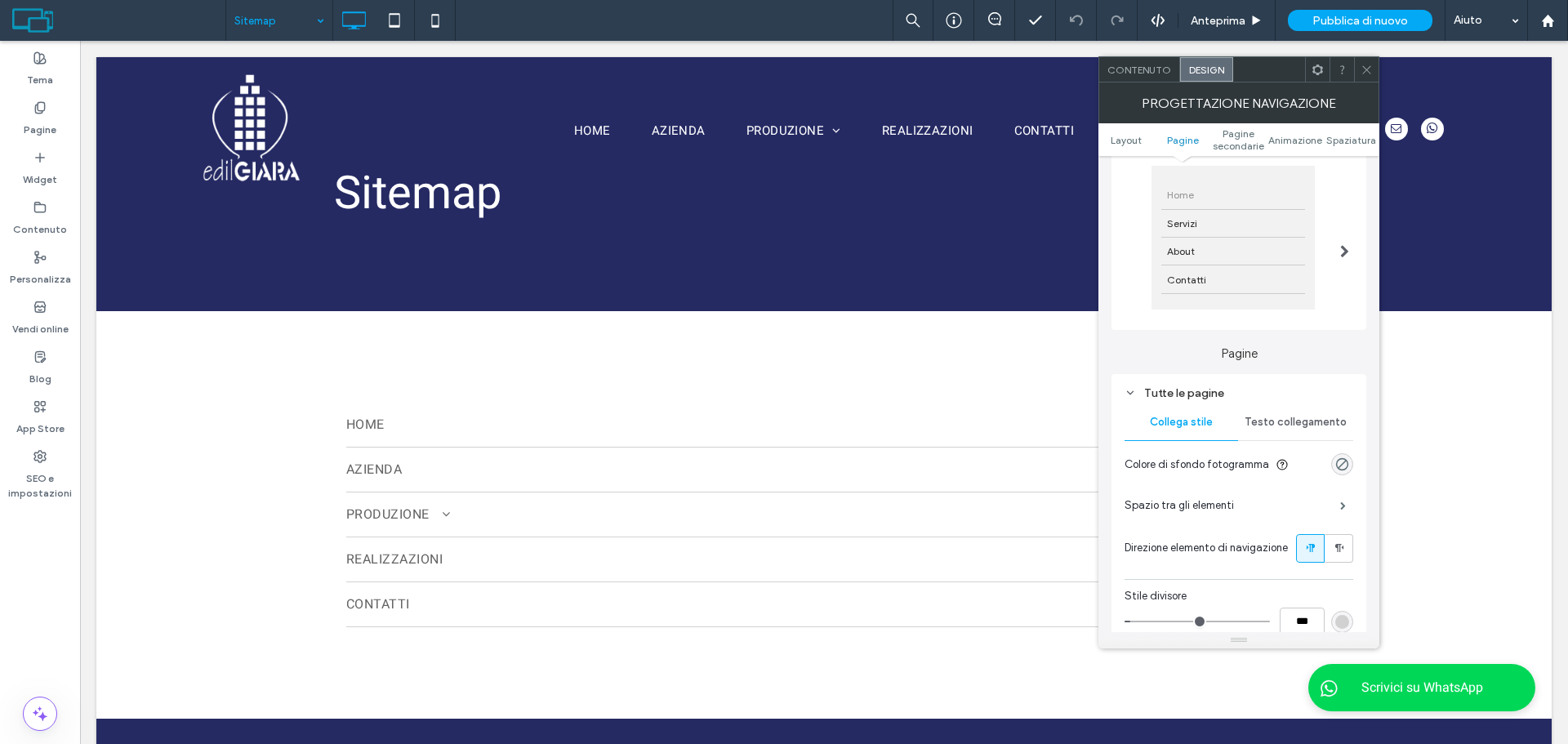
scroll to position [409, 0]
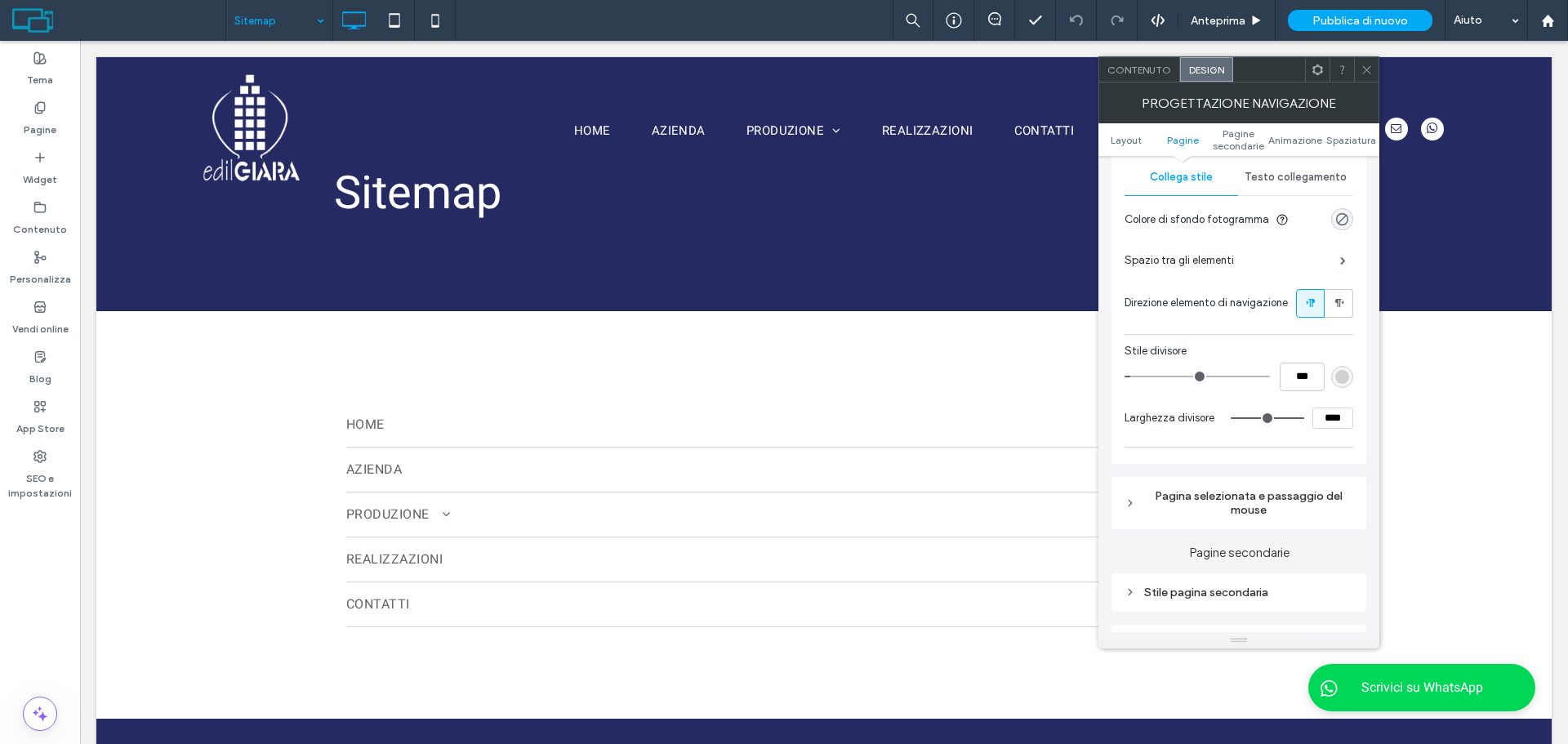
click at [1337, 376] on div "rgb(209, 209, 209)" at bounding box center [1342, 377] width 14 height 14
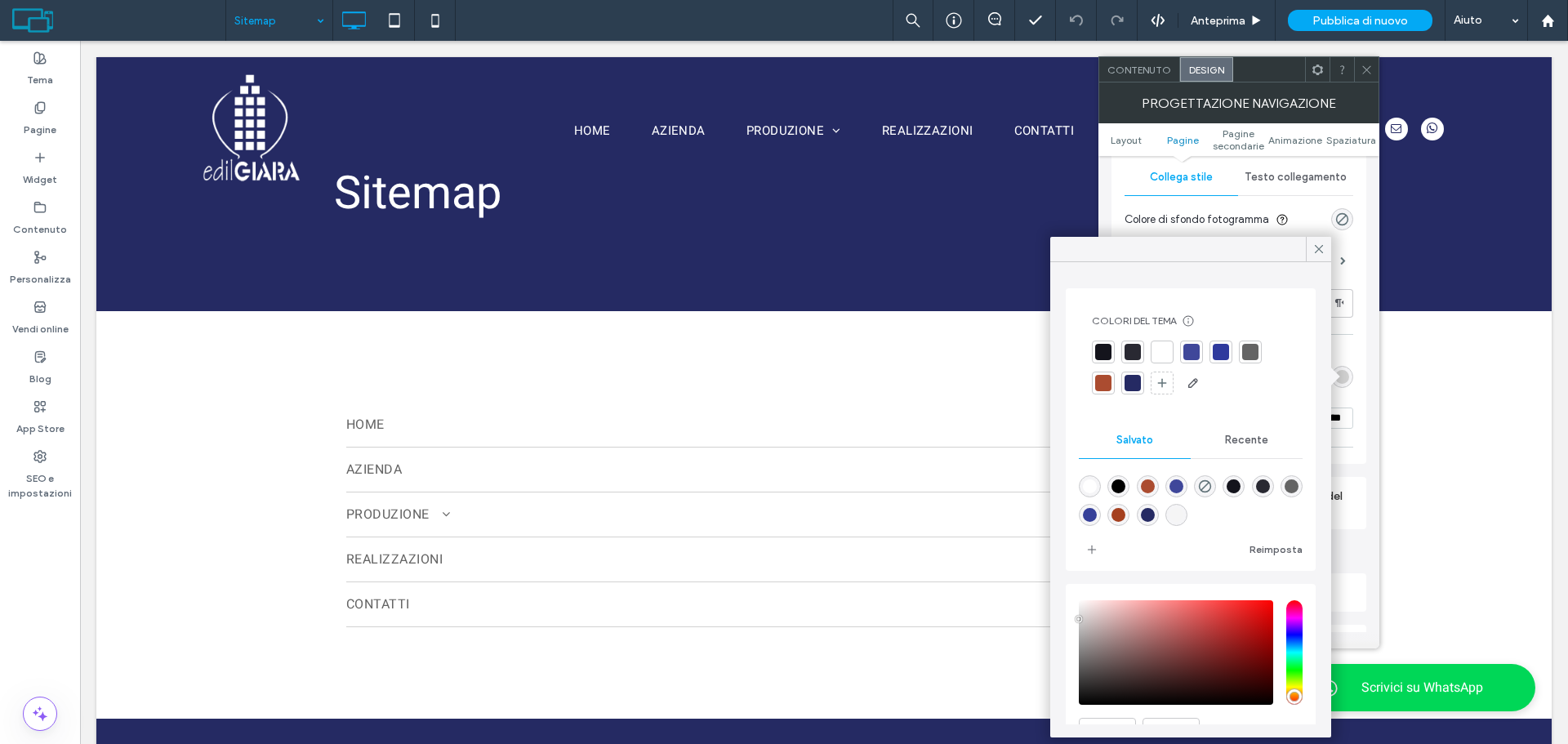
click at [1285, 493] on div "rgba(100,100,100,1)" at bounding box center [1292, 486] width 14 height 14
type input "*******"
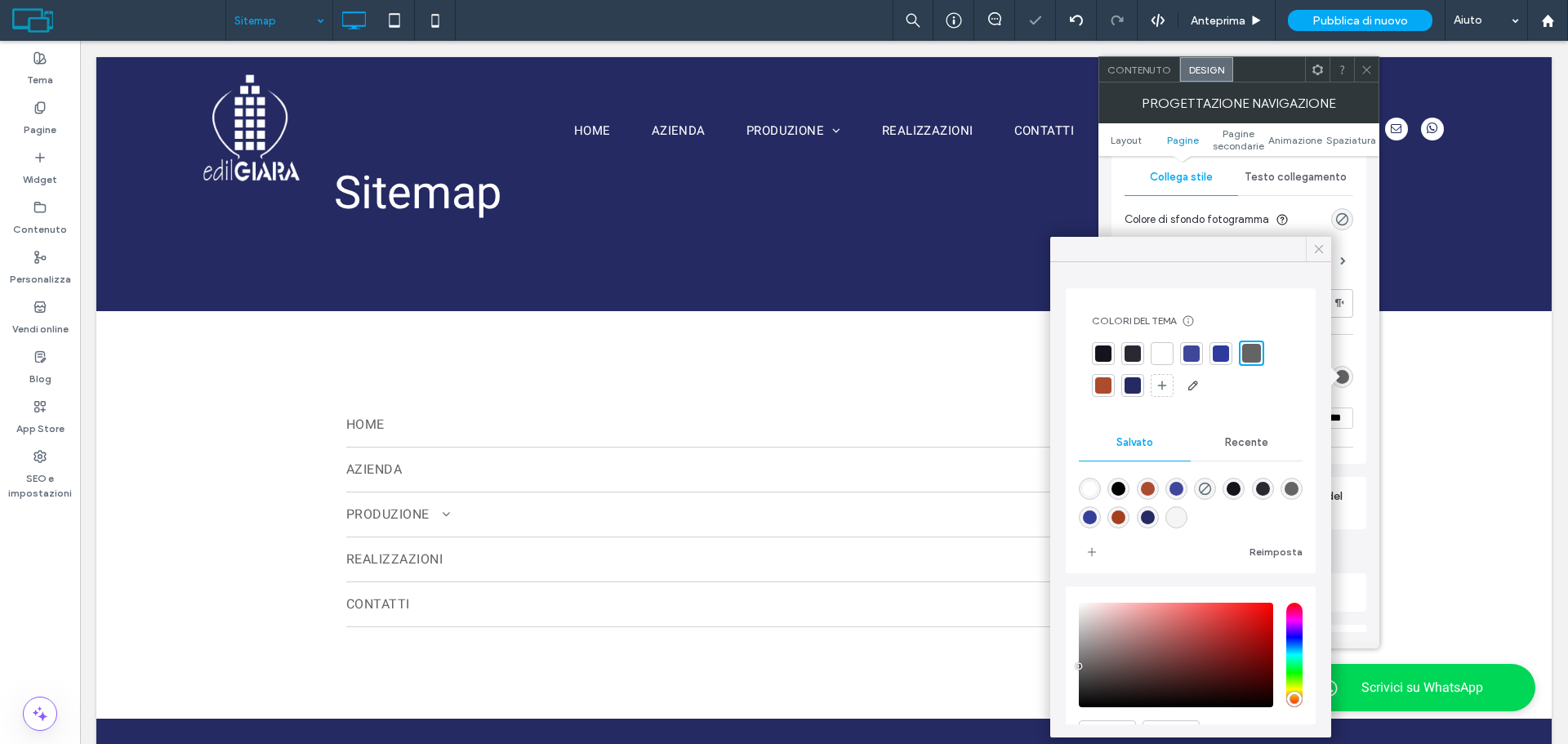
click at [1309, 247] on div at bounding box center [1318, 249] width 26 height 25
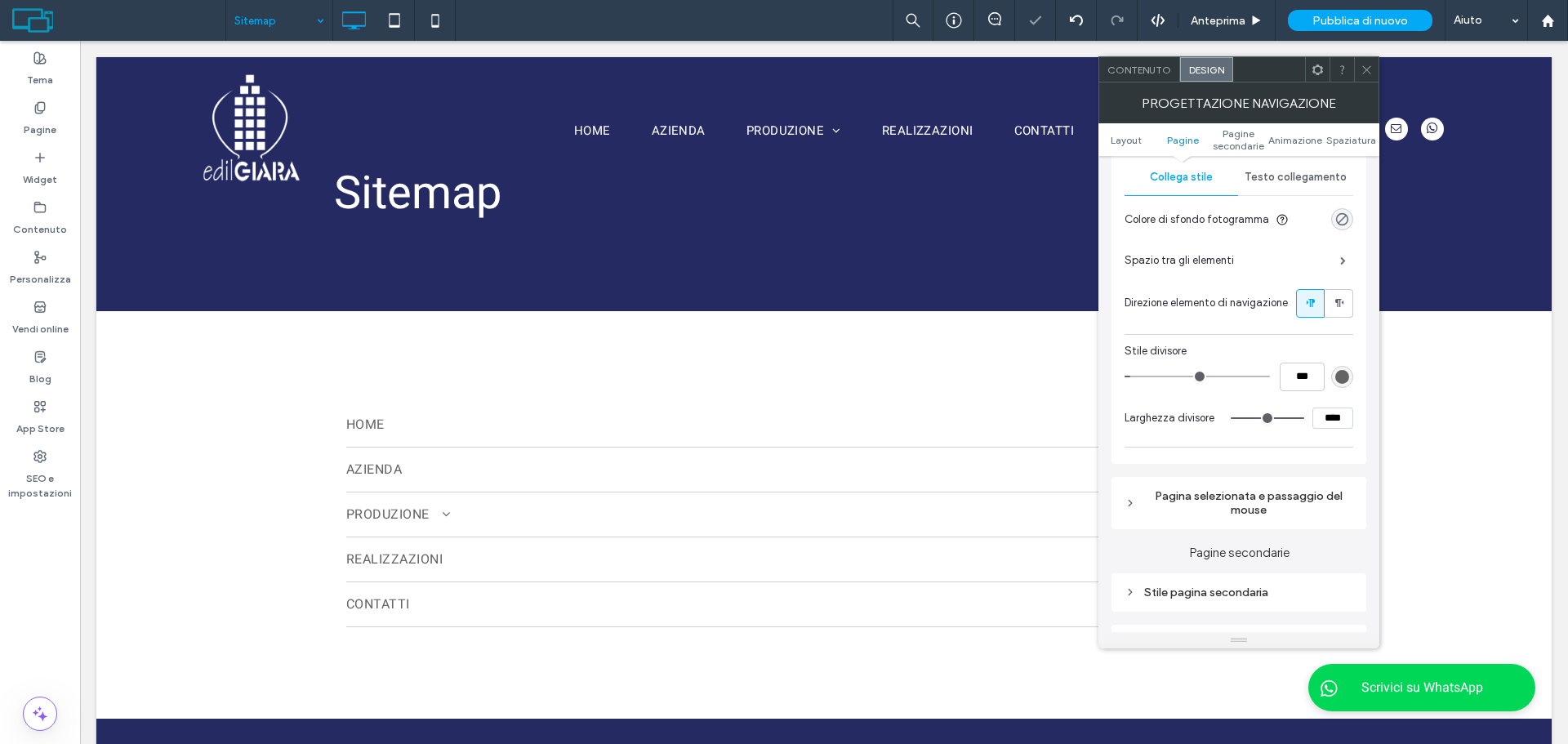
click at [1349, 148] on ul "Layout Pagine Pagine secondarie Animazione Spaziatura" at bounding box center [1238, 139] width 281 height 33
click at [1349, 147] on ul "Layout Pagine Pagine secondarie Animazione Spaziatura" at bounding box center [1238, 139] width 281 height 33
click at [1352, 137] on span "Spaziatura" at bounding box center [1351, 140] width 49 height 12
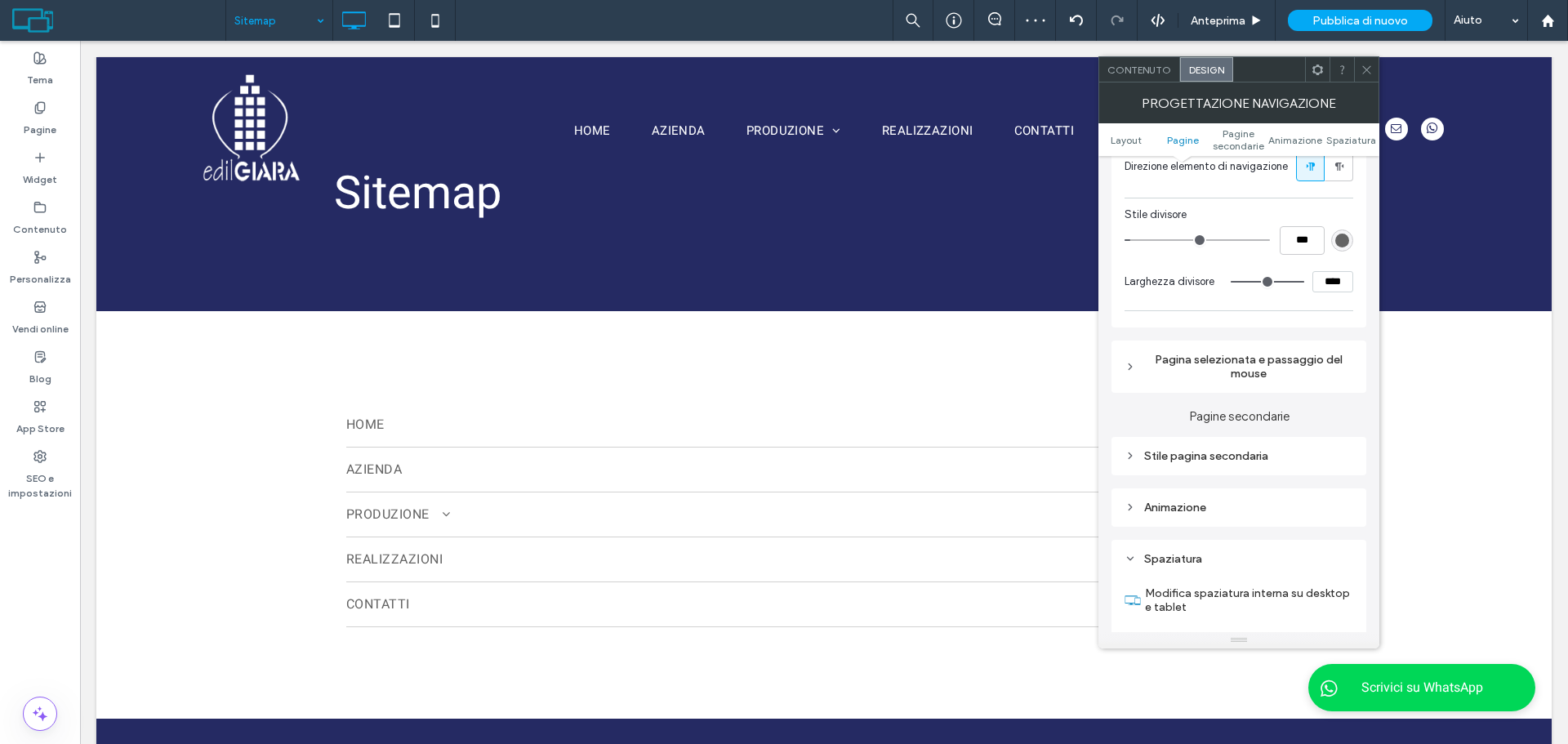
scroll to position [916, 0]
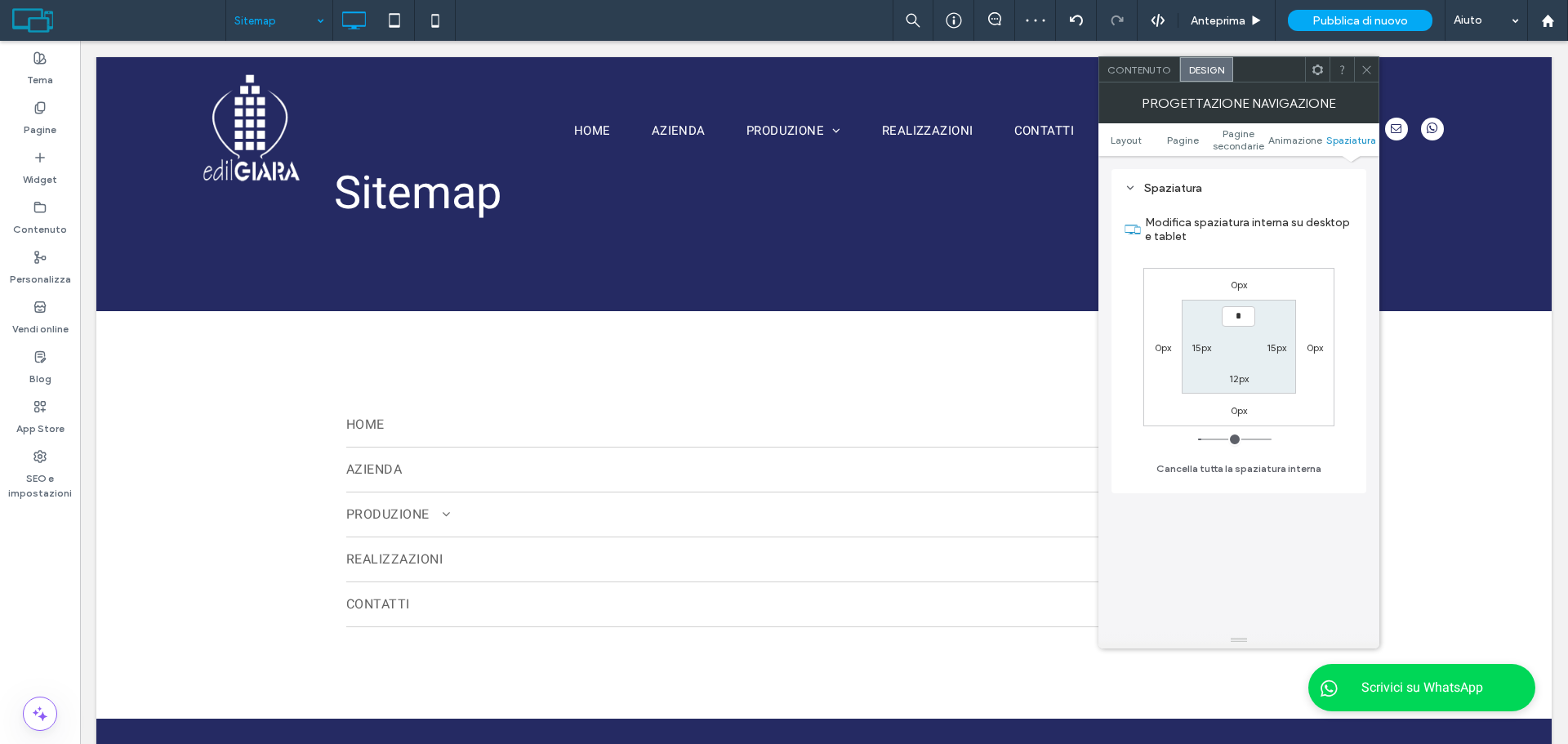
type input "***"
drag, startPoint x: 1200, startPoint y: 335, endPoint x: 1200, endPoint y: 351, distance: 16.0
click at [1200, 340] on section "*** 15px 12px 15px" at bounding box center [1238, 346] width 113 height 94
drag, startPoint x: 1200, startPoint y: 351, endPoint x: 1208, endPoint y: 358, distance: 10.6
click at [1200, 352] on label "15px" at bounding box center [1202, 347] width 20 height 12
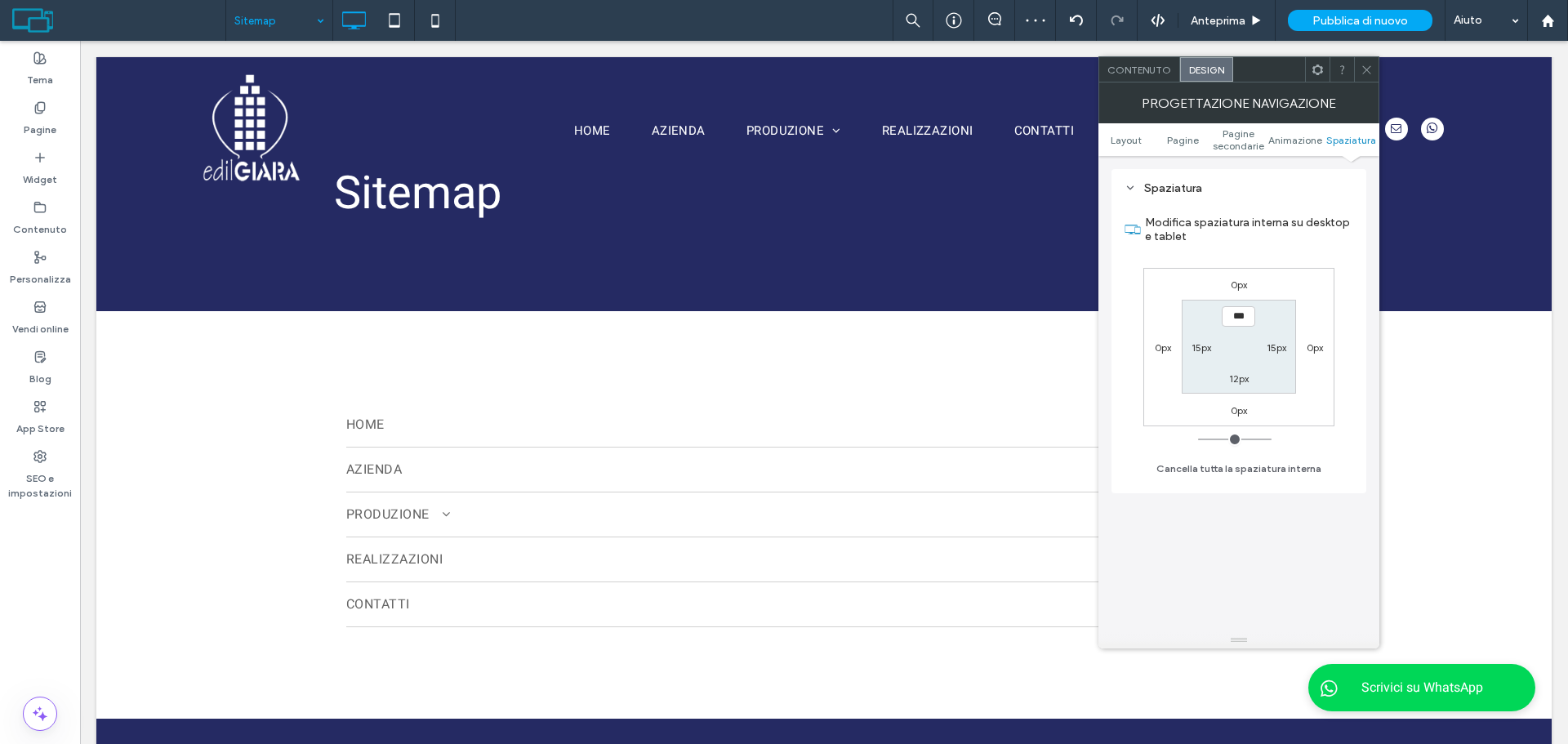
type input "**"
type input "*"
type input "***"
click at [1230, 376] on label "12px" at bounding box center [1239, 378] width 20 height 12
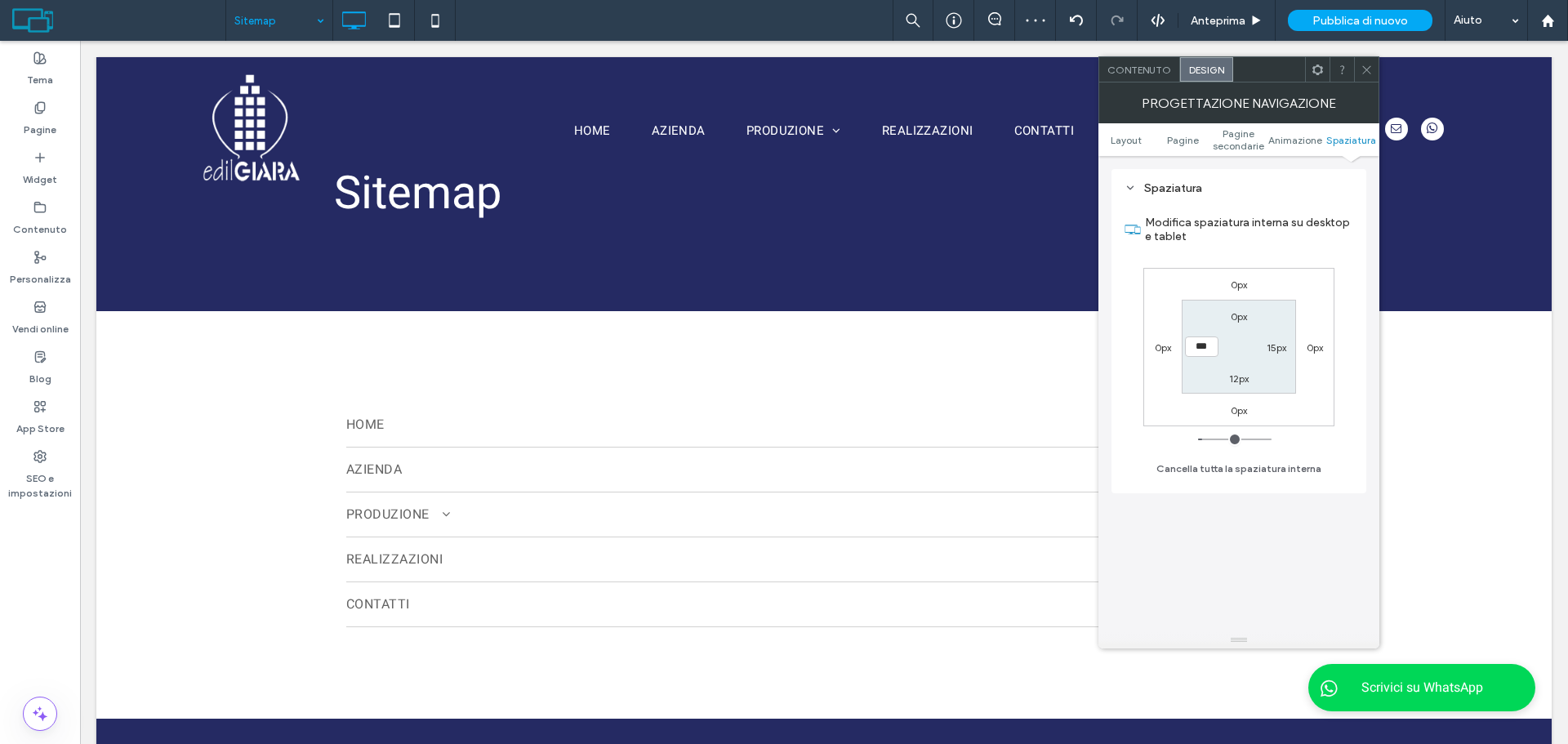
type input "**"
type input "*"
type input "***"
click at [1274, 349] on label "15px" at bounding box center [1277, 347] width 20 height 12
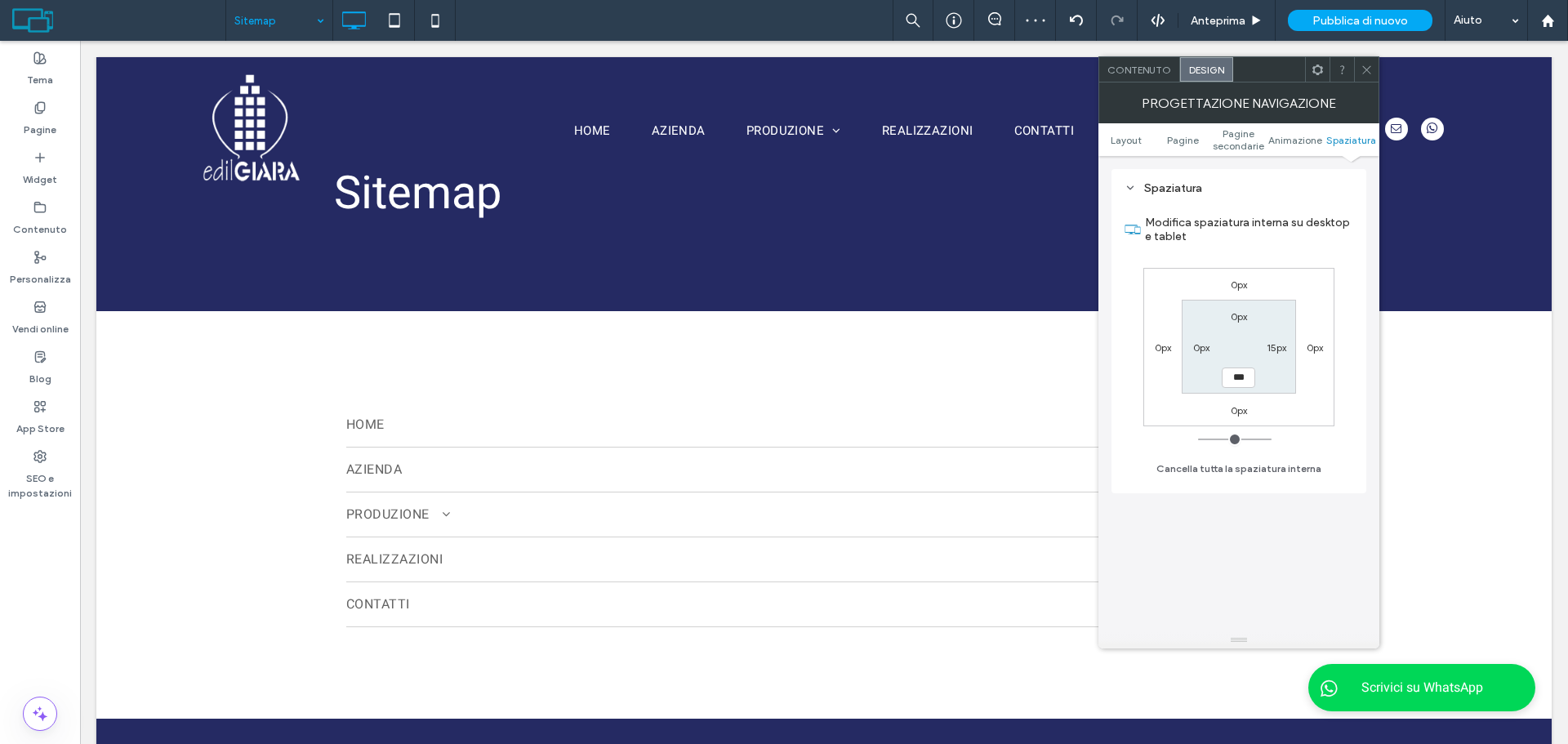
type input "**"
type input "*"
type input "***"
click at [1232, 317] on label "0px" at bounding box center [1238, 317] width 17 height 12
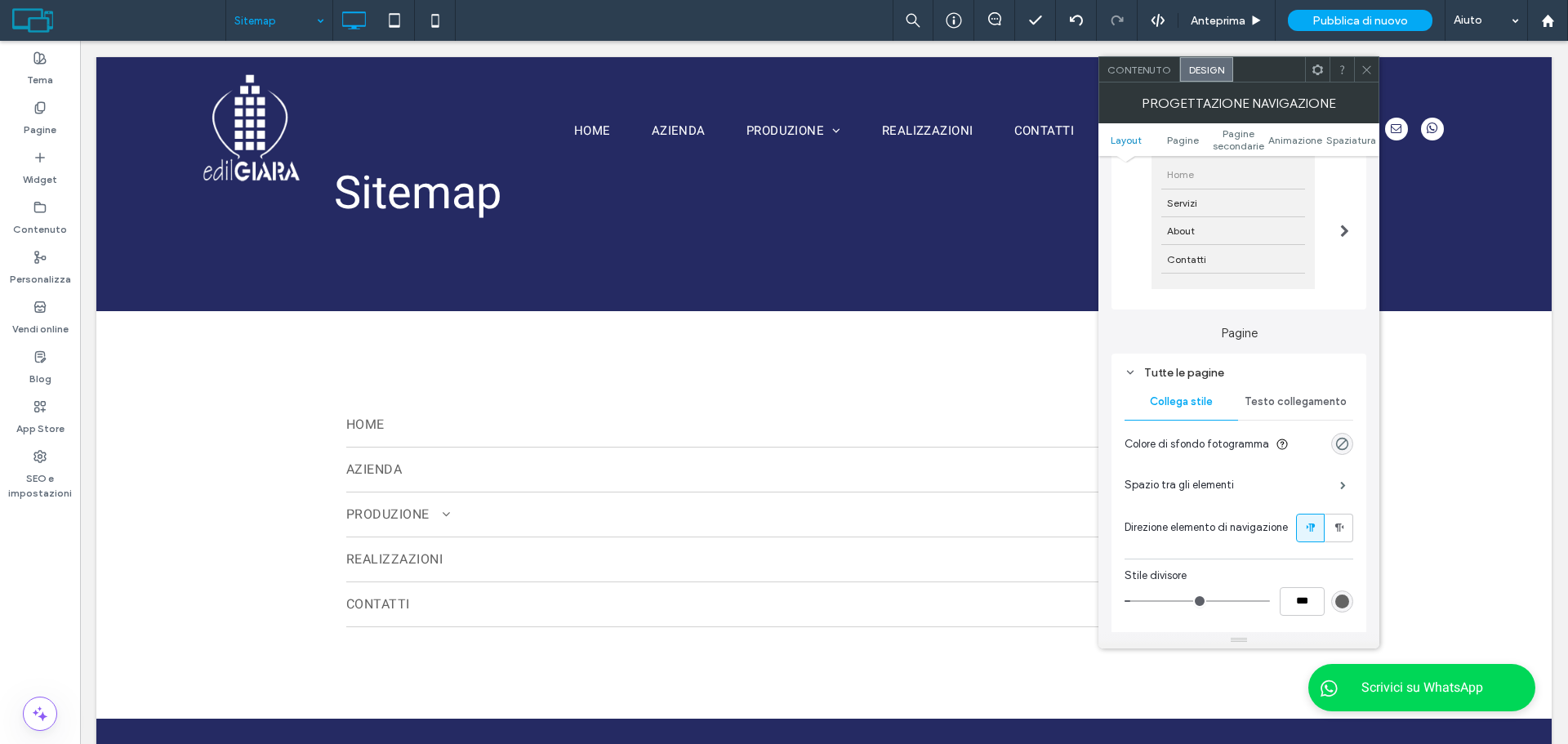
scroll to position [181, 0]
click at [1342, 492] on span at bounding box center [1343, 488] width 6 height 8
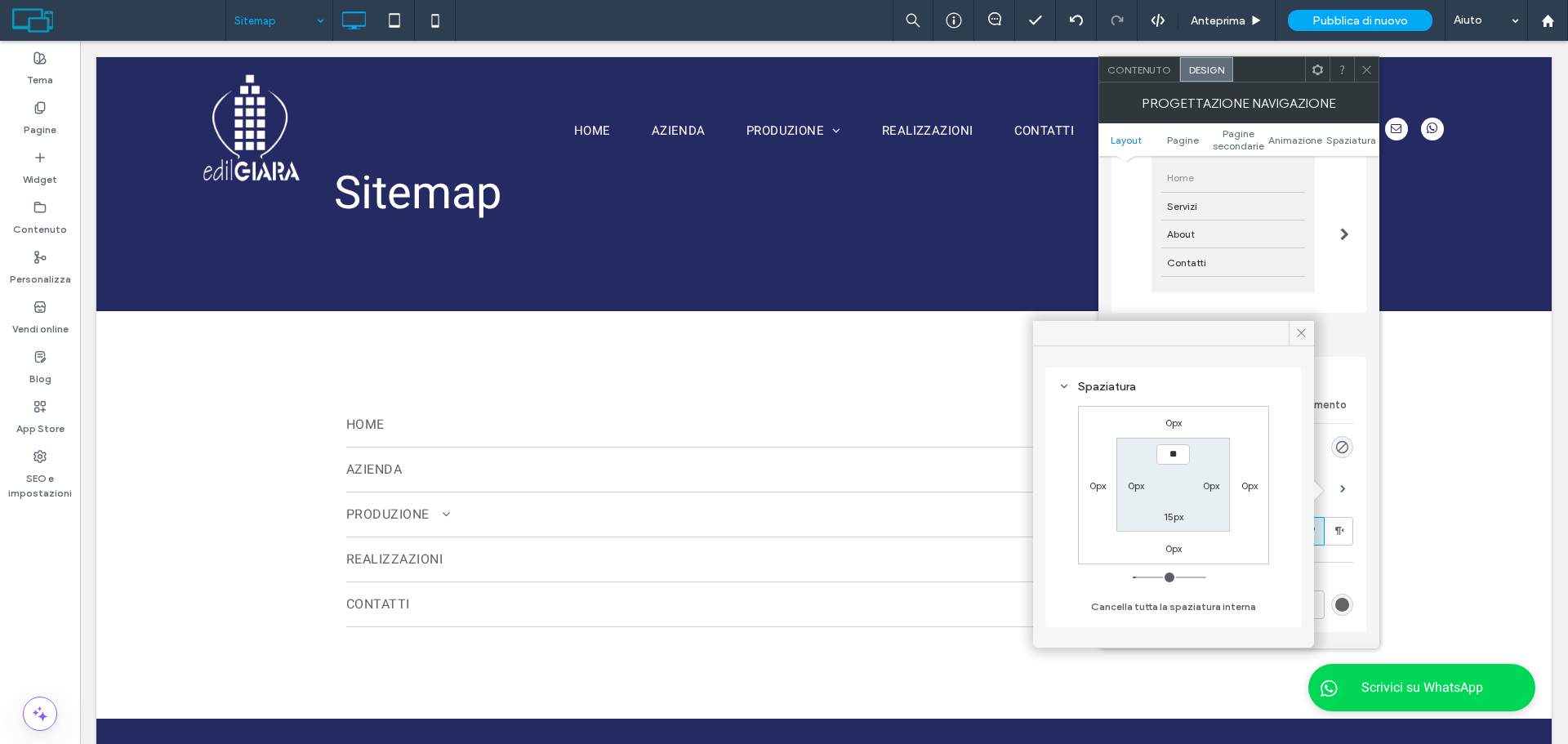
type input "****"
click at [1176, 506] on section "**** 0px 15px 0px" at bounding box center [1172, 484] width 113 height 94
click at [1169, 519] on label "15px" at bounding box center [1173, 516] width 20 height 12
type input "**"
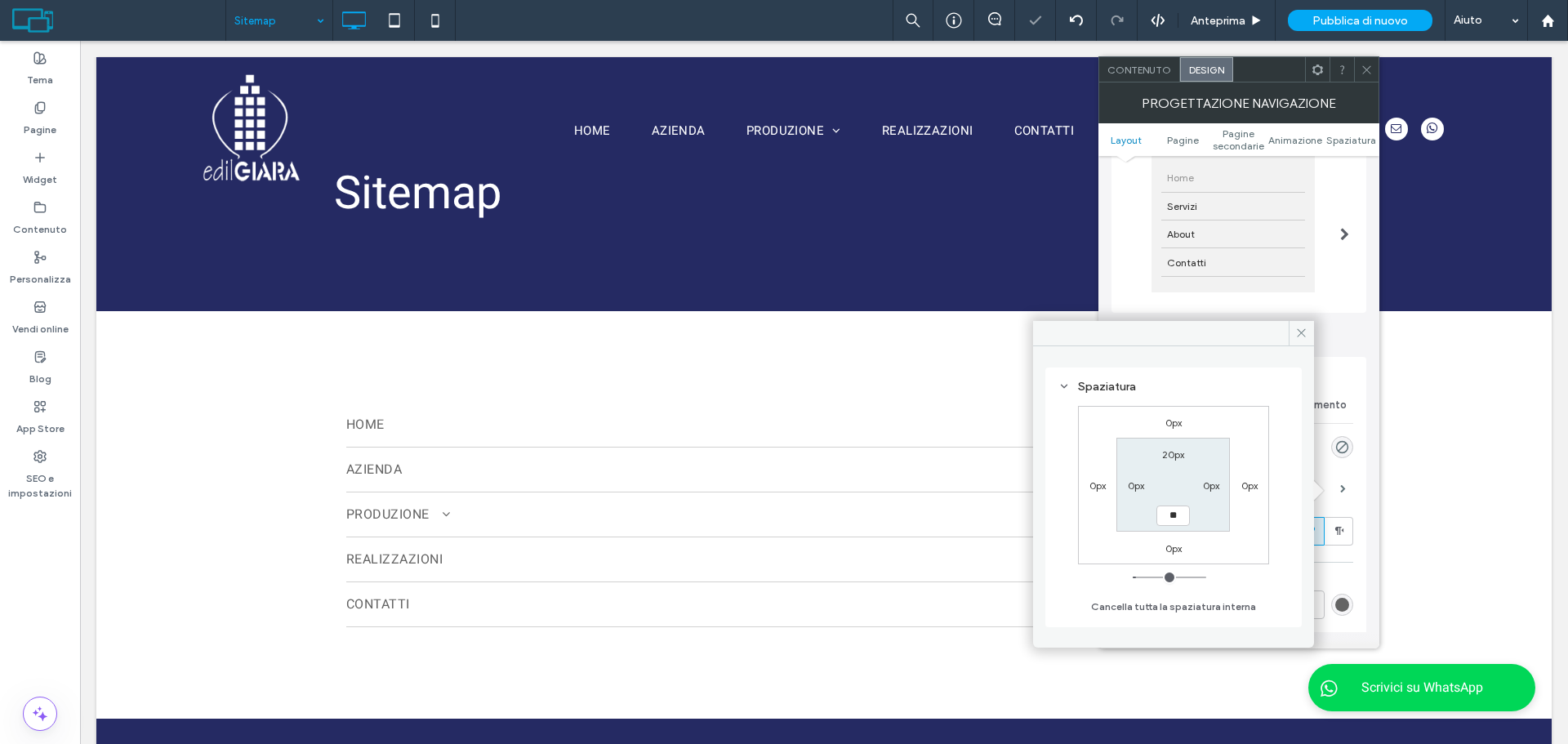
type input "**"
type input "****"
click at [1303, 336] on icon at bounding box center [1302, 333] width 12 height 12
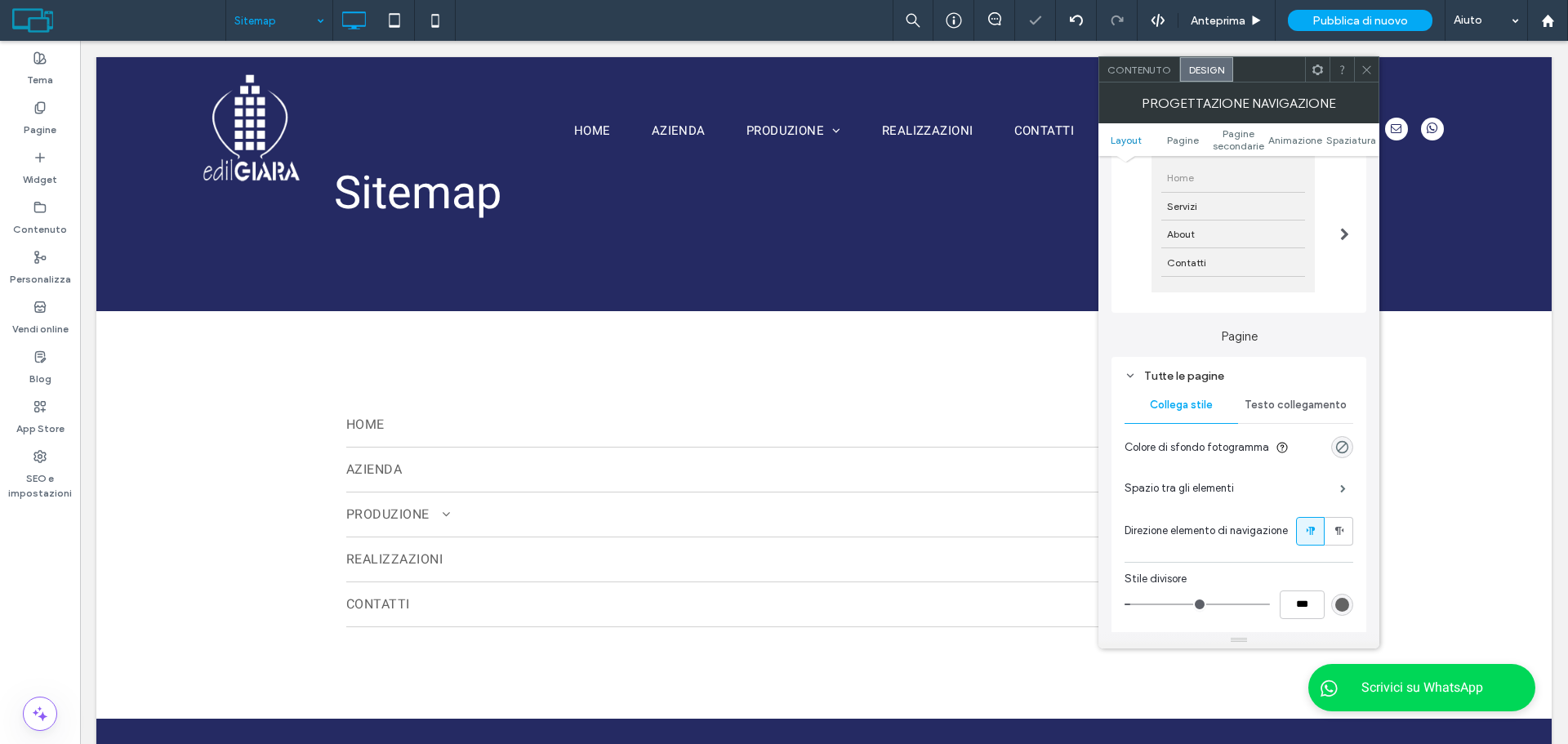
click at [1307, 401] on span "Testo collegamento" at bounding box center [1295, 405] width 102 height 13
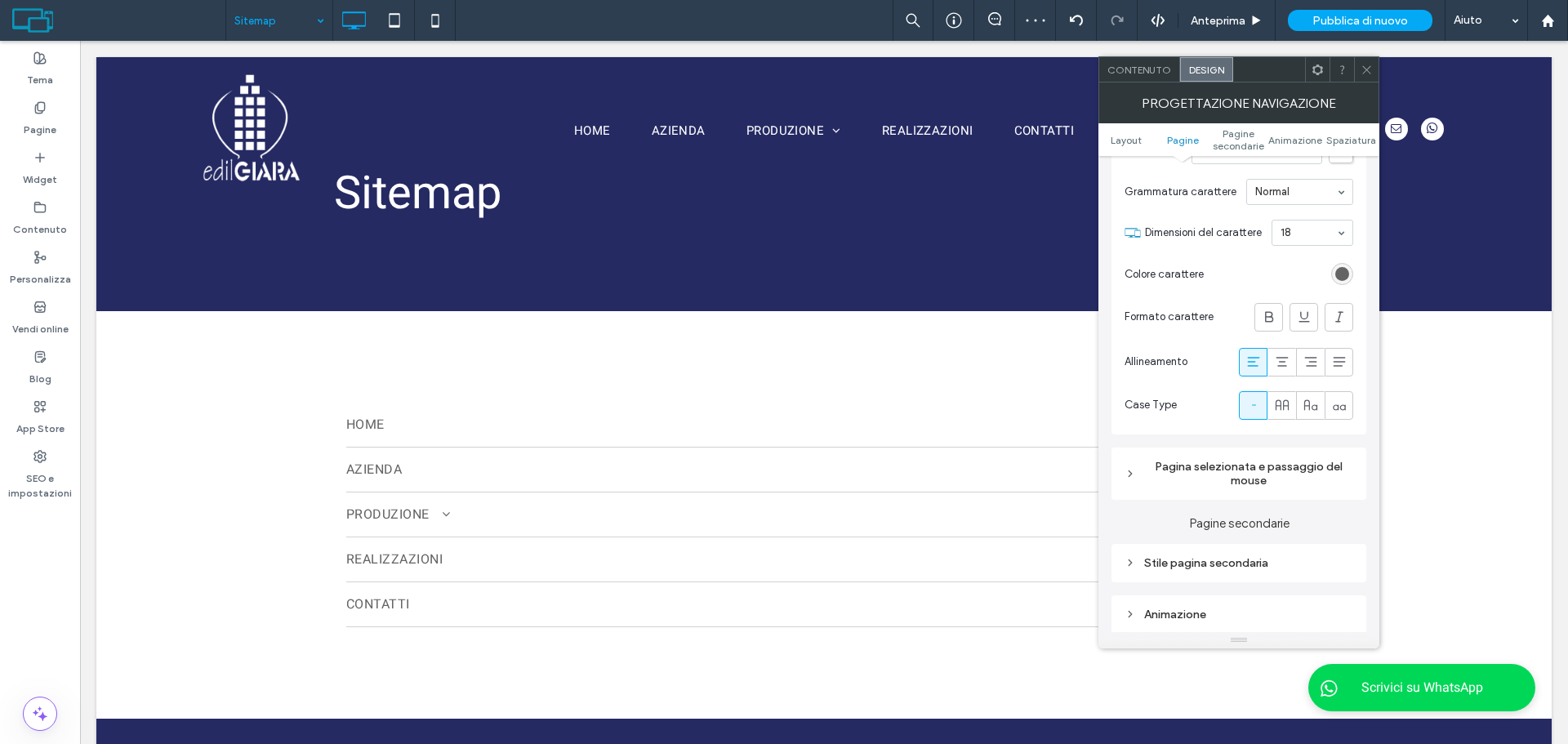
scroll to position [589, 0]
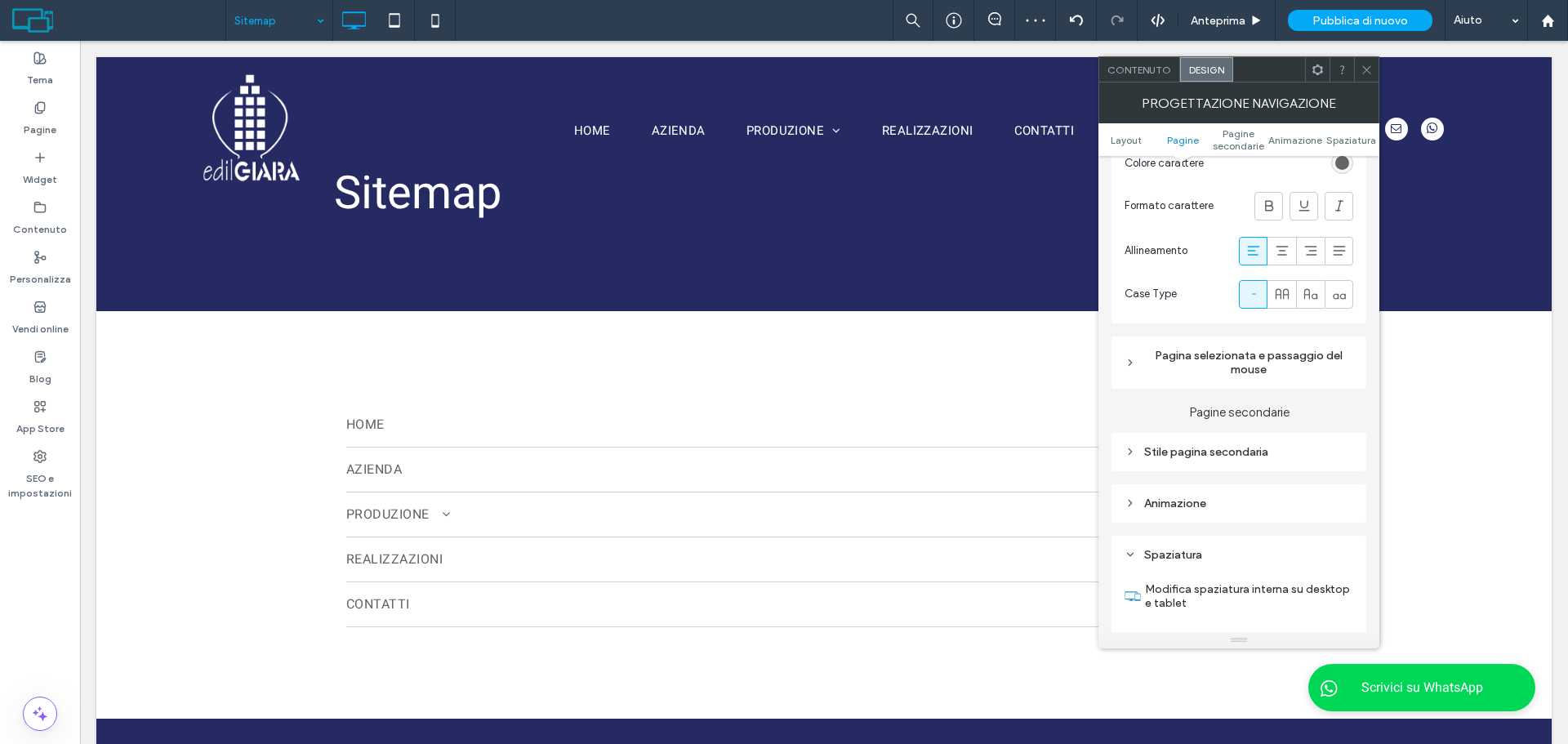
click at [1258, 378] on div "Pagina selezionata e passaggio del mouse" at bounding box center [1239, 362] width 229 height 36
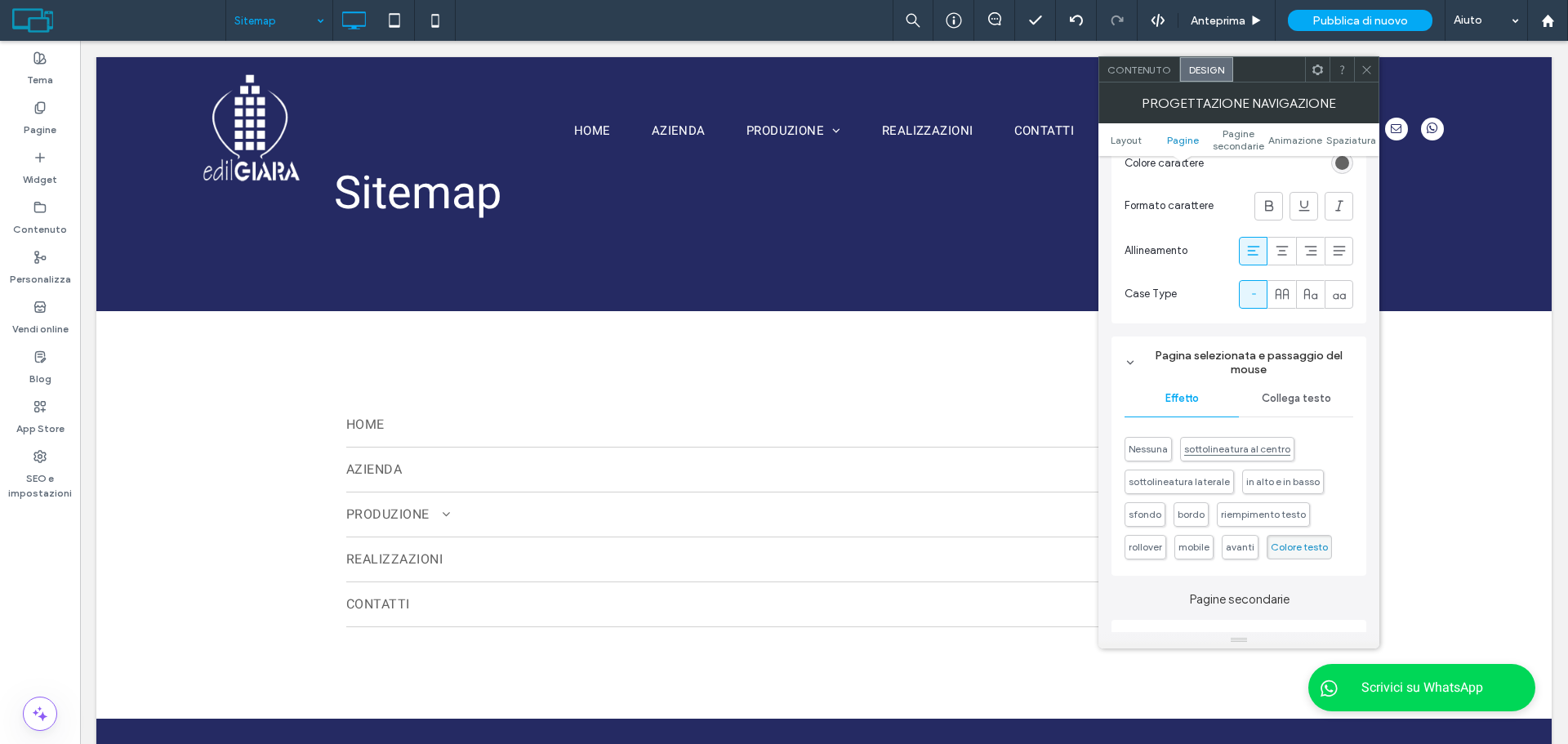
click at [1256, 445] on span "sottolineatura al centro" at bounding box center [1237, 449] width 107 height 12
click at [1125, 446] on span "Nessuna" at bounding box center [1149, 449] width 47 height 25
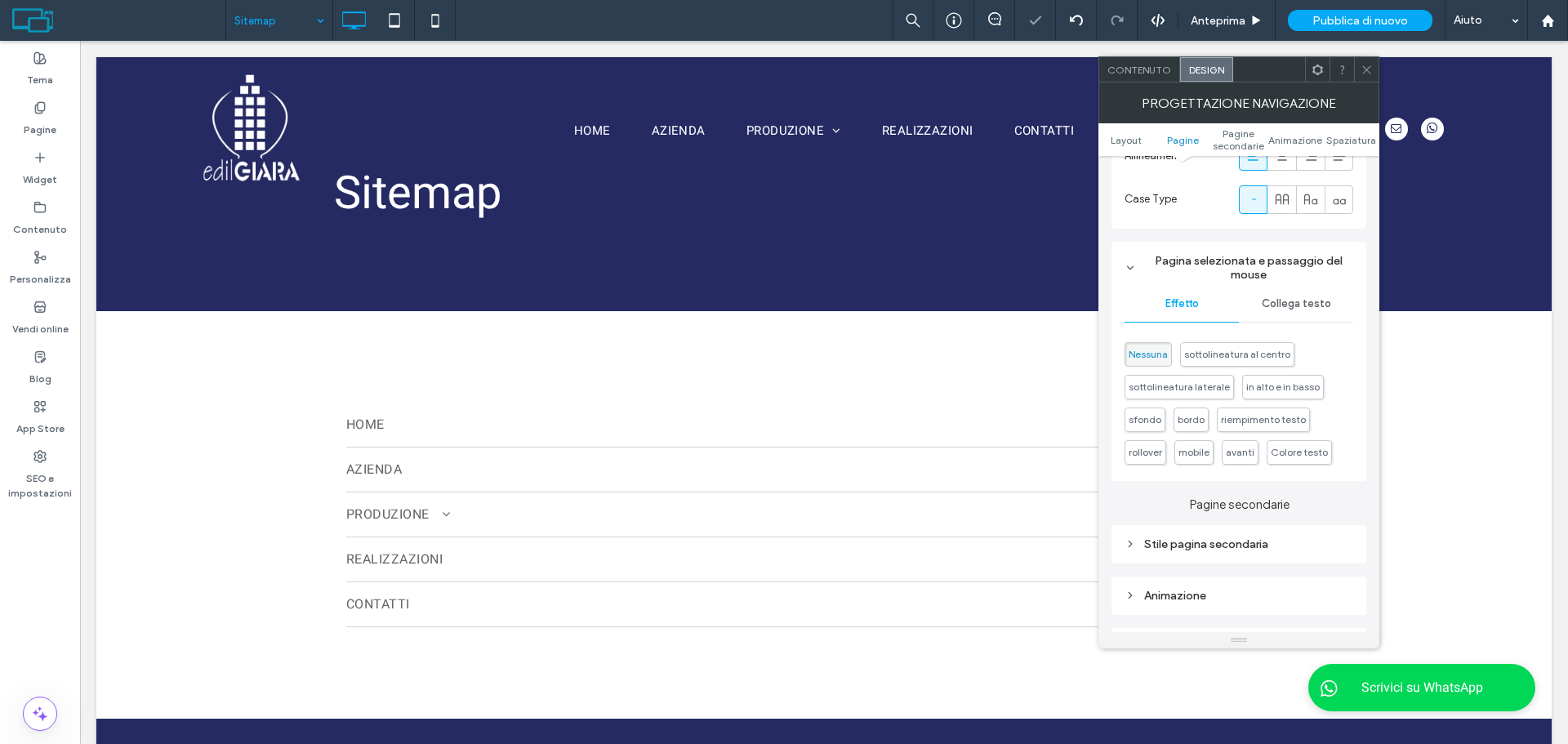
scroll to position [916, 0]
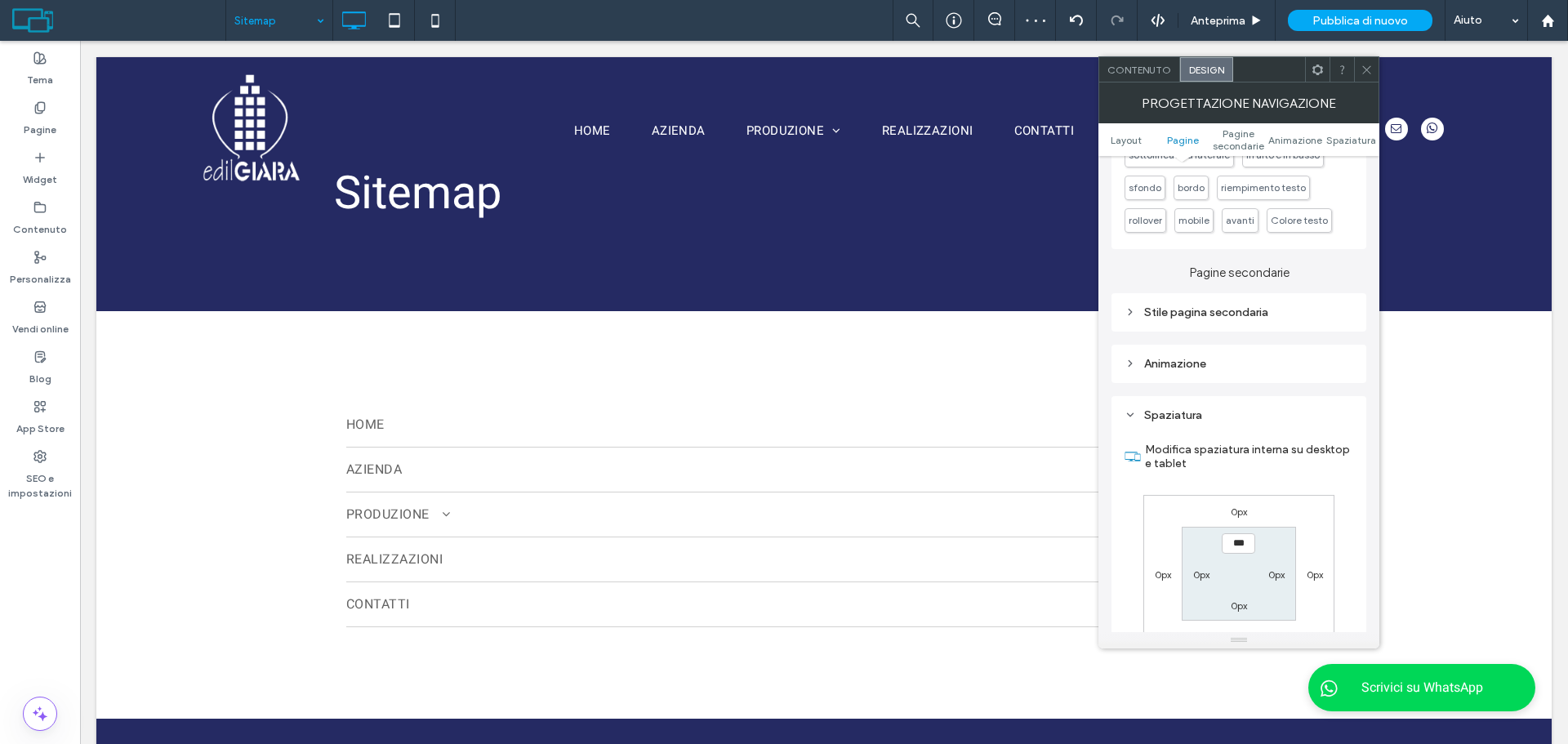
click at [1253, 298] on div "Stile pagina secondaria" at bounding box center [1238, 312] width 255 height 38
click at [1267, 317] on div "Stile pagina secondaria" at bounding box center [1239, 313] width 229 height 14
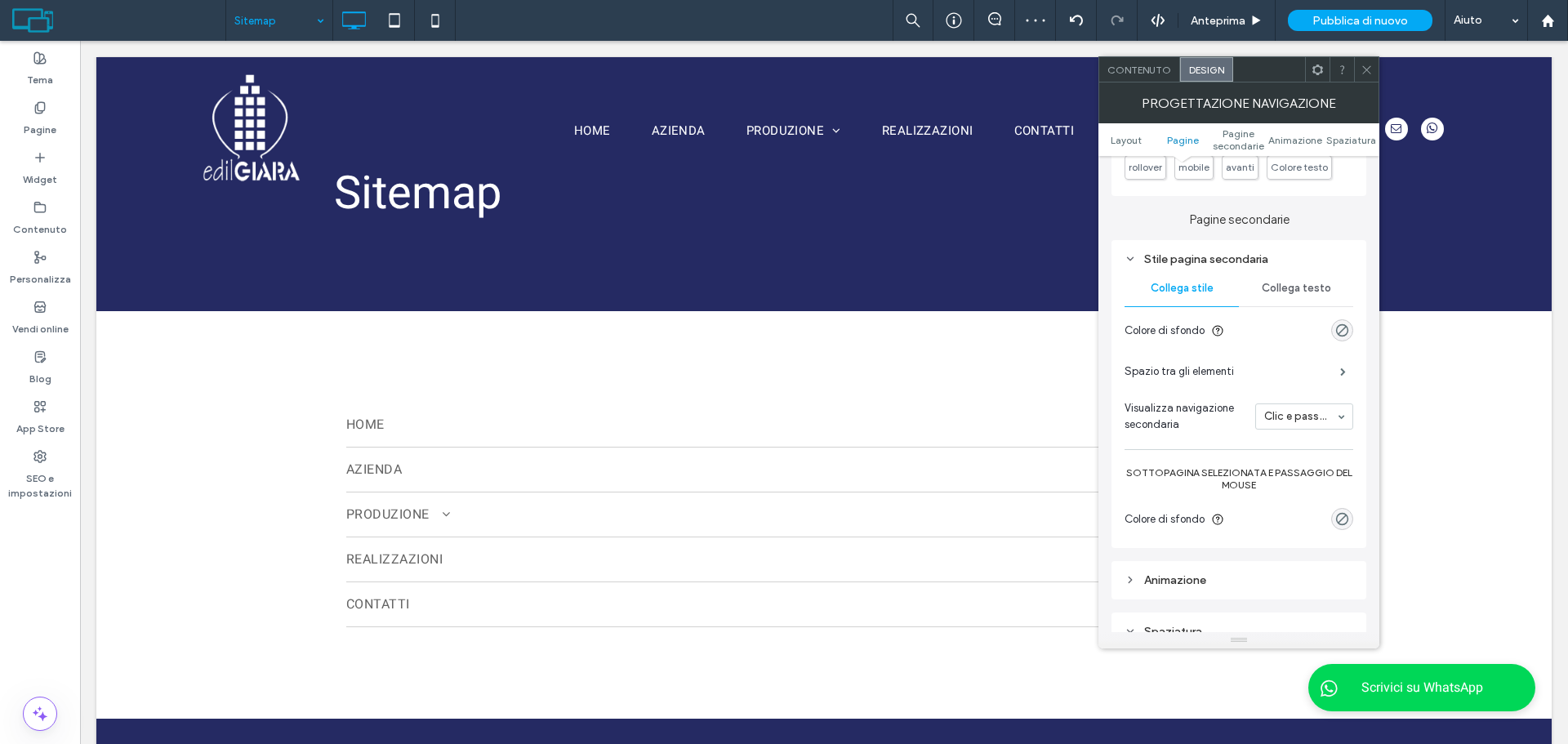
scroll to position [998, 0]
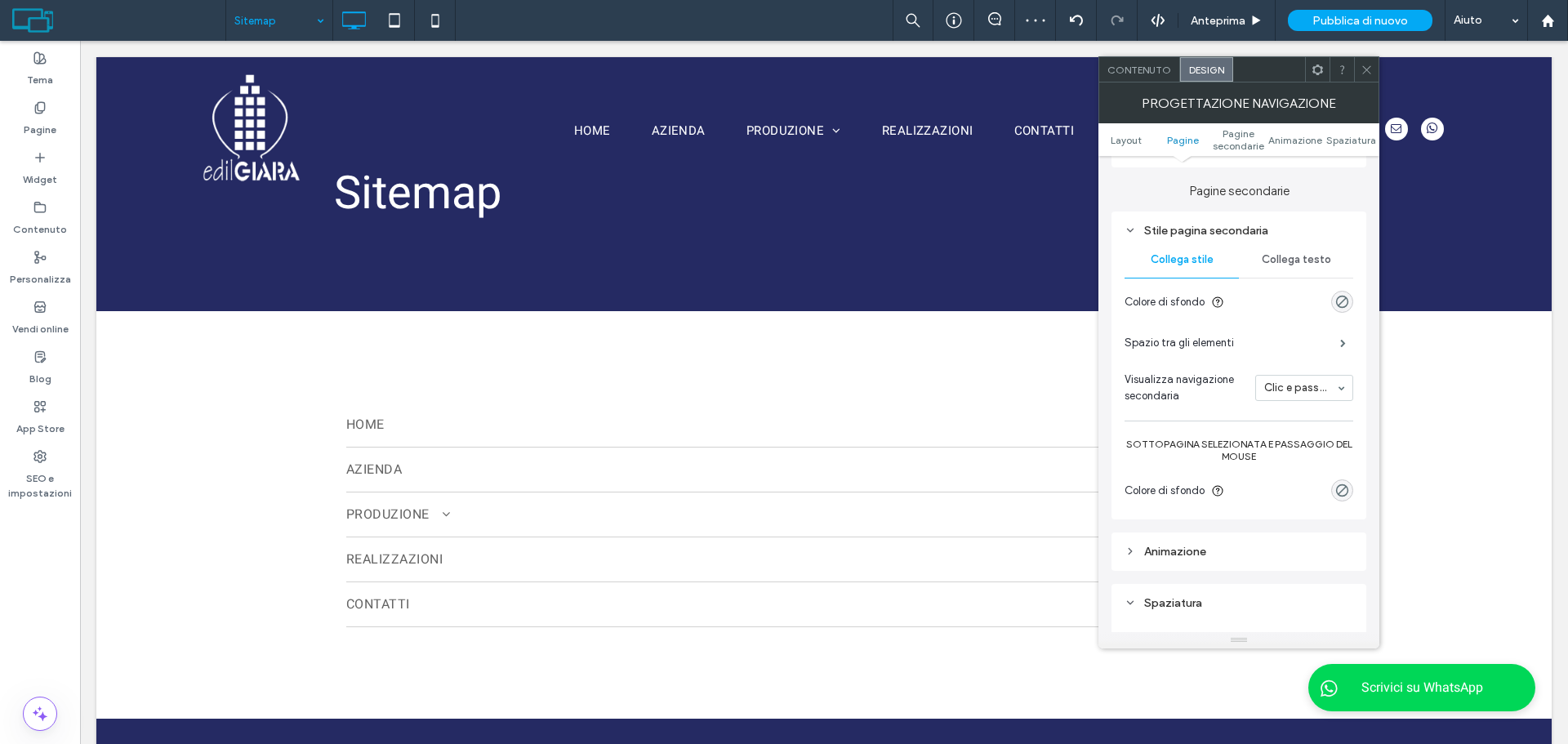
click at [1355, 387] on div "Stile pagina secondaria Collega stile Collega testo Colore di sfondo Spazio tra…" at bounding box center [1238, 365] width 255 height 308
click at [1298, 258] on span "Collega testo" at bounding box center [1297, 260] width 69 height 13
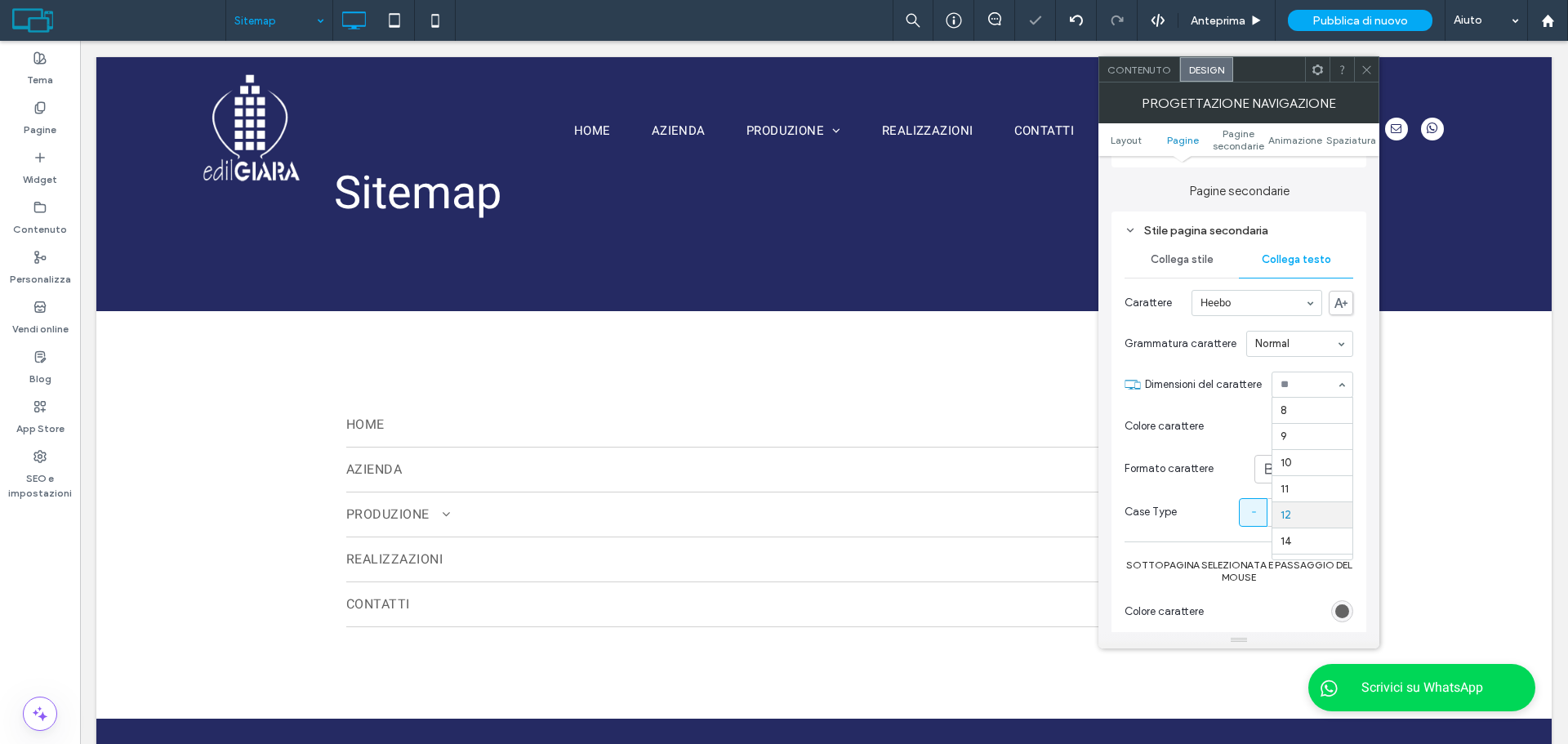
click at [1318, 382] on div at bounding box center [1312, 385] width 82 height 26
click at [1192, 261] on span "Collega stile" at bounding box center [1182, 260] width 63 height 13
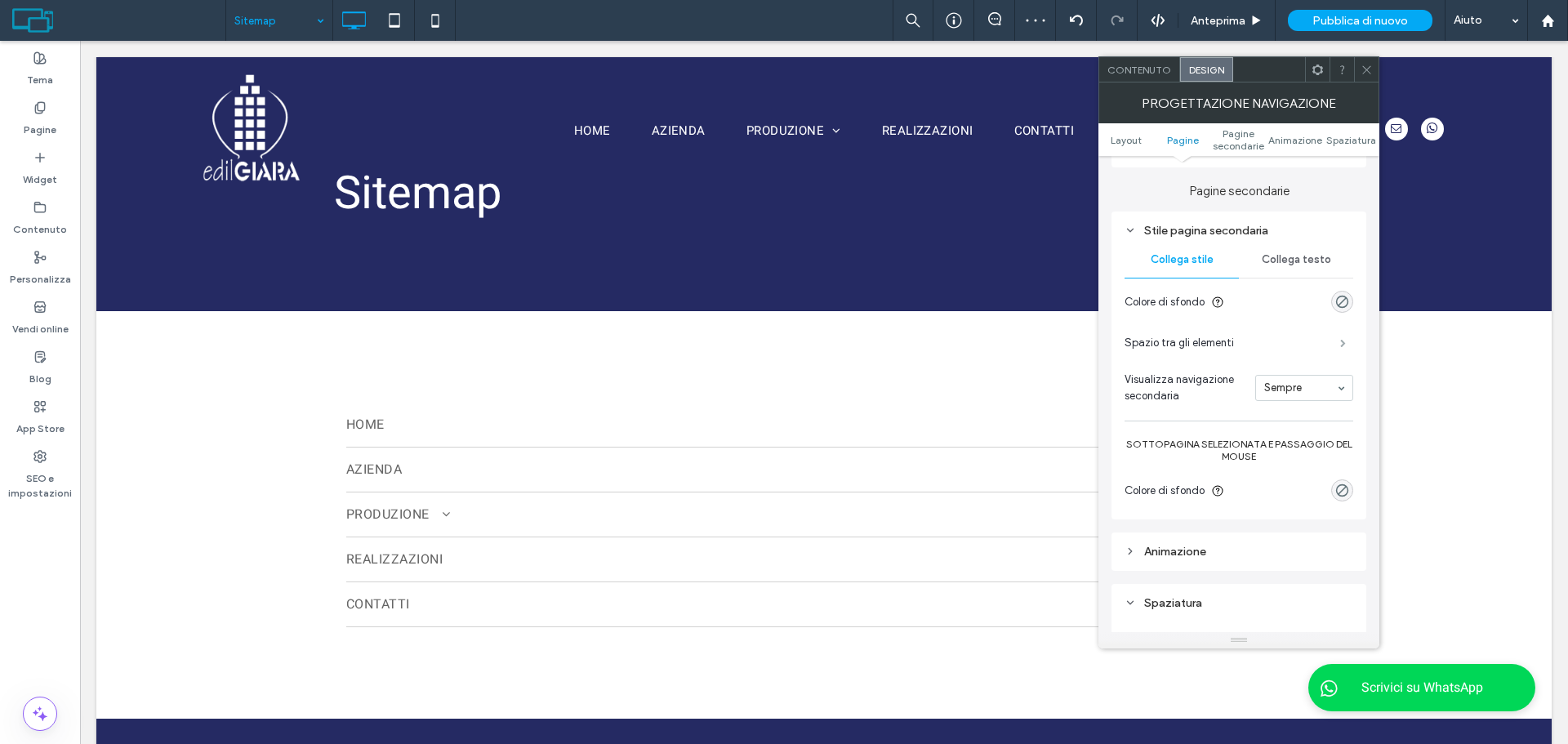
click at [1340, 338] on span at bounding box center [1343, 342] width 6 height 8
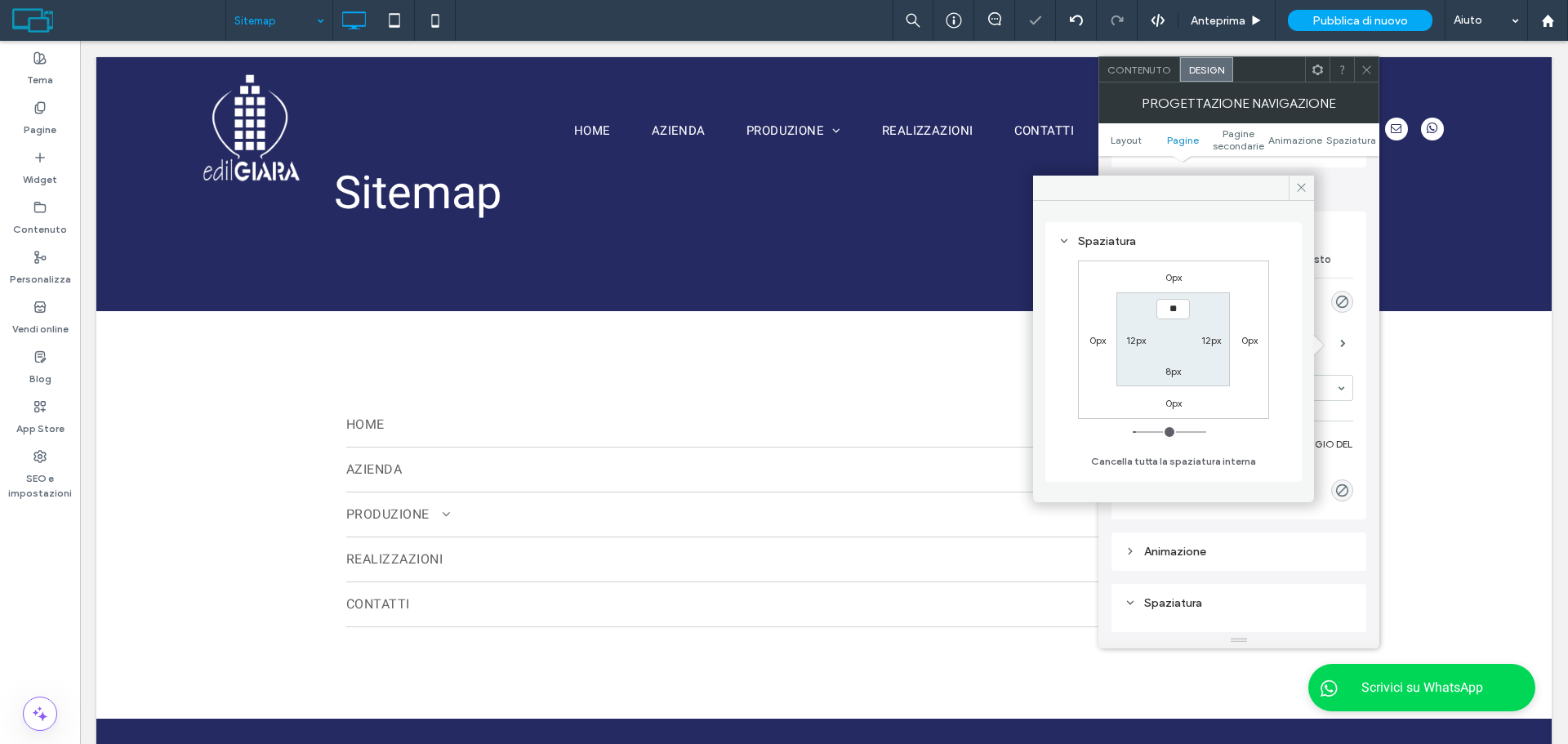
type input "****"
click at [1174, 376] on label "8px" at bounding box center [1173, 371] width 16 height 12
type input "*"
type input "**"
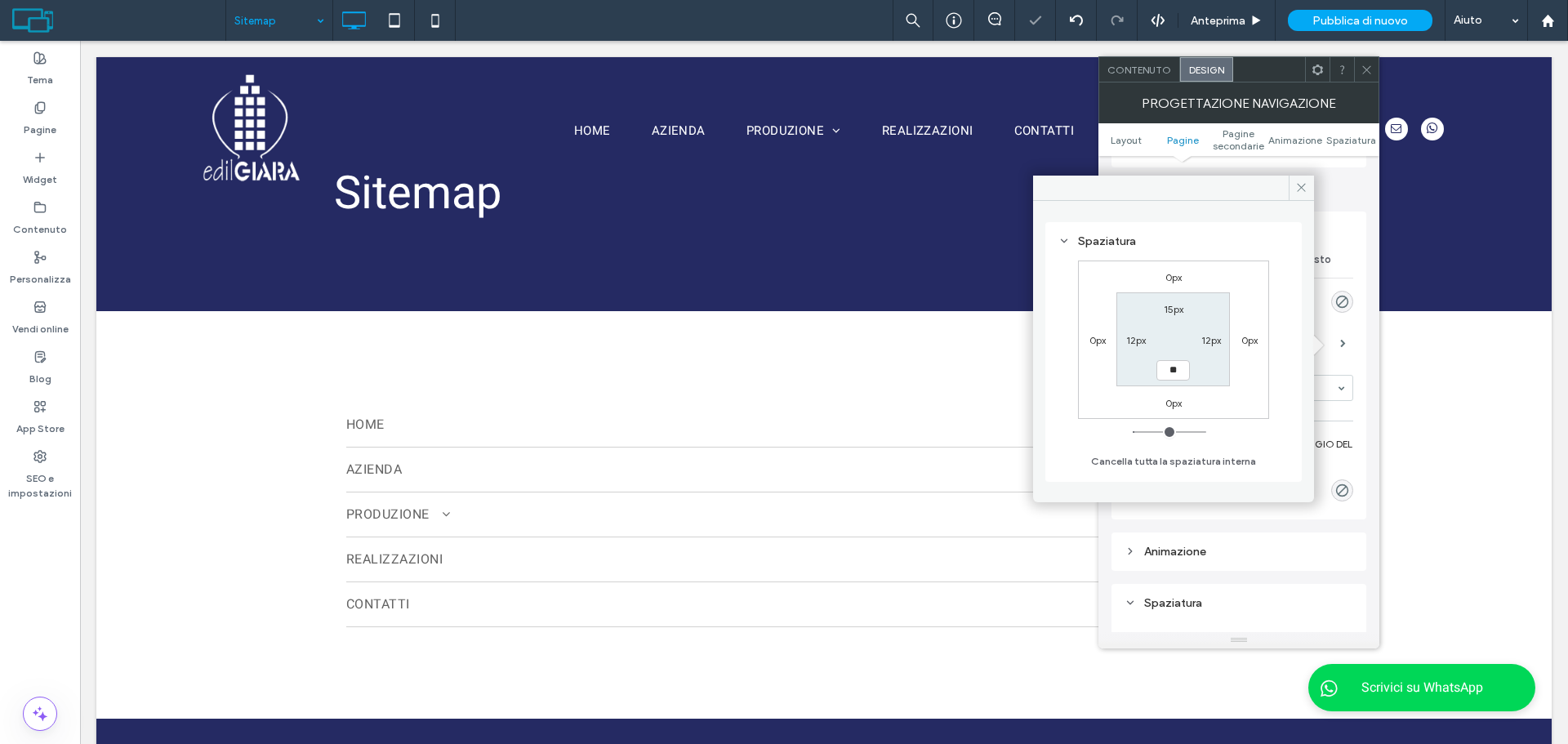
type input "****"
click at [1136, 338] on label "12px" at bounding box center [1136, 340] width 20 height 12
type input "**"
type input "*"
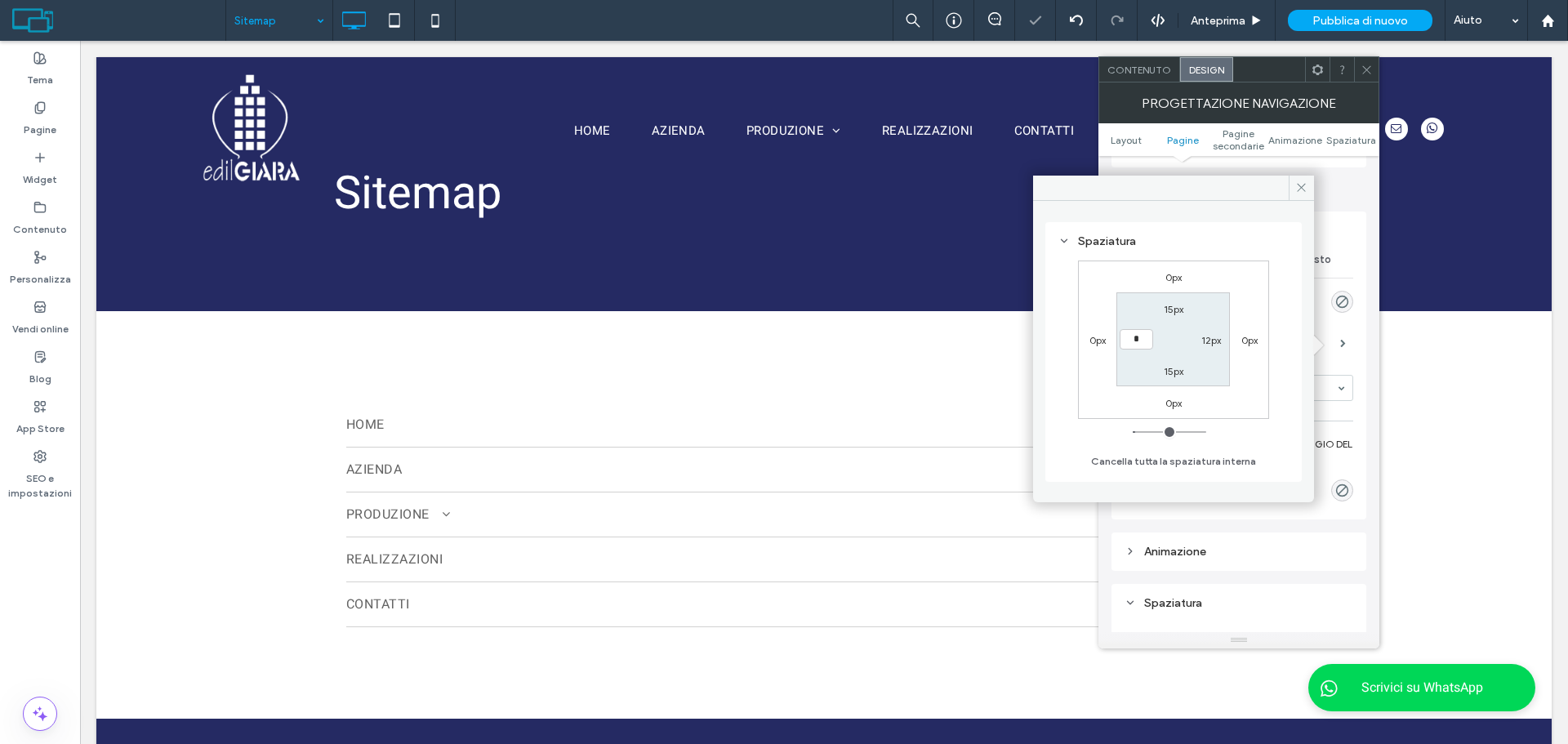
type input "***"
click at [1206, 344] on label "12px" at bounding box center [1212, 340] width 20 height 12
type input "**"
type input "*"
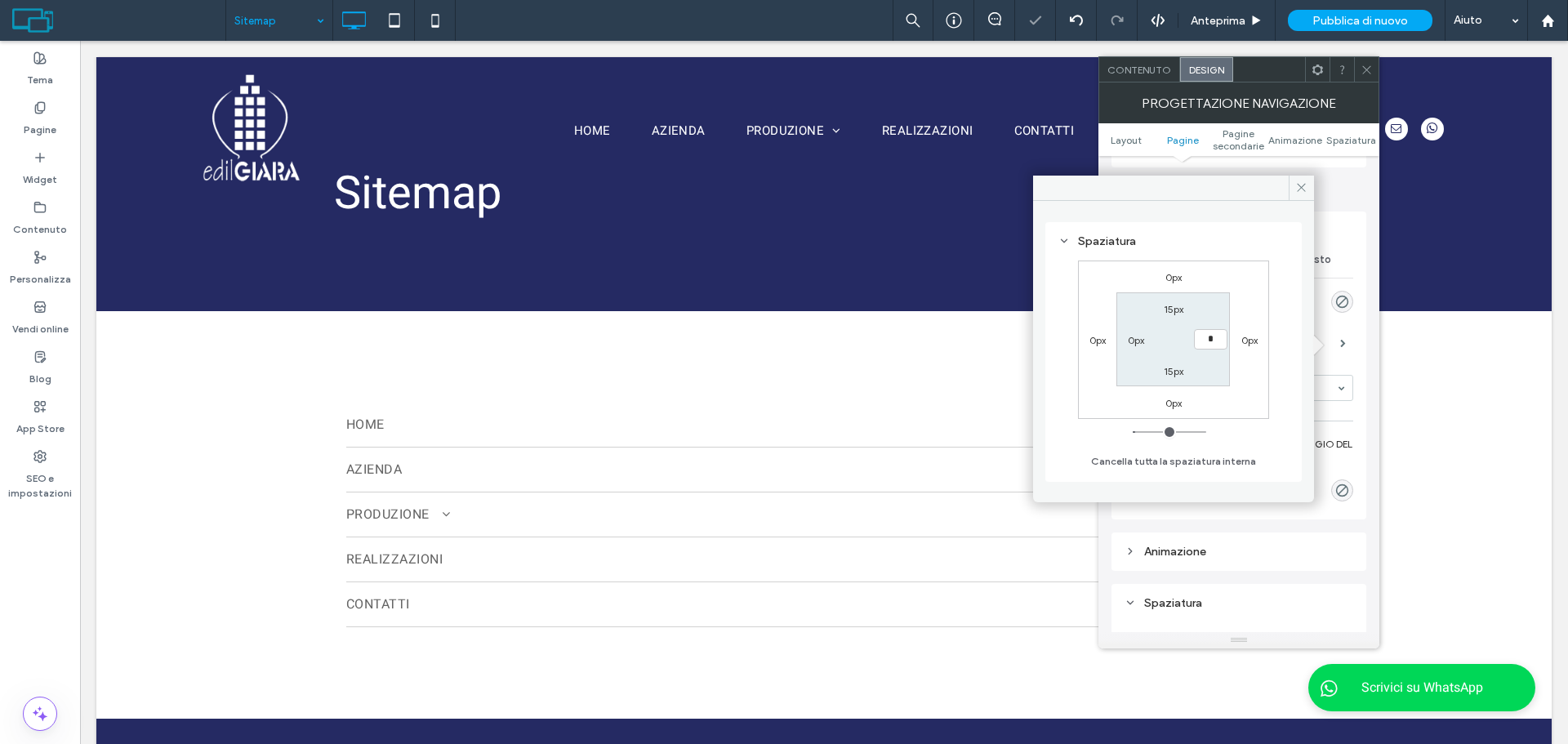
type input "***"
drag, startPoint x: 1297, startPoint y: 186, endPoint x: 1287, endPoint y: 194, distance: 12.8
click at [1297, 186] on icon at bounding box center [1302, 187] width 12 height 12
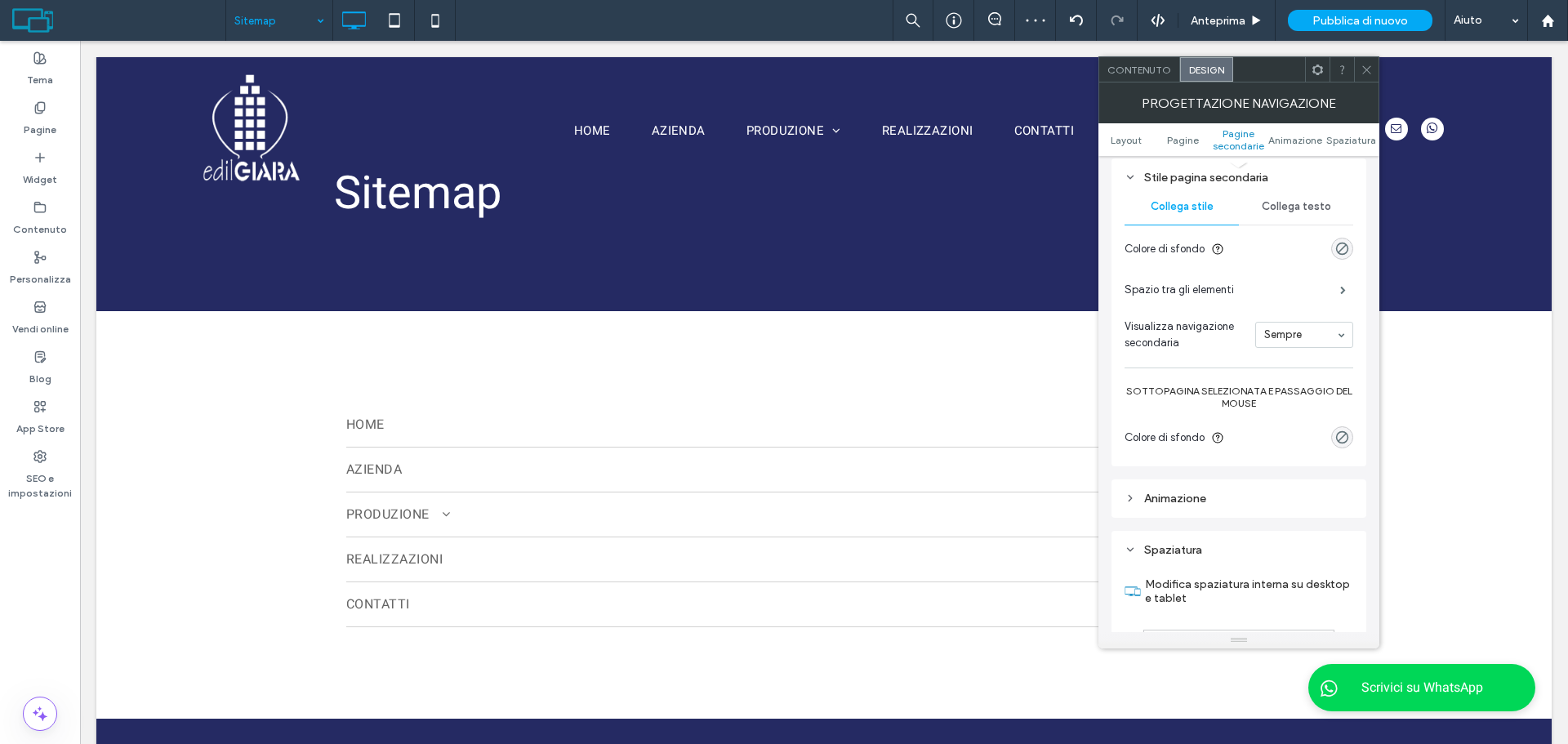
scroll to position [1079, 0]
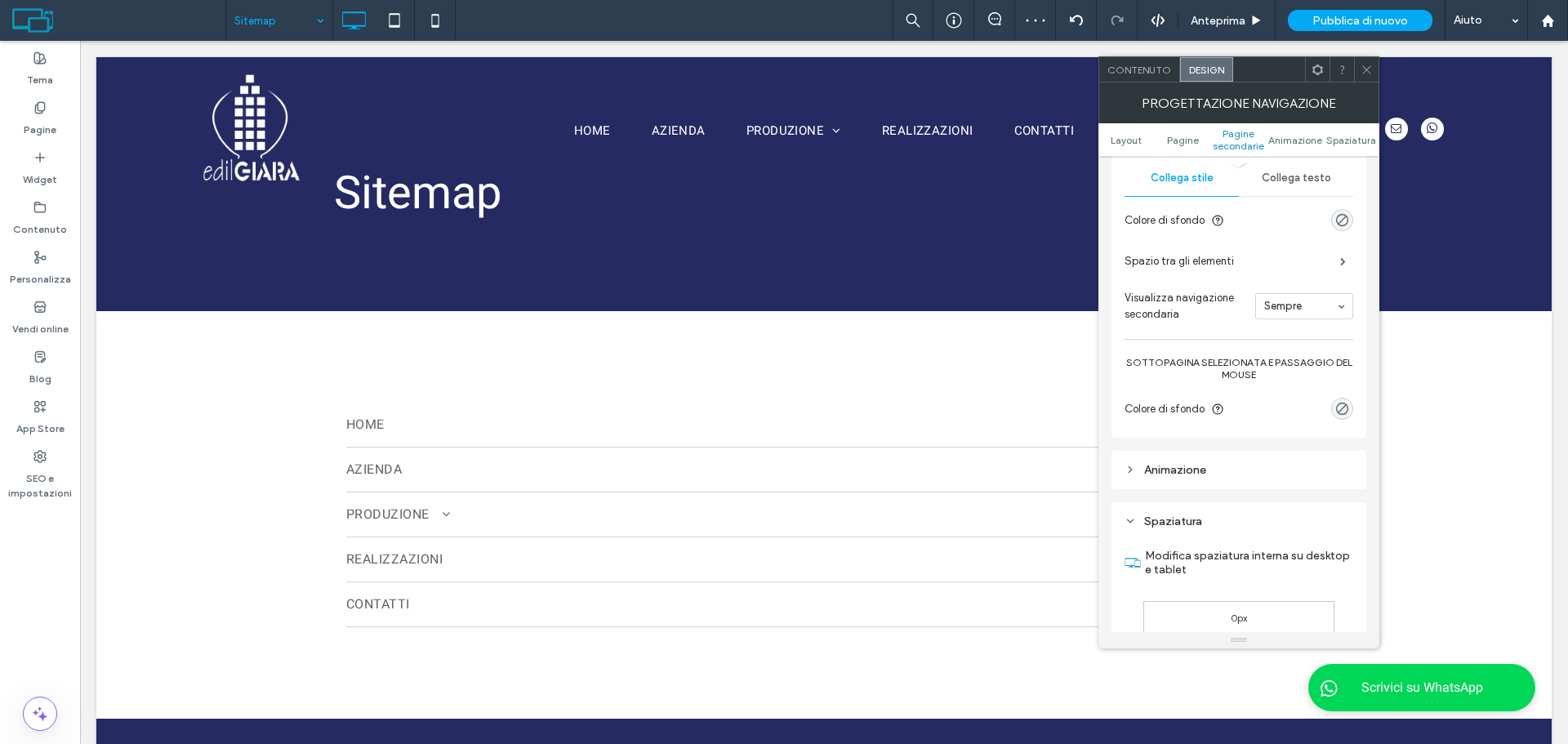
click at [1368, 76] on span at bounding box center [1367, 69] width 12 height 25
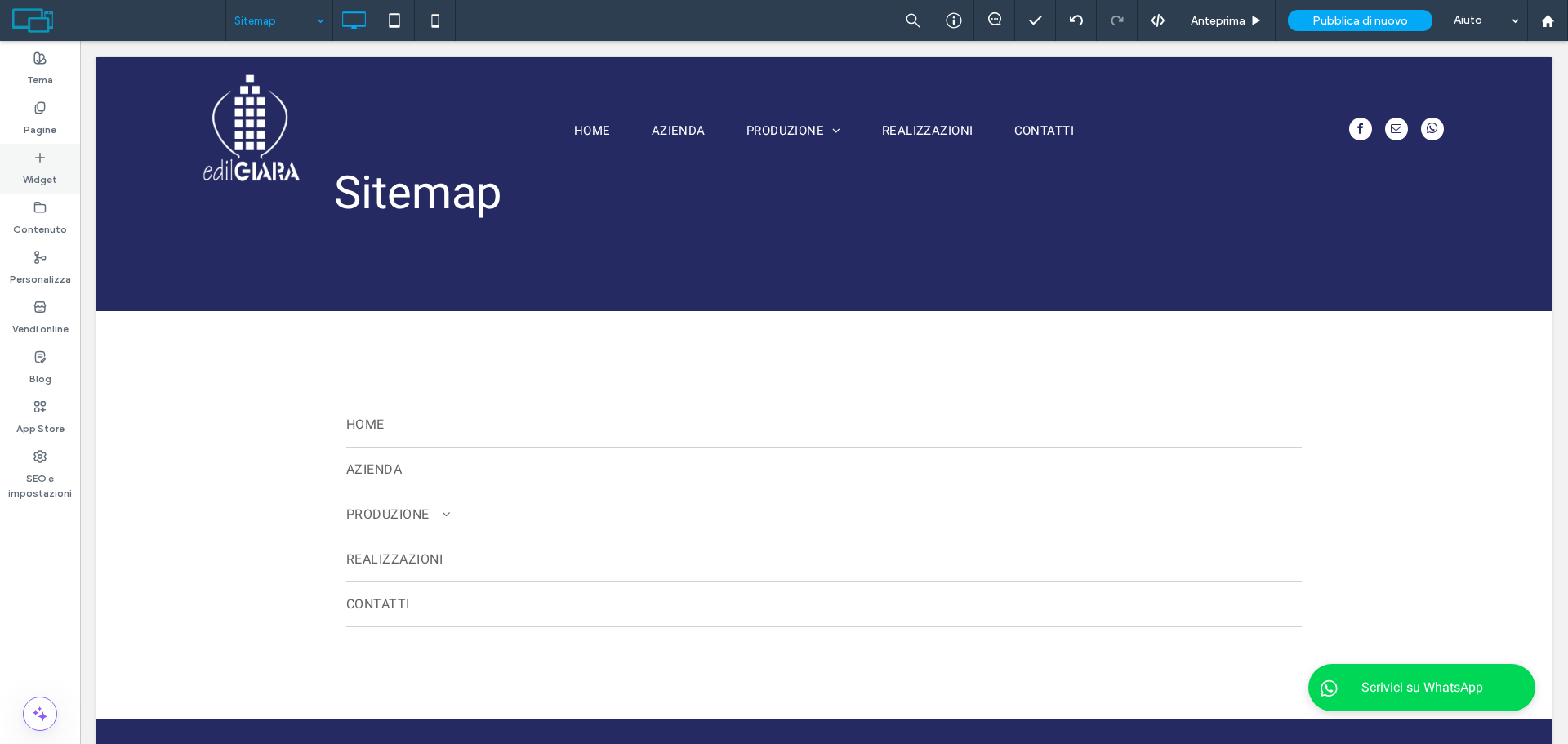
click at [42, 186] on label "Widget" at bounding box center [39, 175] width 35 height 23
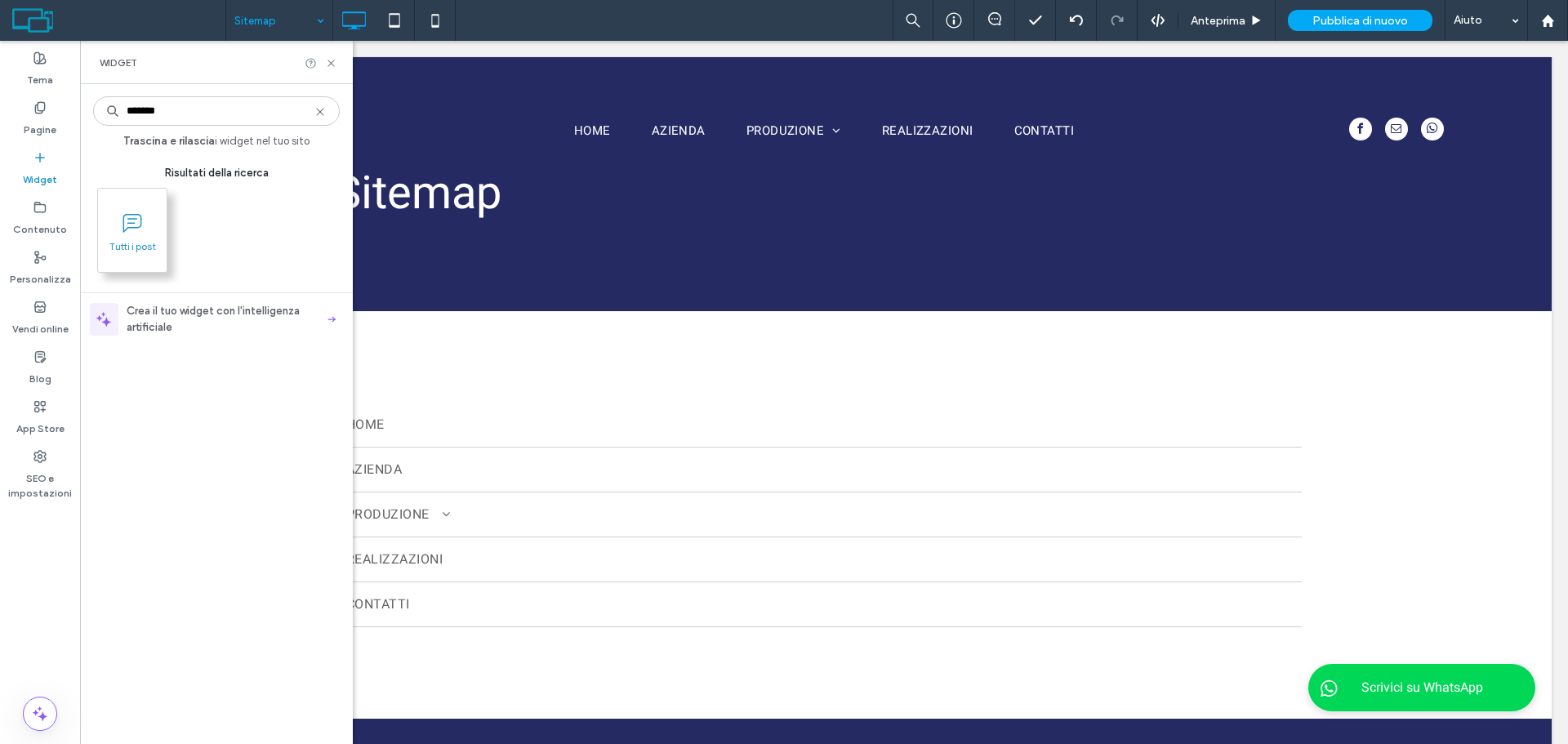
type input "*******"
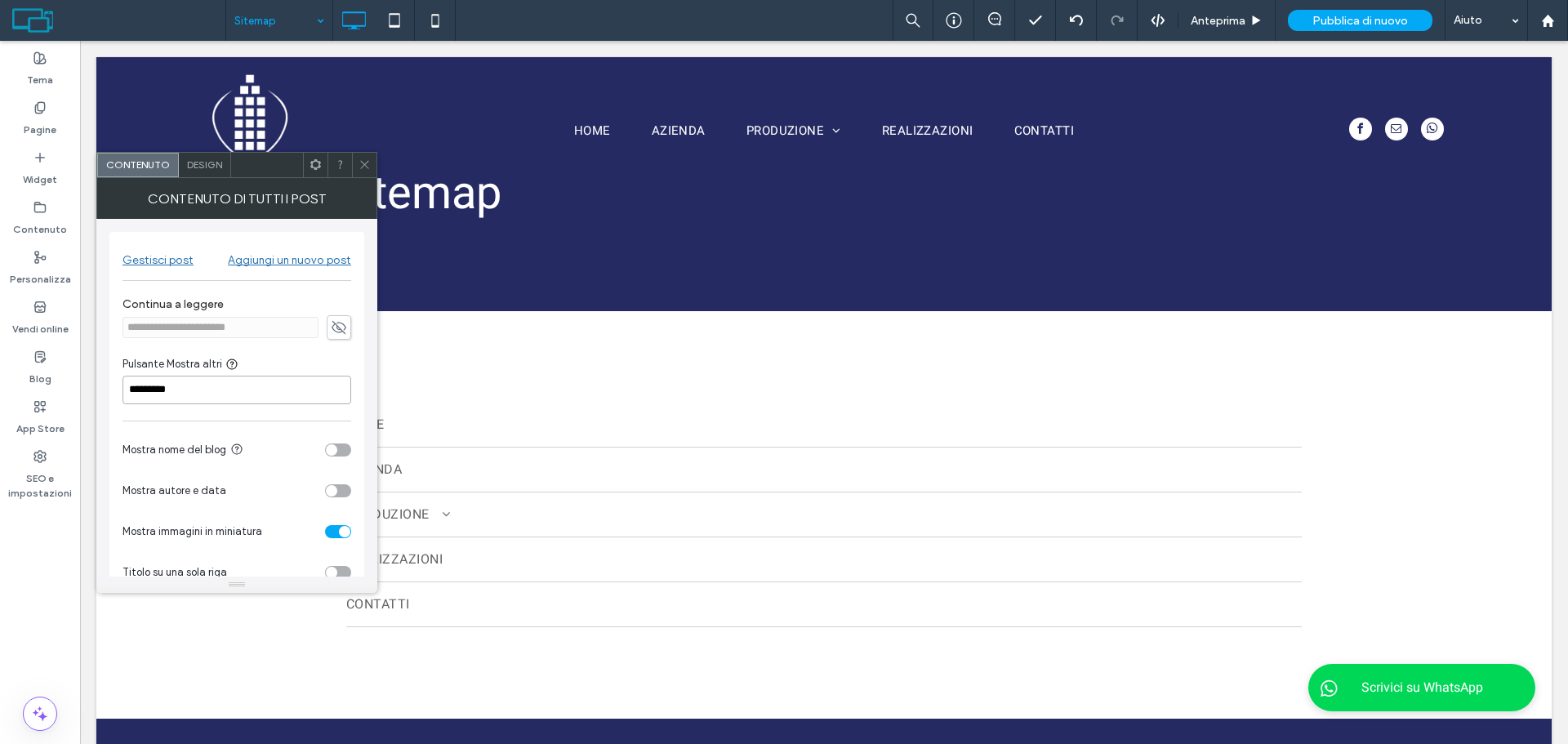
click at [240, 389] on input "*********" at bounding box center [237, 390] width 229 height 29
drag, startPoint x: 226, startPoint y: 387, endPoint x: 150, endPoint y: 386, distance: 76.0
click at [150, 386] on input "*********" at bounding box center [237, 390] width 229 height 29
click at [196, 166] on span "Design" at bounding box center [205, 165] width 36 height 12
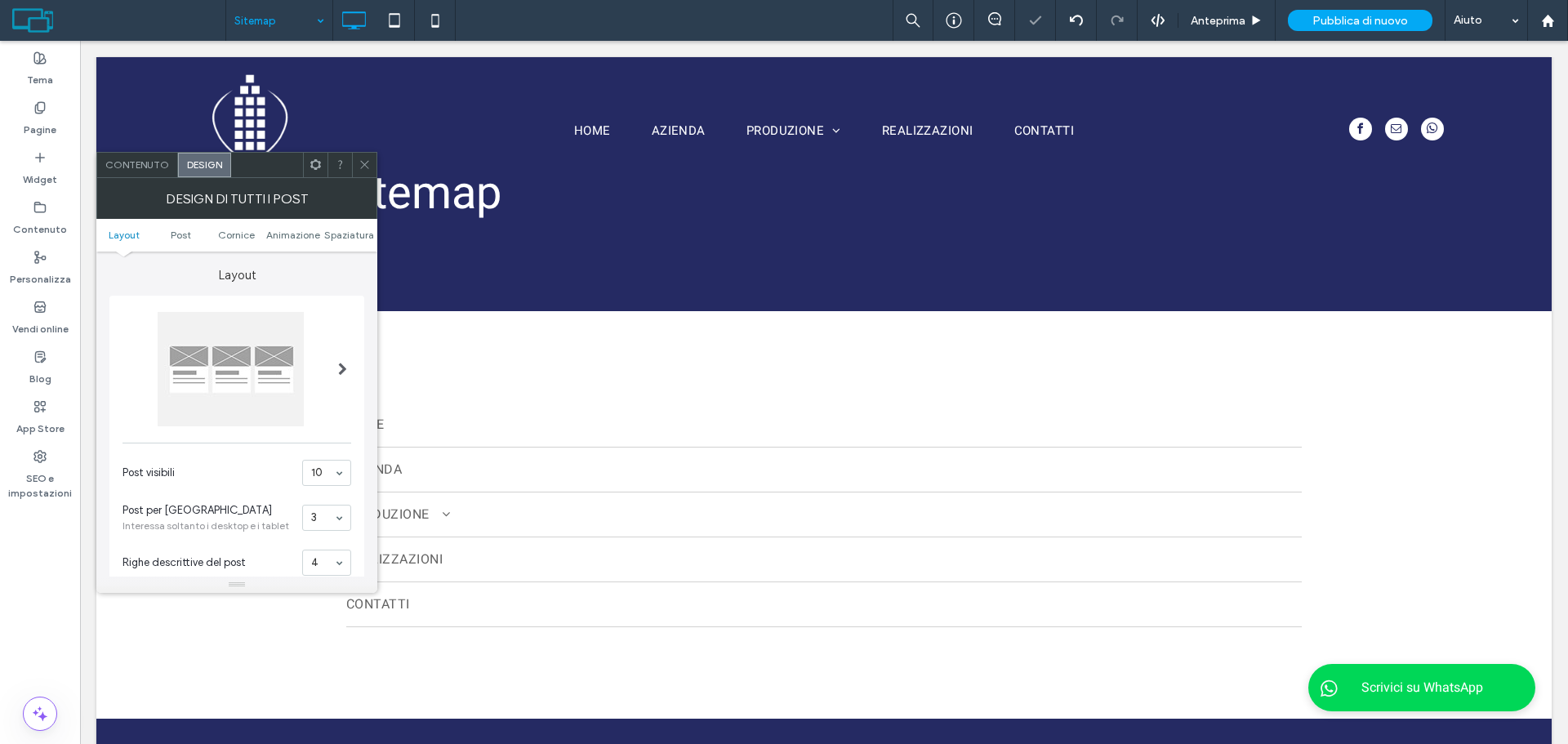
click at [348, 367] on div at bounding box center [342, 369] width 34 height 139
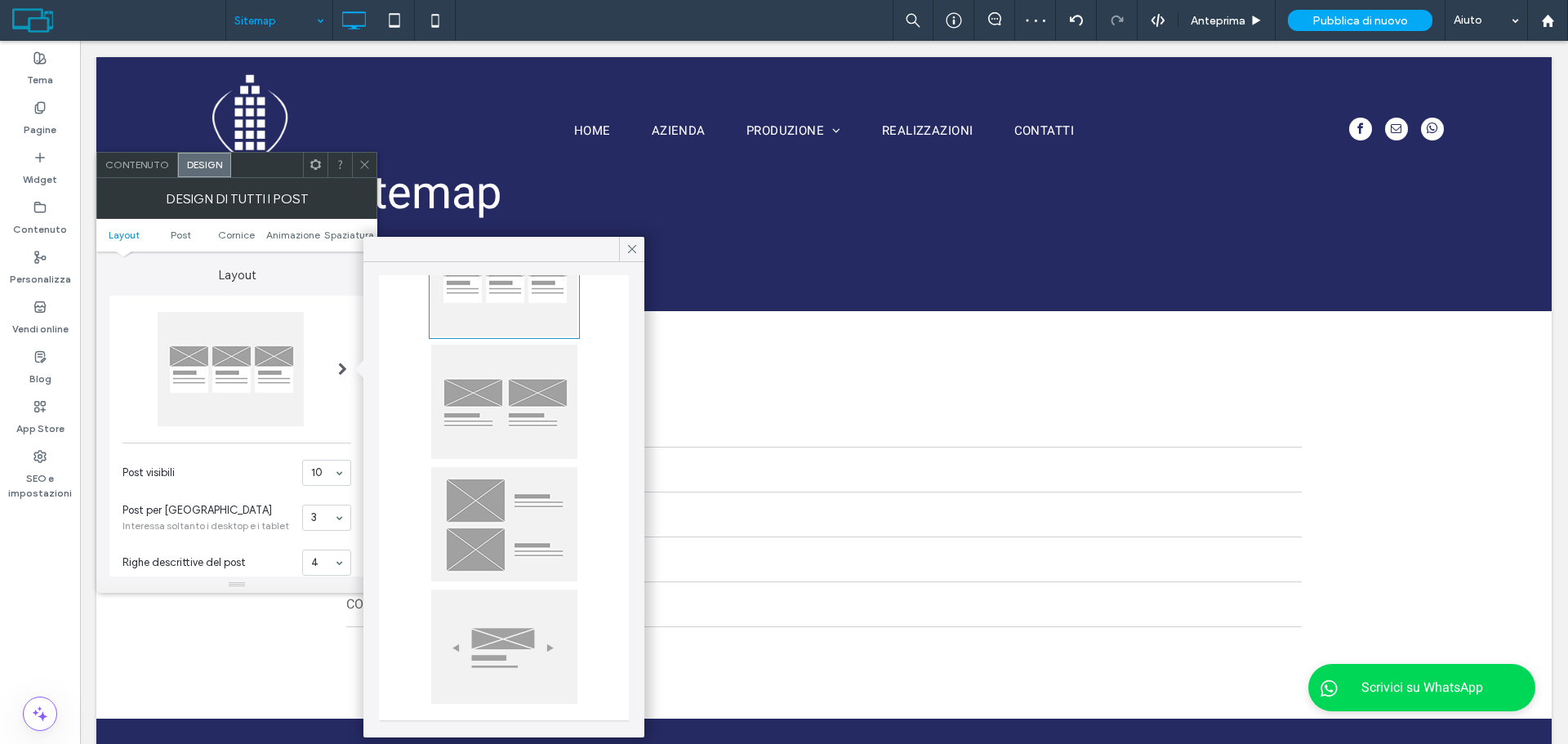
scroll to position [0, 0]
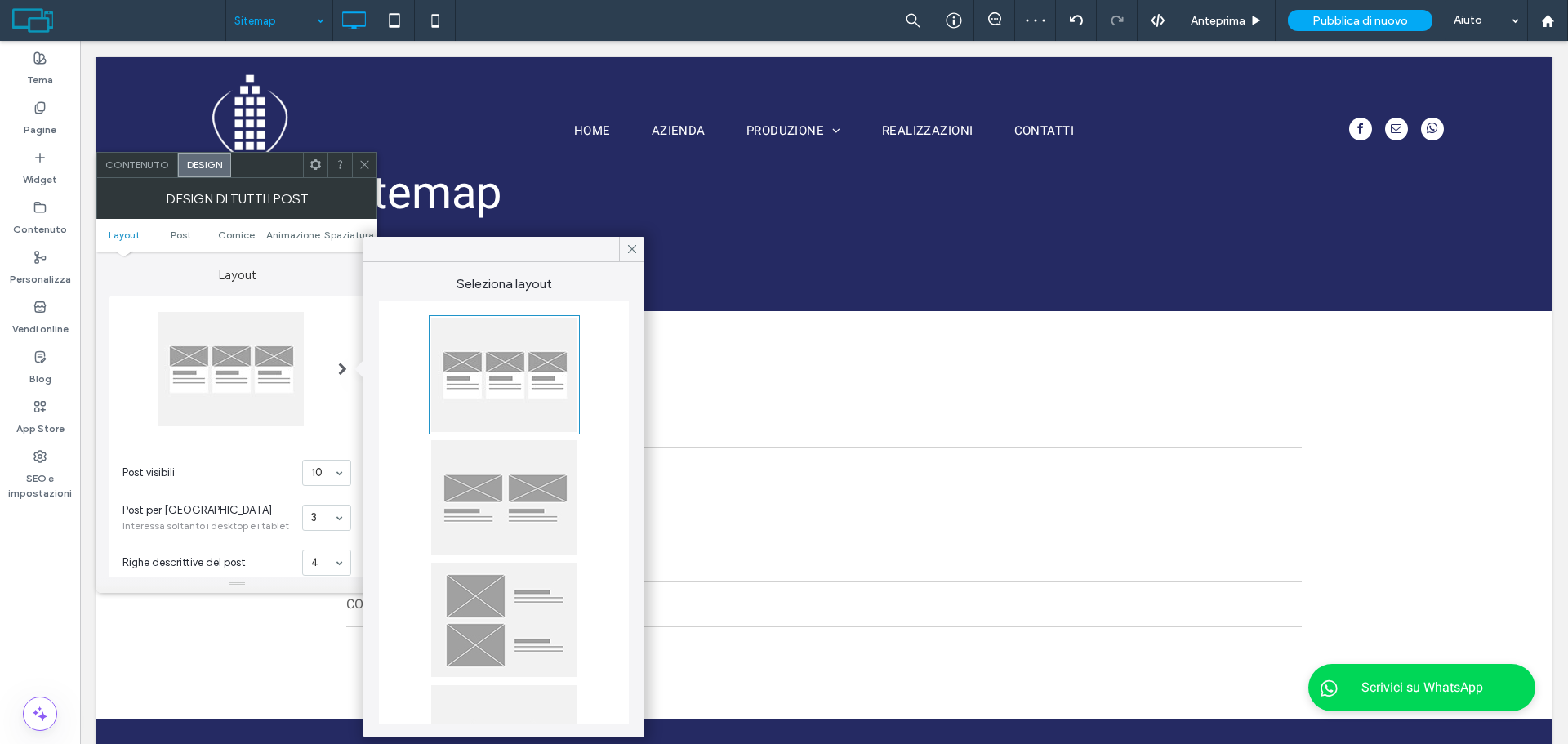
click at [533, 503] on div at bounding box center [504, 497] width 146 height 114
type input "**"
type input "****"
type input "**"
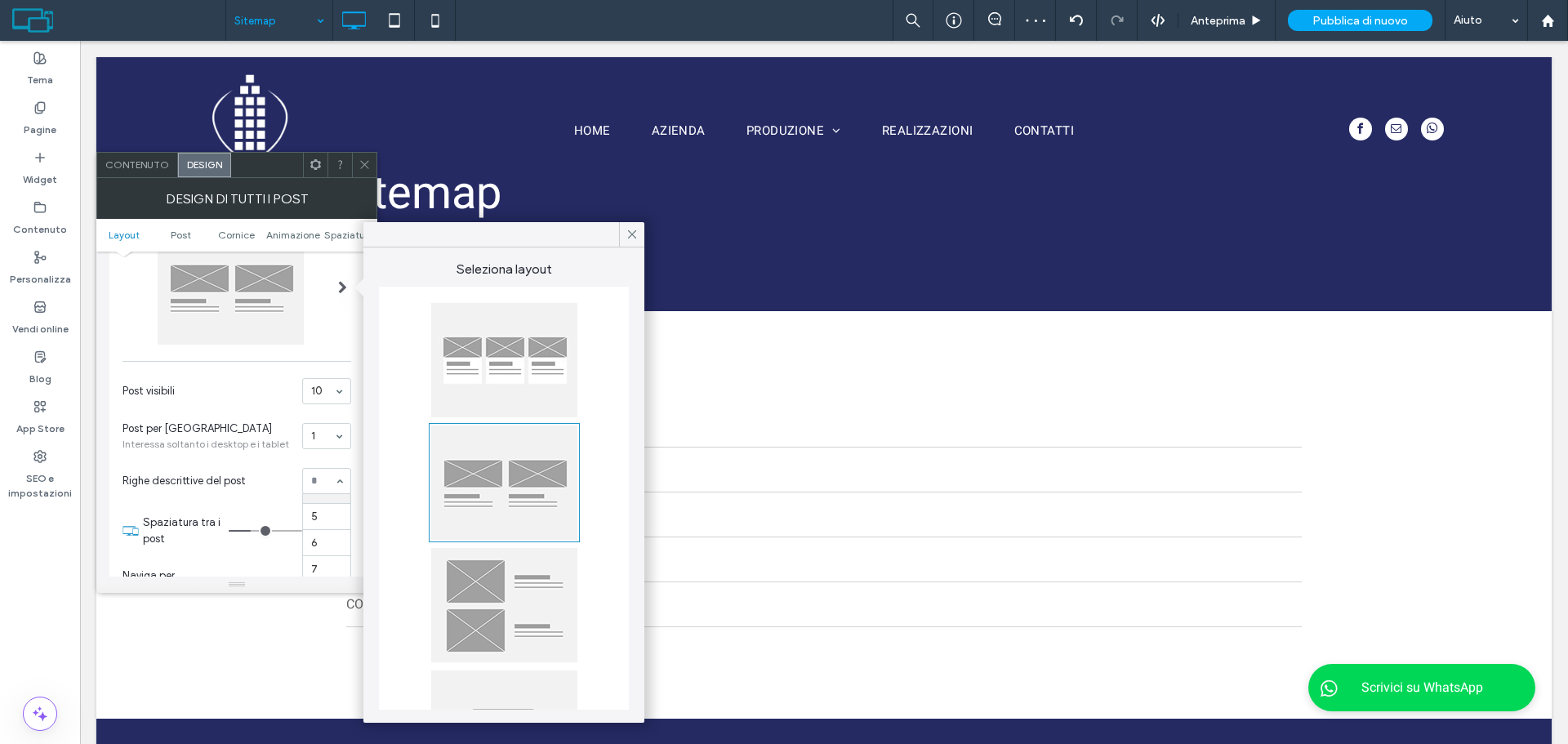
scroll to position [125, 0]
click at [243, 460] on section "Righe descrittive del post 0 1 2 3 4 5 6 7 8 9 10" at bounding box center [237, 481] width 229 height 42
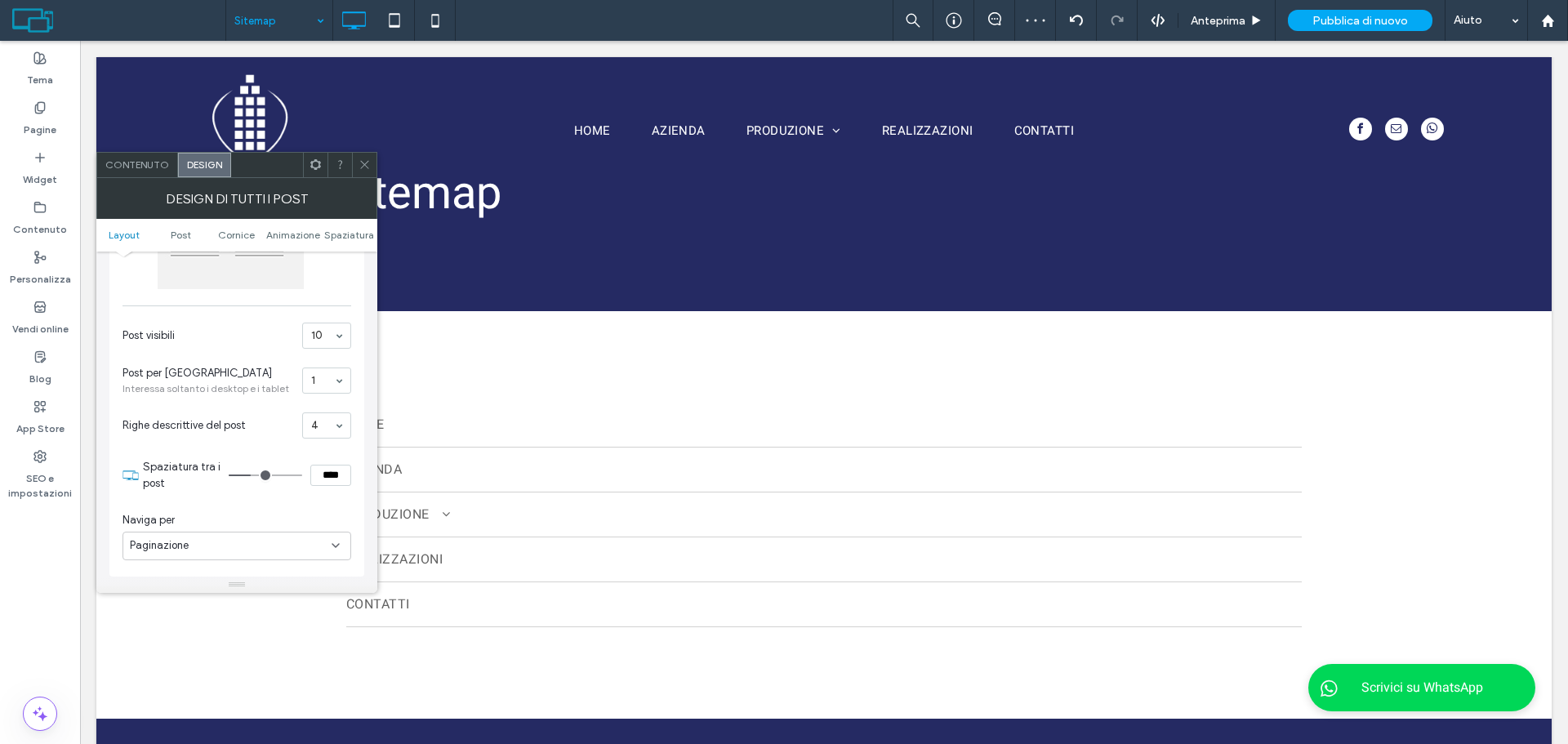
scroll to position [164, 0]
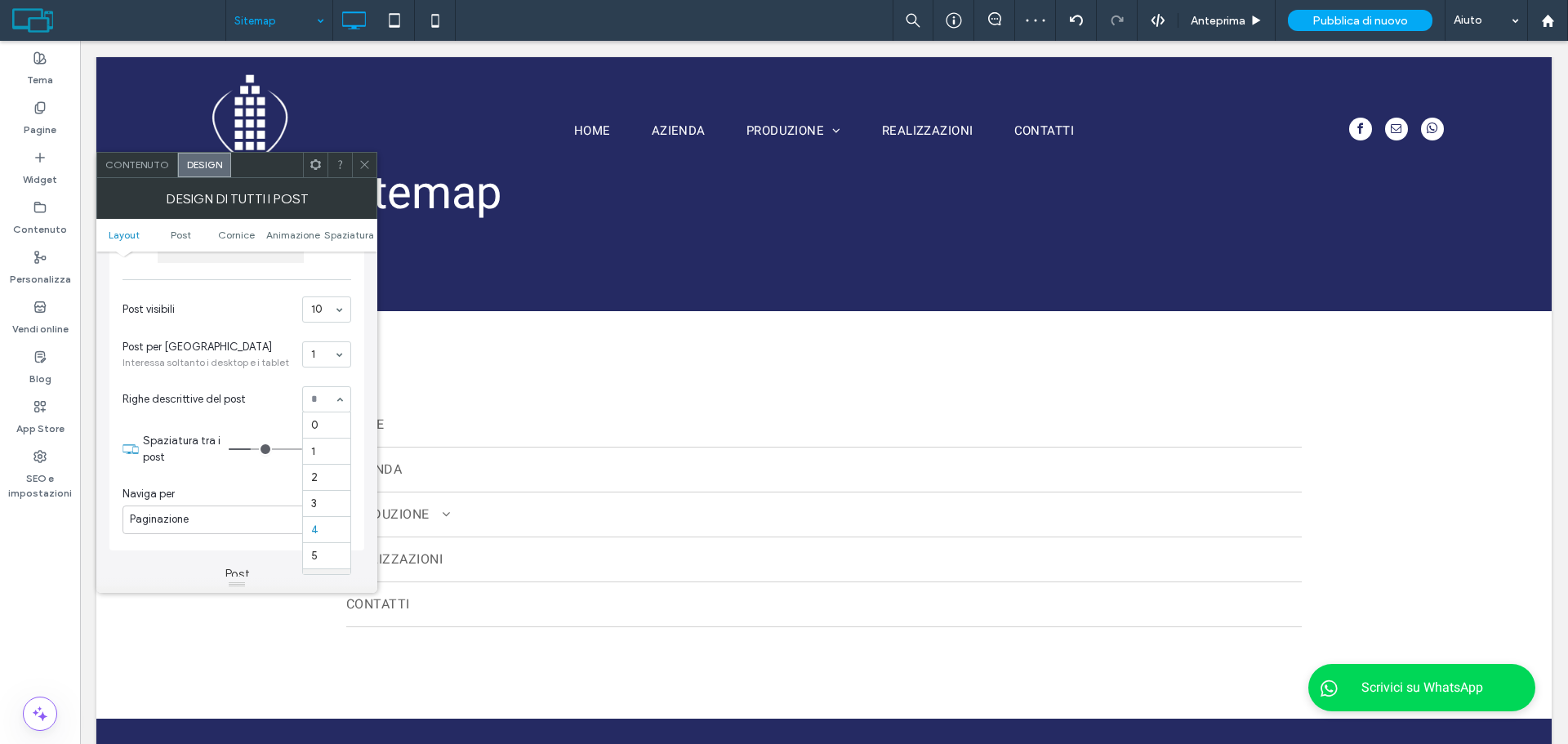
drag, startPoint x: 331, startPoint y: 394, endPoint x: 305, endPoint y: 477, distance: 87.0
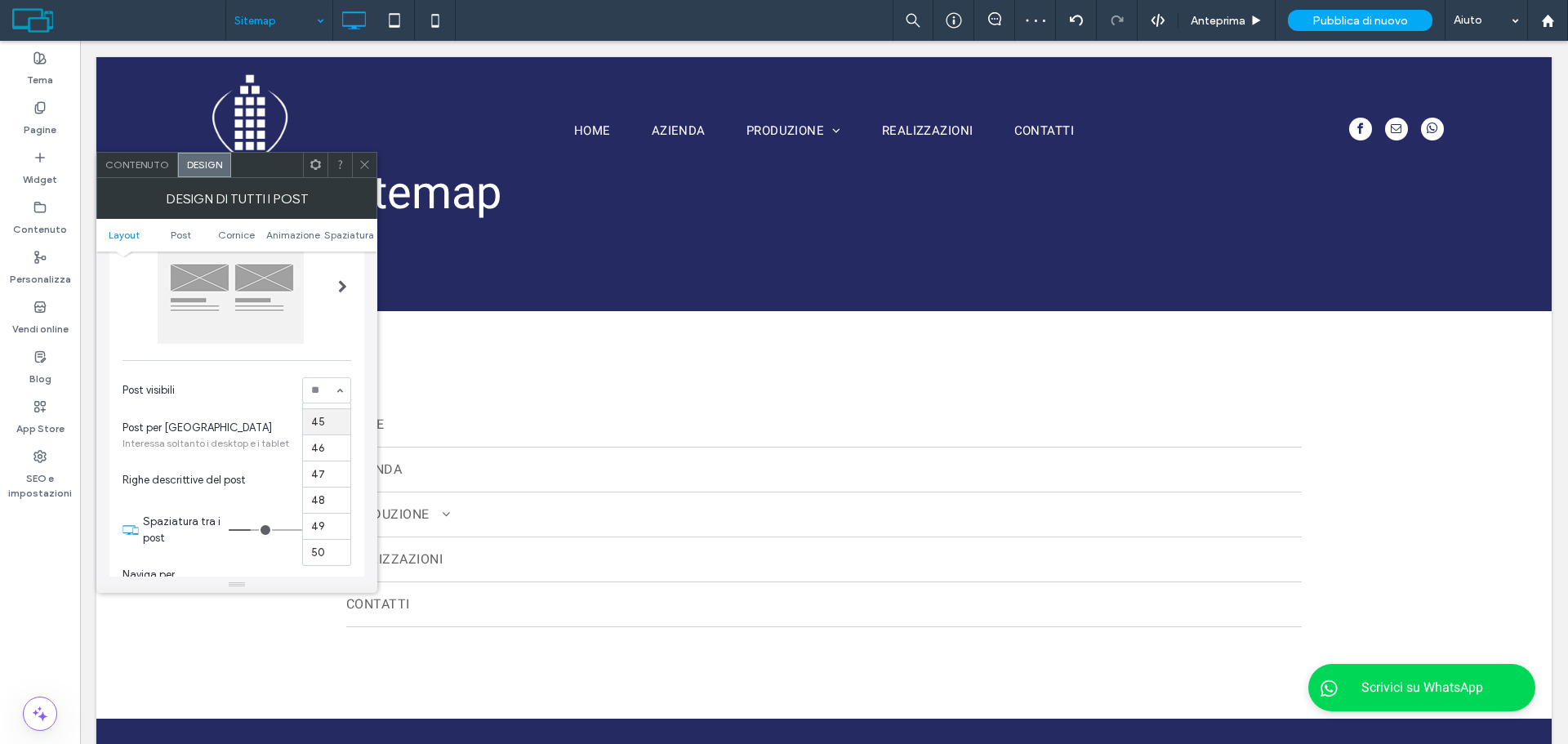
scroll to position [82, 0]
click at [325, 386] on input at bounding box center [322, 392] width 23 height 12
type input "***"
click at [340, 392] on div "1 2 3 4 5 6 7 8 9 10 11 12 13 14 15 16 17 18 19 20 21 22 23 24 25 26 27 28 29 3…" at bounding box center [327, 391] width 49 height 26
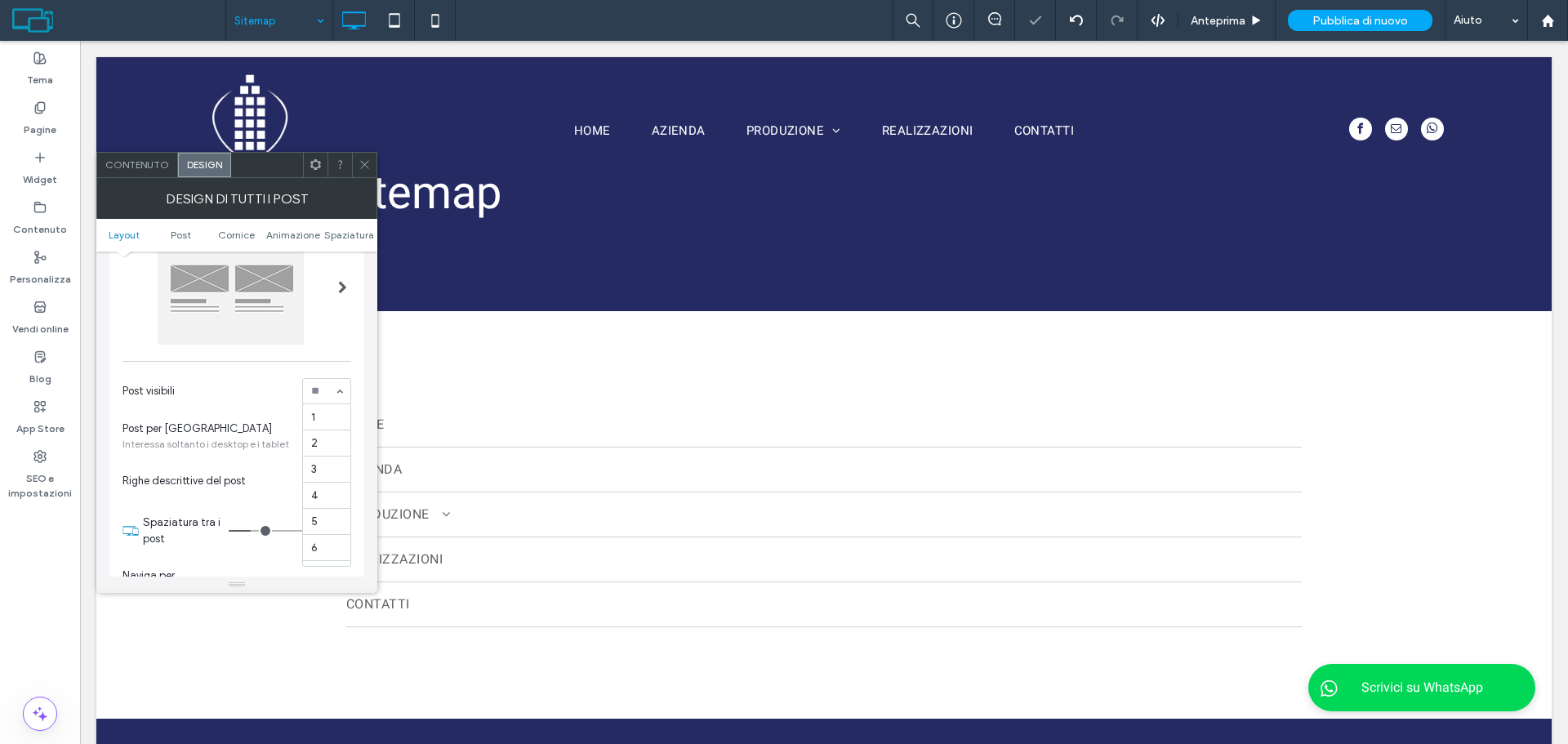
scroll to position [1145, 0]
click at [253, 414] on section "Post per riga Interessa soltanto i desktop e i tablet 1" at bounding box center [237, 436] width 229 height 47
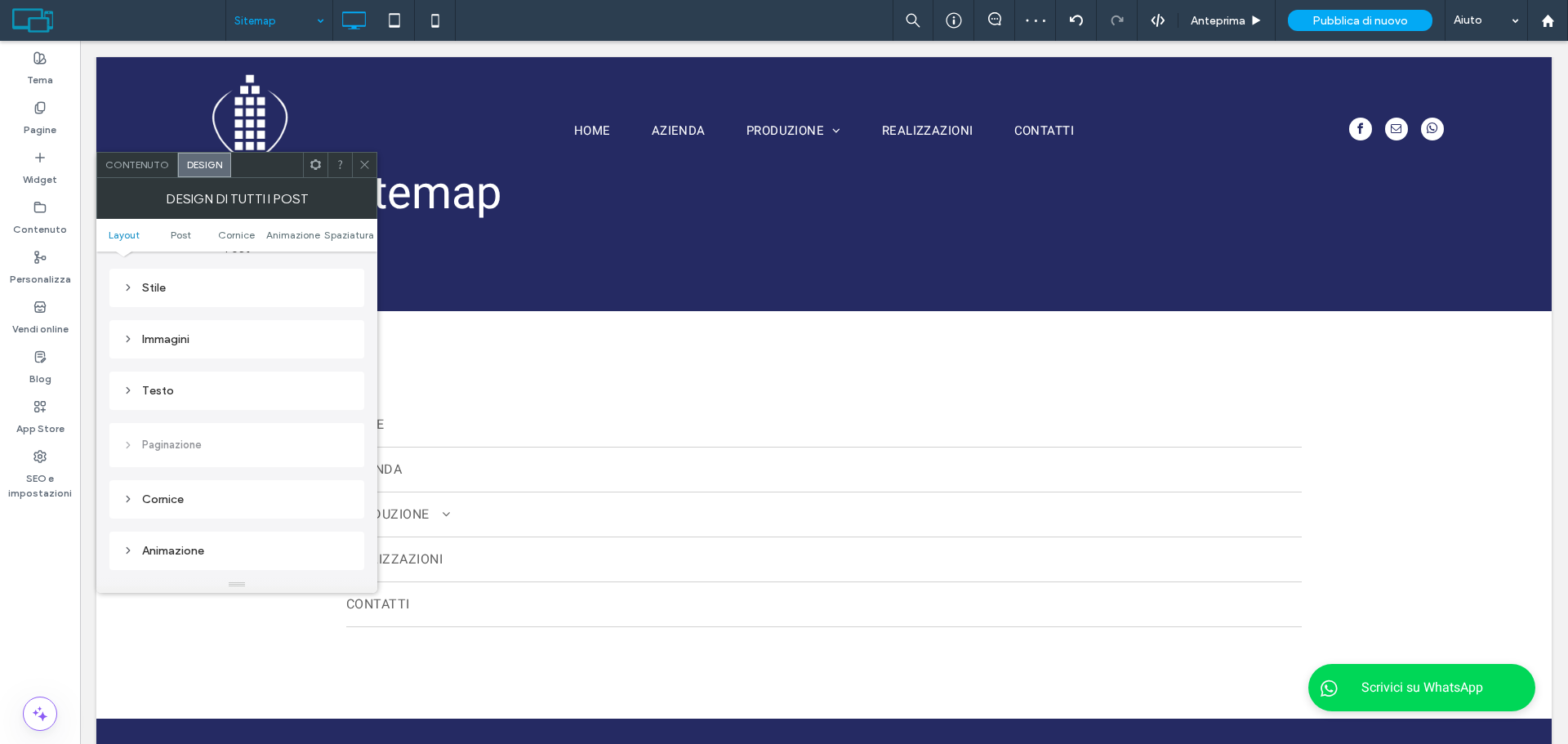
scroll to position [490, 0]
click at [145, 162] on span "Contenuto" at bounding box center [137, 165] width 64 height 12
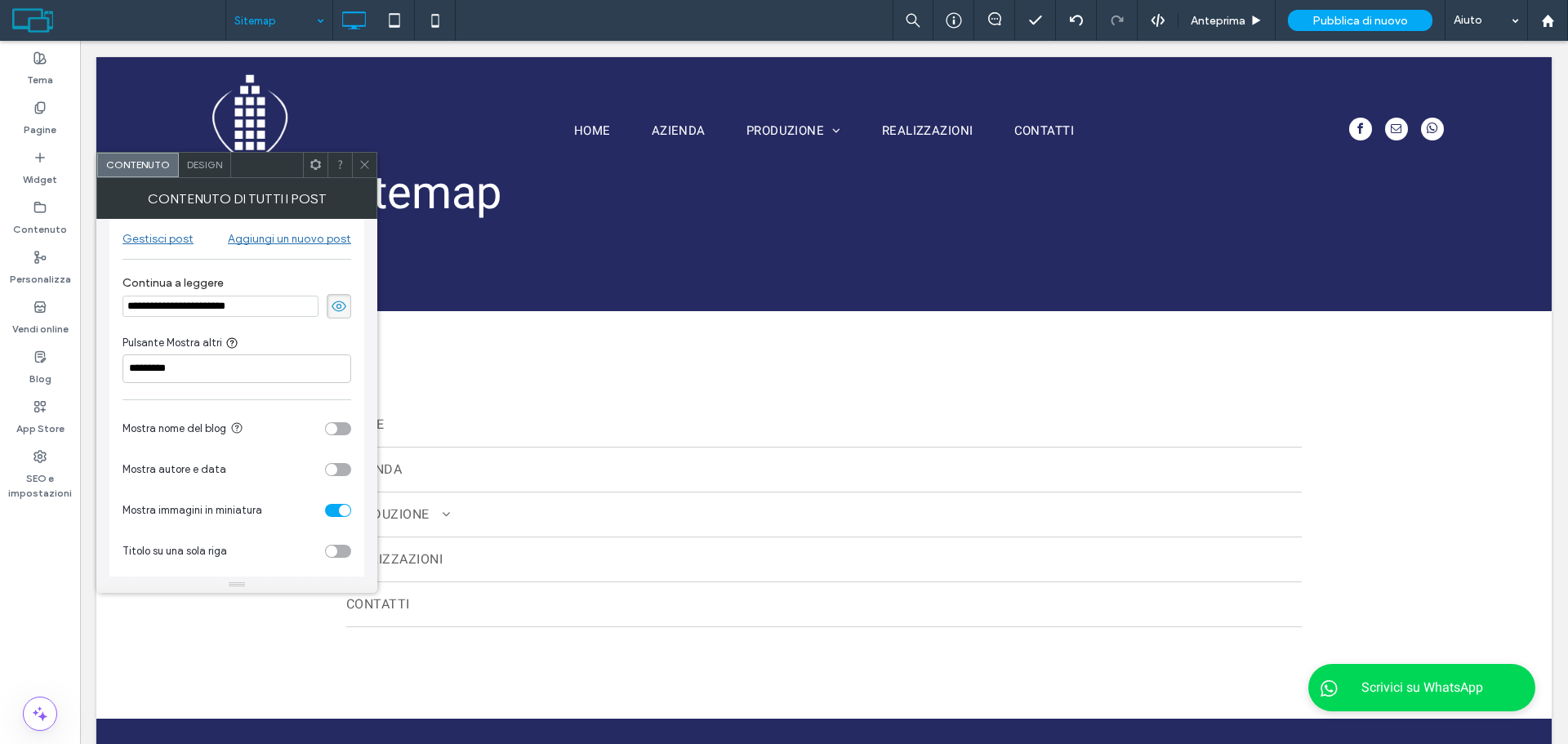
scroll to position [33, 0]
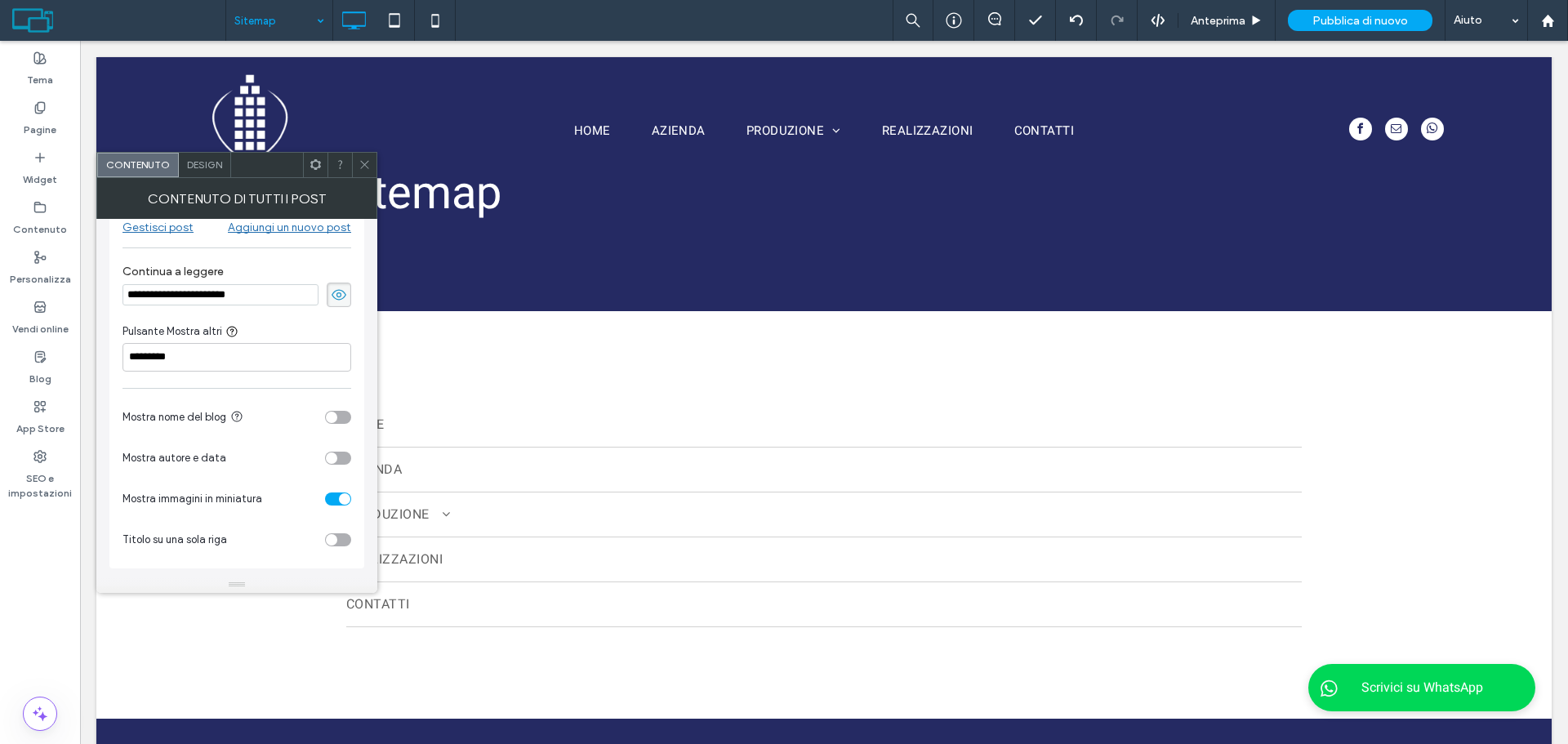
click at [330, 495] on div "toggle" at bounding box center [337, 498] width 26 height 13
click at [294, 361] on input "*********" at bounding box center [237, 357] width 229 height 29
drag, startPoint x: 332, startPoint y: 289, endPoint x: 225, endPoint y: 235, distance: 119.9
click at [331, 290] on icon at bounding box center [338, 295] width 17 height 18
click at [196, 163] on span "Design" at bounding box center [205, 165] width 36 height 12
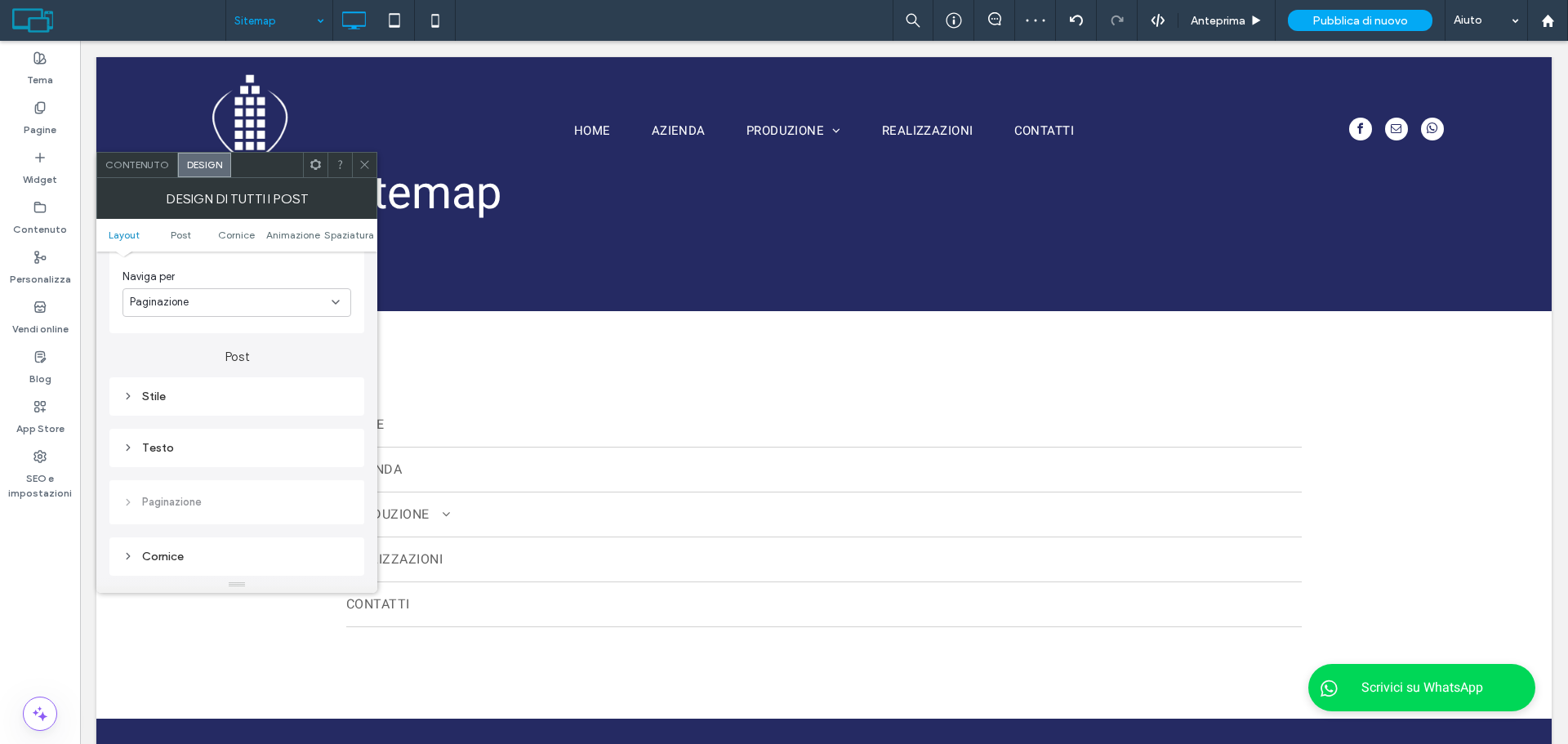
scroll to position [409, 0]
drag, startPoint x: 258, startPoint y: 287, endPoint x: 261, endPoint y: 278, distance: 9.5
click at [260, 282] on div "Naviga per Paginazione" at bounding box center [237, 264] width 229 height 64
click at [261, 278] on div "Paginazione" at bounding box center [231, 274] width 201 height 17
click at [227, 364] on div "Nessuna" at bounding box center [237, 360] width 227 height 29
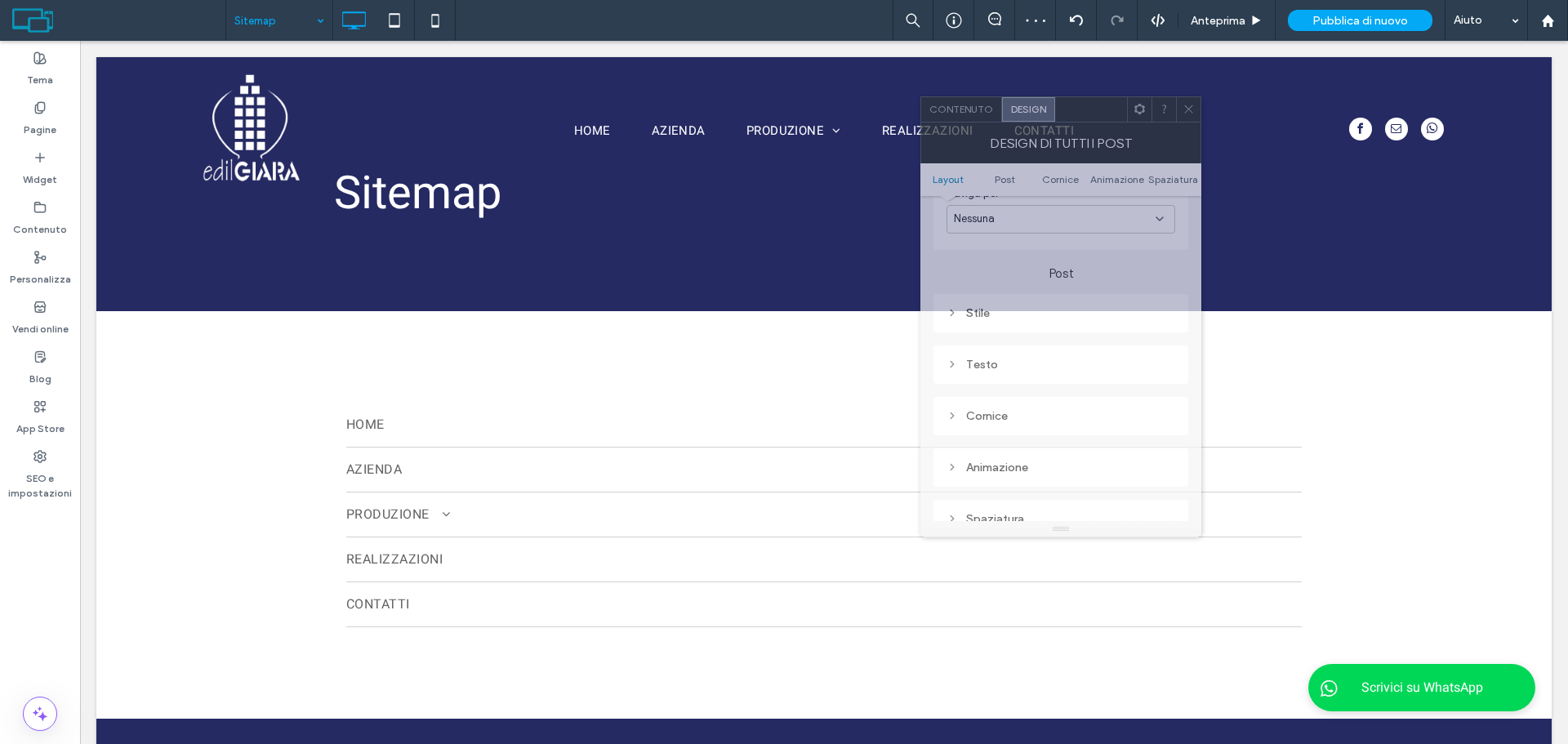
drag, startPoint x: 263, startPoint y: 177, endPoint x: 1087, endPoint y: 120, distance: 826.0
click at [1087, 120] on div at bounding box center [1090, 109] width 72 height 25
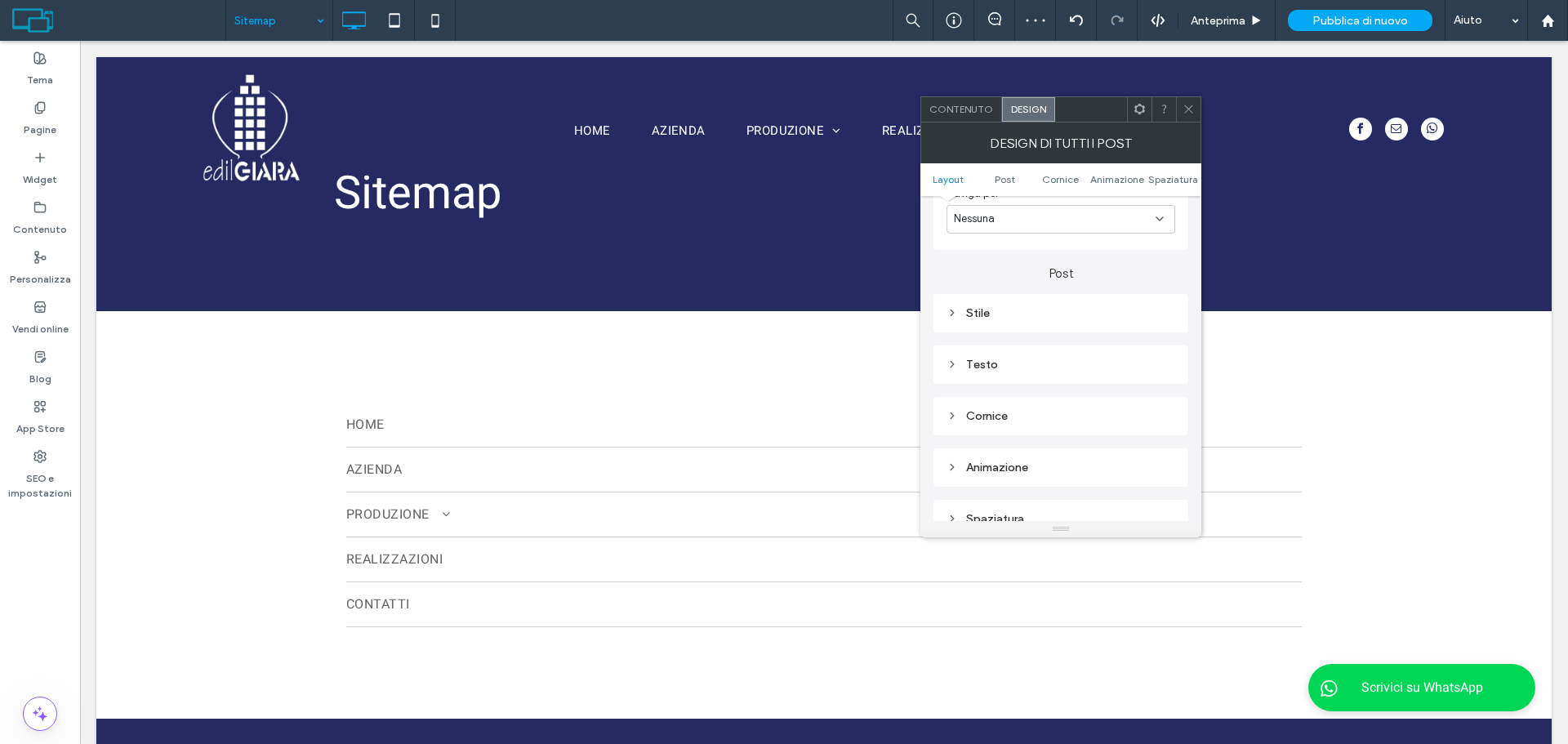
click at [1019, 303] on div "Stile" at bounding box center [1061, 313] width 229 height 22
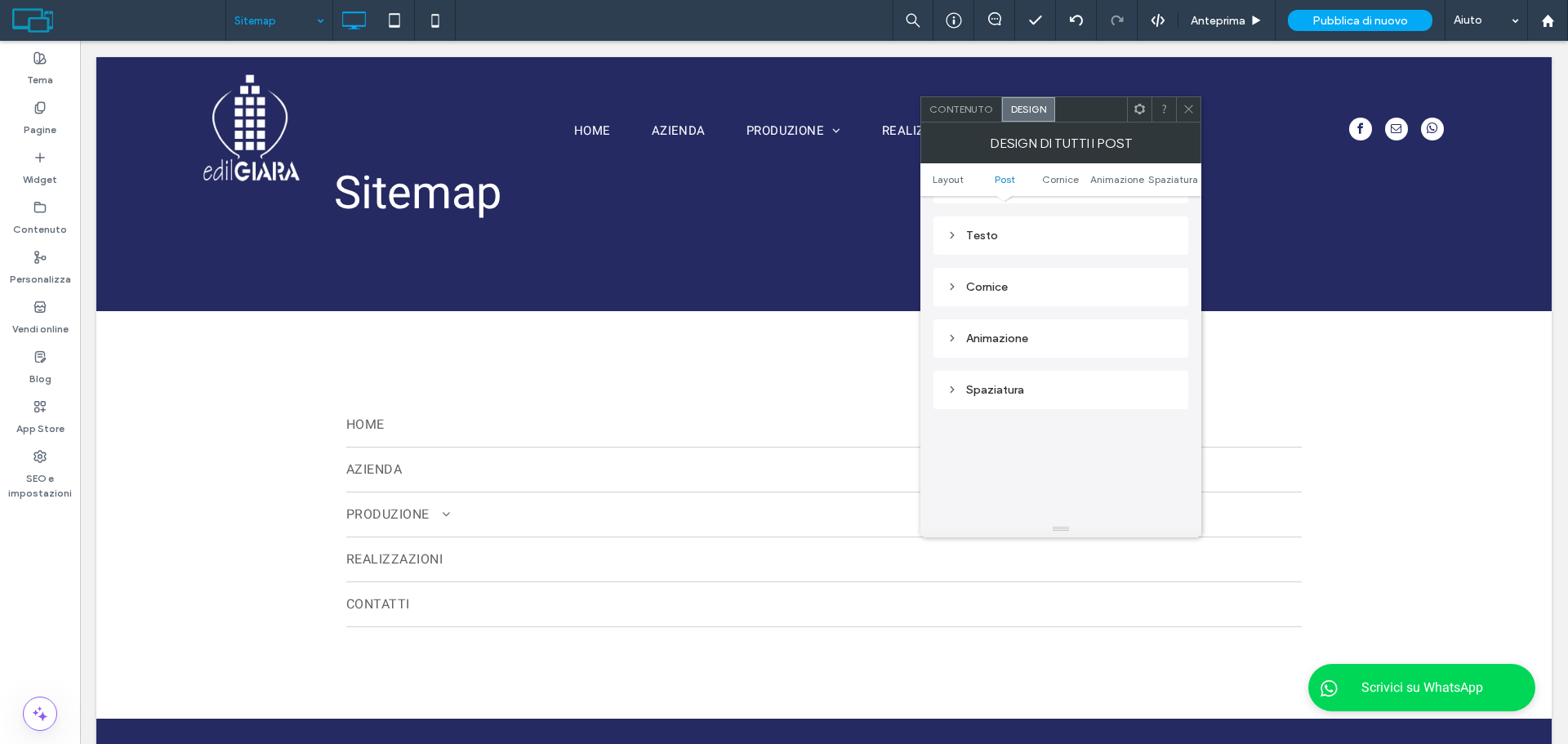
click at [1033, 237] on div "Testo" at bounding box center [1061, 236] width 229 height 14
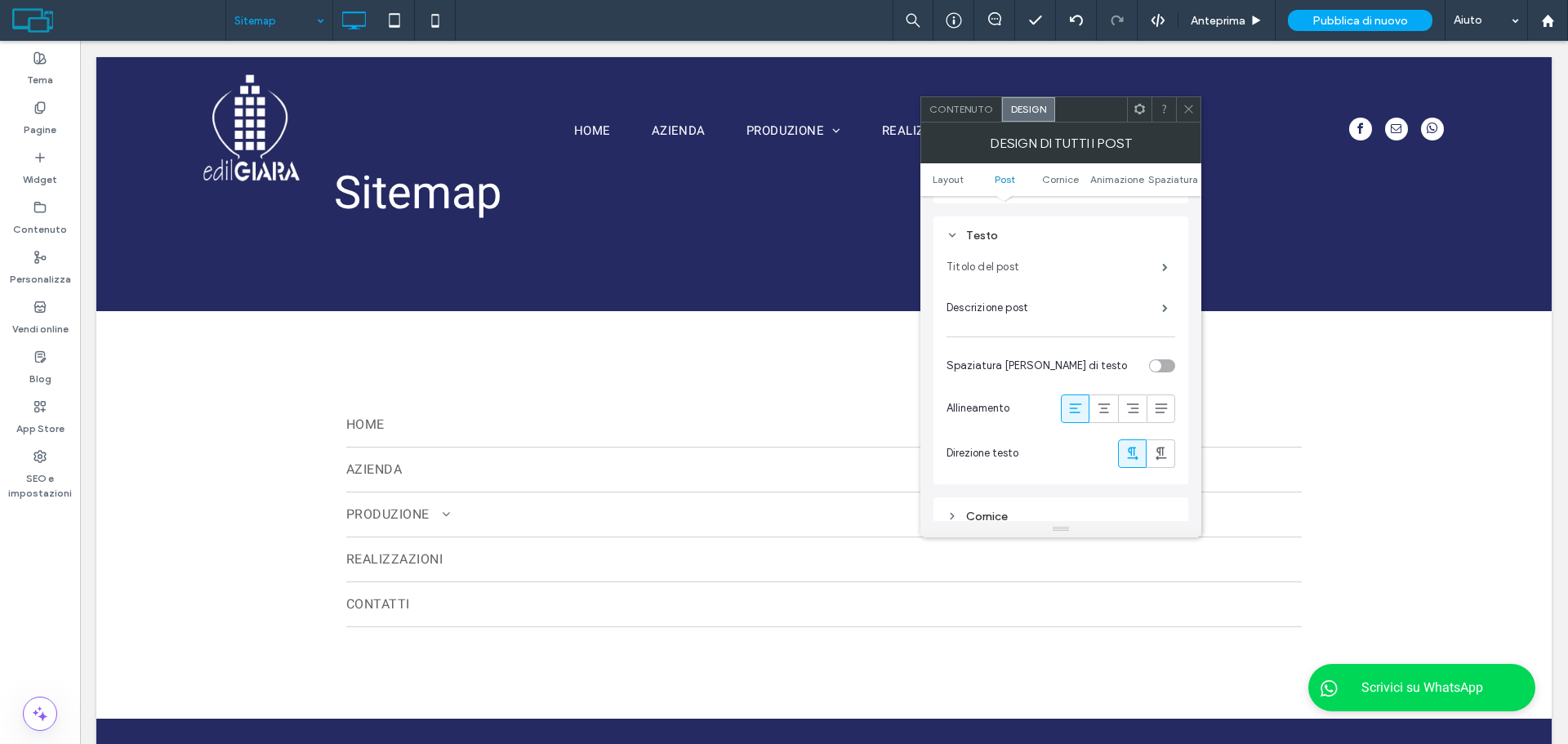
click at [1091, 265] on label "Titolo del post" at bounding box center [1054, 266] width 216 height 33
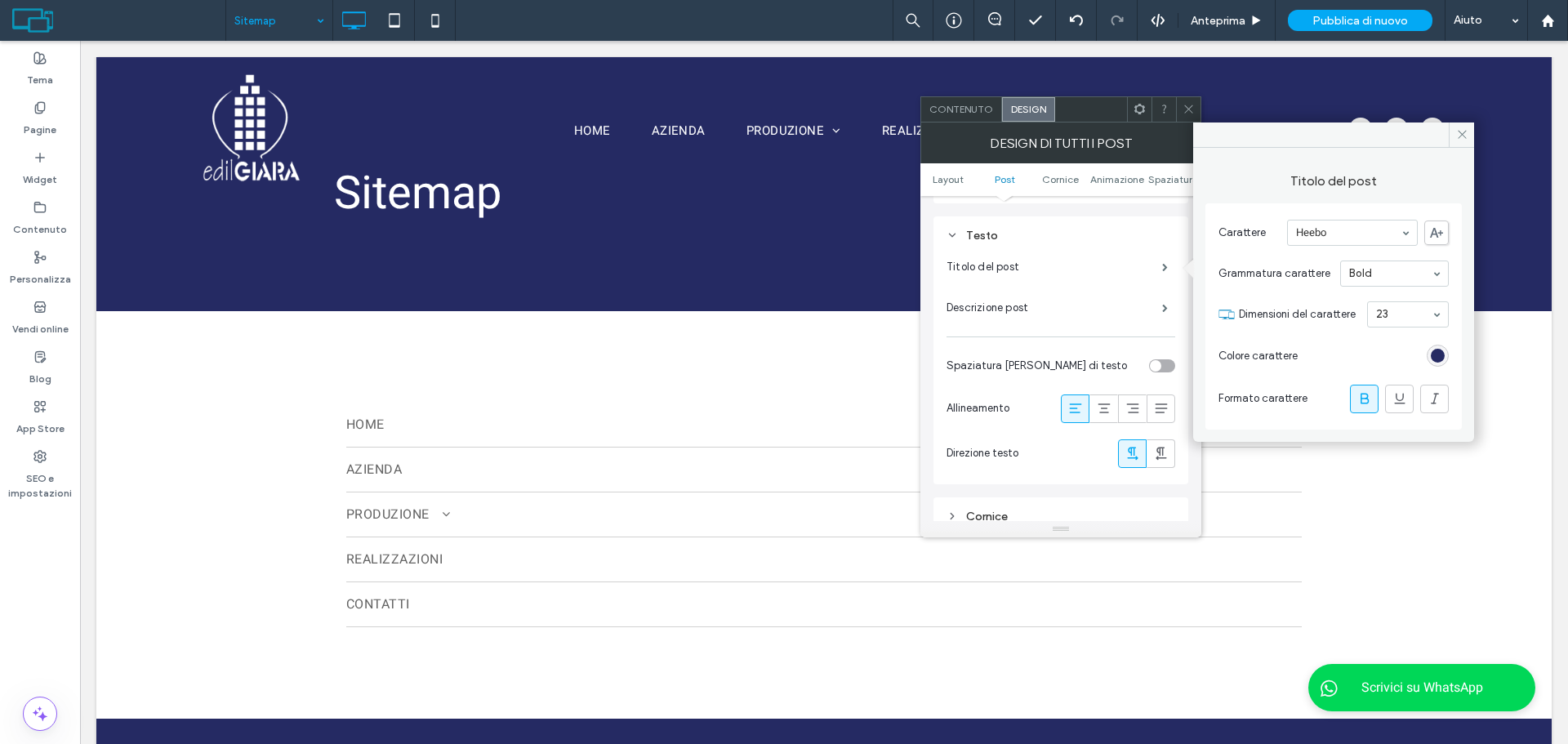
drag, startPoint x: 1365, startPoint y: 395, endPoint x: 1389, endPoint y: 362, distance: 40.8
click at [1367, 392] on icon at bounding box center [1365, 399] width 17 height 17
drag, startPoint x: 1413, startPoint y: 311, endPoint x: 1411, endPoint y: 320, distance: 9.2
click at [1437, 357] on div "rgb(37, 42, 99)" at bounding box center [1438, 355] width 14 height 14
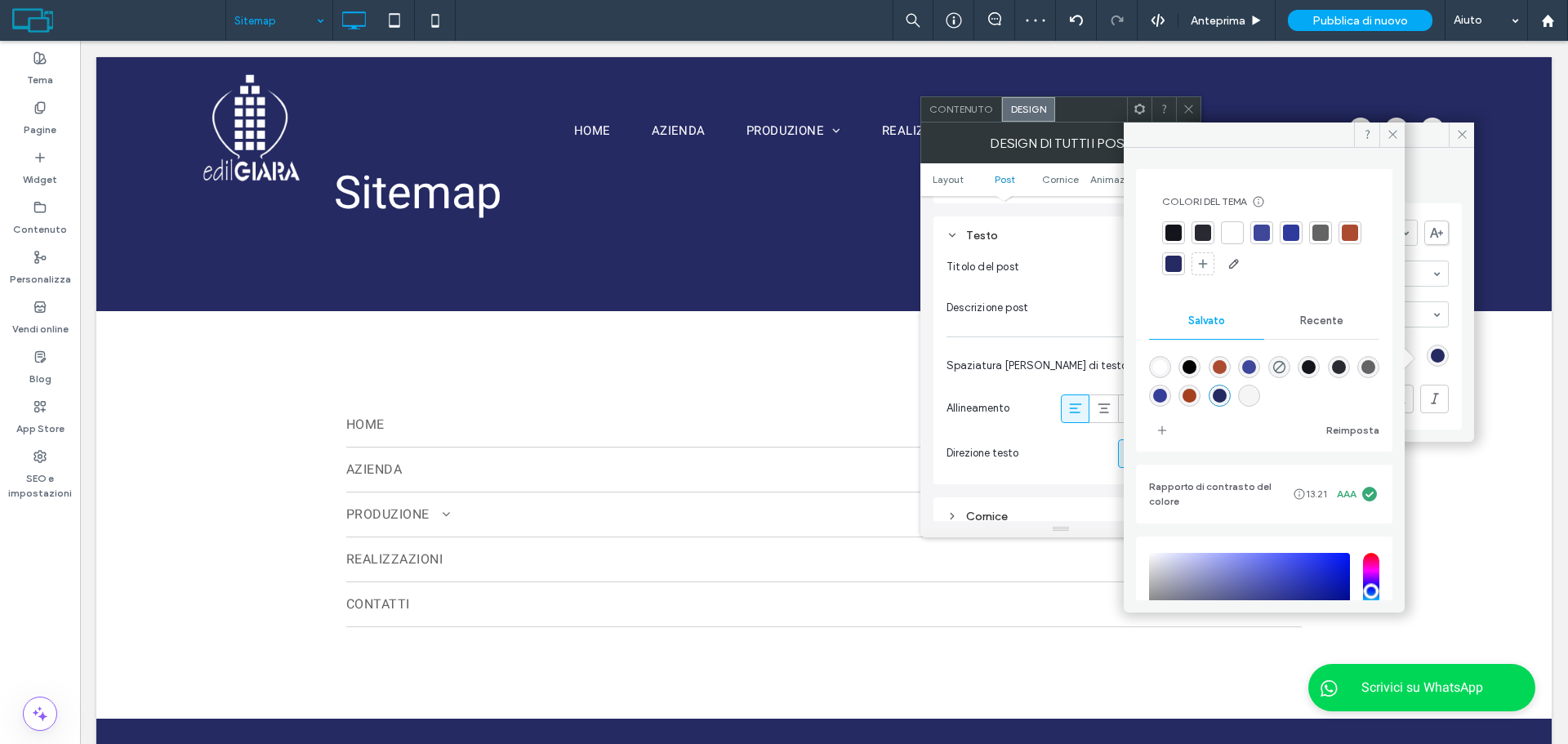
click at [1358, 378] on div at bounding box center [1369, 367] width 22 height 22
click at [1362, 374] on div "rgba(100,100,100,1)" at bounding box center [1369, 367] width 14 height 14
type input "*******"
click at [1009, 335] on div "Titolo del post Descrizione post Spaziatura [PERSON_NAME] di testo Allineamento…" at bounding box center [1061, 361] width 229 height 230
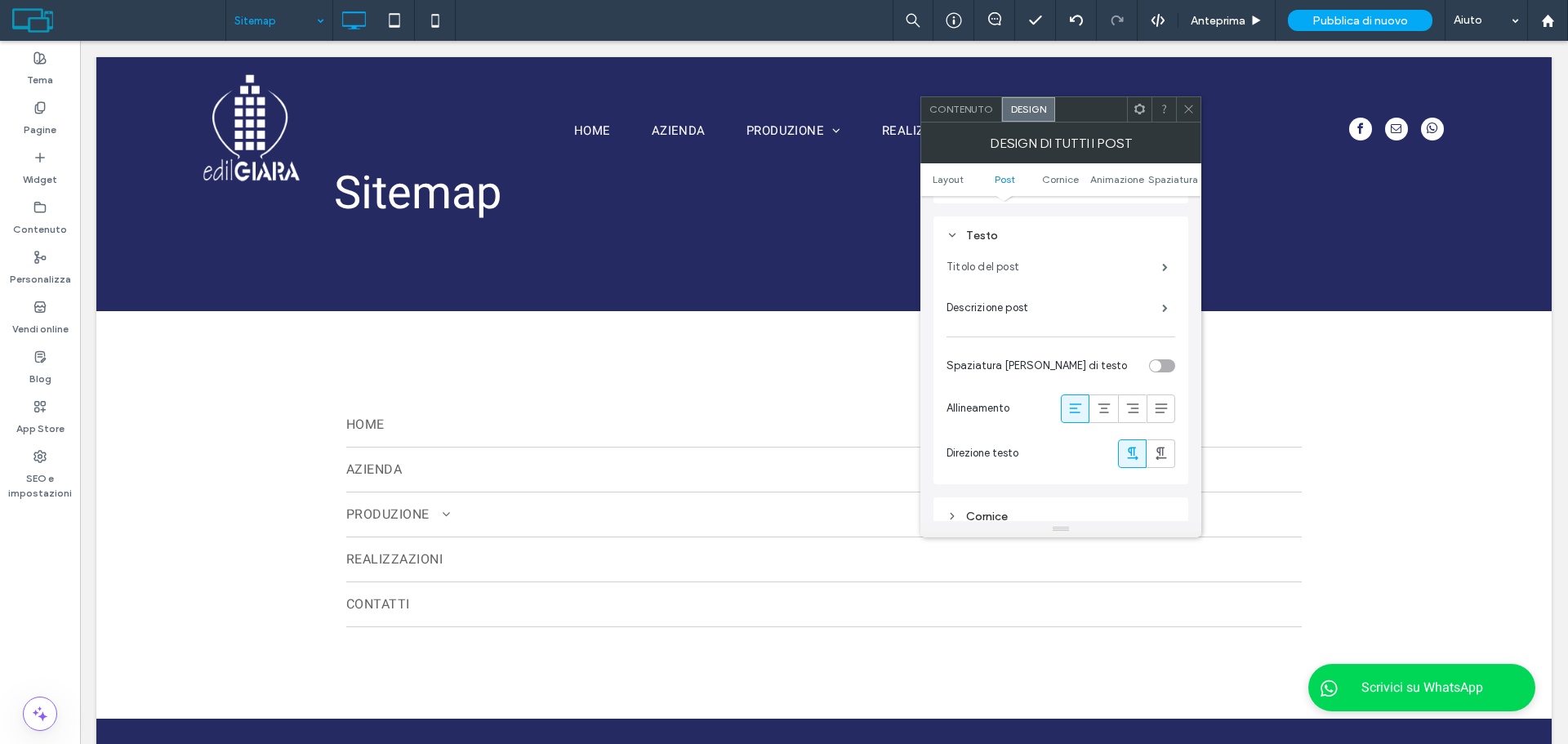
click at [1107, 253] on label "Titolo del post" at bounding box center [1054, 266] width 216 height 33
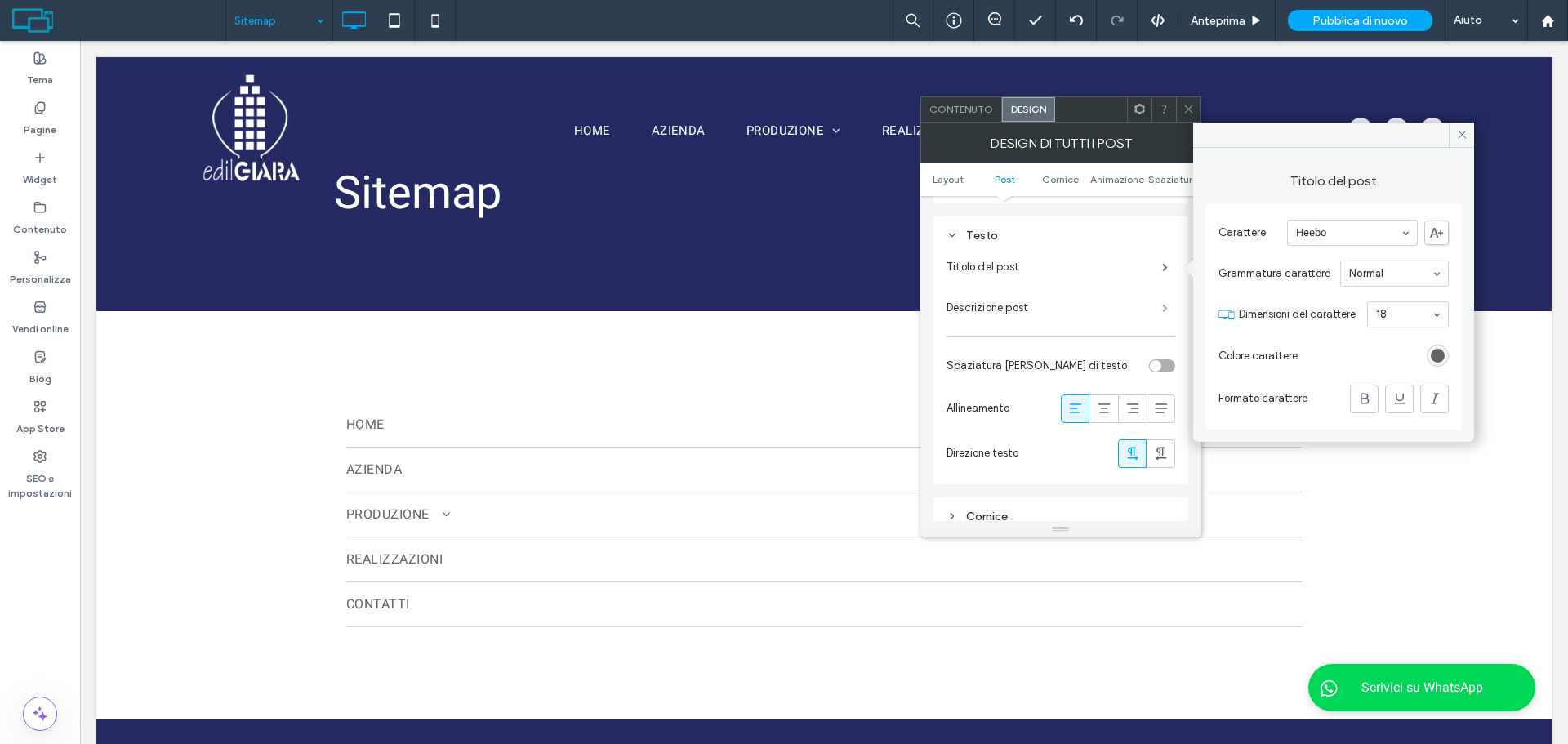
click at [1162, 312] on span at bounding box center [1165, 308] width 6 height 8
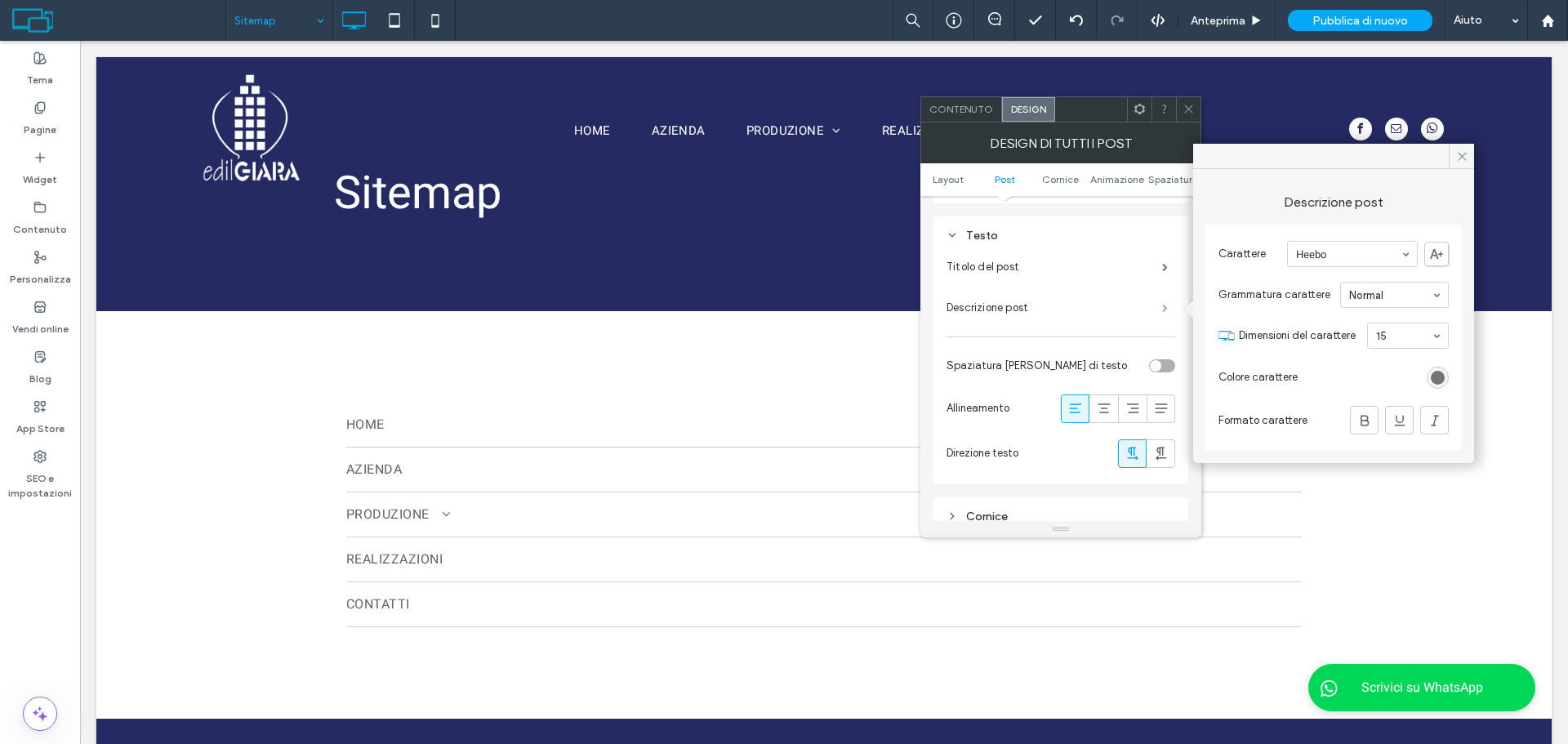
click at [1162, 312] on span at bounding box center [1165, 308] width 6 height 8
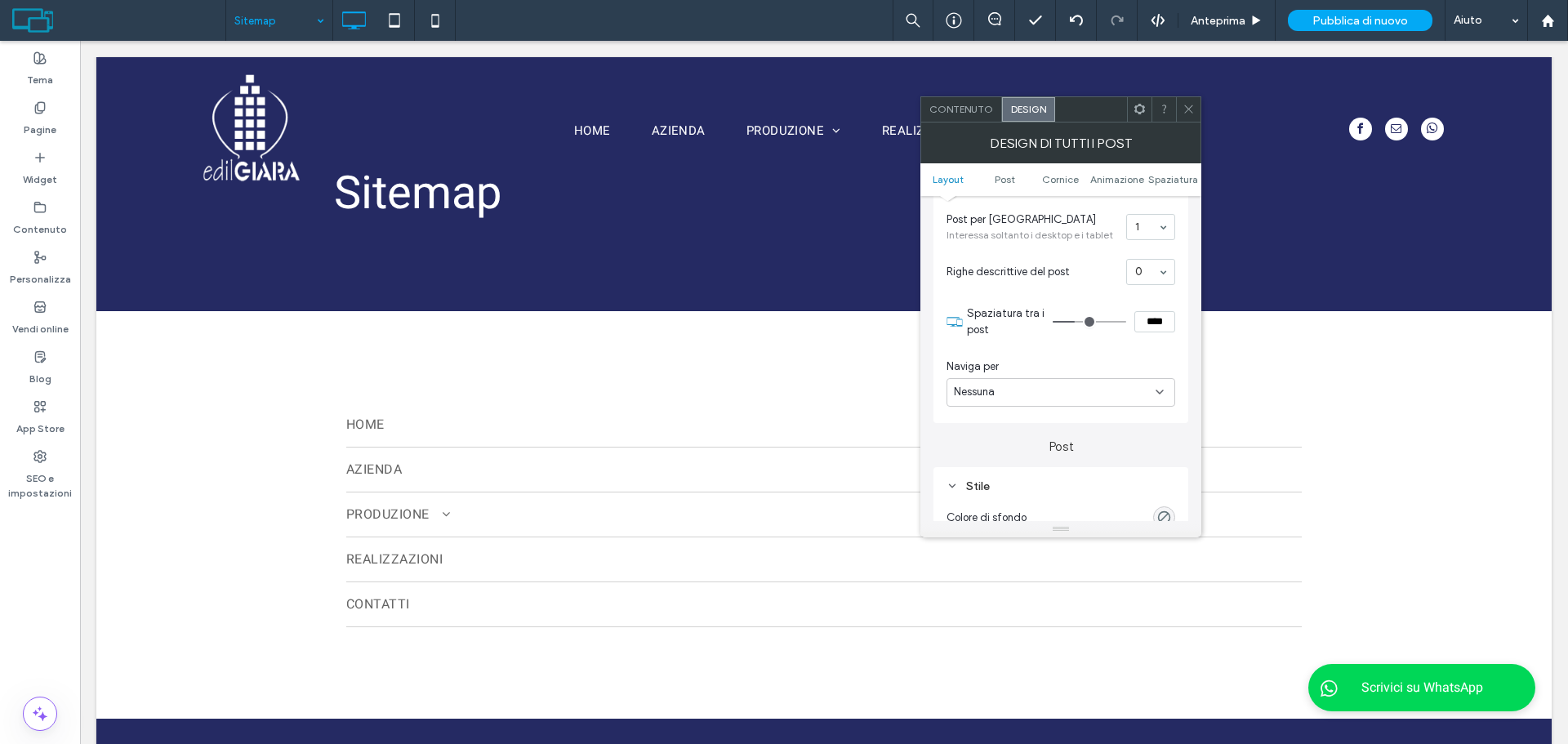
scroll to position [245, 0]
type input "**"
type input "****"
type input "**"
type input "***"
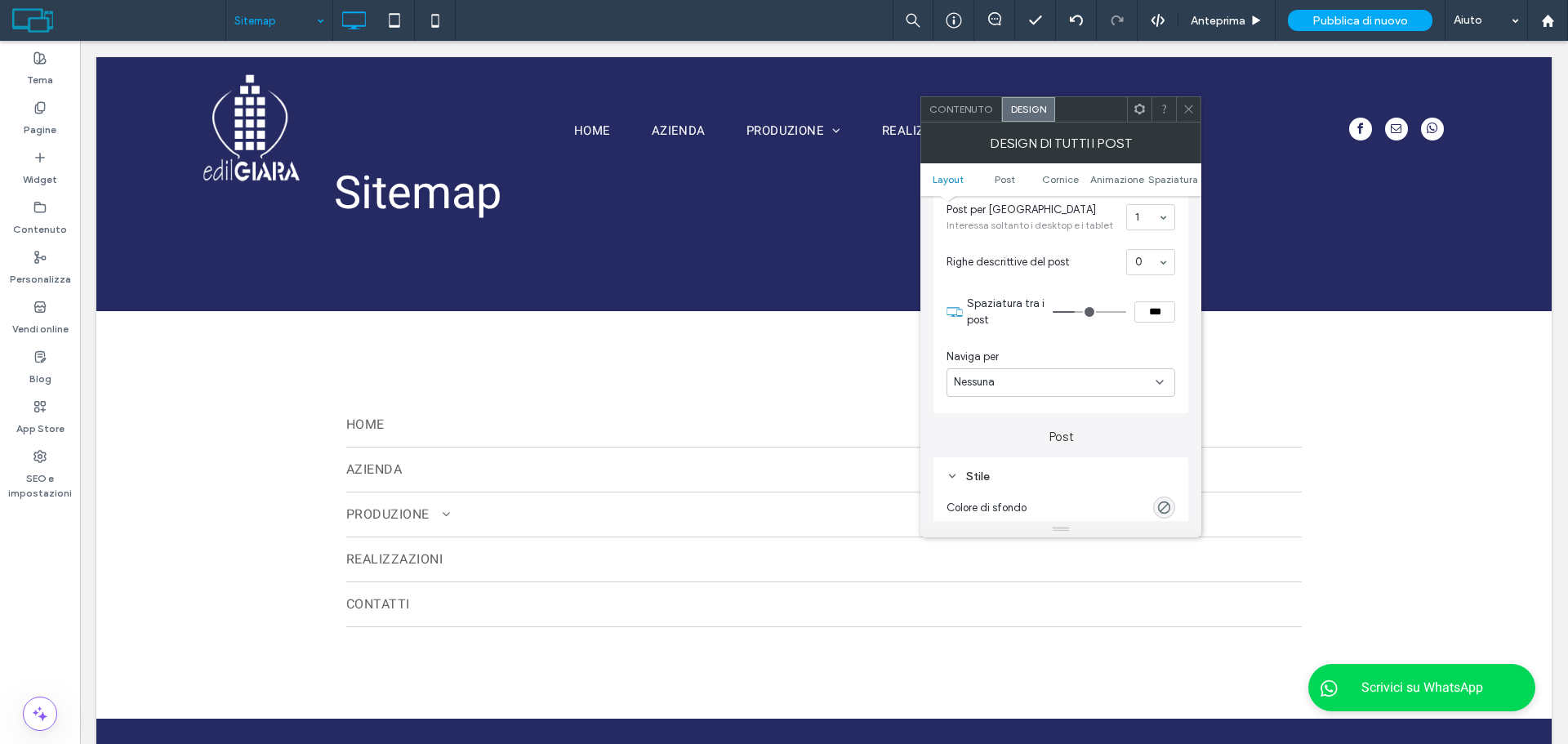
drag, startPoint x: 1077, startPoint y: 316, endPoint x: 989, endPoint y: 343, distance: 92.0
click at [1053, 313] on input "range" at bounding box center [1089, 312] width 73 height 2
type input "**"
drag, startPoint x: 1151, startPoint y: 304, endPoint x: 1145, endPoint y: 311, distance: 9.2
click at [1145, 311] on input "****" at bounding box center [1155, 312] width 40 height 22
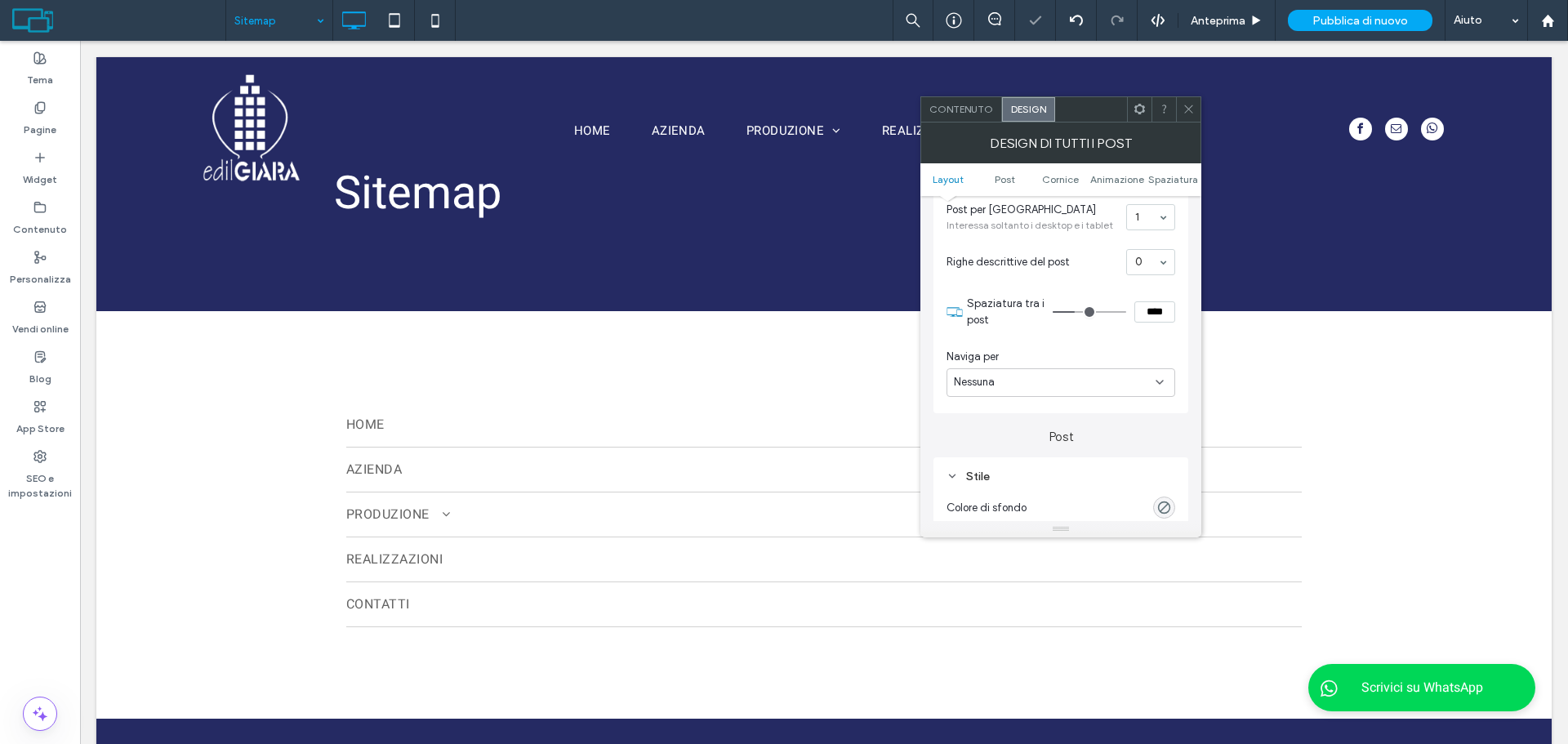
click at [1159, 315] on input "****" at bounding box center [1155, 312] width 40 height 22
click at [1151, 314] on input "****" at bounding box center [1155, 312] width 40 height 22
drag, startPoint x: 1155, startPoint y: 315, endPoint x: 1126, endPoint y: 310, distance: 29.4
click at [1126, 310] on div "****" at bounding box center [1114, 312] width 122 height 22
type input "***"
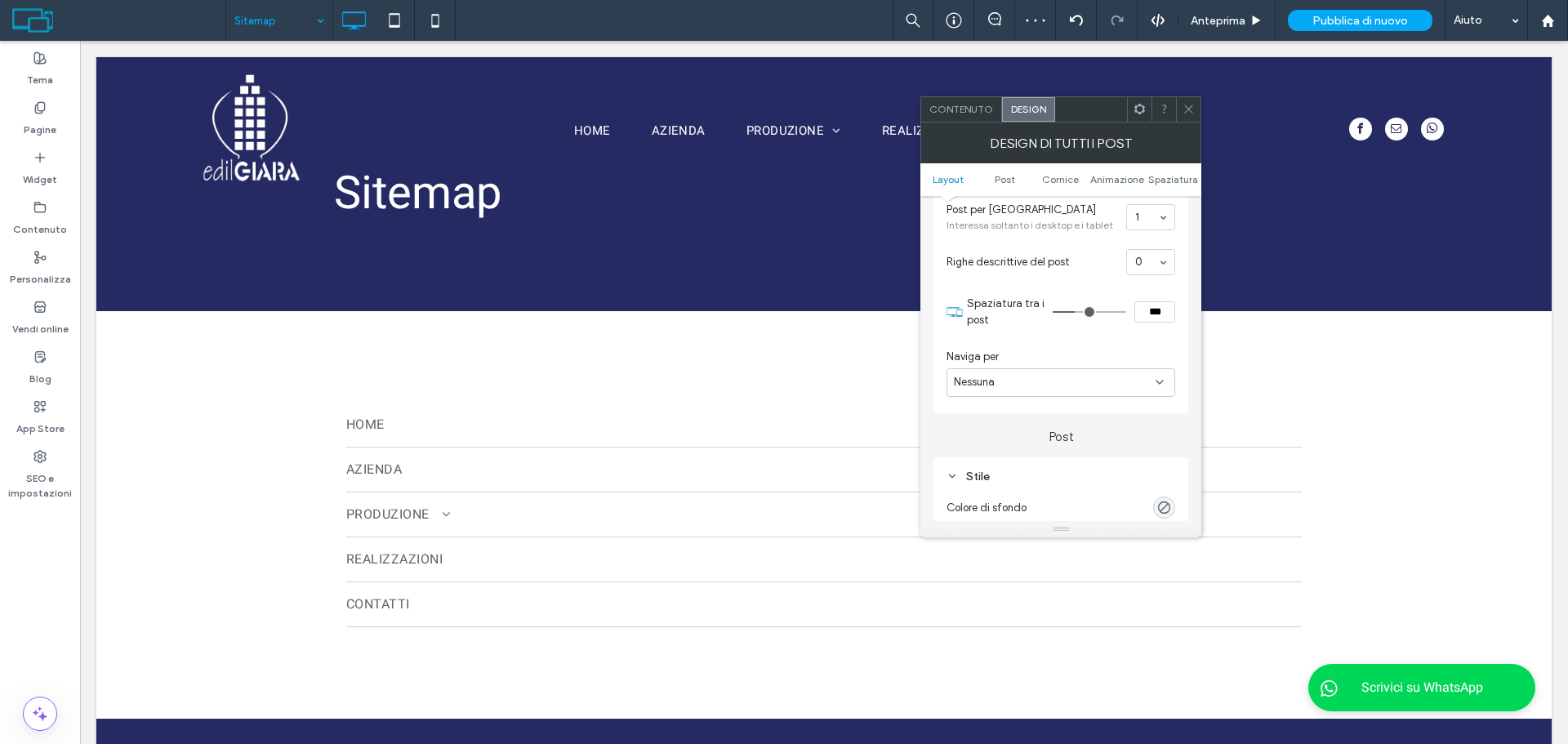
type input "*"
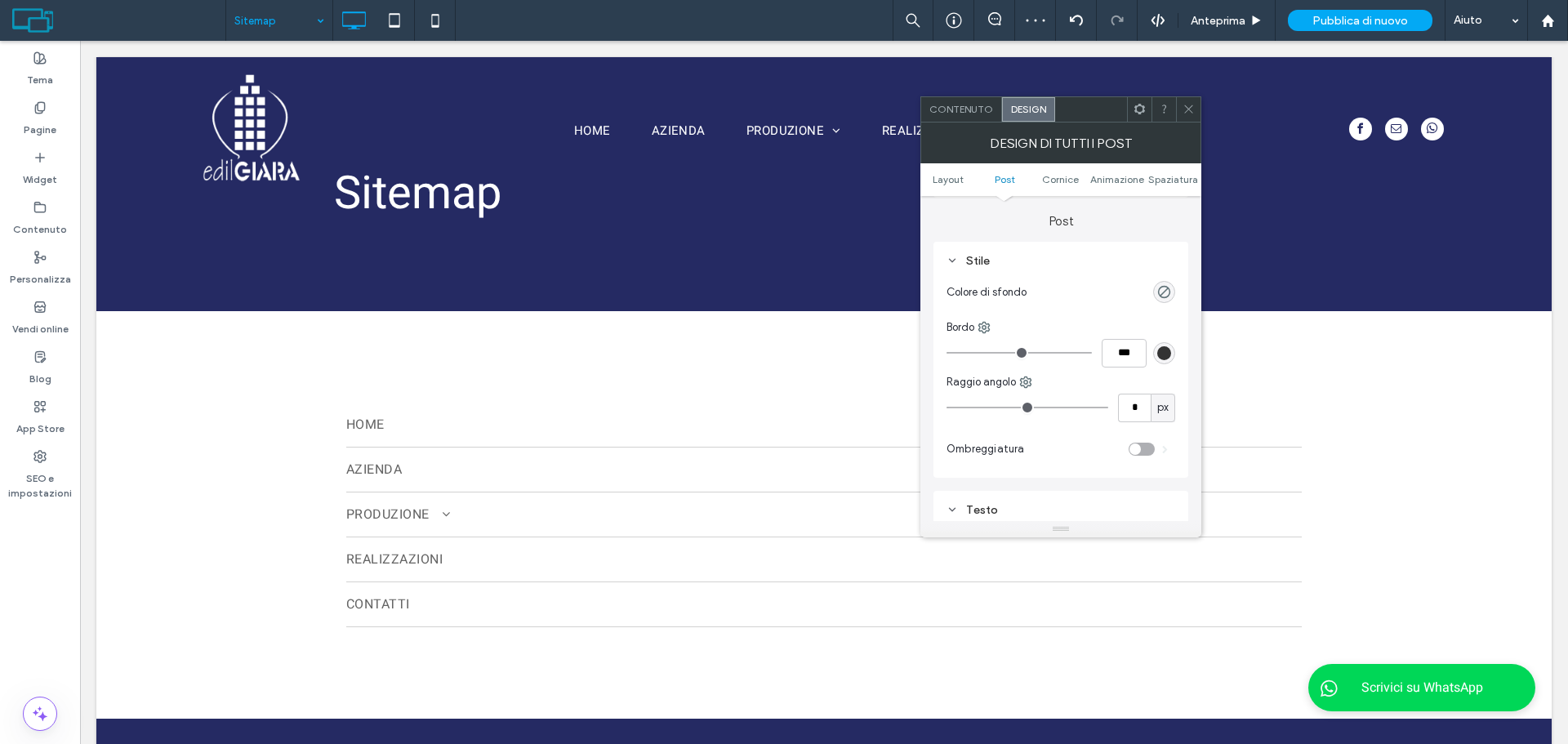
scroll to position [490, 0]
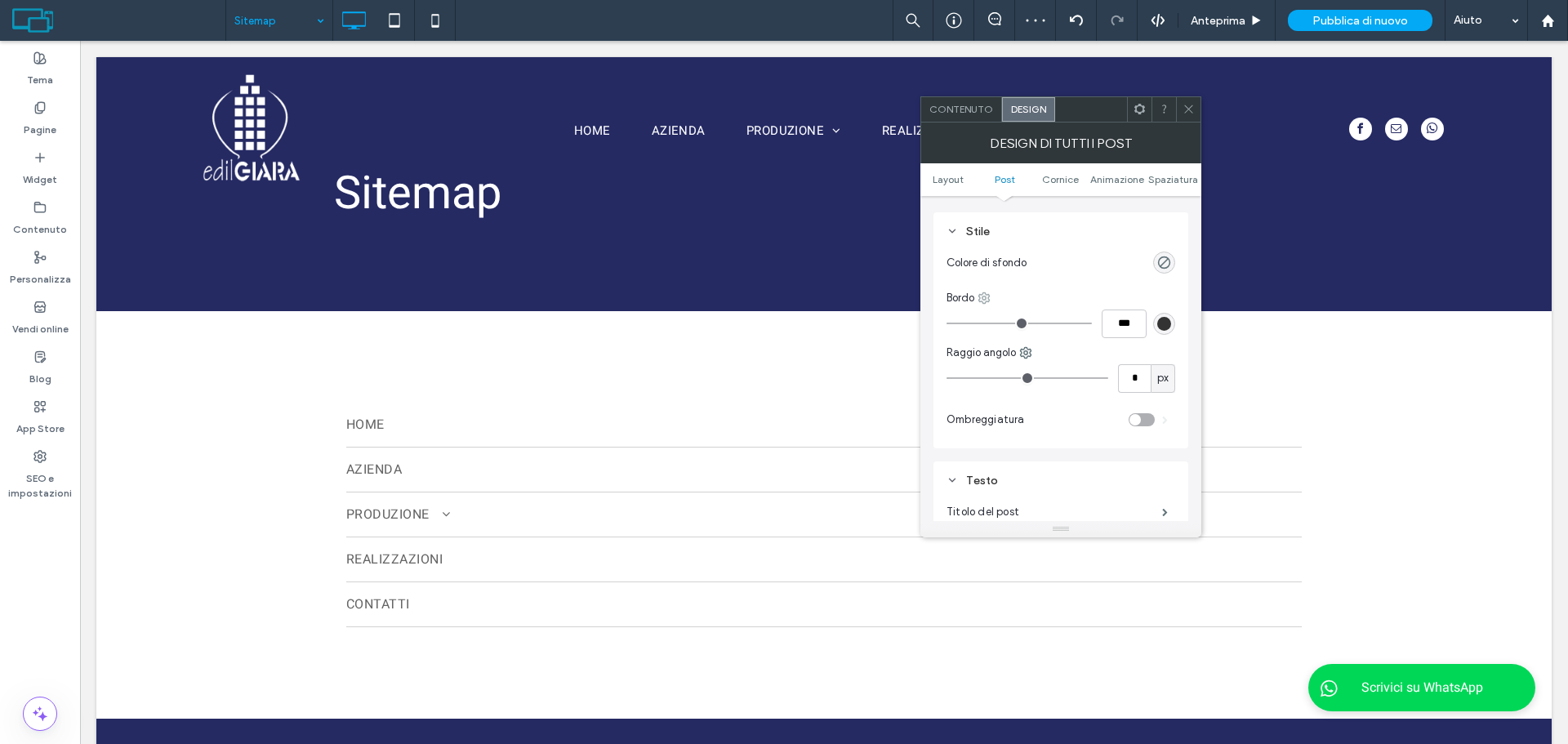
click at [987, 291] on icon at bounding box center [984, 297] width 13 height 13
click at [1045, 404] on div "Fondo" at bounding box center [1051, 396] width 145 height 31
click at [1160, 327] on div "rgb(51, 51, 51)" at bounding box center [1164, 324] width 14 height 14
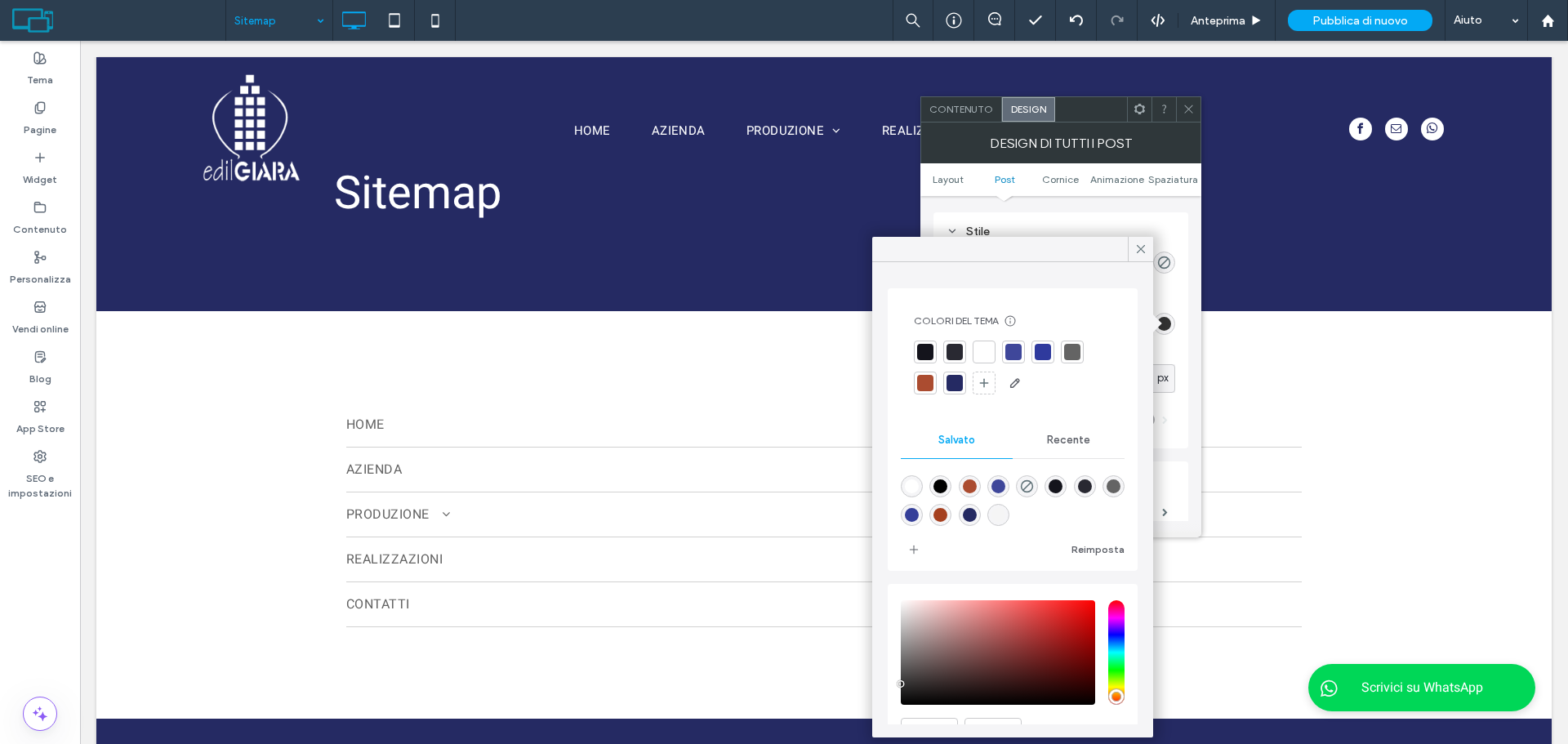
click at [1071, 343] on div at bounding box center [1072, 351] width 17 height 17
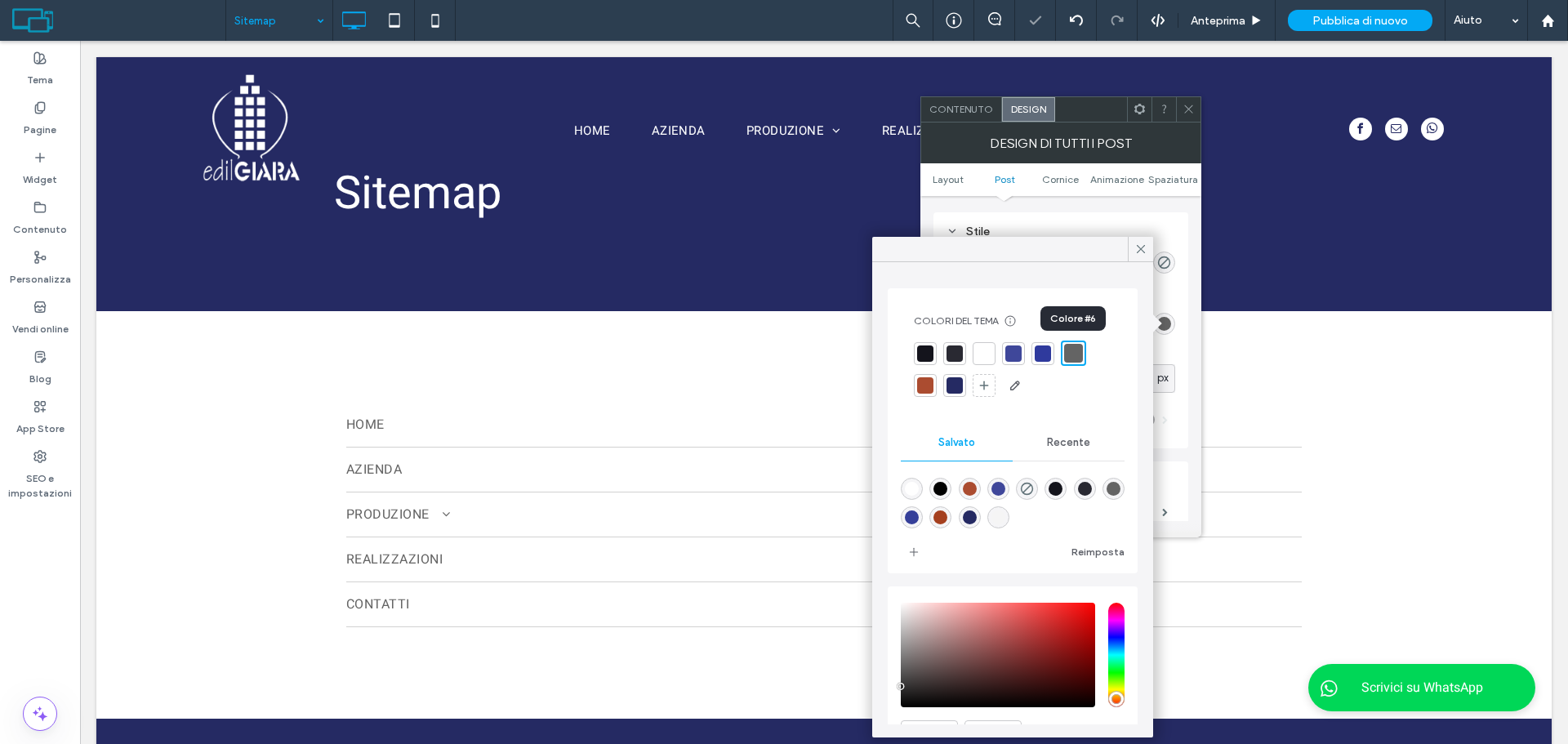
type input "*"
type input "***"
click at [1140, 253] on icon at bounding box center [1141, 249] width 15 height 15
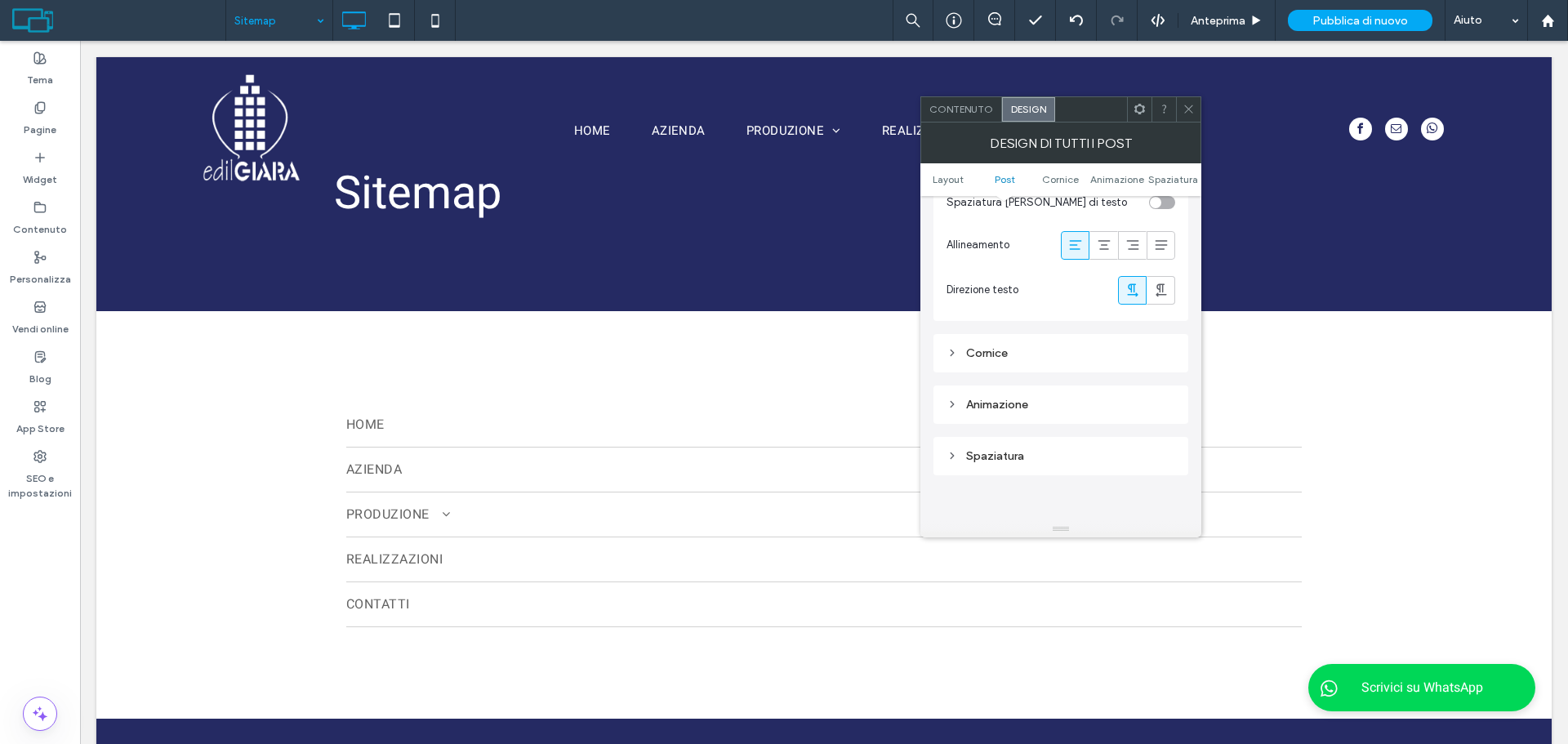
scroll to position [980, 0]
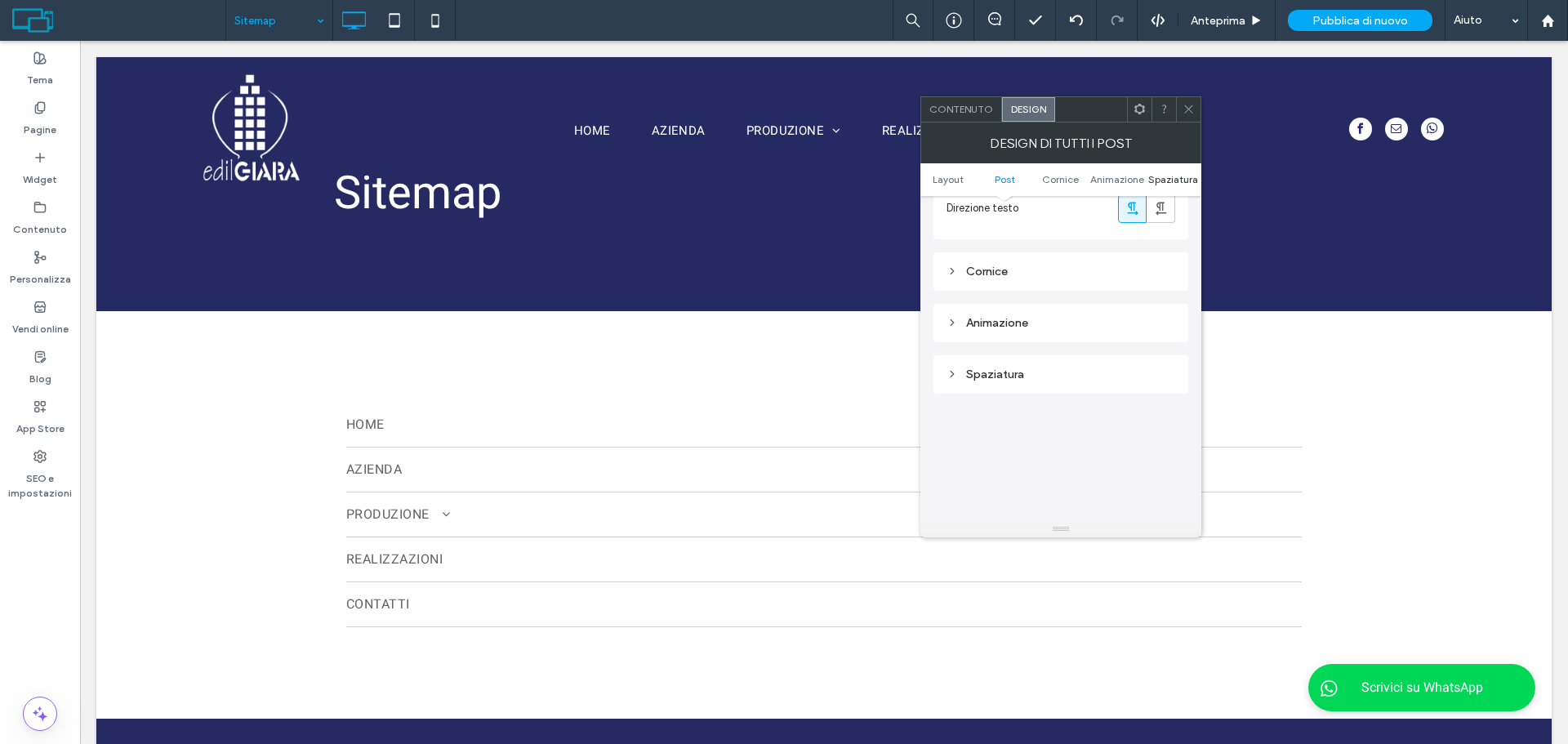
click at [1160, 182] on span "Spaziatura" at bounding box center [1173, 179] width 49 height 12
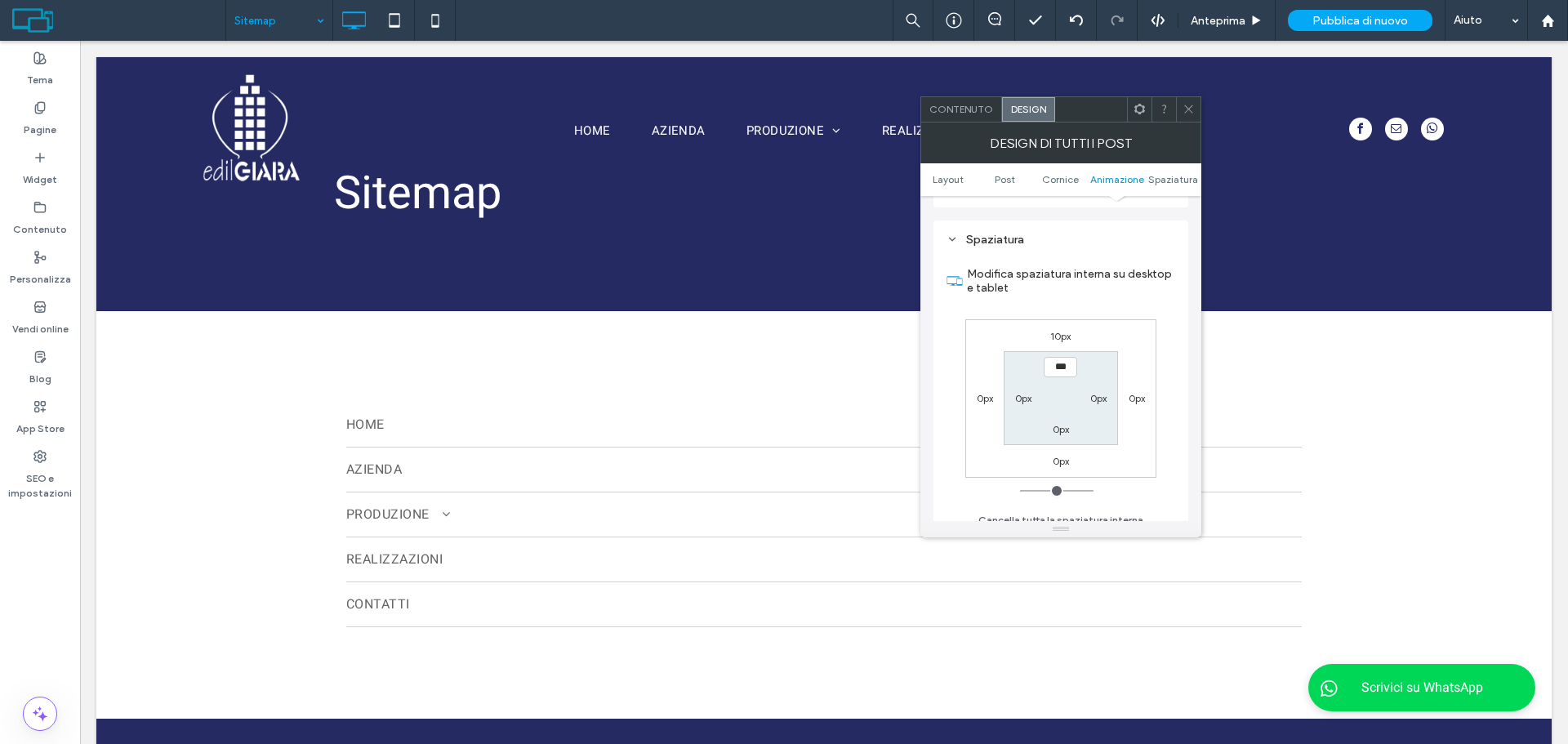
scroll to position [1126, 0]
click at [1069, 328] on label "10px" at bounding box center [1060, 325] width 21 height 12
type input "**"
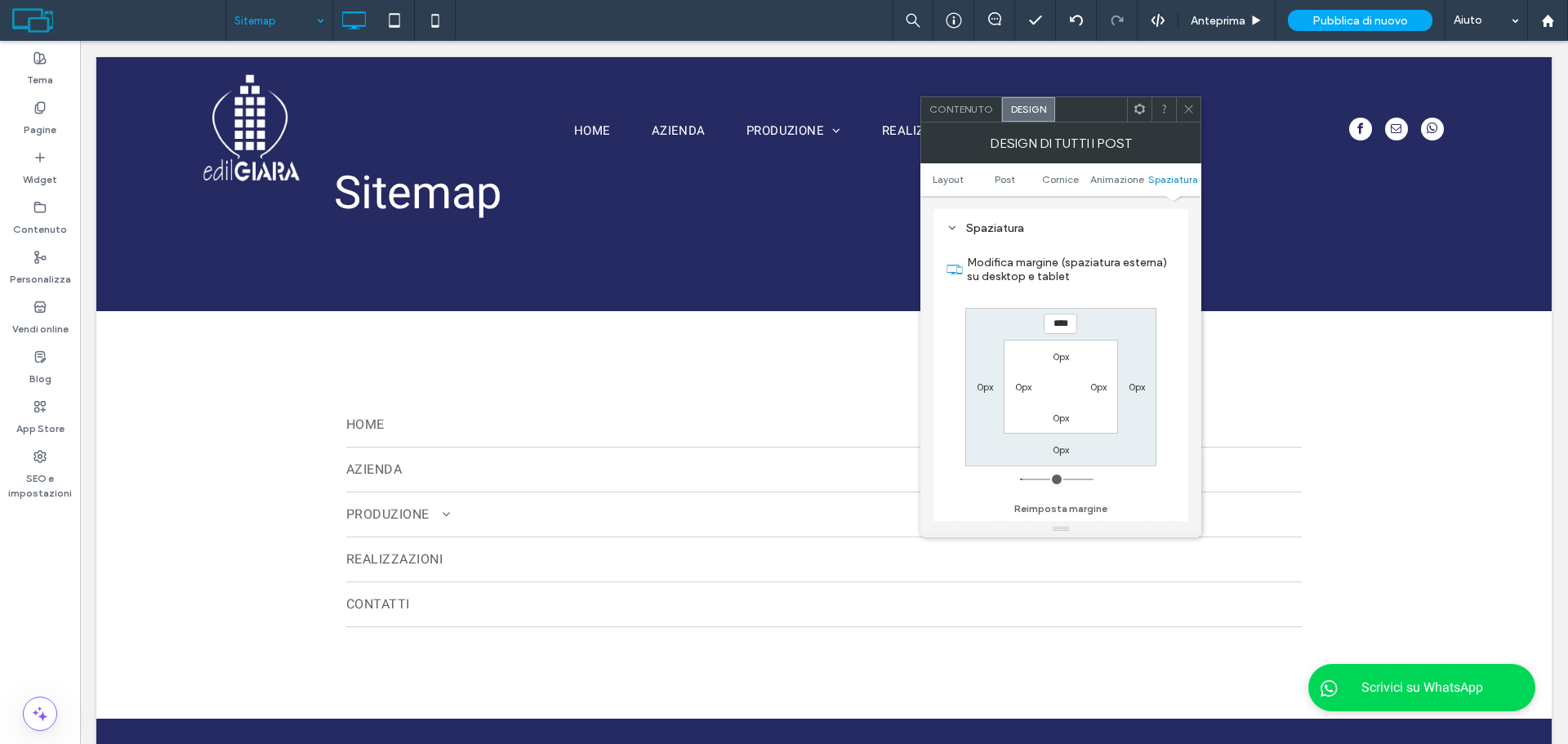
click at [1190, 105] on icon at bounding box center [1189, 109] width 12 height 12
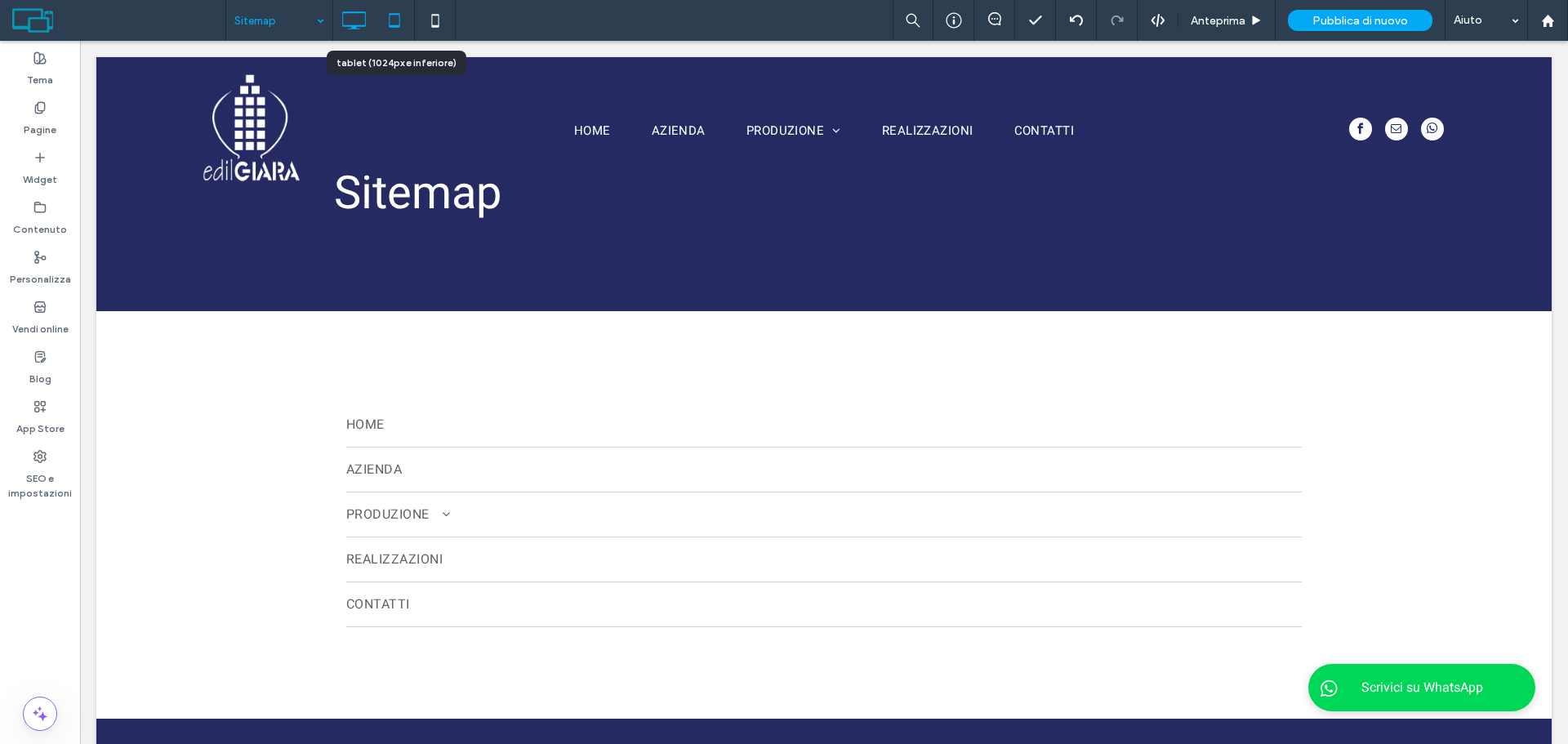
click at [381, 23] on icon at bounding box center [394, 20] width 33 height 33
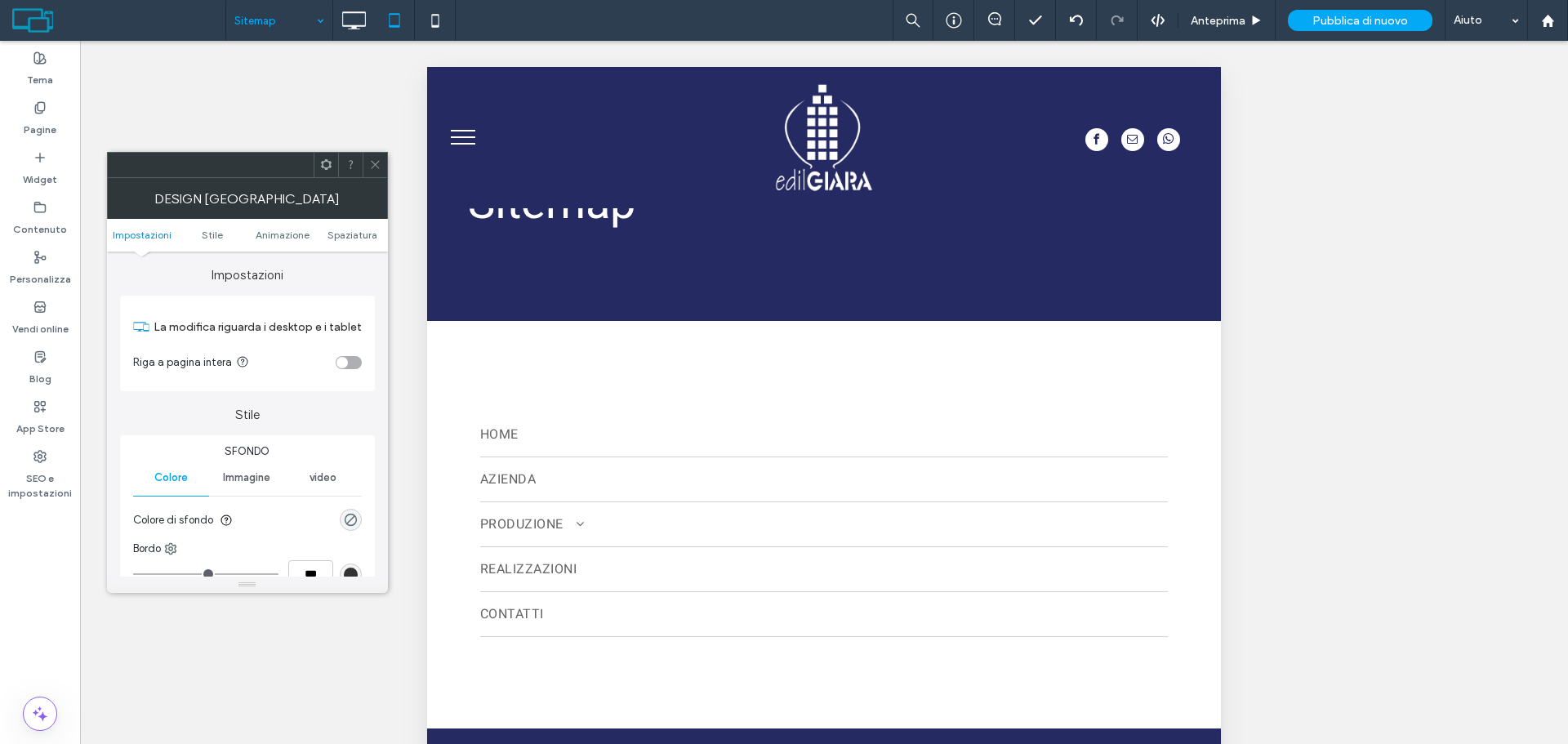
click at [346, 243] on ul "Impostazioni Stile Animazione Spaziatura" at bounding box center [247, 235] width 281 height 33
click at [352, 237] on span "Spaziatura" at bounding box center [352, 235] width 49 height 12
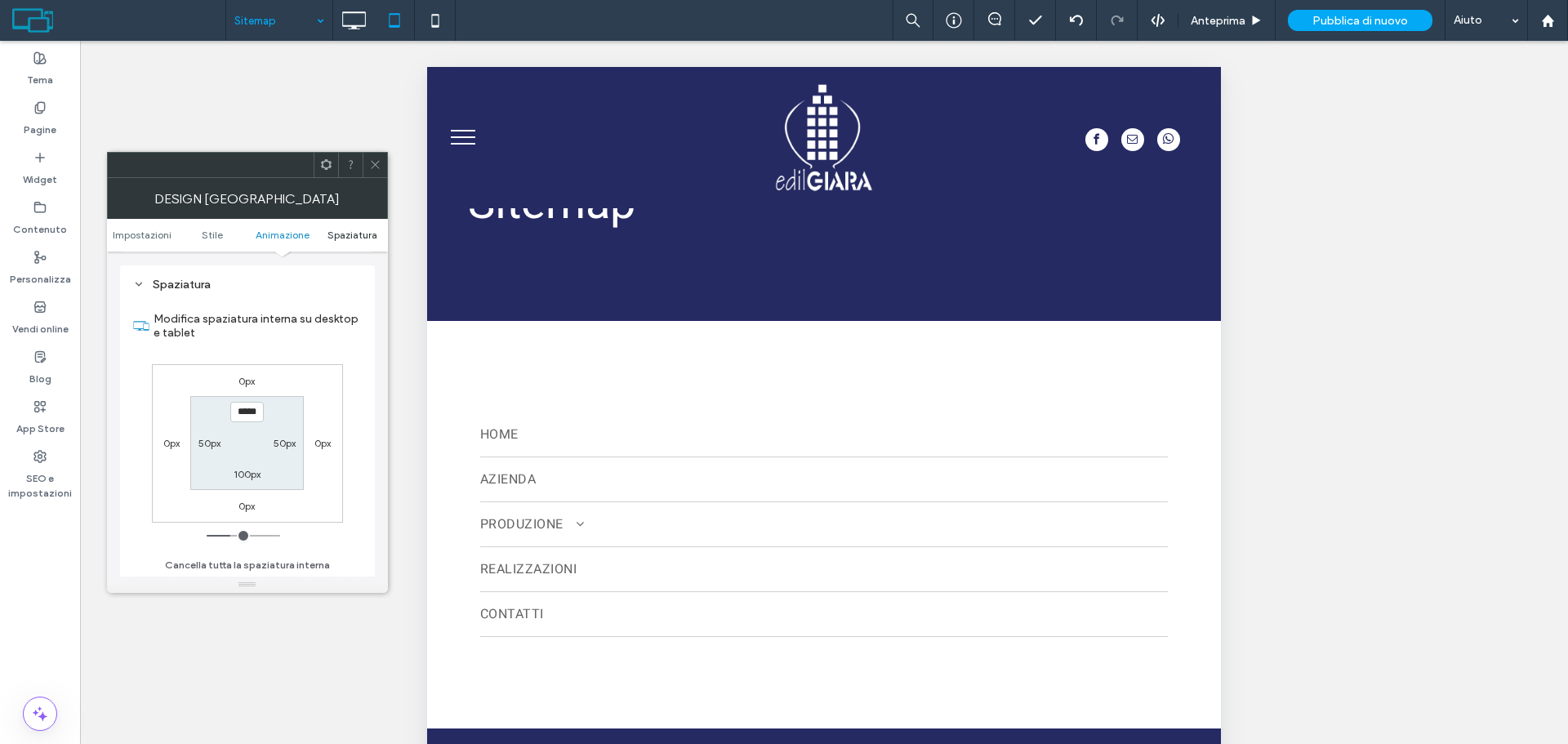
scroll to position [462, 0]
type input "**"
type input "***"
type input "**"
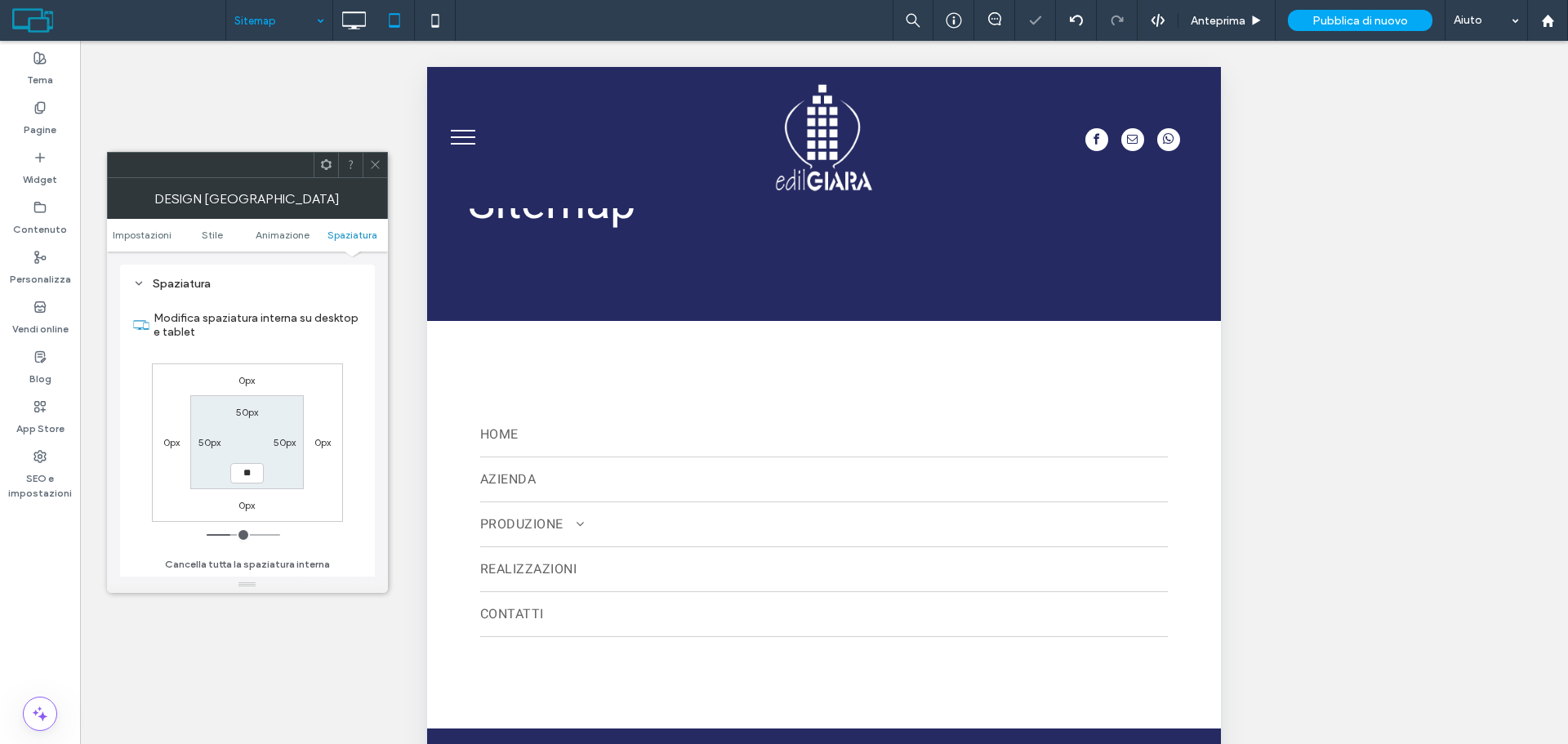
type input "****"
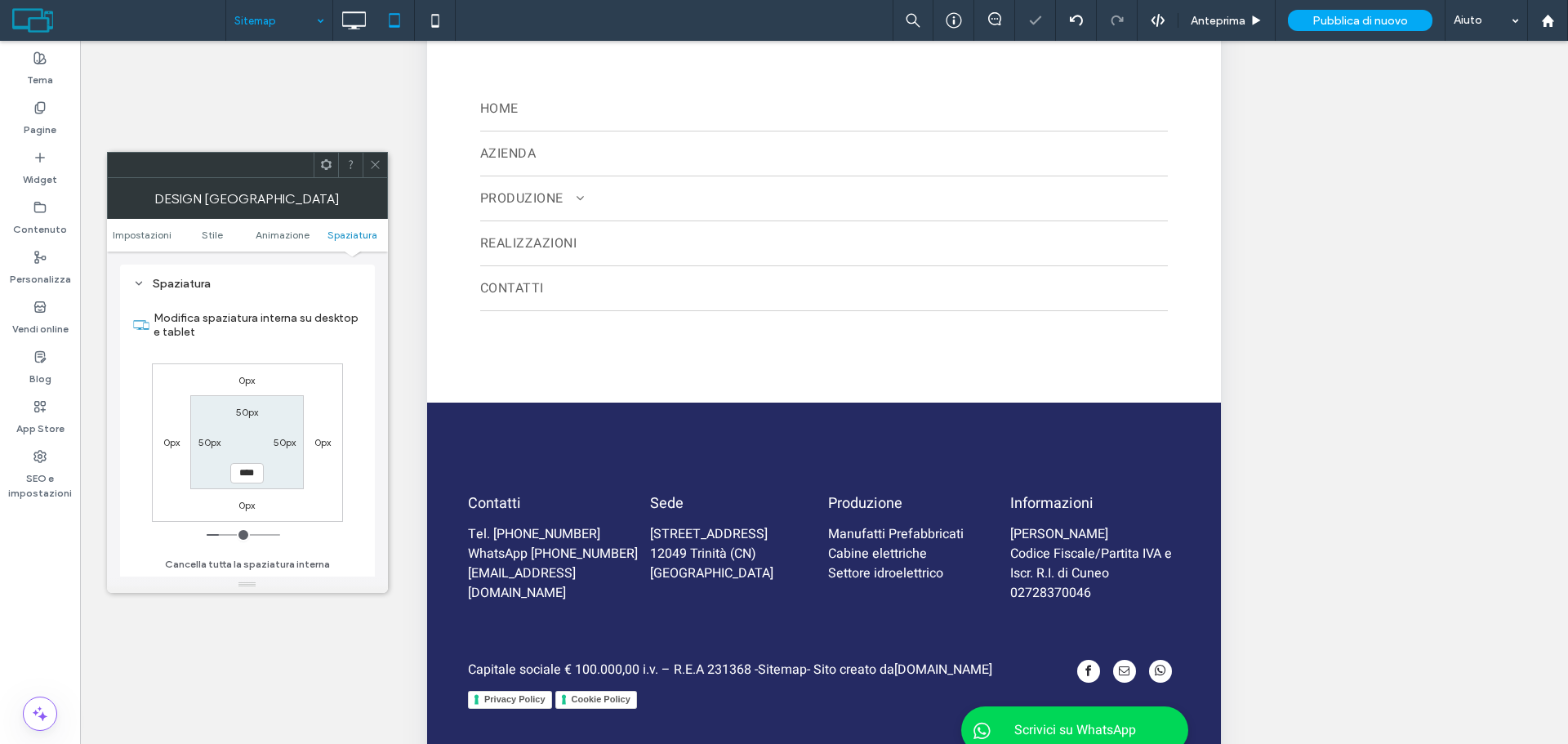
scroll to position [327, 0]
click at [379, 163] on icon at bounding box center [375, 165] width 12 height 12
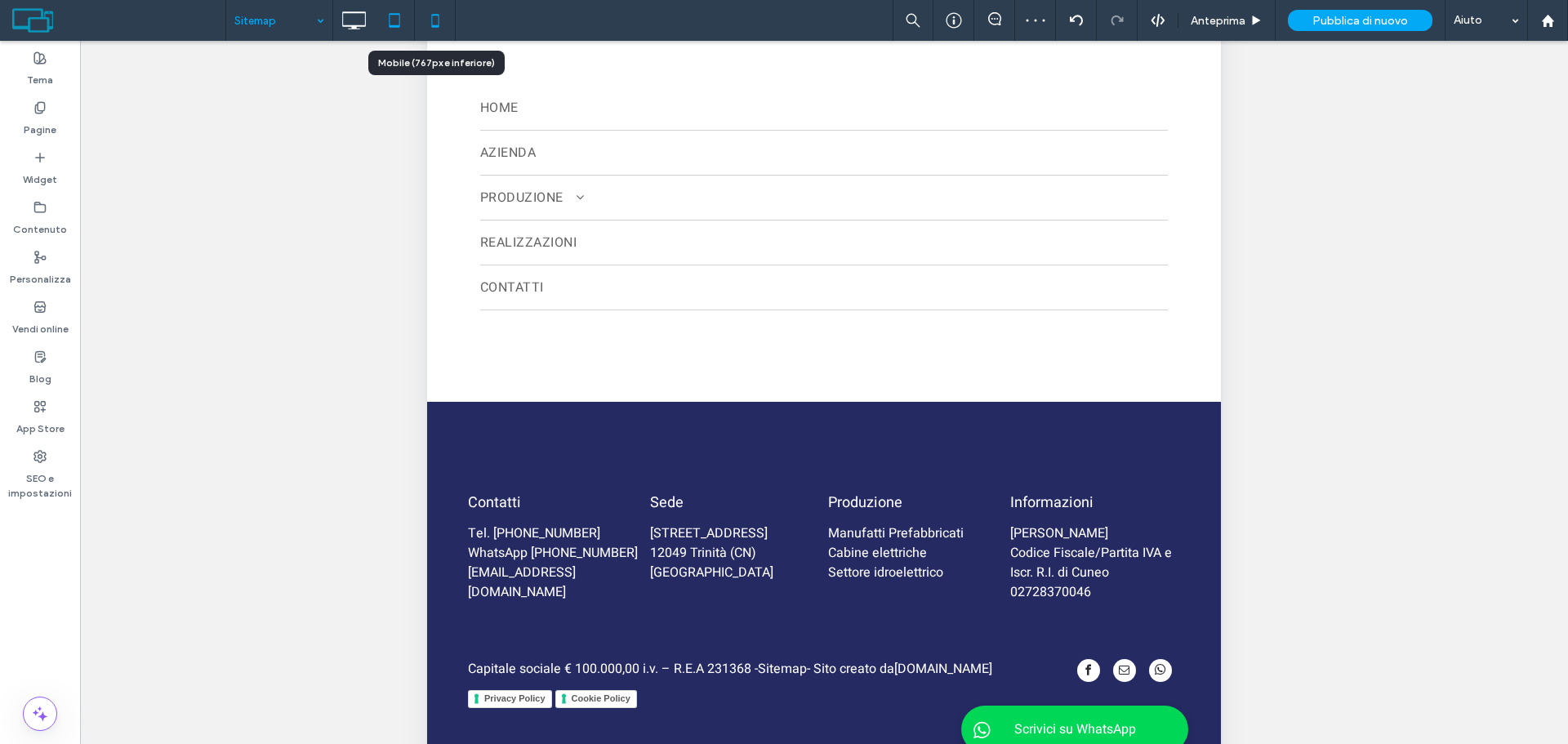
click at [440, 14] on icon at bounding box center [435, 20] width 33 height 33
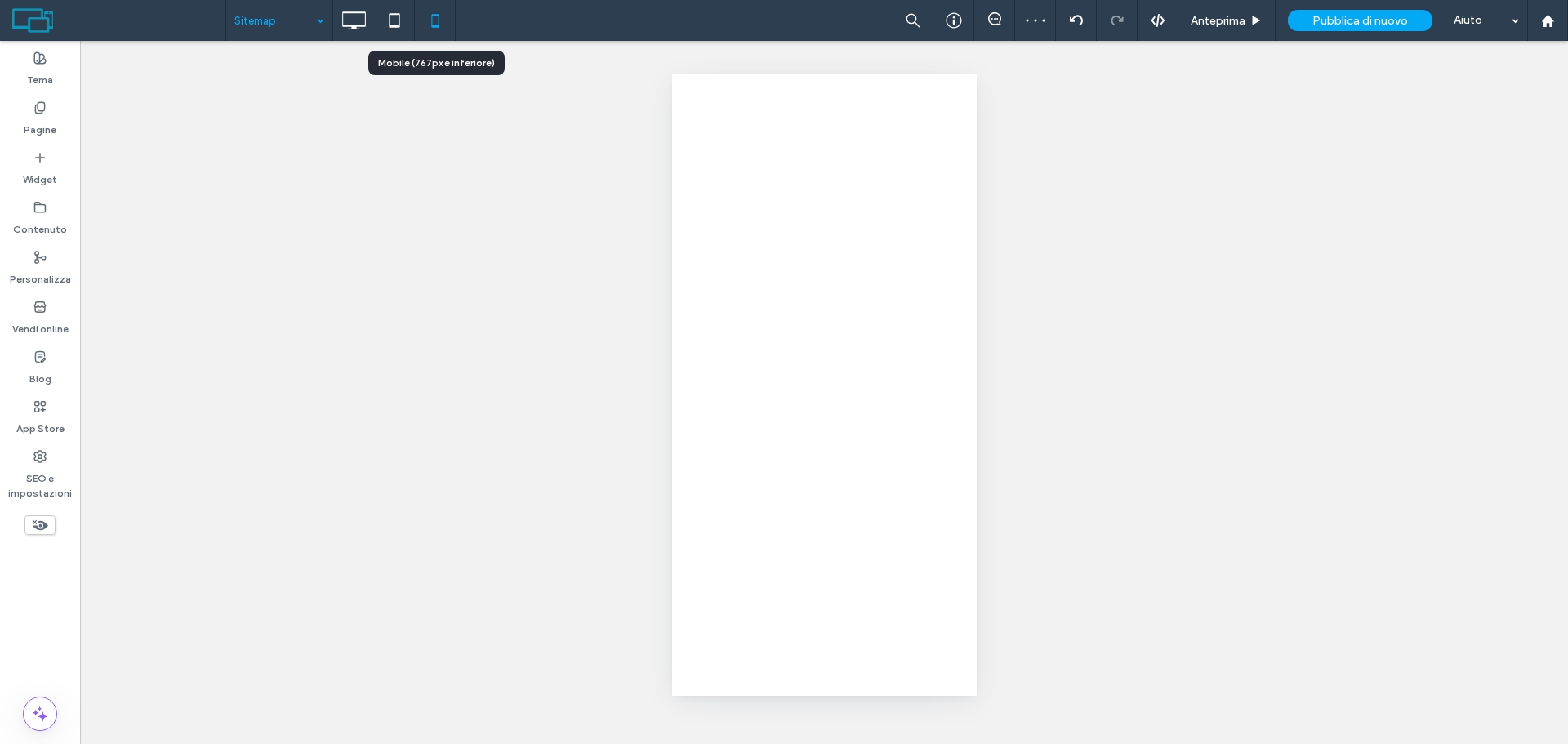
scroll to position [0, 0]
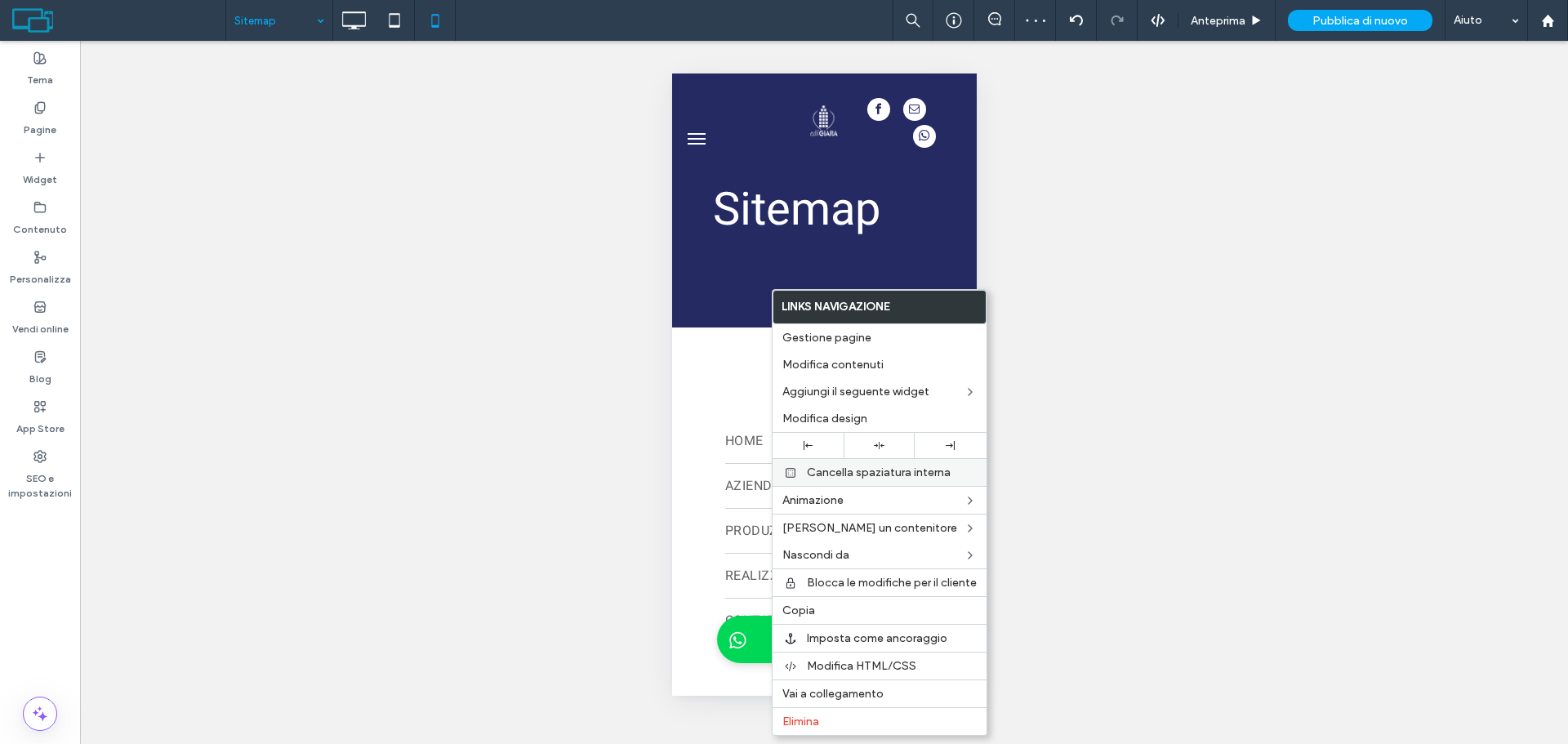
click at [867, 469] on span "Cancella spaziatura interna" at bounding box center [879, 473] width 144 height 14
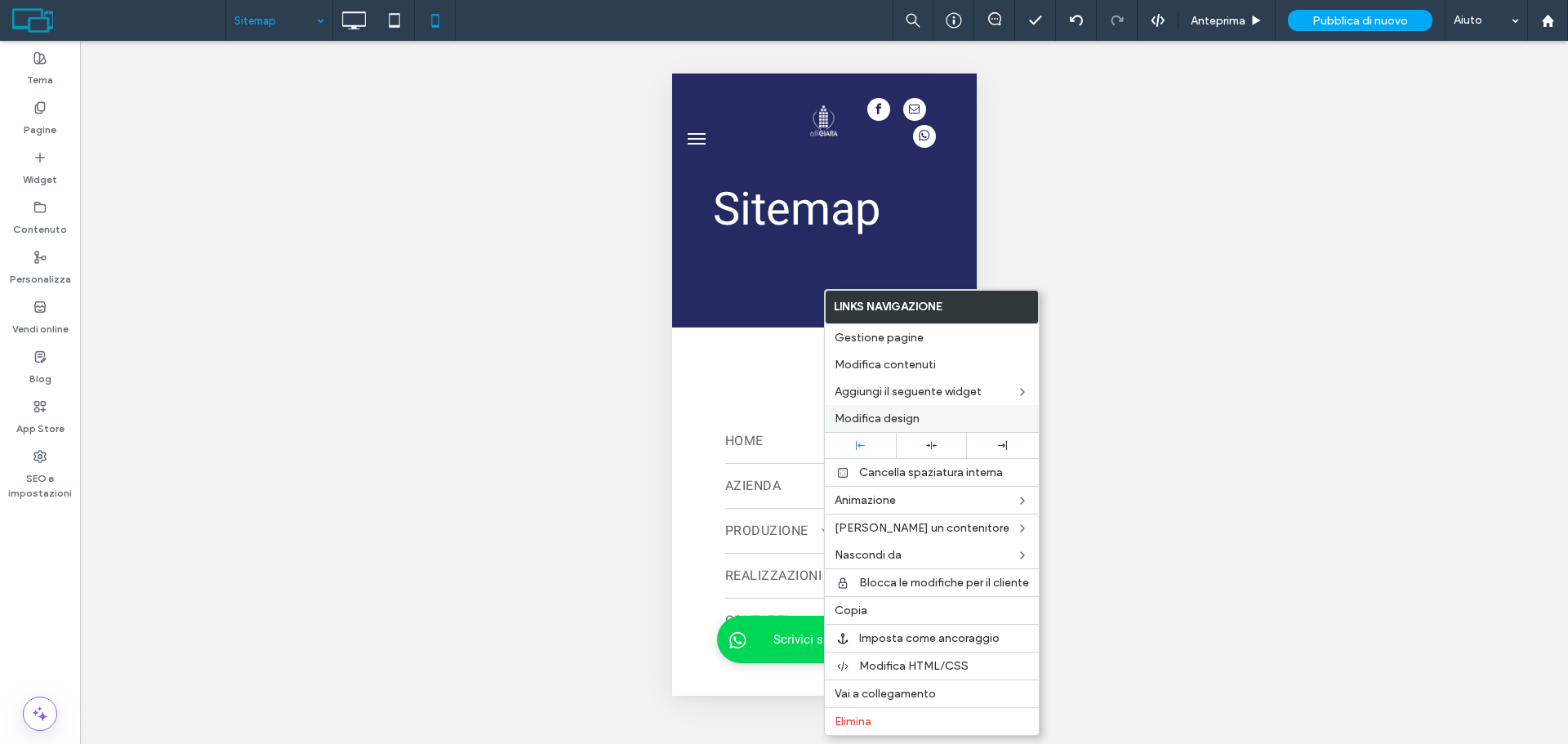
click at [907, 415] on span "Modifica design" at bounding box center [877, 418] width 85 height 14
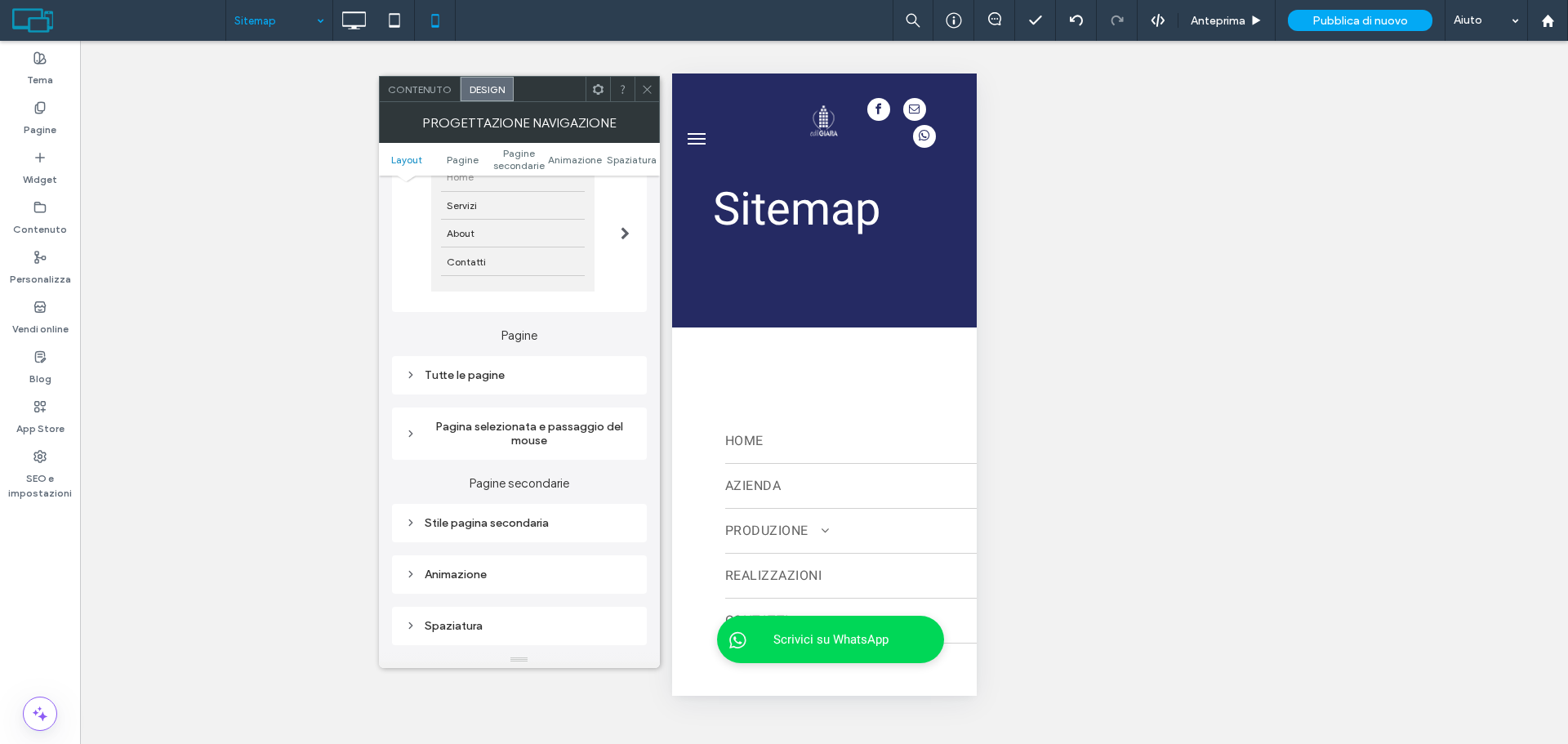
scroll to position [245, 0]
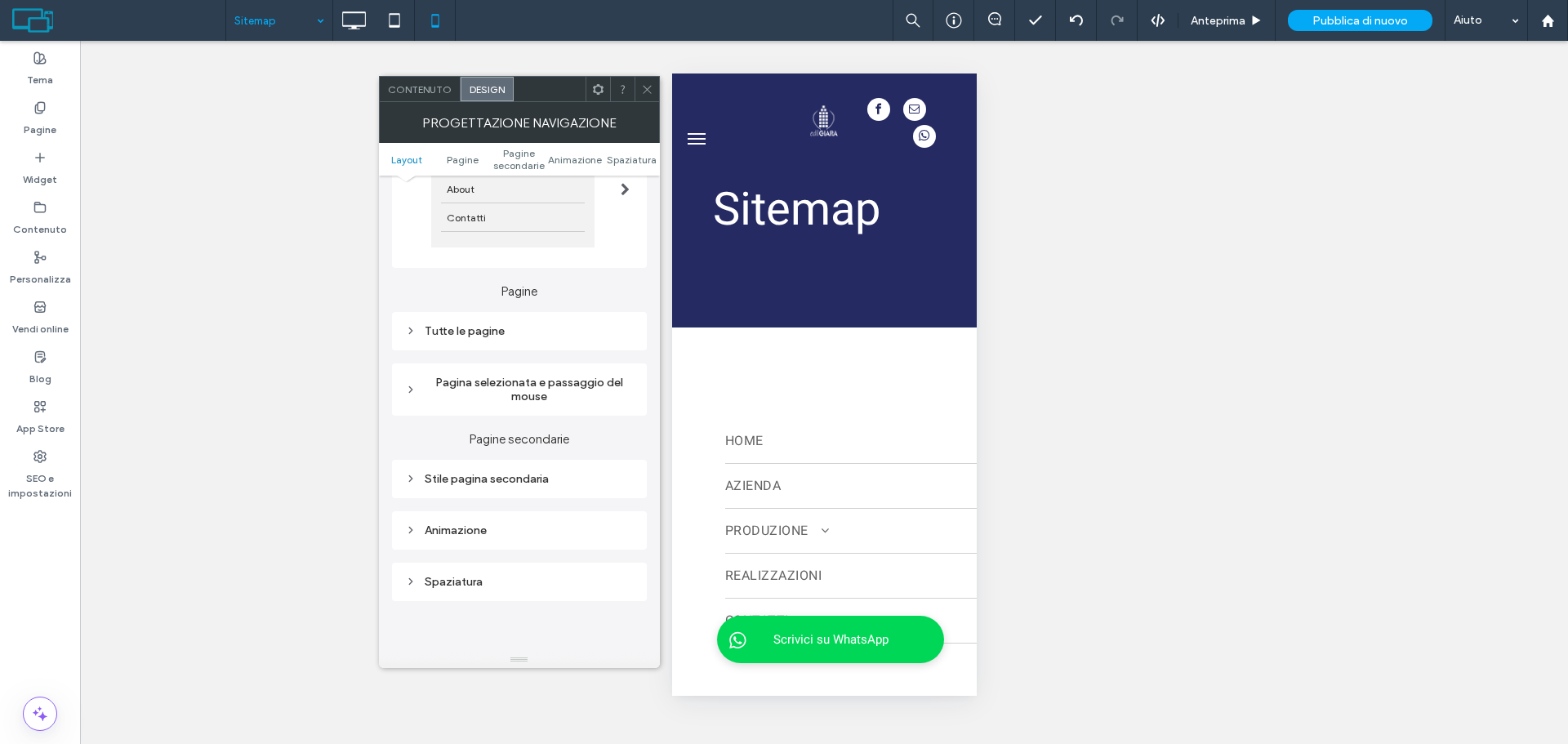
click at [494, 339] on div "Tutte le pagine" at bounding box center [520, 331] width 229 height 22
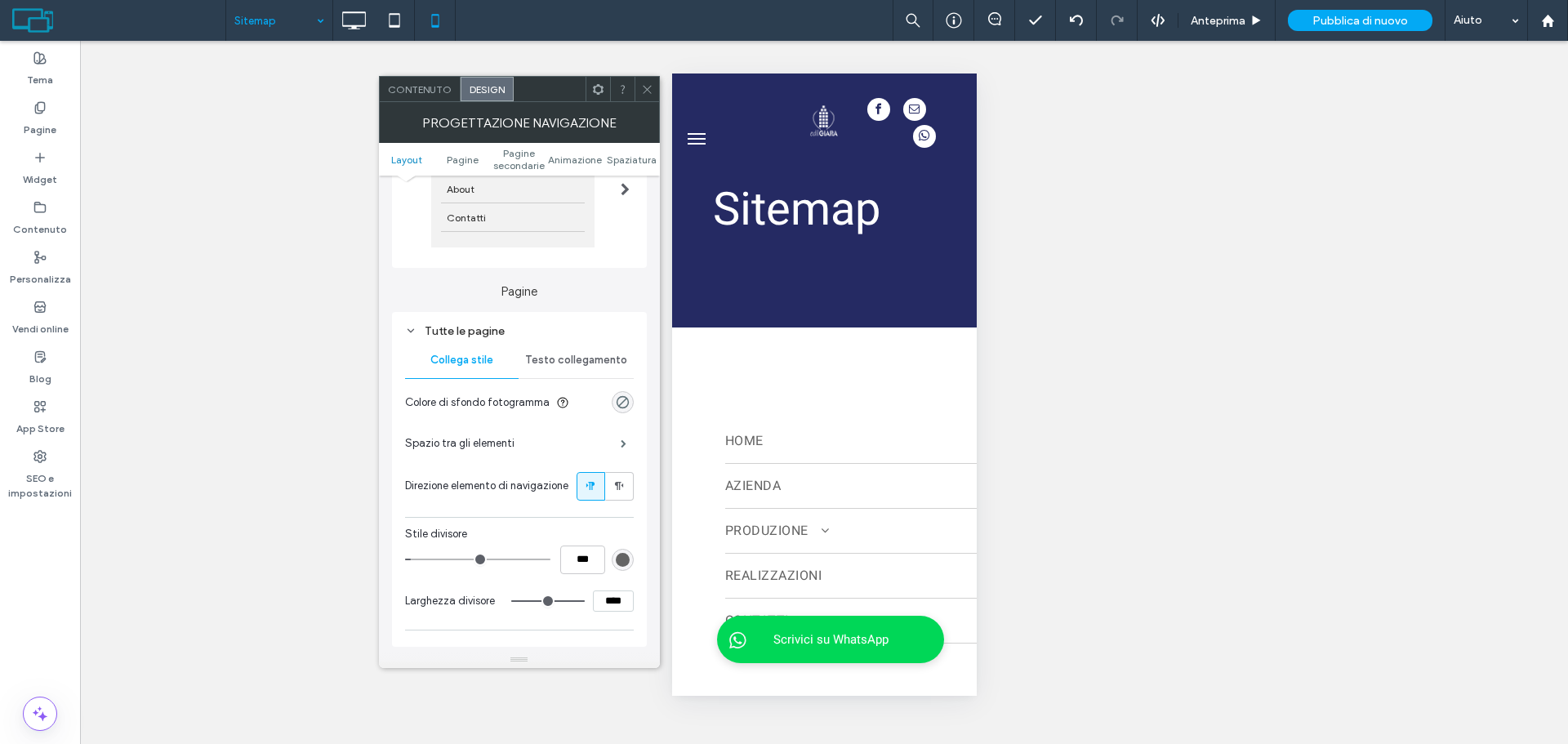
click at [557, 366] on span "Testo collegamento" at bounding box center [575, 359] width 102 height 13
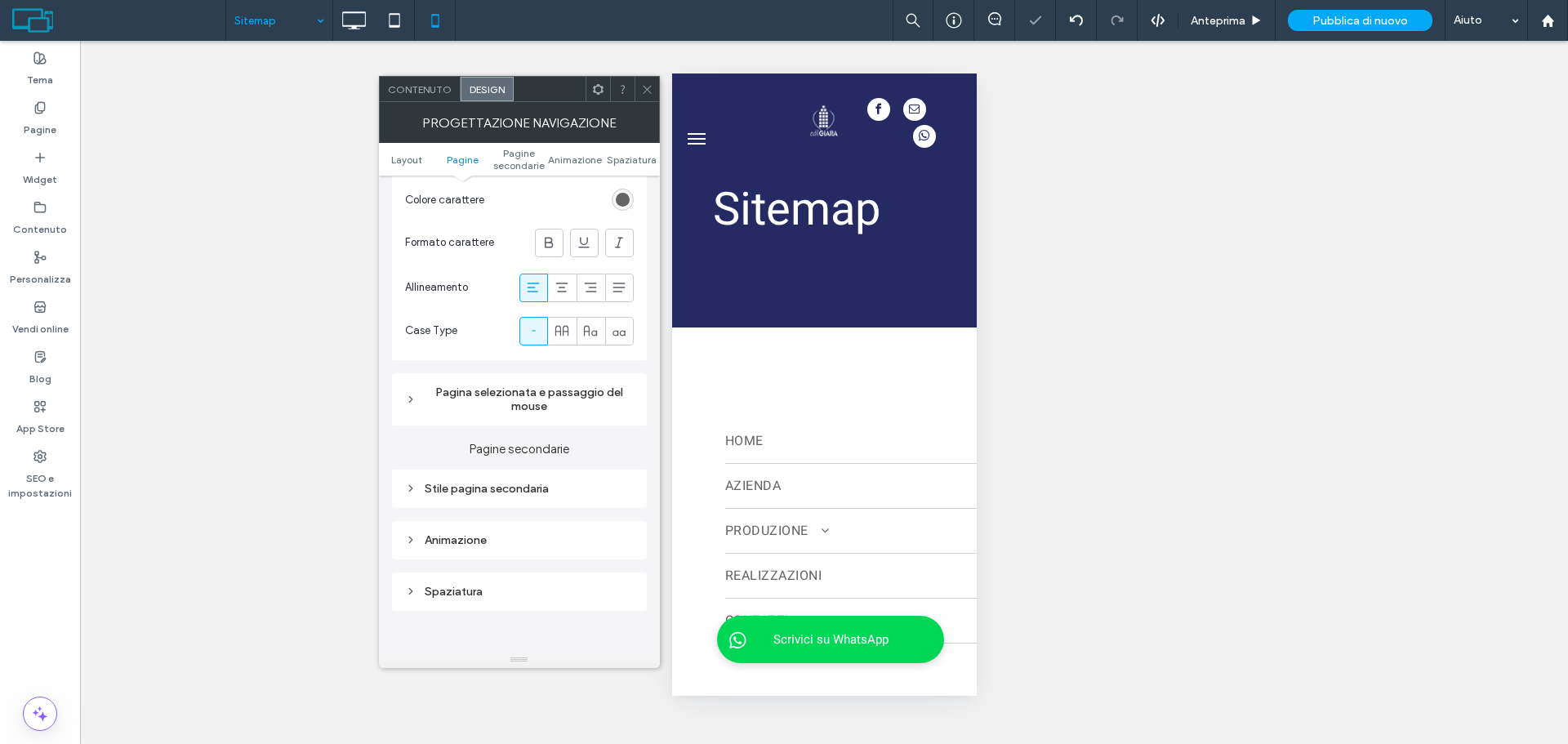
scroll to position [653, 0]
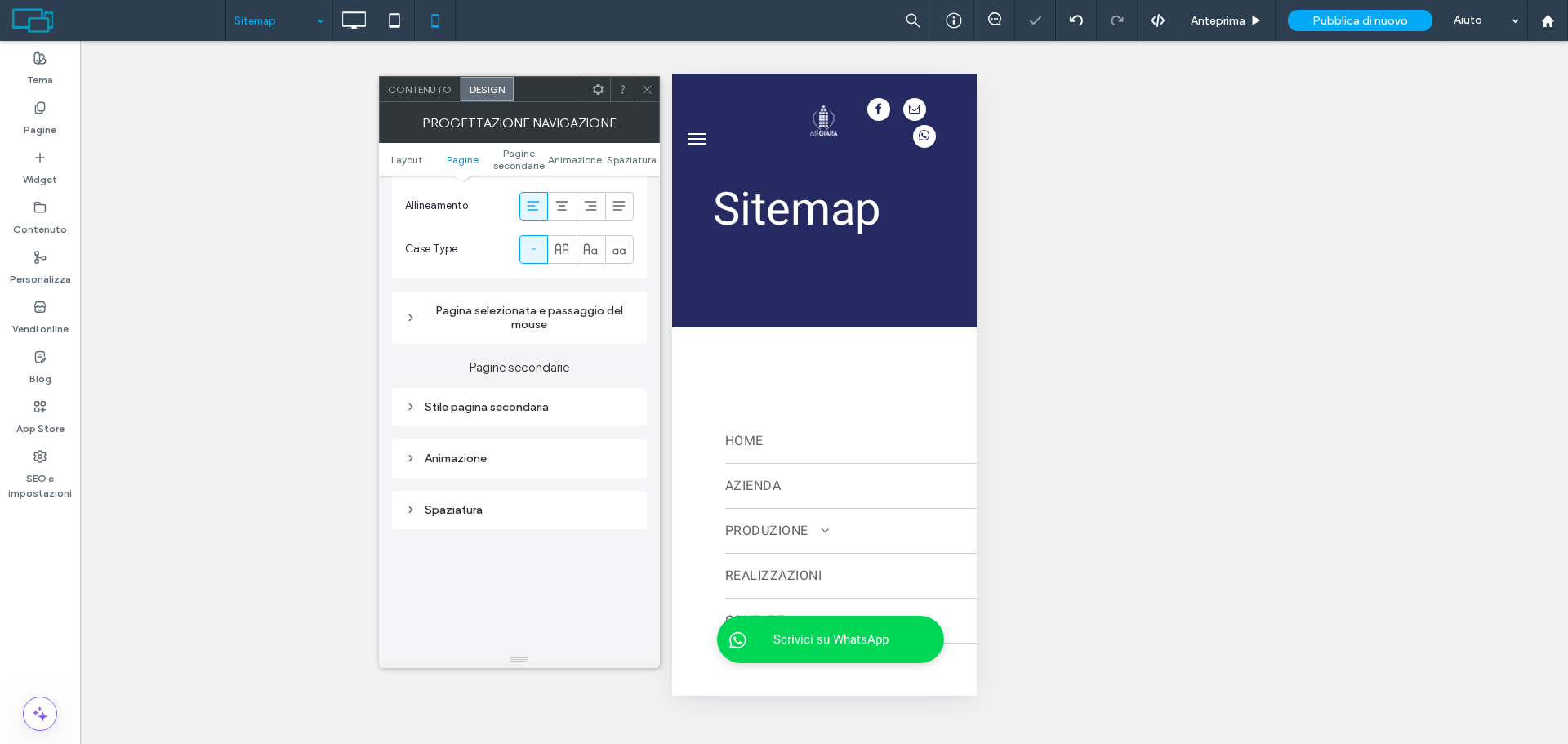
click at [523, 312] on div "Pagina selezionata e passaggio del mouse" at bounding box center [520, 318] width 229 height 28
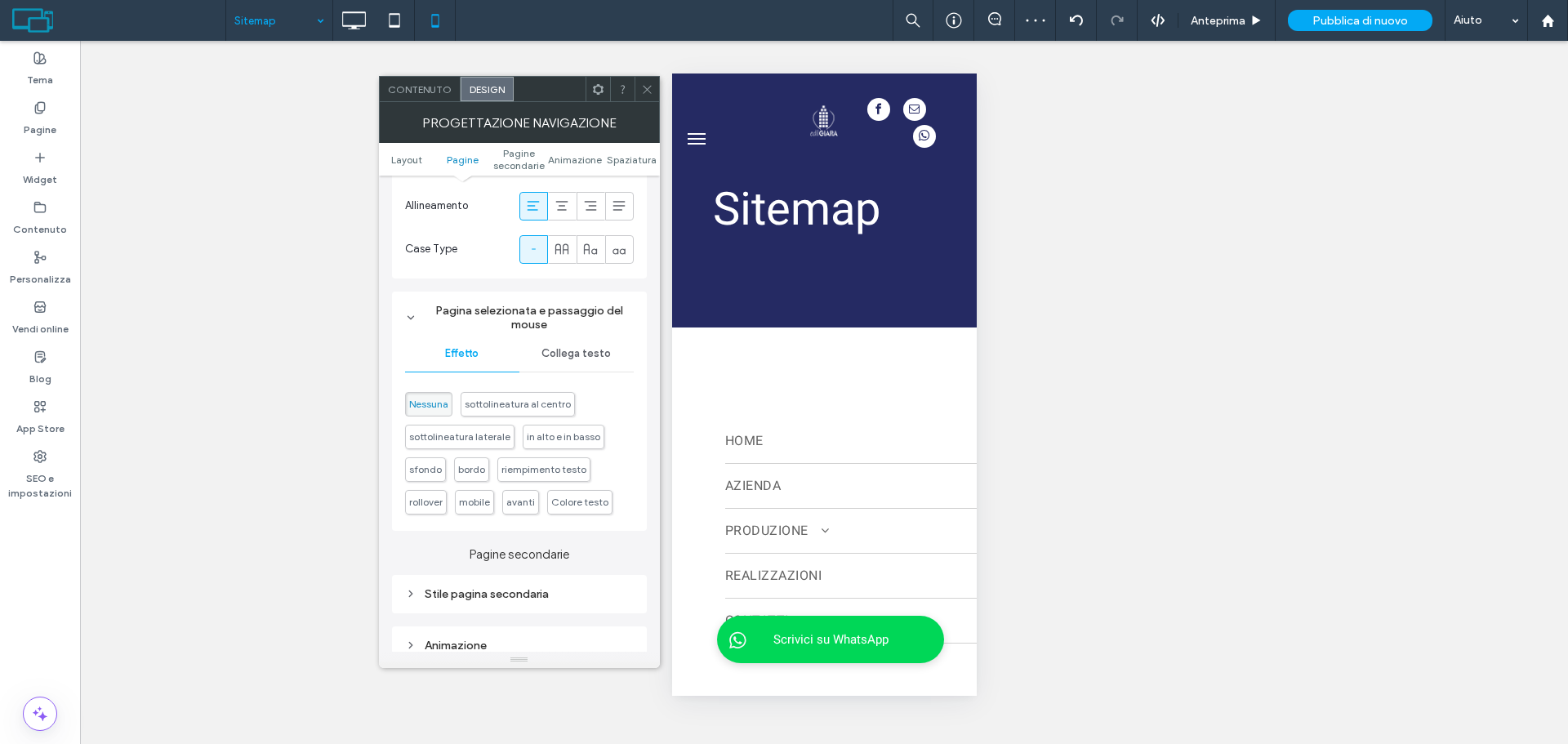
click at [585, 353] on span "Collega testo" at bounding box center [576, 353] width 69 height 13
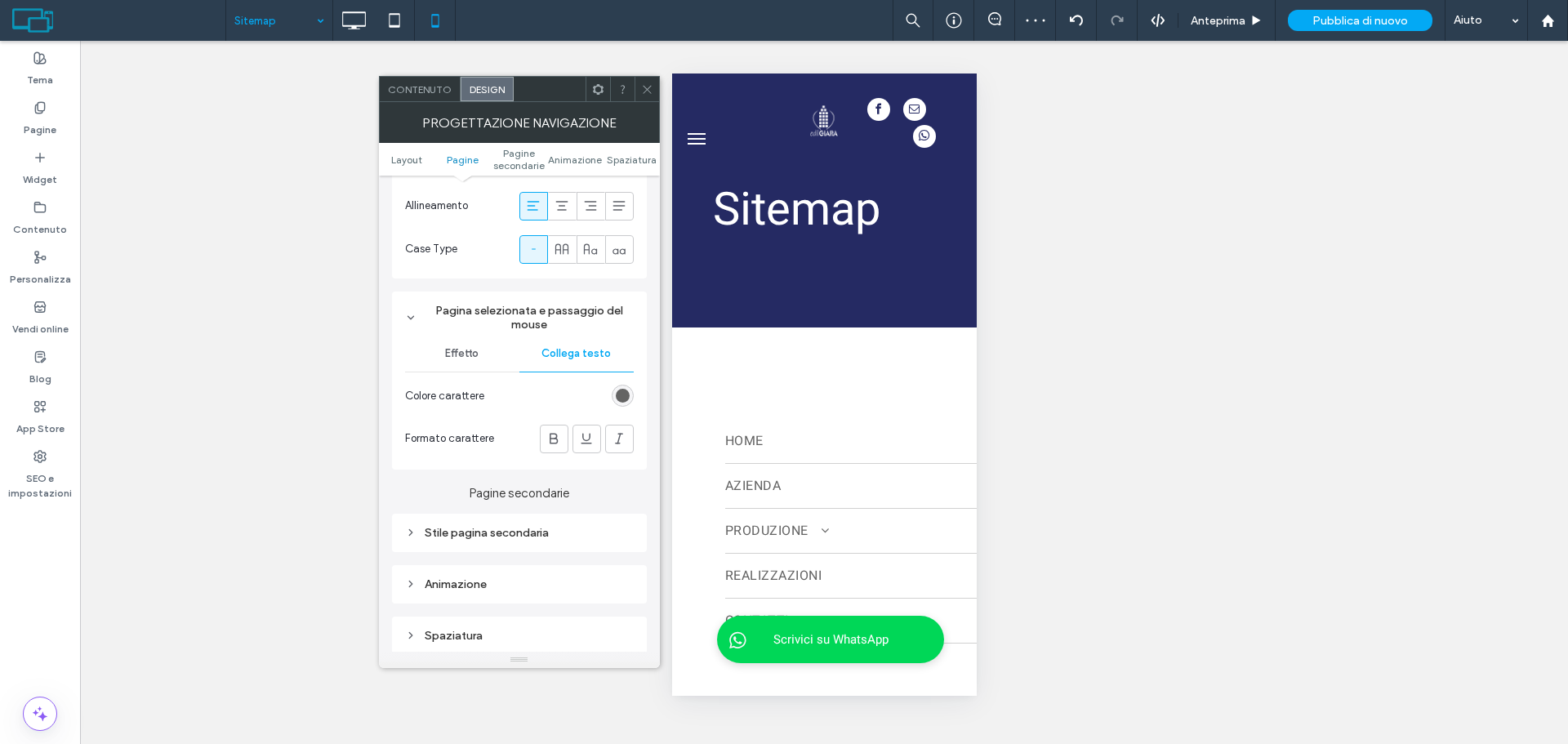
click at [496, 524] on div "Stile pagina secondaria" at bounding box center [520, 533] width 229 height 22
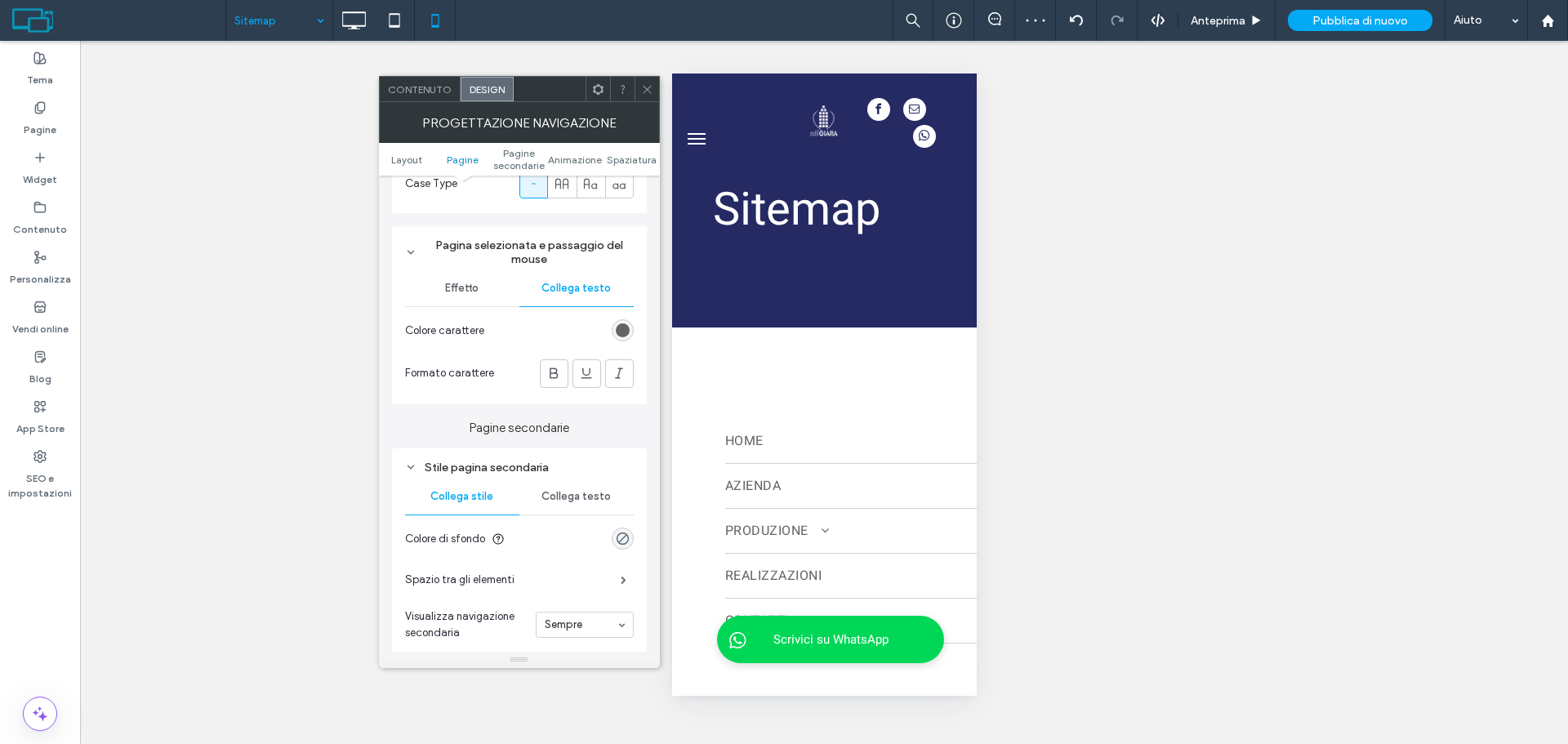
scroll to position [817, 0]
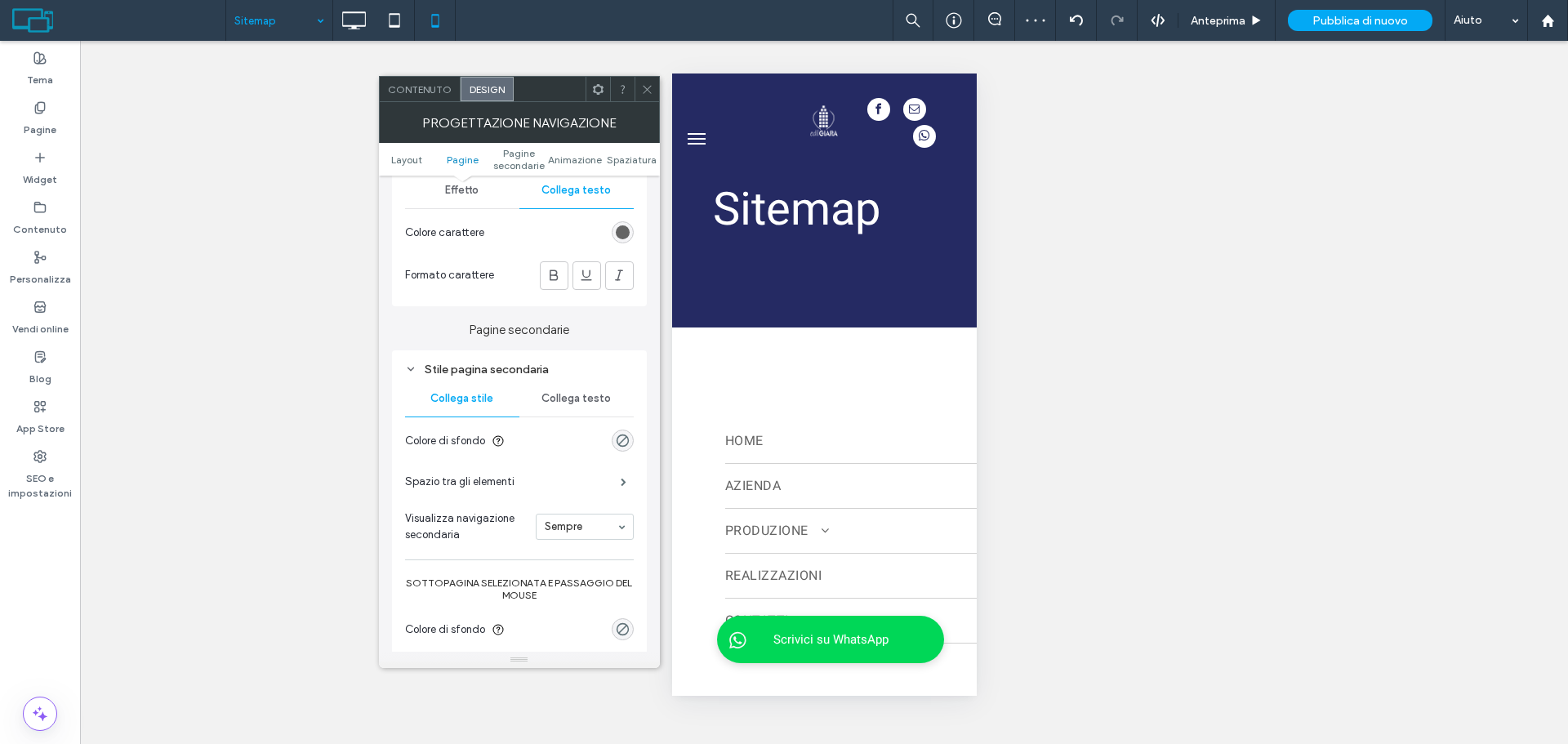
click at [585, 402] on span "Collega testo" at bounding box center [576, 398] width 69 height 13
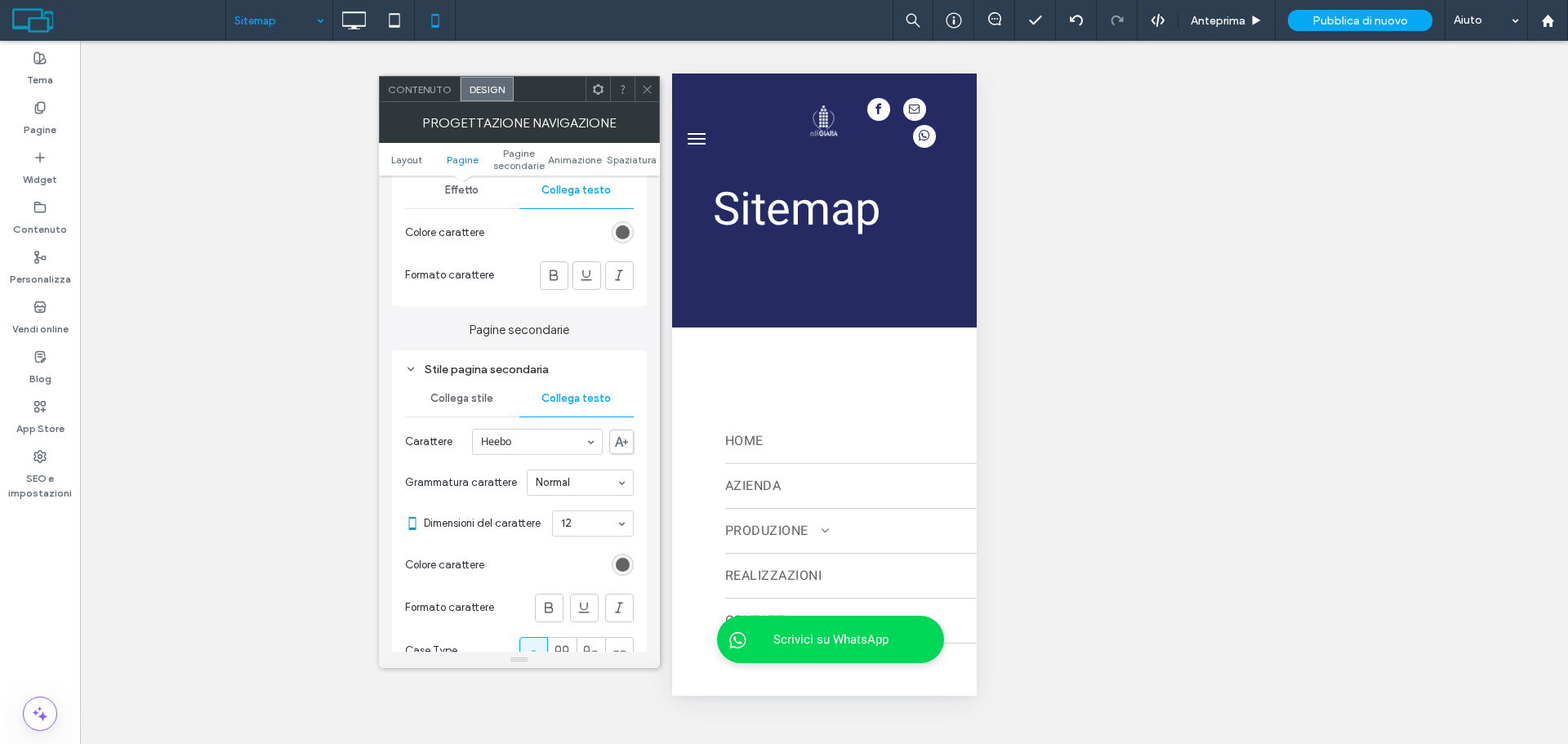
drag, startPoint x: 591, startPoint y: 507, endPoint x: 590, endPoint y: 519, distance: 12.0
click at [590, 516] on section "Dimensioni del carattere 12" at bounding box center [529, 523] width 210 height 42
click at [641, 84] on icon at bounding box center [647, 89] width 12 height 12
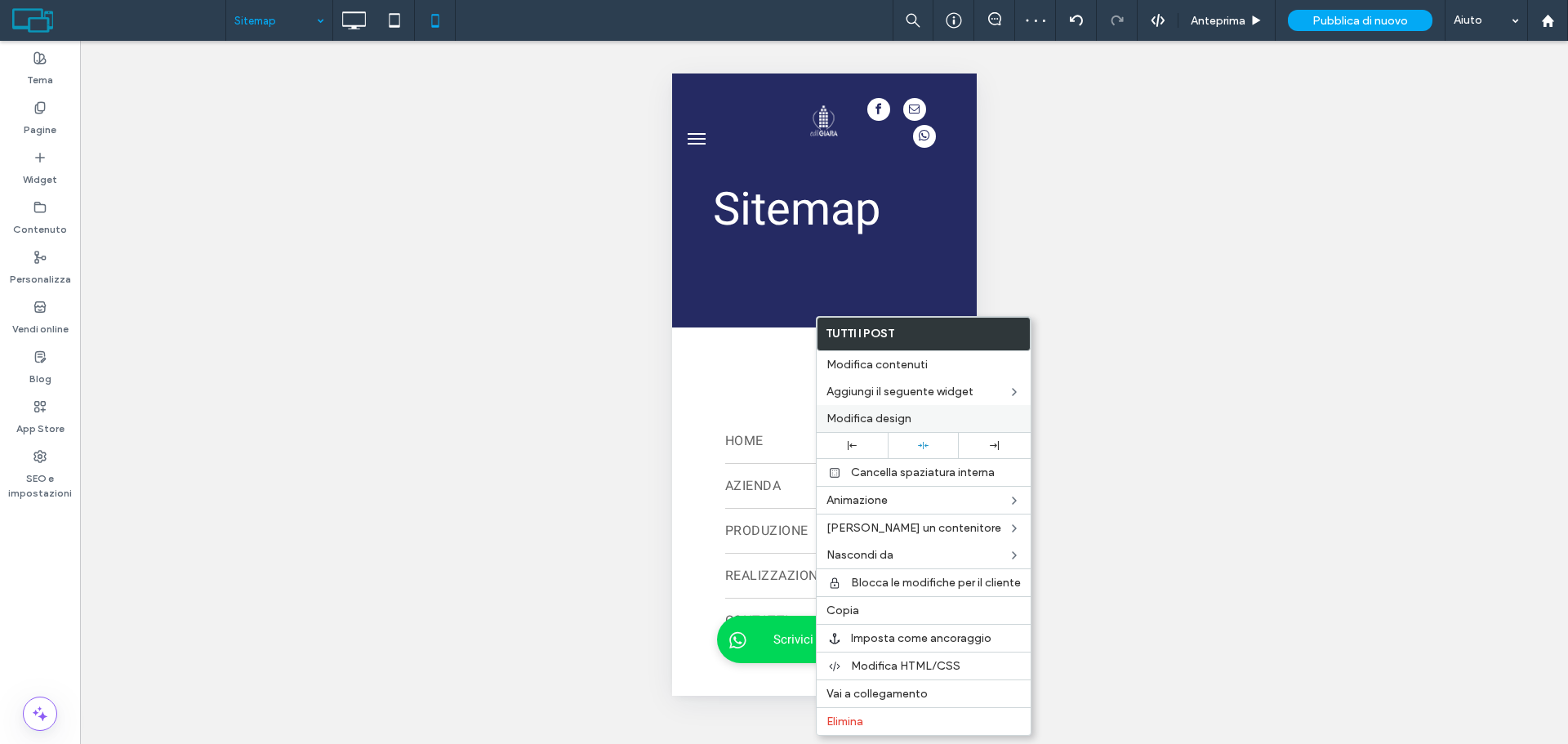
click at [913, 424] on label "Modifica design" at bounding box center [924, 418] width 194 height 14
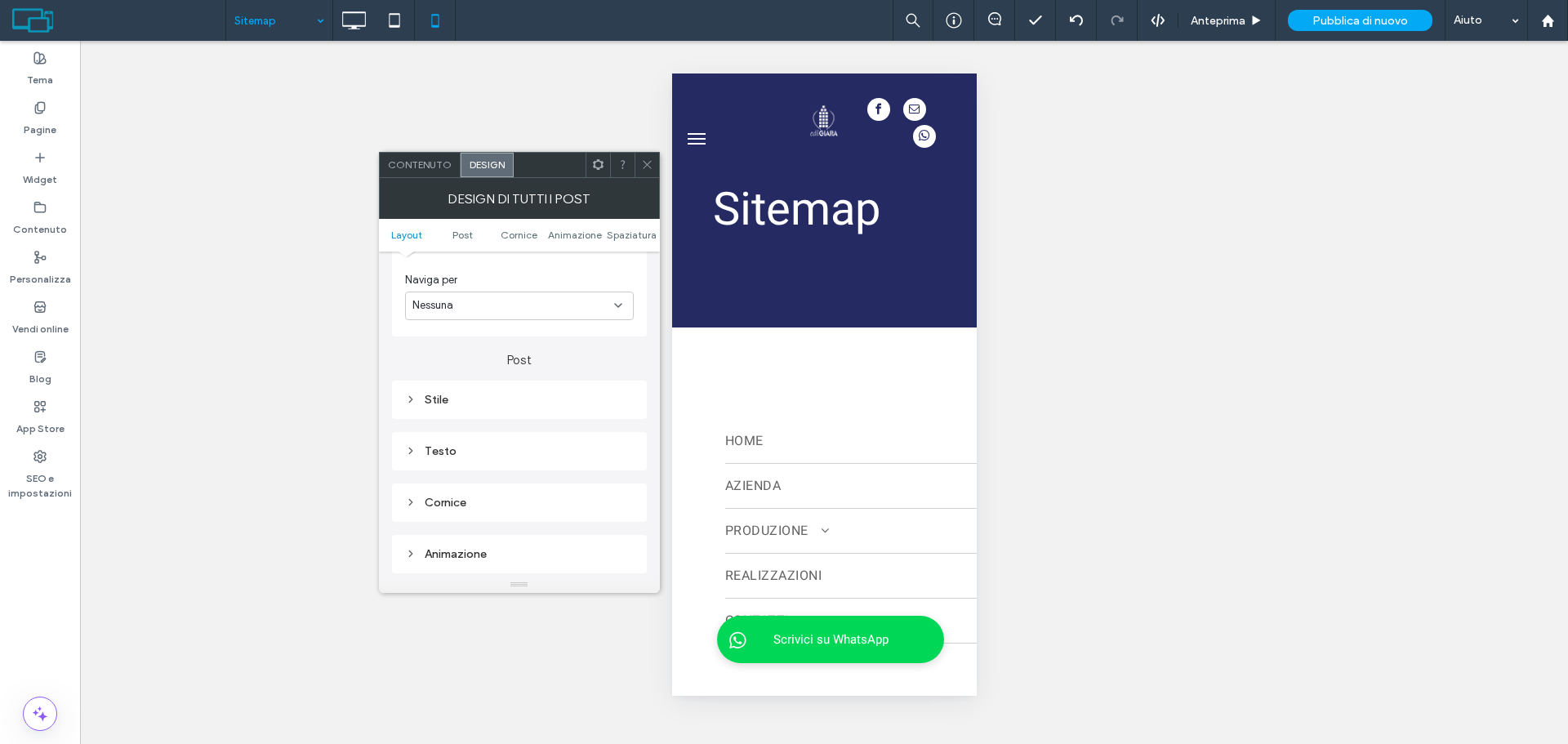
scroll to position [409, 0]
click at [492, 414] on div "Testo" at bounding box center [520, 420] width 229 height 14
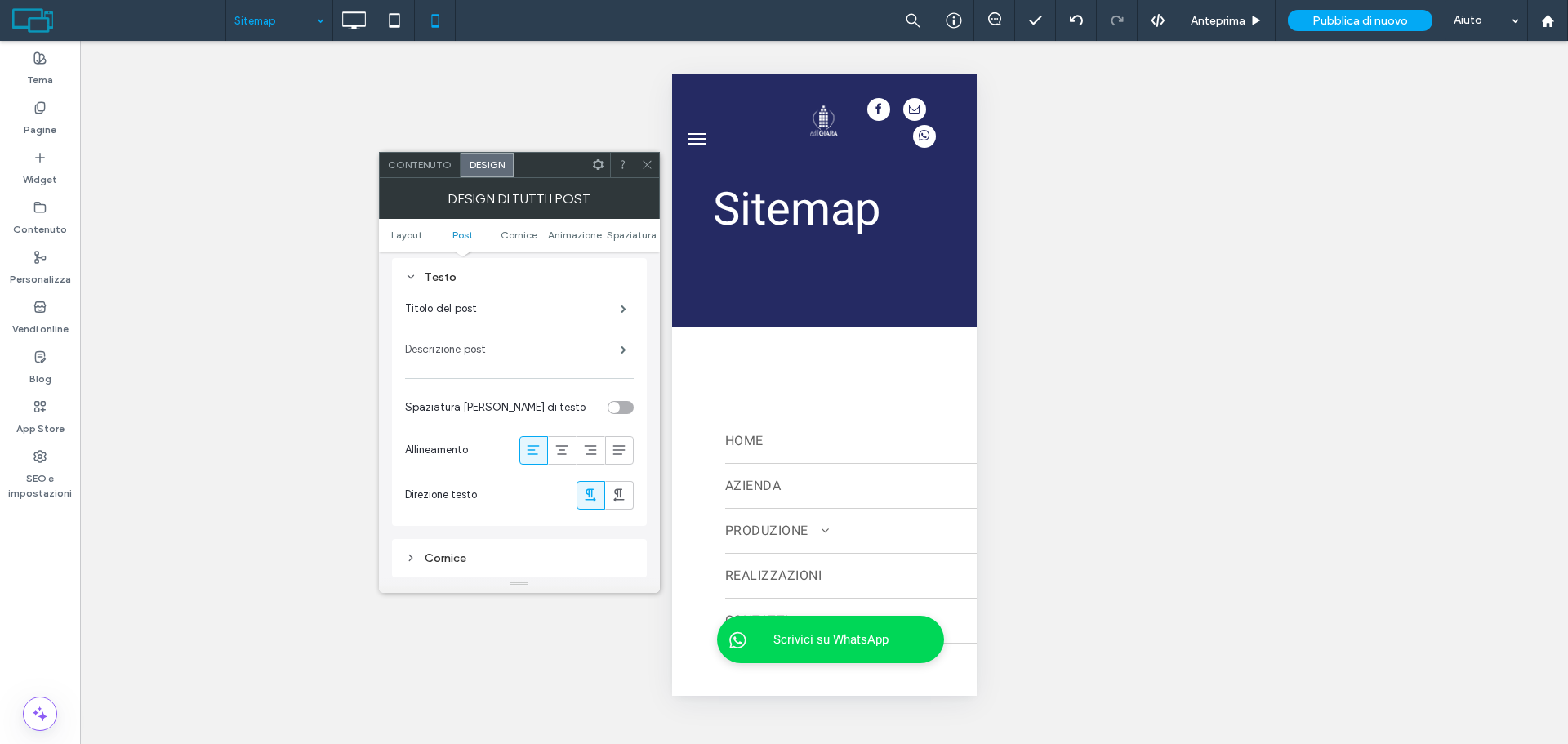
scroll to position [571, 0]
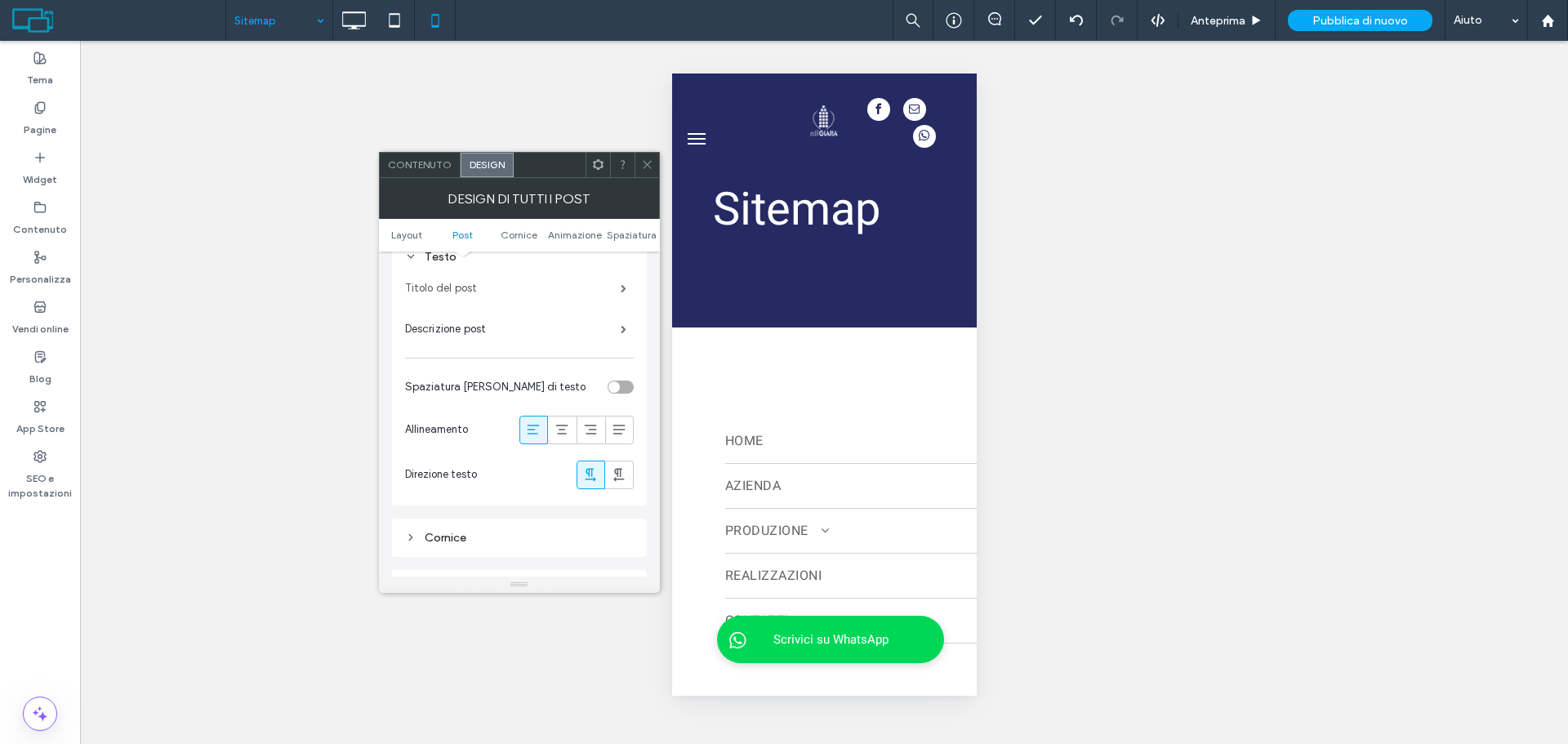
click at [571, 295] on label "Titolo del post" at bounding box center [513, 288] width 216 height 33
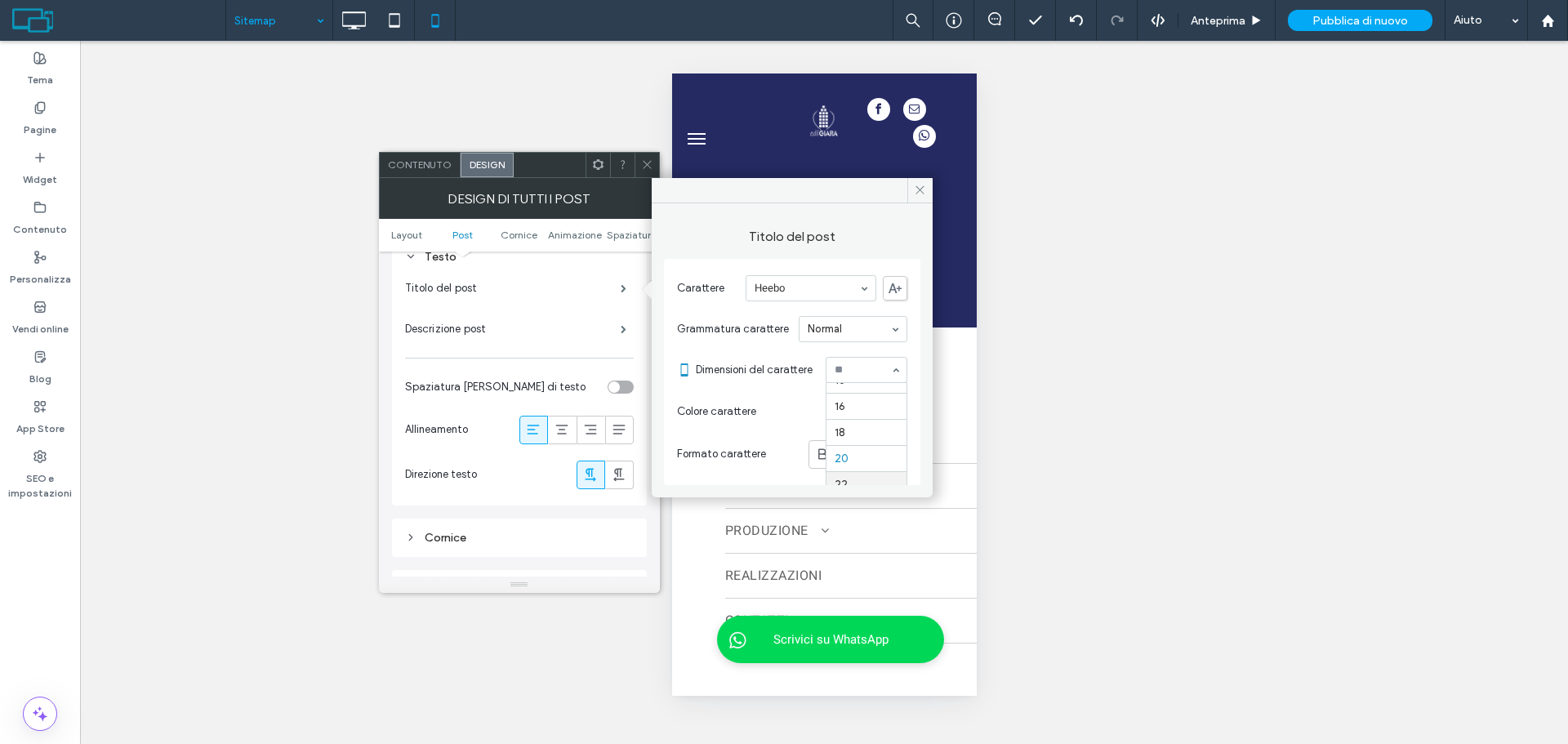
scroll to position [154, 0]
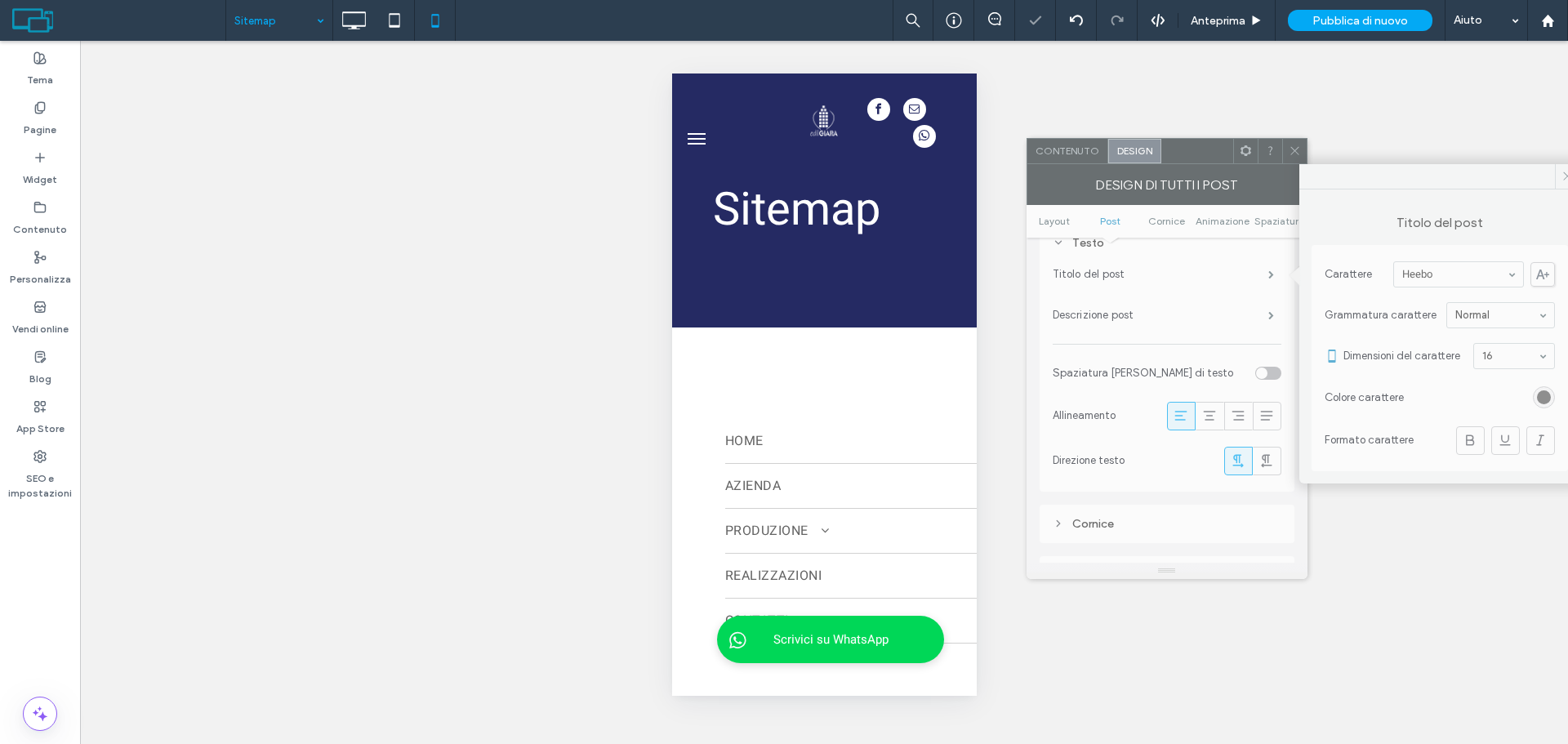
drag, startPoint x: 574, startPoint y: 164, endPoint x: 1315, endPoint y: 134, distance: 741.6
click at [1224, 150] on div at bounding box center [1197, 151] width 72 height 25
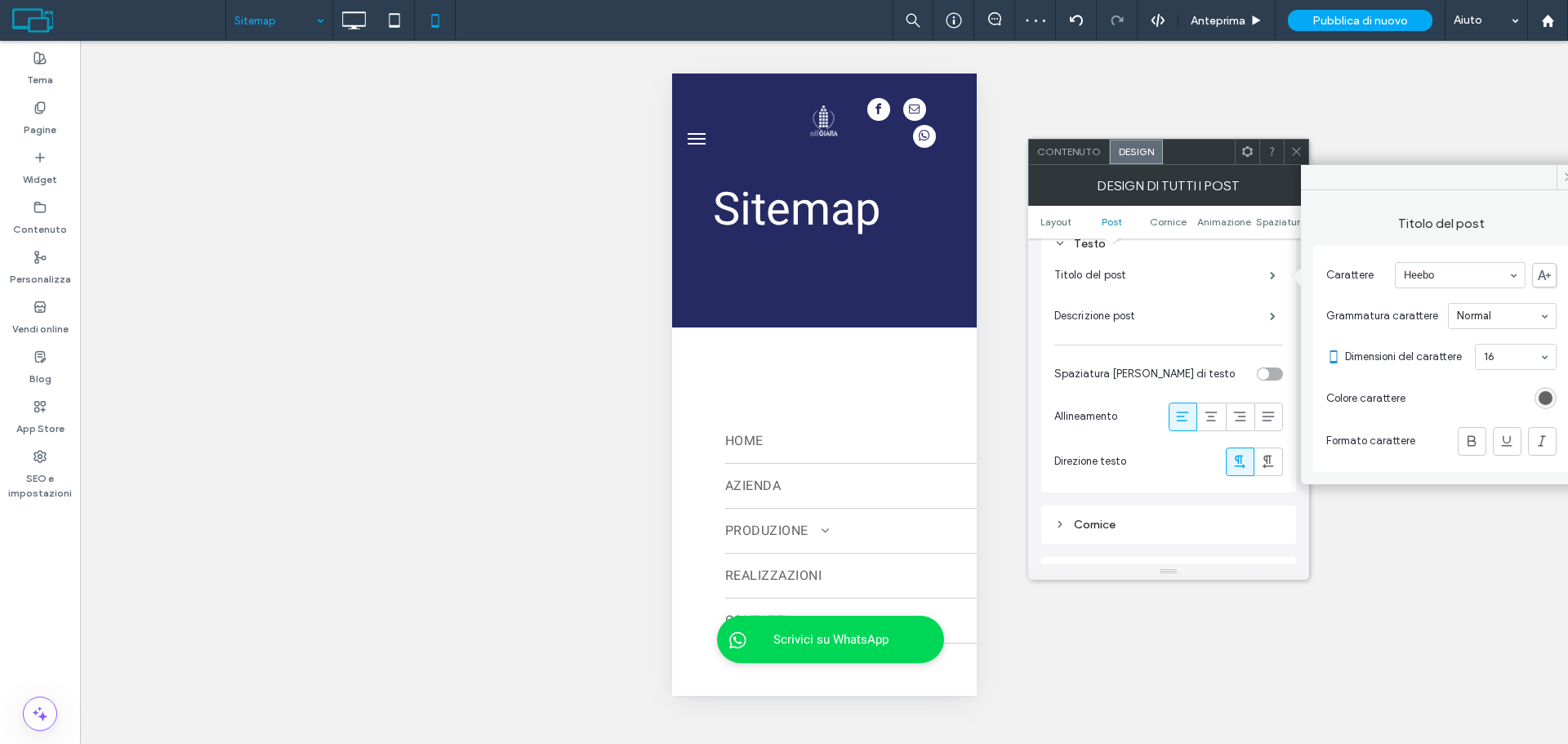
drag, startPoint x: 1295, startPoint y: 155, endPoint x: 1034, endPoint y: 282, distance: 290.3
click at [1294, 156] on icon at bounding box center [1297, 151] width 12 height 12
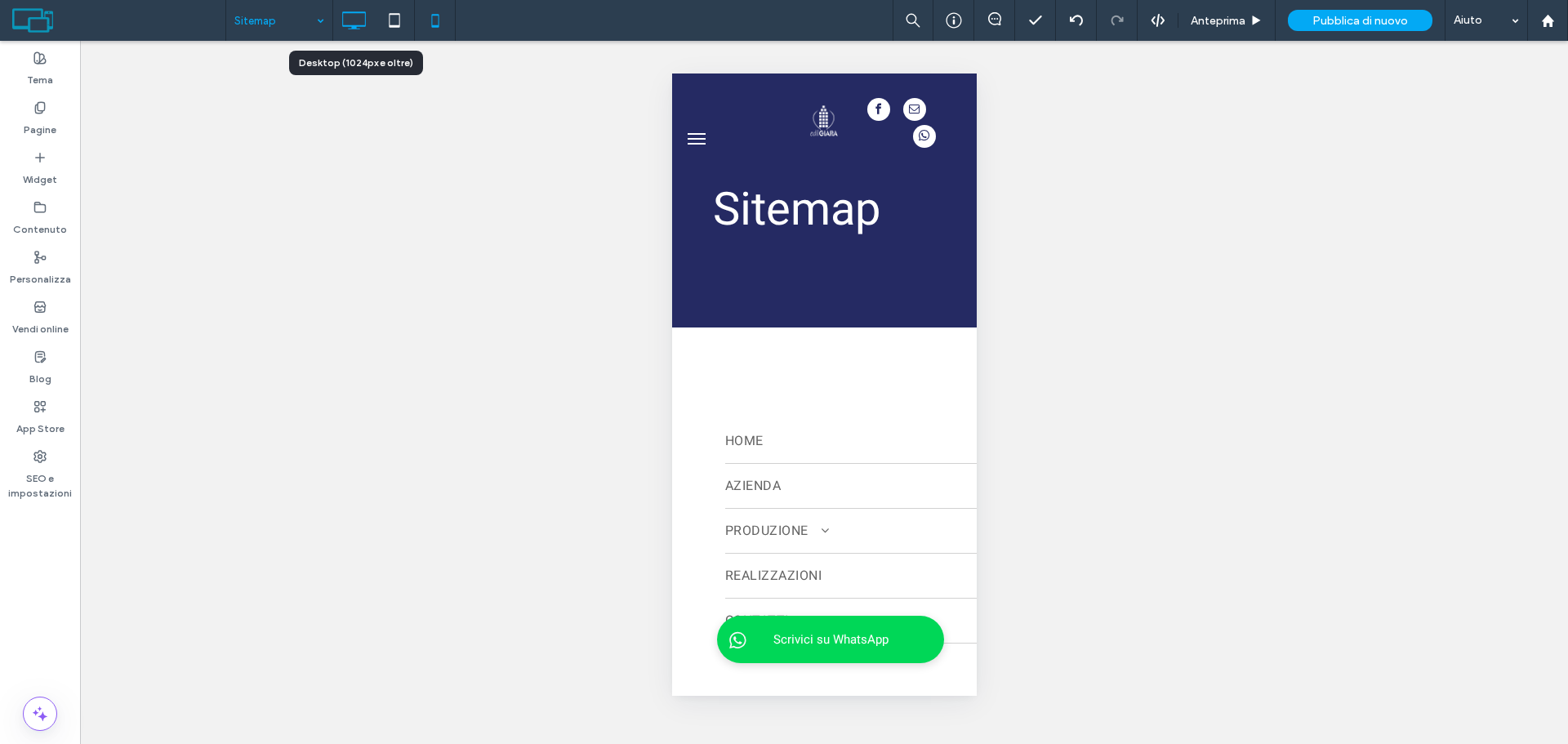
click at [355, 20] on icon at bounding box center [353, 20] width 33 height 33
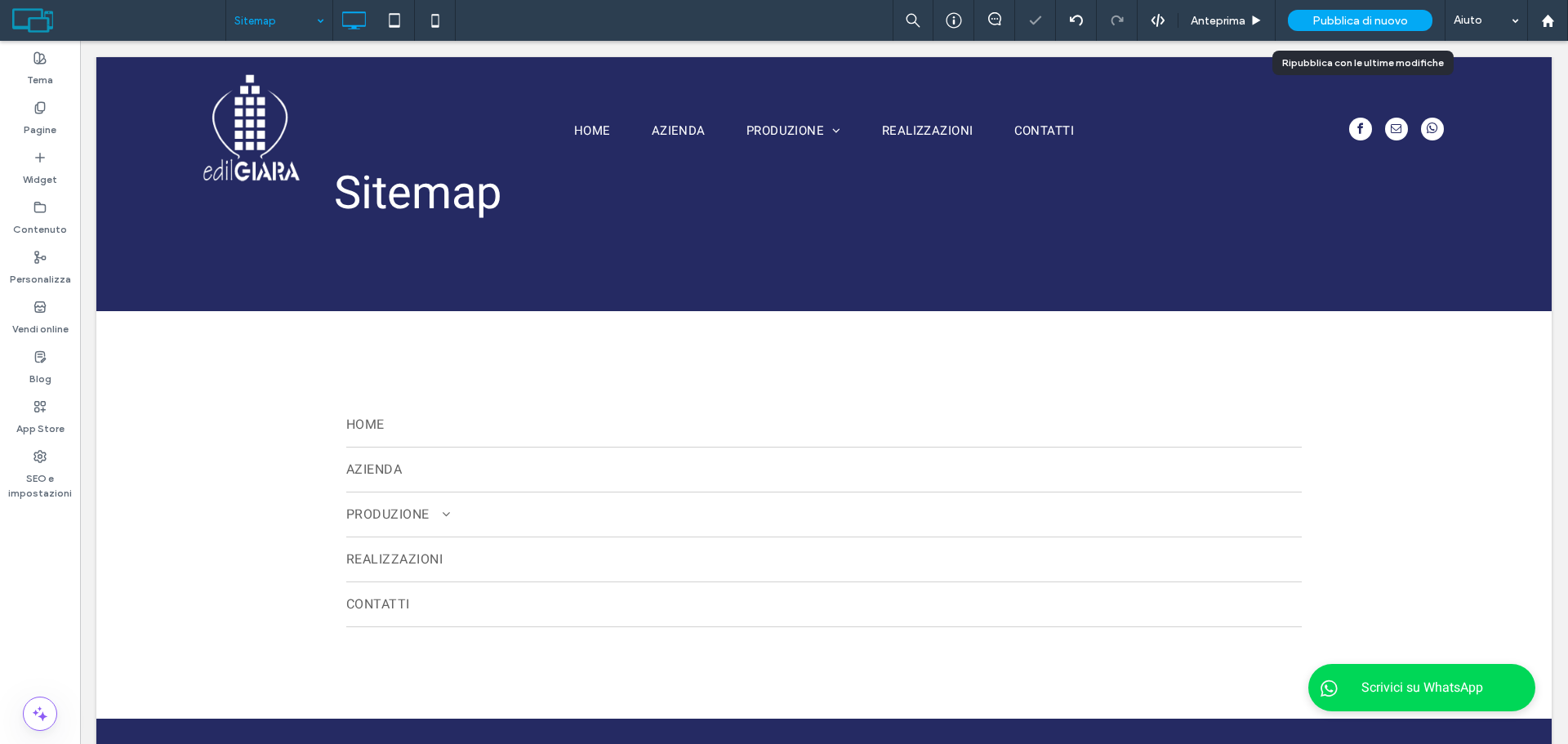
click at [1385, 34] on div "Pubblica di nuovo" at bounding box center [1360, 20] width 145 height 40
click at [1370, 24] on span "Pubblica di nuovo" at bounding box center [1360, 21] width 96 height 14
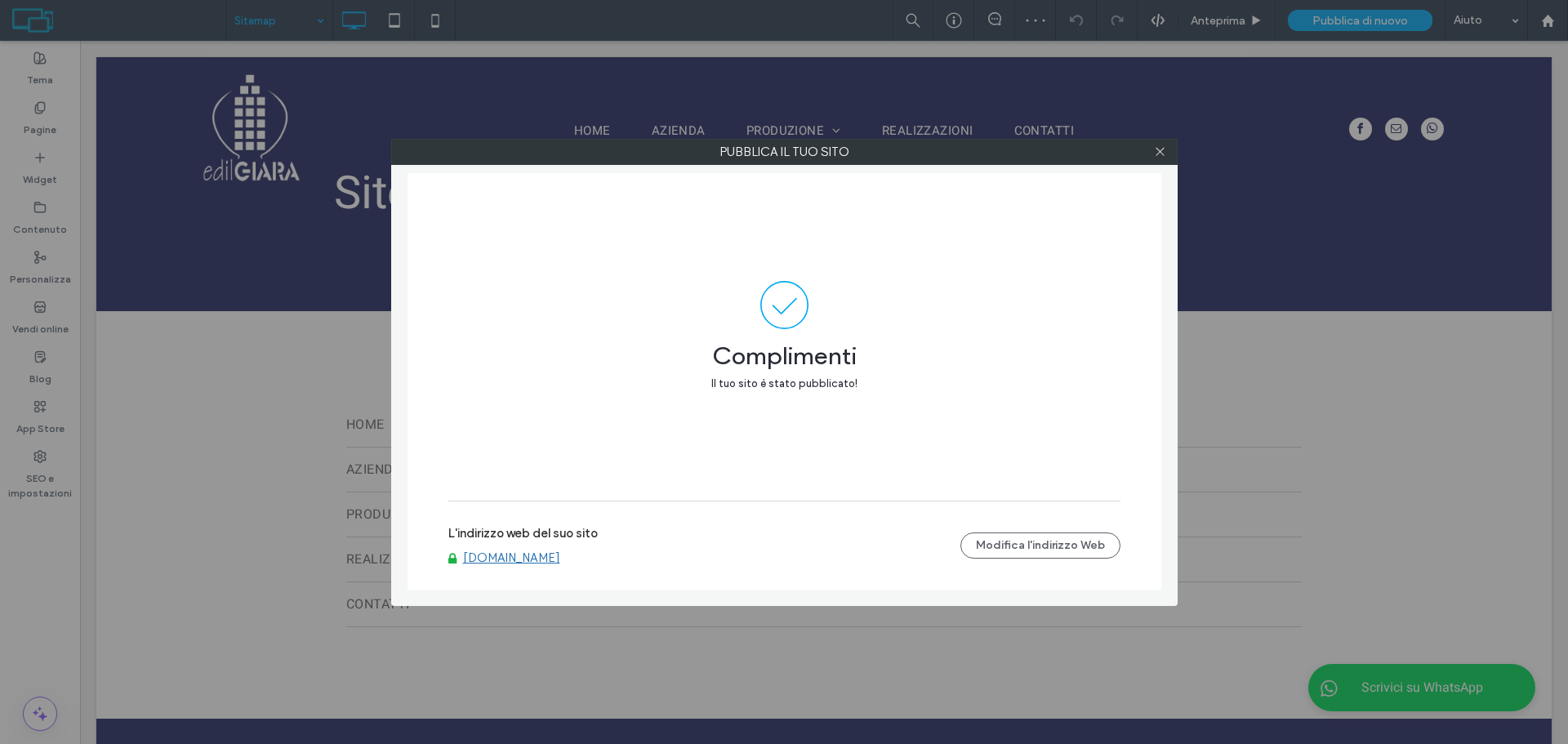
click at [532, 556] on link "[DOMAIN_NAME]" at bounding box center [511, 558] width 97 height 15
click at [1154, 150] on div at bounding box center [1160, 152] width 25 height 25
click at [1159, 149] on icon at bounding box center [1160, 151] width 12 height 12
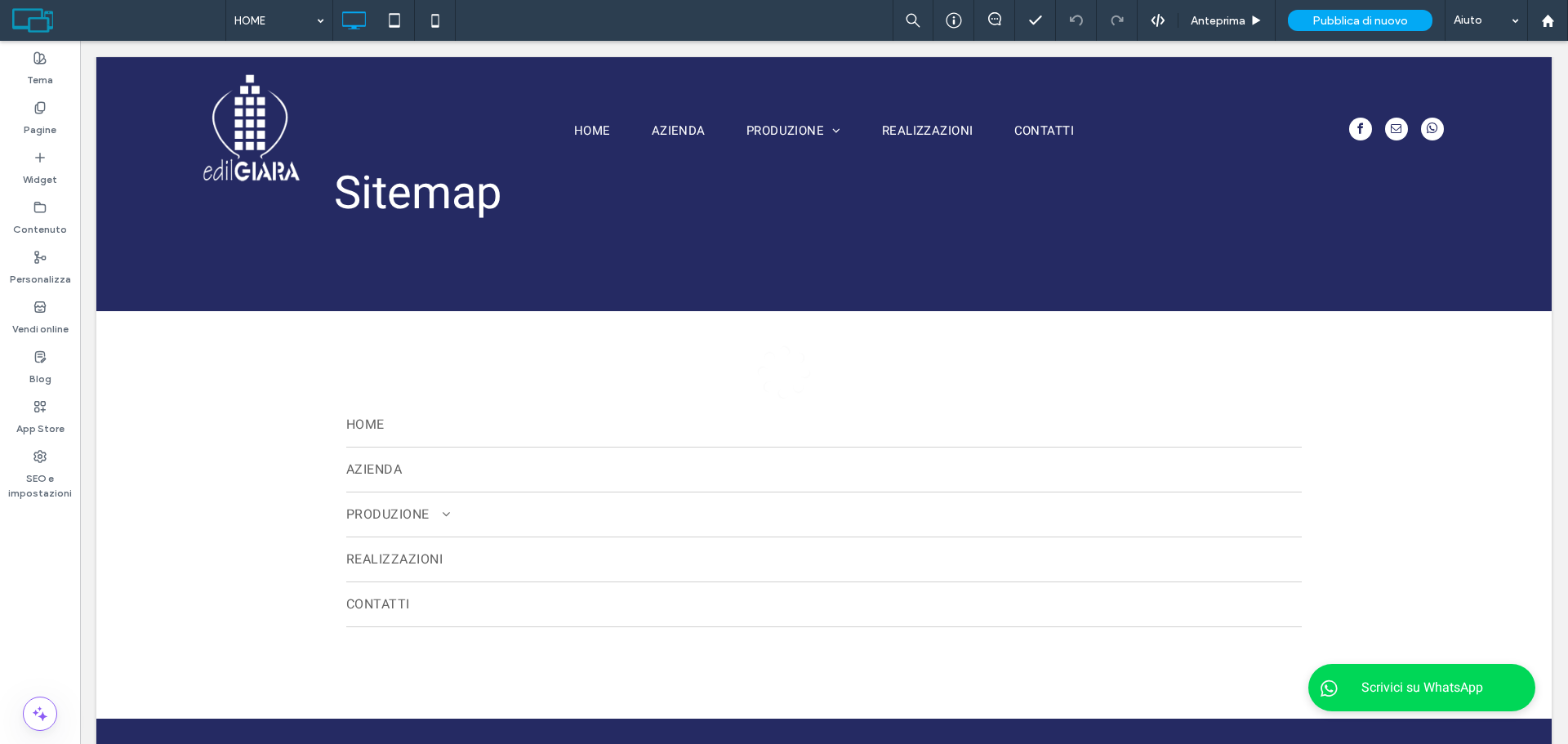
click at [1360, 18] on div at bounding box center [784, 372] width 1568 height 744
click at [1360, 18] on span "Pubblica di nuovo" at bounding box center [1360, 21] width 96 height 14
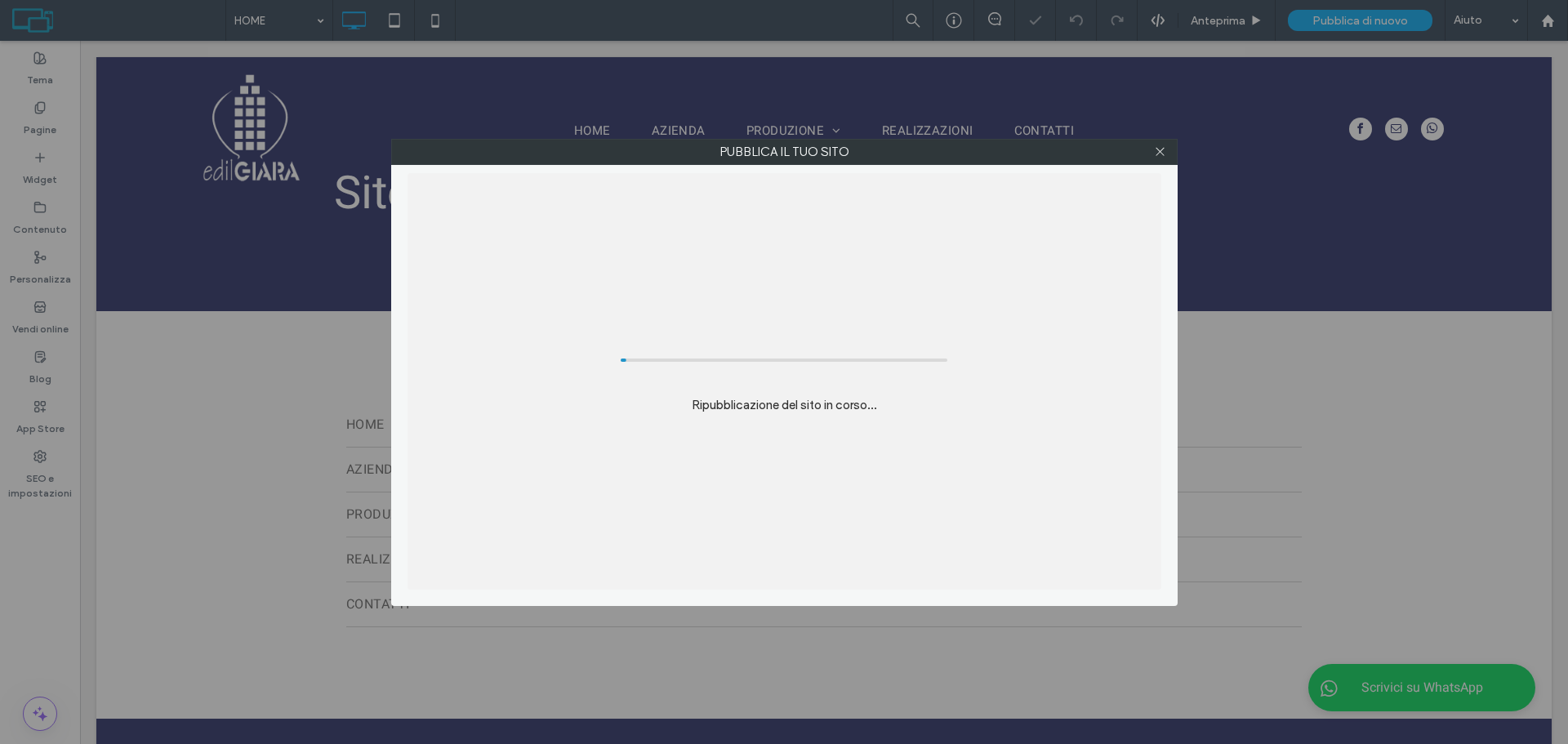
click at [1349, 21] on div "Pubblica il tuo sito Ripubblicazione del sito in corso..." at bounding box center [784, 372] width 1568 height 744
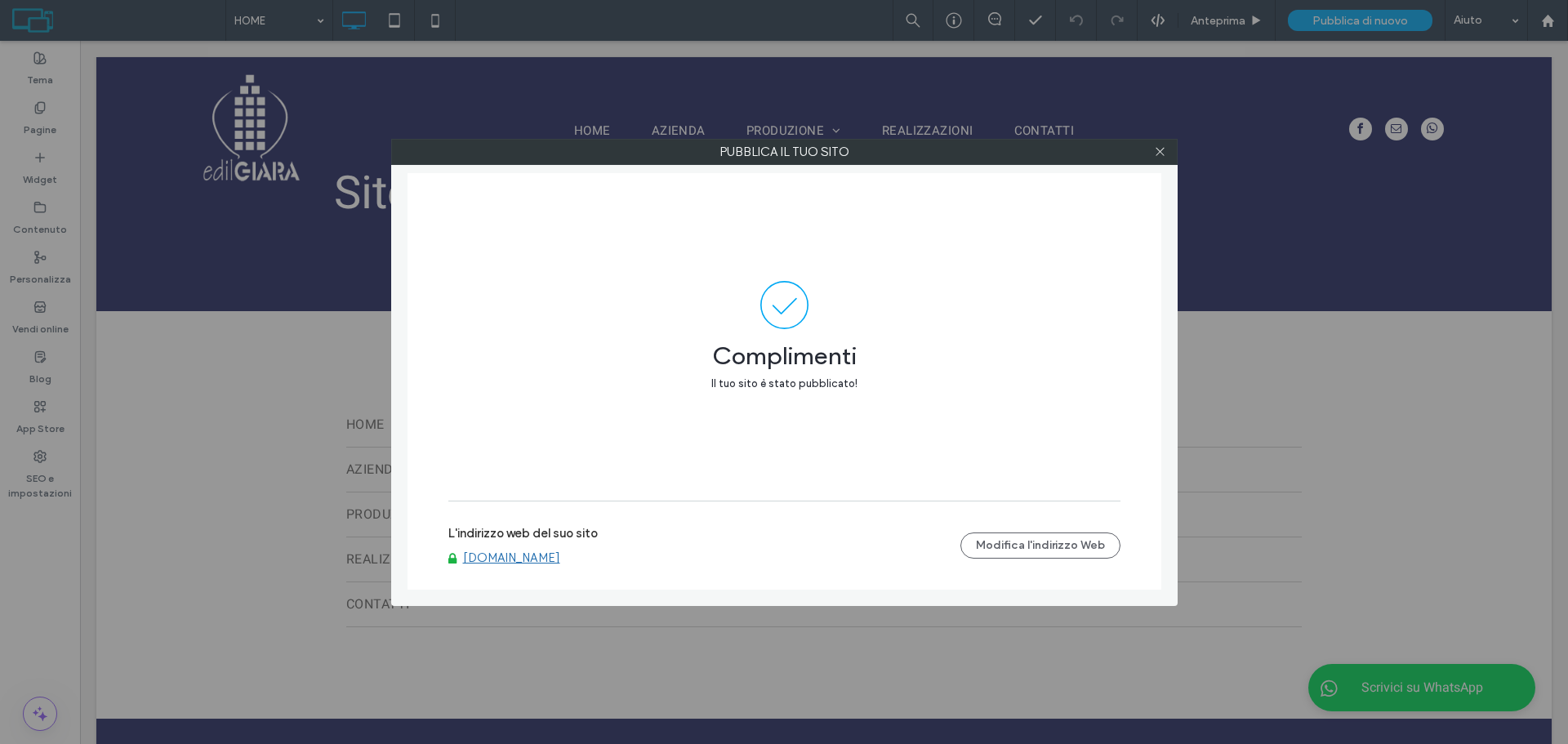
click at [521, 552] on link "[DOMAIN_NAME]" at bounding box center [511, 558] width 97 height 15
click at [1164, 140] on span at bounding box center [1160, 152] width 12 height 25
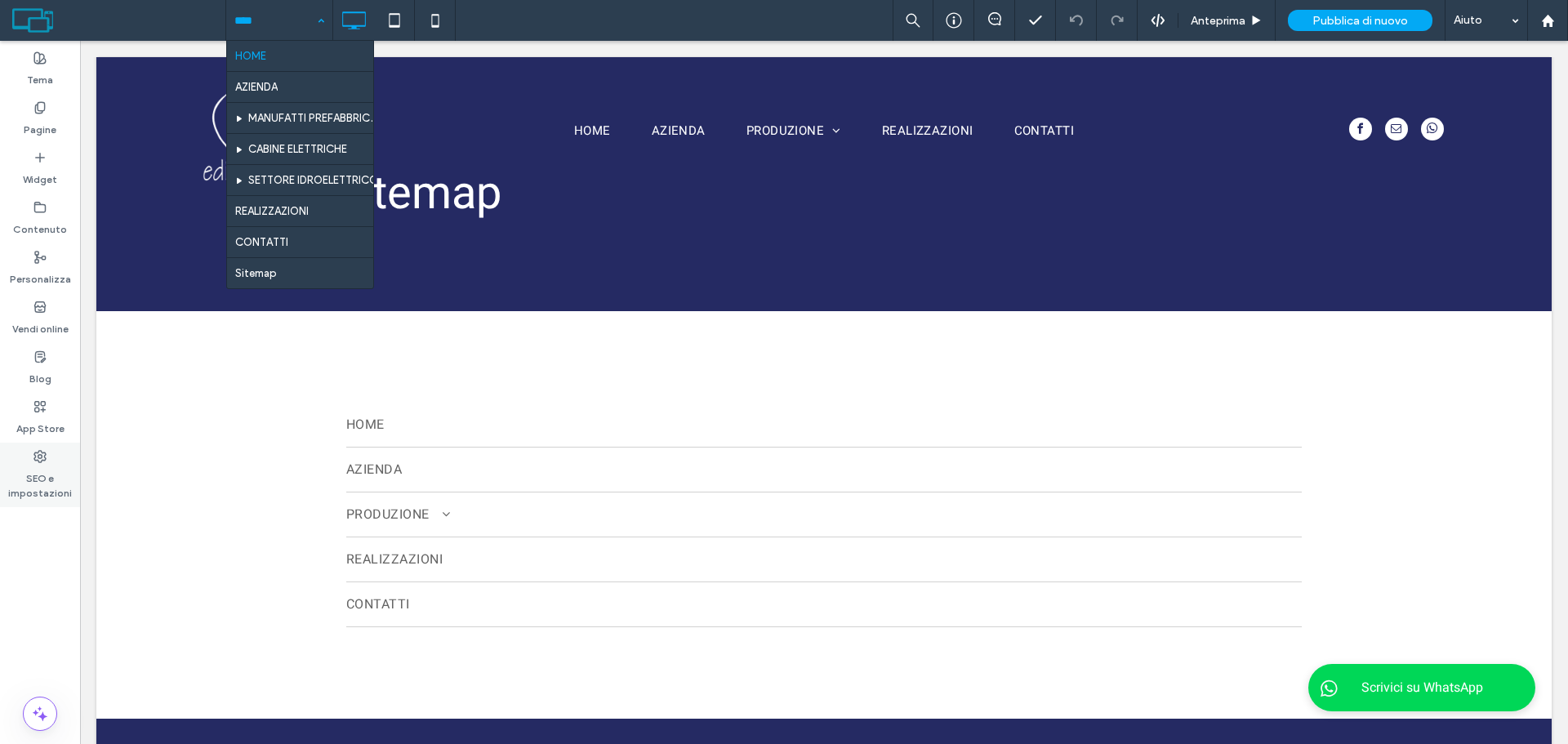
click at [37, 478] on label "SEO e impostazioni" at bounding box center [39, 482] width 80 height 37
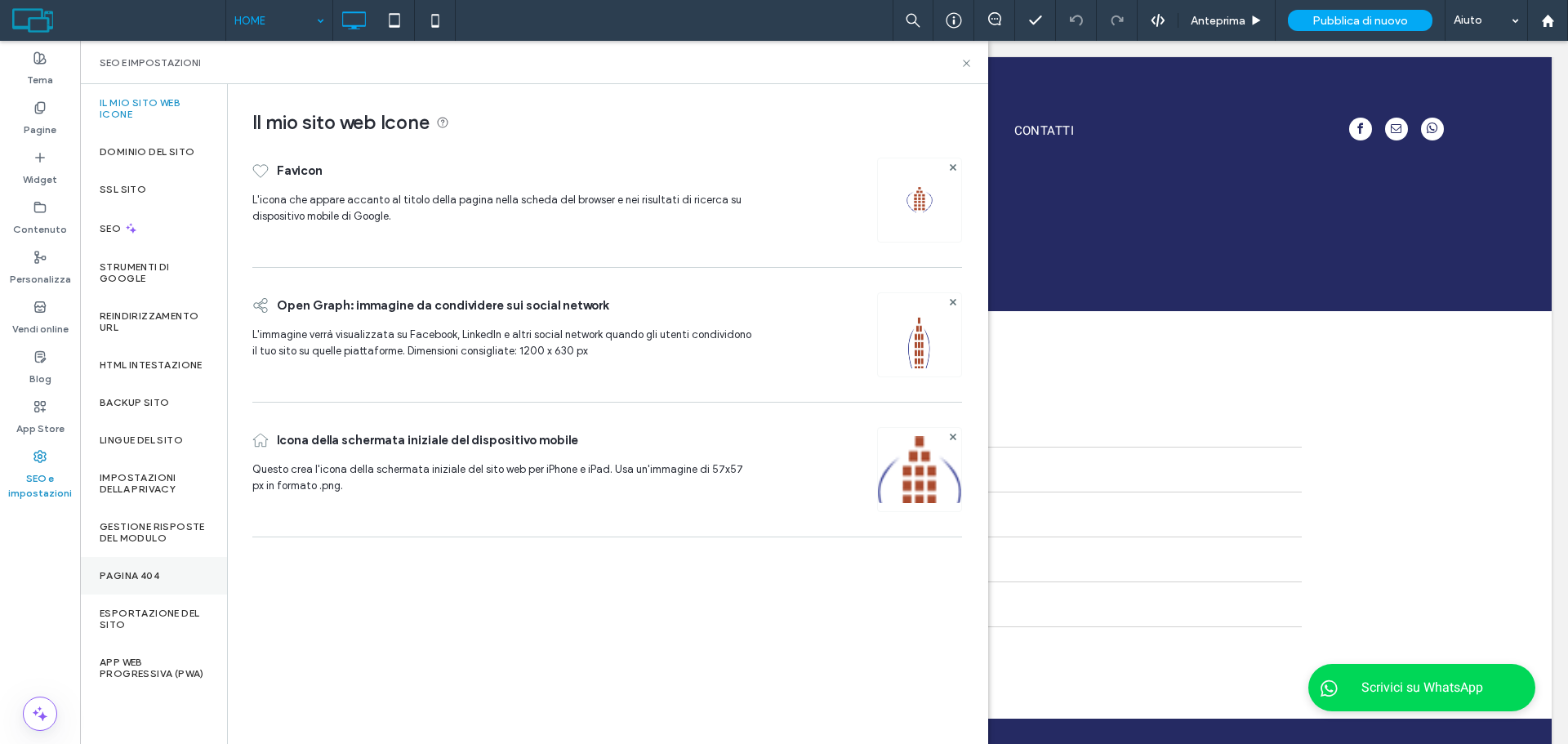
click at [165, 574] on div "Pagina 404" at bounding box center [153, 575] width 147 height 37
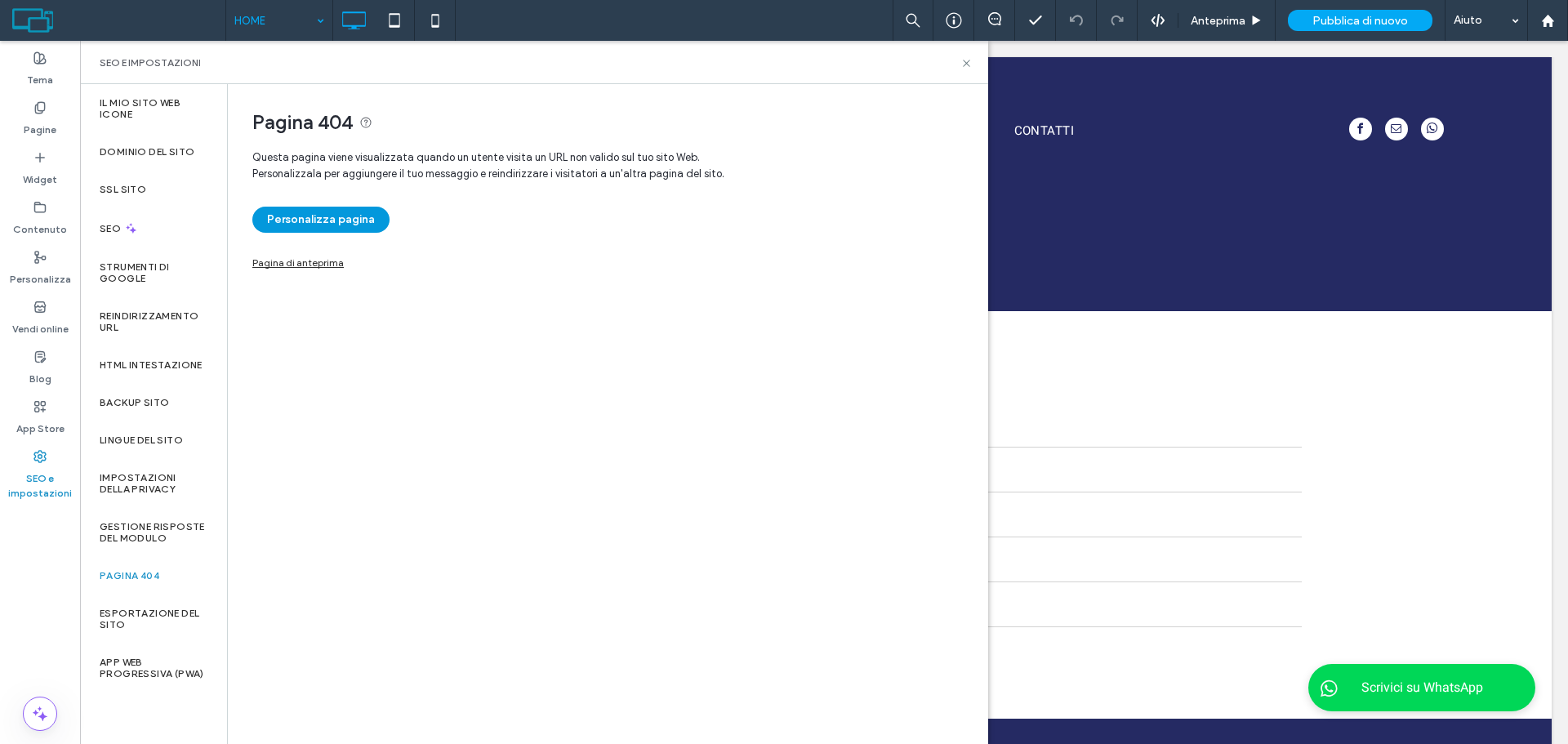
click at [347, 211] on button "Personalizza pagina" at bounding box center [321, 219] width 137 height 26
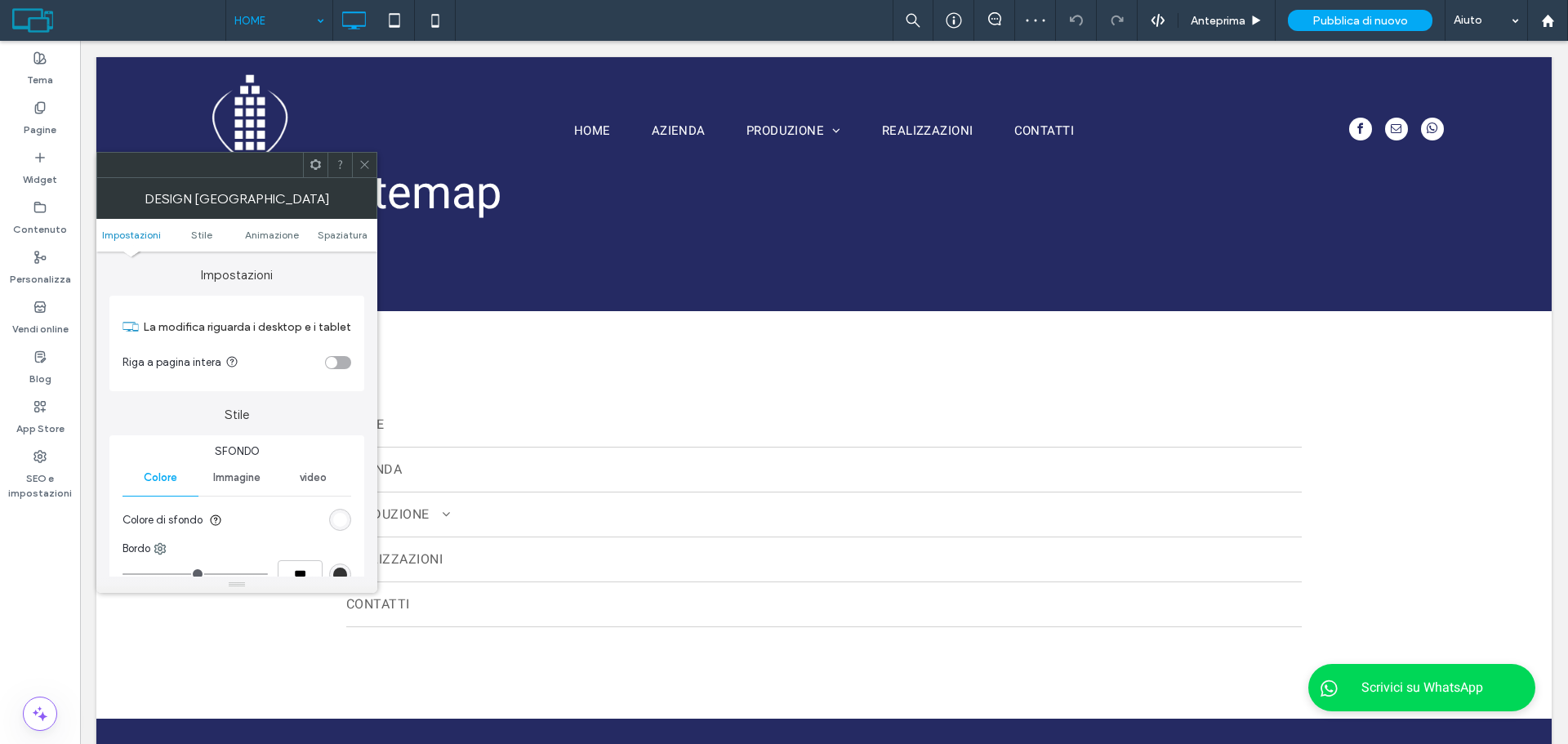
click at [339, 517] on div "rgb(255, 255, 255)" at bounding box center [340, 520] width 14 height 14
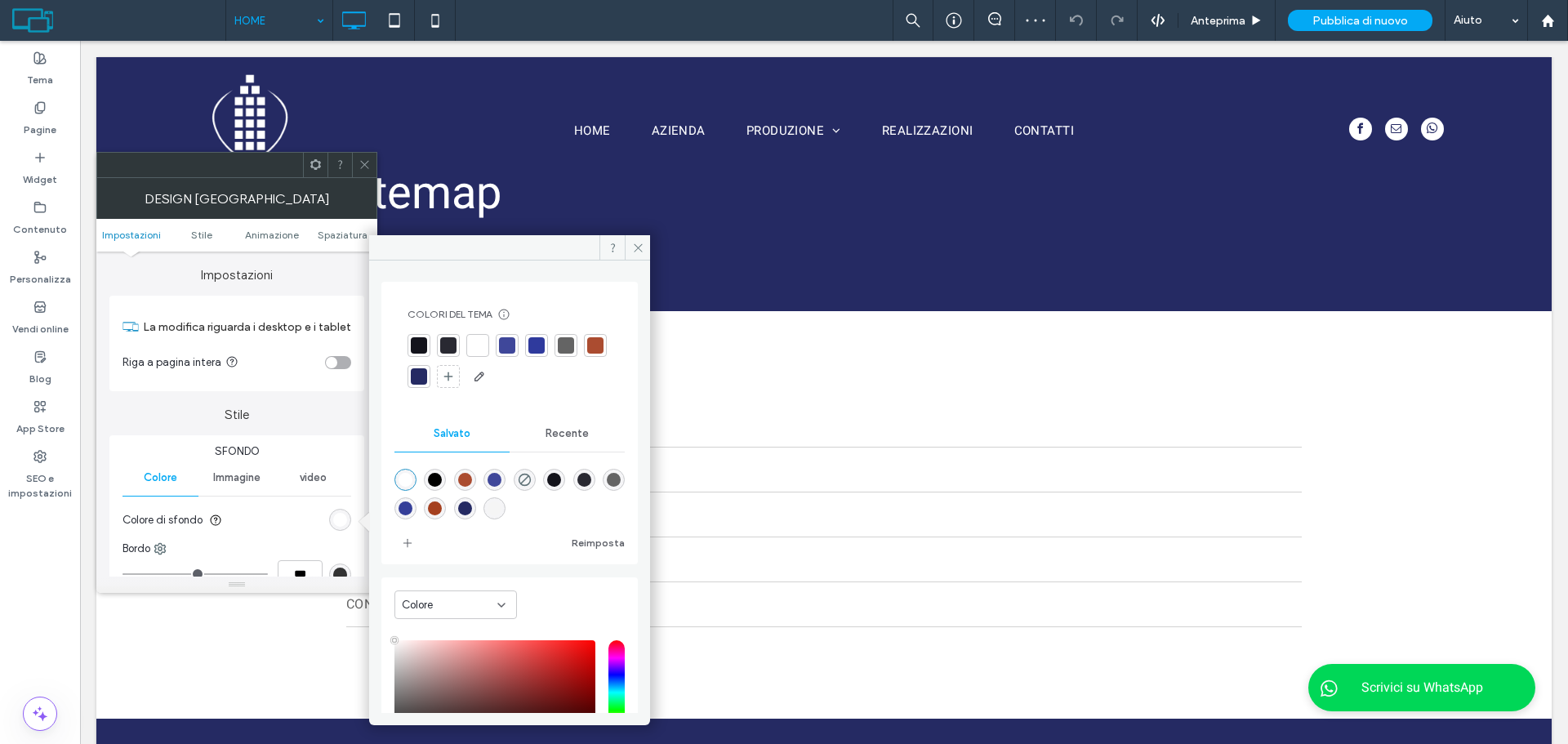
click at [427, 376] on div at bounding box center [418, 376] width 17 height 17
click at [536, 348] on div at bounding box center [537, 345] width 17 height 17
drag, startPoint x: 505, startPoint y: 355, endPoint x: 462, endPoint y: 350, distance: 43.3
click at [499, 356] on div at bounding box center [506, 346] width 23 height 23
click at [427, 378] on div at bounding box center [418, 379] width 17 height 17
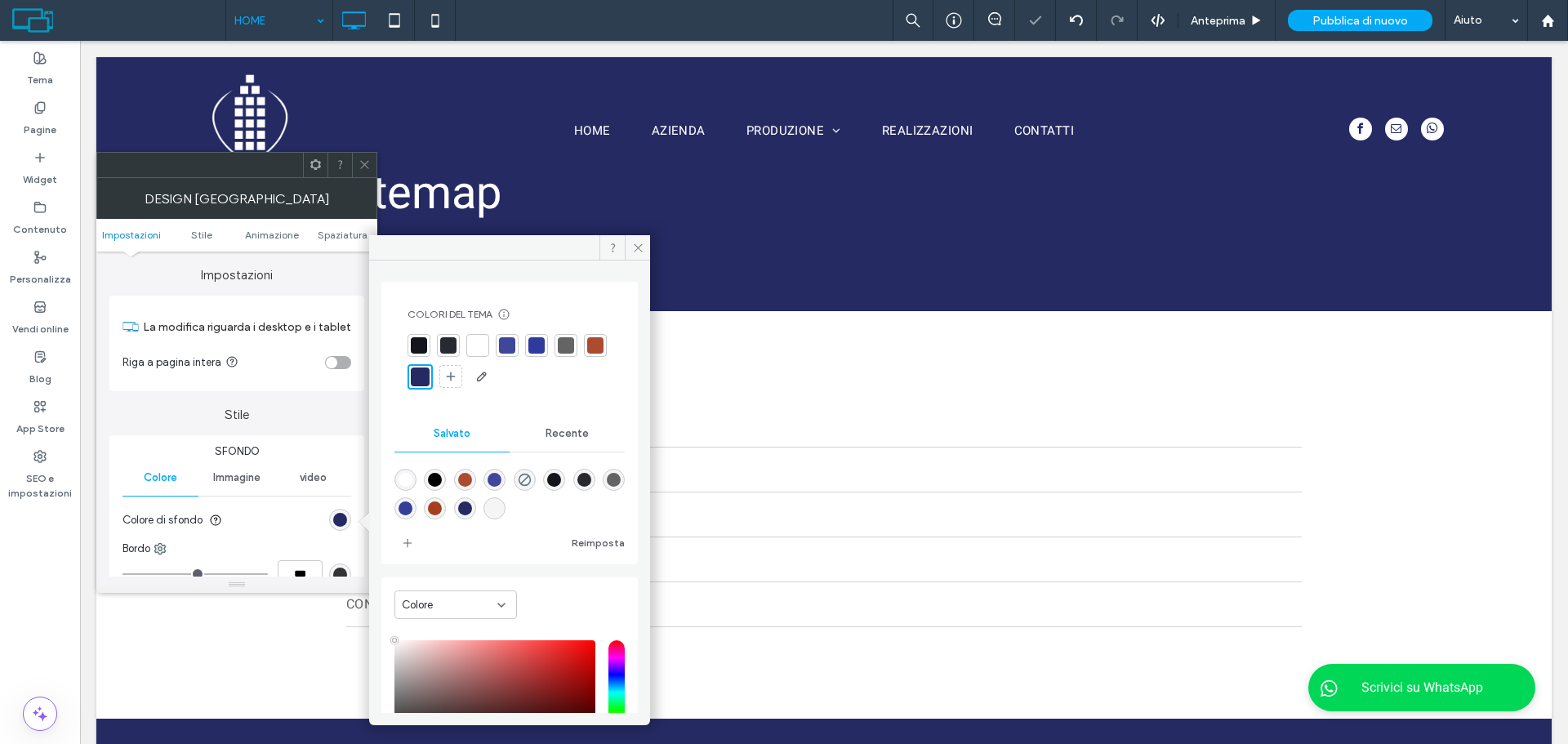
drag, startPoint x: 452, startPoint y: 352, endPoint x: 434, endPoint y: 350, distance: 18.1
click at [448, 353] on div at bounding box center [448, 345] width 17 height 17
click at [411, 344] on div at bounding box center [418, 346] width 23 height 23
click at [427, 385] on div at bounding box center [418, 379] width 17 height 17
click at [371, 165] on div at bounding box center [364, 165] width 25 height 25
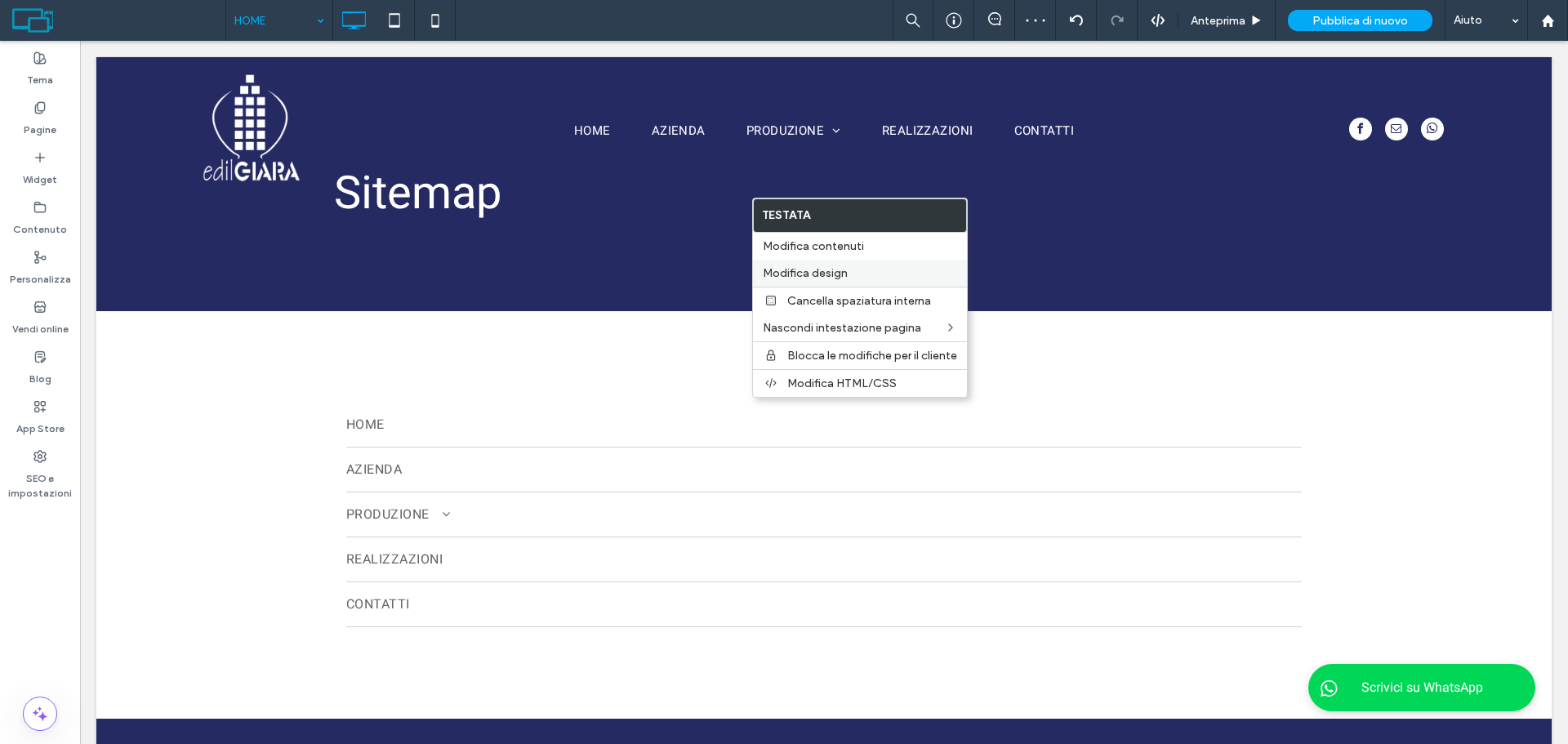
click at [873, 271] on label "Modifica design" at bounding box center [859, 273] width 194 height 14
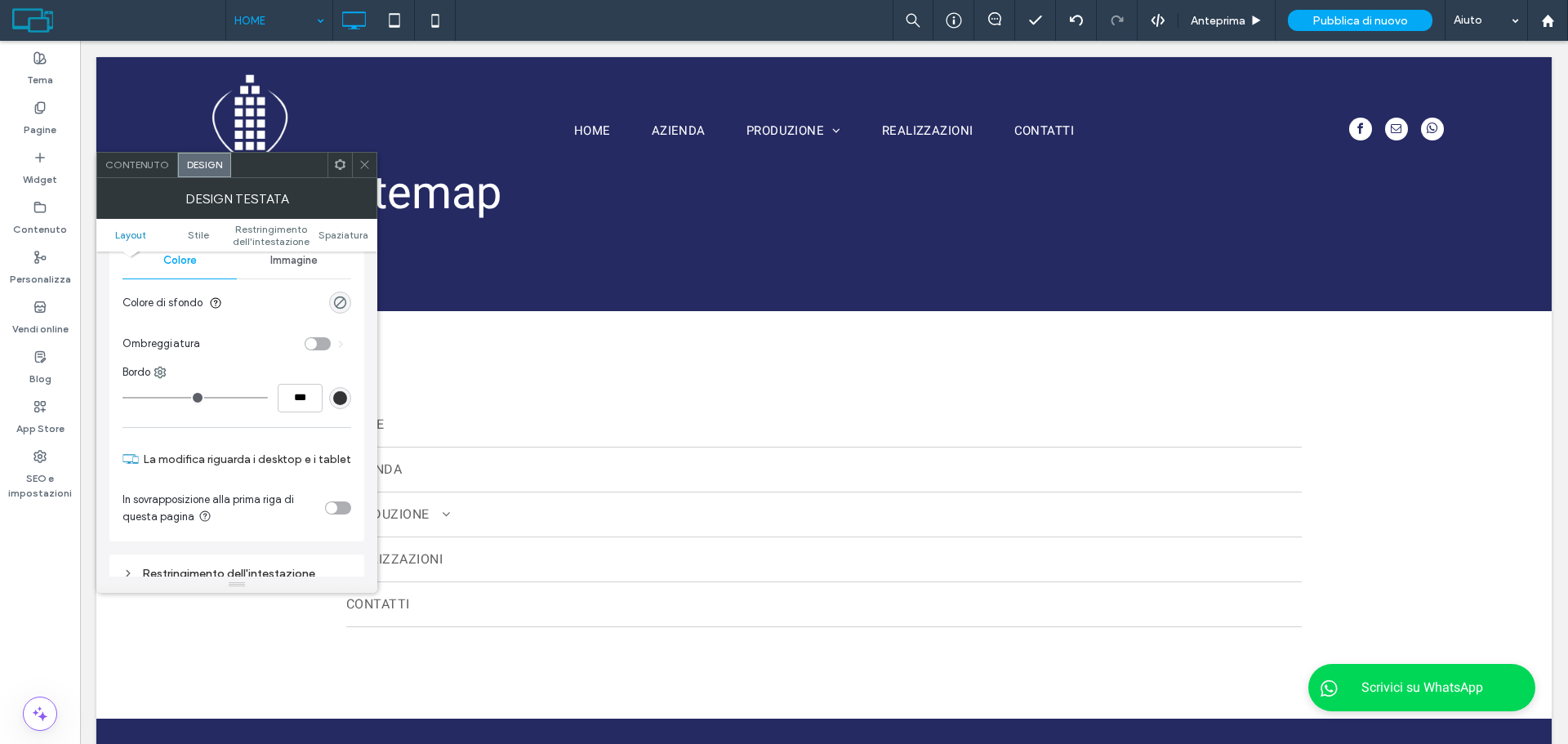
scroll to position [245, 0]
click at [331, 482] on section "In sovrapposizione alla prima riga di questa pagina" at bounding box center [237, 506] width 229 height 50
click at [334, 500] on div "toggle" at bounding box center [332, 506] width 12 height 12
click at [367, 173] on span at bounding box center [364, 165] width 12 height 25
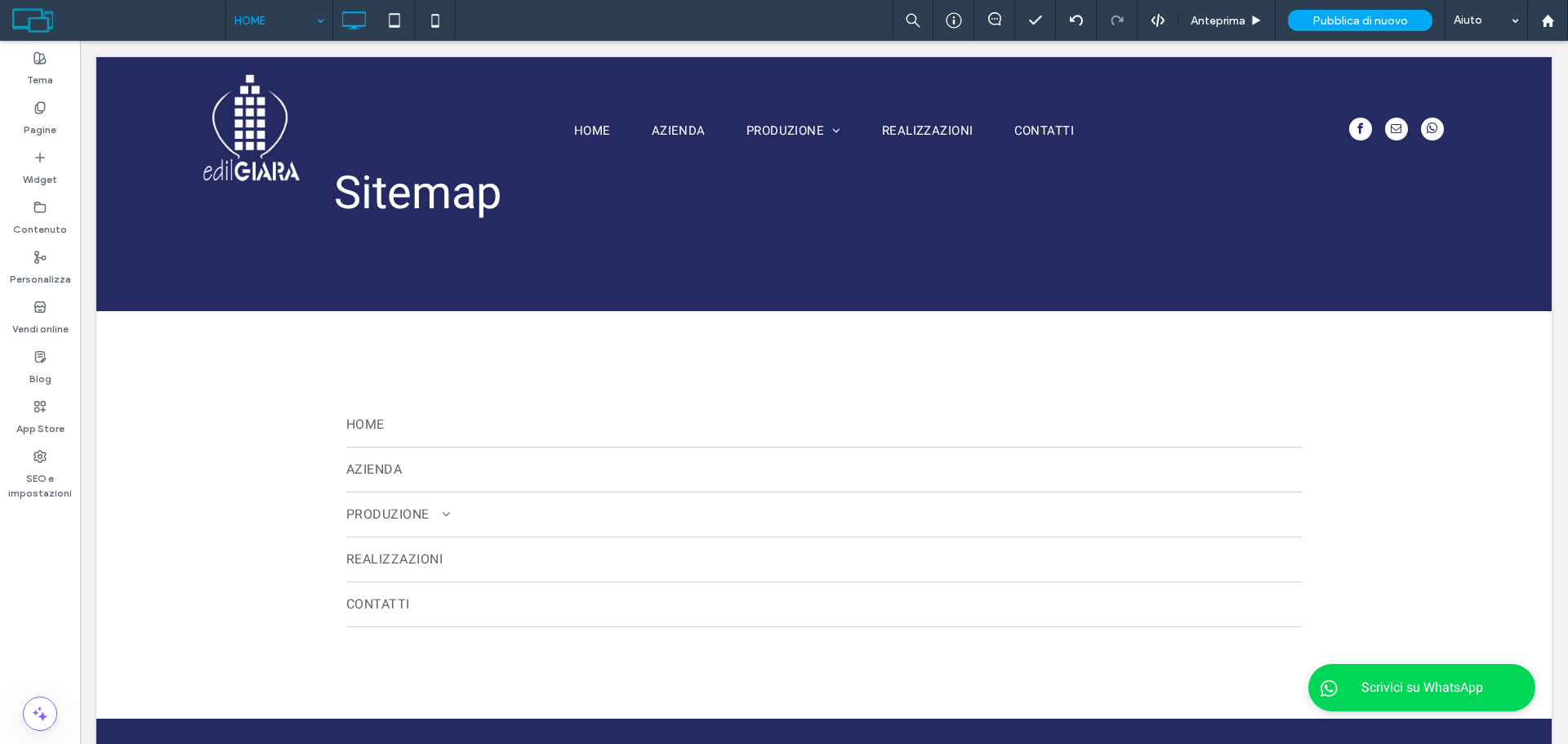
type input "*****"
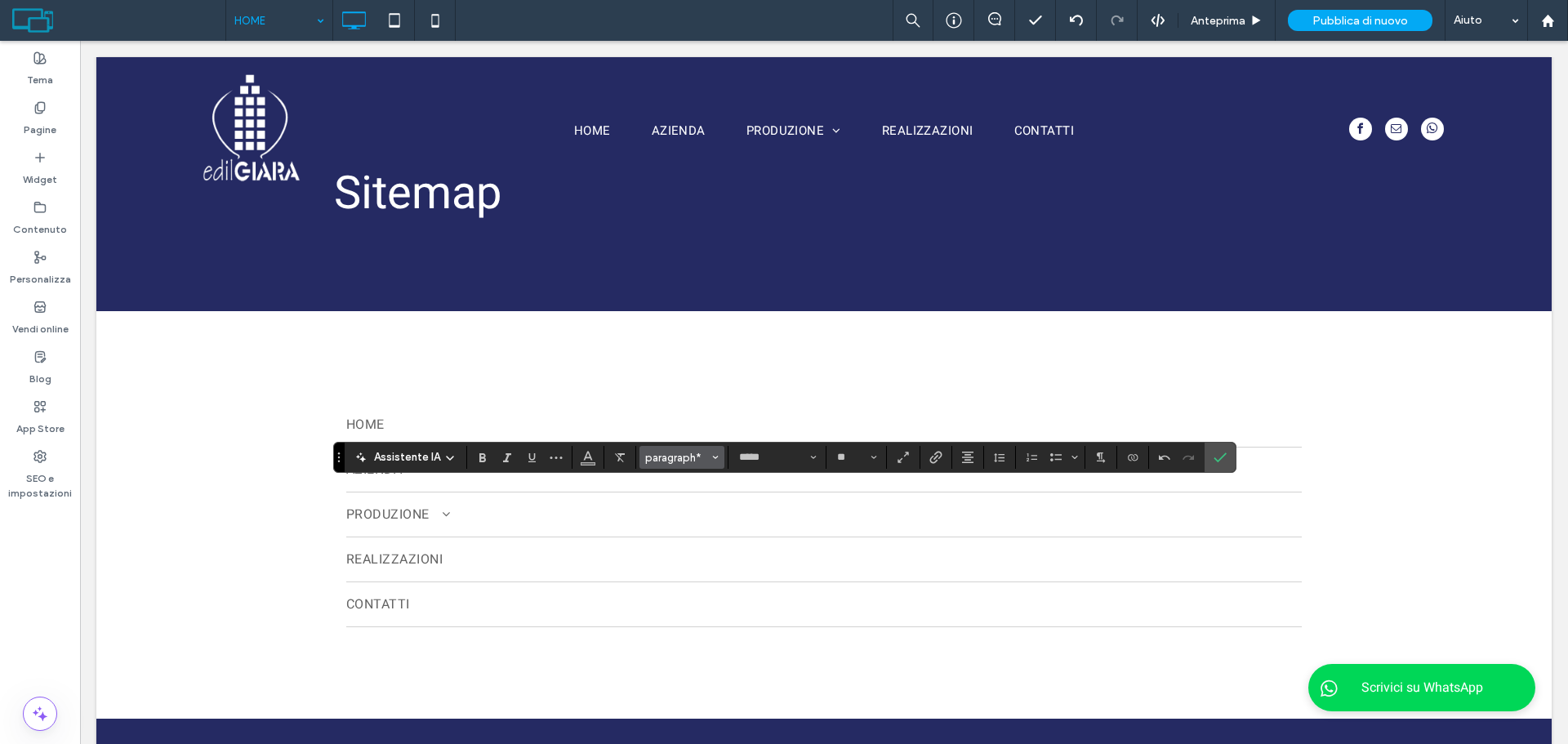
click at [660, 458] on span "paragraph*" at bounding box center [677, 458] width 64 height 12
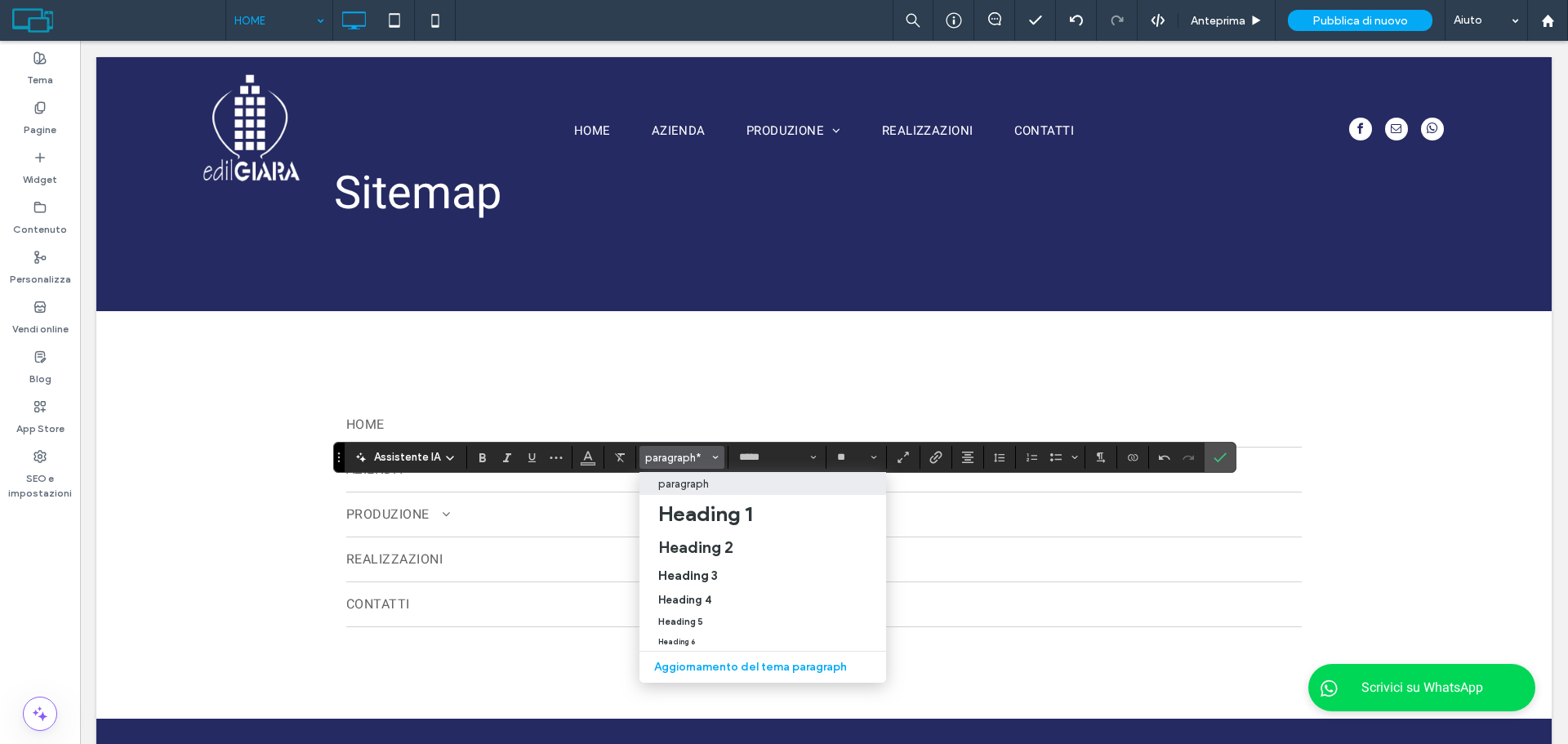
drag, startPoint x: 714, startPoint y: 546, endPoint x: 638, endPoint y: 459, distance: 115.5
click at [714, 545] on h2 "Heading 2" at bounding box center [696, 548] width 75 height 20
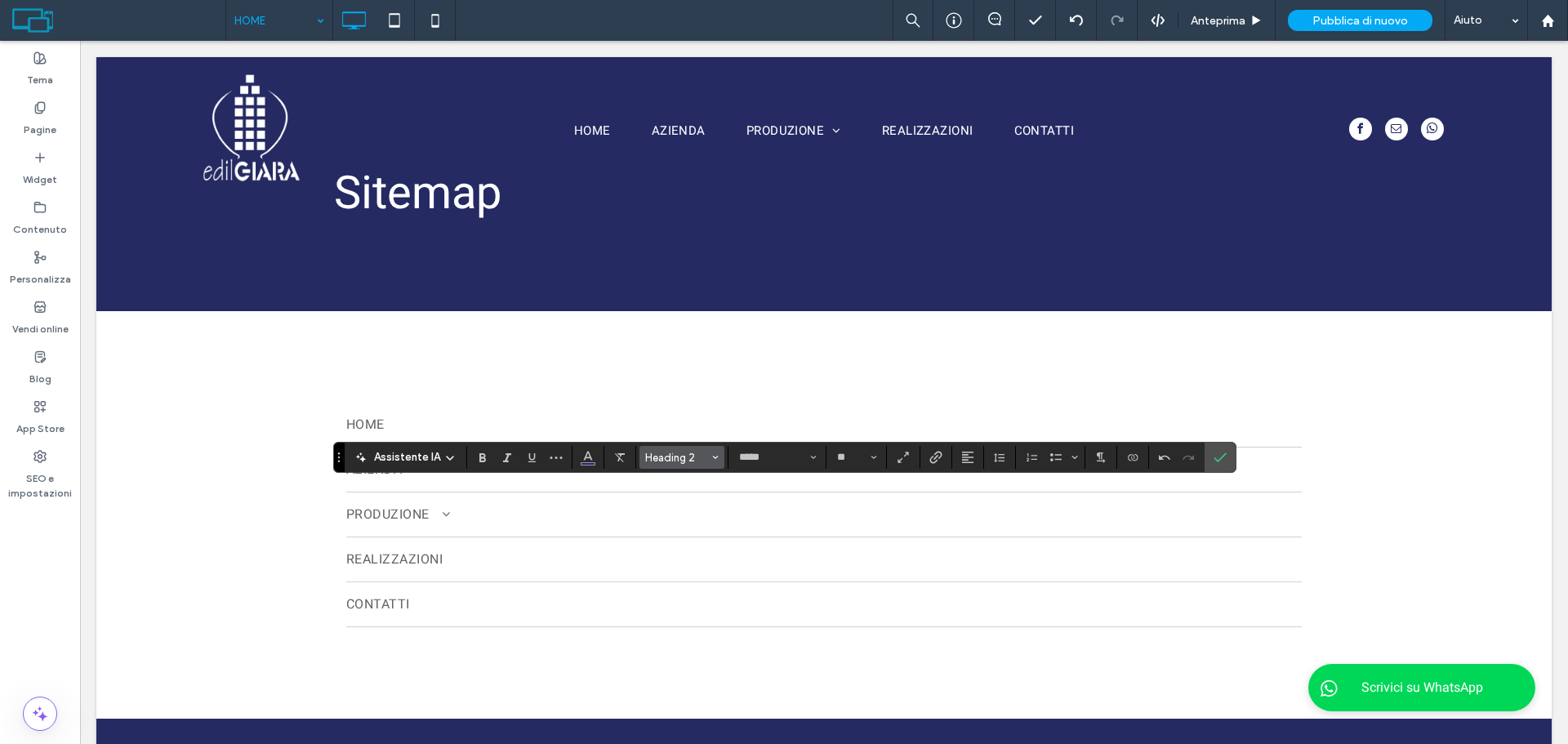
click at [675, 452] on span "Heading 2" at bounding box center [677, 458] width 64 height 12
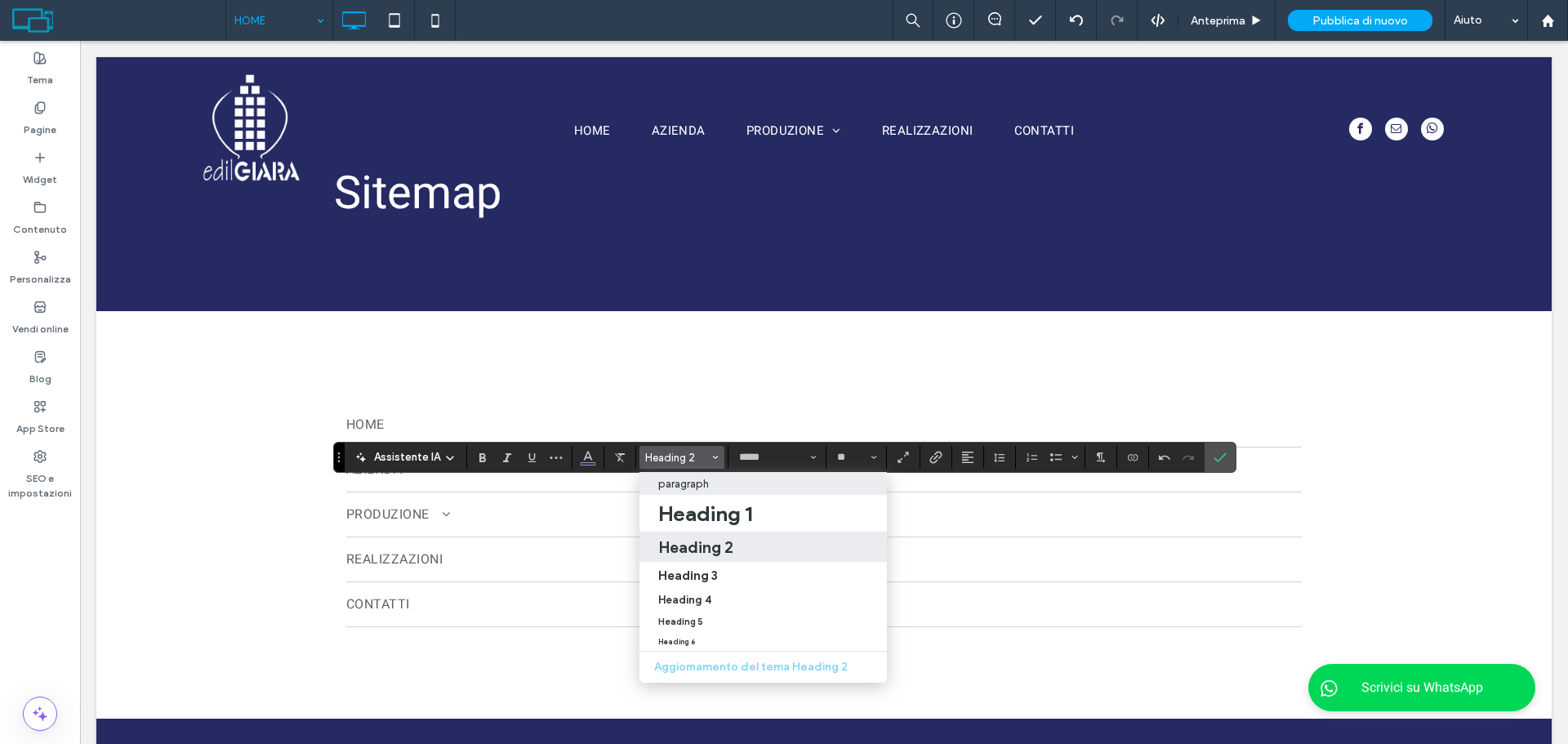
click at [701, 484] on p "paragraph" at bounding box center [683, 484] width 50 height 12
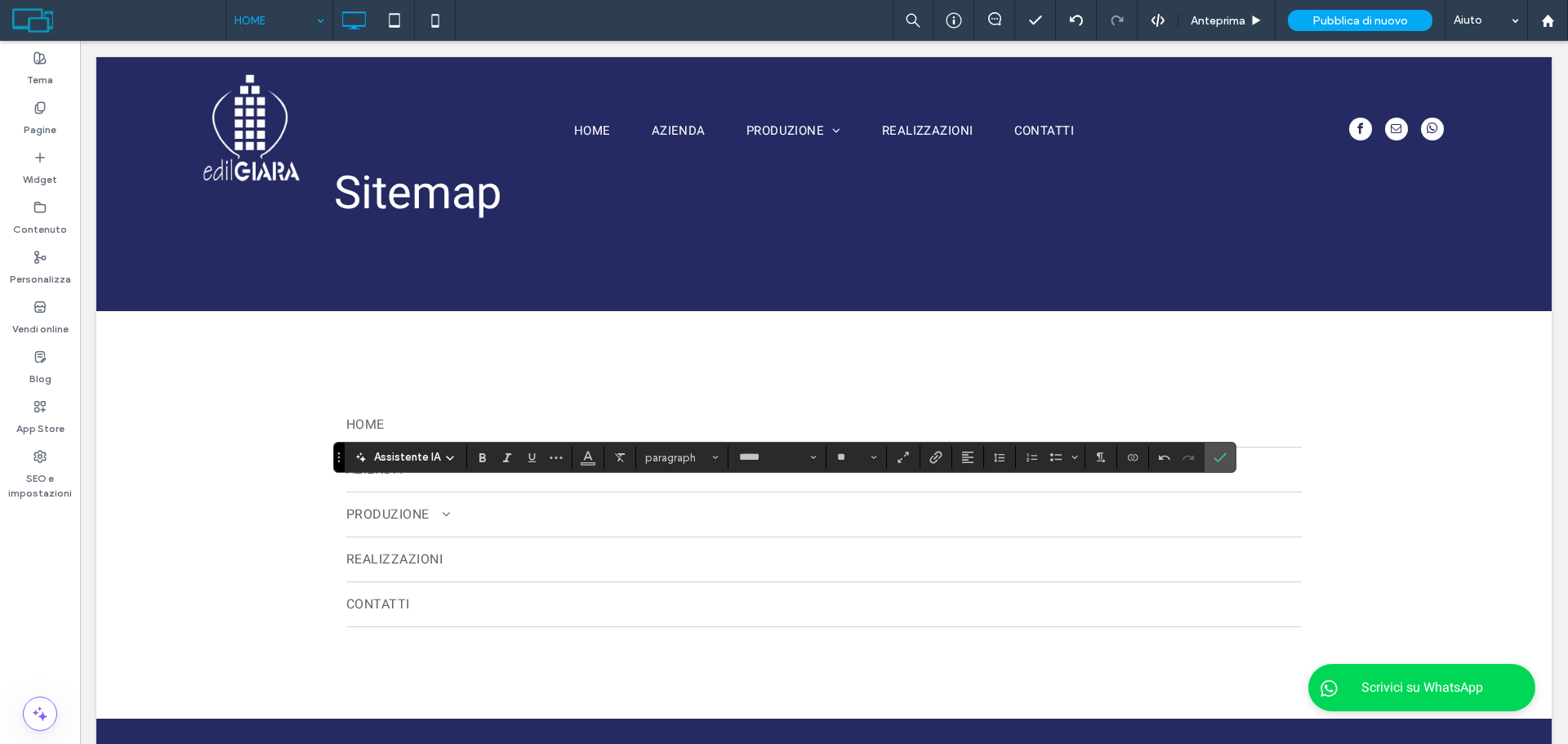
click at [856, 445] on div "Assistente IA paragraph ***** **" at bounding box center [784, 457] width 903 height 31
click at [846, 448] on button "**" at bounding box center [857, 457] width 53 height 23
click at [855, 548] on label "36" at bounding box center [856, 558] width 52 height 23
type input "**"
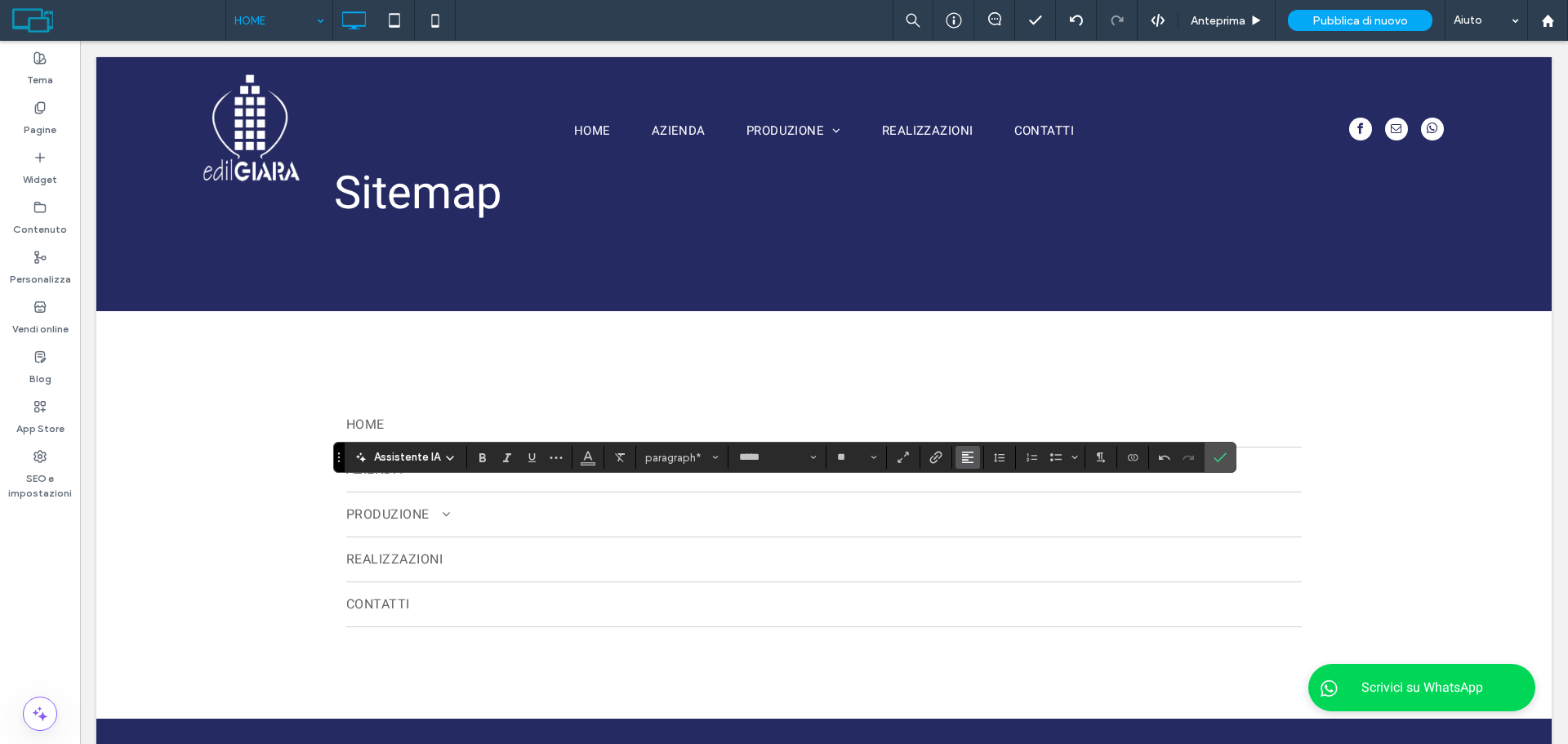
click at [968, 456] on icon "Allineamento" at bounding box center [967, 457] width 13 height 13
click at [993, 512] on label "ui.textEditor.alignment.center" at bounding box center [984, 507] width 57 height 24
click at [584, 461] on icon "Colore" at bounding box center [587, 455] width 13 height 13
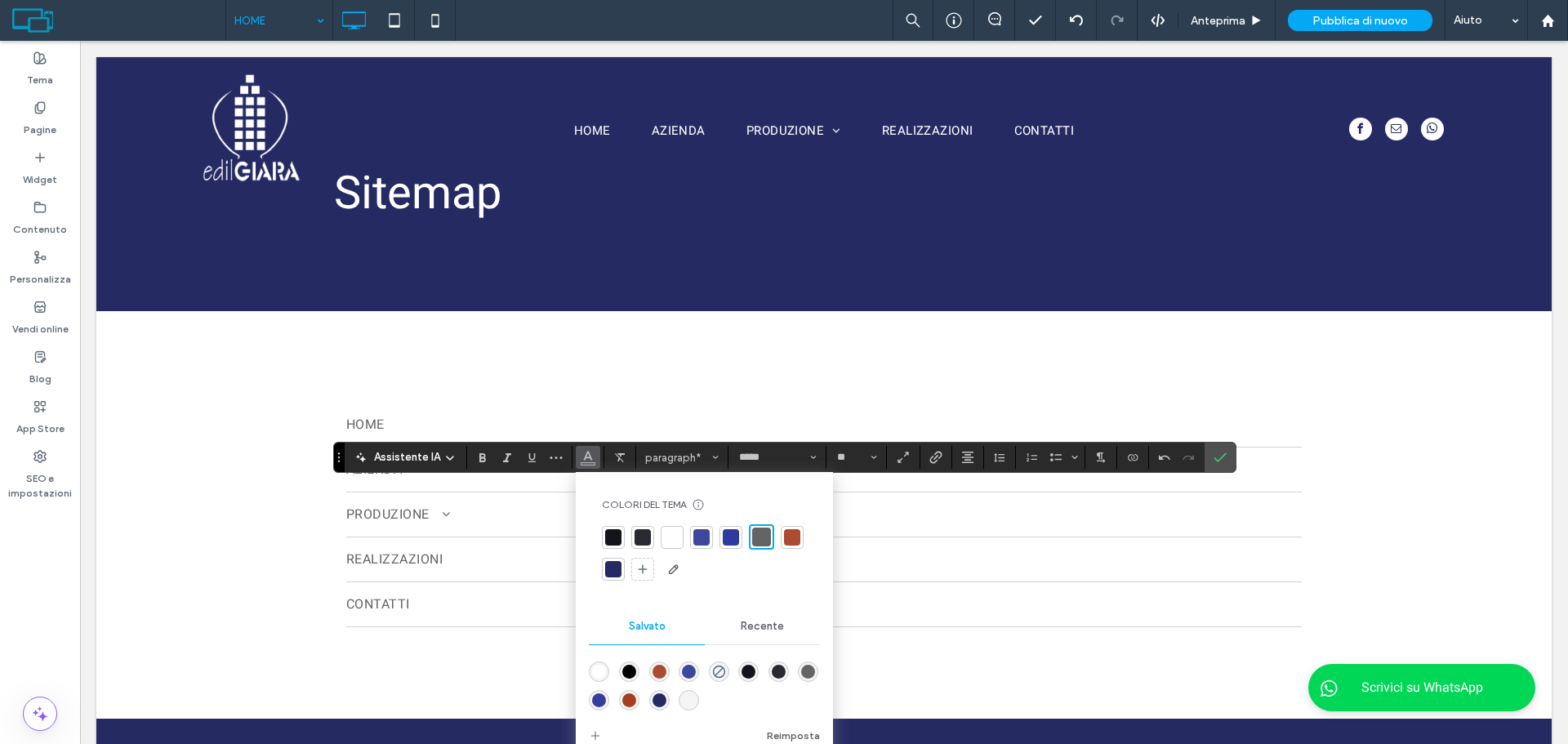
click at [680, 541] on div at bounding box center [672, 537] width 23 height 23
click at [675, 540] on div at bounding box center [673, 537] width 19 height 19
click at [1222, 455] on icon "Conferma" at bounding box center [1220, 457] width 13 height 13
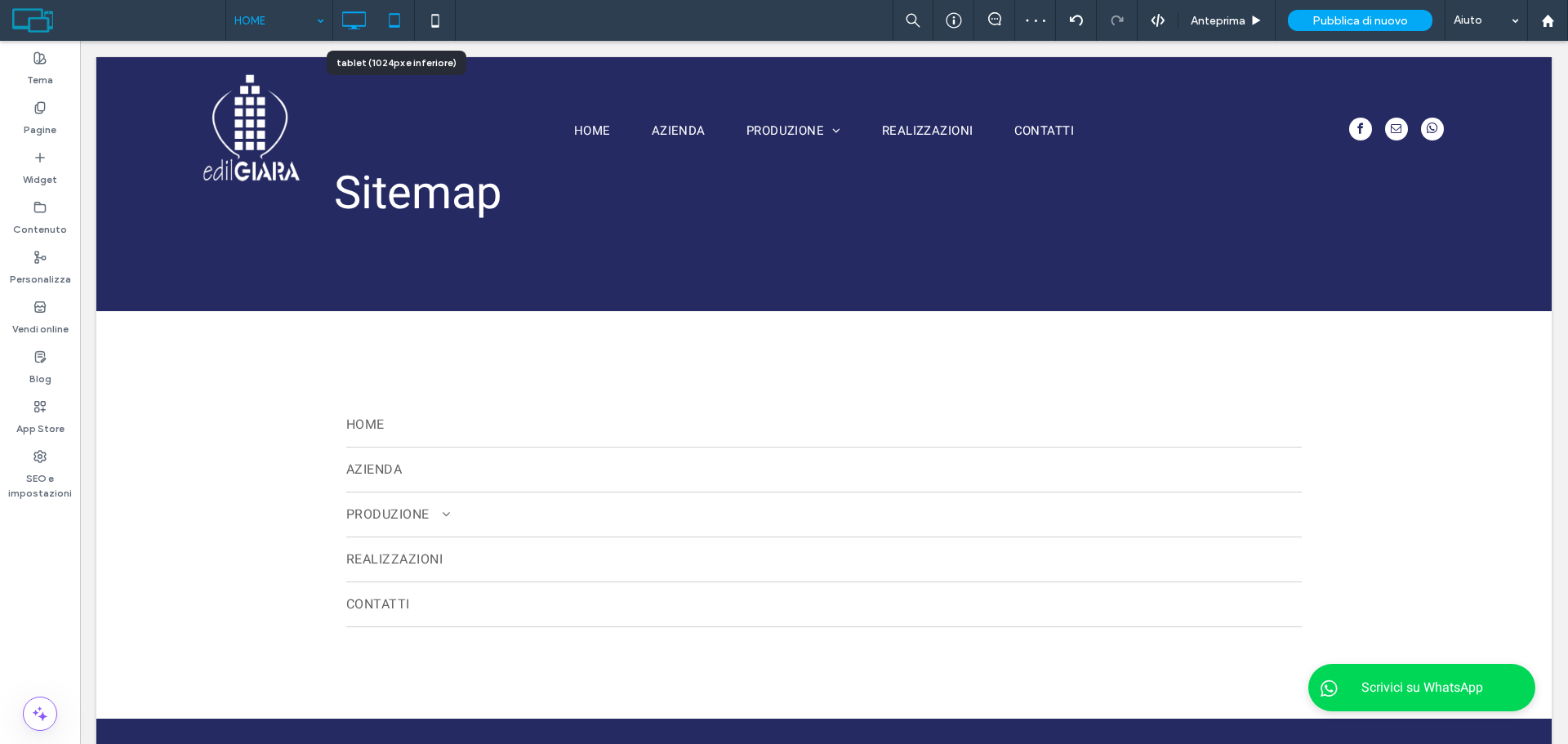
click at [386, 17] on icon at bounding box center [394, 20] width 33 height 33
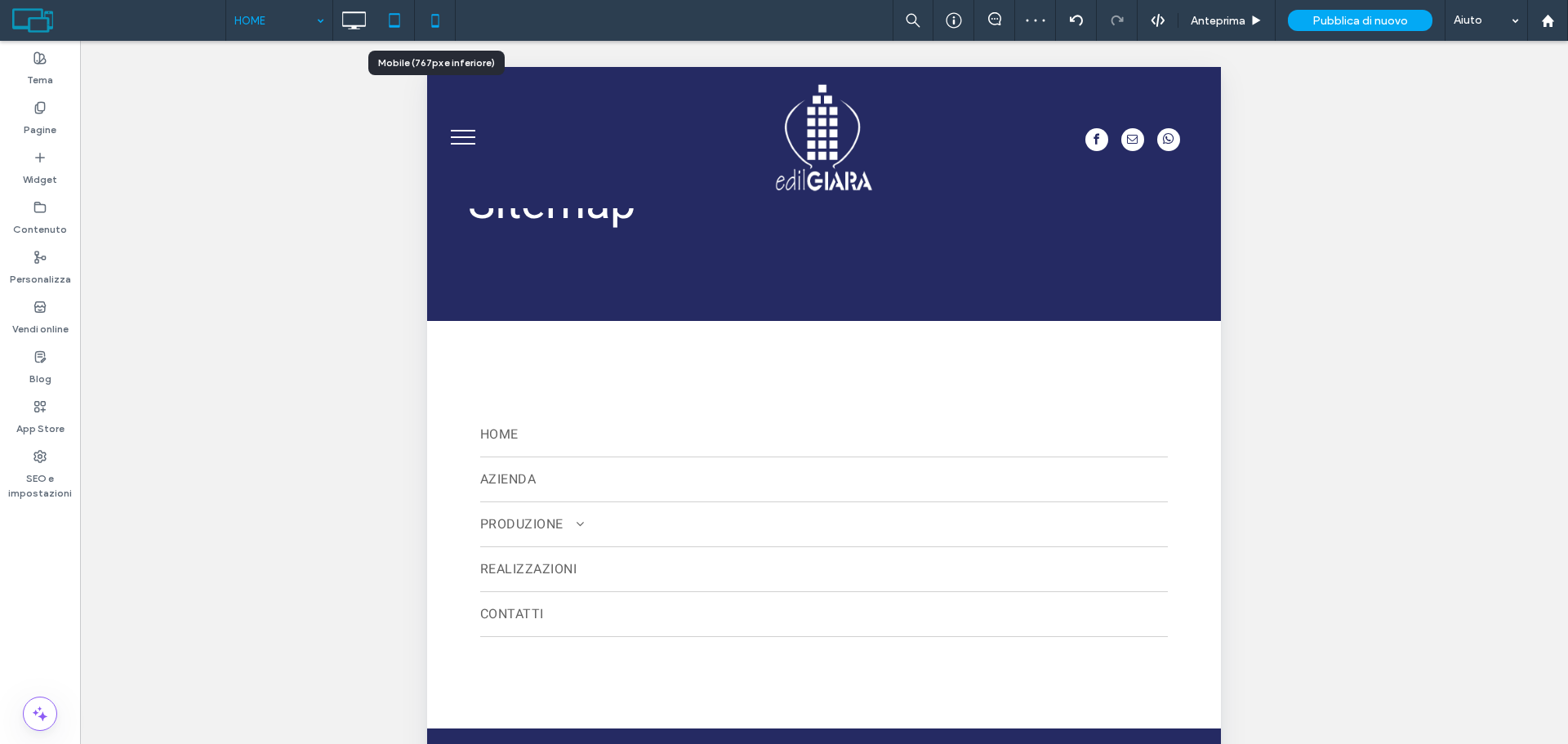
click at [447, 19] on icon at bounding box center [435, 20] width 33 height 33
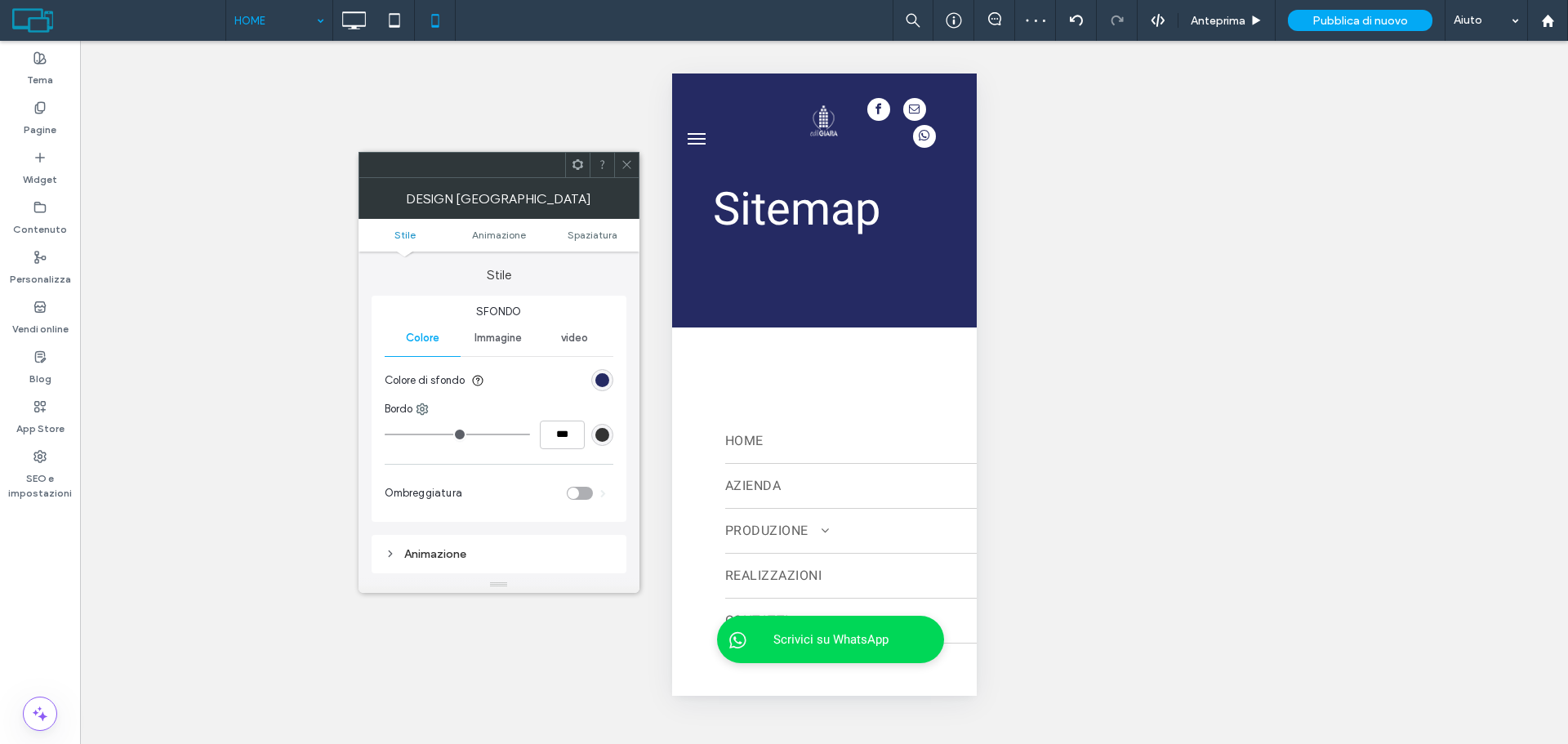
click at [632, 172] on span at bounding box center [627, 165] width 12 height 25
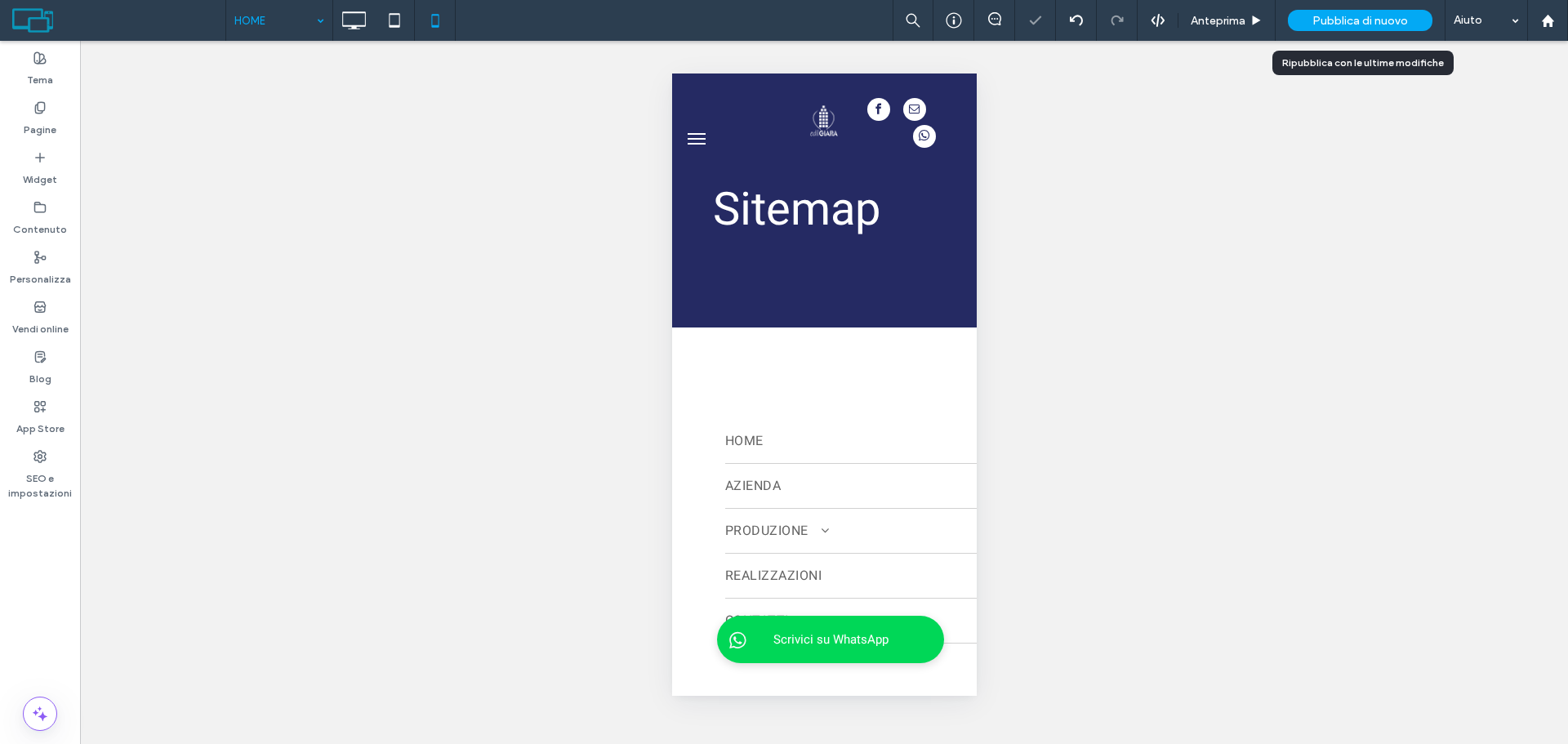
click at [1356, 15] on span "Pubblica di nuovo" at bounding box center [1360, 21] width 96 height 14
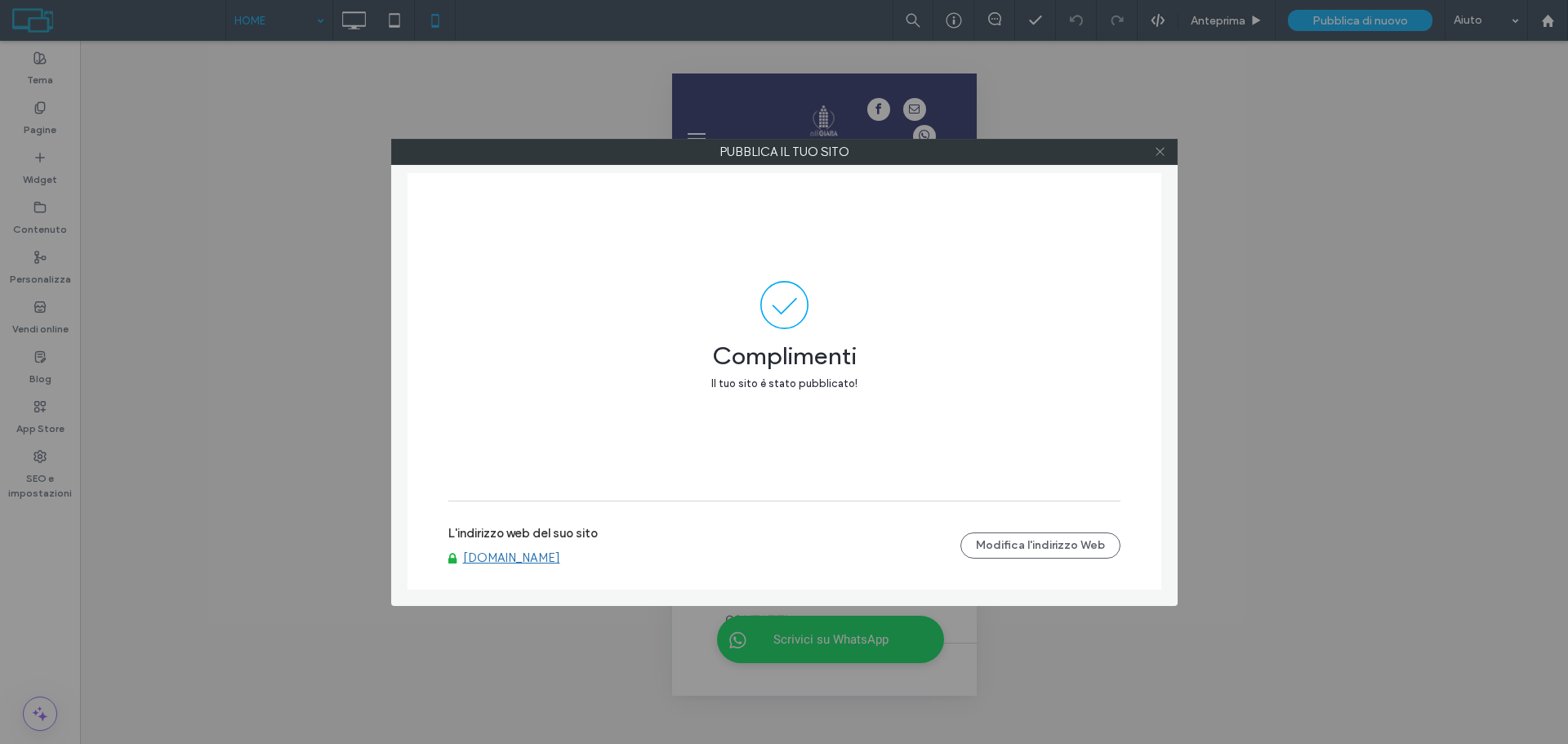
click at [1157, 140] on span at bounding box center [1160, 152] width 12 height 25
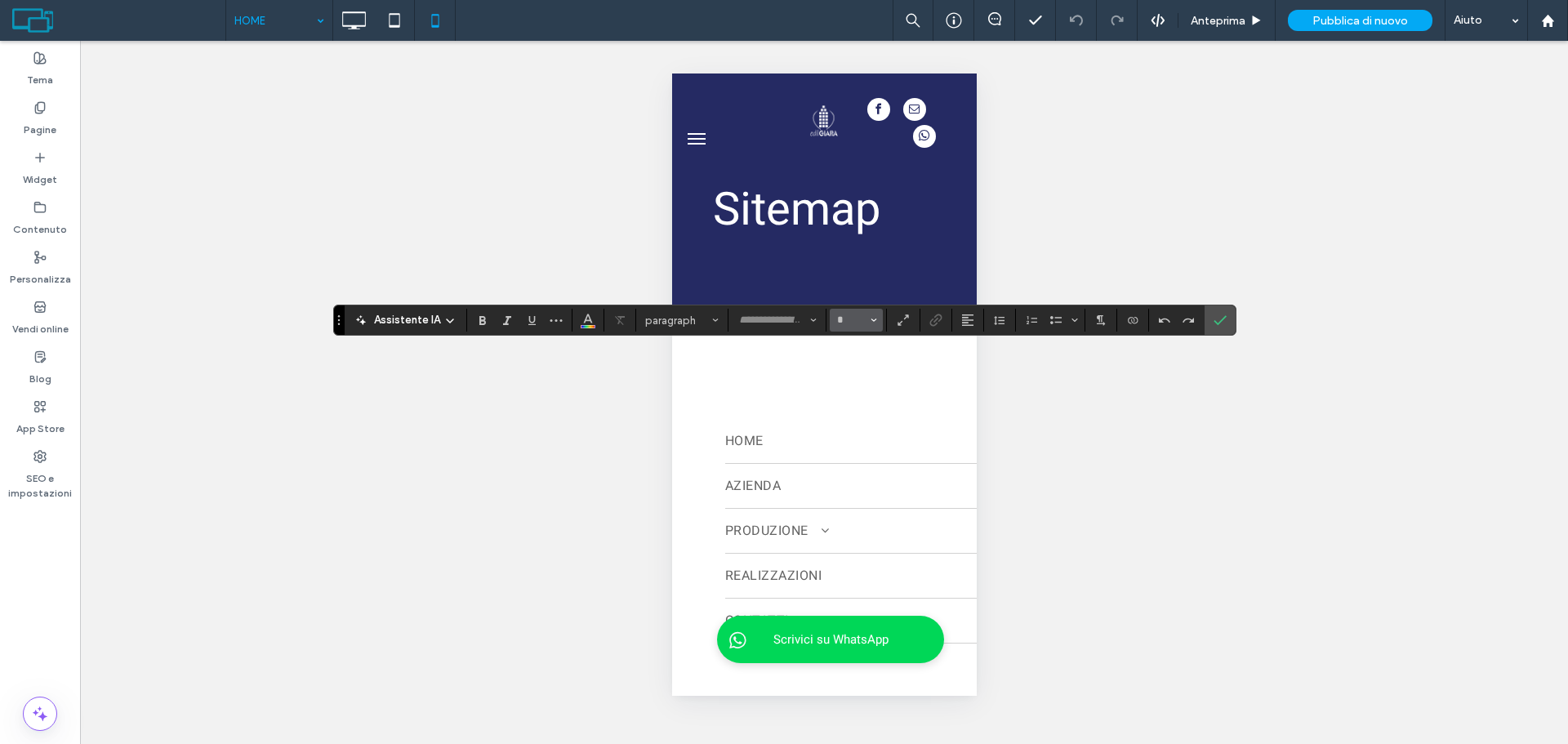
type input "*****"
type input "**"
click at [846, 320] on input "**" at bounding box center [852, 320] width 32 height 13
click at [849, 388] on label "24" at bounding box center [856, 388] width 52 height 23
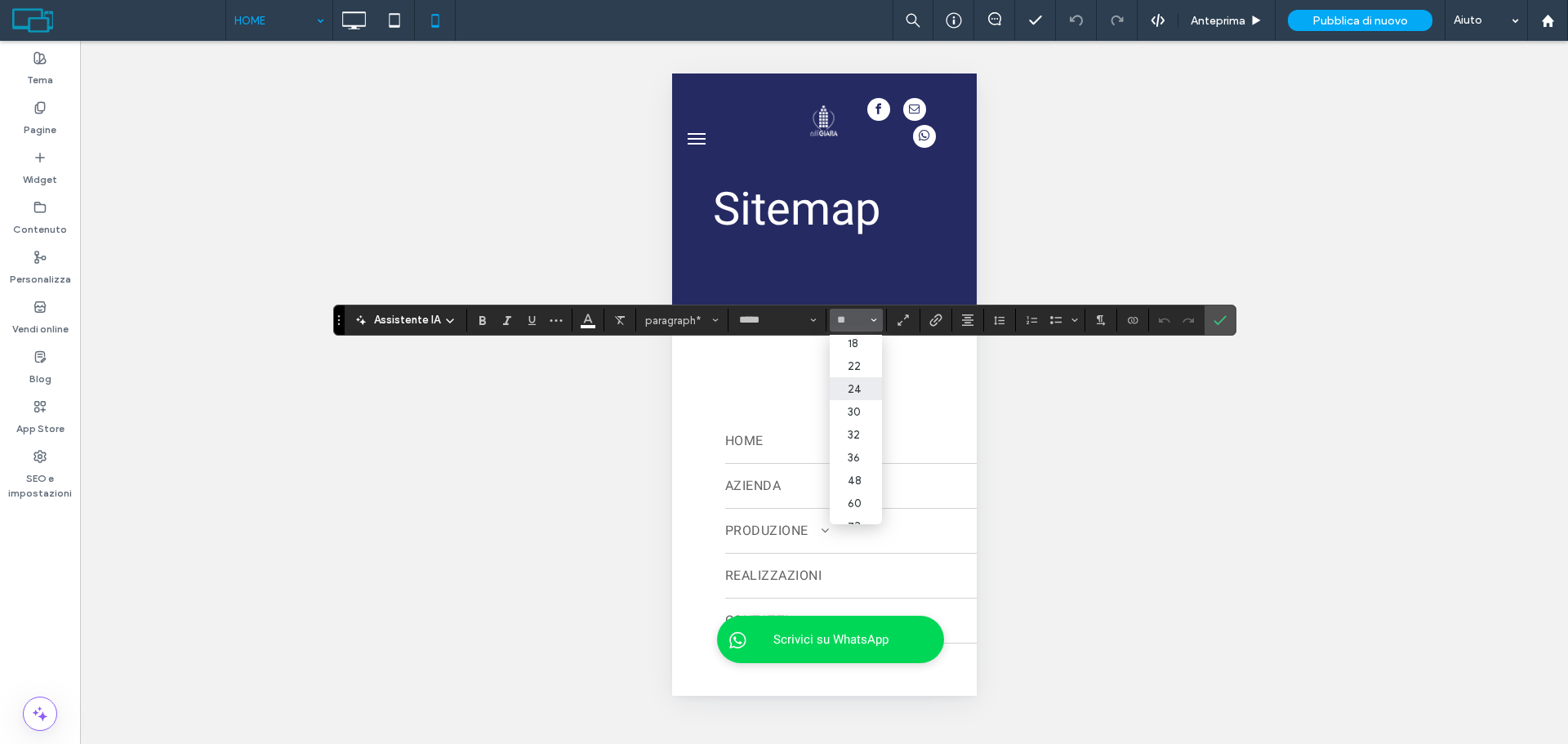
type input "**"
click at [1218, 322] on icon "Conferma" at bounding box center [1220, 320] width 13 height 13
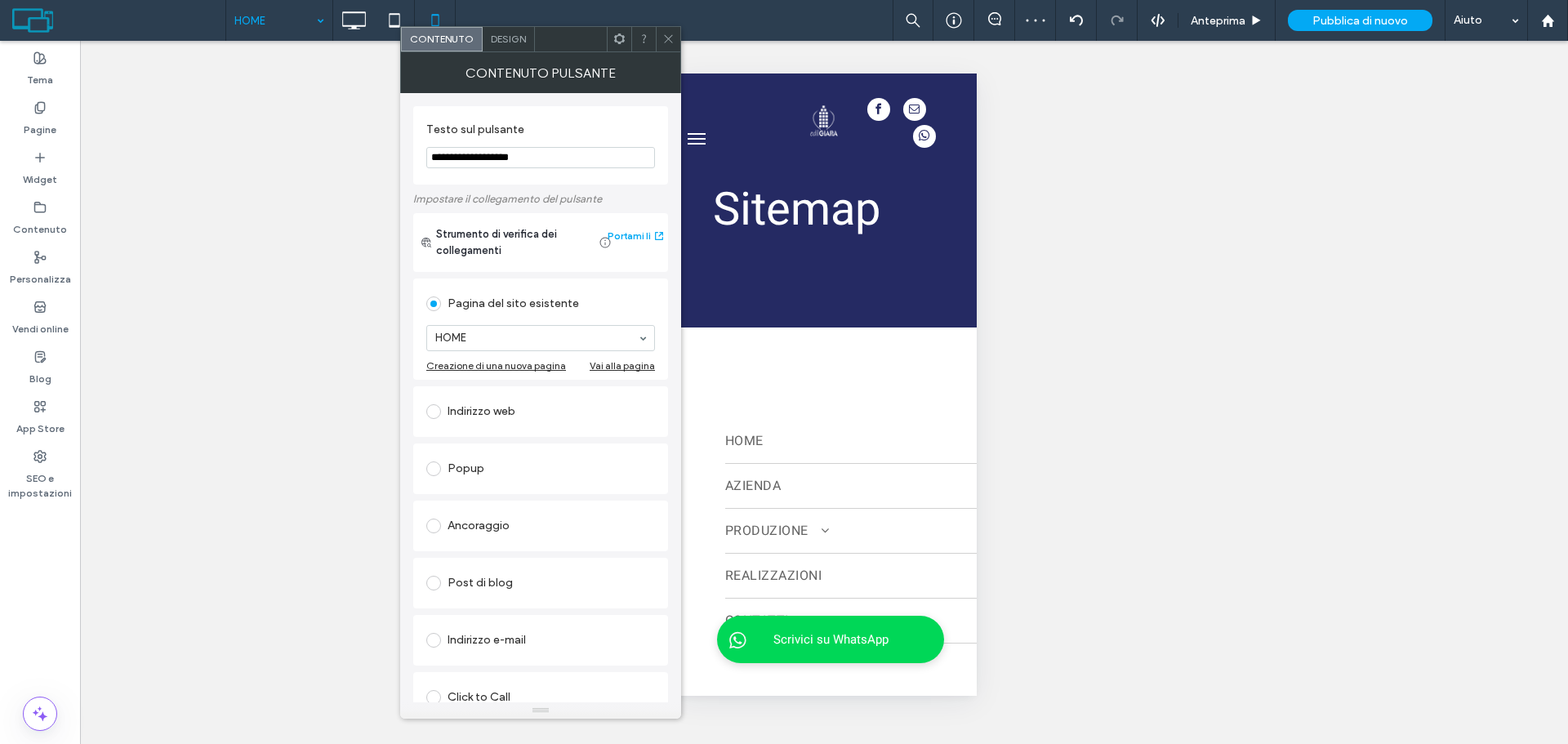
click at [509, 32] on div "Design" at bounding box center [508, 38] width 52 height 25
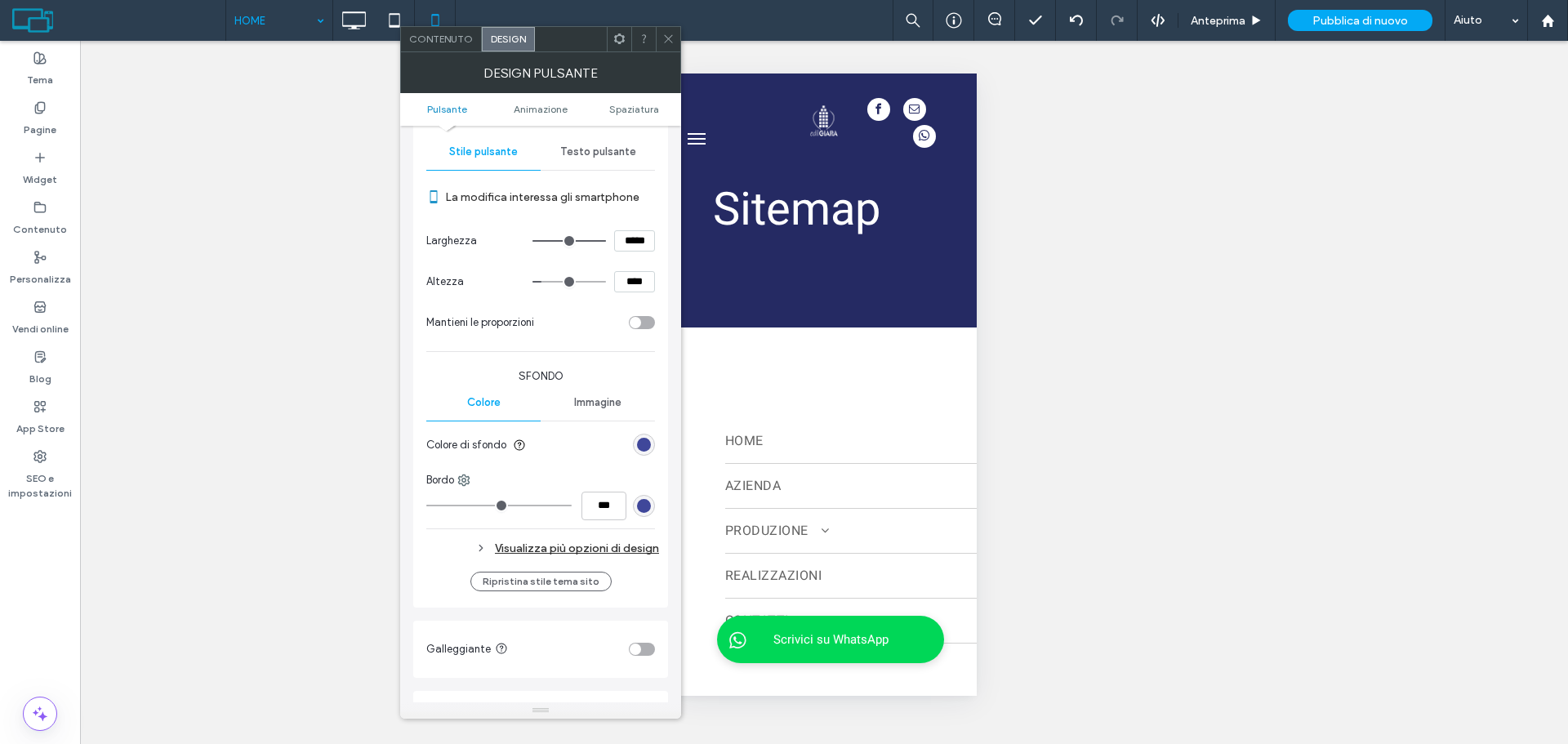
drag, startPoint x: 619, startPoint y: 275, endPoint x: 635, endPoint y: 276, distance: 16.0
click at [635, 276] on input "****" at bounding box center [634, 282] width 40 height 22
type input "****"
type input "**"
click at [673, 33] on icon at bounding box center [668, 38] width 12 height 12
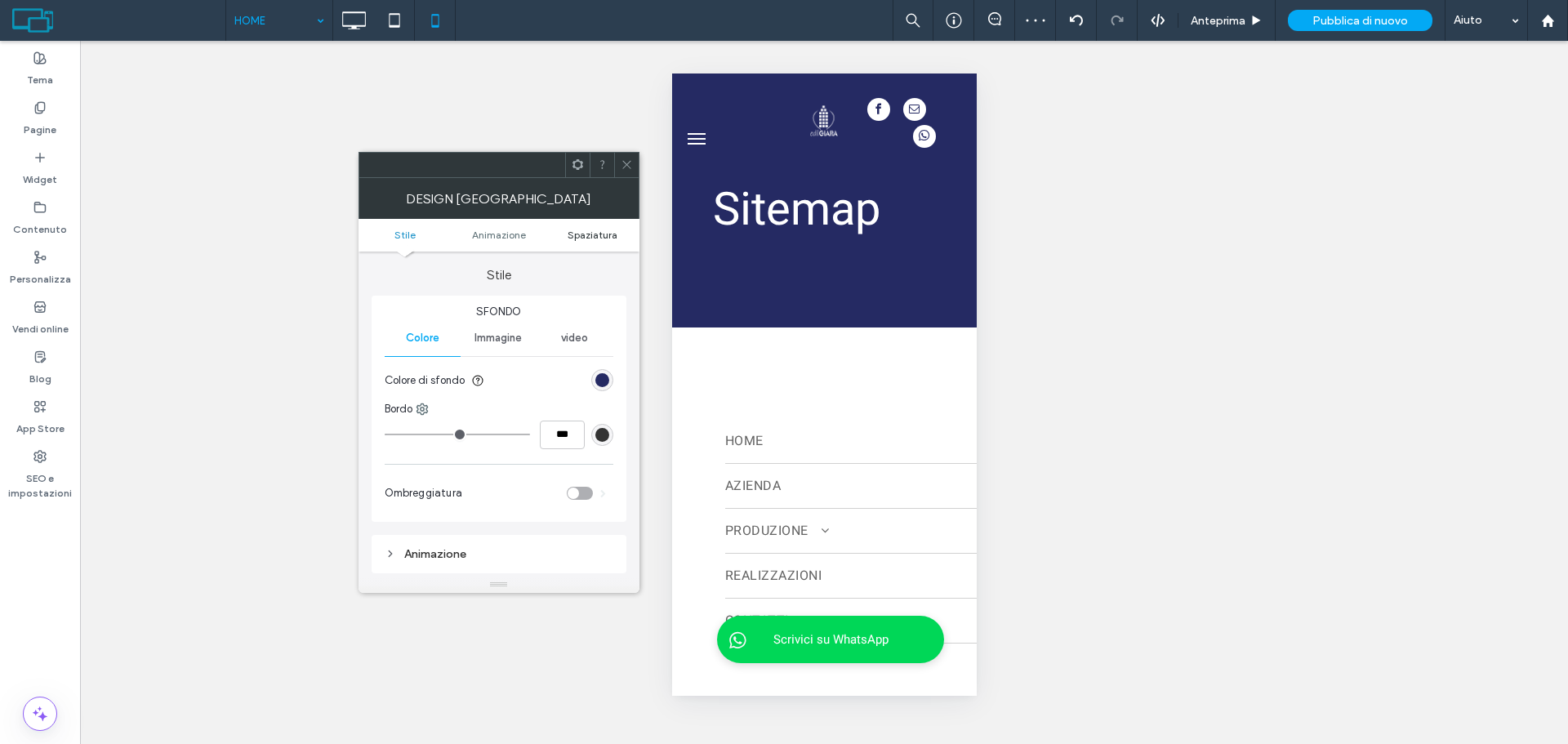
click at [598, 235] on span "Spaziatura" at bounding box center [592, 235] width 49 height 12
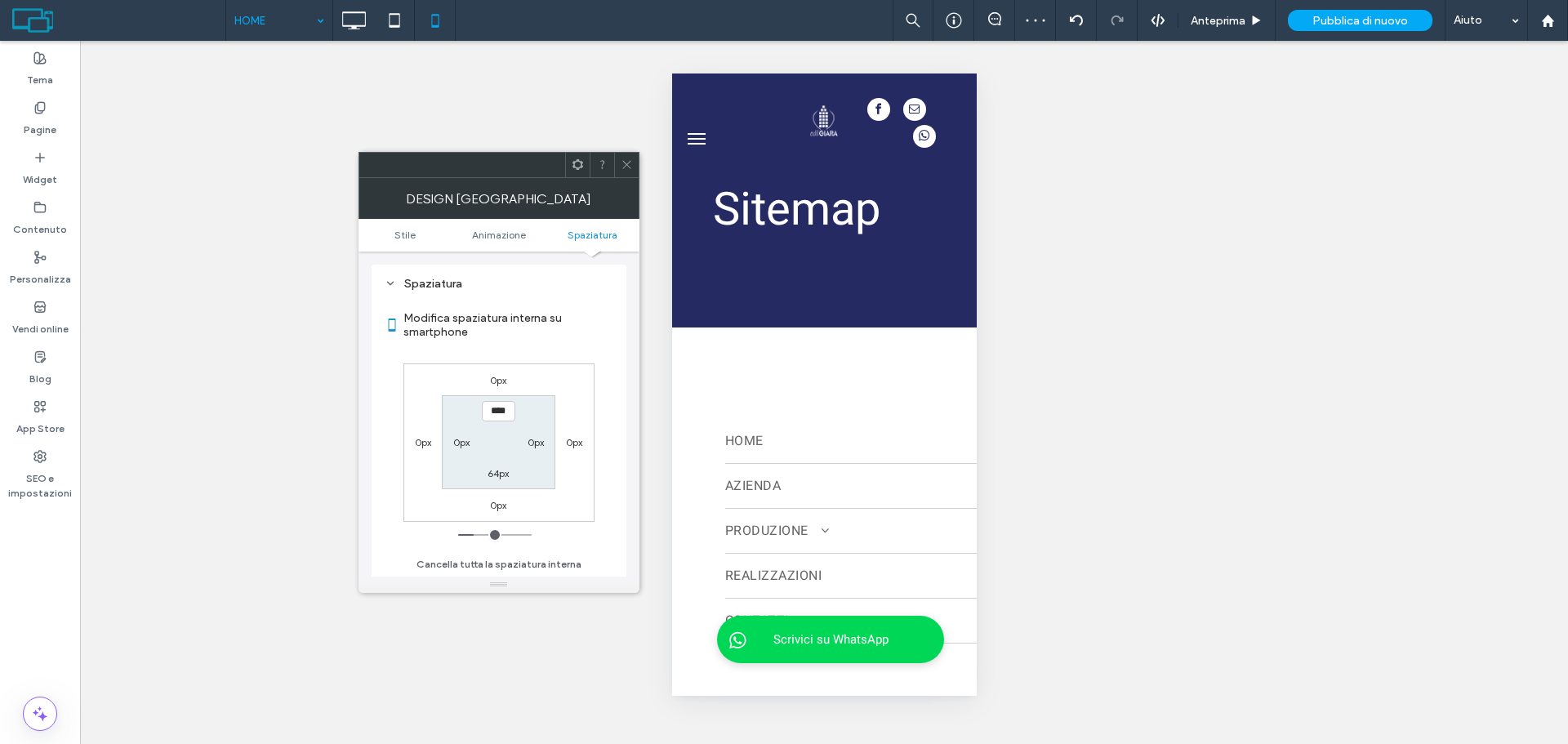
scroll to position [322, 0]
click at [461, 440] on label "0px" at bounding box center [461, 442] width 17 height 12
type input "*"
type input "**"
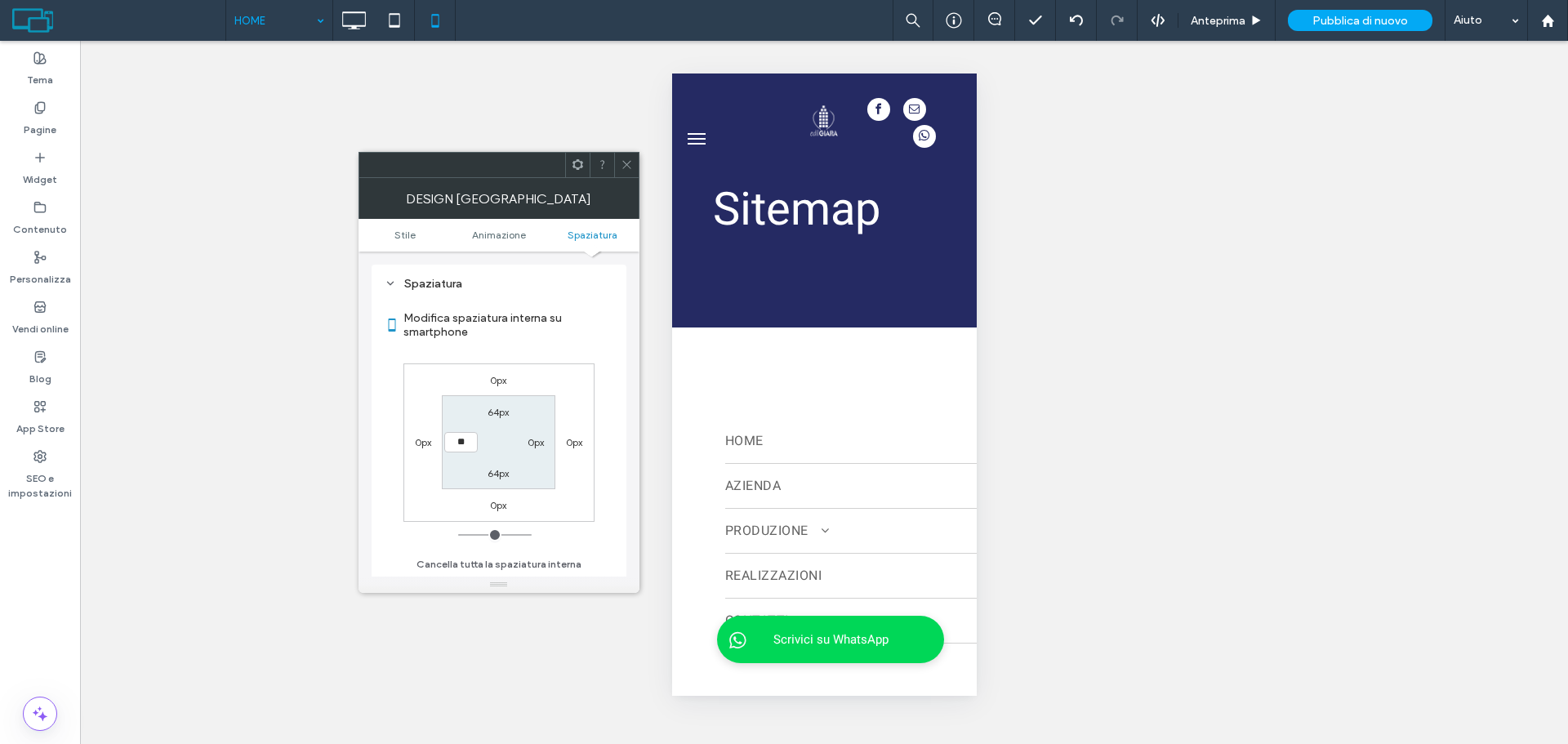
type input "****"
click at [529, 436] on label "0px" at bounding box center [536, 442] width 17 height 12
type input "*"
type input "**"
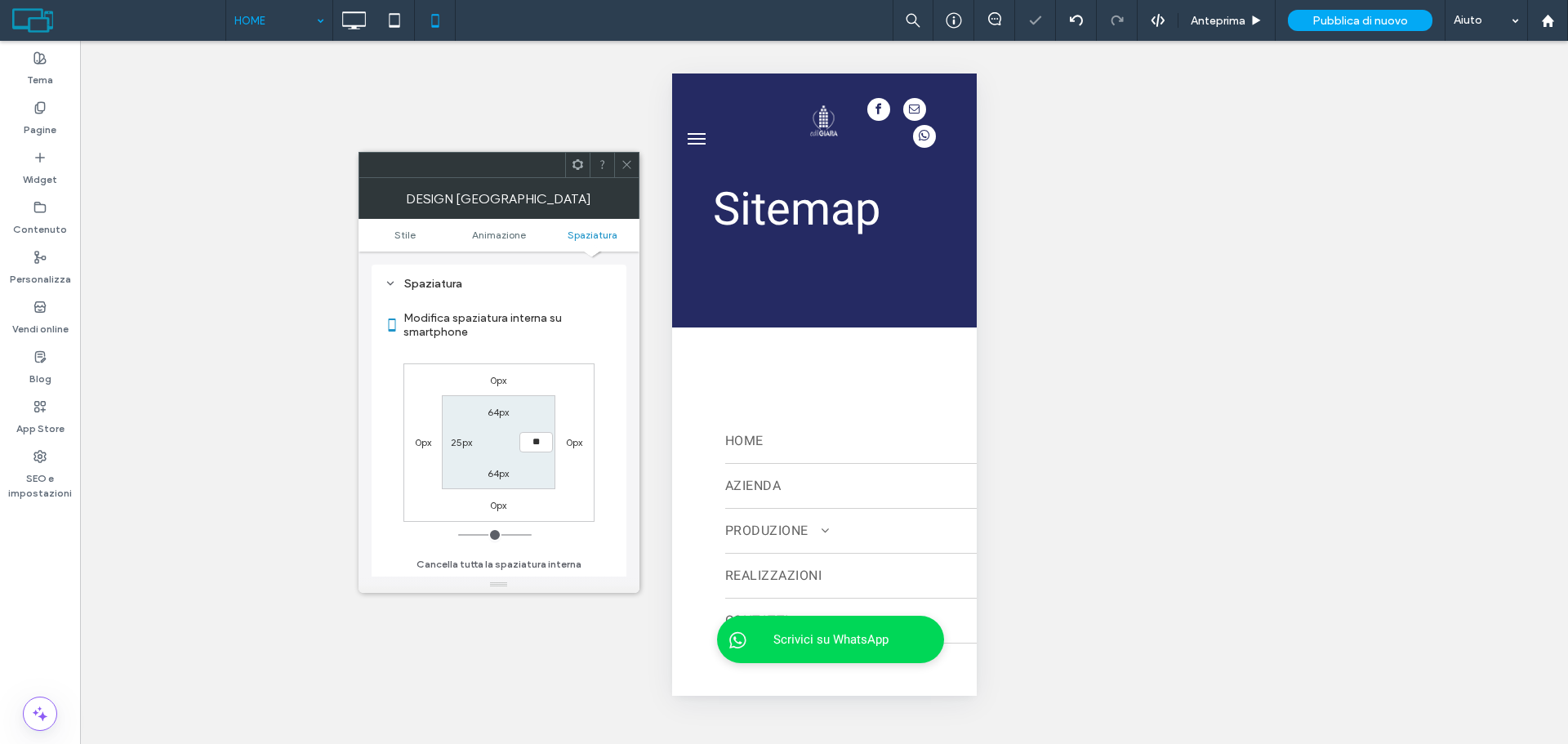
type input "****"
click at [496, 410] on label "64px" at bounding box center [498, 411] width 22 height 12
type input "**"
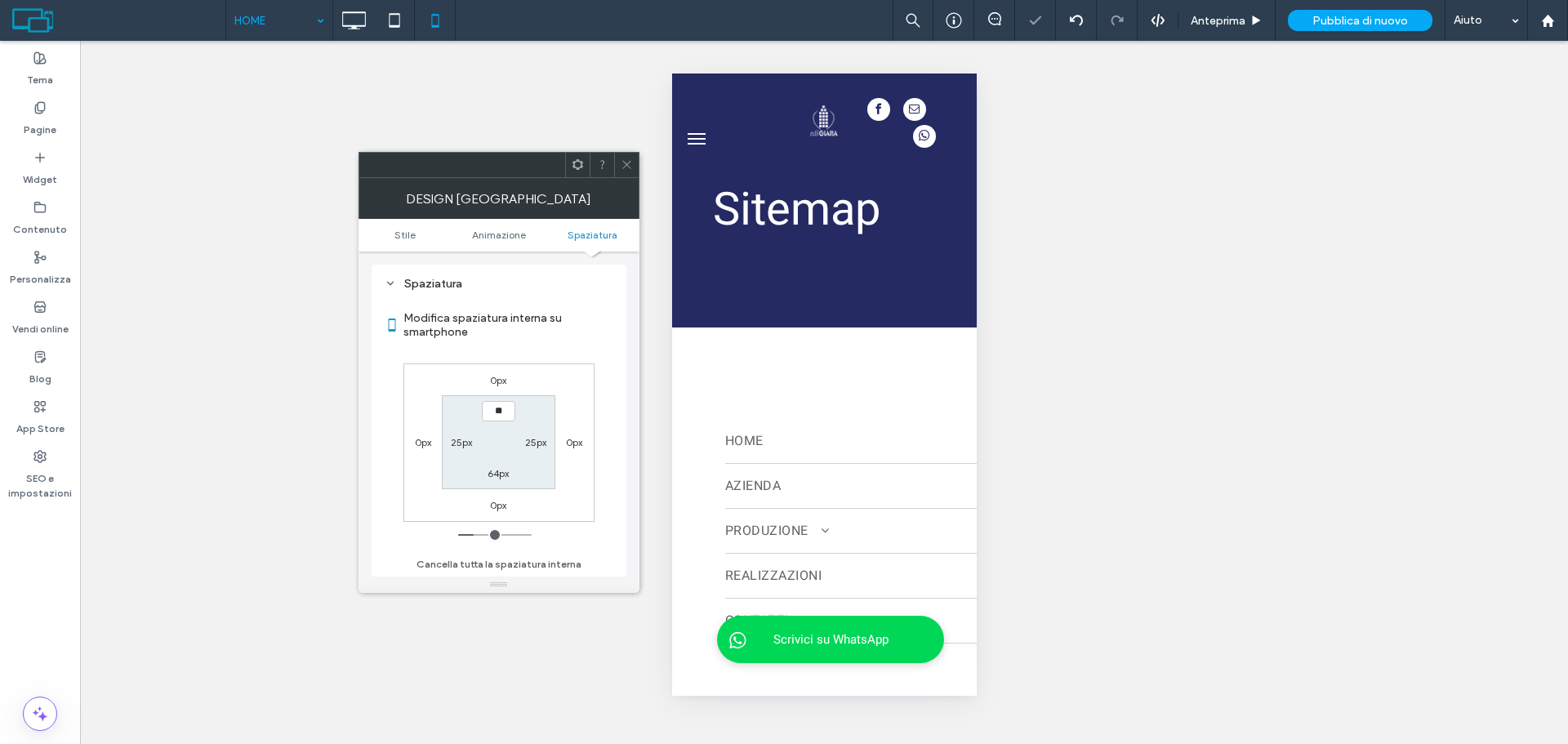
type input "****"
click at [490, 481] on div "64px" at bounding box center [498, 473] width 22 height 17
click at [498, 477] on label "64px" at bounding box center [498, 473] width 22 height 12
type input "**"
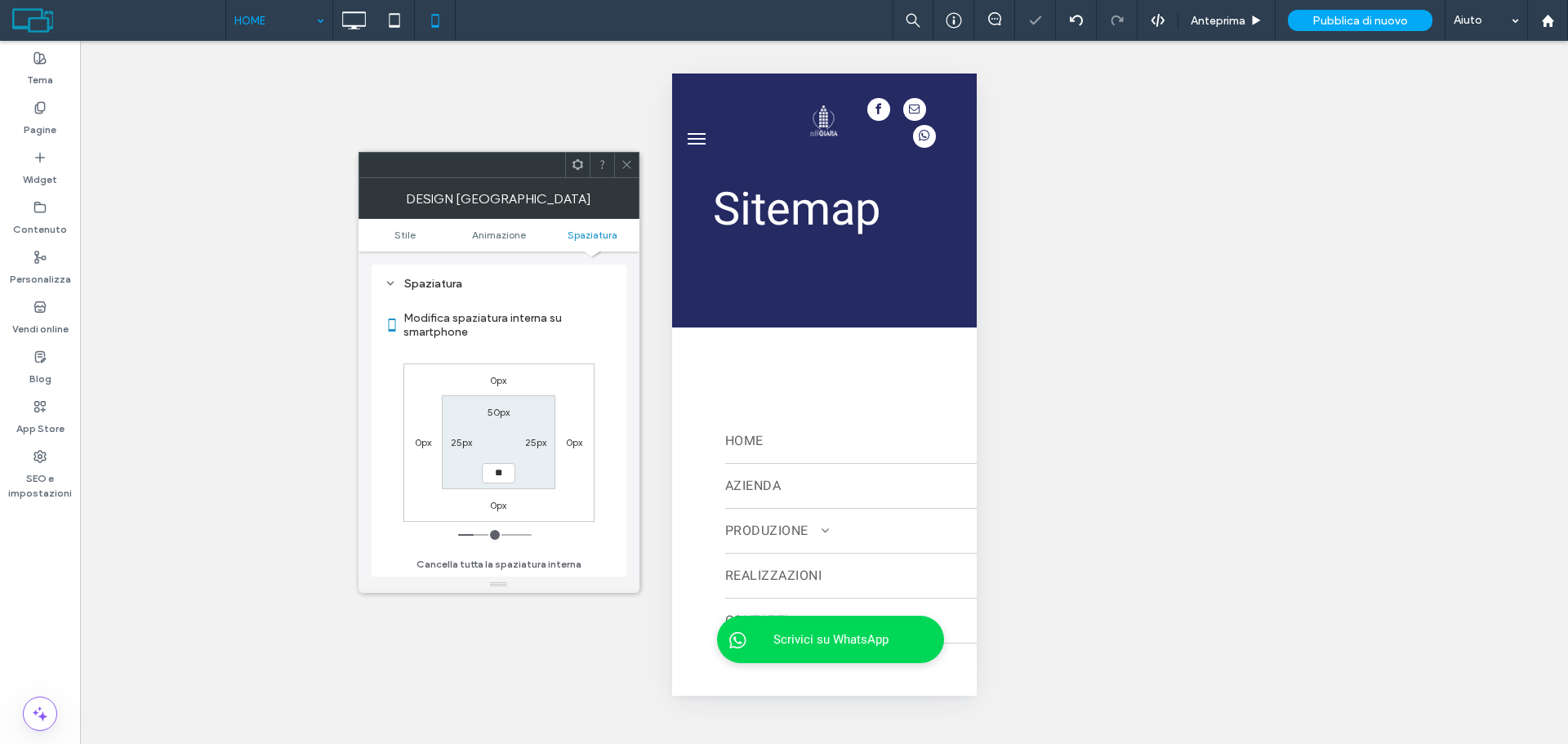
type input "**"
type input "****"
click at [624, 156] on span at bounding box center [627, 165] width 12 height 25
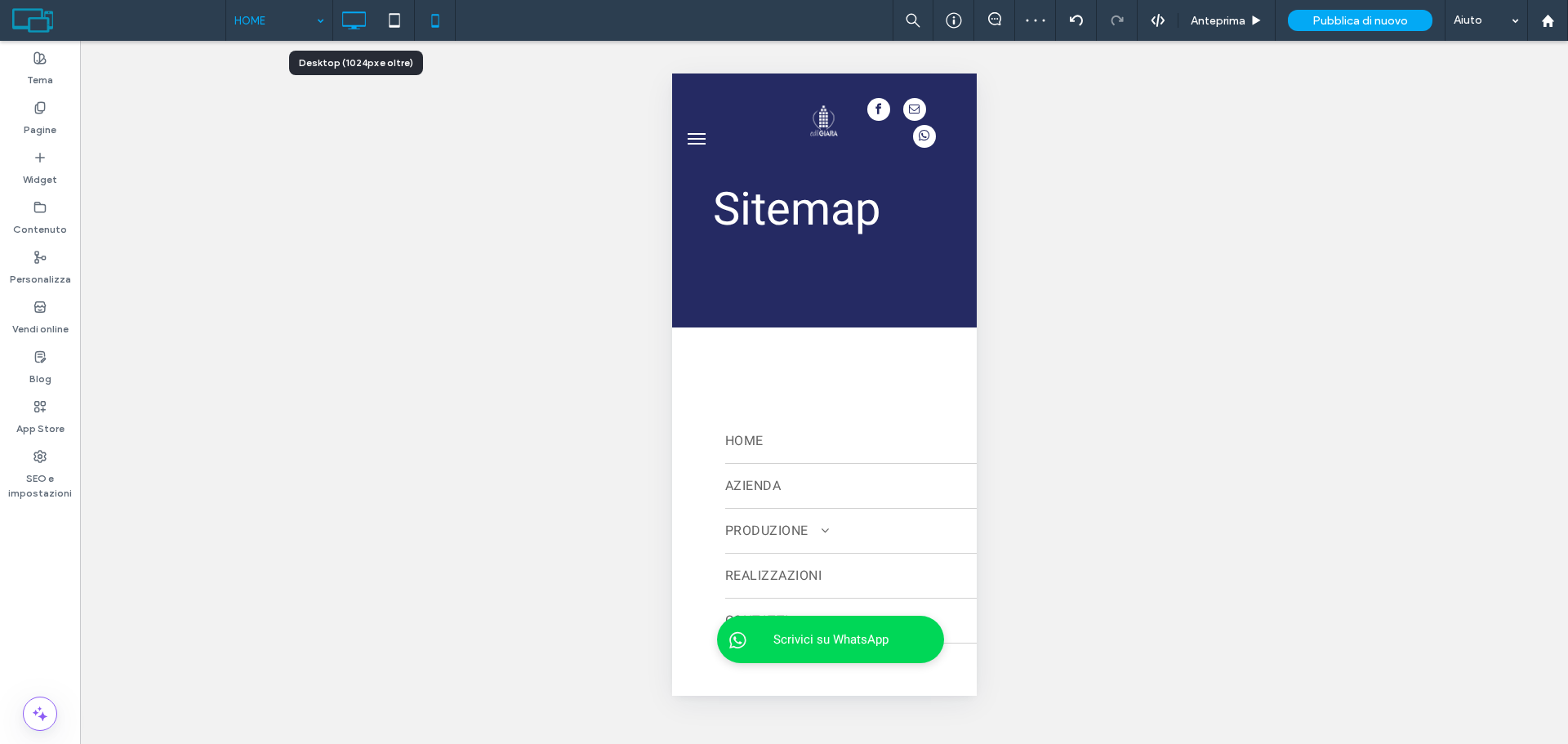
click at [346, 20] on icon at bounding box center [353, 20] width 33 height 33
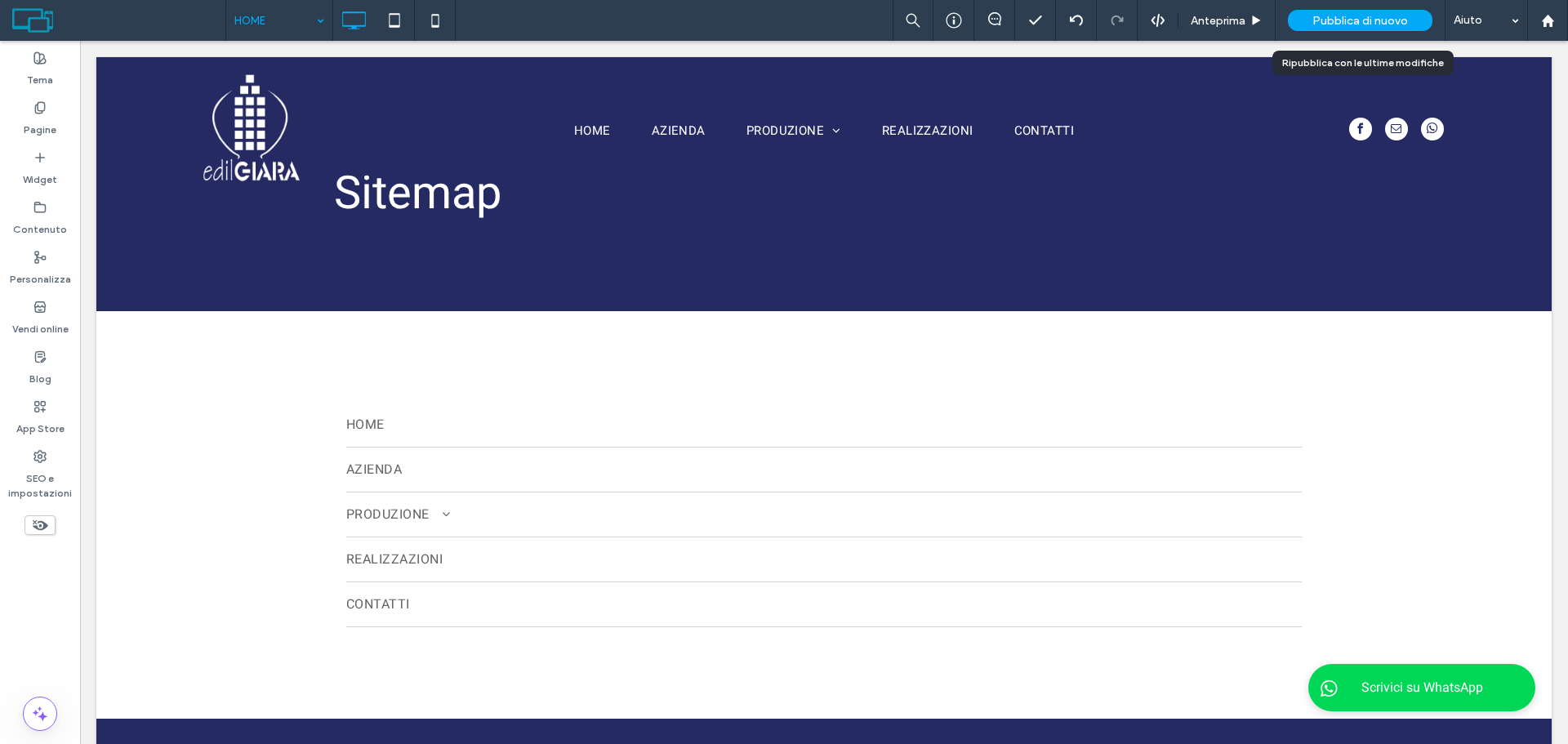
click at [1368, 22] on span "Pubblica di nuovo" at bounding box center [1360, 21] width 96 height 14
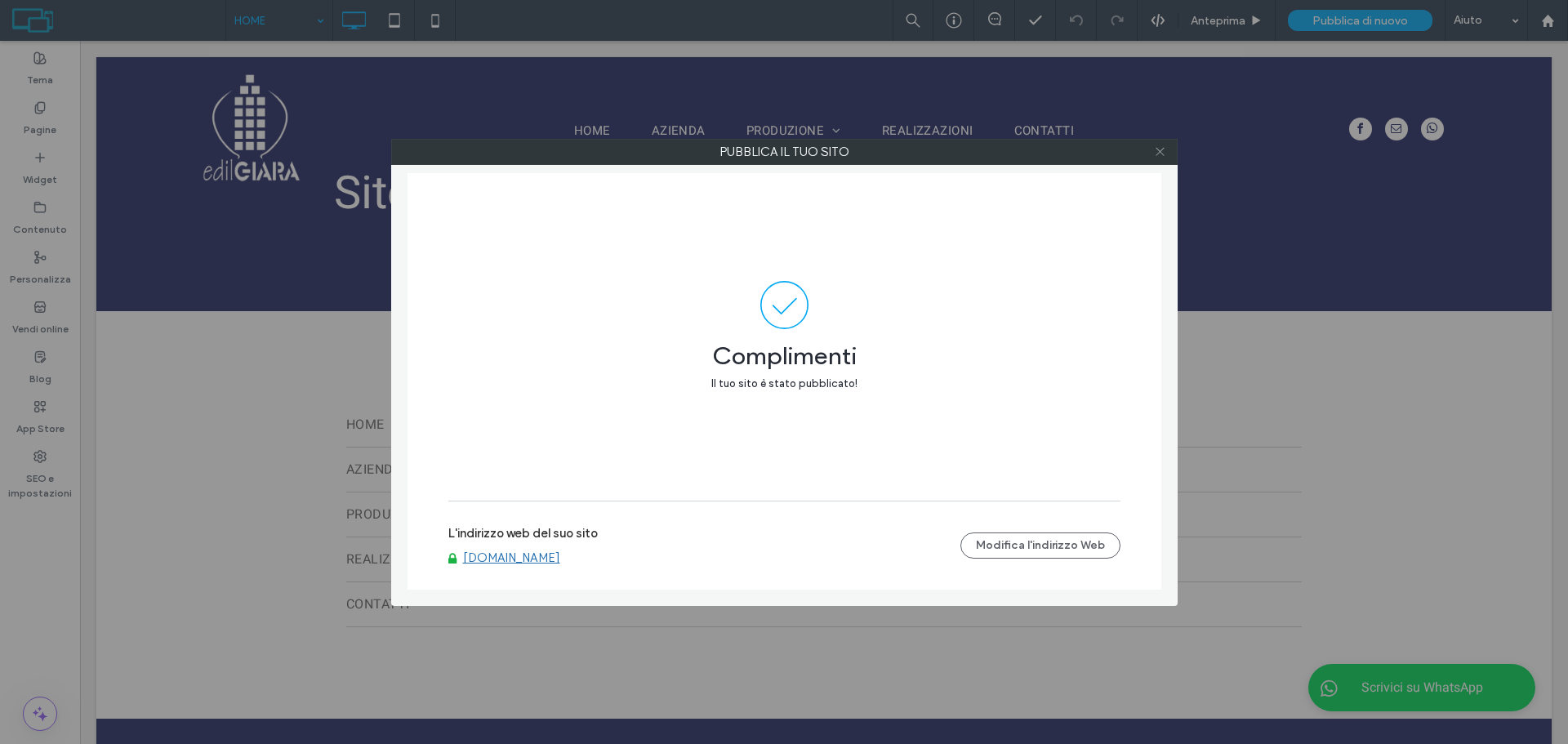
click at [1156, 146] on icon at bounding box center [1160, 151] width 12 height 12
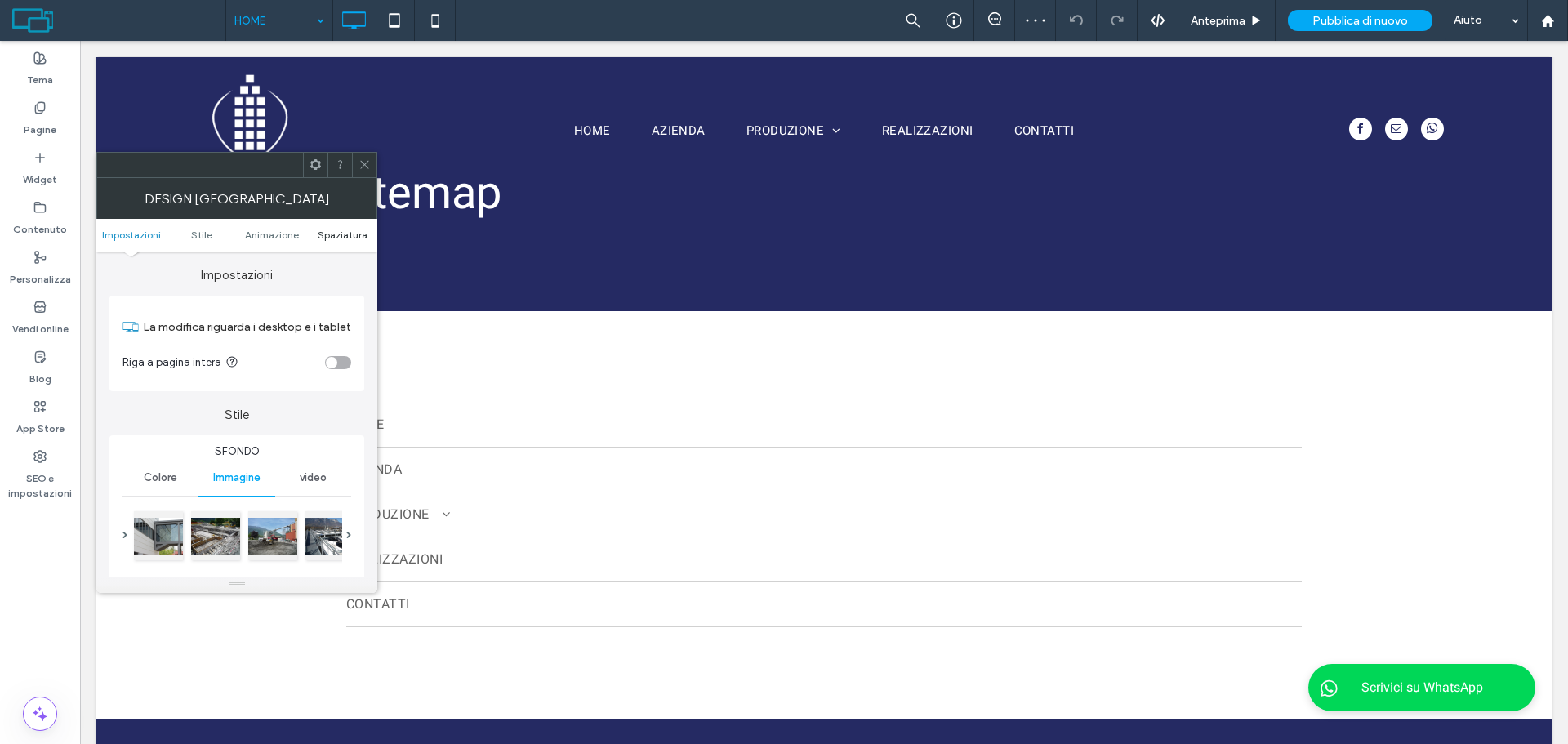
click at [358, 237] on span "Spaziatura" at bounding box center [342, 235] width 49 height 12
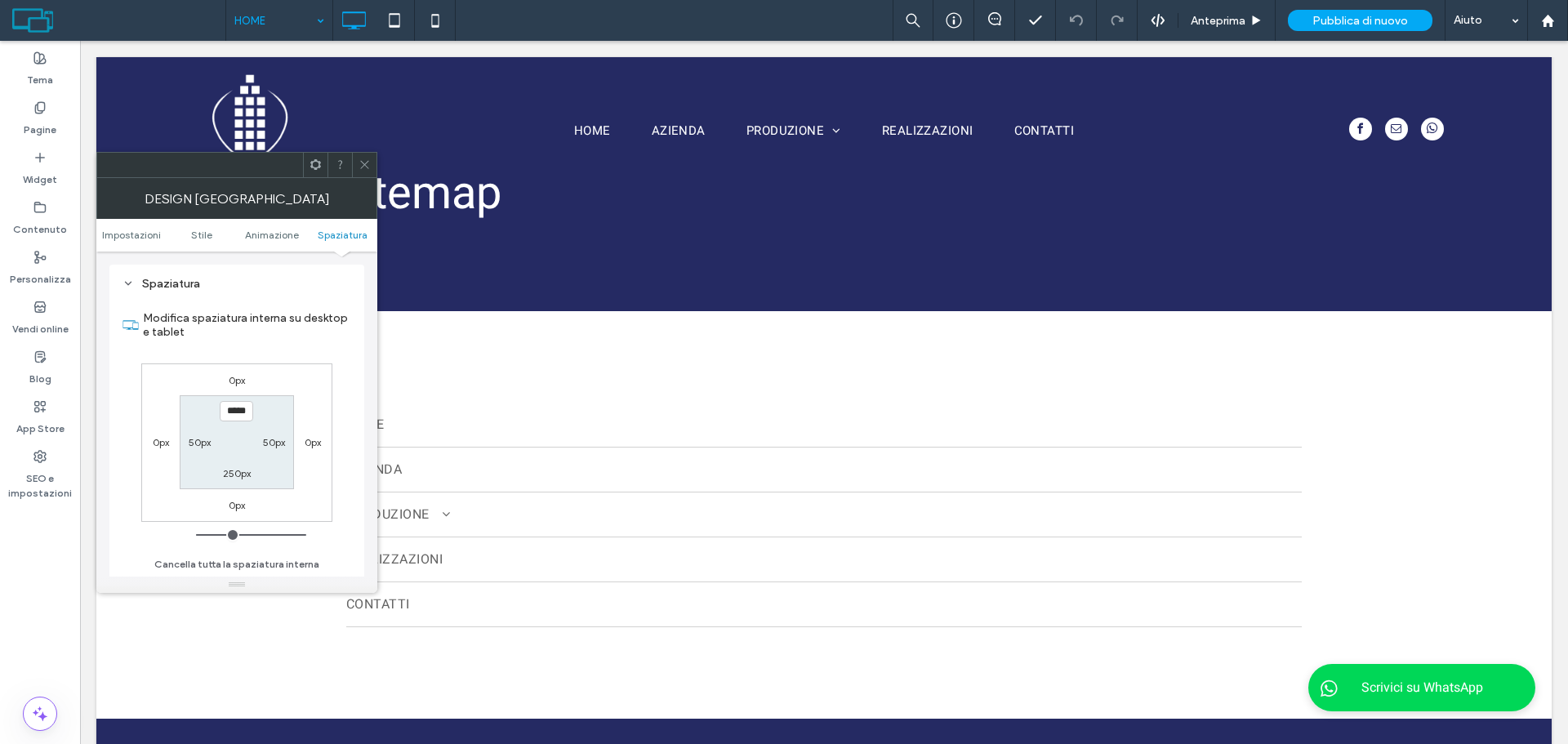
scroll to position [1019, 0]
type input "*****"
type input "***"
click at [368, 164] on icon at bounding box center [364, 165] width 12 height 12
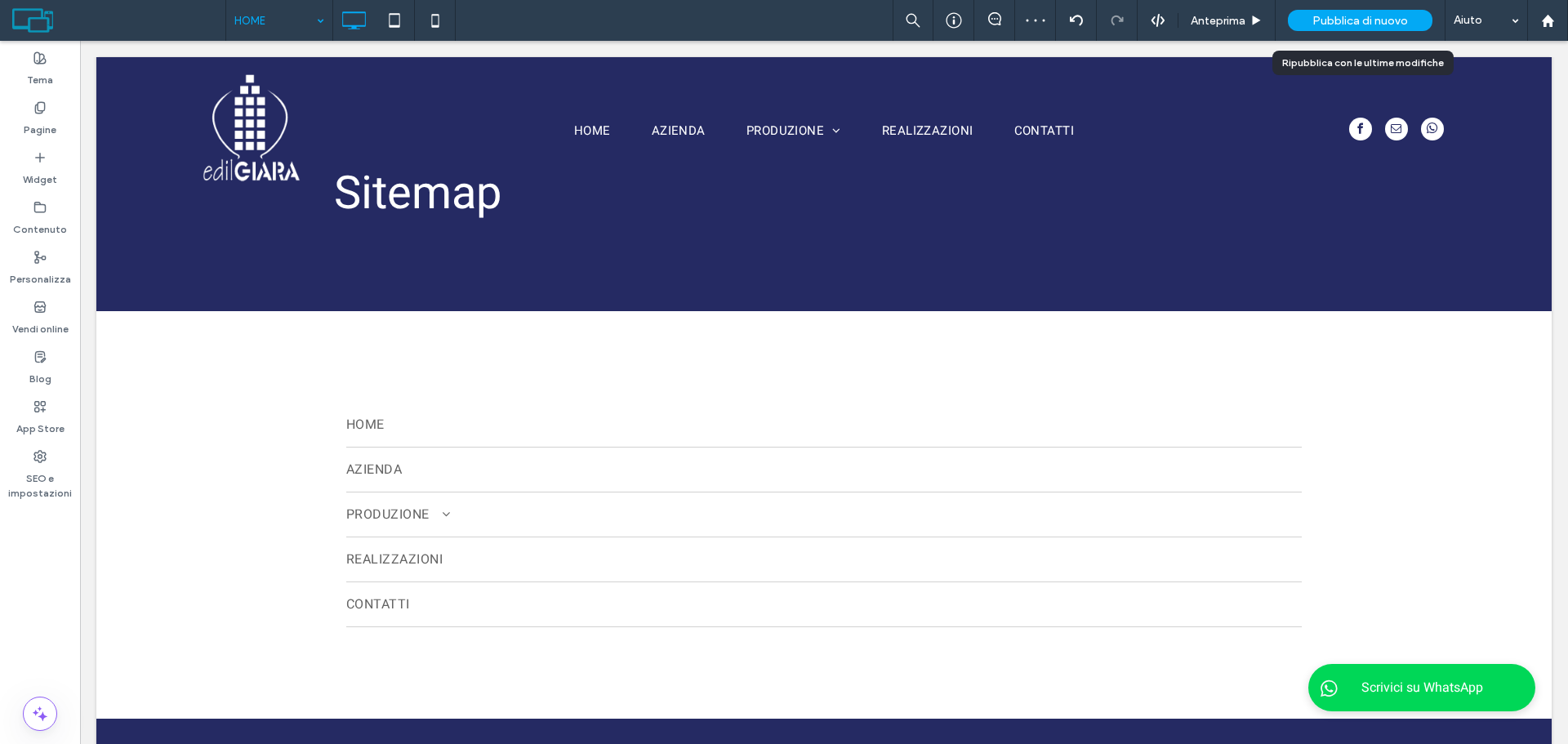
click at [1357, 28] on div "Pubblica di nuovo" at bounding box center [1360, 21] width 145 height 22
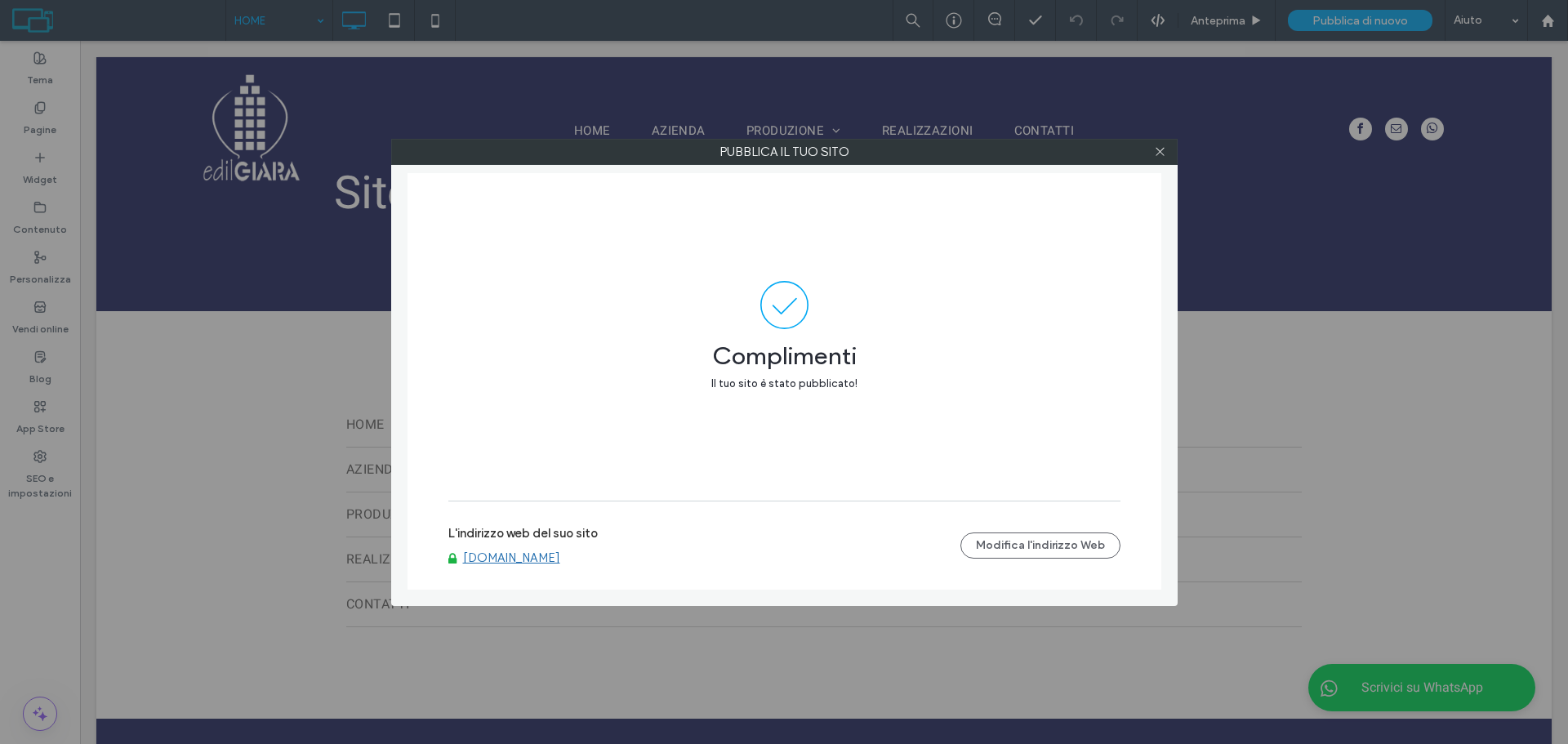
click at [522, 563] on link "[DOMAIN_NAME]" at bounding box center [511, 558] width 97 height 15
click at [1160, 144] on span at bounding box center [1160, 152] width 12 height 25
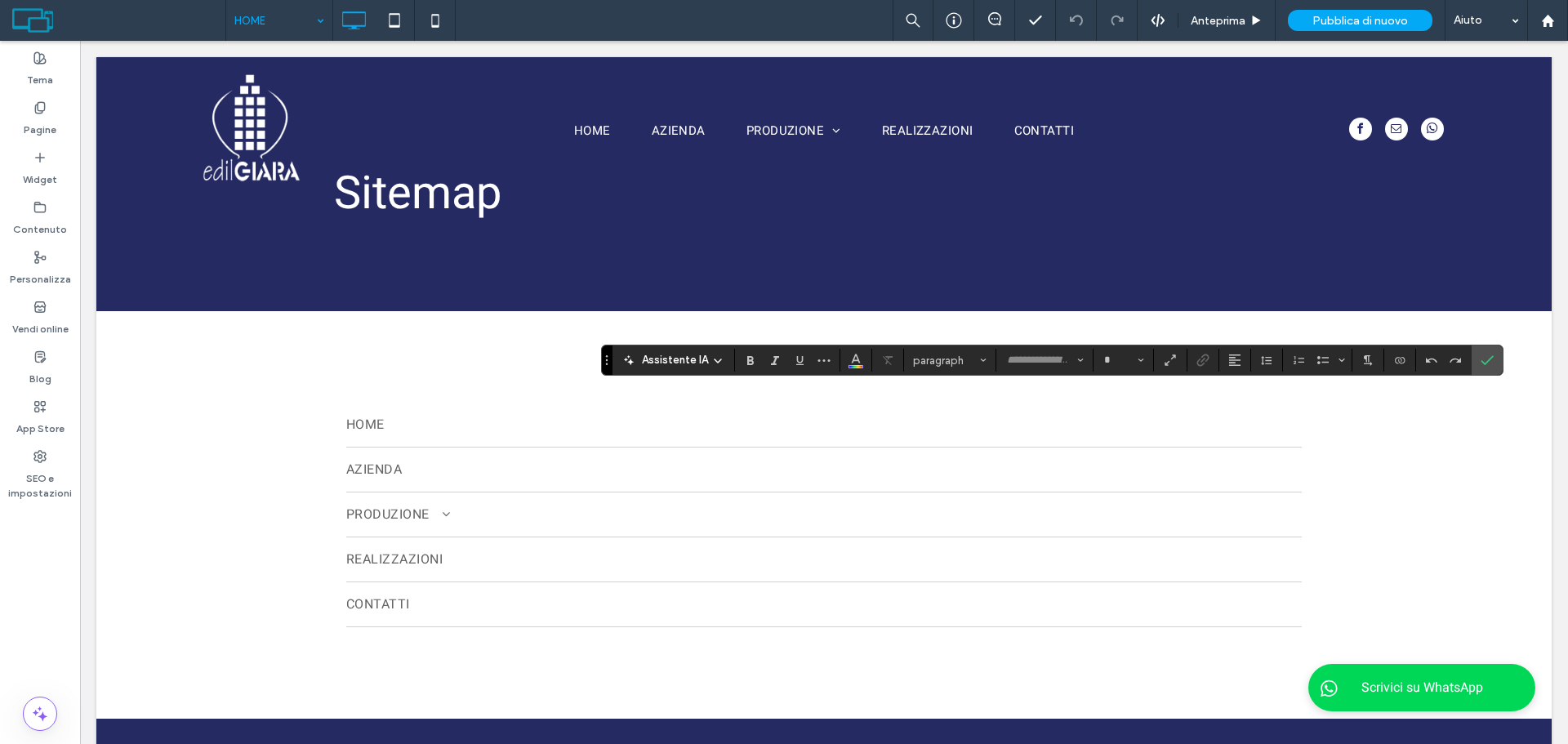
type input "*****"
type input "**"
click at [1488, 356] on icon "Conferma" at bounding box center [1487, 359] width 13 height 13
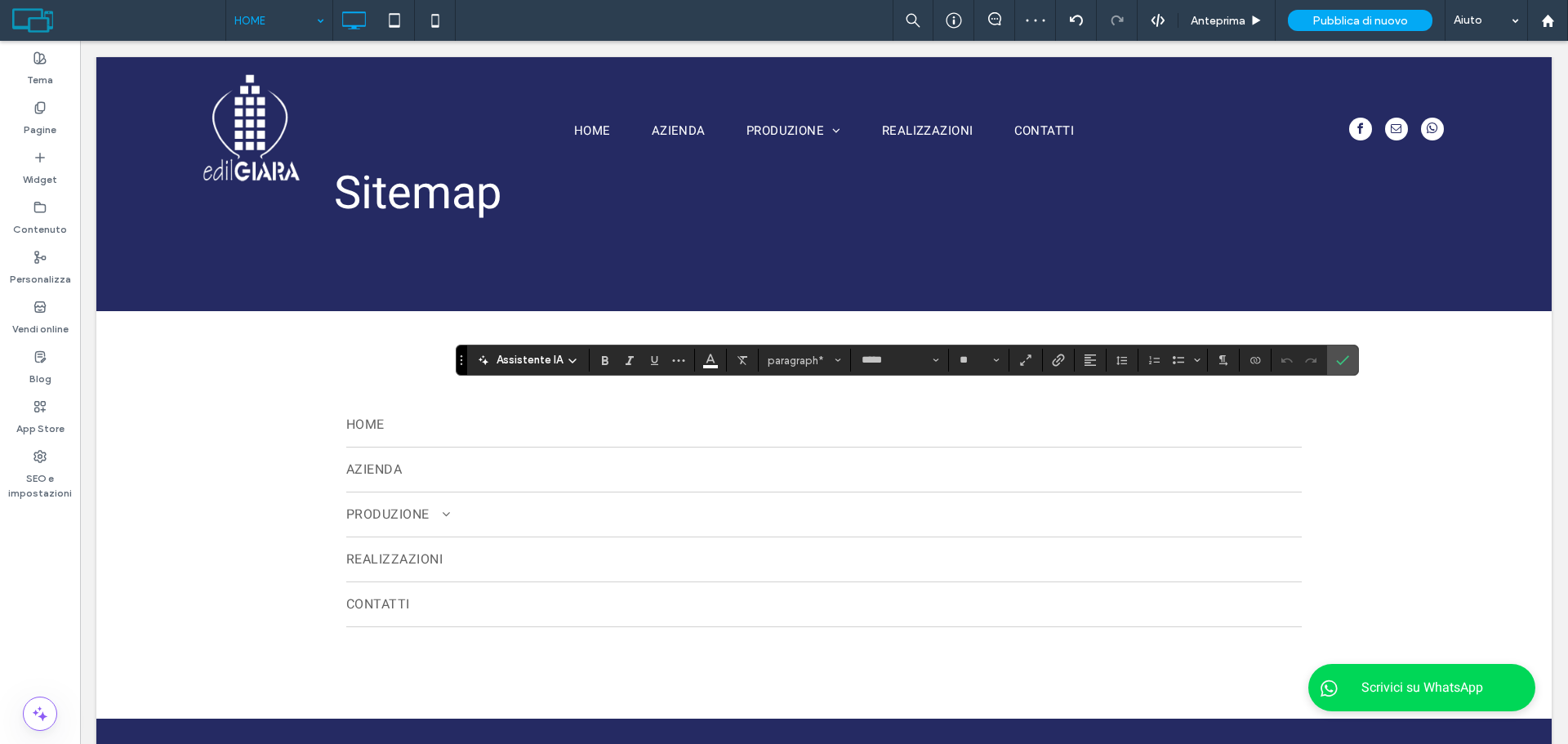
click at [1069, 358] on section at bounding box center [1059, 359] width 32 height 23
click at [1057, 359] on use "Collegamento" at bounding box center [1058, 360] width 12 height 12
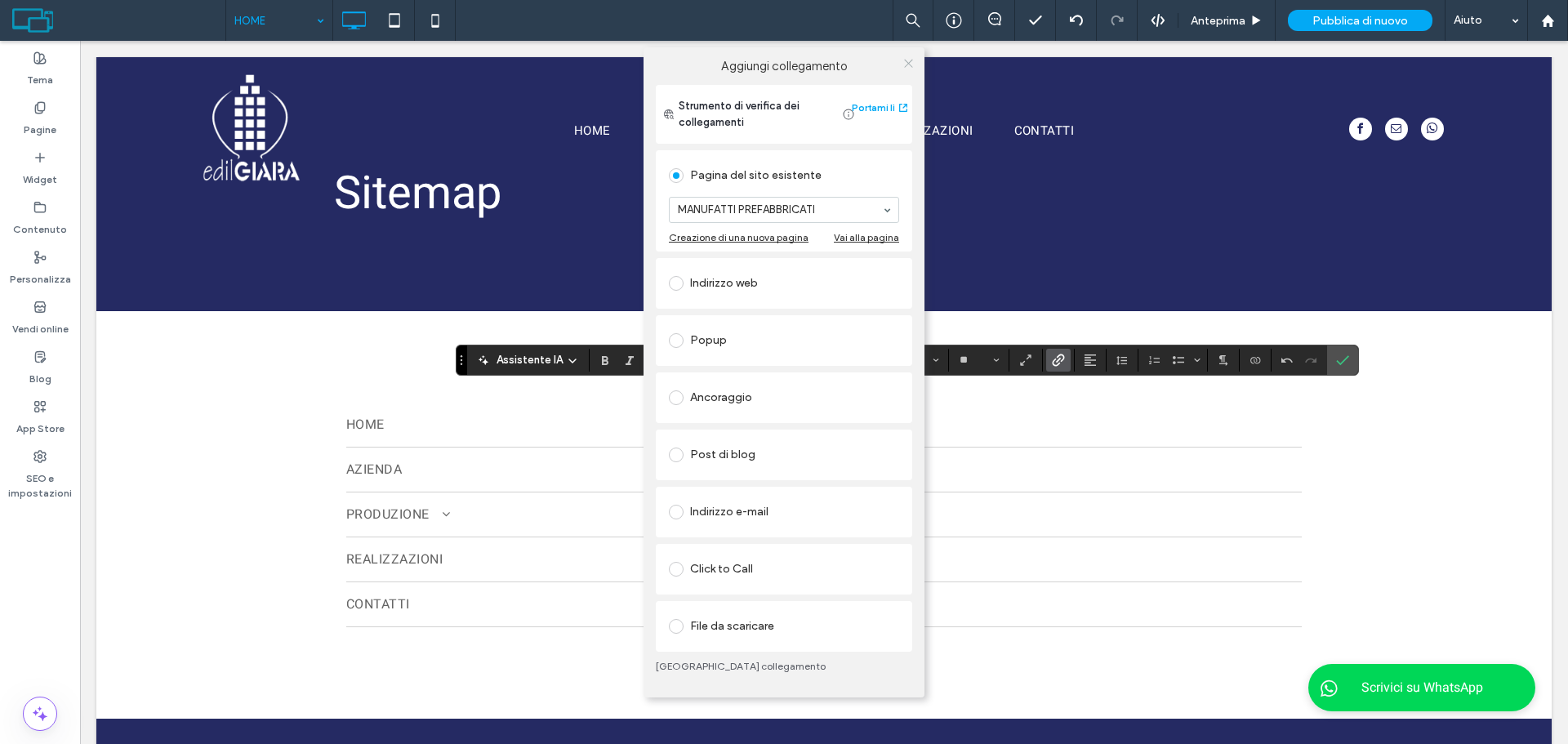
click at [906, 61] on use at bounding box center [908, 63] width 8 height 8
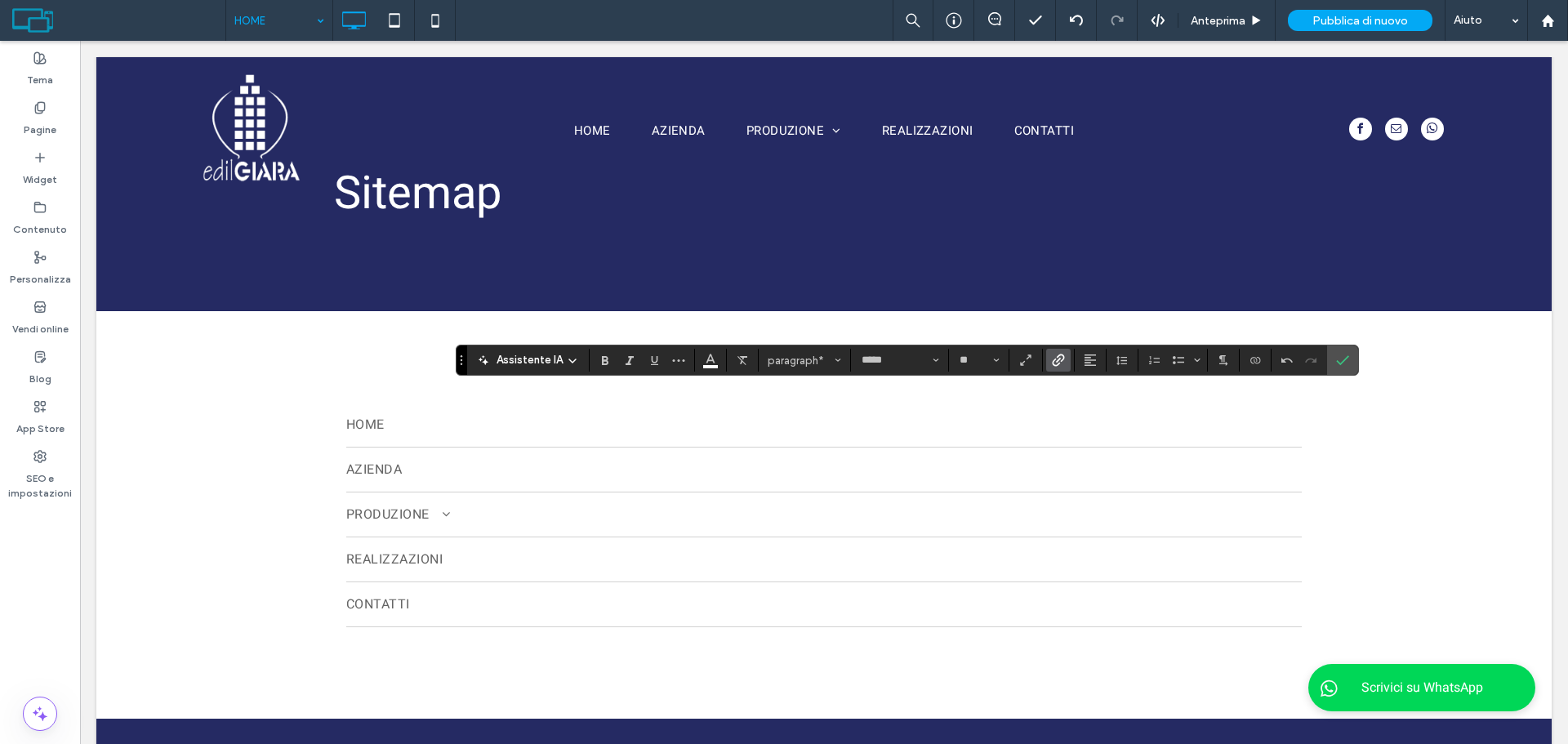
click at [1060, 363] on icon "Collegamento" at bounding box center [1058, 359] width 13 height 13
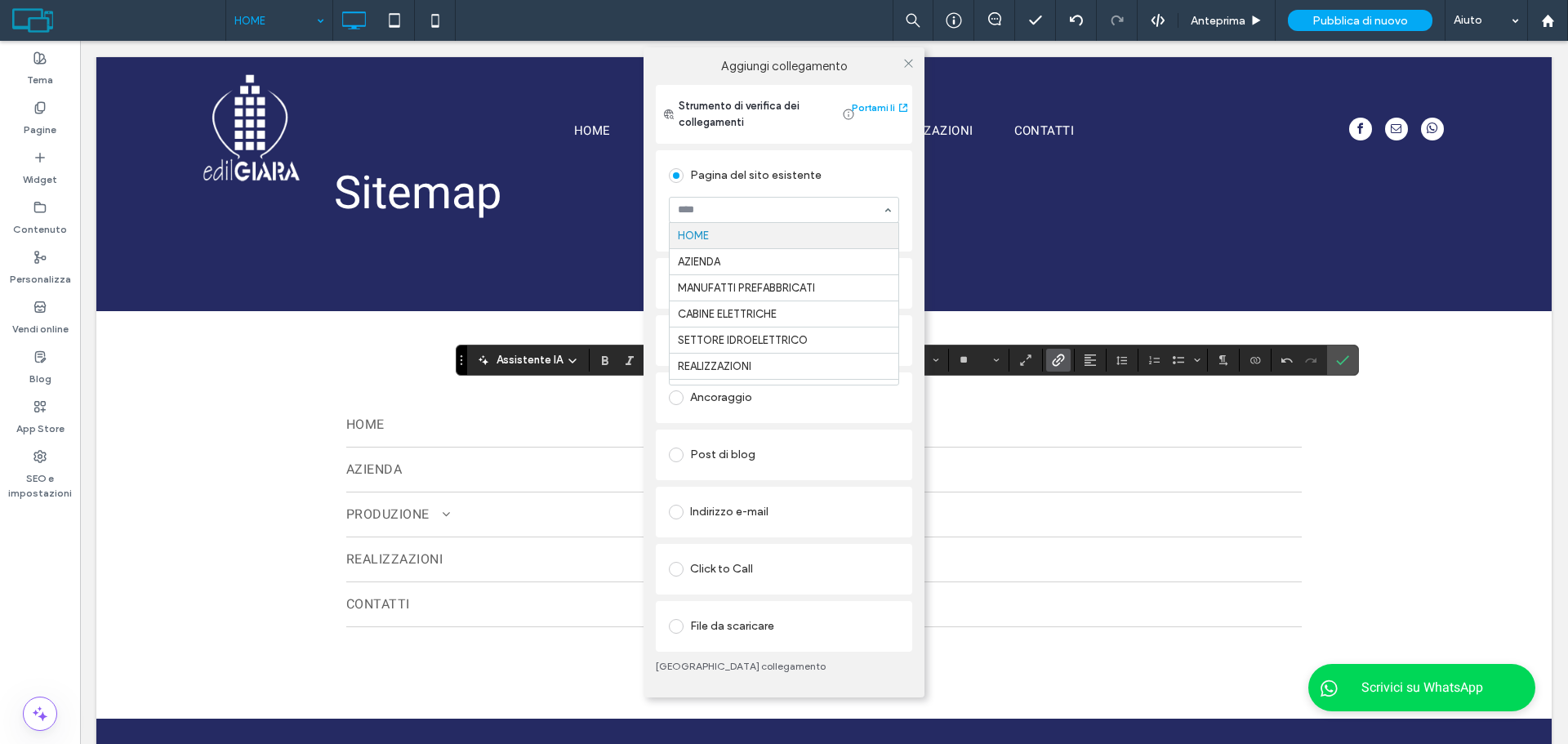
drag, startPoint x: 775, startPoint y: 201, endPoint x: 761, endPoint y: 239, distance: 40.5
click at [907, 58] on icon at bounding box center [909, 63] width 12 height 12
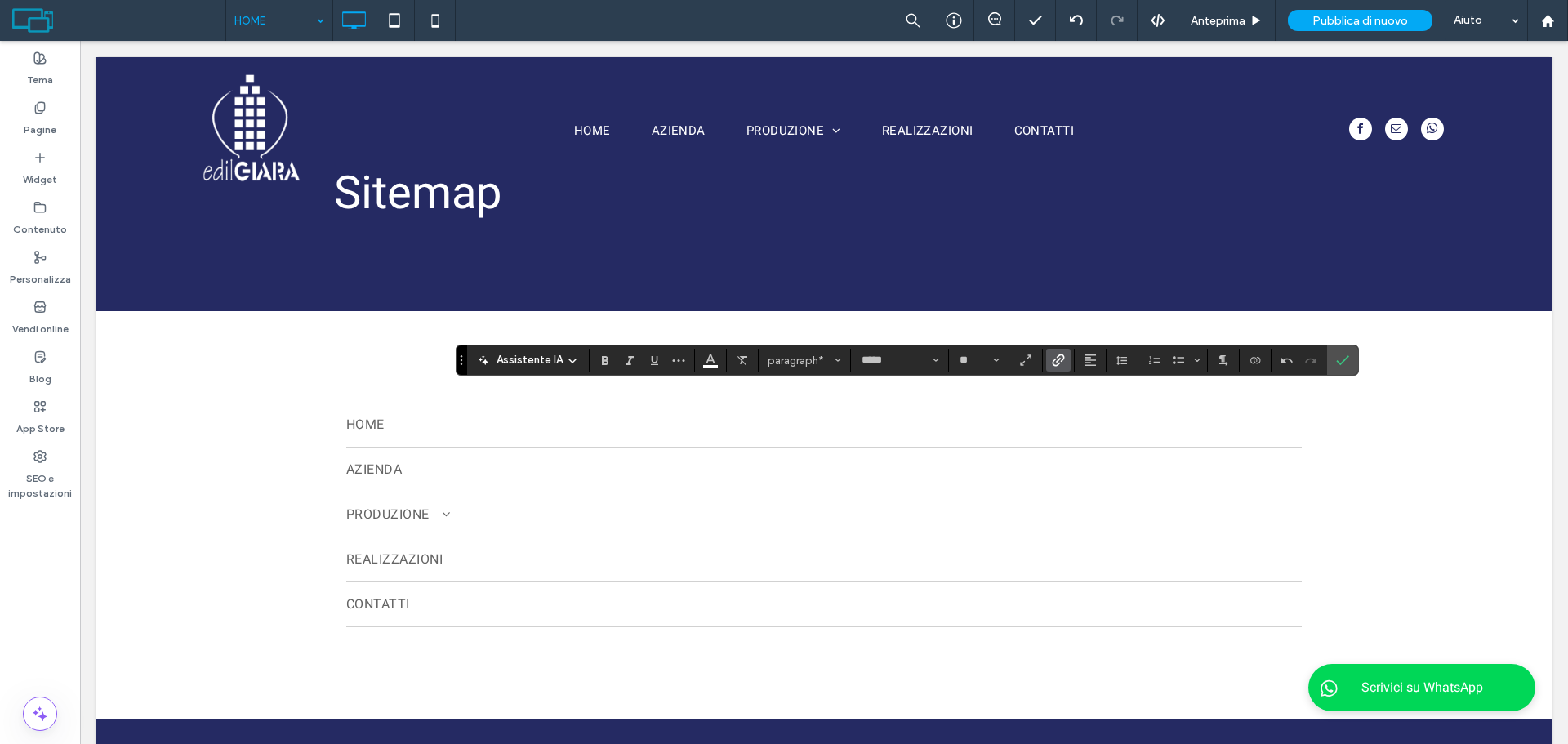
click at [1064, 358] on label "Collegamento" at bounding box center [1058, 359] width 25 height 23
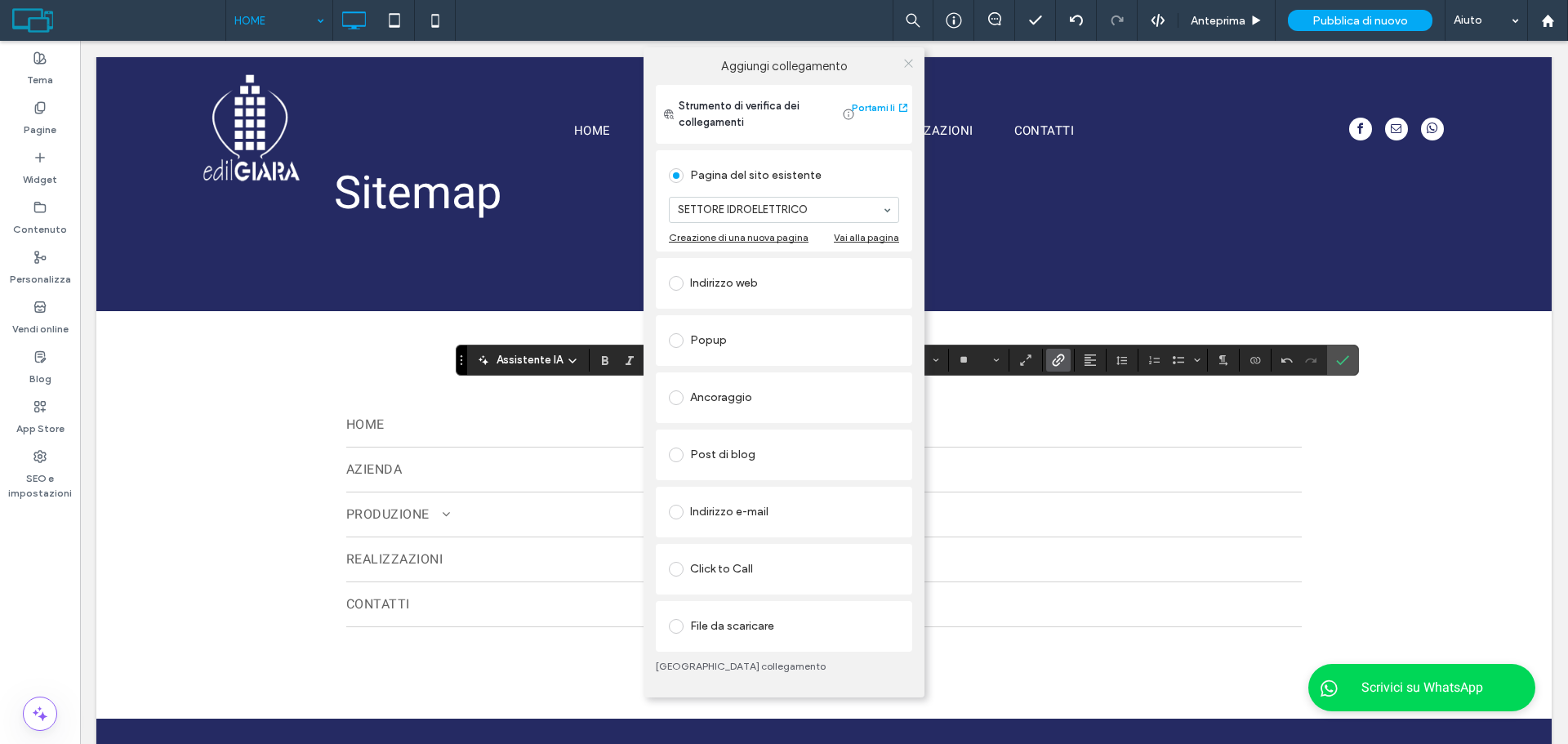
click at [910, 65] on use at bounding box center [908, 63] width 8 height 8
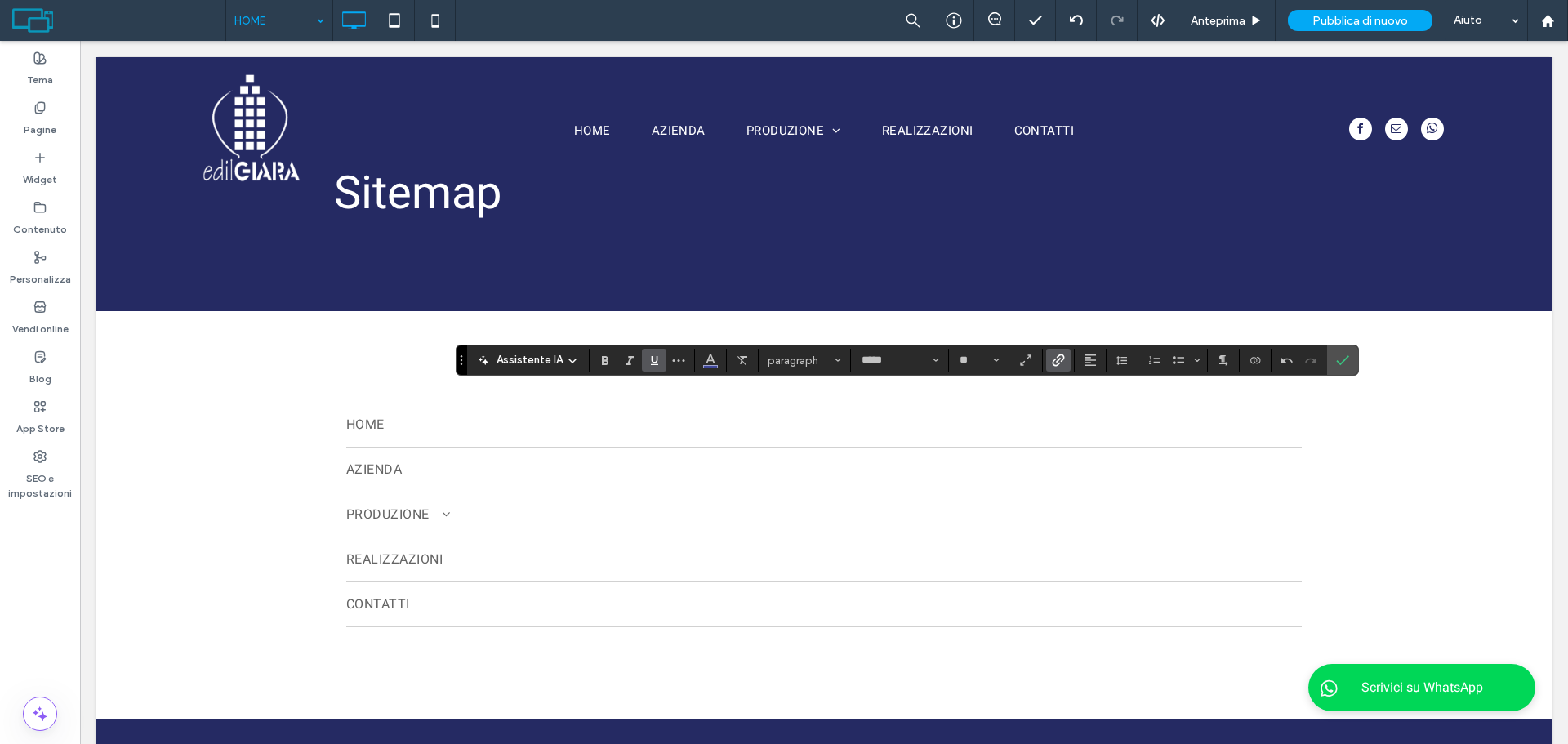
click at [655, 358] on icon "Sottolineato" at bounding box center [653, 359] width 13 height 13
click at [709, 361] on use "Colore" at bounding box center [710, 358] width 9 height 9
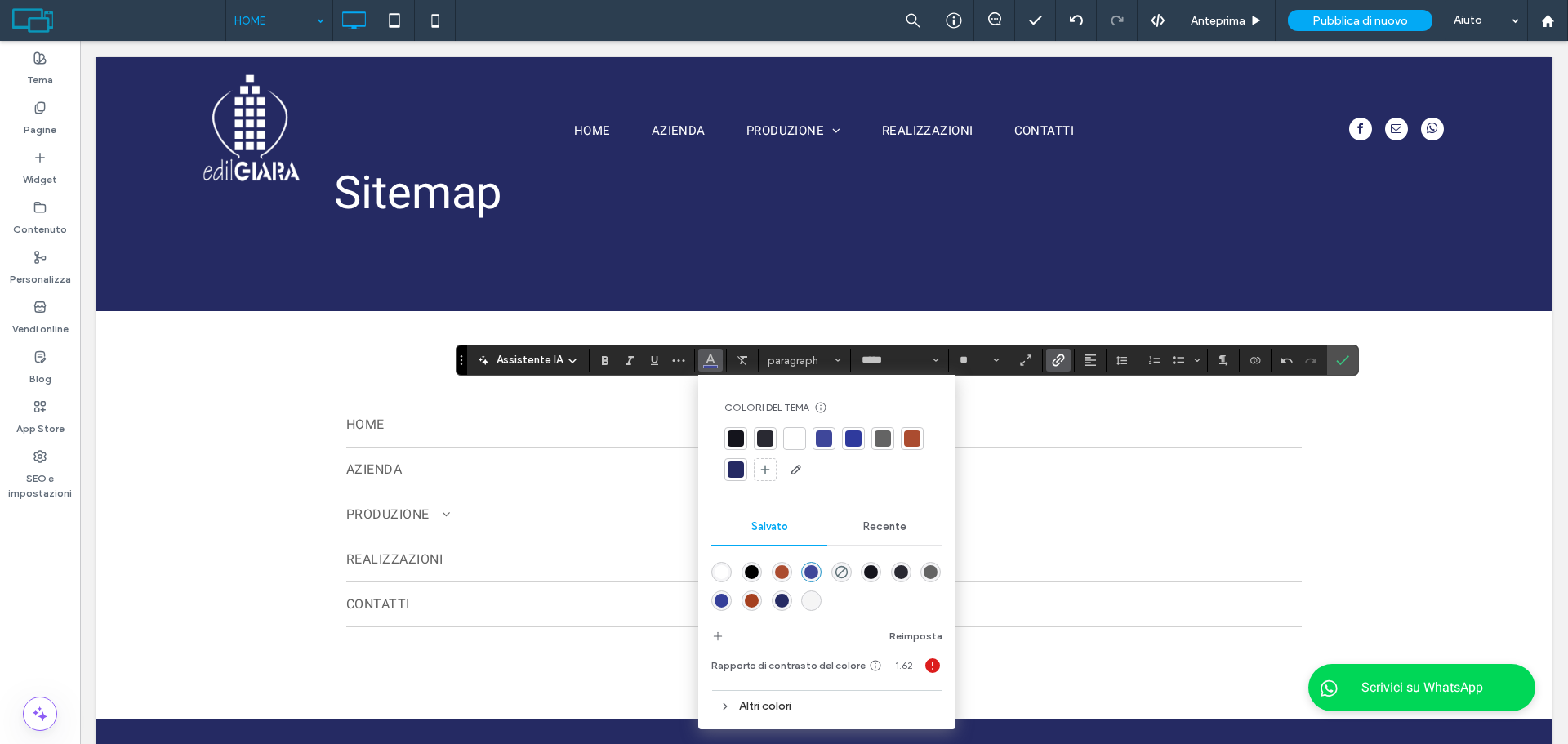
click at [791, 436] on div at bounding box center [794, 438] width 17 height 17
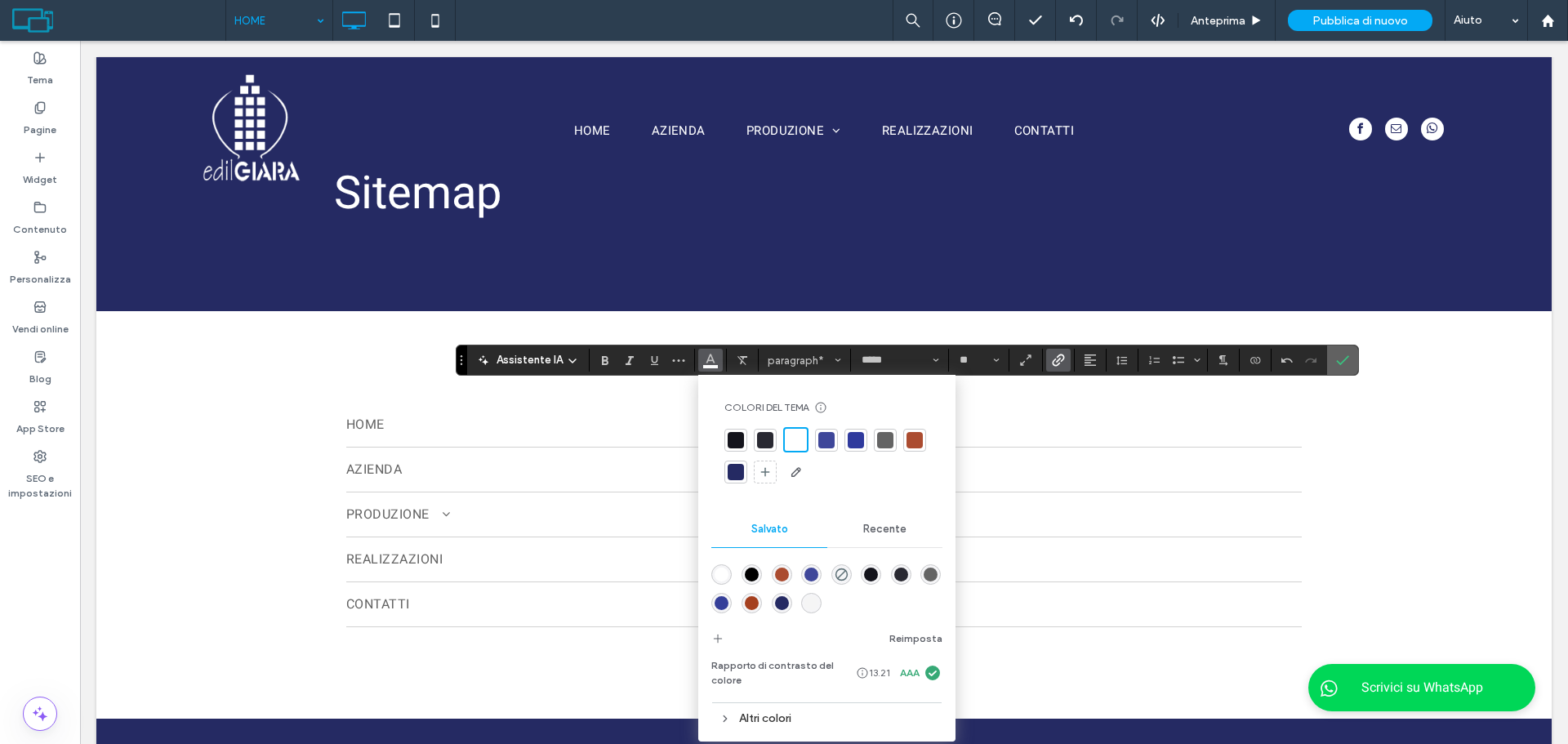
click at [1339, 356] on icon "Conferma" at bounding box center [1342, 359] width 13 height 13
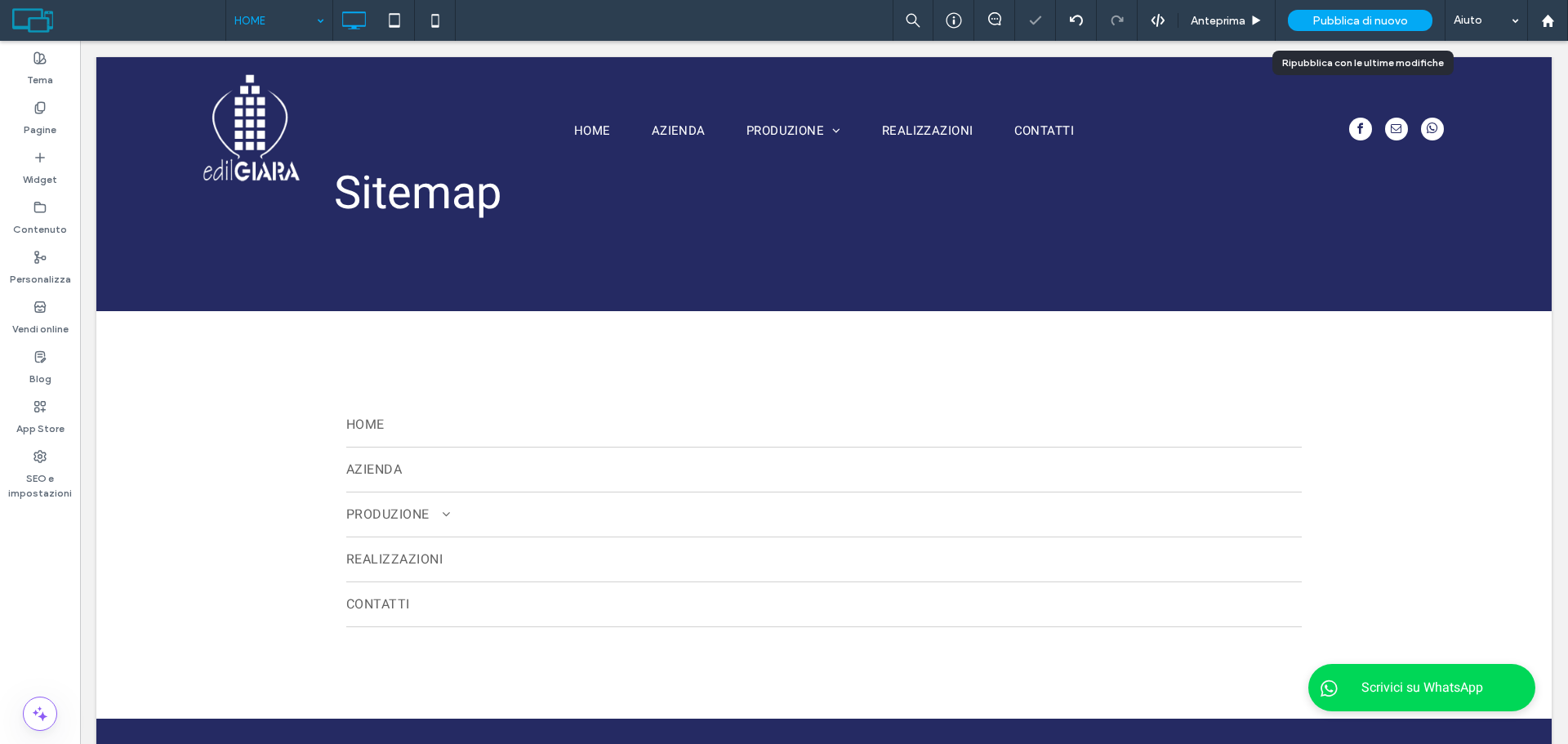
click at [1373, 17] on span "Pubblica di nuovo" at bounding box center [1360, 21] width 96 height 14
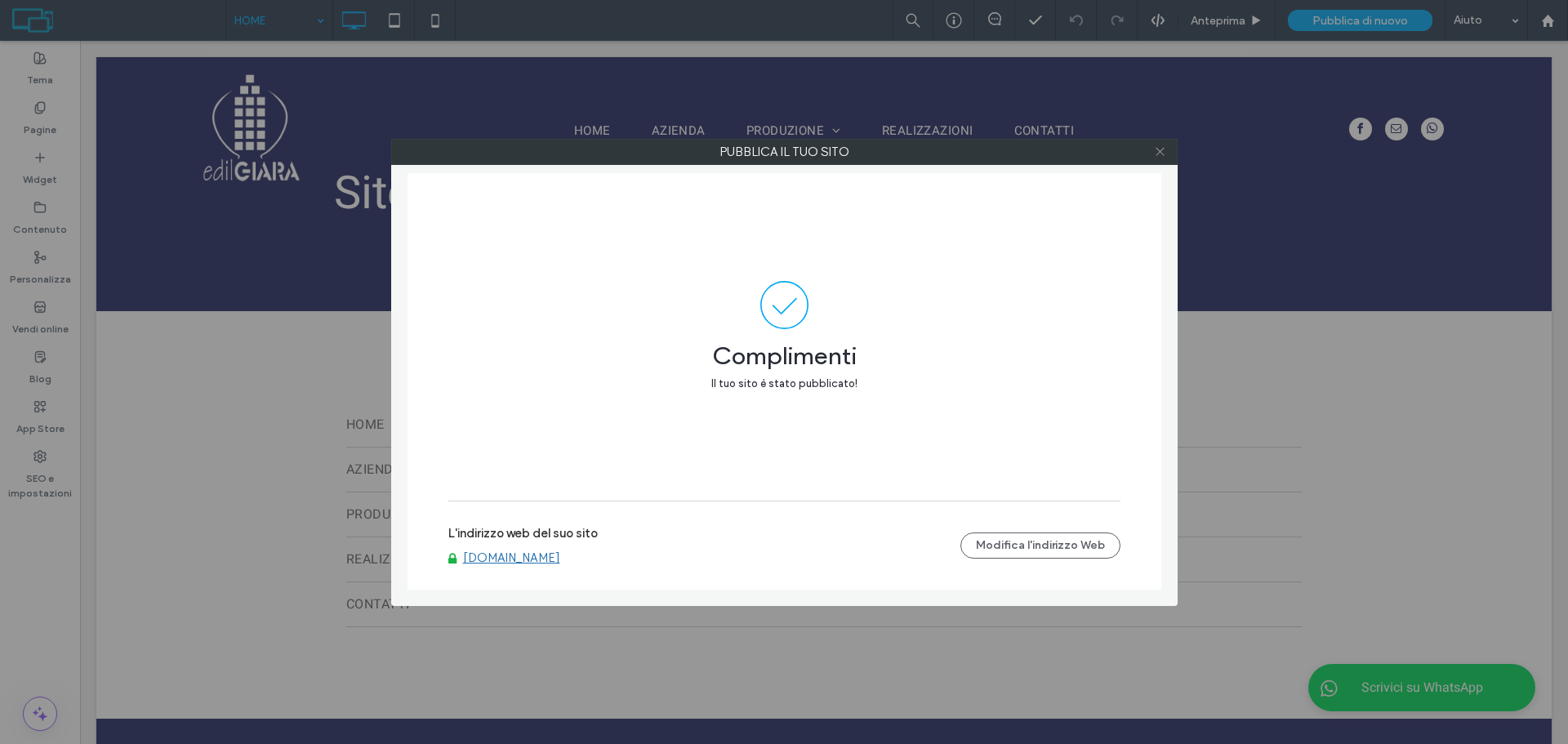
click at [1158, 148] on icon at bounding box center [1160, 151] width 12 height 12
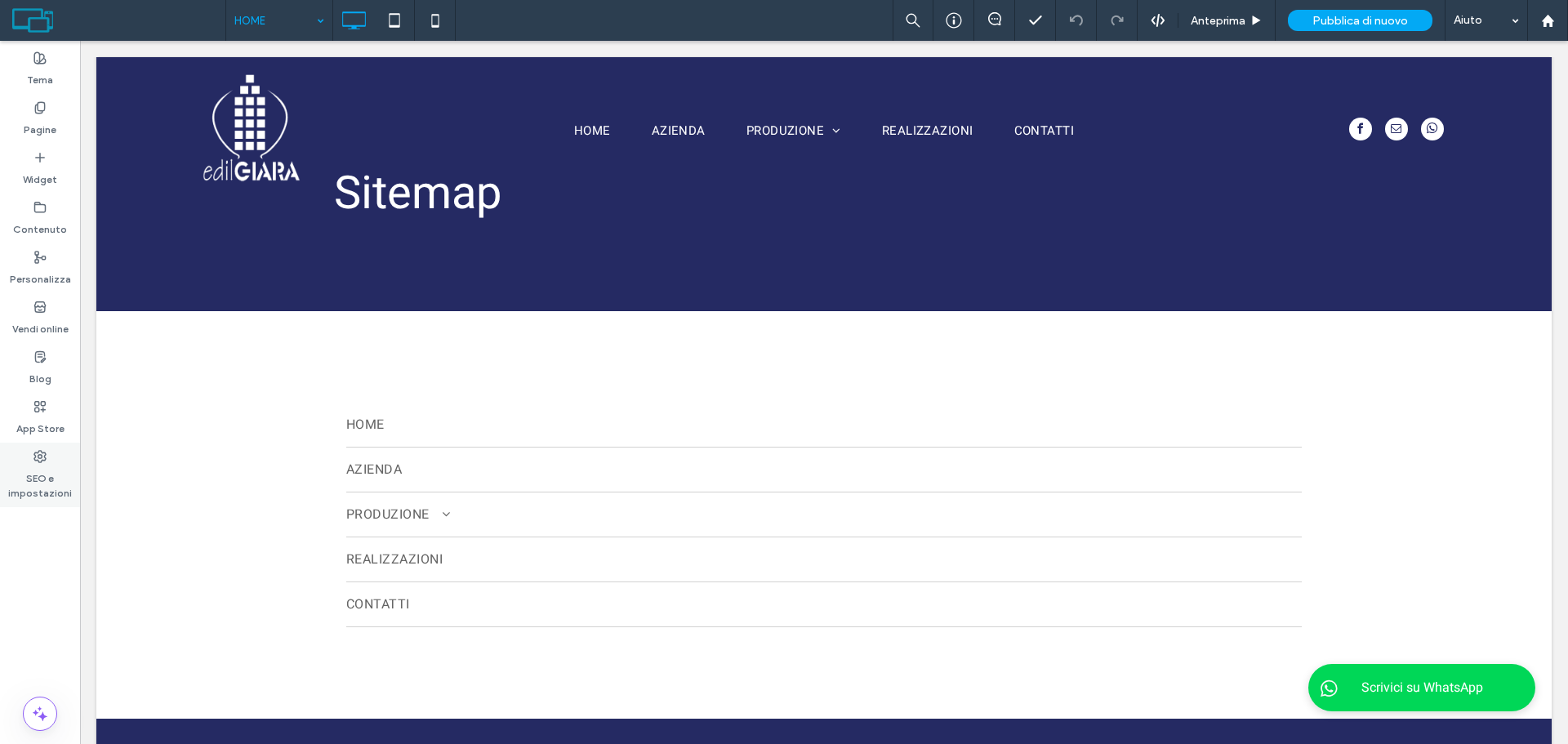
click at [32, 484] on label "SEO e impostazioni" at bounding box center [39, 482] width 80 height 37
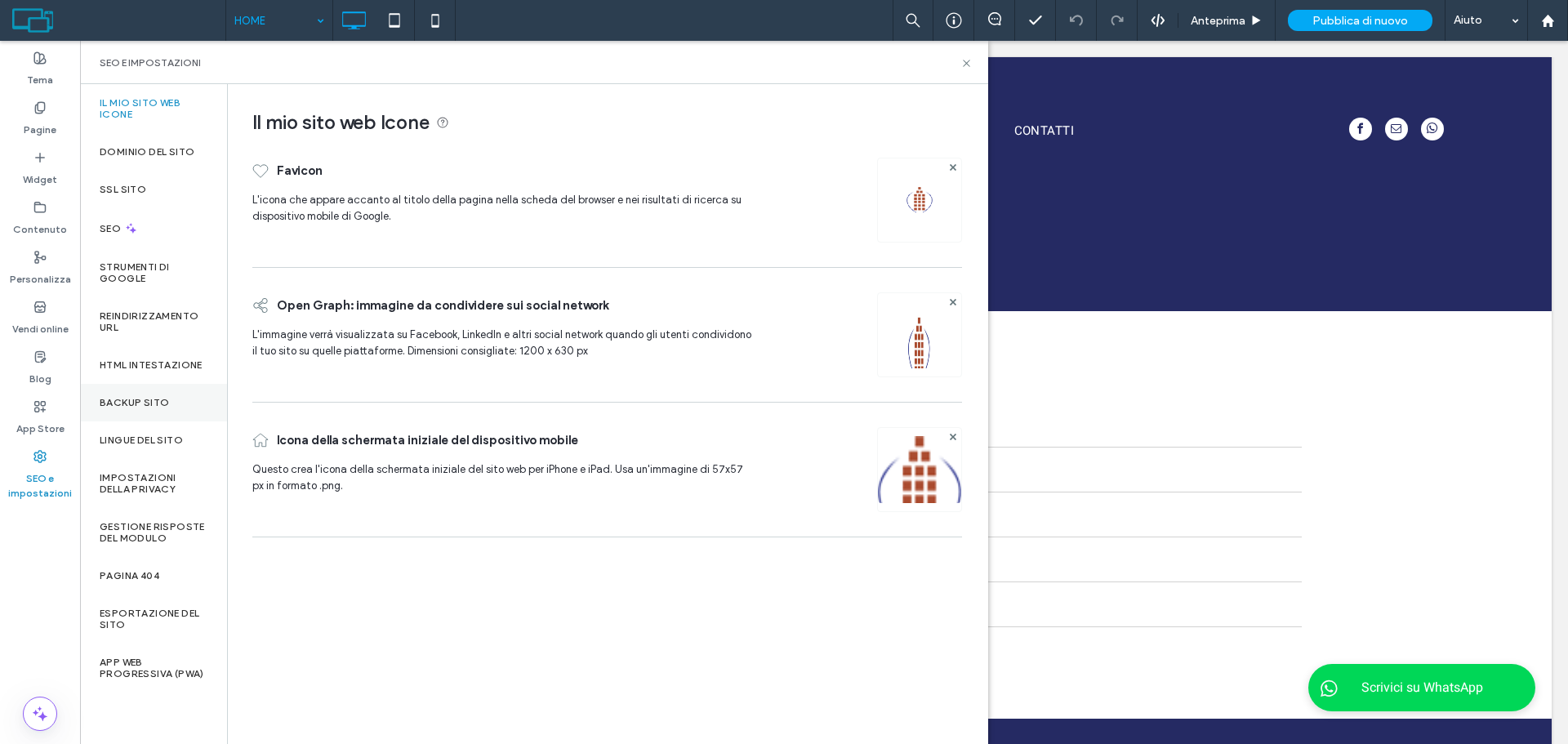
click at [168, 409] on div "Backup sito" at bounding box center [153, 403] width 147 height 37
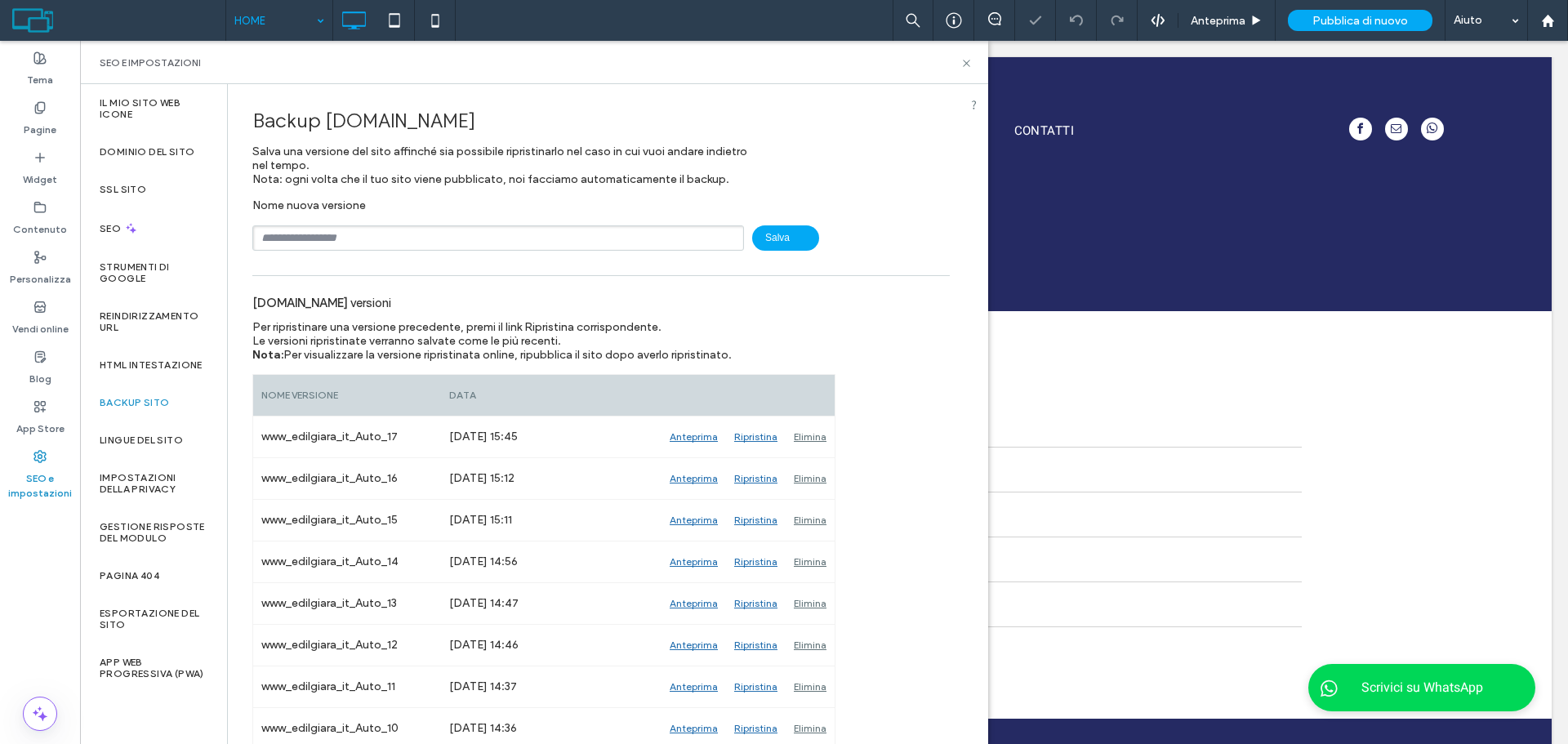
click at [387, 235] on input "text" at bounding box center [498, 238] width 491 height 26
type input "**********"
